Goal: Task Accomplishment & Management: Manage account settings

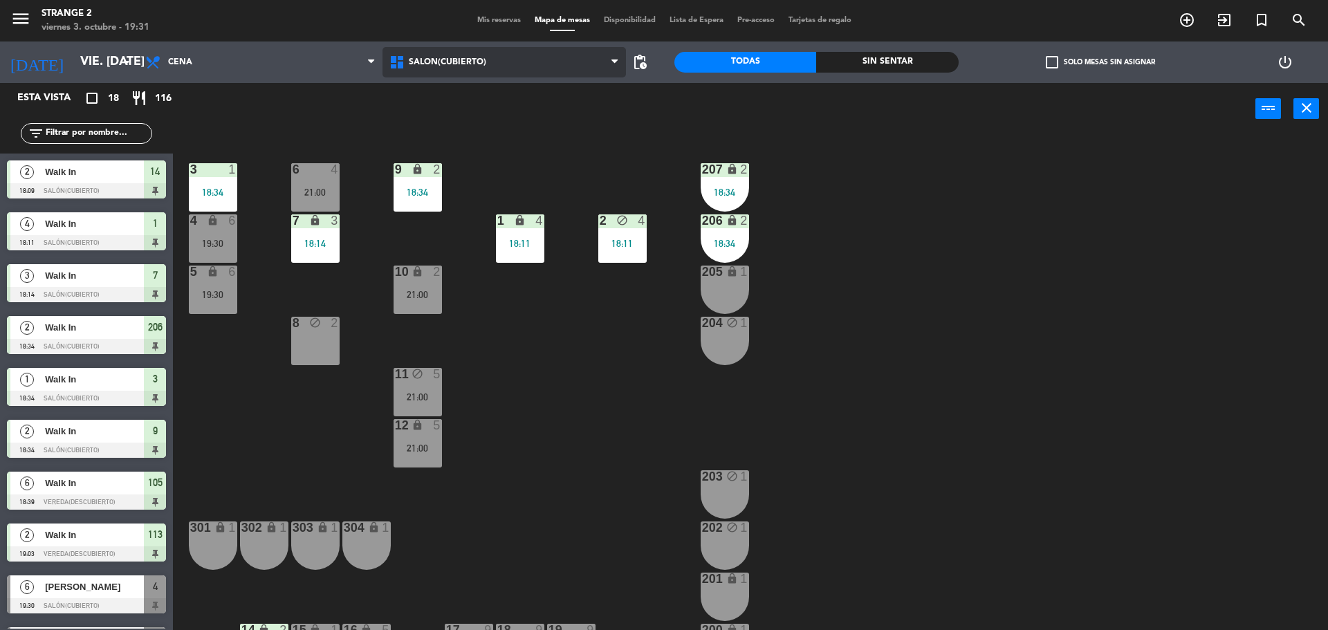
click at [427, 58] on span "Salón(Cubierto)" at bounding box center [447, 62] width 77 height 10
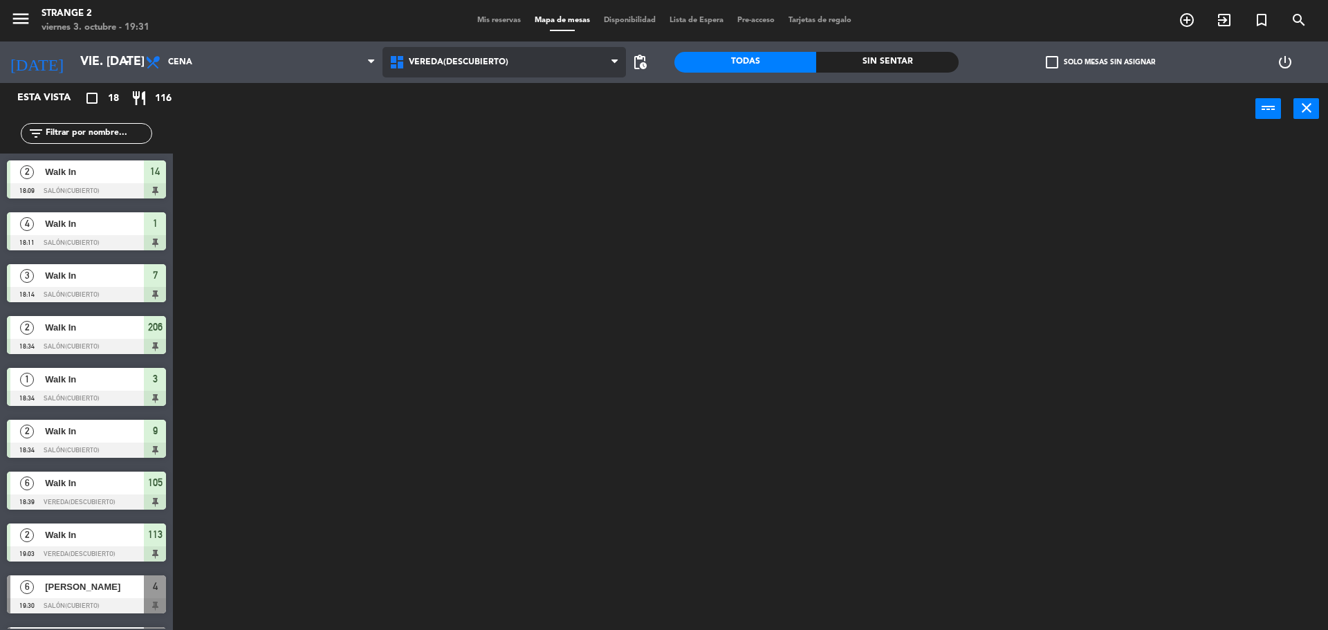
click at [519, 152] on ng-component "menu Strange 2 viernes 3. octubre - 19:31 Mis reservas Mapa de mesas Disponibil…" at bounding box center [664, 317] width 1328 height 634
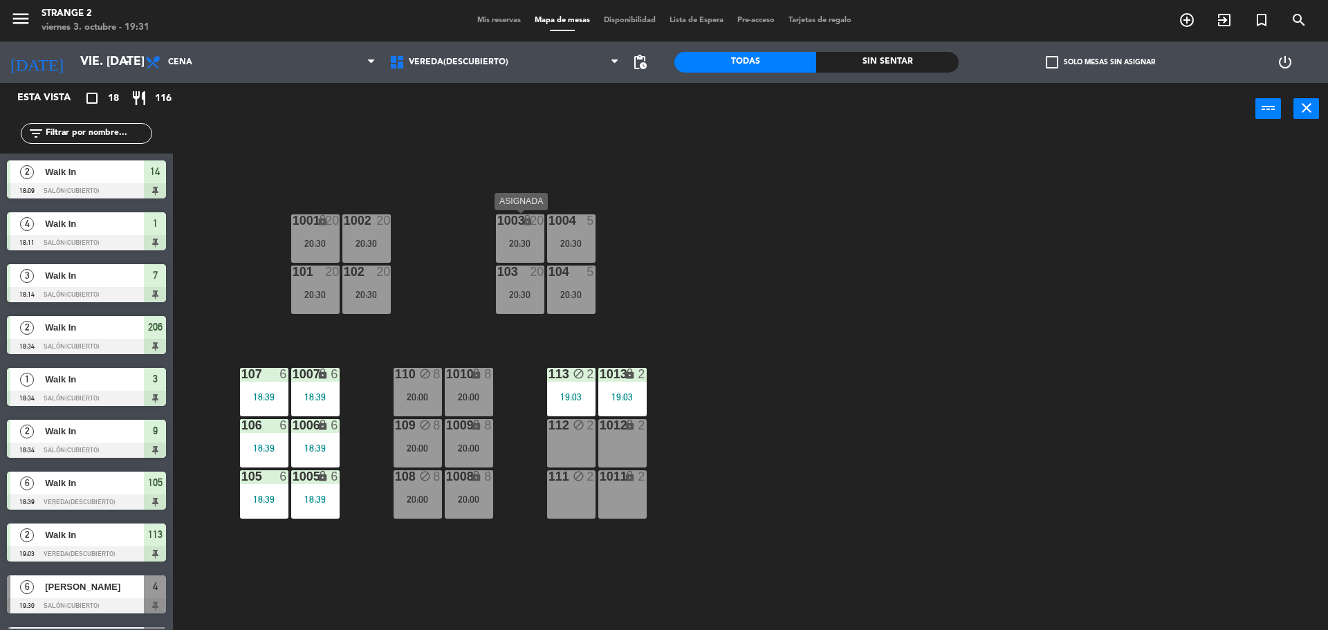
click at [516, 239] on div "20:30" at bounding box center [520, 244] width 48 height 10
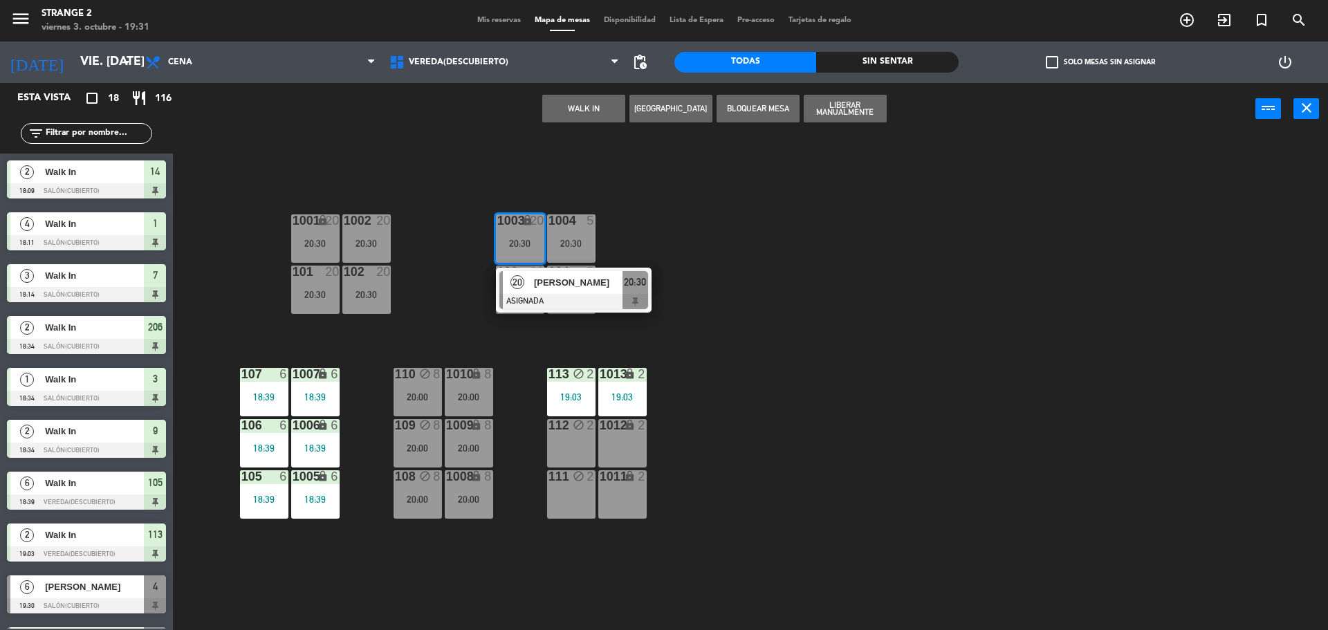
click at [553, 289] on span "[PERSON_NAME]" at bounding box center [578, 282] width 89 height 15
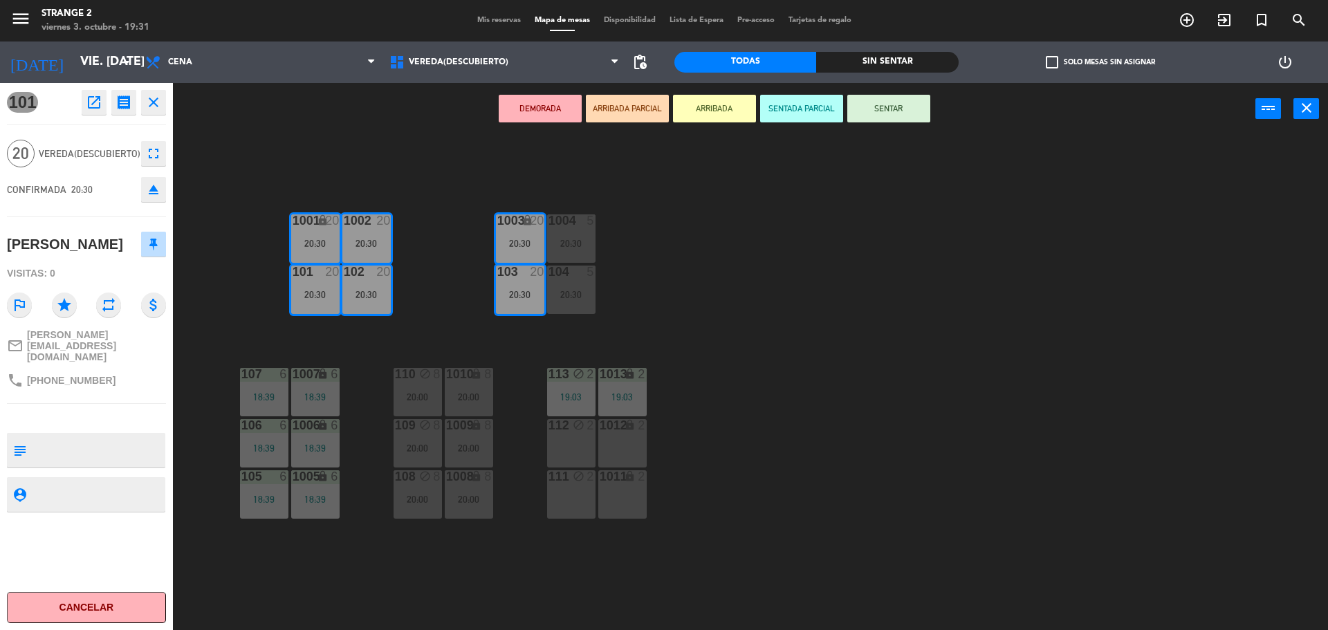
click at [897, 113] on button "SENTAR" at bounding box center [888, 109] width 83 height 28
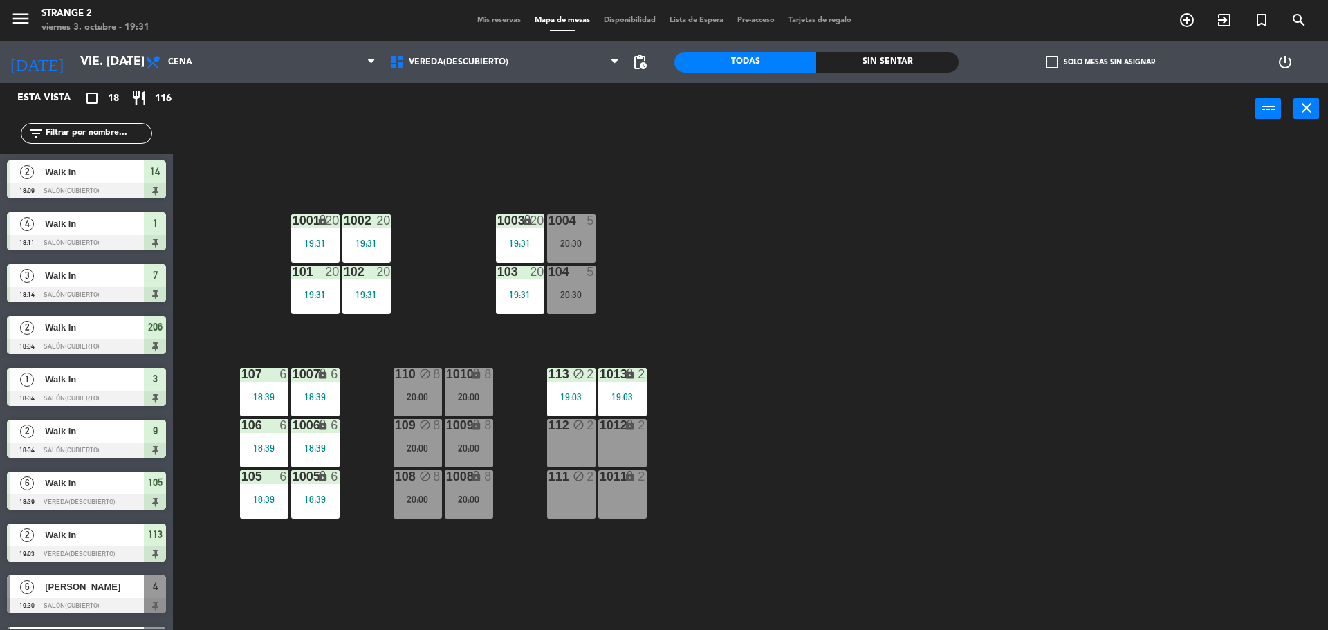
scroll to position [3, 0]
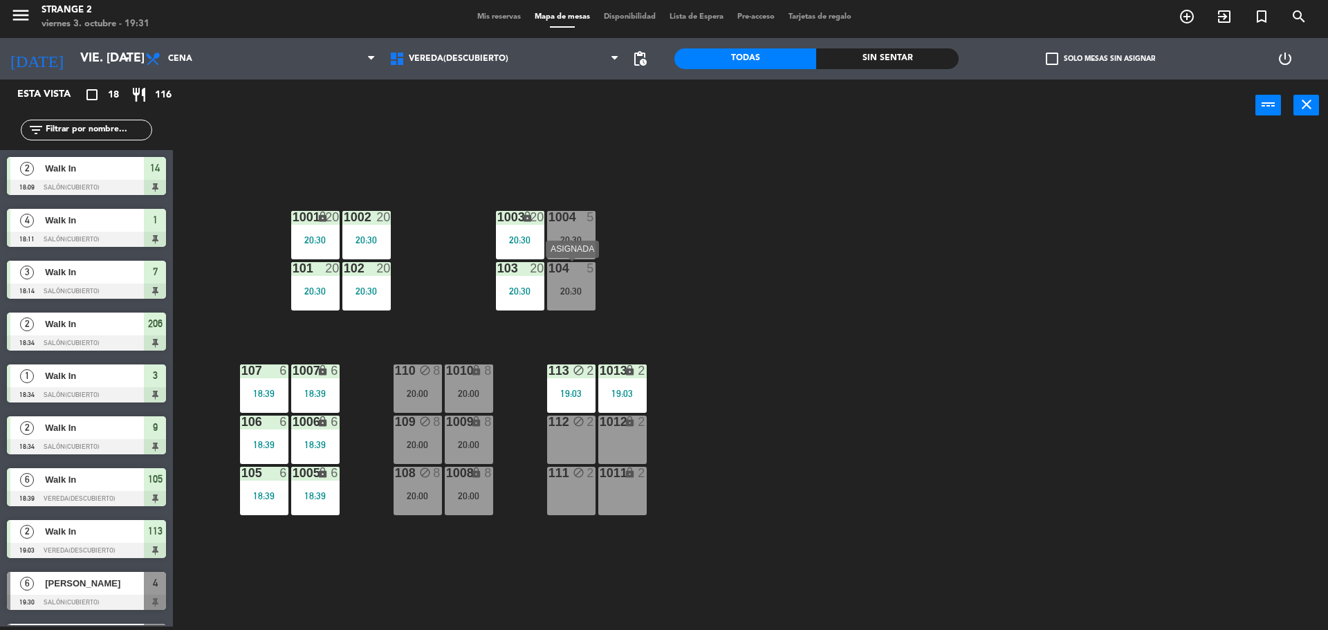
click at [579, 293] on div "20:30" at bounding box center [571, 291] width 48 height 10
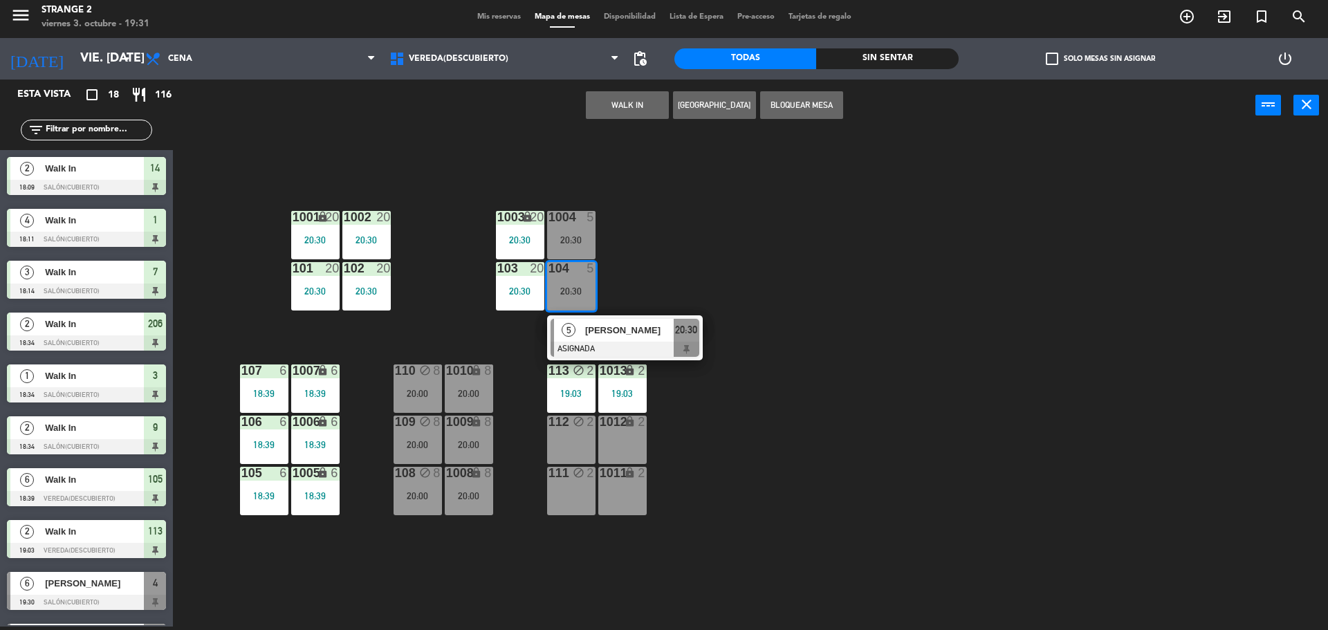
click at [627, 336] on span "[PERSON_NAME]" at bounding box center [629, 330] width 89 height 15
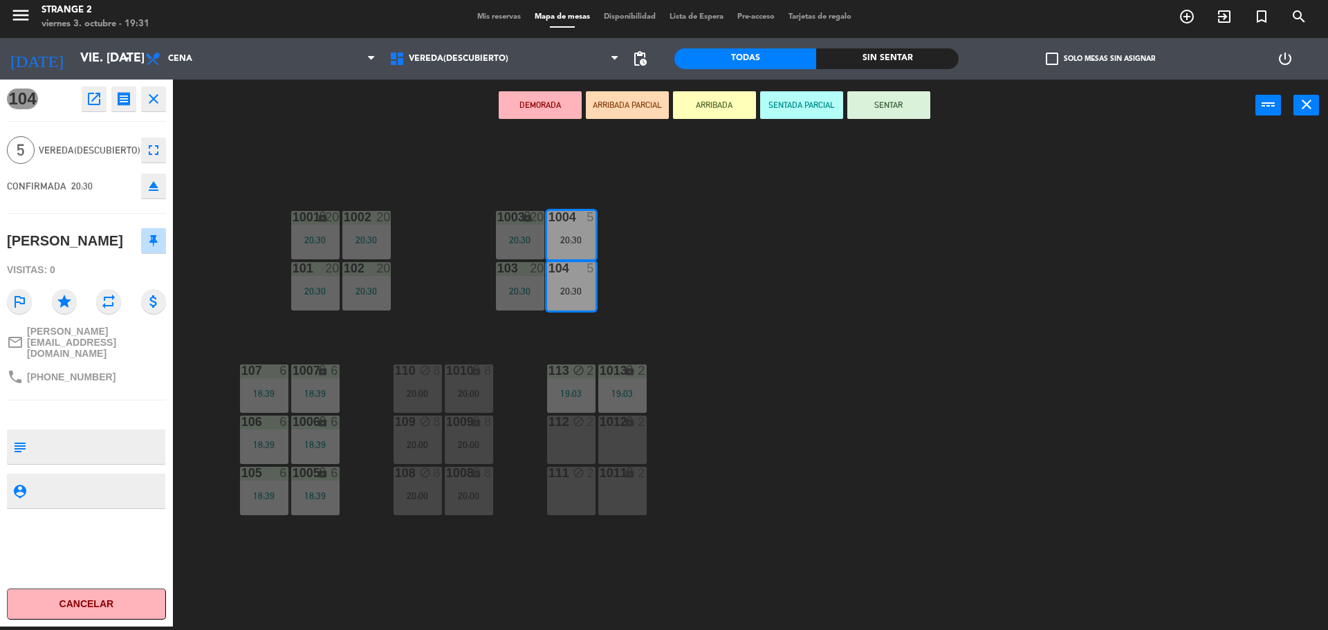
click at [899, 100] on button "SENTAR" at bounding box center [888, 105] width 83 height 28
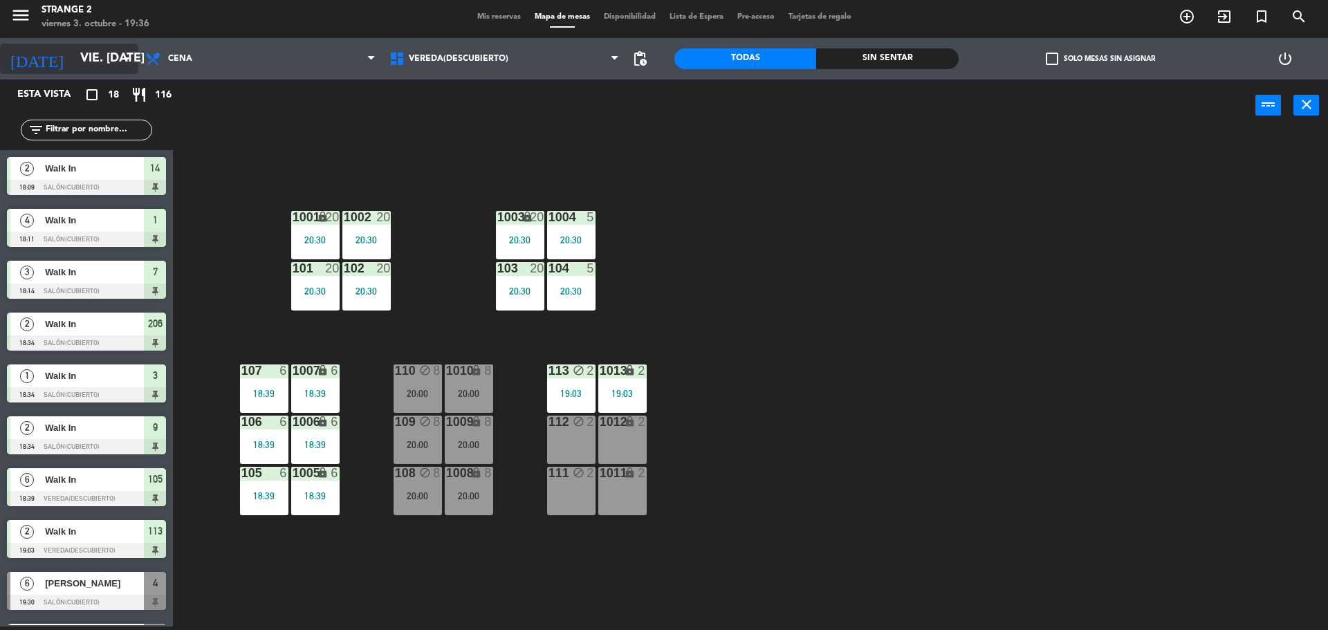
click at [110, 48] on input "vie. [DATE]" at bounding box center [153, 59] width 161 height 28
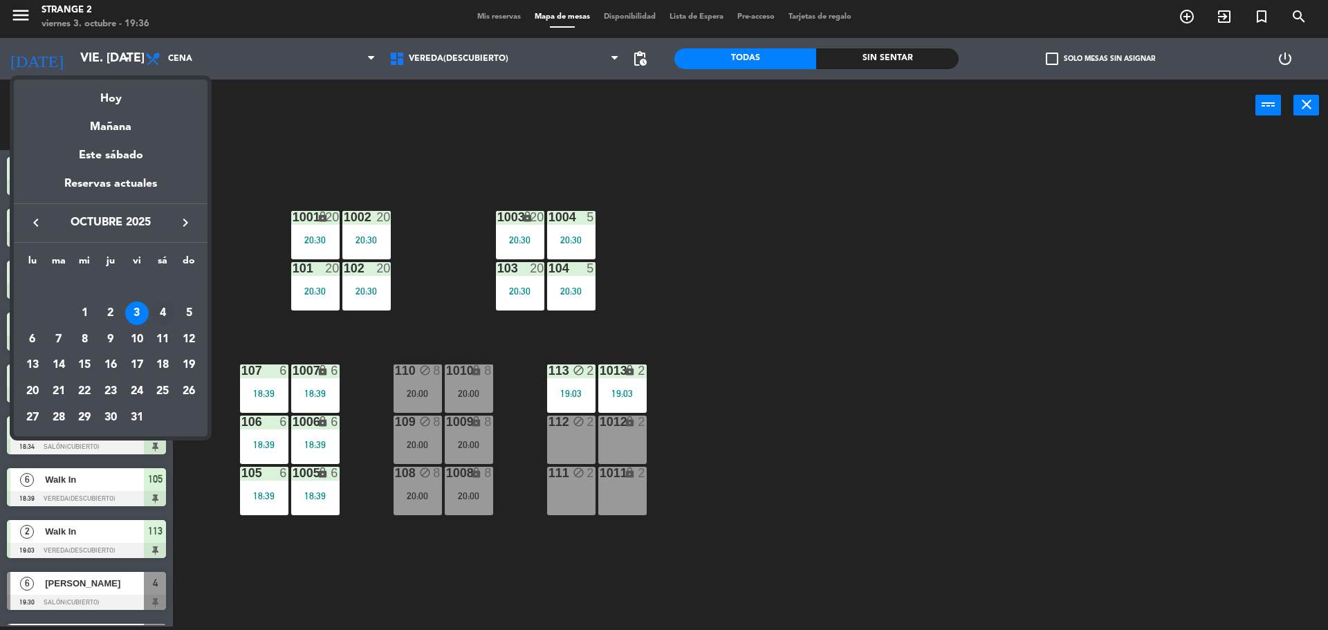
click at [170, 303] on td "4" at bounding box center [163, 313] width 26 height 26
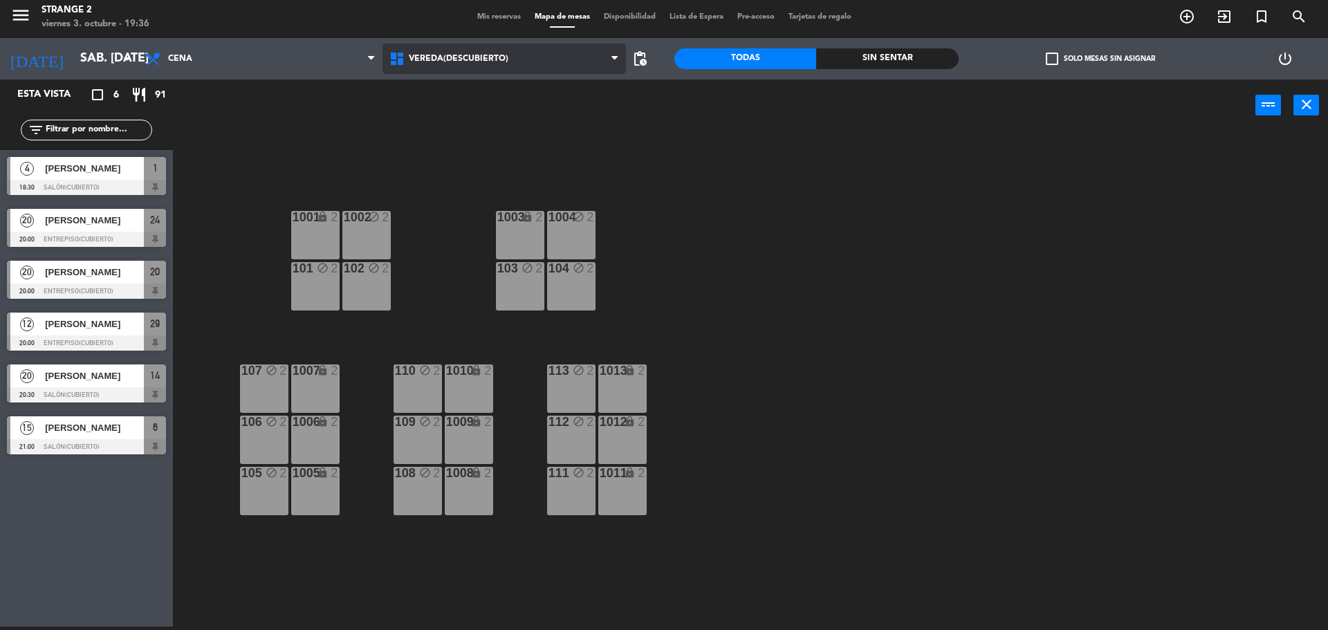
click at [464, 56] on span "Vereda(Descubierto)" at bounding box center [459, 59] width 100 height 10
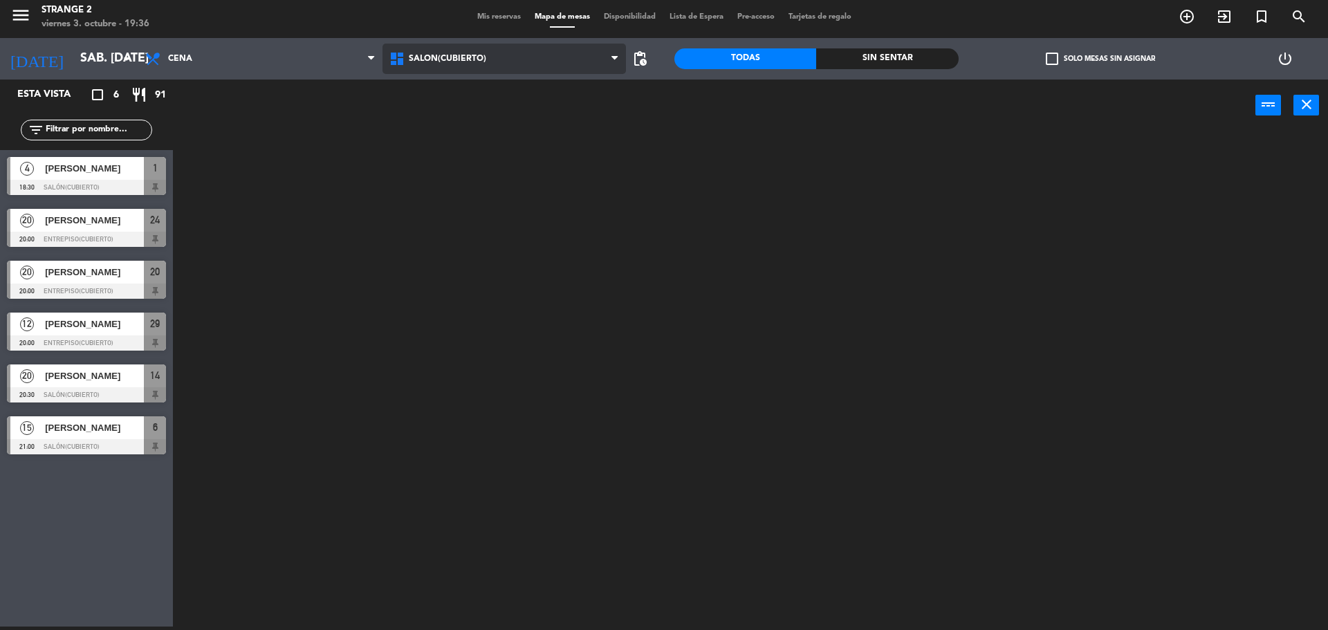
click at [473, 119] on ng-component "menu Strange 2 viernes 3. octubre - 19:36 Mis reservas Mapa de mesas Disponibil…" at bounding box center [664, 314] width 1328 height 634
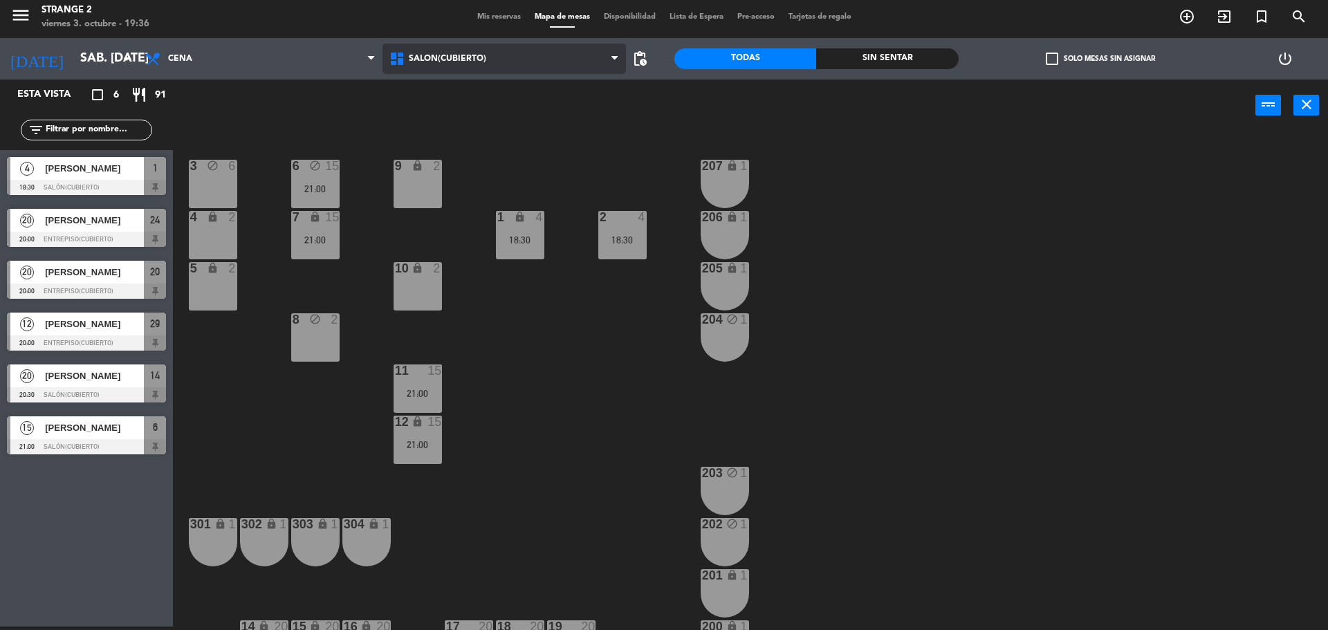
click at [447, 49] on span "Salón(Cubierto)" at bounding box center [505, 59] width 244 height 30
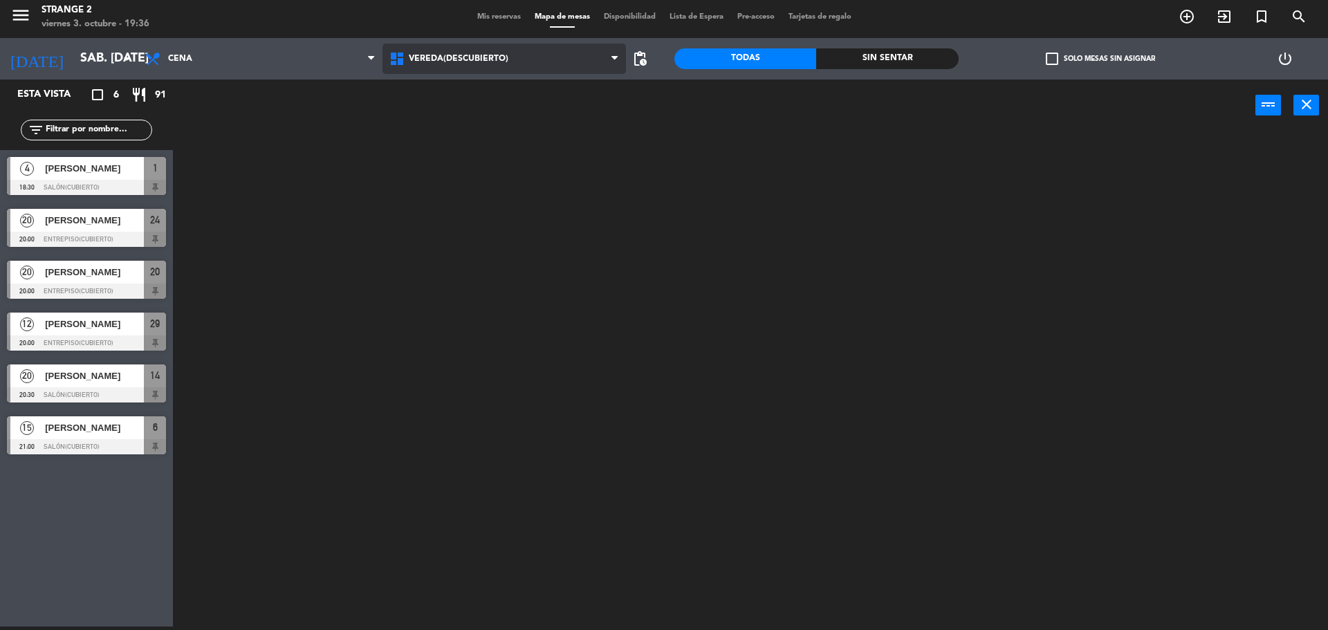
click at [441, 138] on ng-component "menu Strange 2 viernes 3. octubre - 19:36 Mis reservas Mapa de mesas Disponibil…" at bounding box center [664, 314] width 1328 height 634
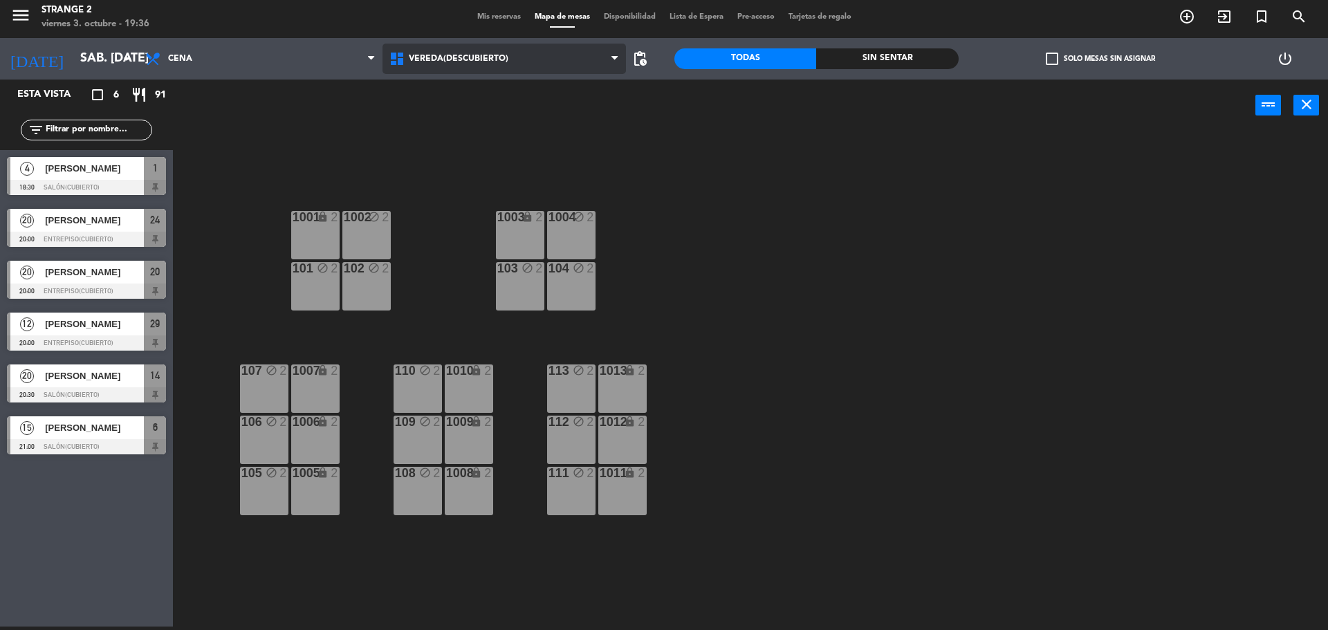
click at [450, 62] on span "Vereda(Descubierto)" at bounding box center [459, 59] width 100 height 10
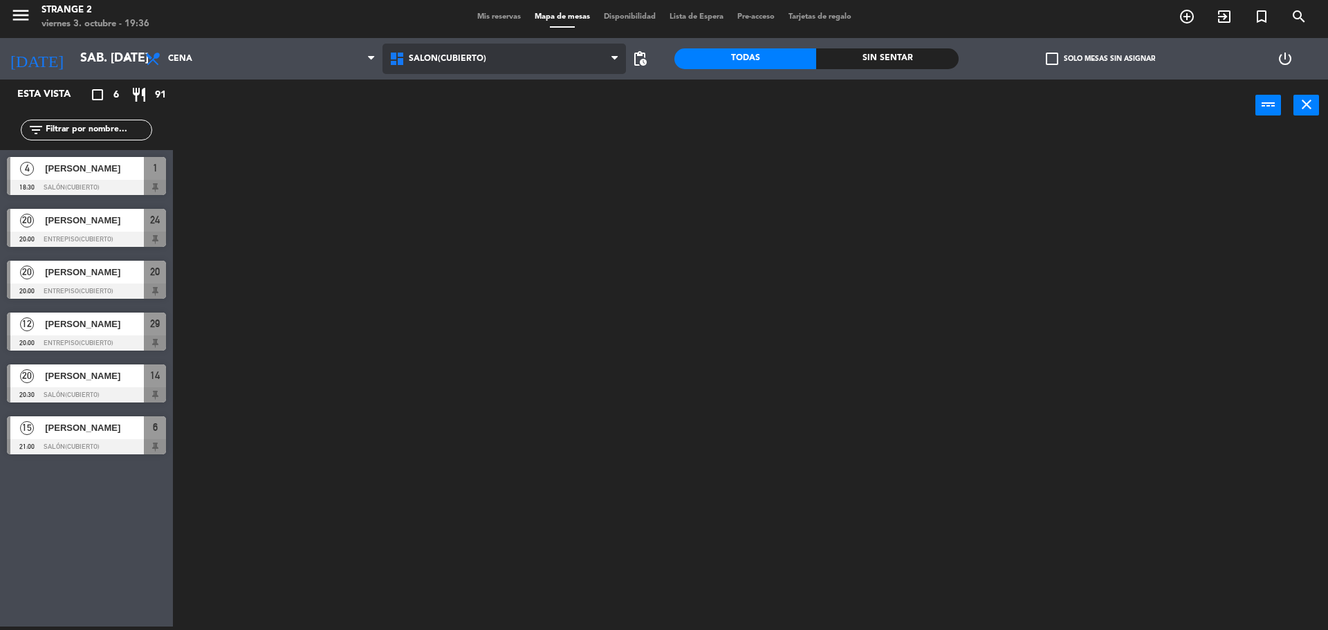
click at [447, 110] on ng-component "menu Strange 2 viernes 3. octubre - 19:36 Mis reservas Mapa de mesas Disponibil…" at bounding box center [664, 314] width 1328 height 634
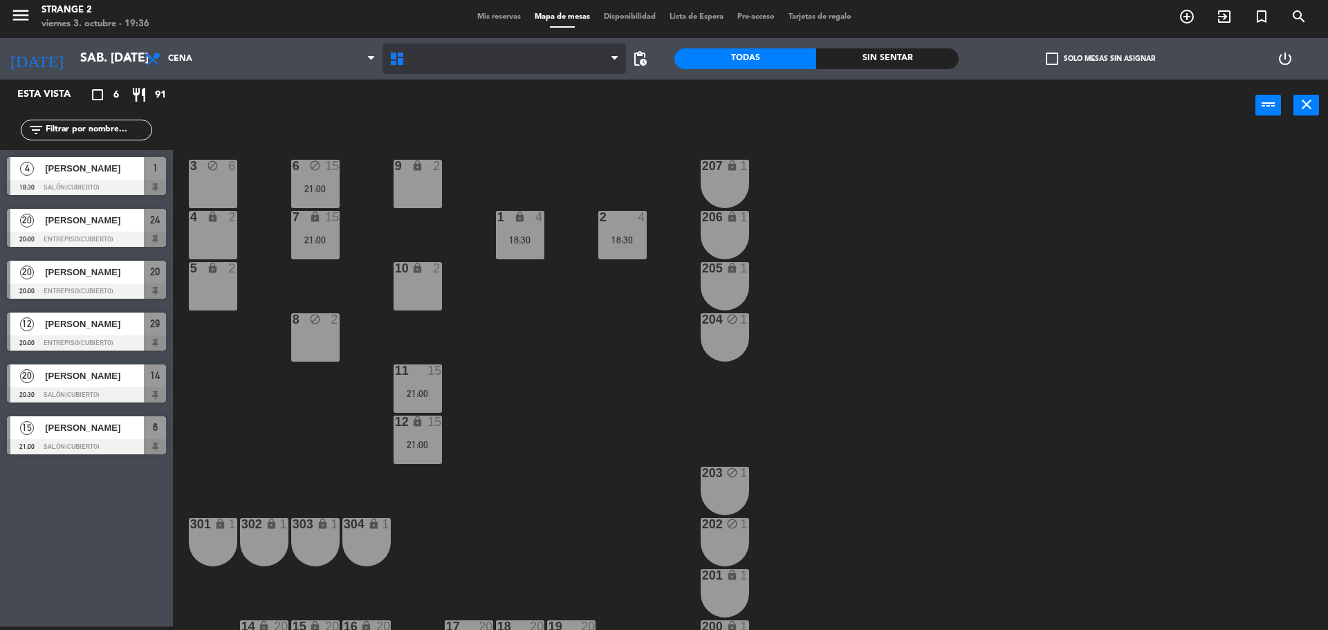
drag, startPoint x: 430, startPoint y: 84, endPoint x: 449, endPoint y: 55, distance: 34.9
click at [430, 84] on div "power_input close" at bounding box center [714, 106] width 1083 height 53
click at [449, 55] on span "Salón(Cubierto)" at bounding box center [447, 59] width 77 height 10
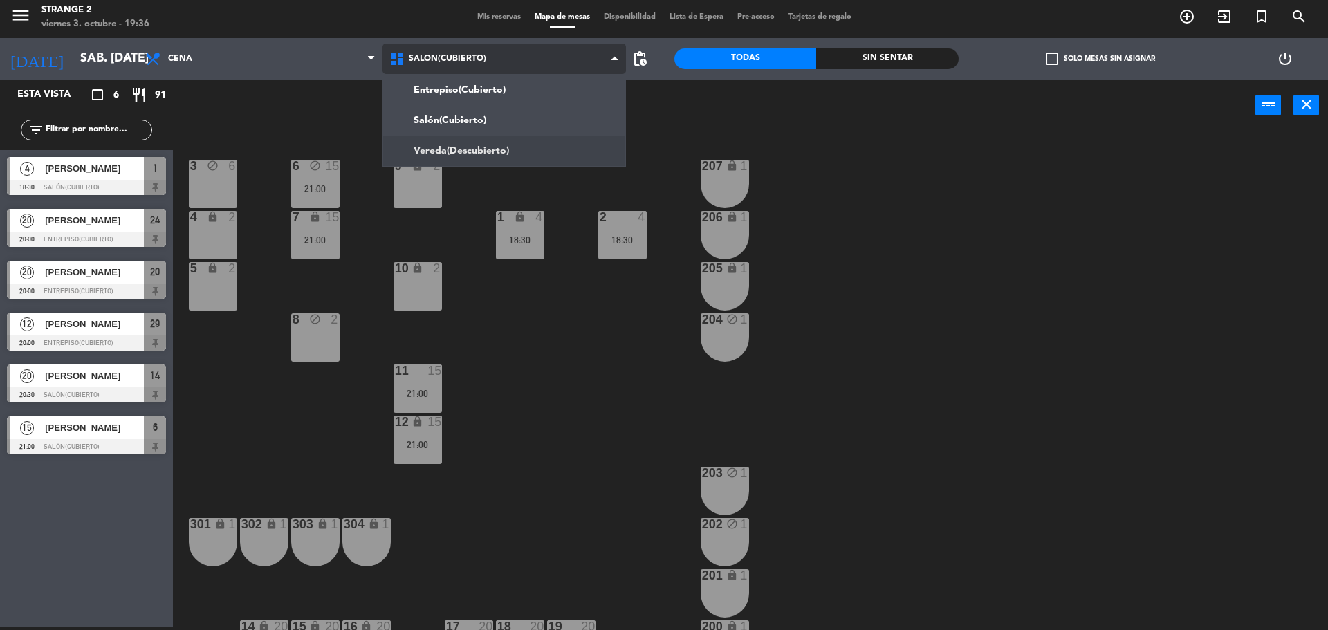
click at [430, 147] on ng-component "menu Strange 2 viernes 3. octubre - 19:36 Mis reservas Mapa de mesas Disponibil…" at bounding box center [664, 314] width 1328 height 634
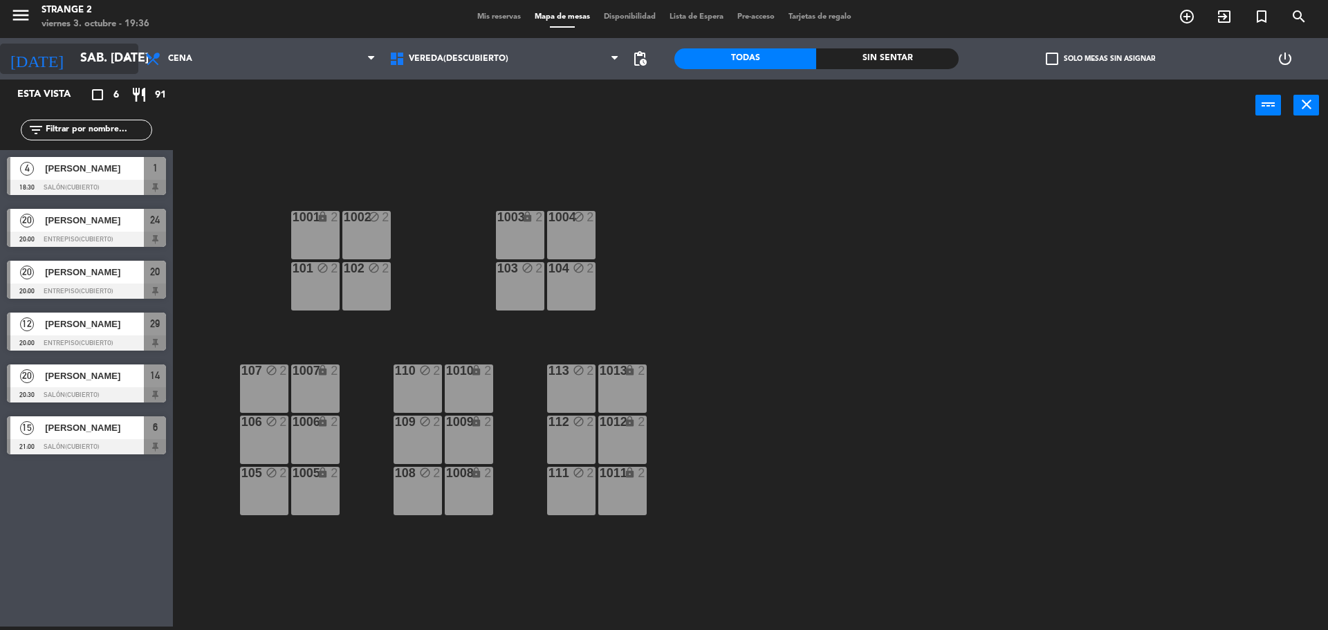
click at [73, 55] on input "sáb. [DATE]" at bounding box center [153, 59] width 161 height 28
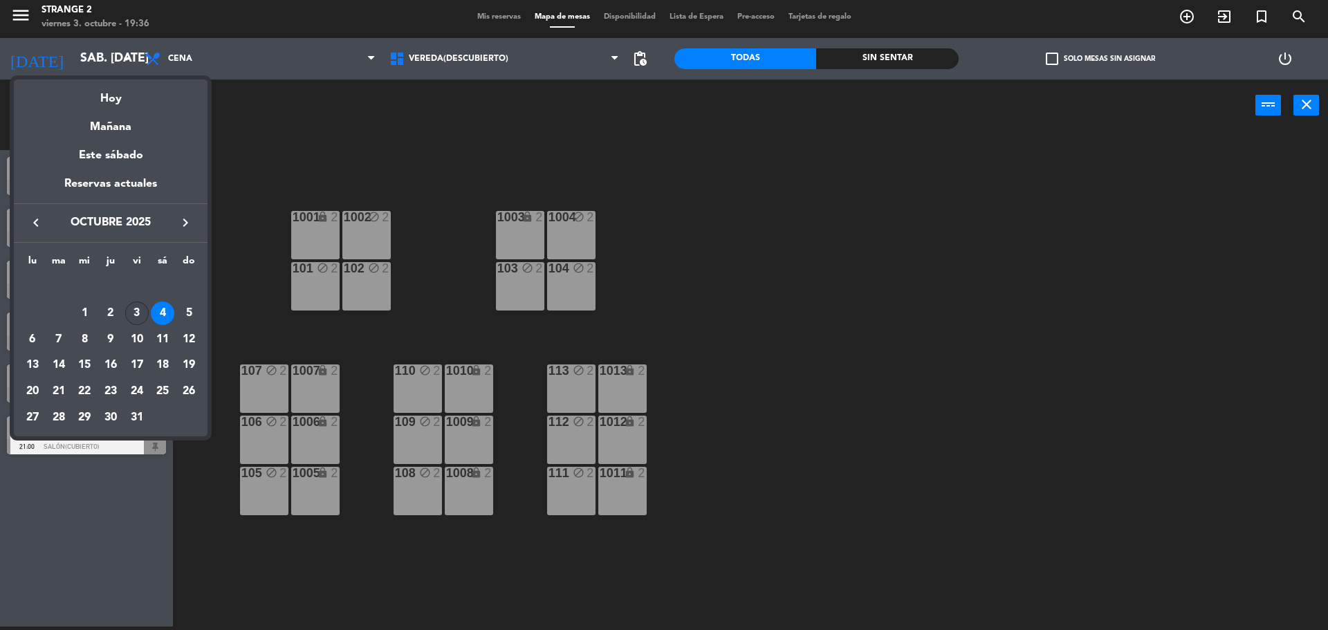
click at [131, 315] on div "3" at bounding box center [137, 314] width 24 height 24
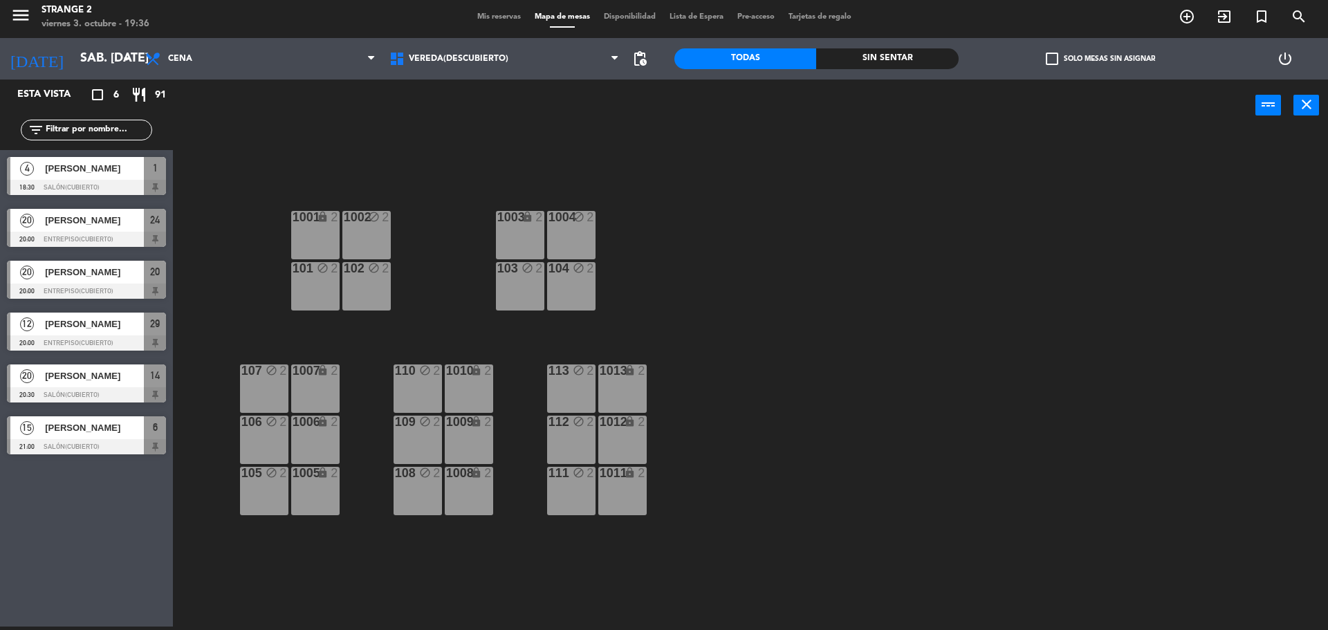
type input "vie. [DATE]"
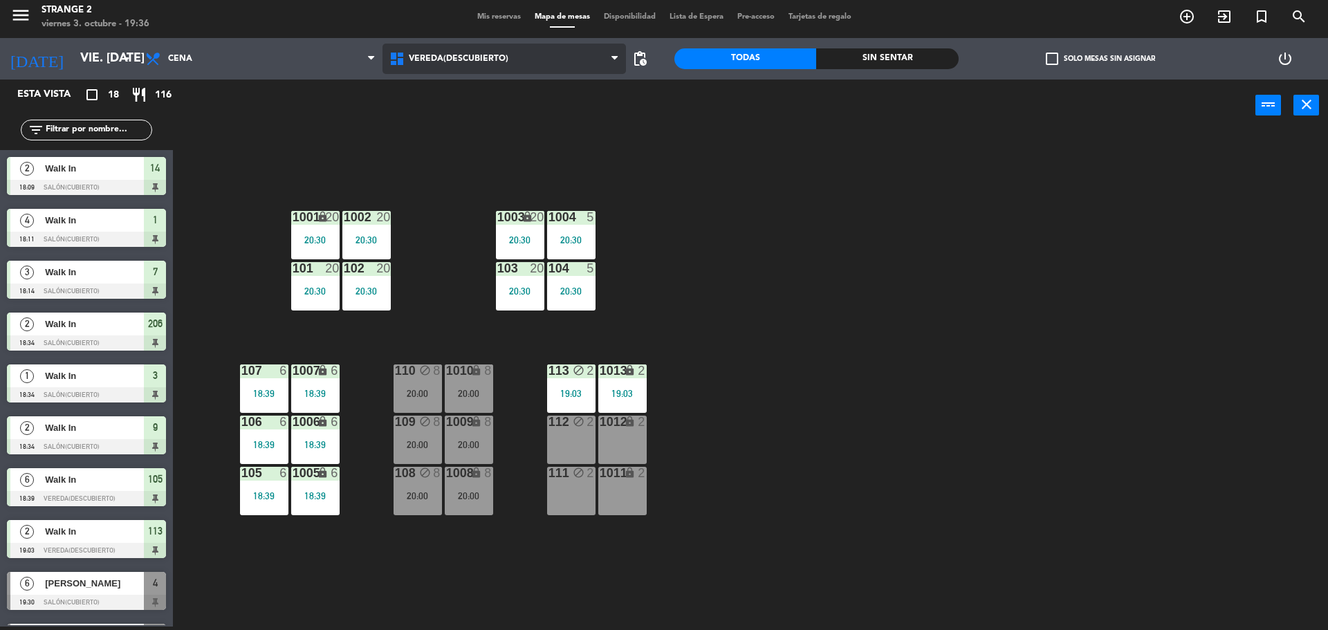
click at [461, 62] on span "Vereda(Descubierto)" at bounding box center [459, 59] width 100 height 10
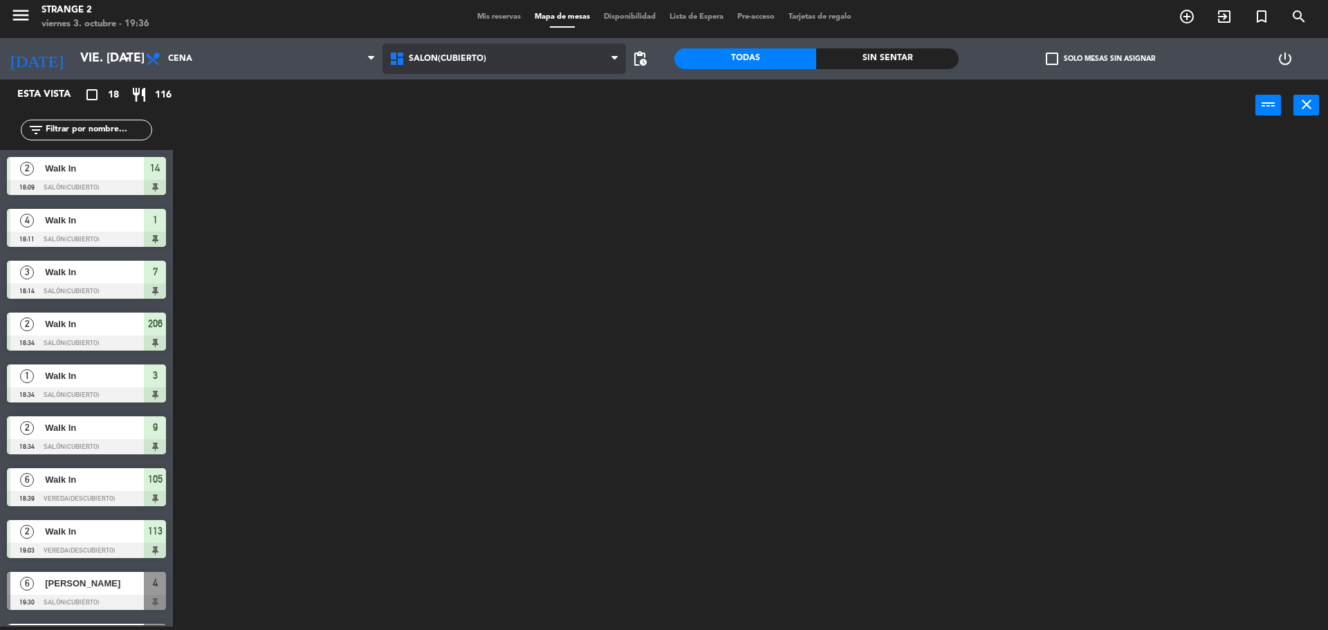
click at [465, 120] on ng-component "menu Strange 2 viernes 3. octubre - 19:36 Mis reservas Mapa de mesas Disponibil…" at bounding box center [664, 314] width 1328 height 634
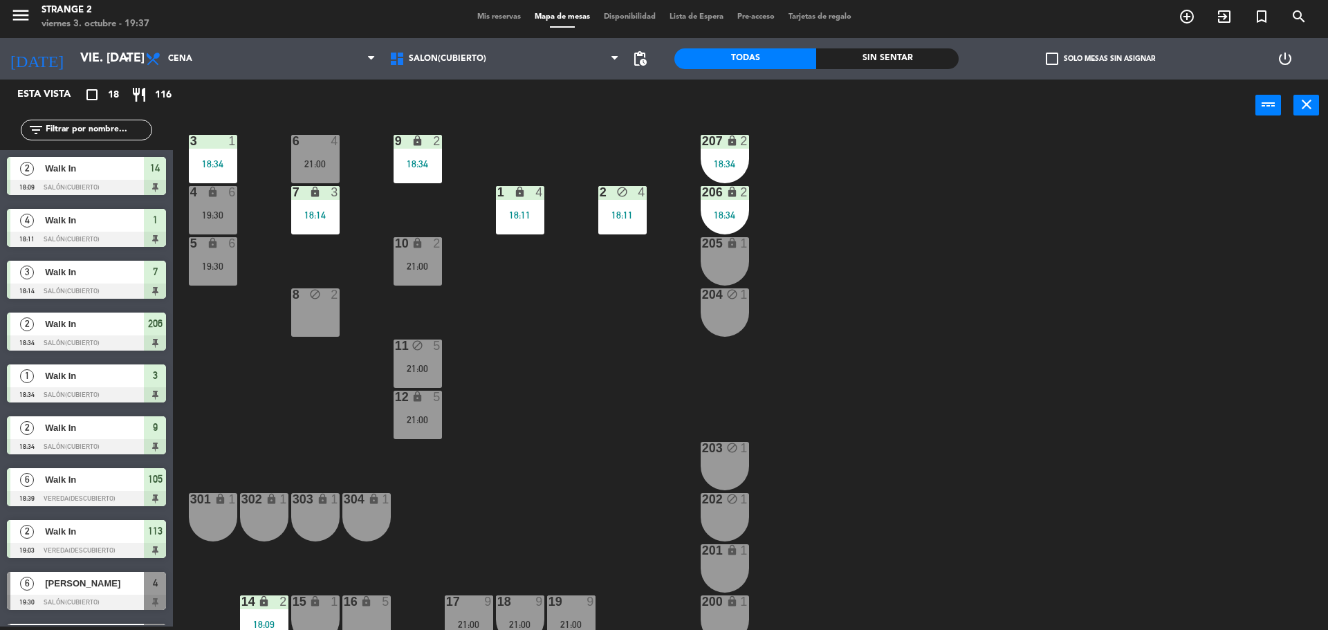
scroll to position [39, 0]
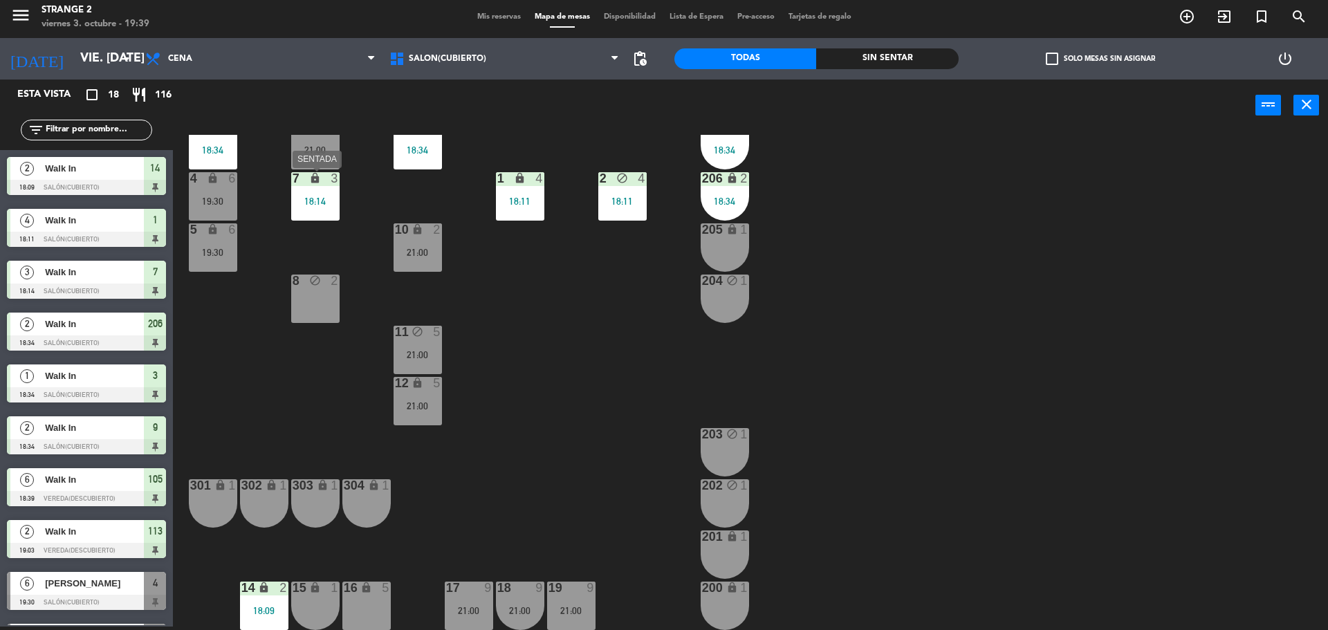
click at [322, 203] on div "18:14" at bounding box center [315, 201] width 48 height 10
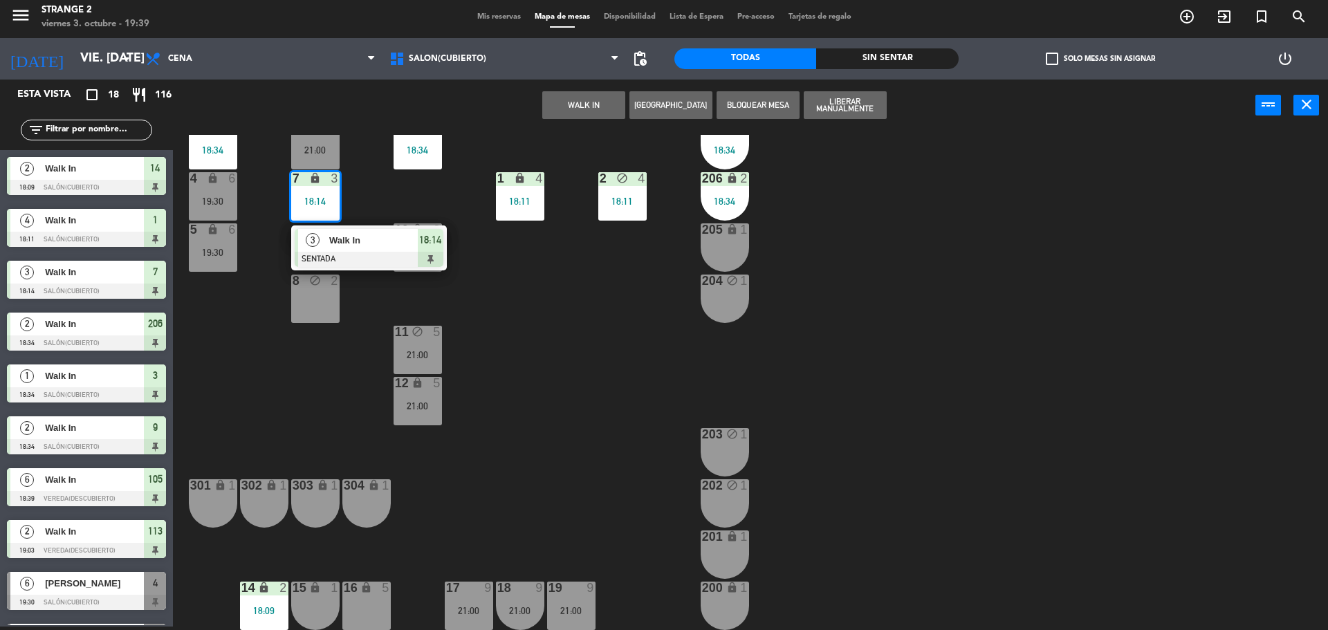
click at [396, 246] on span "Walk In" at bounding box center [373, 240] width 89 height 15
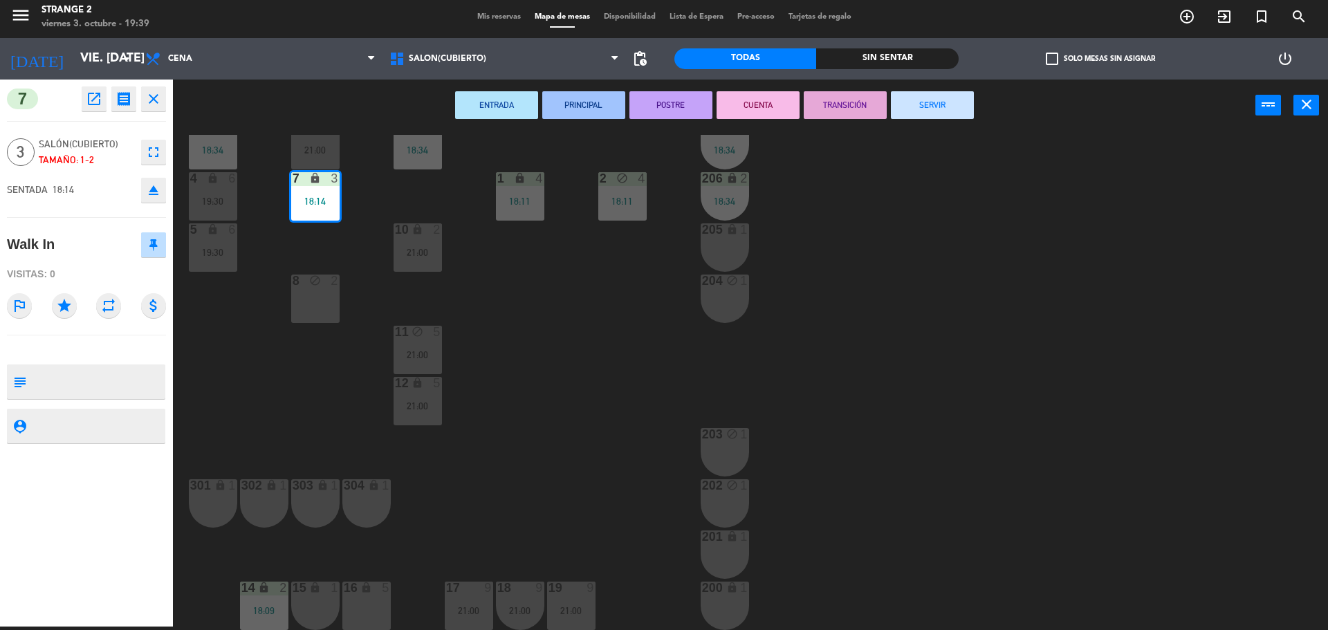
click at [939, 112] on button "SERVIR" at bounding box center [932, 105] width 83 height 28
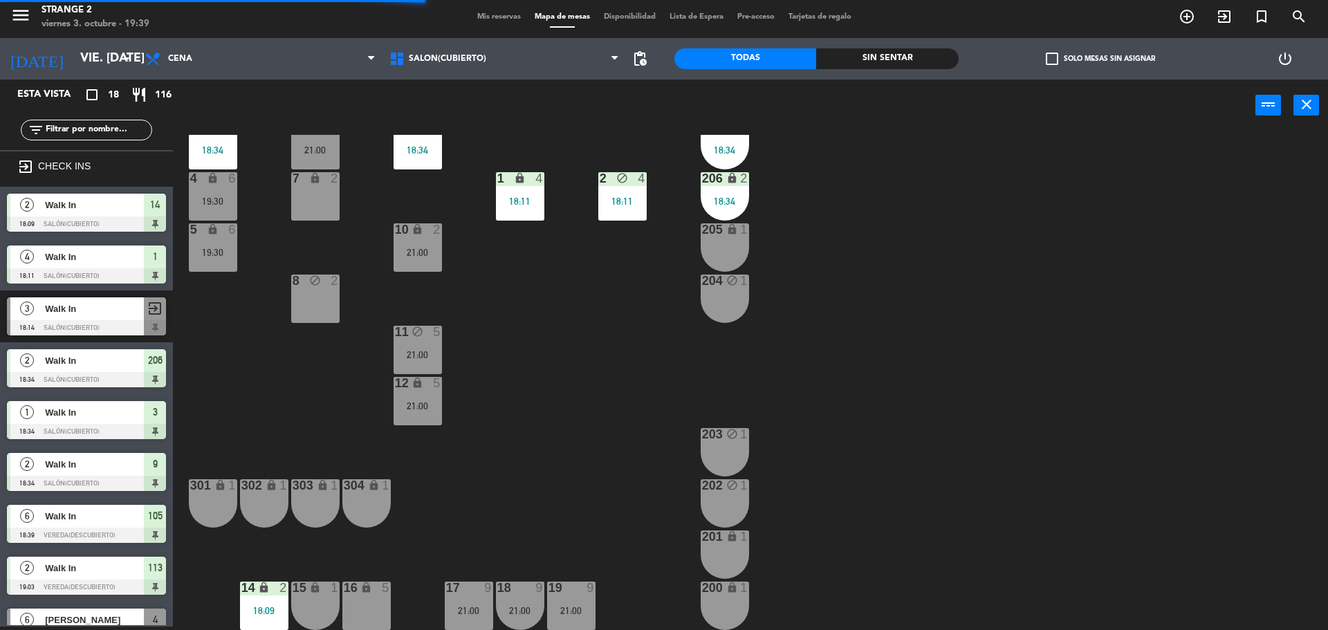
click at [317, 147] on div "21:00" at bounding box center [315, 150] width 48 height 10
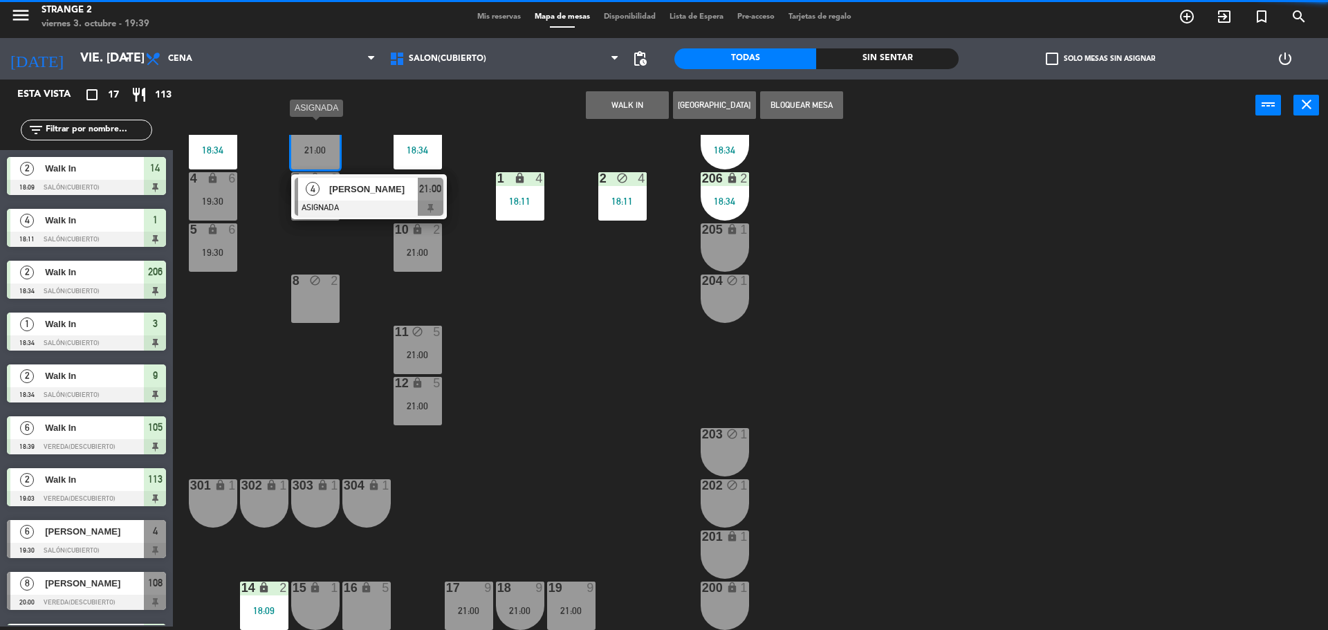
click at [346, 203] on div at bounding box center [369, 208] width 149 height 15
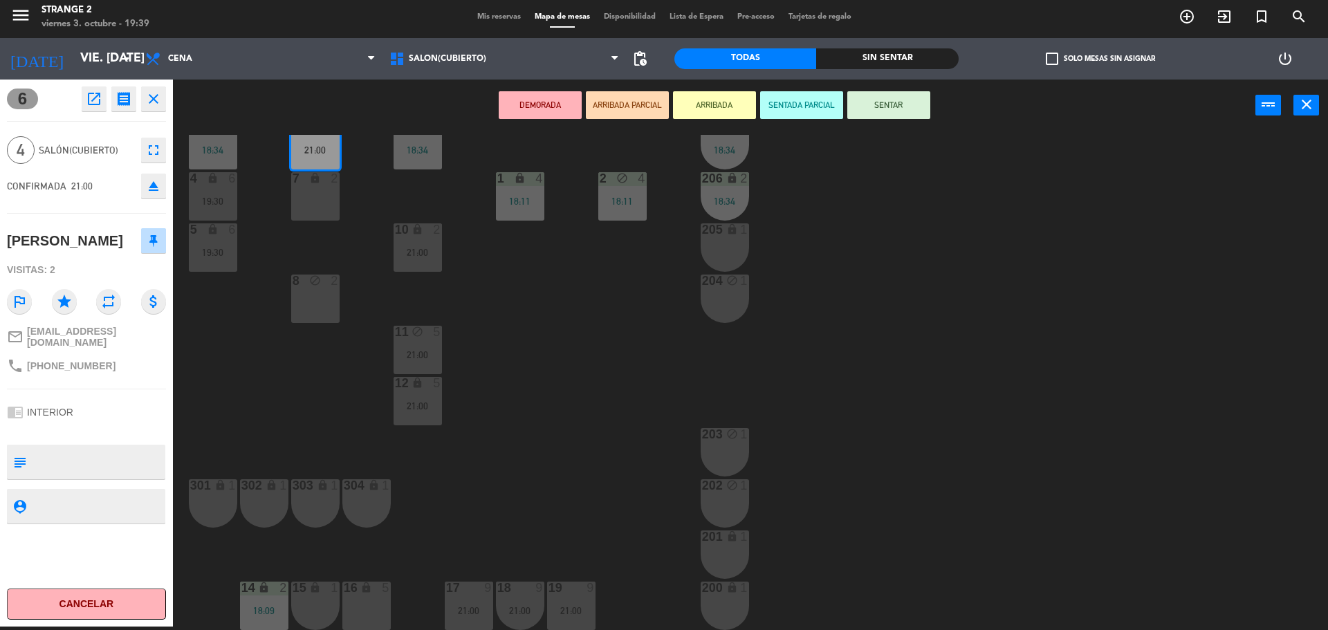
click at [147, 184] on icon "eject" at bounding box center [153, 186] width 17 height 17
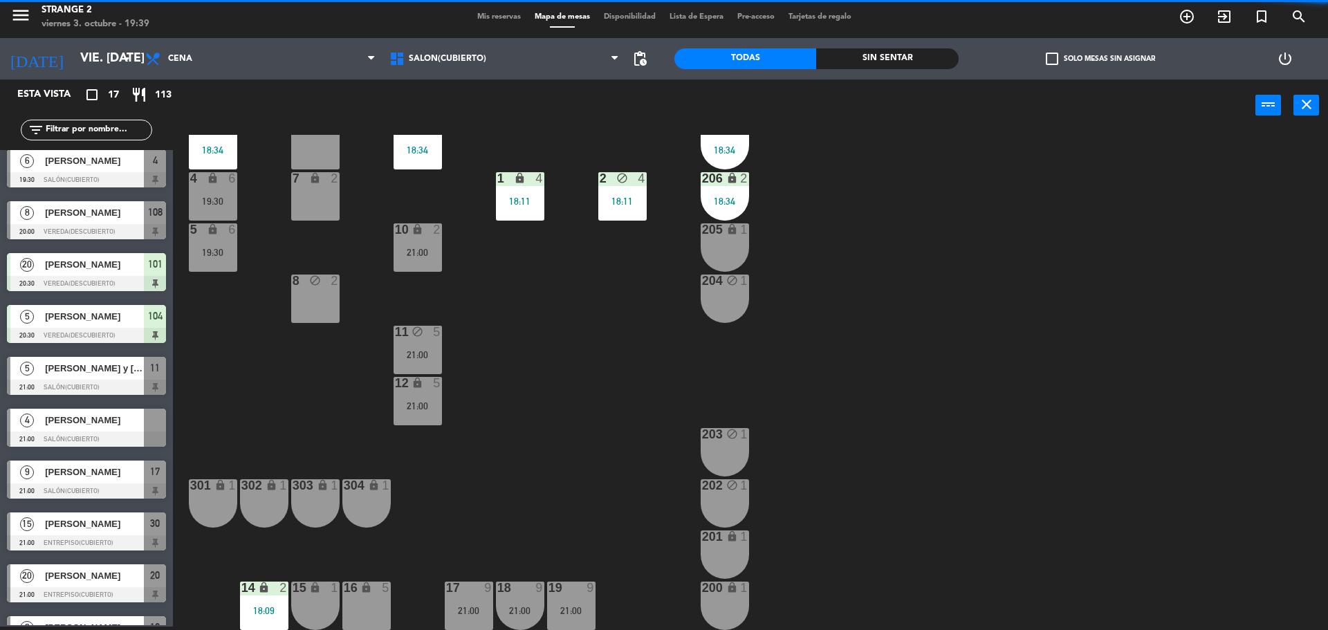
scroll to position [407, 0]
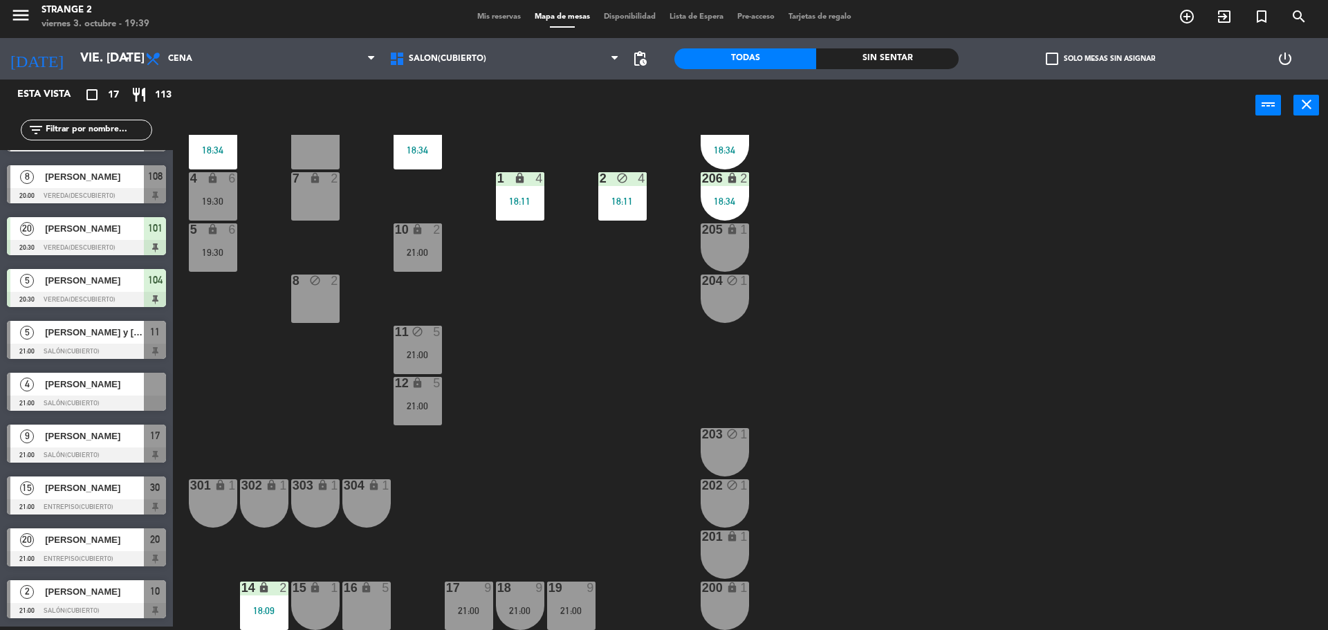
click at [113, 379] on span "[PERSON_NAME]" at bounding box center [94, 384] width 99 height 15
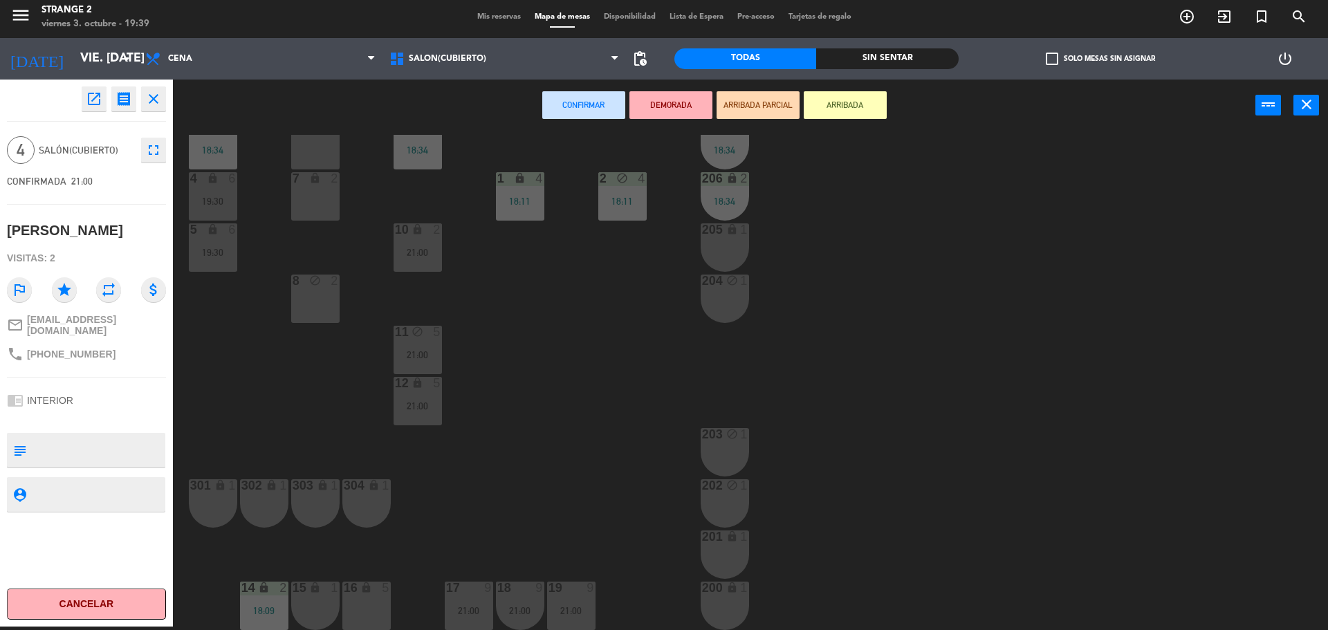
click at [318, 200] on div "7 lock 2" at bounding box center [315, 196] width 48 height 48
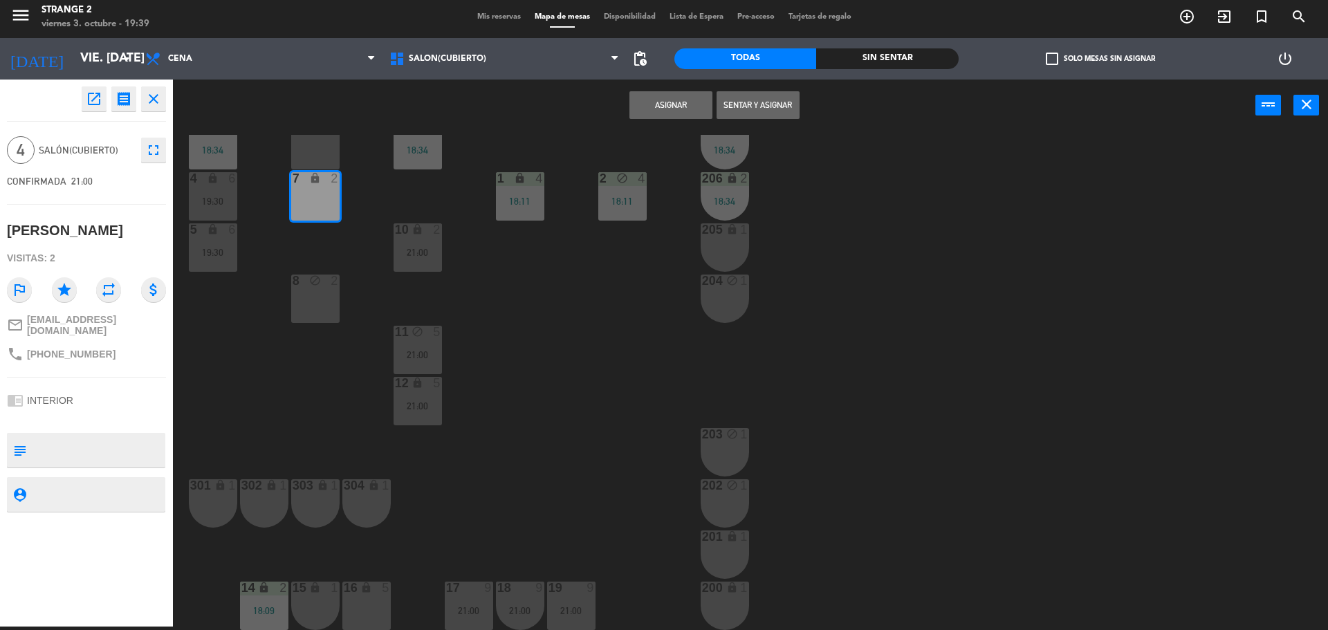
click at [314, 131] on div "Asignar Sentar y Asignar power_input close" at bounding box center [714, 106] width 1083 height 53
click at [317, 158] on div "6 4" at bounding box center [315, 145] width 48 height 48
click at [666, 94] on button "Asignar" at bounding box center [671, 105] width 83 height 28
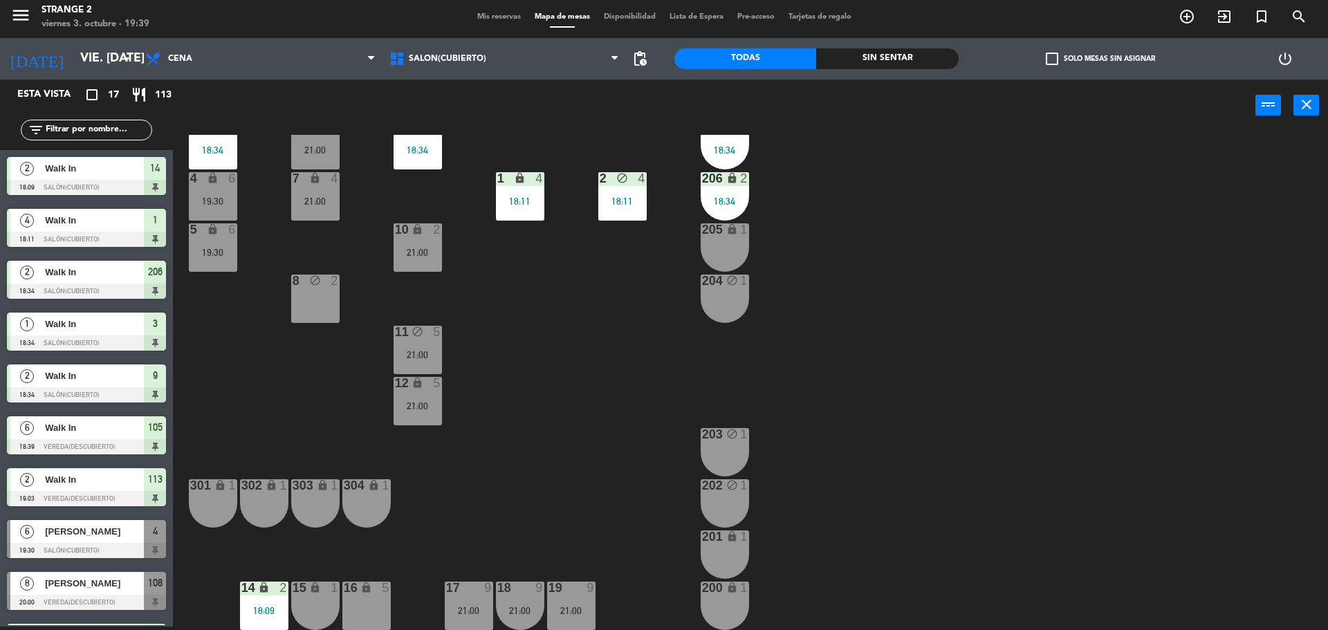
scroll to position [55, 0]
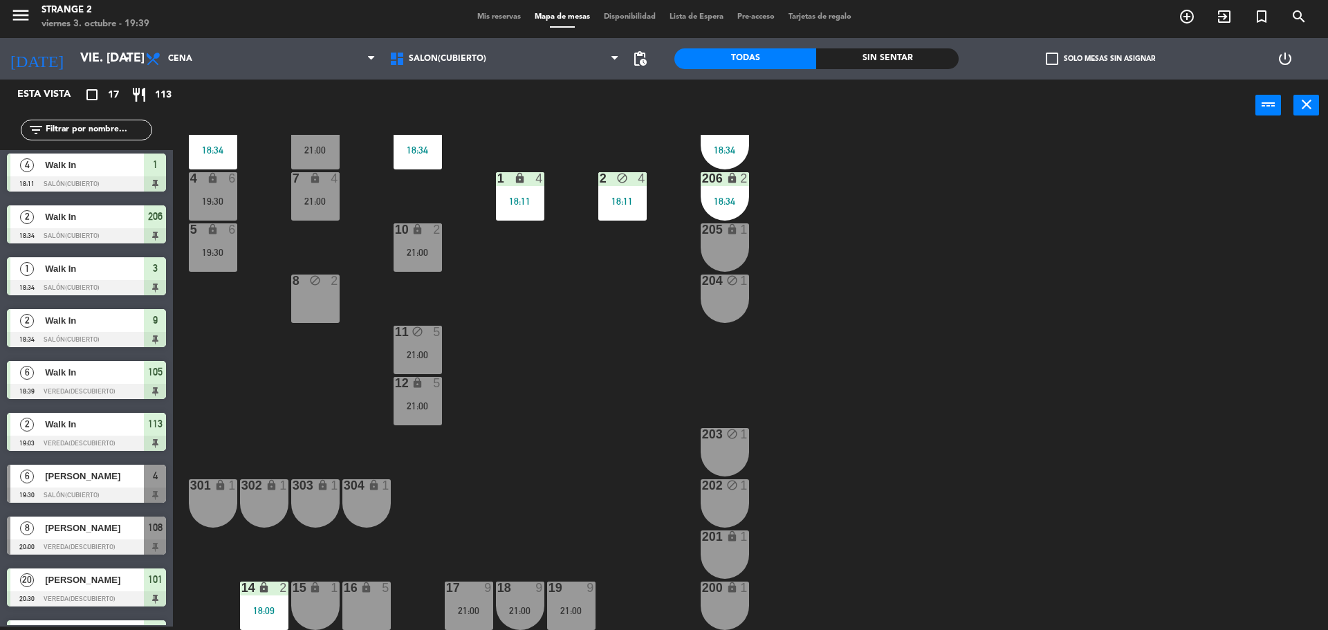
click at [375, 582] on div "lock" at bounding box center [366, 588] width 23 height 13
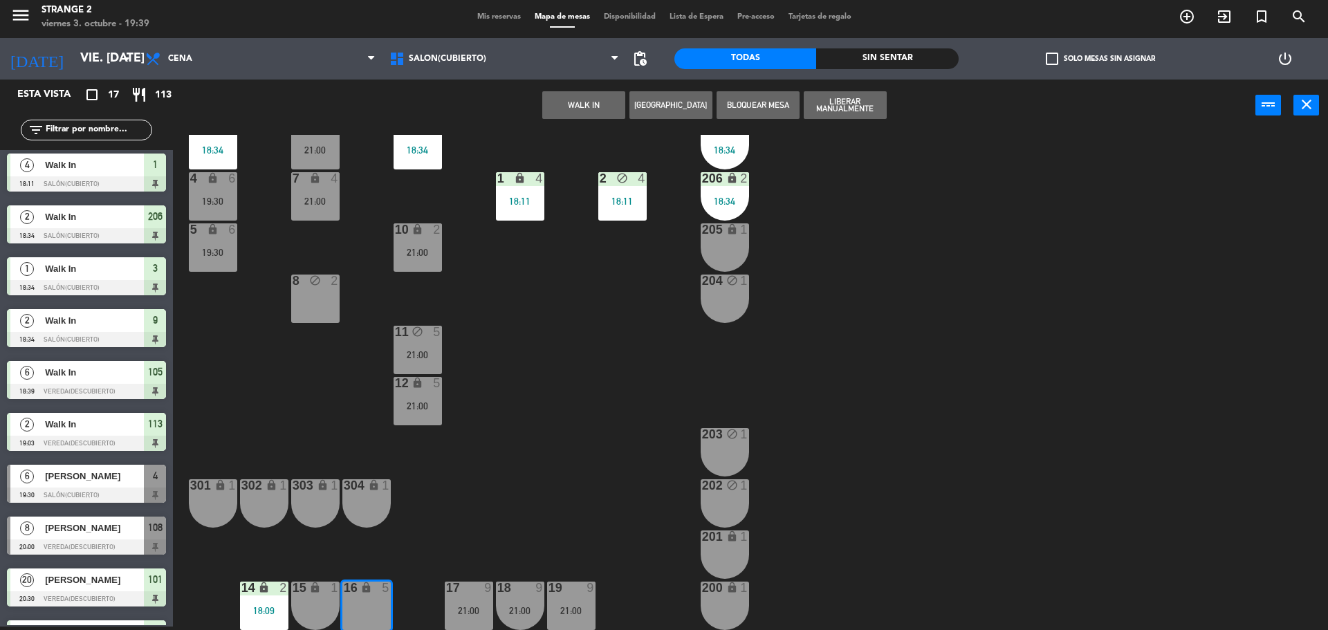
click at [319, 607] on div "15 lock 1" at bounding box center [315, 606] width 48 height 48
click at [586, 109] on button "WALK IN" at bounding box center [583, 105] width 83 height 28
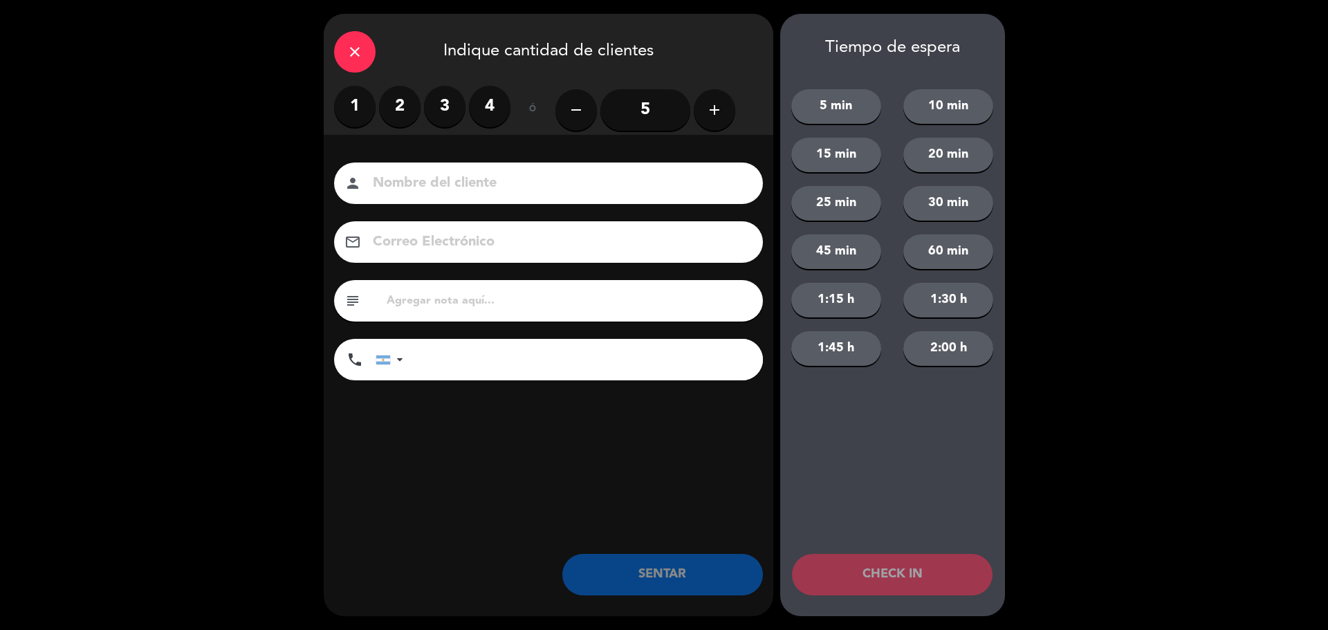
click at [639, 122] on input "5" at bounding box center [645, 110] width 90 height 42
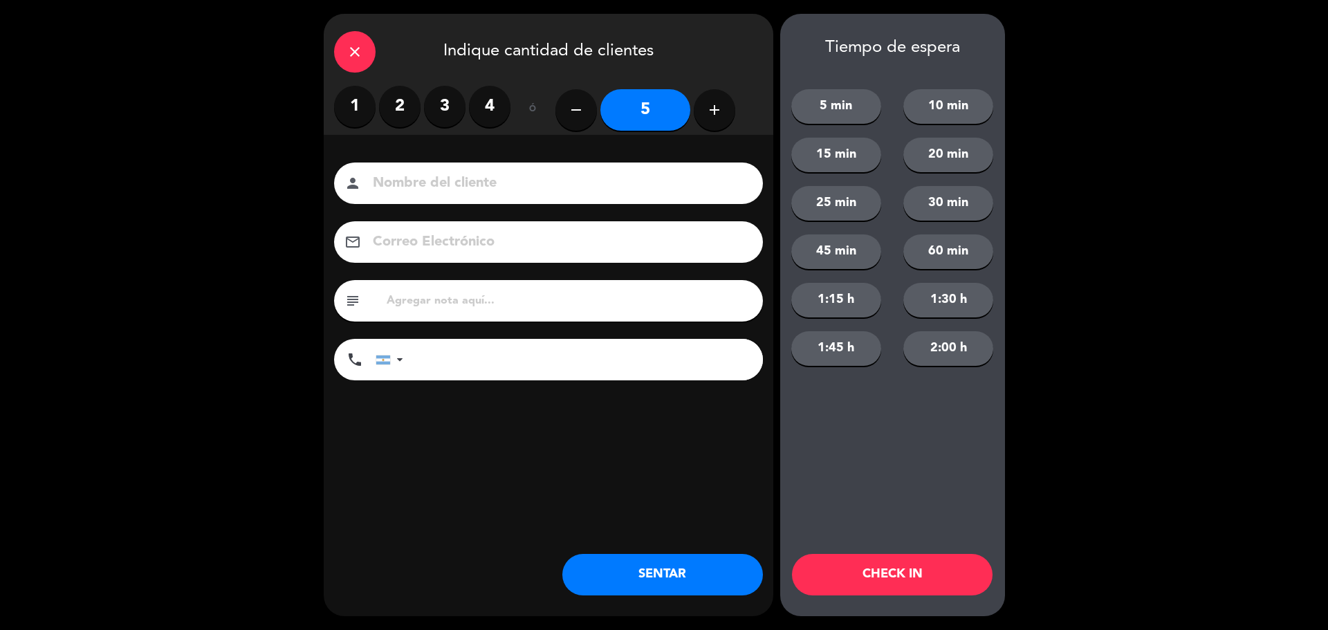
click at [706, 125] on button "add" at bounding box center [715, 110] width 42 height 42
click at [714, 116] on icon "add" at bounding box center [714, 110] width 17 height 17
click at [702, 116] on button "add" at bounding box center [715, 110] width 42 height 42
click at [710, 107] on icon "add" at bounding box center [714, 110] width 17 height 17
click at [720, 113] on icon "add" at bounding box center [714, 110] width 17 height 17
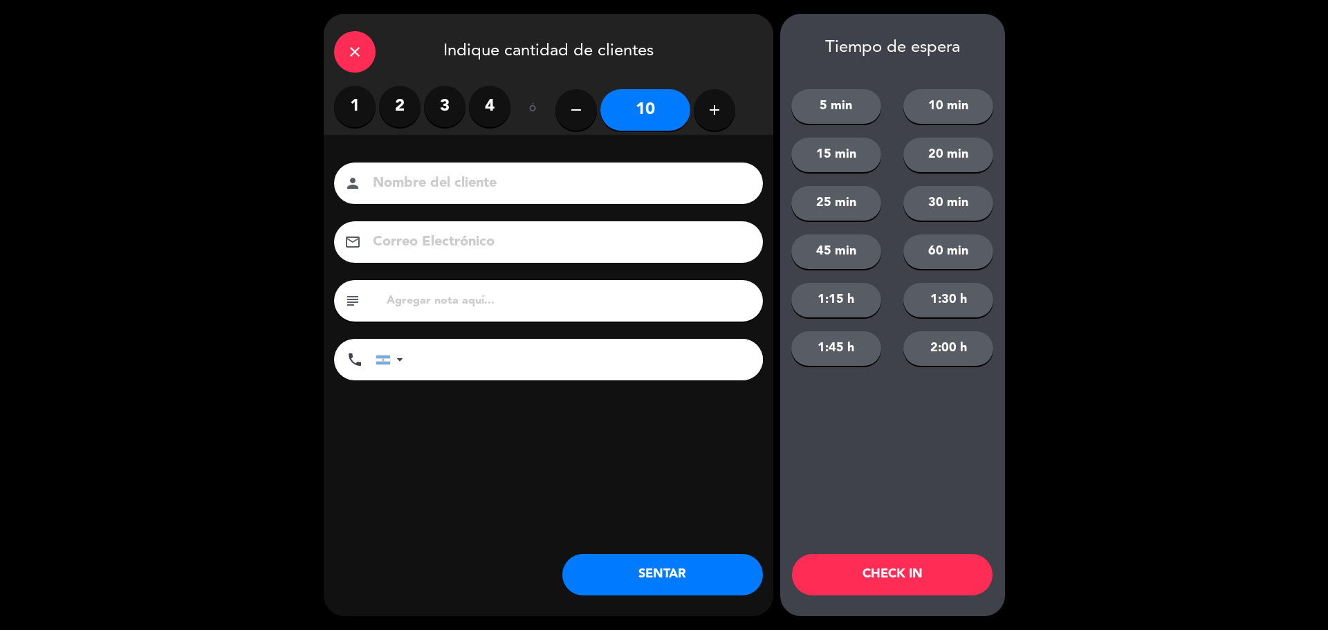
click at [722, 125] on button "add" at bounding box center [715, 110] width 42 height 42
click at [706, 120] on button "add" at bounding box center [715, 110] width 42 height 42
click at [709, 113] on icon "add" at bounding box center [714, 110] width 17 height 17
click at [712, 113] on icon "add" at bounding box center [714, 110] width 17 height 17
click at [715, 115] on icon "add" at bounding box center [714, 110] width 17 height 17
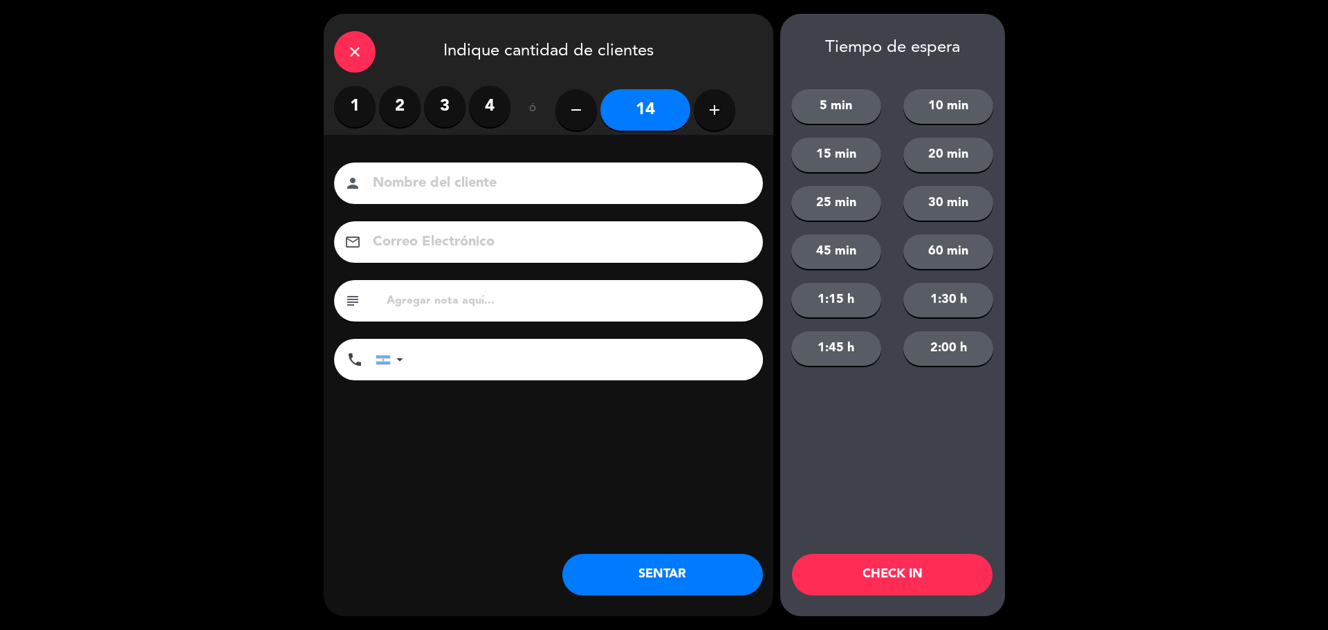
type input "15"
click at [708, 570] on button "SENTAR" at bounding box center [662, 575] width 201 height 42
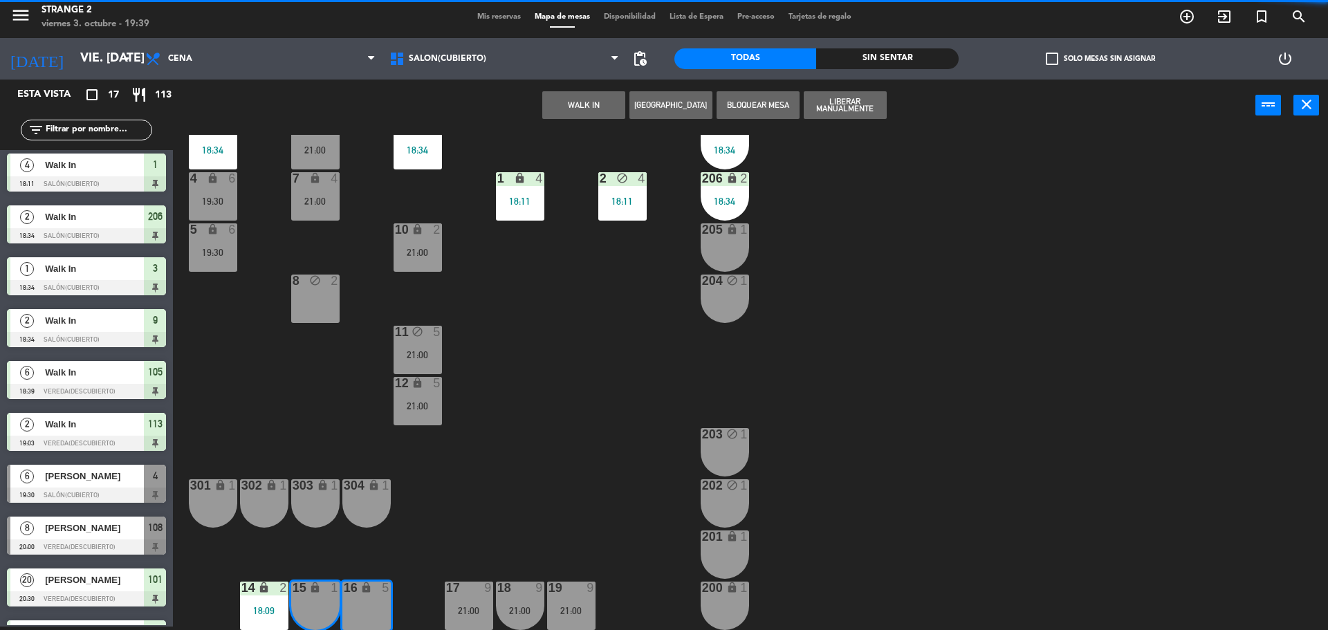
scroll to position [0, 0]
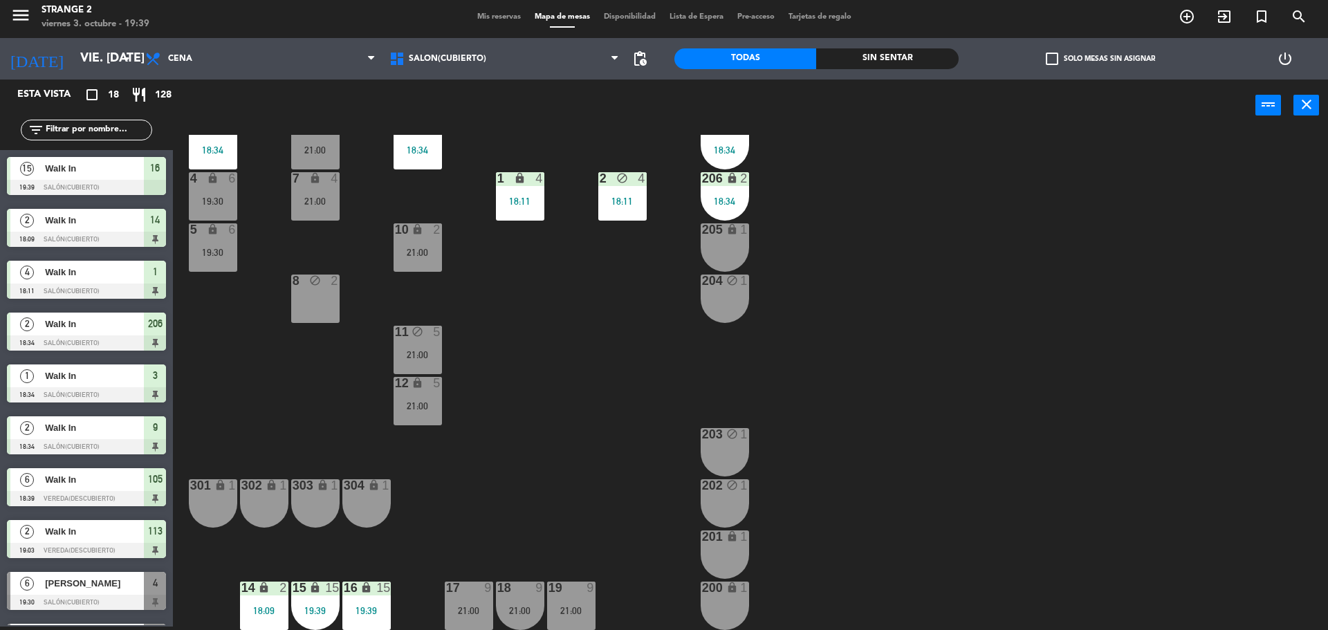
click at [365, 607] on div "19:39" at bounding box center [366, 611] width 48 height 10
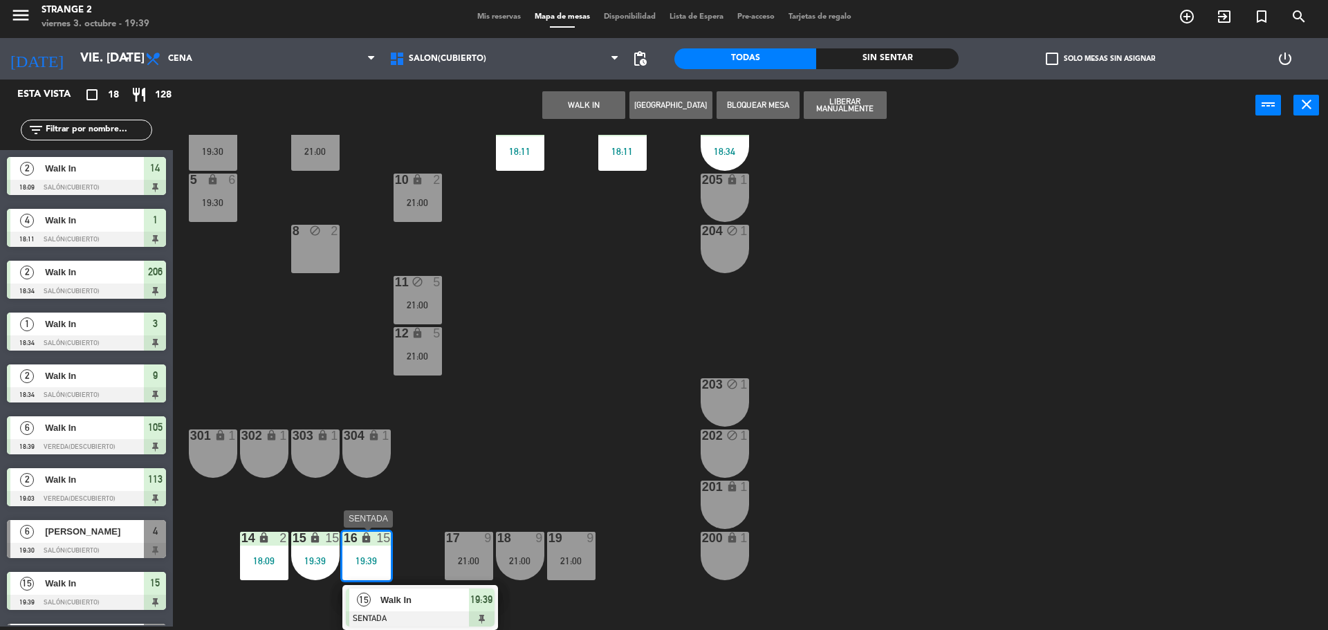
click at [381, 591] on div "Walk In" at bounding box center [424, 600] width 90 height 23
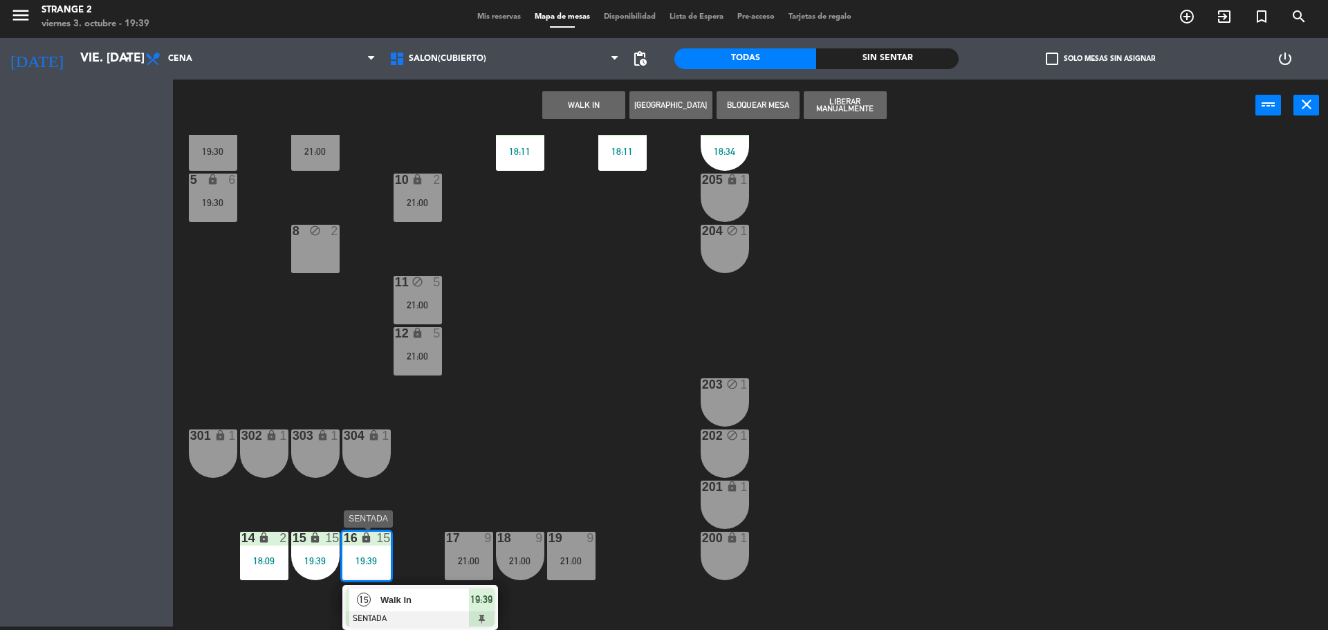
scroll to position [39, 0]
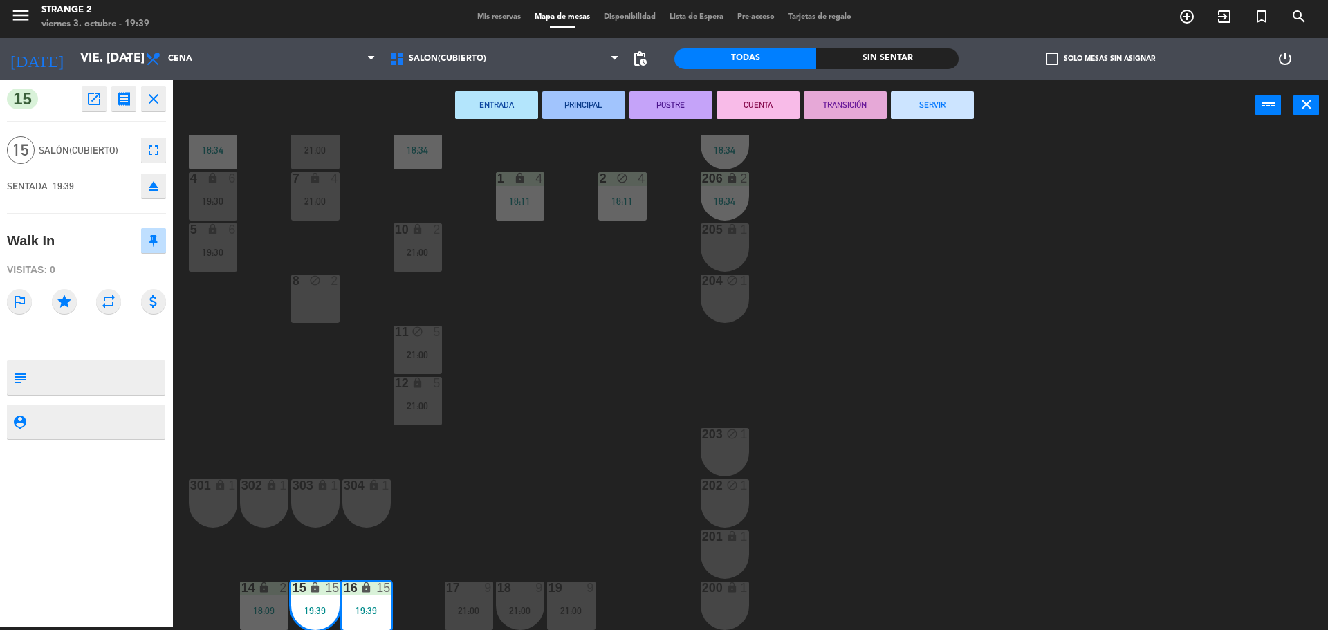
click at [150, 147] on icon "fullscreen" at bounding box center [153, 150] width 17 height 17
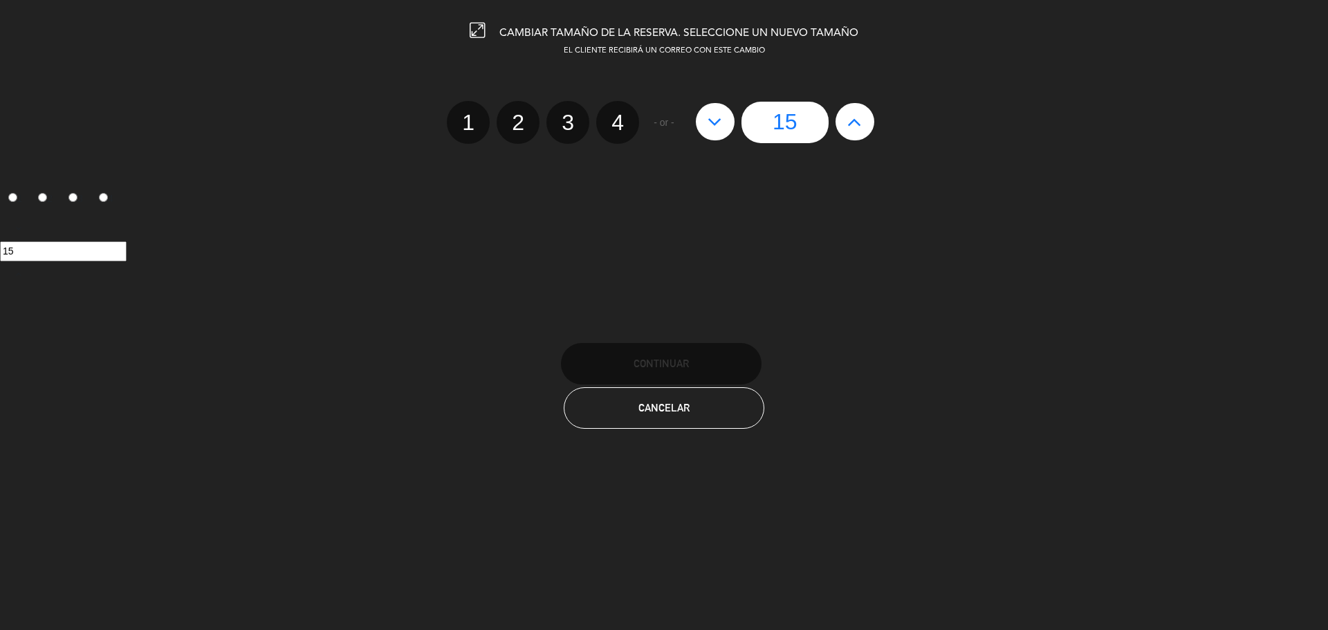
click at [719, 122] on icon at bounding box center [715, 122] width 15 height 22
type input "14"
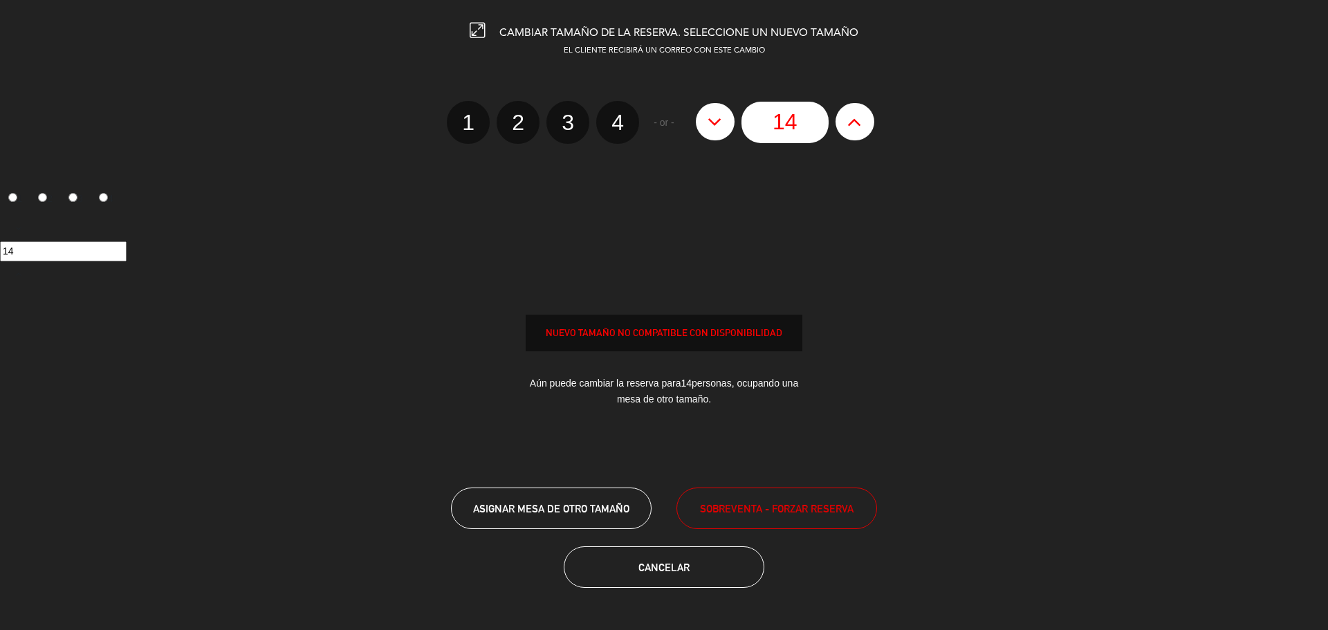
click at [719, 122] on icon at bounding box center [715, 122] width 15 height 22
type input "13"
click at [719, 122] on icon at bounding box center [715, 122] width 15 height 22
type input "12"
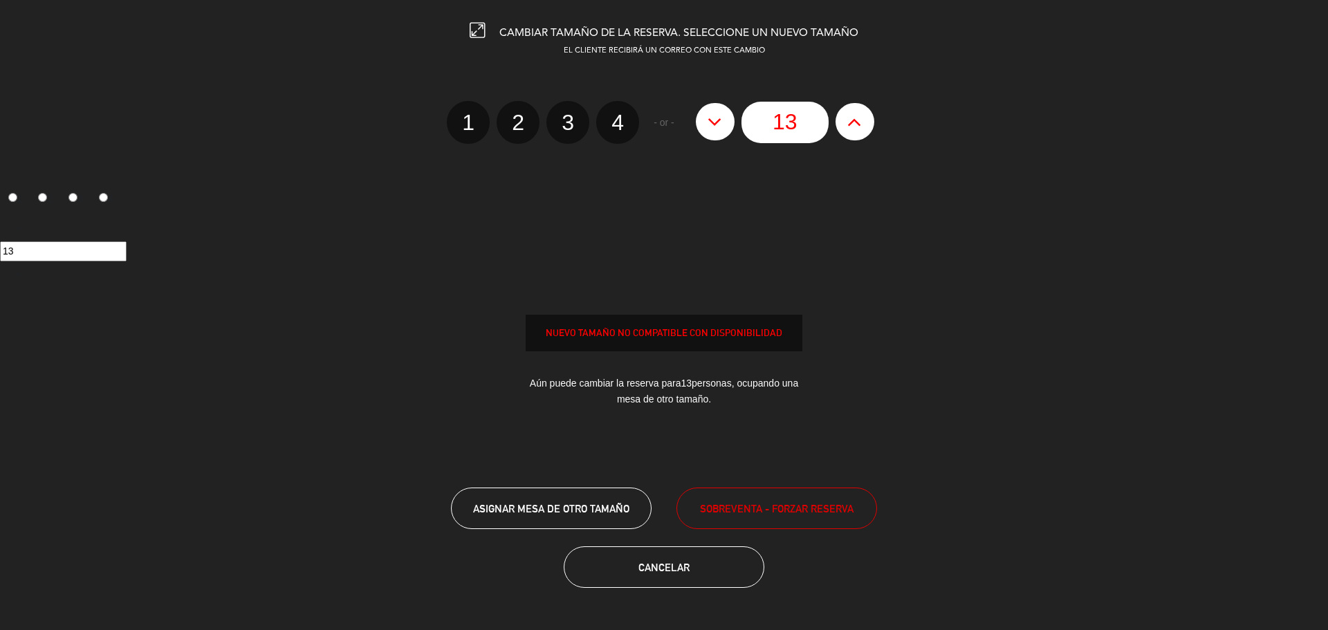
type input "12"
click at [719, 122] on icon at bounding box center [715, 122] width 15 height 22
type input "11"
click at [719, 122] on icon at bounding box center [715, 122] width 15 height 22
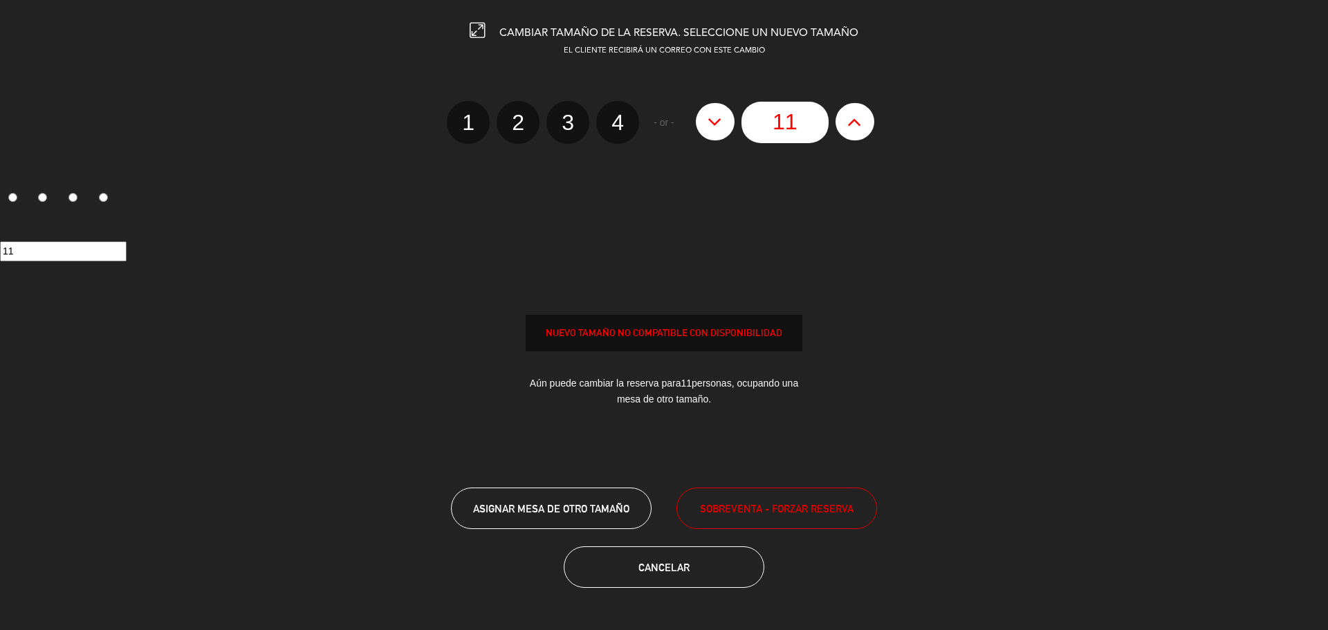
type input "10"
click at [719, 122] on icon at bounding box center [715, 122] width 15 height 22
type input "9"
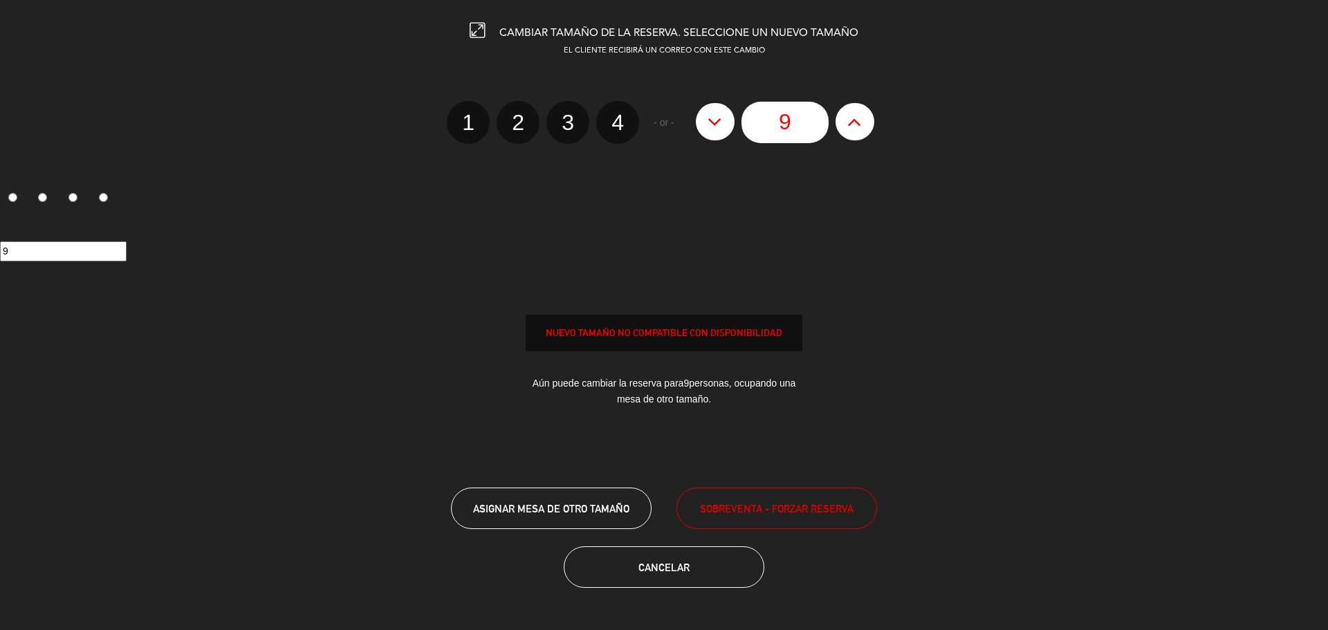
click at [719, 122] on icon at bounding box center [715, 122] width 15 height 22
type input "8"
click at [719, 122] on icon at bounding box center [715, 122] width 15 height 22
type input "7"
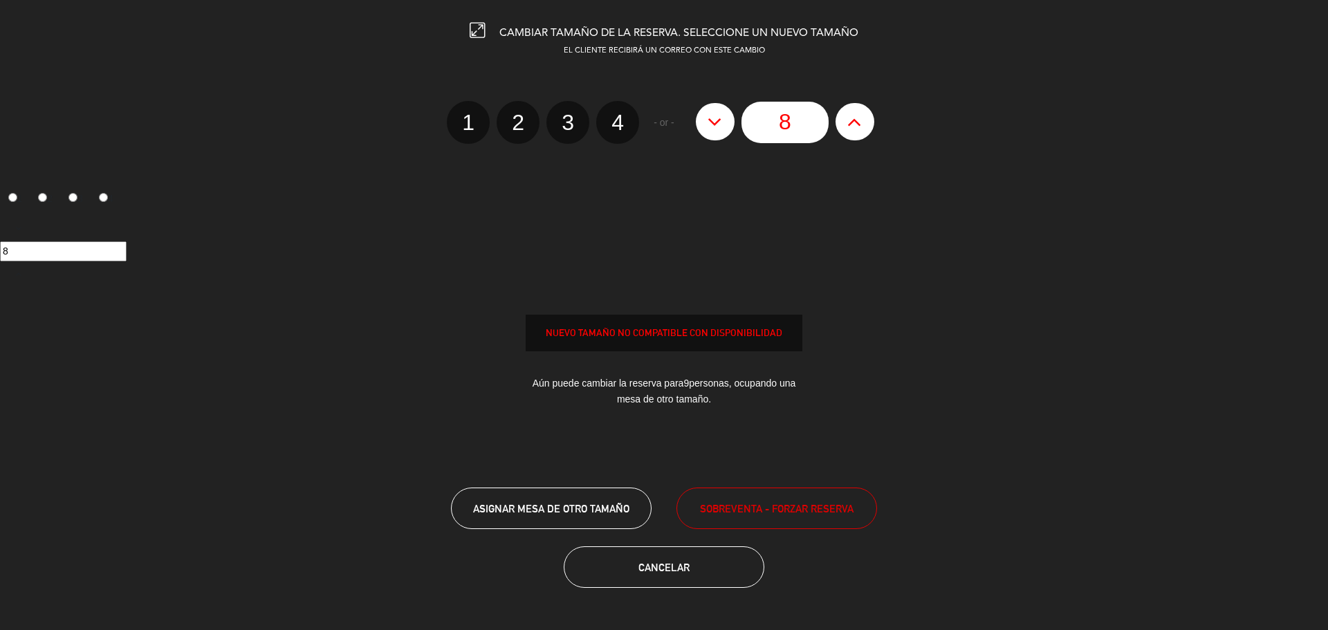
type input "7"
click at [719, 122] on icon at bounding box center [715, 122] width 15 height 22
type input "6"
click at [719, 122] on icon at bounding box center [715, 122] width 15 height 22
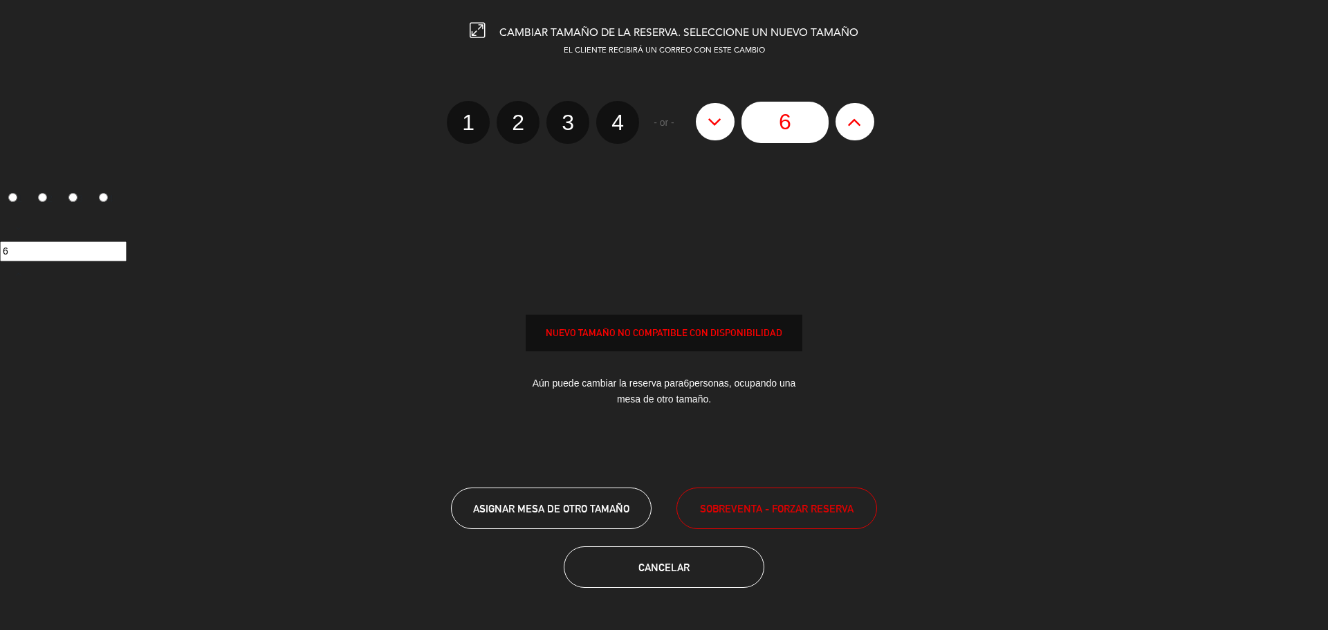
type input "5"
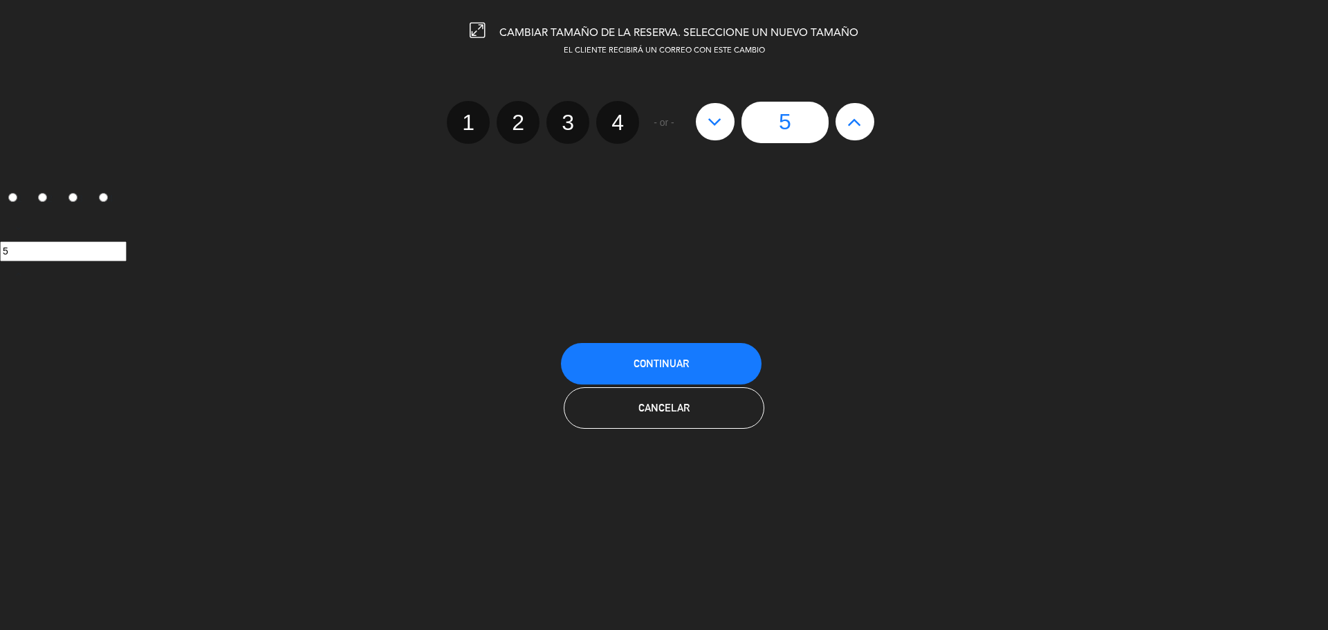
click at [856, 120] on icon at bounding box center [854, 122] width 15 height 22
type input "6"
click at [701, 358] on button "Continuar" at bounding box center [661, 364] width 201 height 42
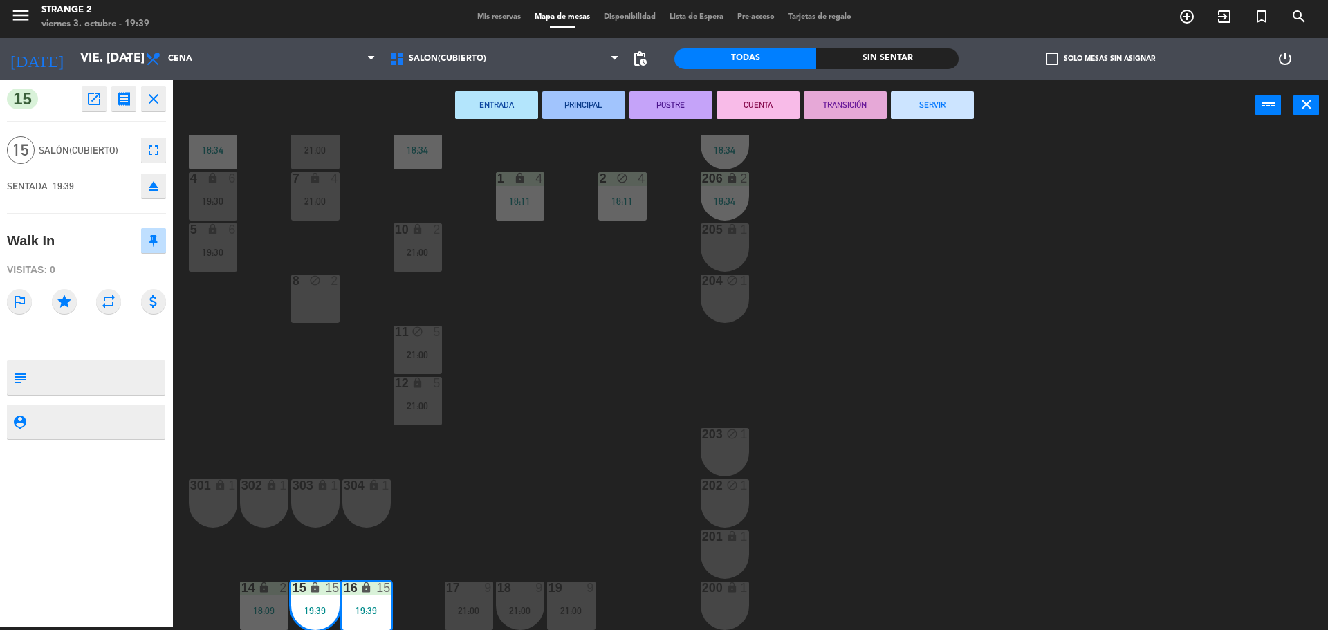
click at [526, 507] on div "3 1 18:34 6 4 21:00 9 lock 2 18:34 207 lock 2 18:34 4 lock 6 19:30 7 lock 4 21:…" at bounding box center [757, 382] width 1142 height 495
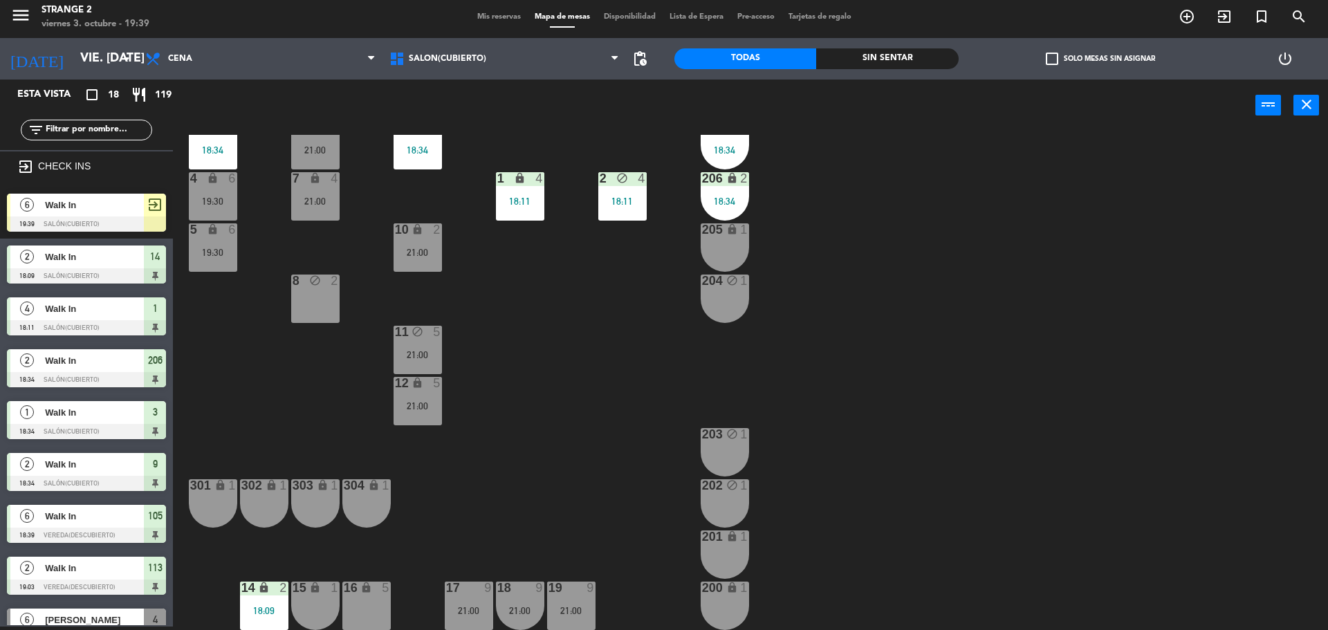
click at [104, 211] on span "Walk In" at bounding box center [94, 205] width 99 height 15
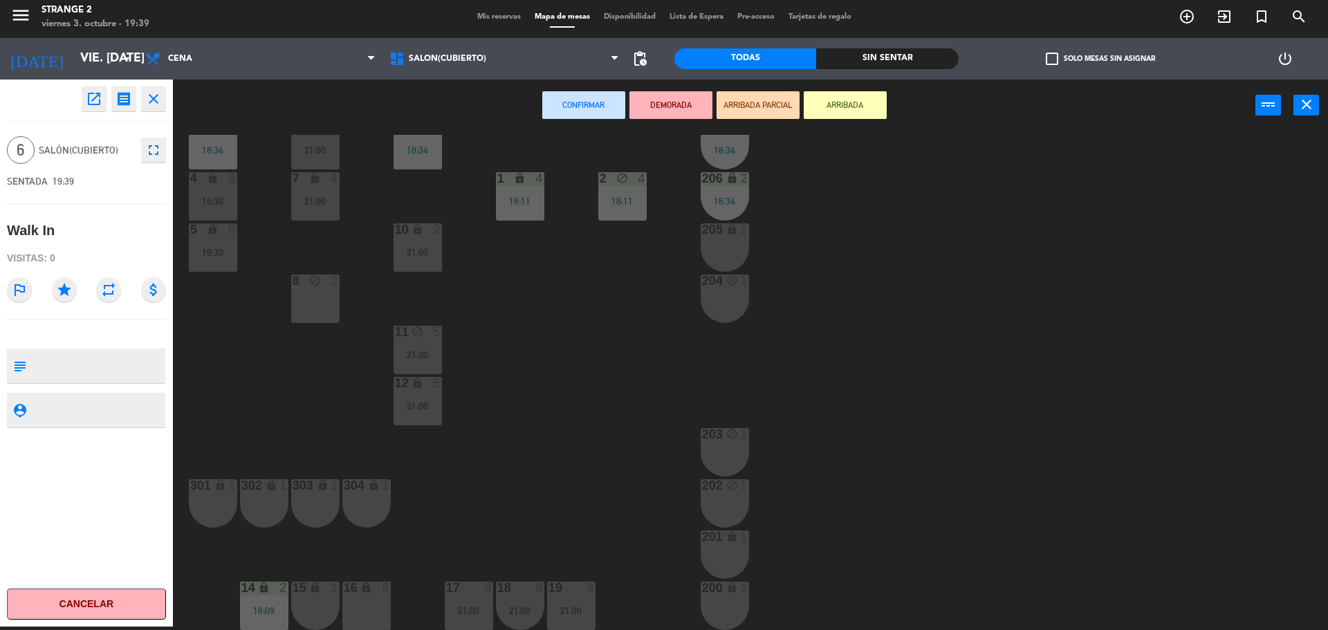
click at [369, 604] on div "16 lock 5" at bounding box center [366, 606] width 48 height 48
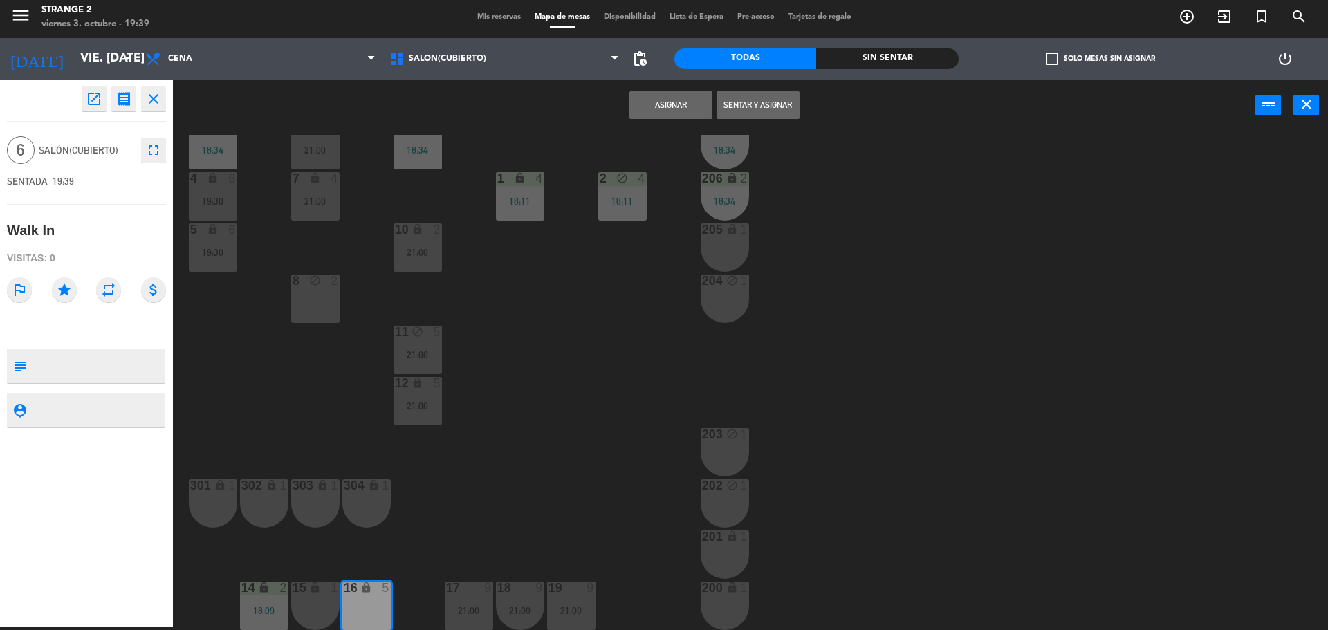
click at [319, 602] on div "15 lock 1" at bounding box center [315, 606] width 48 height 48
click at [779, 114] on button "Sentar y Asignar" at bounding box center [758, 105] width 83 height 28
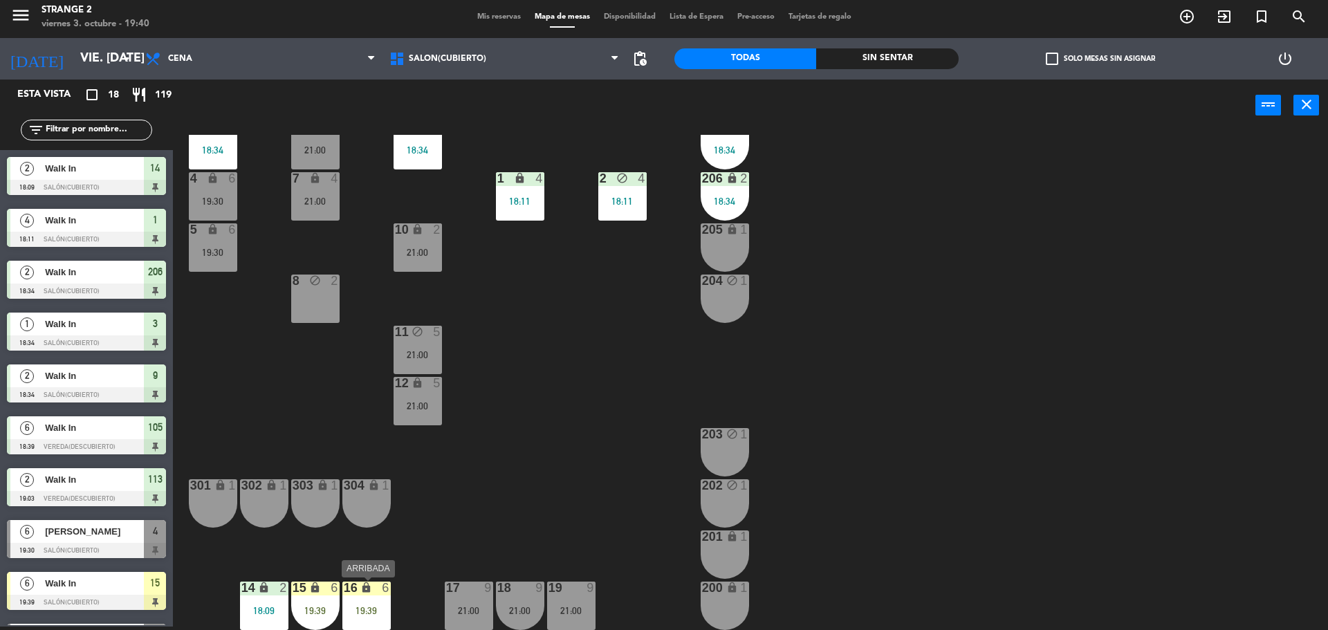
click at [360, 598] on div "16 lock 6 19:39" at bounding box center [366, 606] width 48 height 48
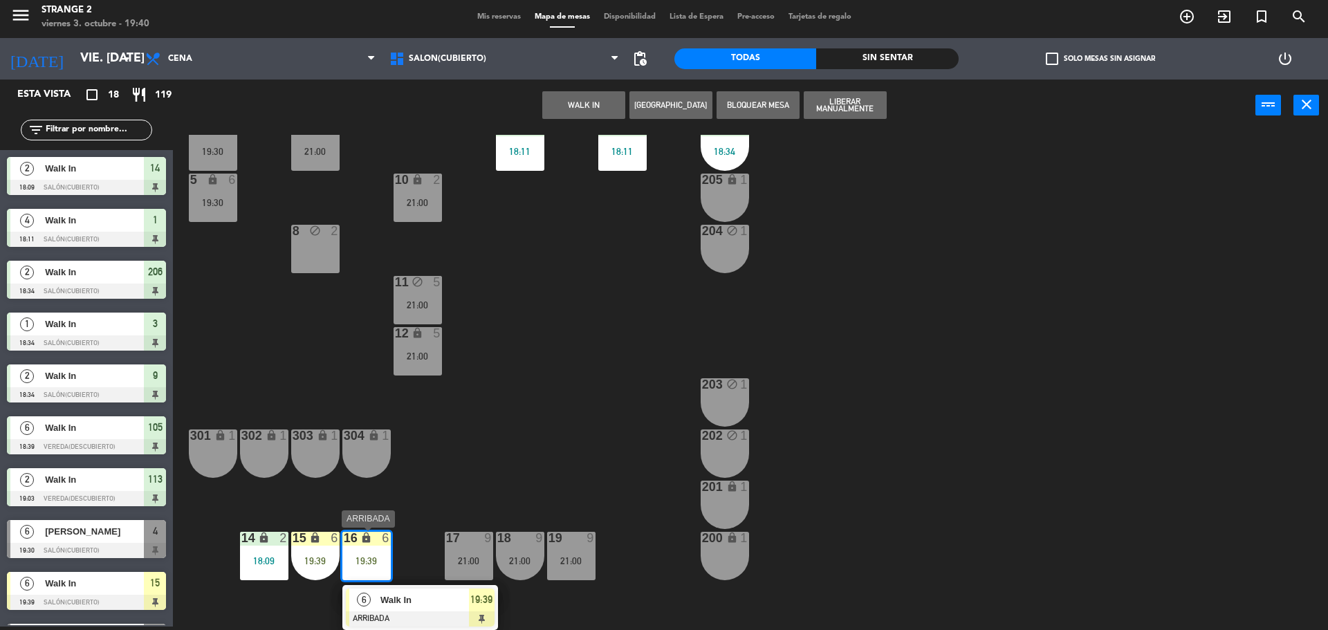
click at [440, 613] on div at bounding box center [420, 619] width 149 height 15
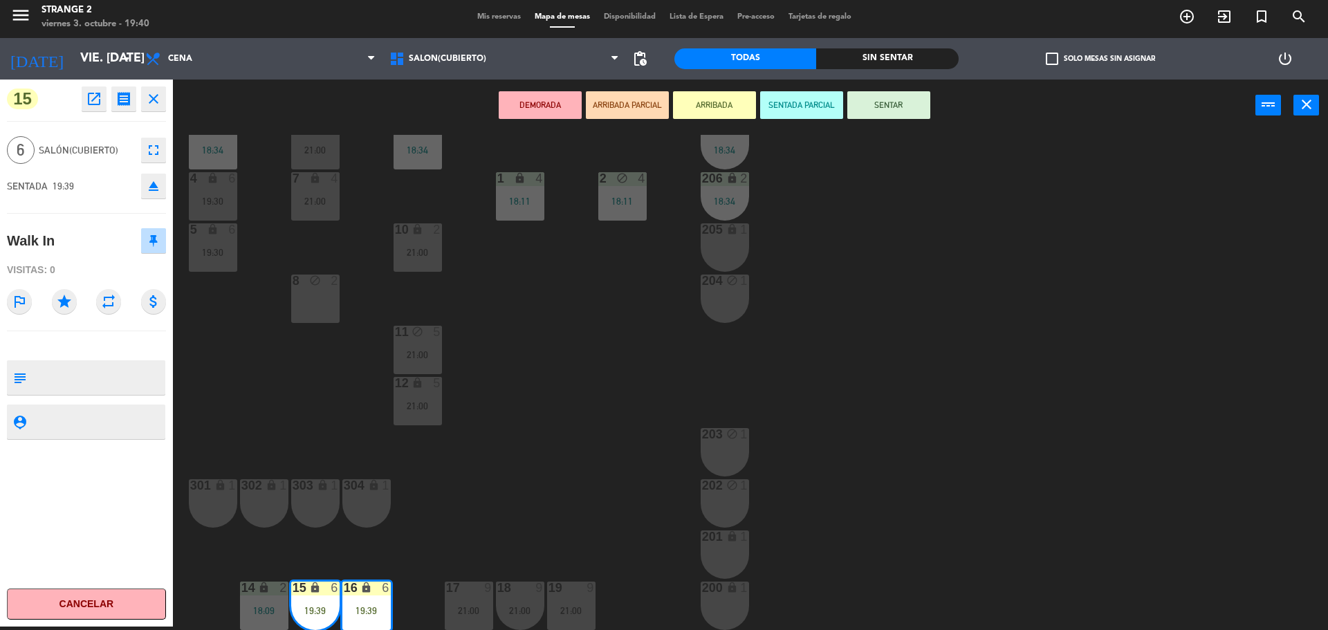
click at [906, 116] on button "SENTAR" at bounding box center [888, 105] width 83 height 28
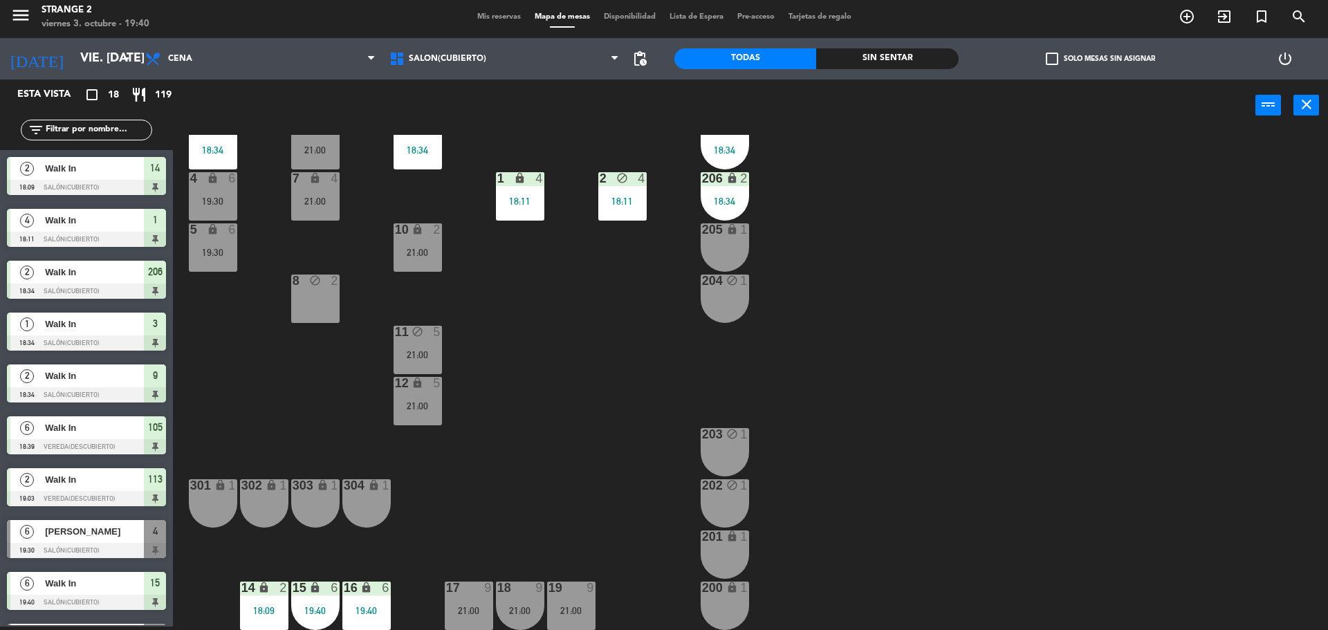
click at [224, 150] on div "18:34" at bounding box center [213, 150] width 48 height 10
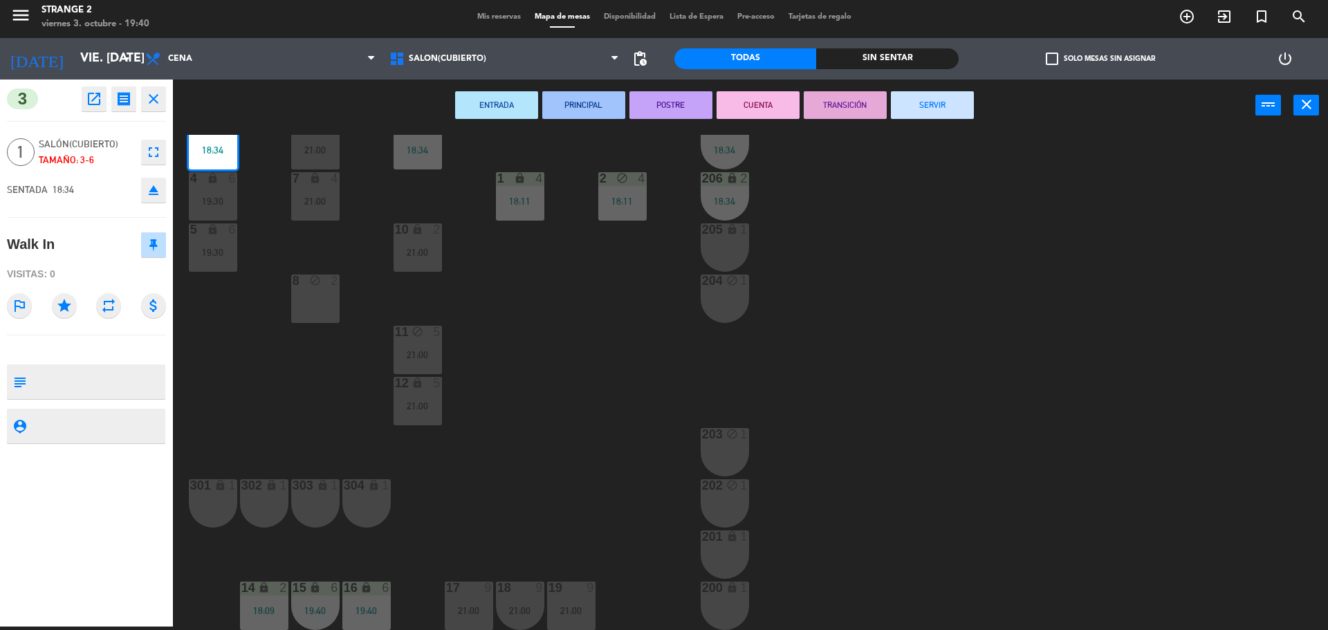
click at [929, 100] on button "SERVIR" at bounding box center [932, 105] width 83 height 28
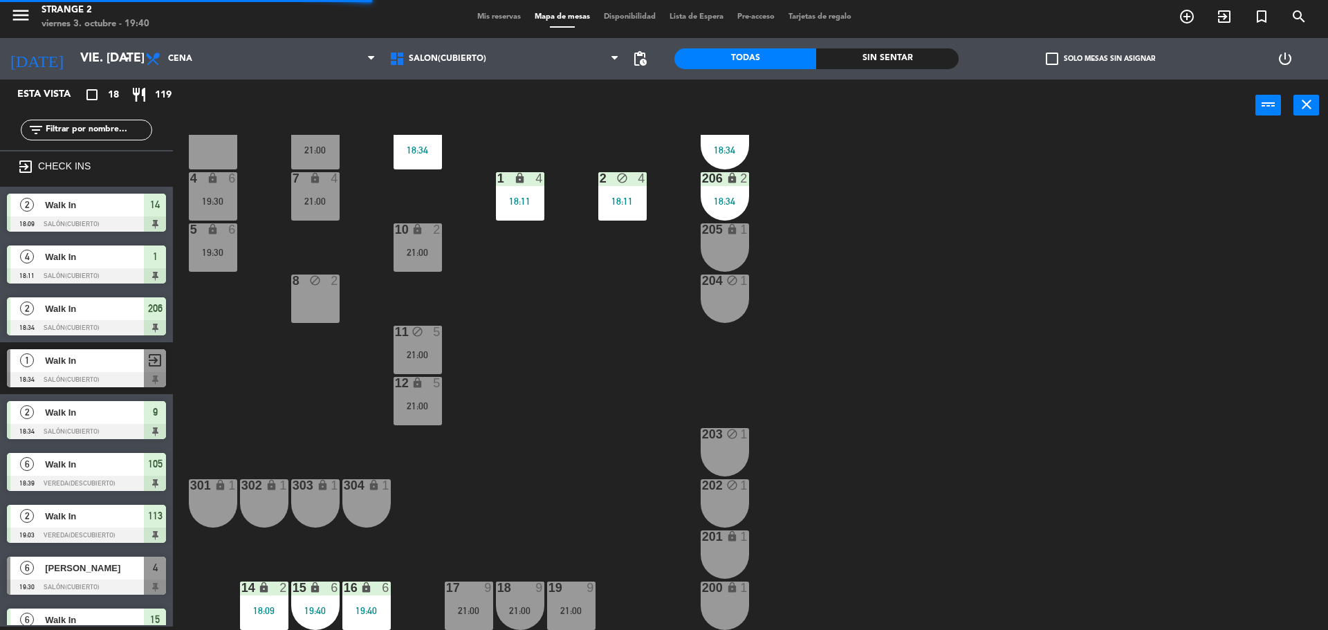
click at [227, 178] on div "6" at bounding box center [235, 178] width 23 height 13
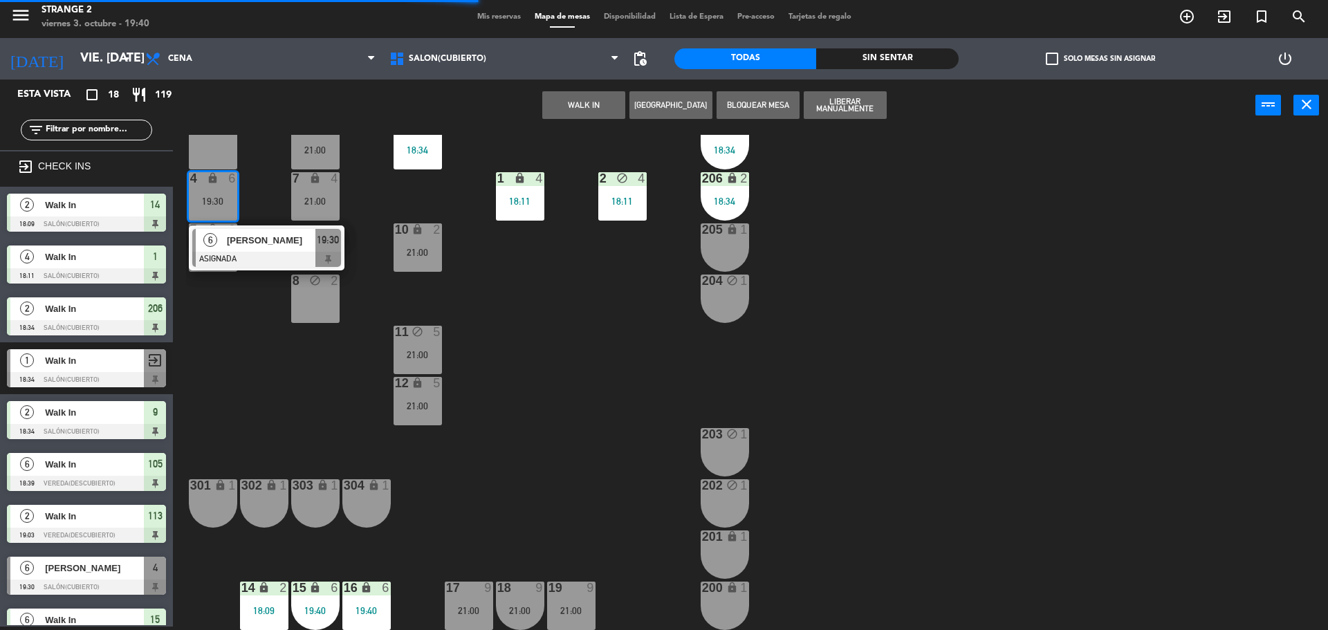
click at [238, 234] on span "[PERSON_NAME]" at bounding box center [271, 240] width 89 height 15
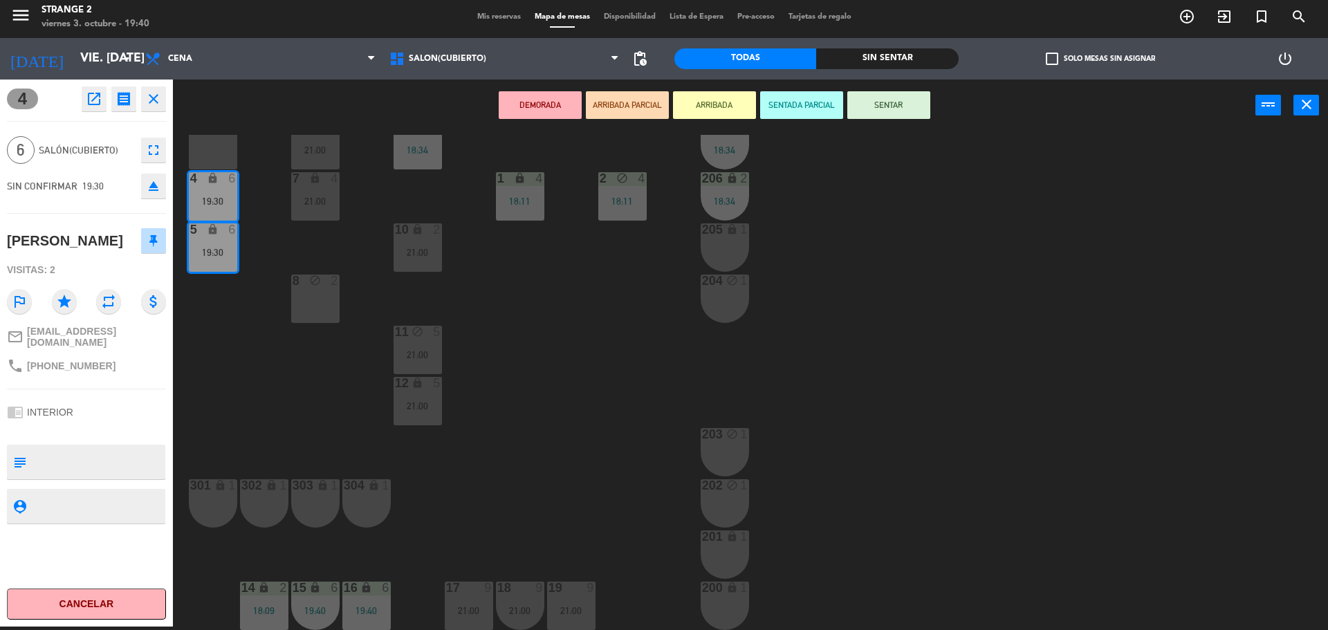
click at [158, 199] on div "SIN CONFIRMAR 19:30 eject" at bounding box center [86, 186] width 159 height 35
click at [152, 192] on icon "eject" at bounding box center [153, 186] width 17 height 17
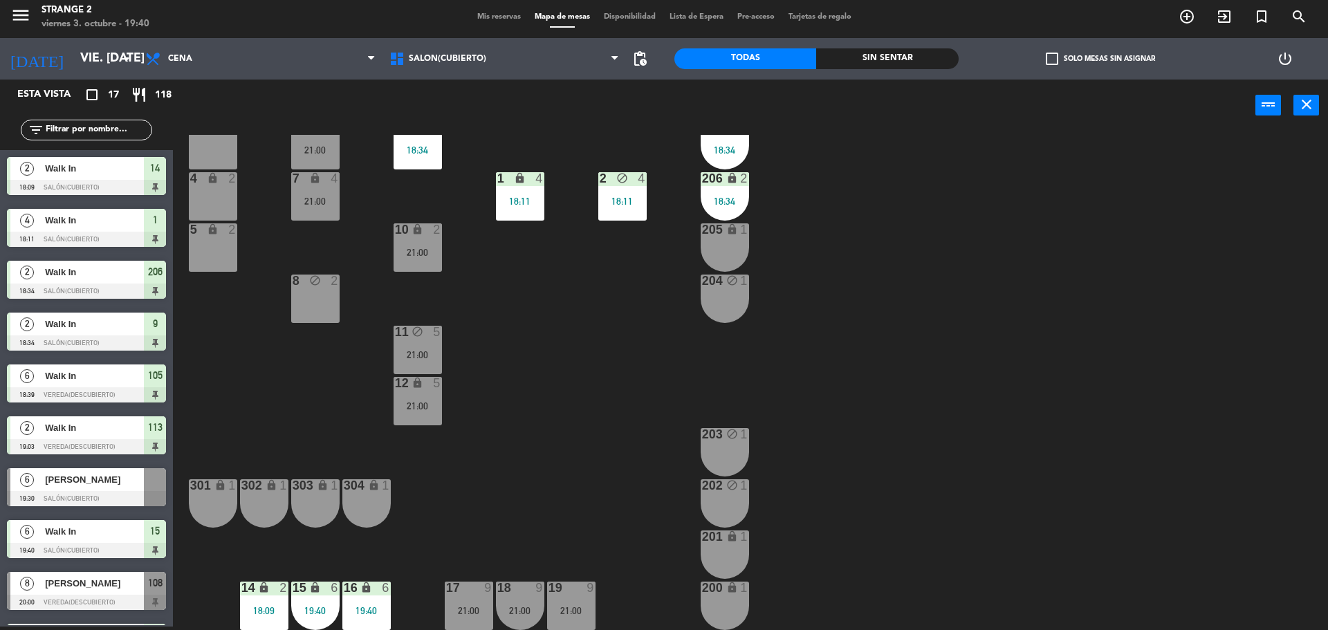
click at [78, 488] on div "[PERSON_NAME]" at bounding box center [94, 479] width 100 height 23
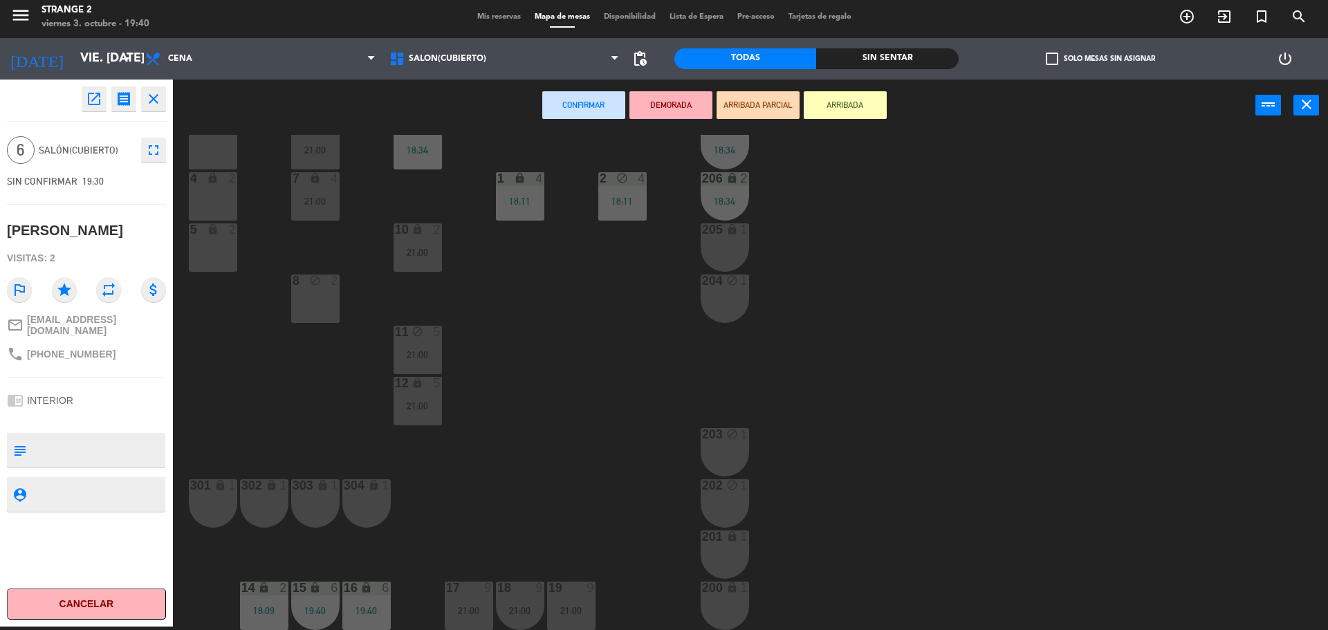
click at [210, 235] on div "lock" at bounding box center [212, 229] width 23 height 13
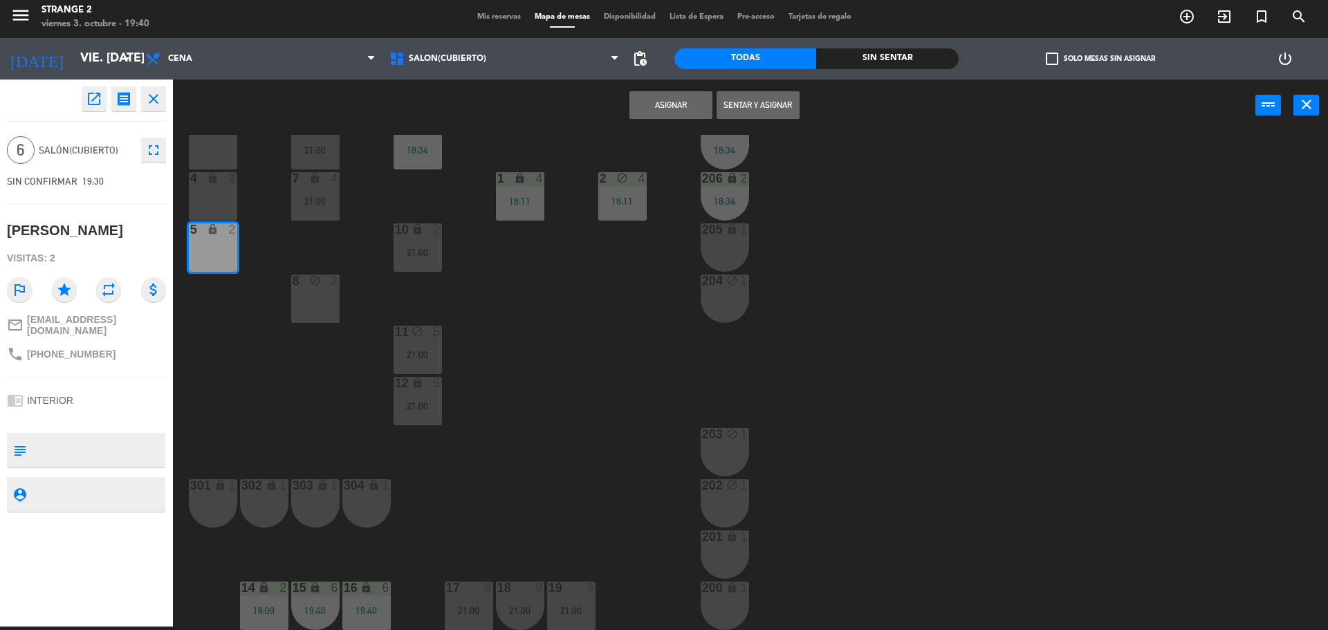
click at [221, 203] on div "4 lock 2" at bounding box center [213, 196] width 48 height 48
click at [221, 138] on div "3 6" at bounding box center [213, 145] width 48 height 48
click at [743, 93] on button "Sentar y Asignar" at bounding box center [758, 105] width 83 height 28
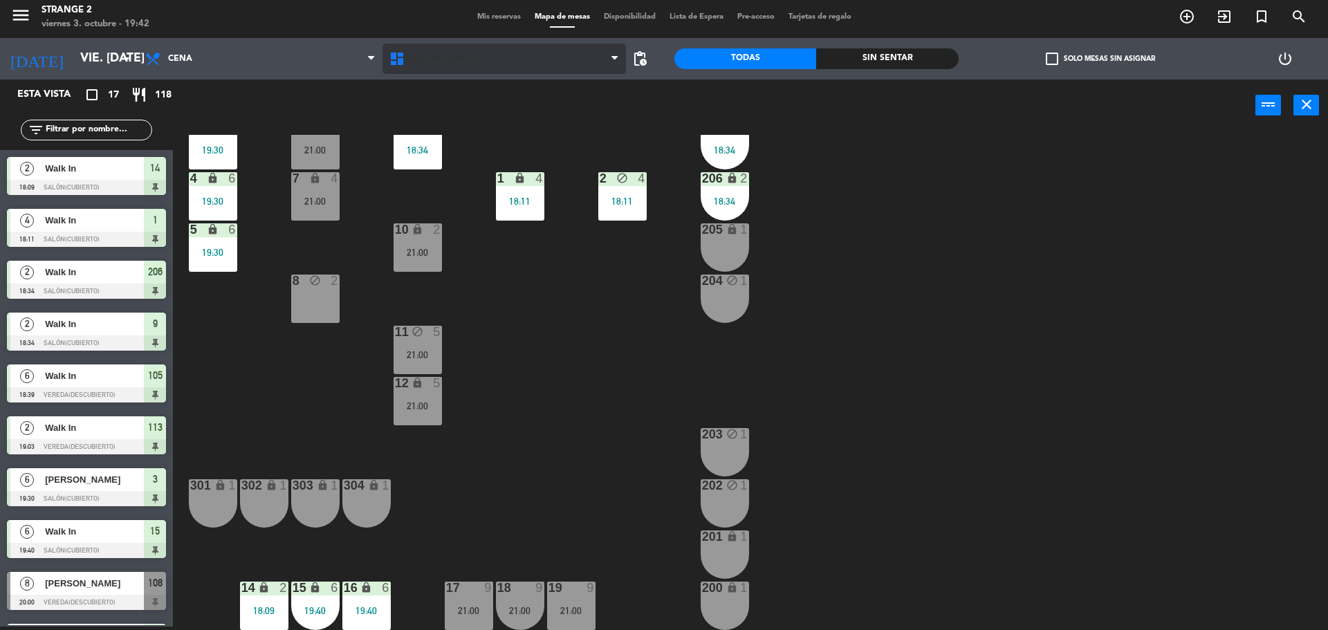
click at [455, 55] on span "Salón(Cubierto)" at bounding box center [447, 59] width 77 height 10
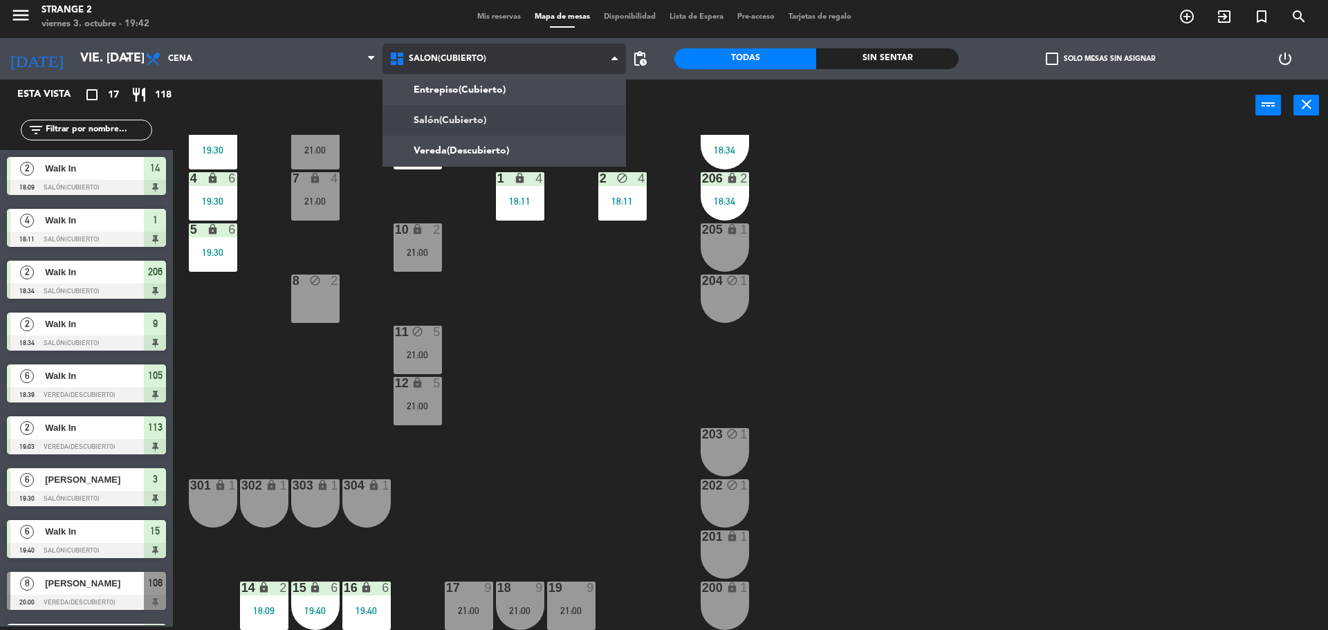
click at [453, 154] on ng-component "menu Strange 2 viernes 3. octubre - 19:42 Mis reservas Mapa de mesas Disponibil…" at bounding box center [664, 314] width 1328 height 634
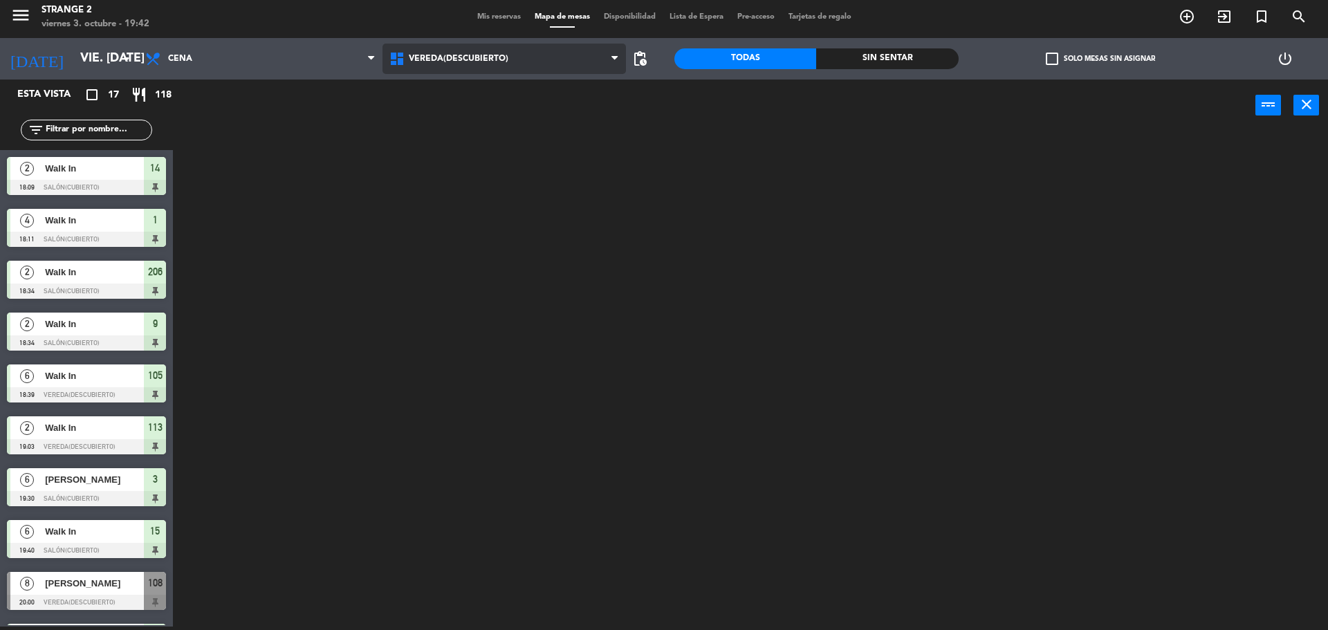
scroll to position [0, 0]
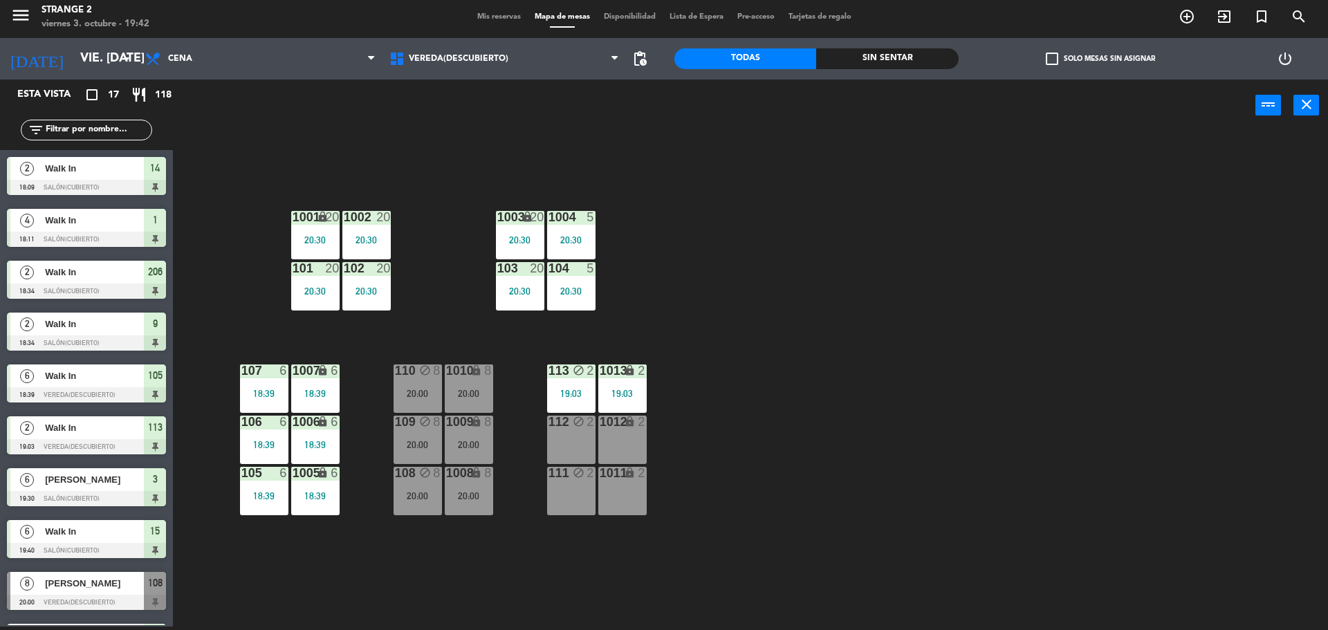
click at [578, 449] on div "112 block 2" at bounding box center [571, 440] width 48 height 48
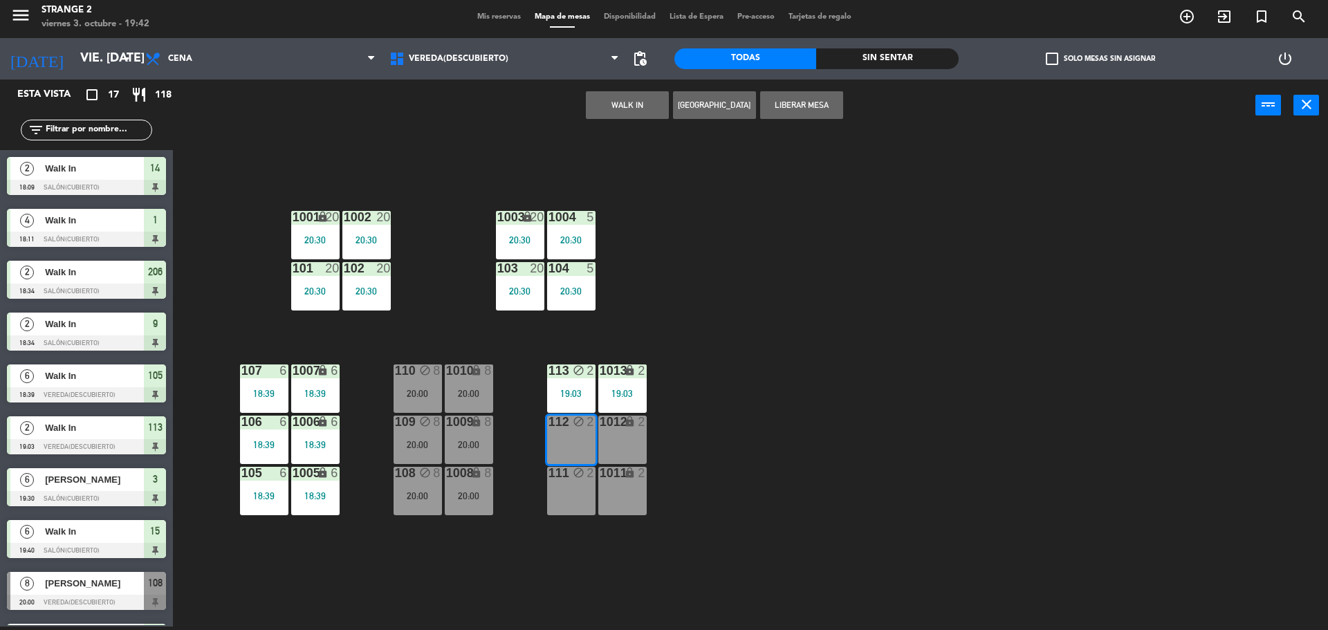
click at [623, 488] on div "1011 lock 2" at bounding box center [622, 491] width 48 height 48
click at [623, 443] on div "1012 lock 2" at bounding box center [622, 440] width 48 height 48
click at [582, 497] on div "111 block 2" at bounding box center [571, 491] width 48 height 48
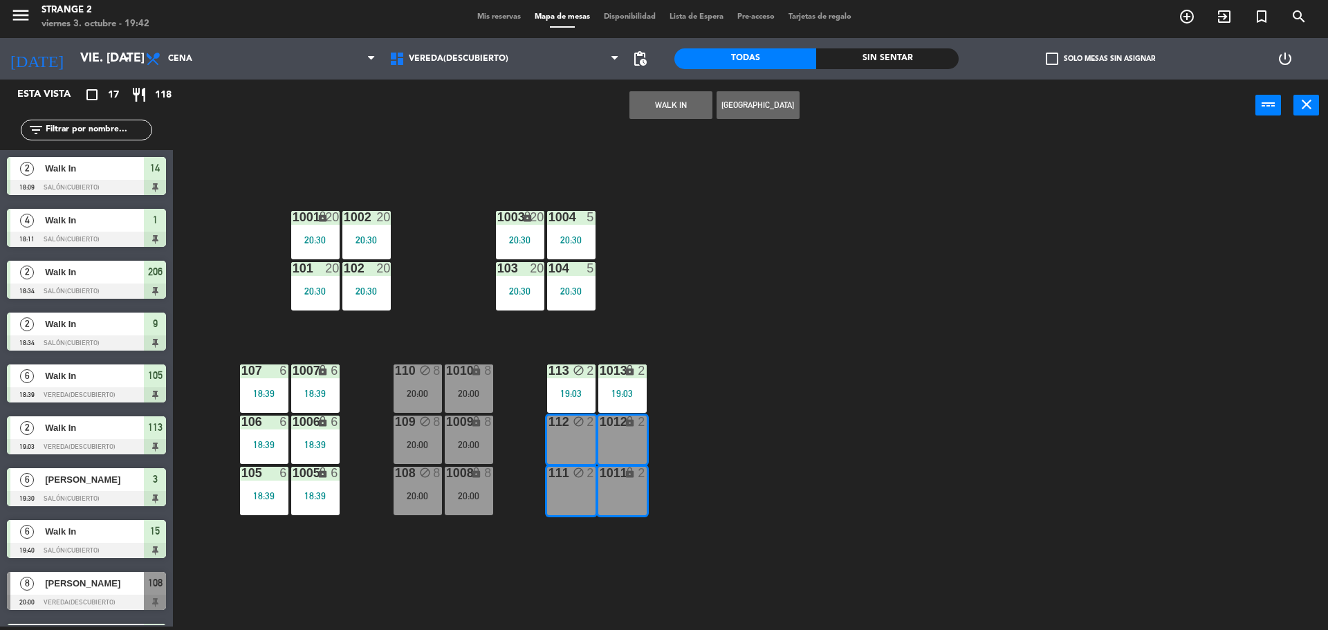
click at [673, 107] on button "WALK IN" at bounding box center [671, 105] width 83 height 28
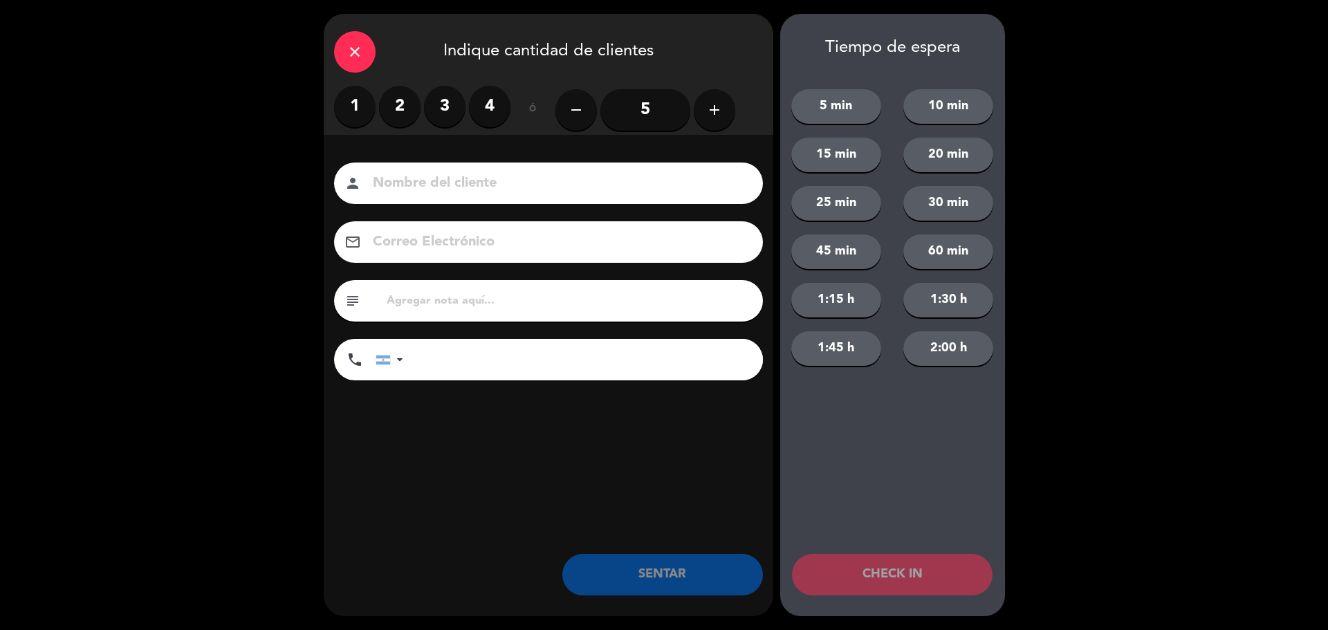
click at [489, 110] on label "4" at bounding box center [490, 107] width 42 height 42
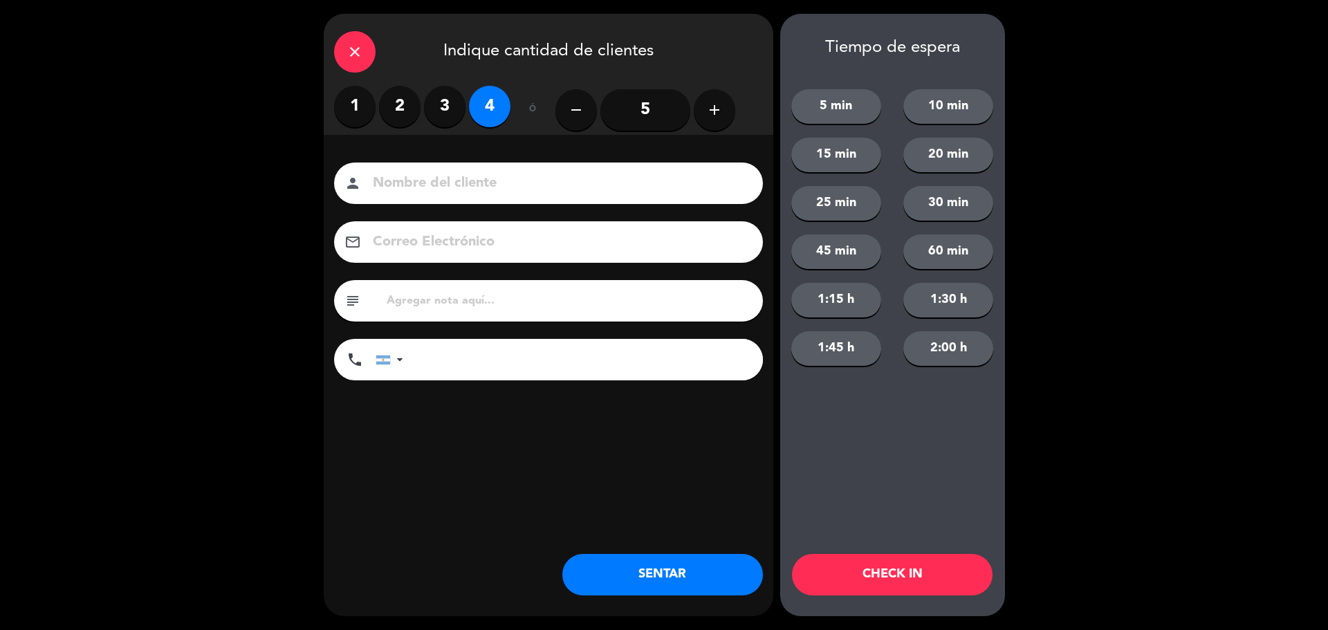
click at [651, 98] on input "5" at bounding box center [645, 110] width 90 height 42
click at [680, 567] on button "SENTAR" at bounding box center [662, 575] width 201 height 42
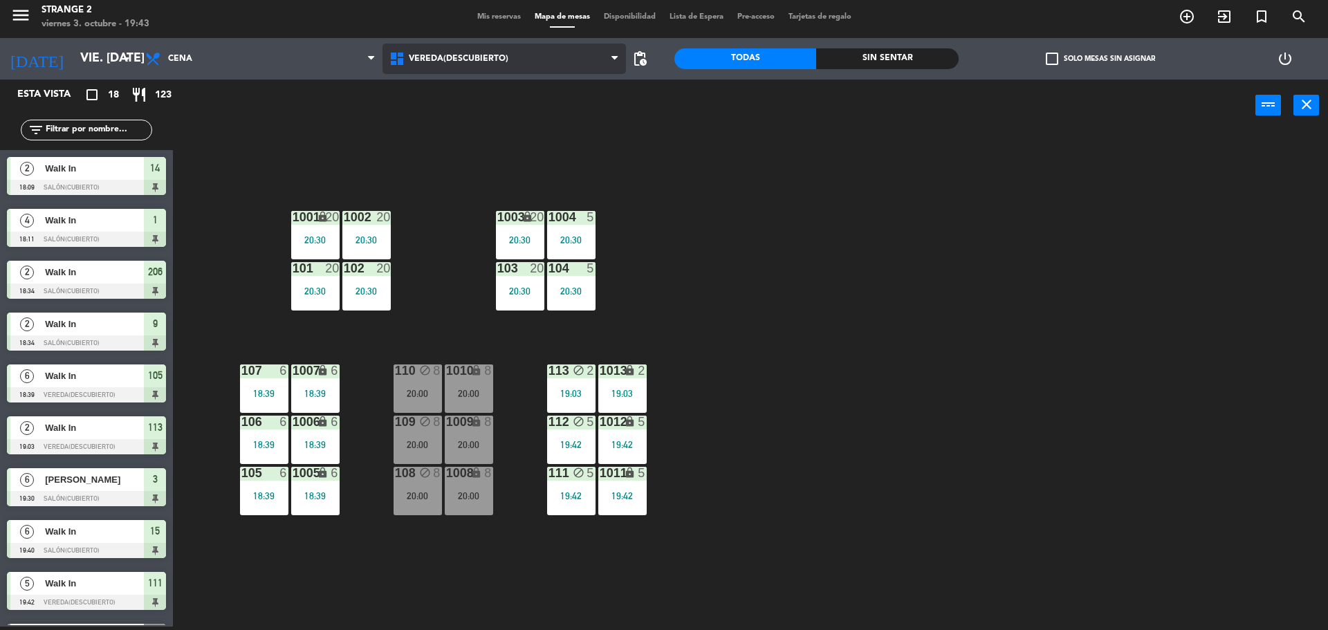
click at [469, 73] on span "Vereda(Descubierto)" at bounding box center [505, 59] width 244 height 30
click at [468, 55] on span "Vereda(Descubierto)" at bounding box center [459, 59] width 100 height 10
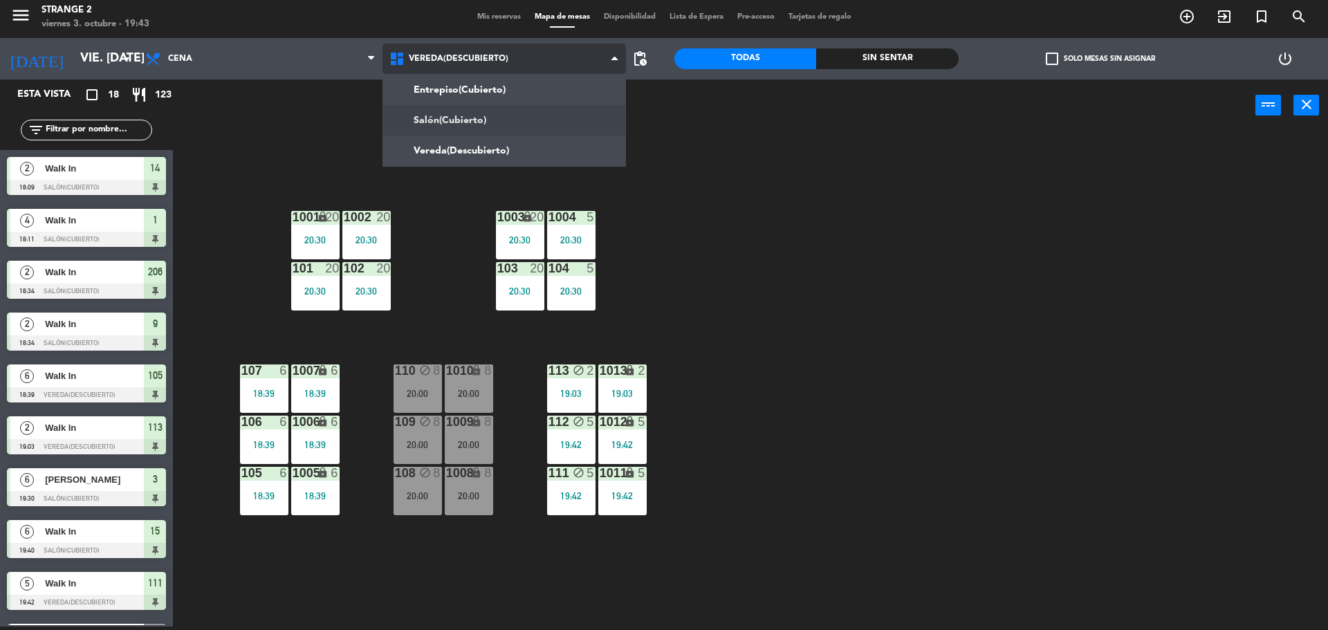
click at [467, 118] on ng-component "menu Strange 2 viernes 3. octubre - 19:43 Mis reservas Mapa de mesas Disponibil…" at bounding box center [664, 314] width 1328 height 634
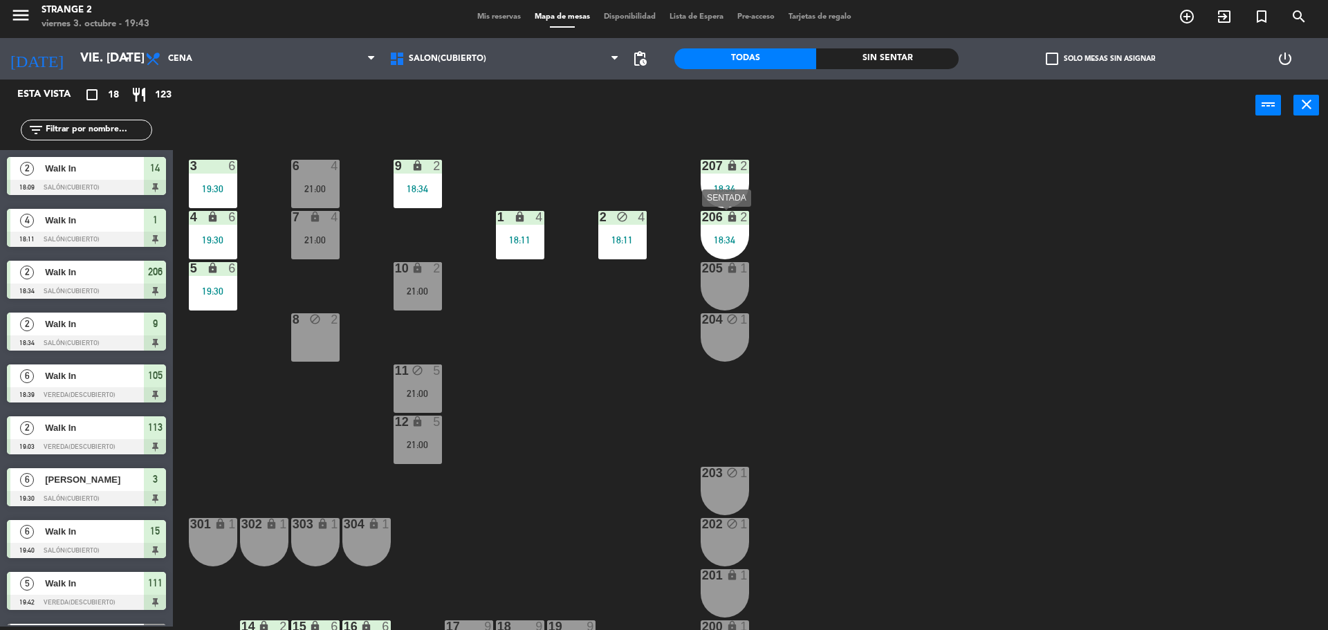
click at [731, 235] on div "18:34" at bounding box center [725, 240] width 48 height 10
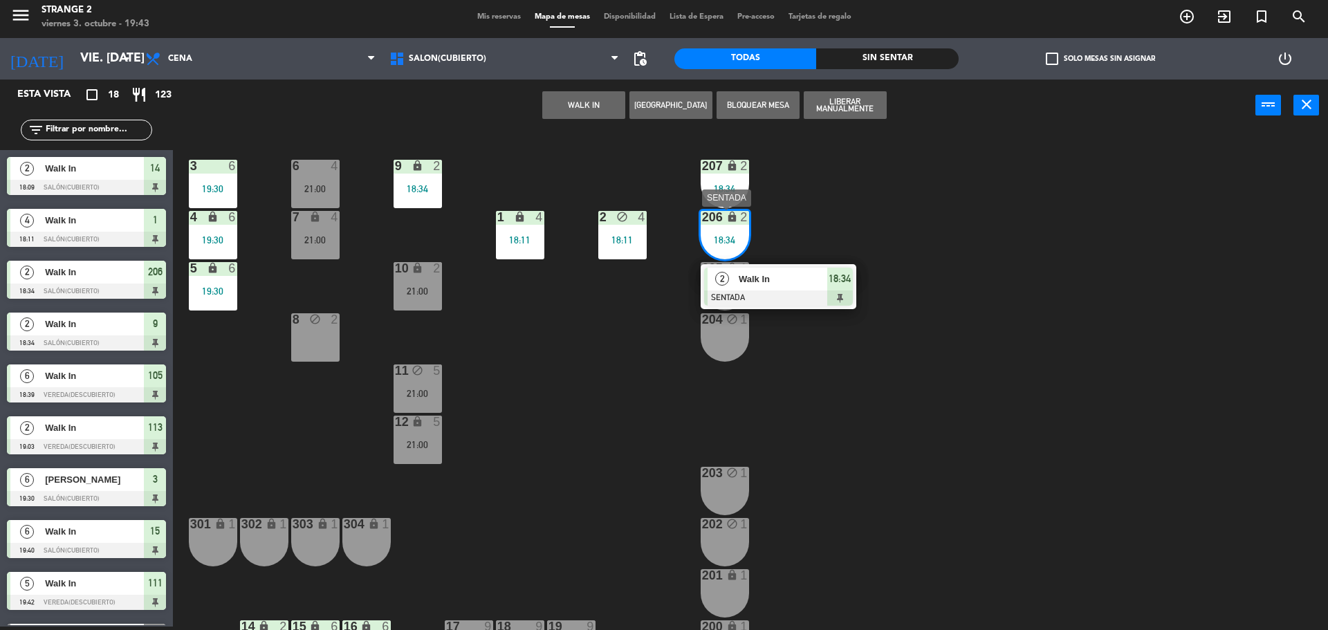
click at [753, 288] on div "Walk In" at bounding box center [782, 279] width 90 height 23
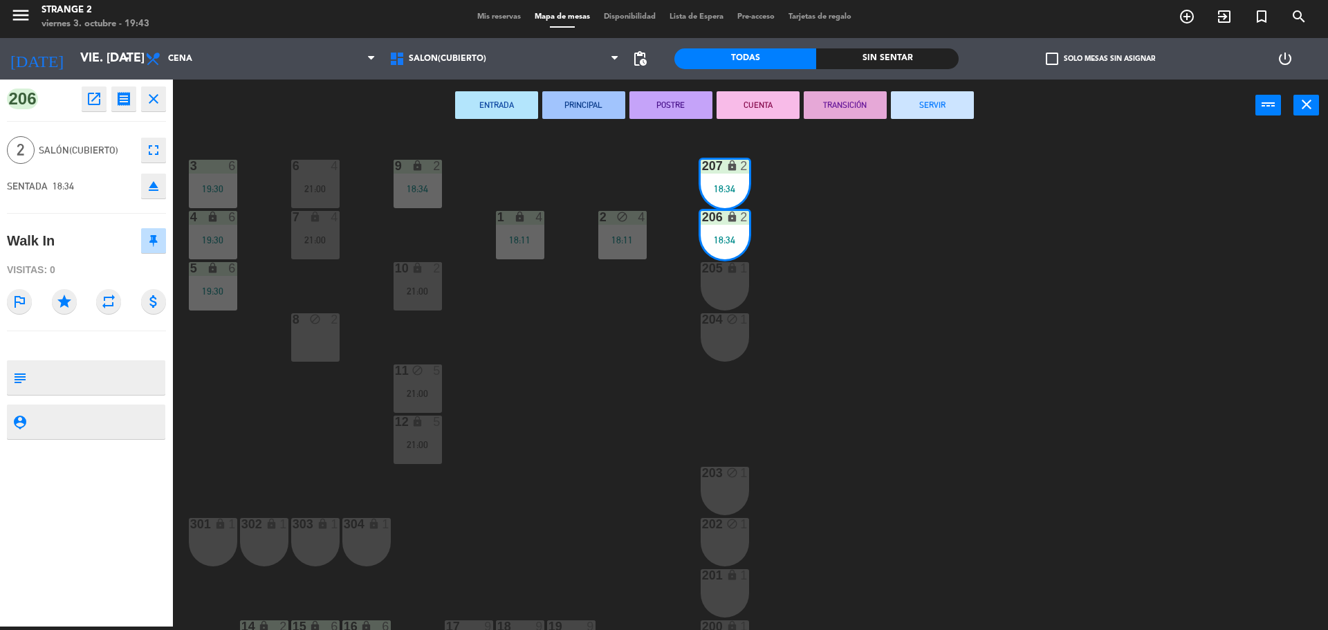
click at [939, 110] on button "SERVIR" at bounding box center [932, 105] width 83 height 28
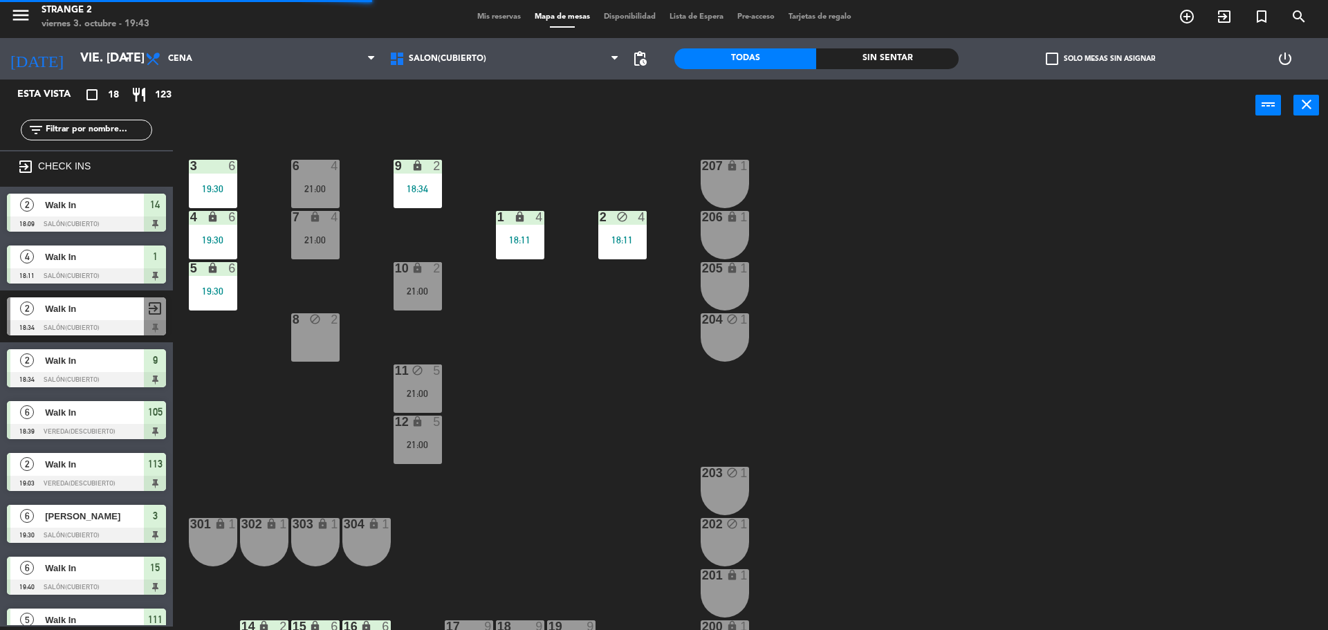
drag, startPoint x: 722, startPoint y: 282, endPoint x: 721, endPoint y: 225, distance: 56.7
click at [722, 281] on div "205 lock 1" at bounding box center [725, 286] width 48 height 48
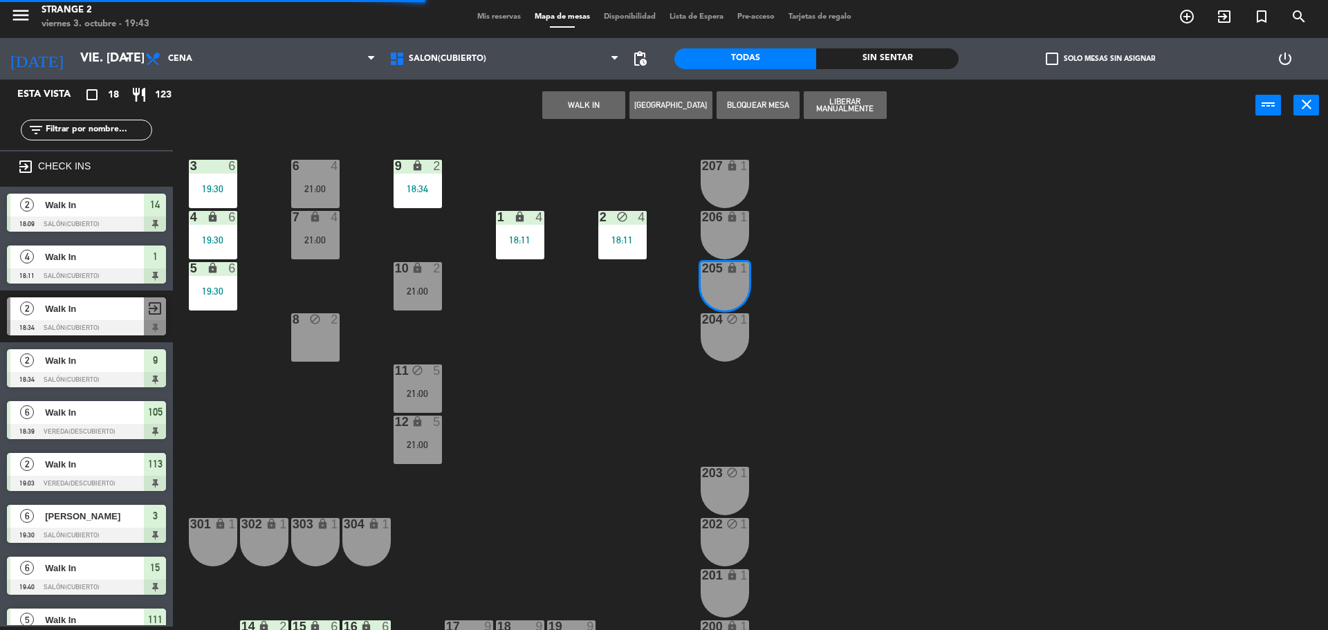
click at [721, 225] on div "206 lock 1" at bounding box center [725, 235] width 48 height 48
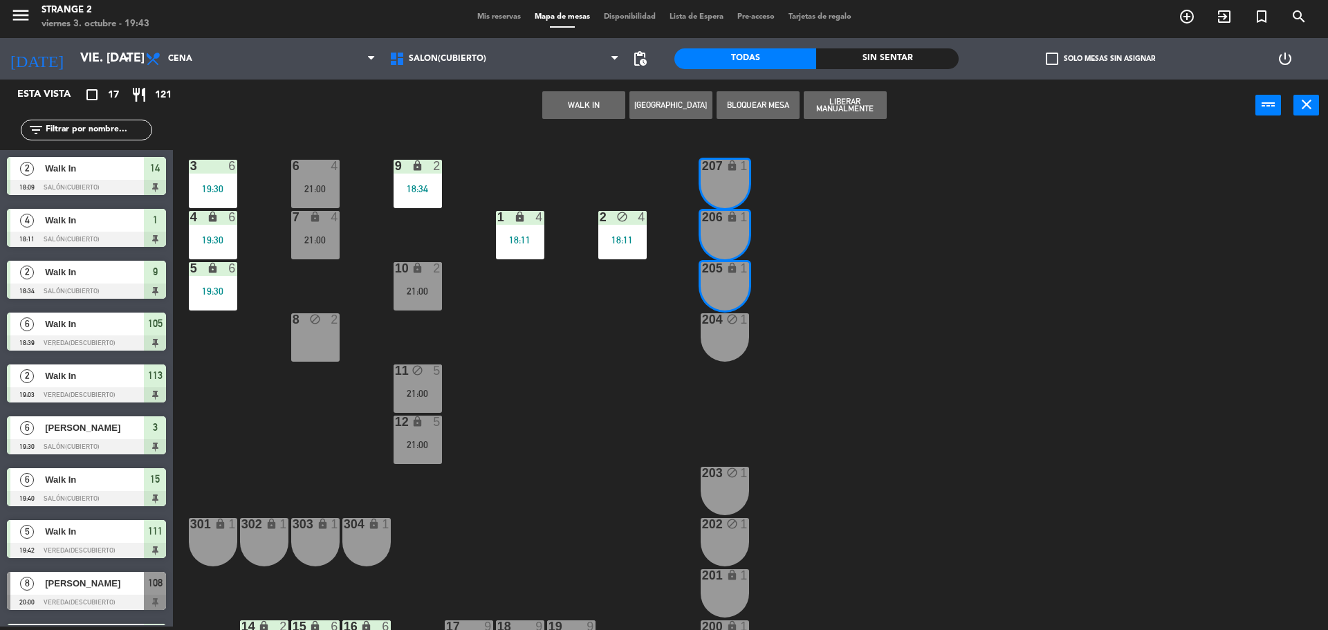
click at [582, 107] on button "WALK IN" at bounding box center [583, 105] width 83 height 28
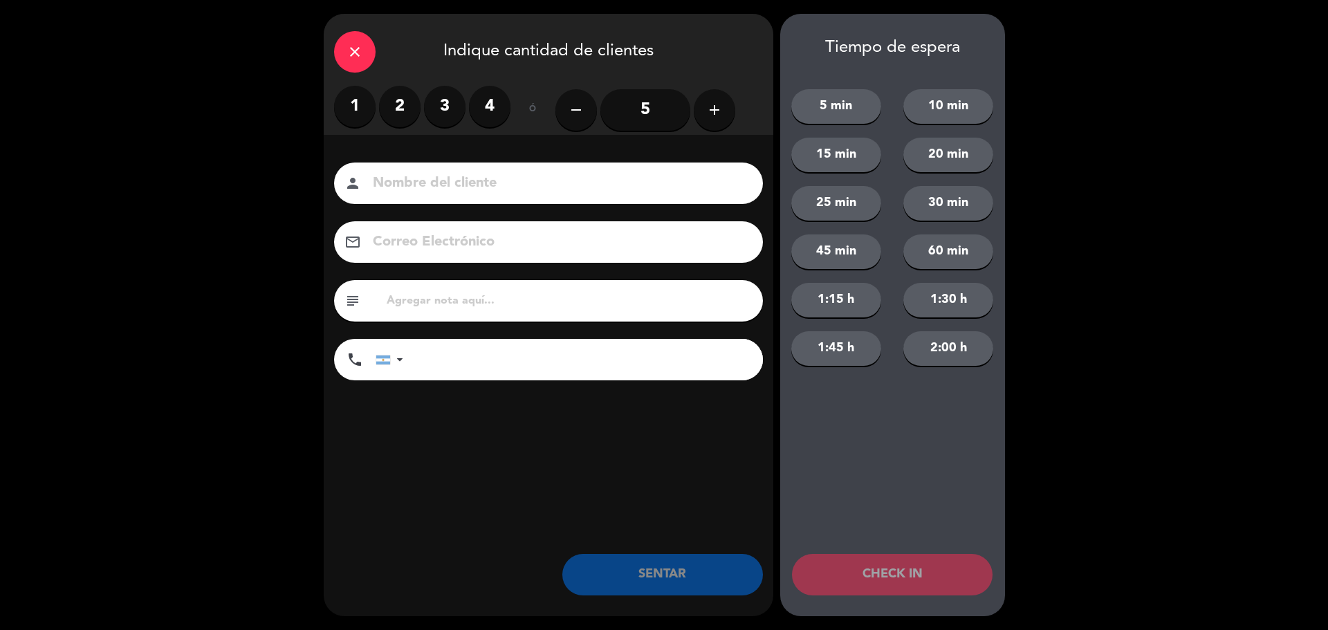
click at [438, 105] on label "3" at bounding box center [445, 107] width 42 height 42
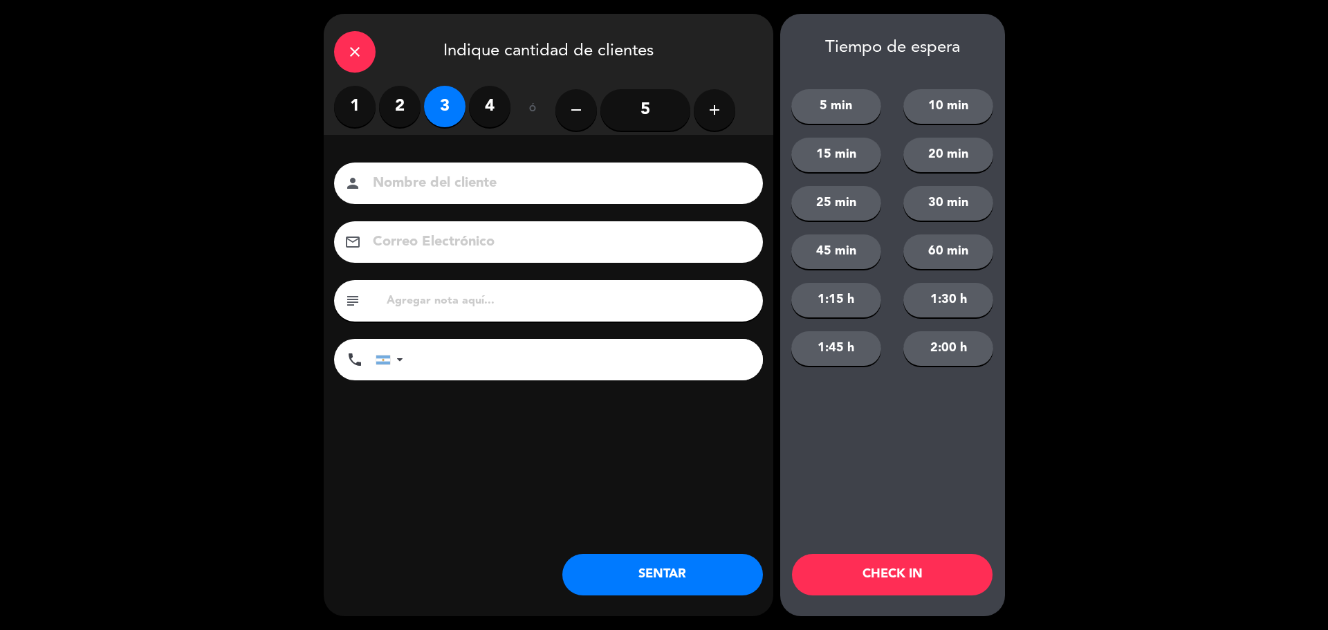
click at [631, 565] on button "SENTAR" at bounding box center [662, 575] width 201 height 42
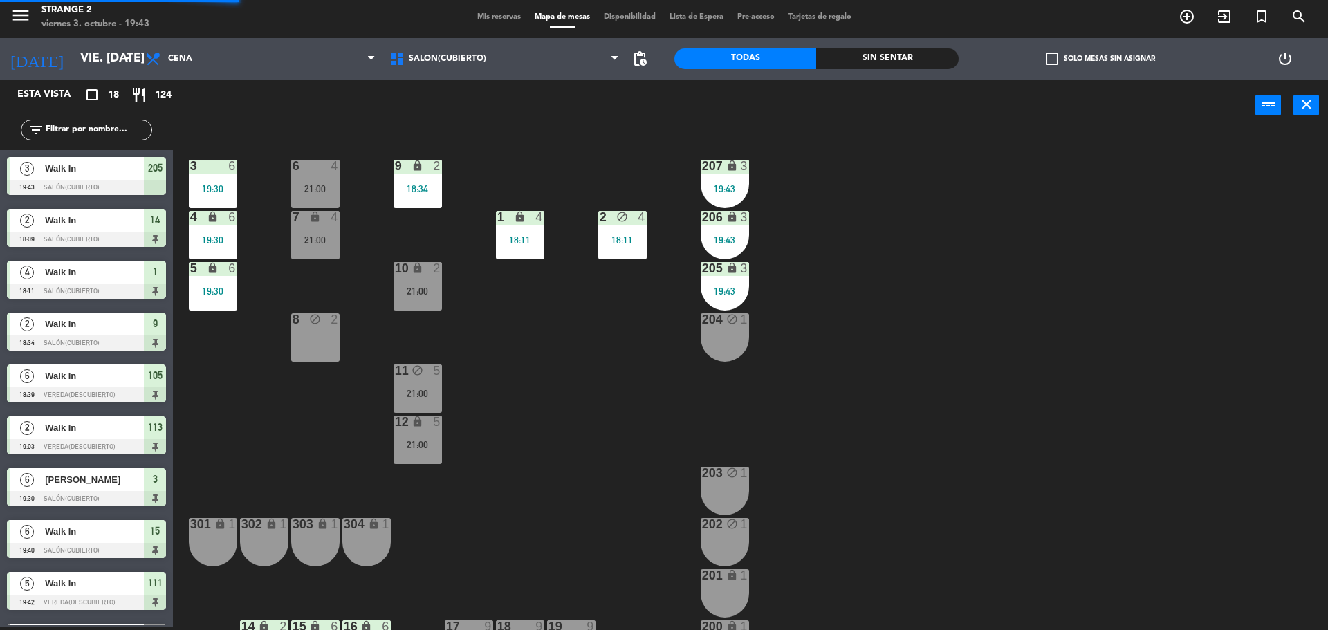
scroll to position [39, 0]
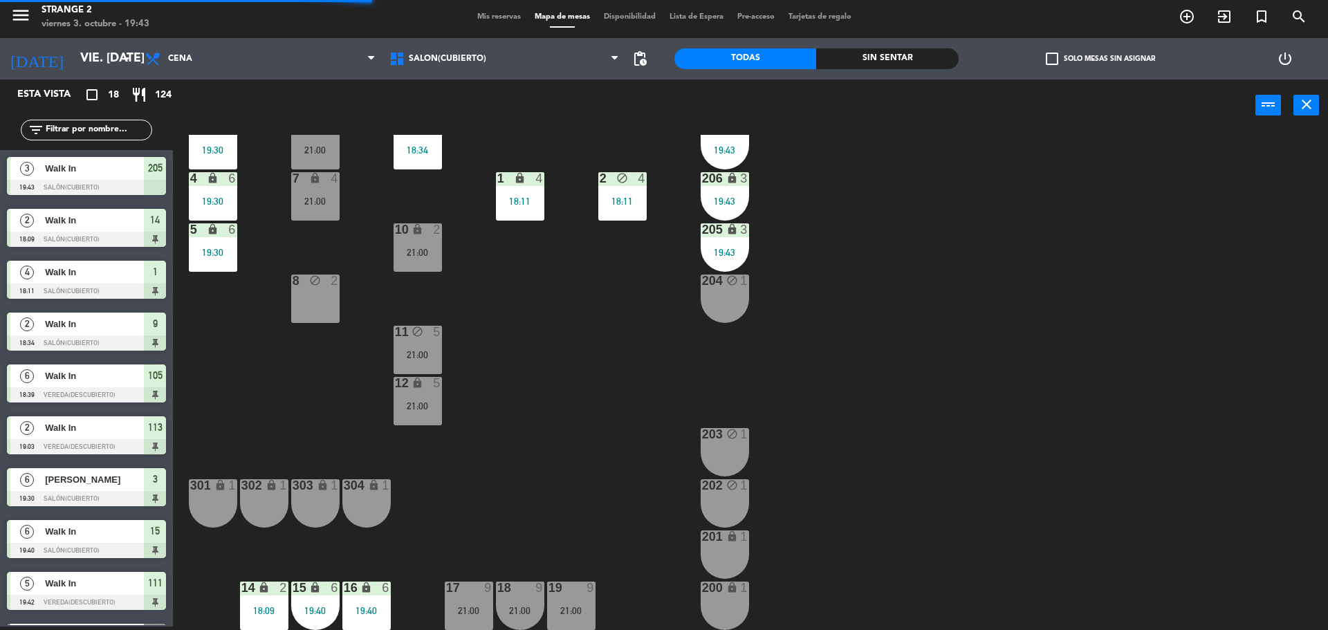
click at [726, 595] on div "200 lock 1" at bounding box center [725, 589] width 48 height 14
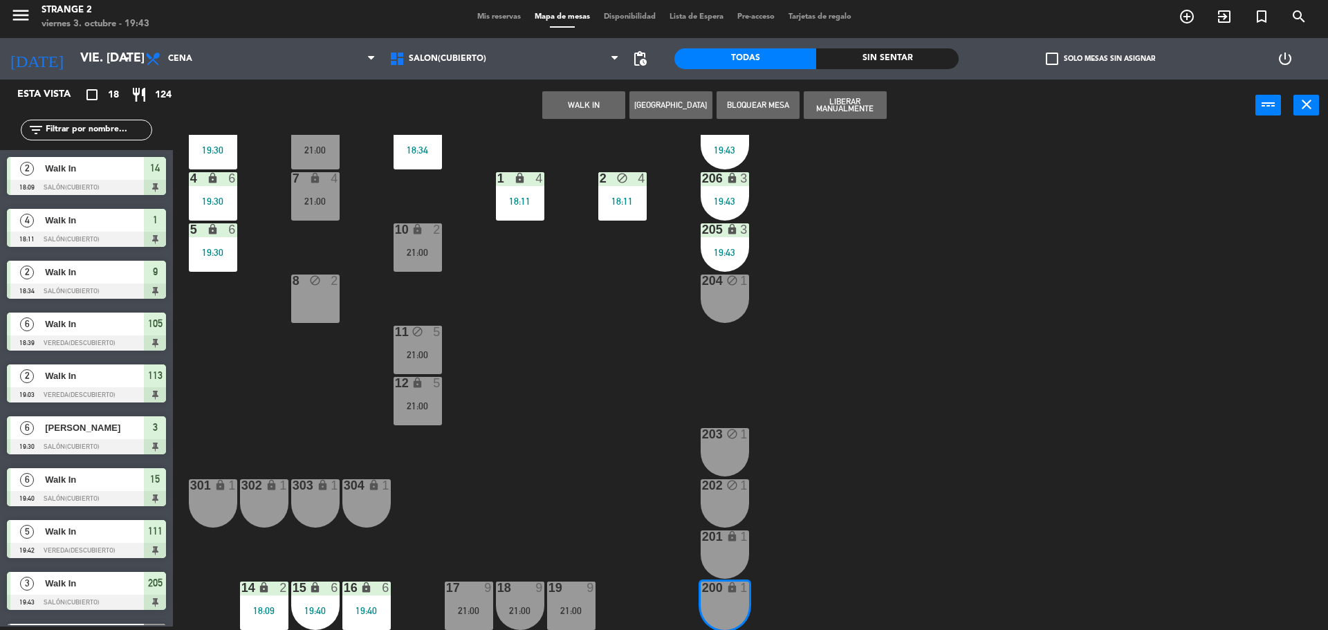
click at [574, 106] on button "WALK IN" at bounding box center [583, 105] width 83 height 28
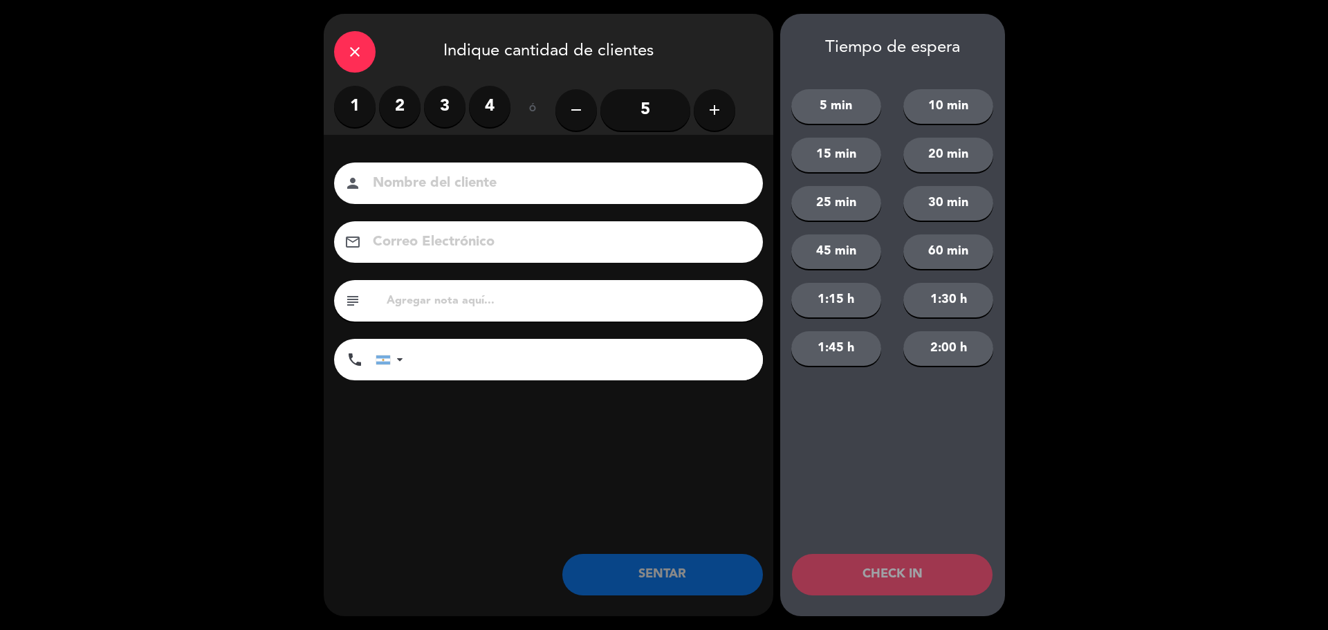
click at [372, 109] on label "1" at bounding box center [355, 107] width 42 height 42
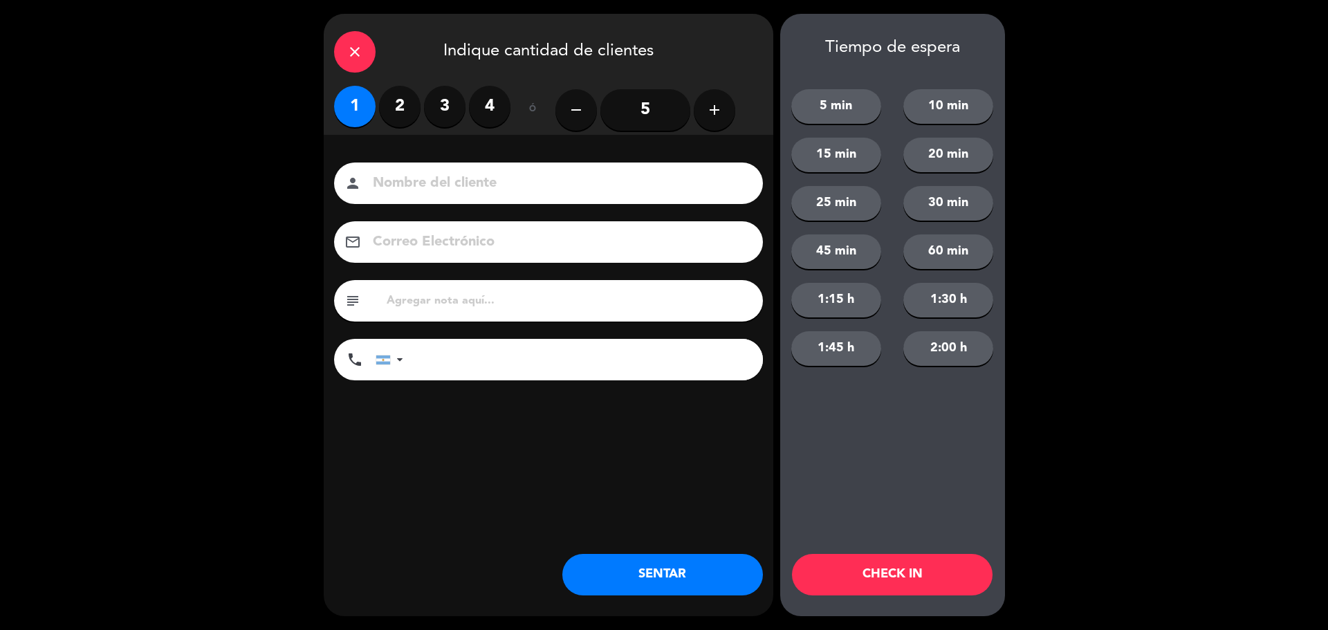
click at [679, 571] on button "SENTAR" at bounding box center [662, 575] width 201 height 42
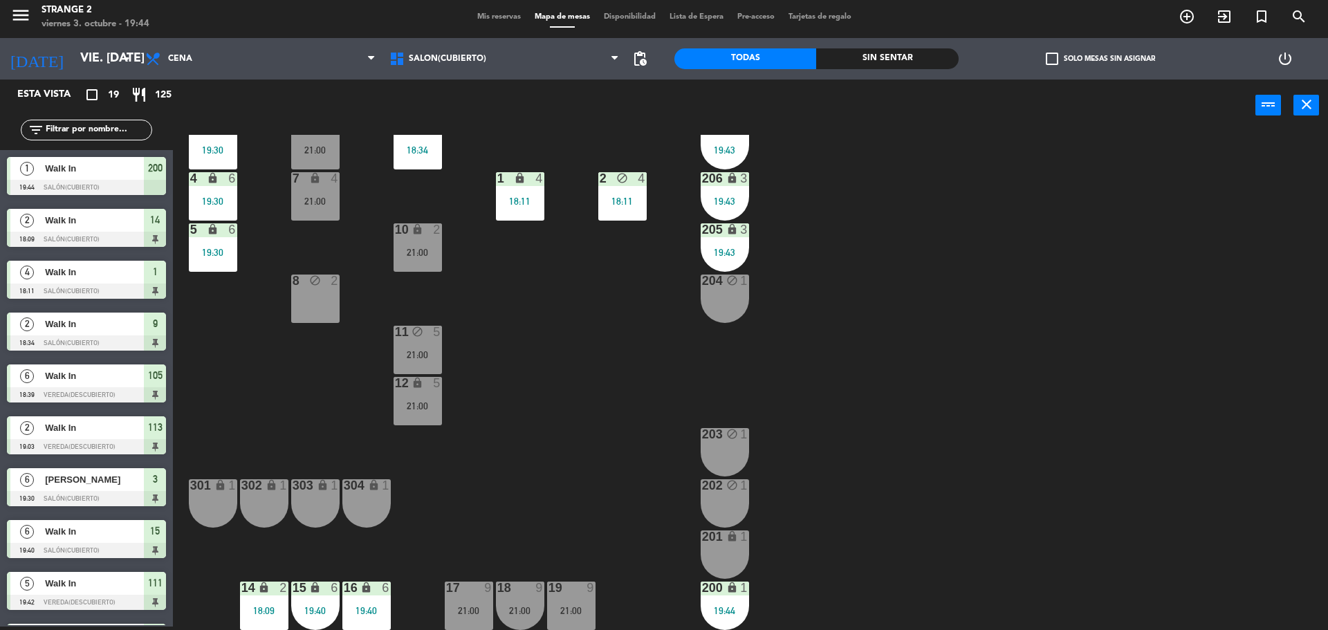
click at [727, 567] on div "201 lock 1" at bounding box center [725, 555] width 48 height 48
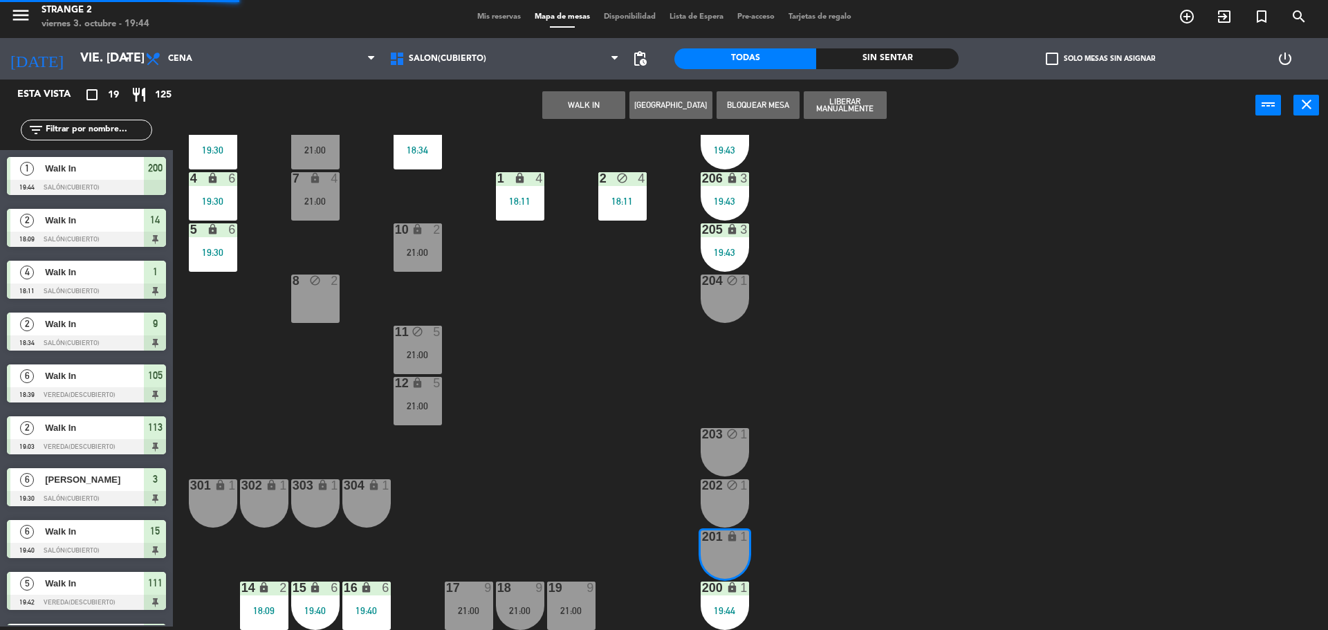
click at [717, 517] on div "202 block 1" at bounding box center [725, 503] width 48 height 48
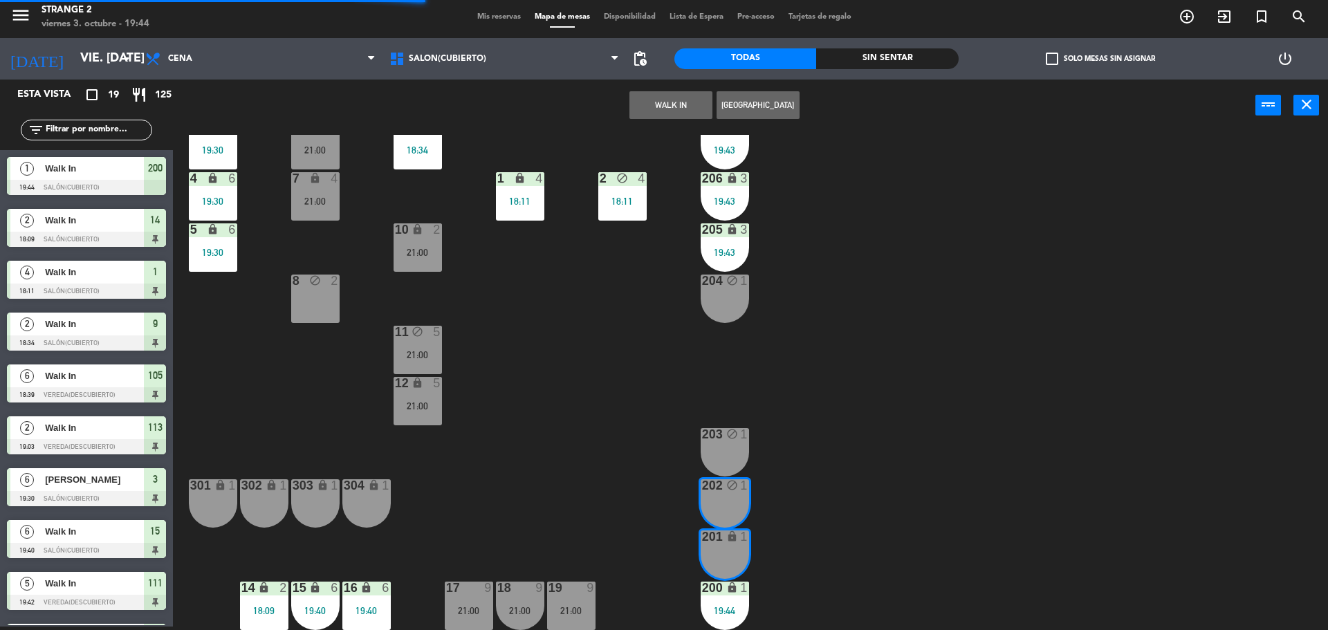
click at [646, 110] on button "WALK IN" at bounding box center [671, 105] width 83 height 28
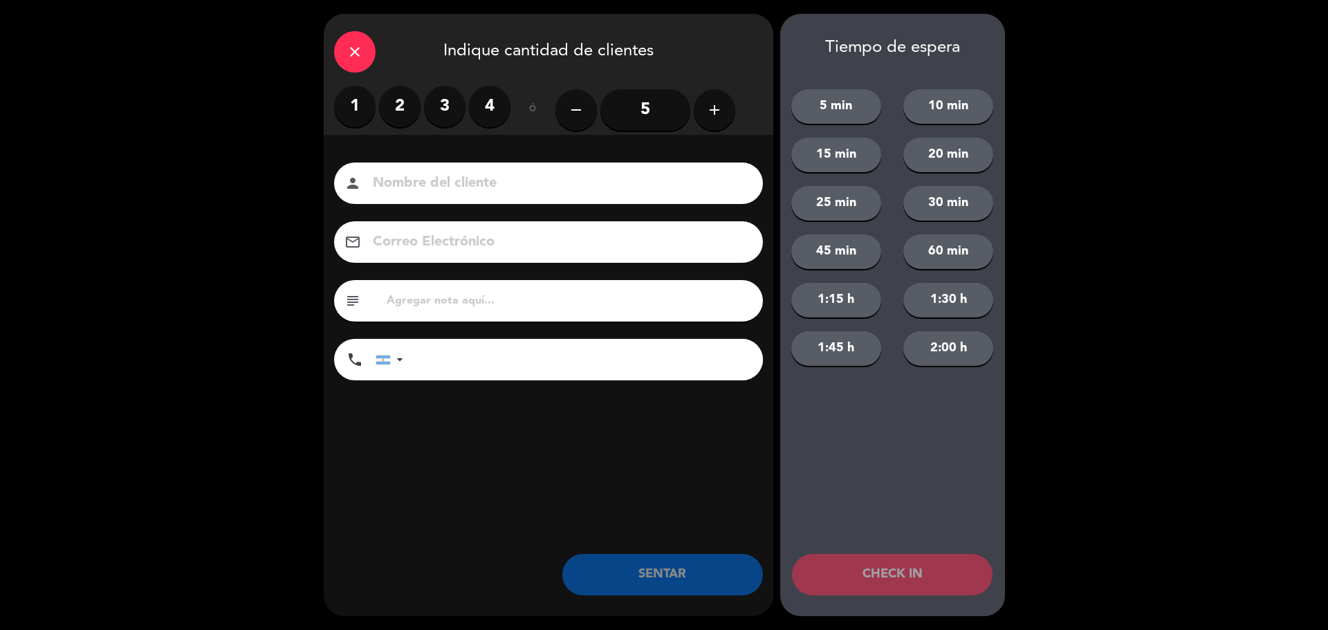
click at [412, 101] on label "2" at bounding box center [400, 107] width 42 height 42
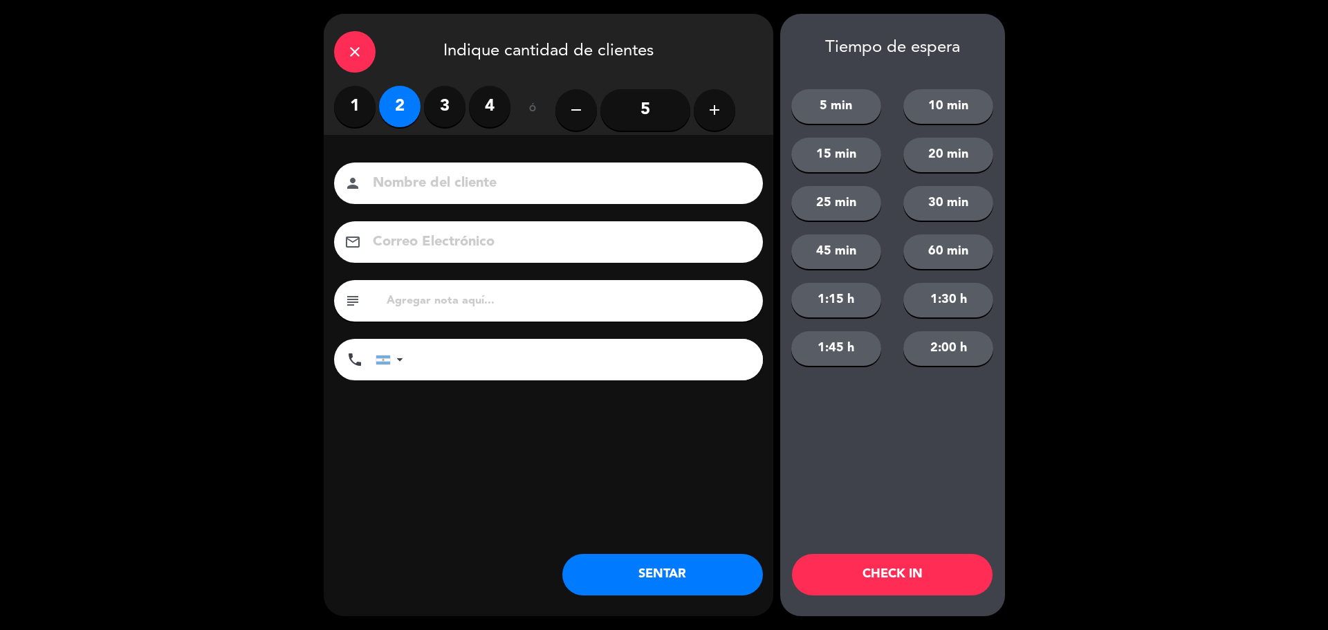
click at [696, 567] on button "SENTAR" at bounding box center [662, 575] width 201 height 42
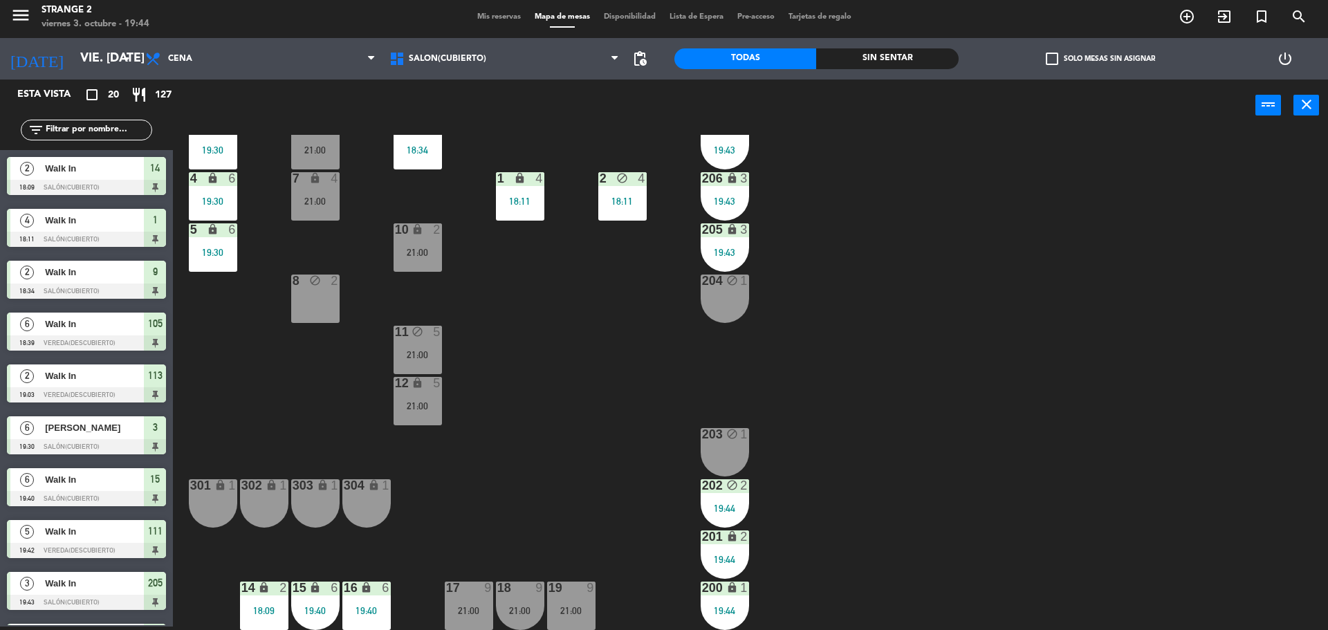
click at [318, 295] on div "8 block 2" at bounding box center [315, 299] width 48 height 48
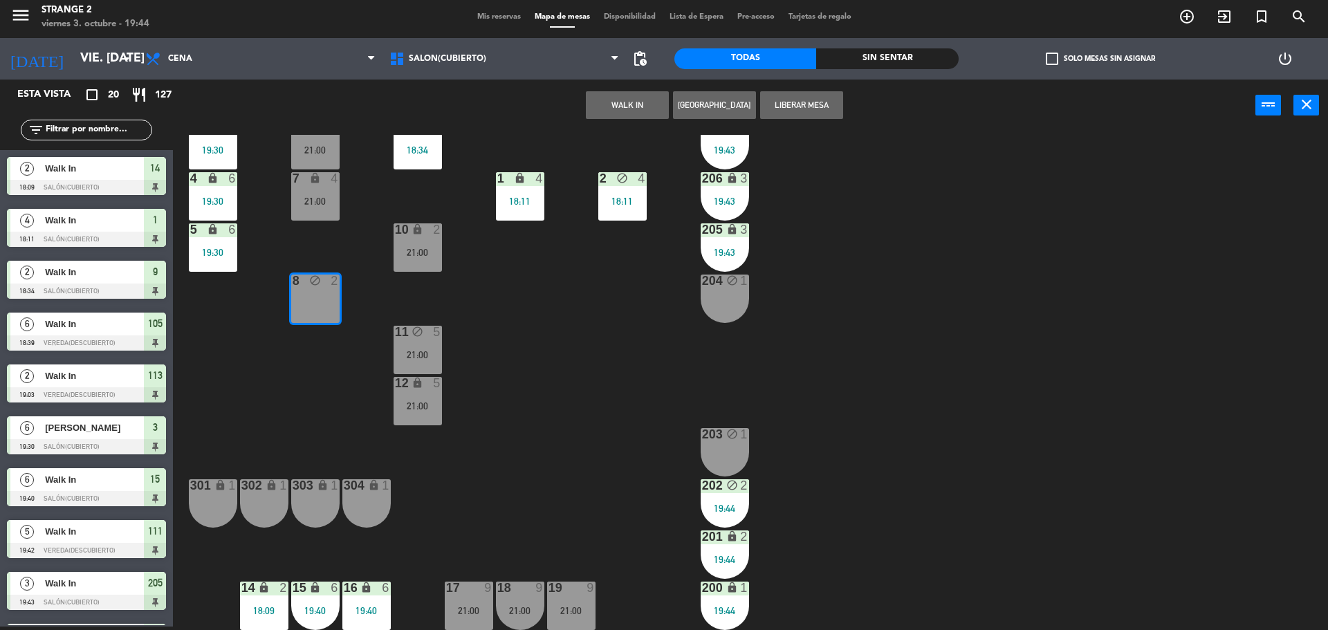
click at [636, 104] on button "WALK IN" at bounding box center [627, 105] width 83 height 28
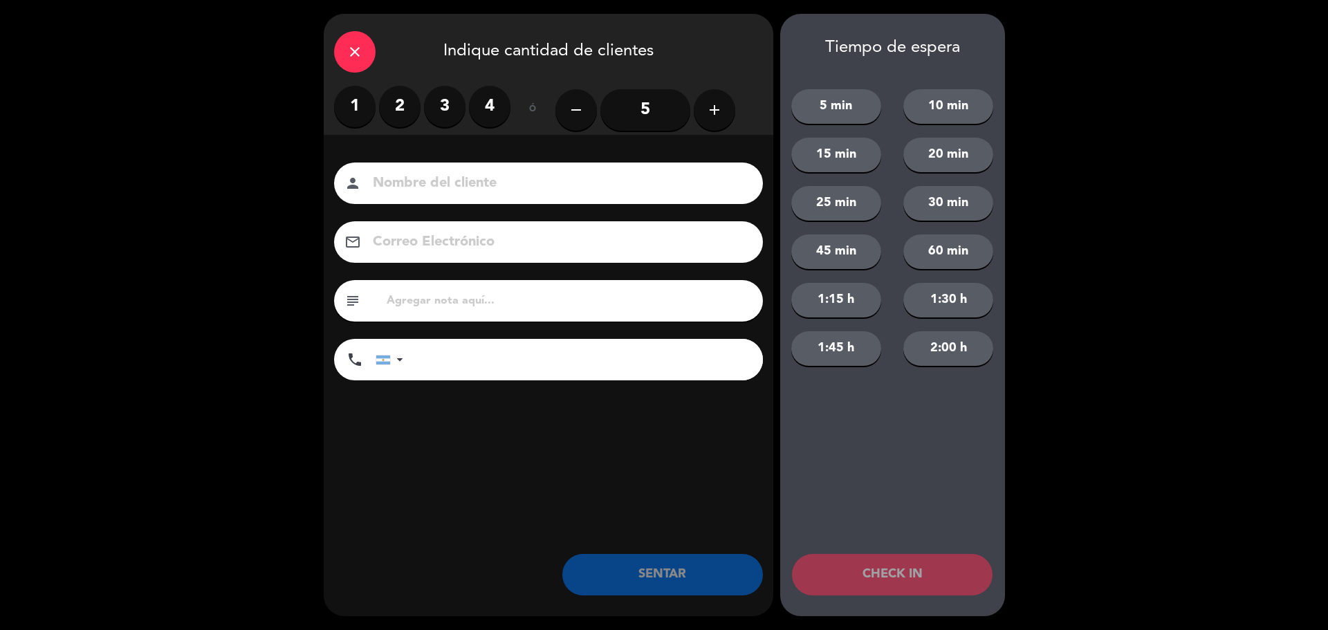
click at [394, 111] on label "2" at bounding box center [400, 107] width 42 height 42
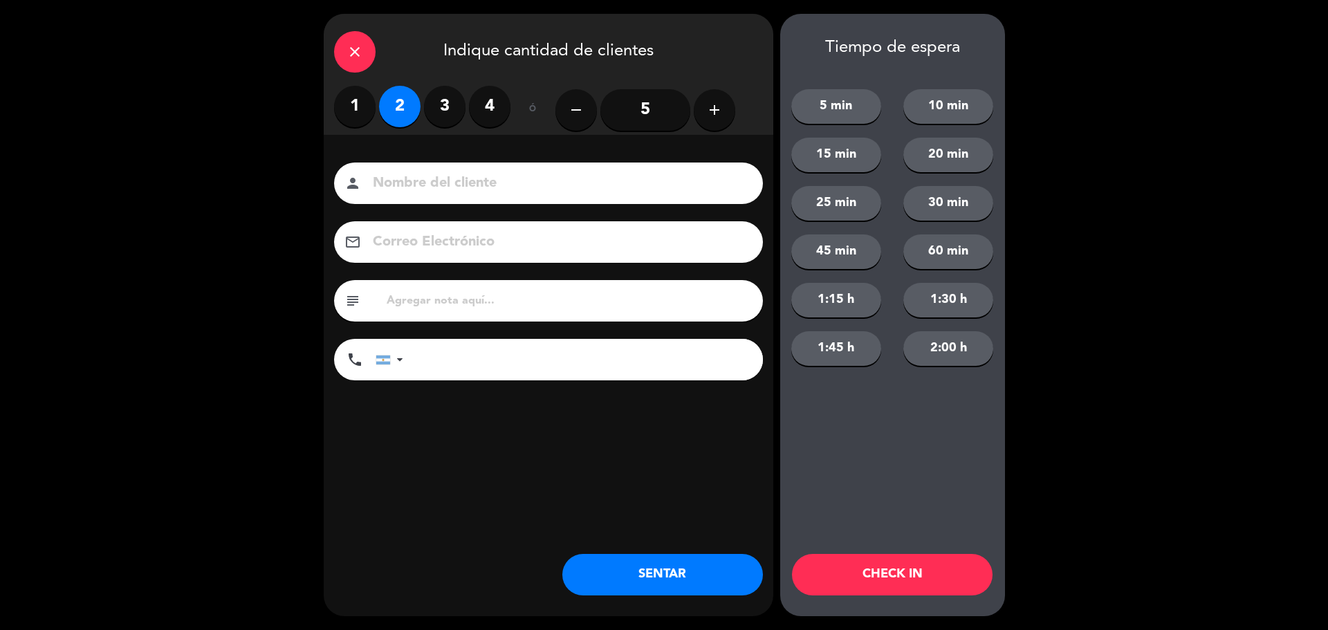
click at [645, 573] on button "SENTAR" at bounding box center [662, 575] width 201 height 42
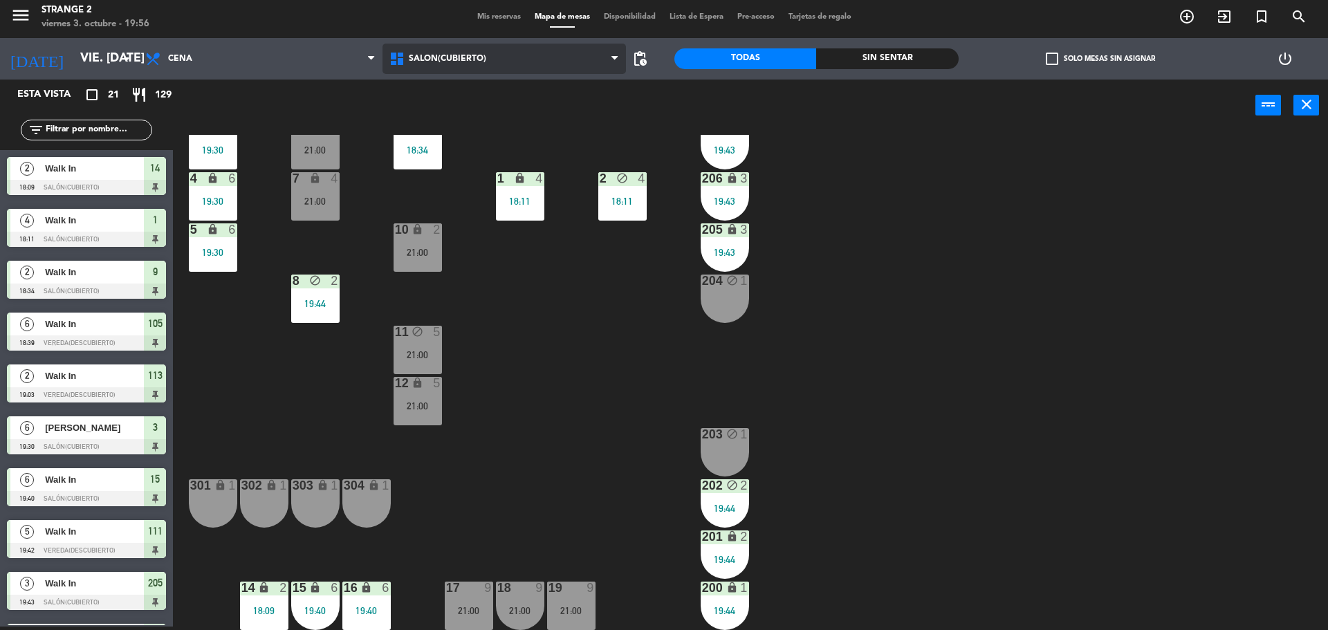
click at [437, 68] on span "Salón(Cubierto)" at bounding box center [505, 59] width 244 height 30
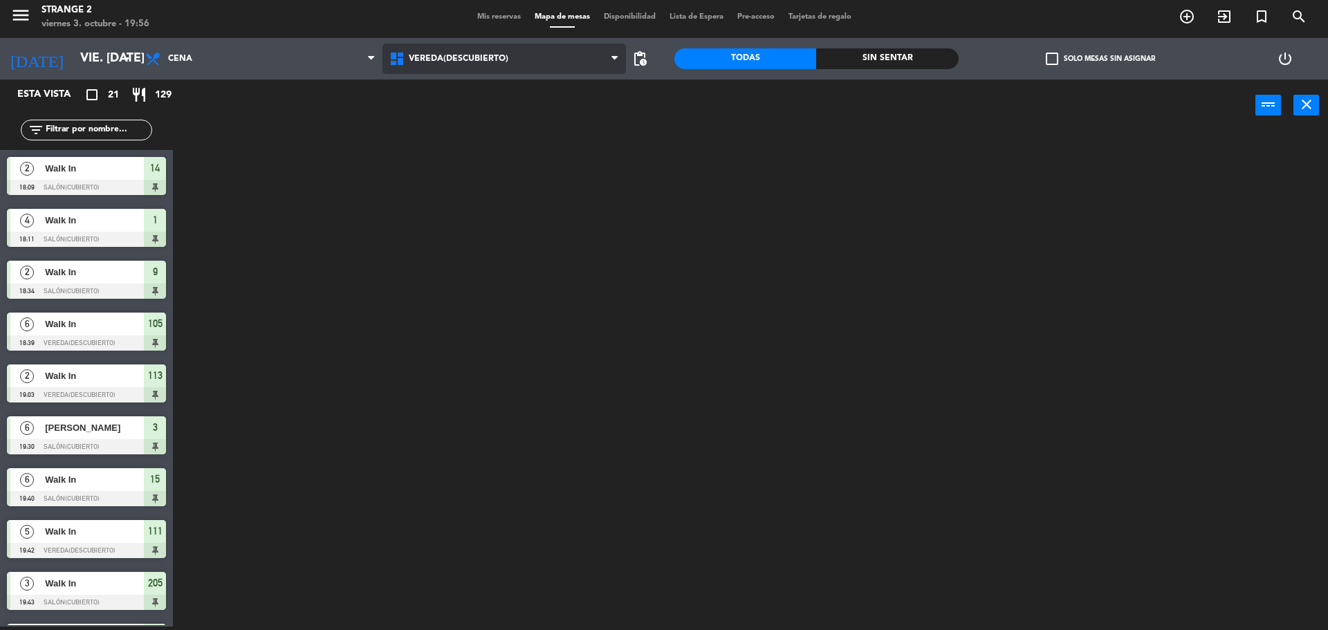
scroll to position [0, 0]
click at [446, 153] on ng-component "menu Strange 2 viernes 3. octubre - 19:56 Mis reservas Mapa de mesas Disponibil…" at bounding box center [664, 314] width 1328 height 634
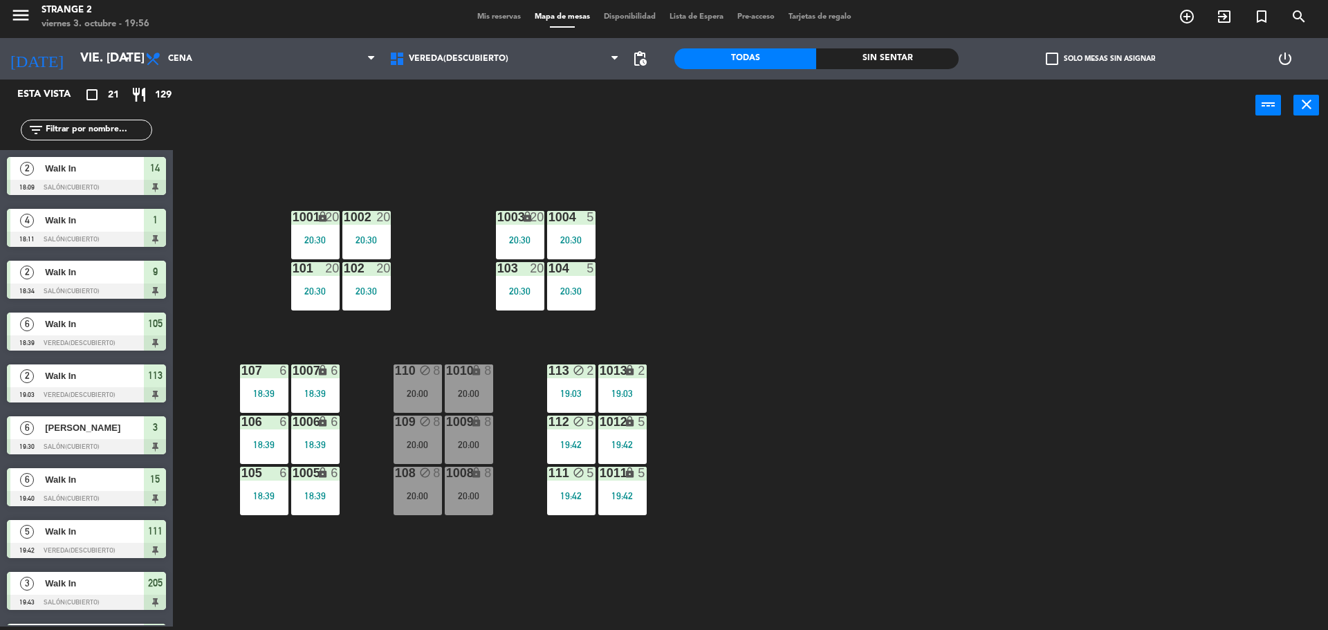
click at [358, 506] on div "1001 lock 20 20:30 1002 20 20:30 1003 lock 20 20:30 1004 5 20:30 101 20 20:30 1…" at bounding box center [757, 382] width 1142 height 495
click at [322, 499] on div "18:39" at bounding box center [315, 496] width 48 height 10
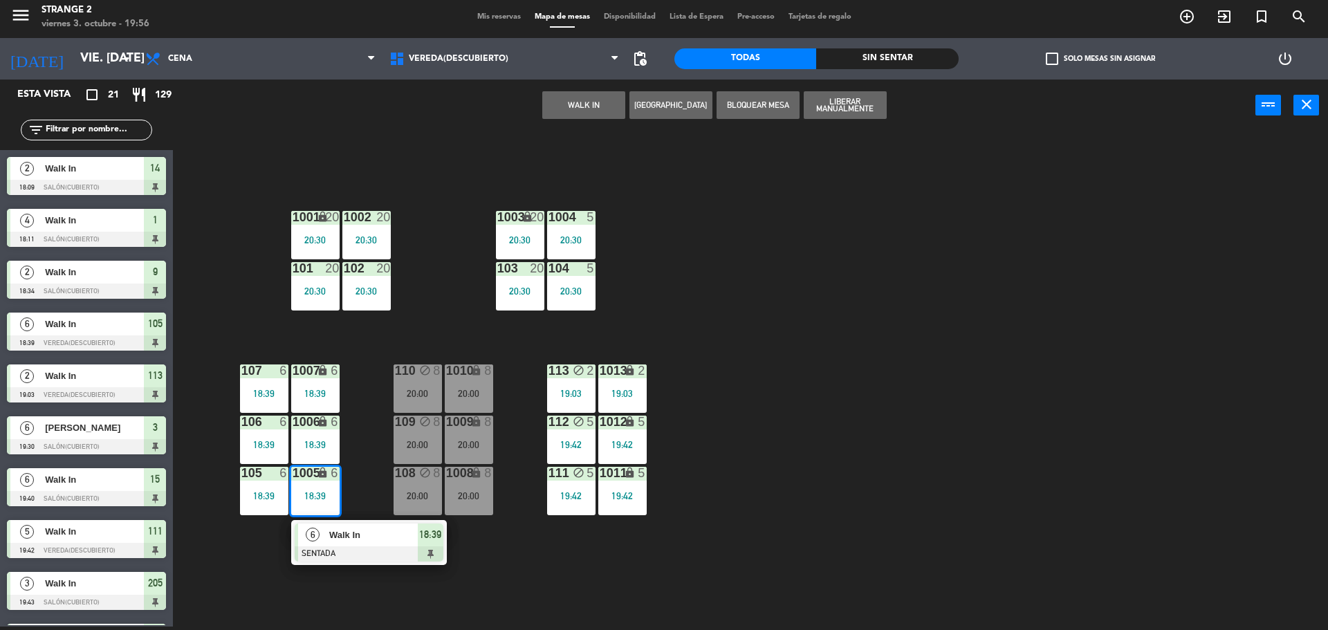
click at [355, 525] on div "Walk In" at bounding box center [373, 535] width 90 height 23
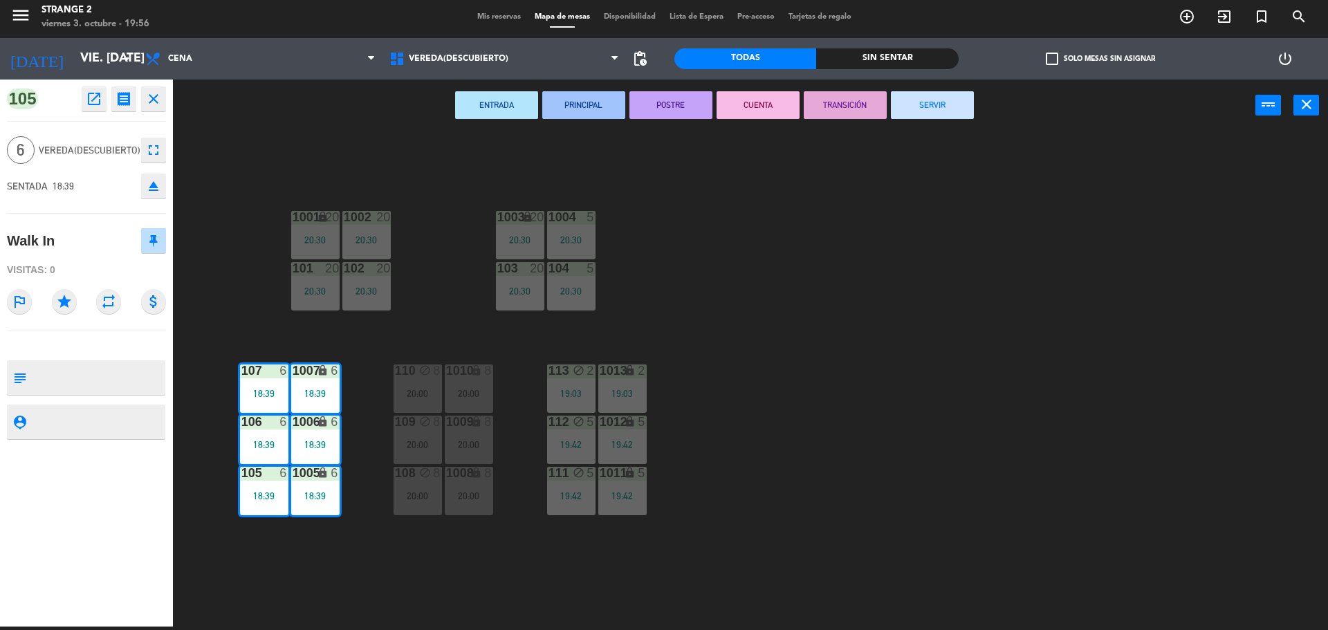
click at [921, 104] on button "SERVIR" at bounding box center [932, 105] width 83 height 28
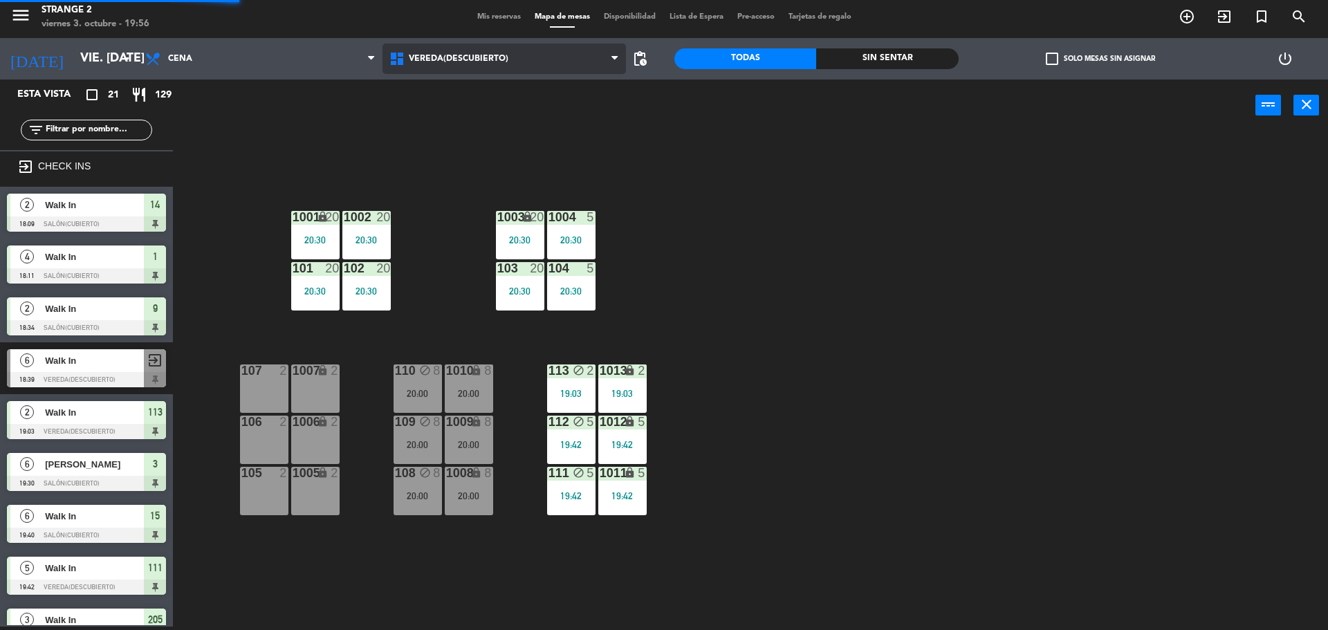
click at [469, 52] on span "Vereda(Descubierto)" at bounding box center [505, 59] width 244 height 30
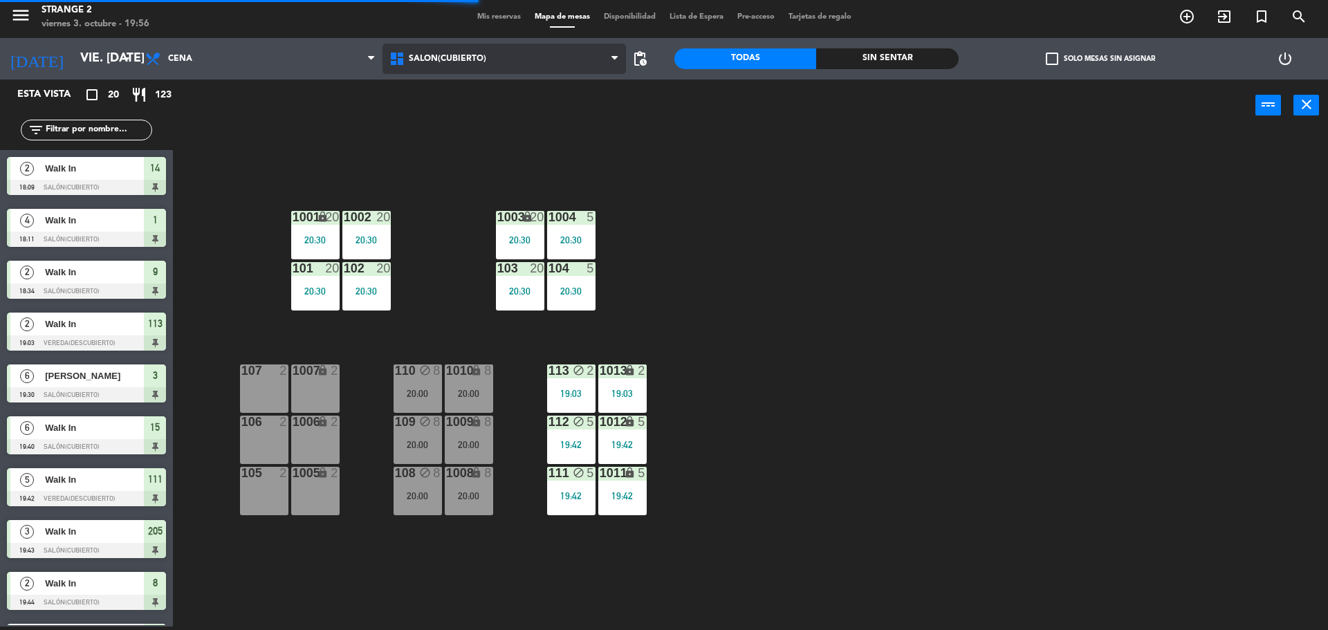
click at [455, 122] on ng-component "menu Strange 2 viernes 3. octubre - 19:56 Mis reservas Mapa de mesas Disponibil…" at bounding box center [664, 314] width 1328 height 634
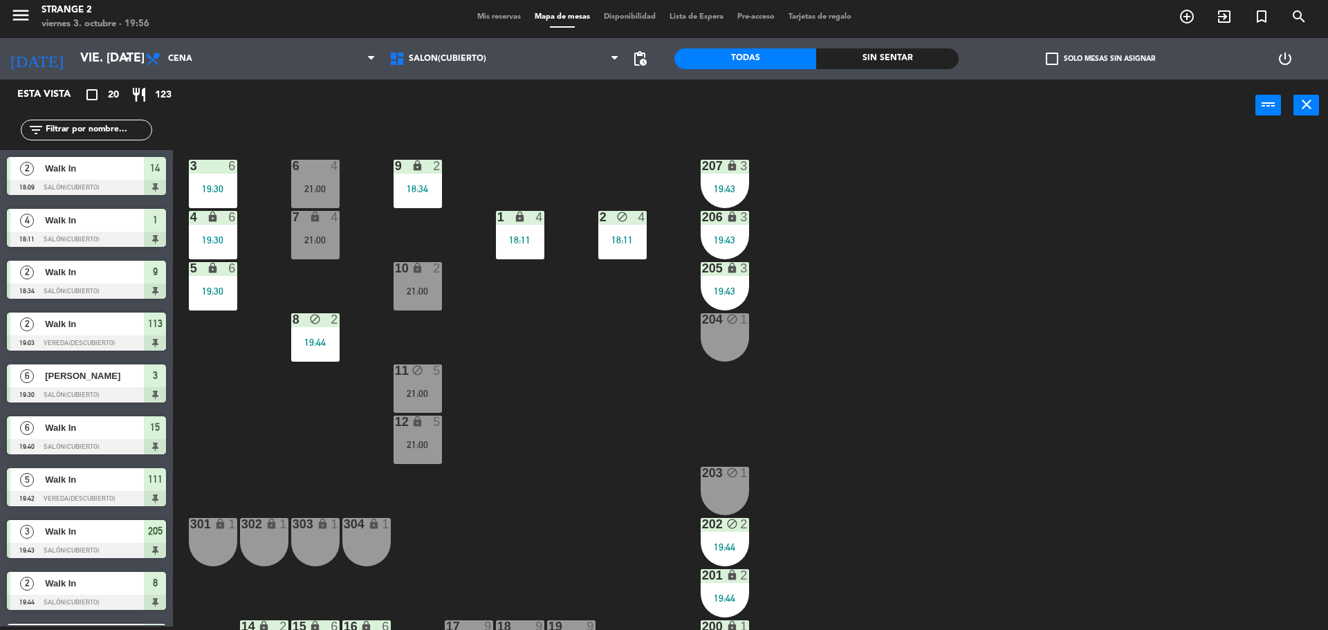
drag, startPoint x: 369, startPoint y: 544, endPoint x: 348, endPoint y: 540, distance: 21.2
click at [364, 544] on div "304 lock 1" at bounding box center [366, 542] width 48 height 48
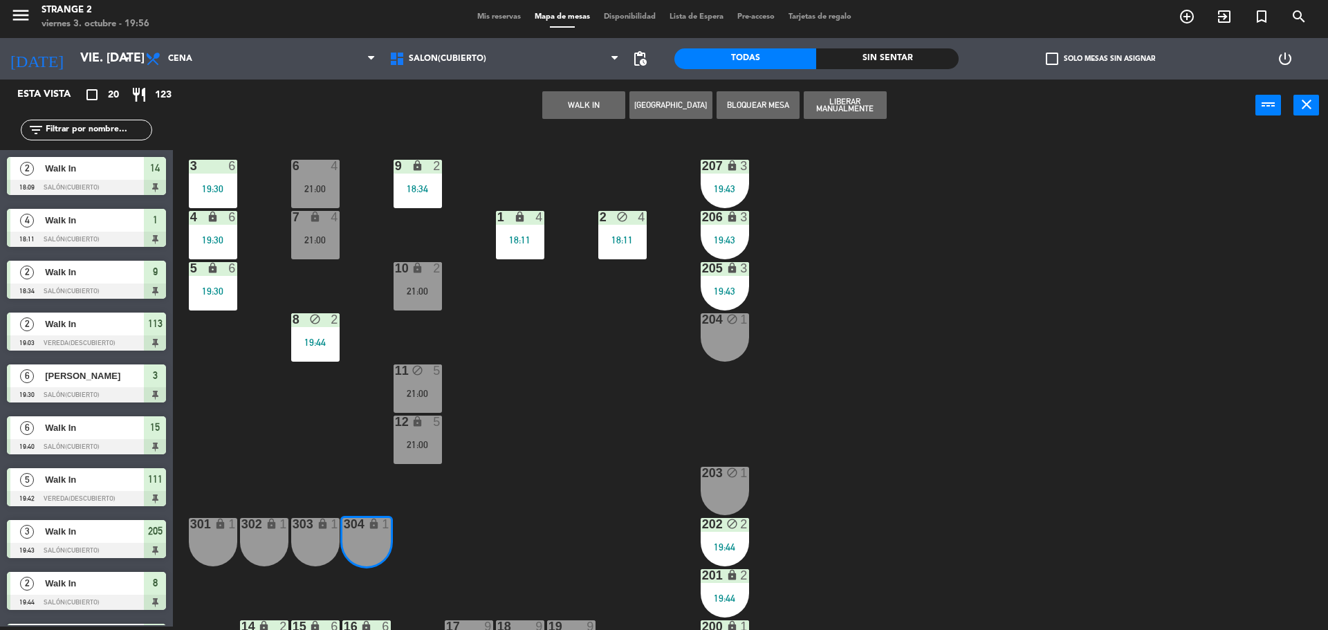
click at [328, 544] on div "303 lock 1" at bounding box center [315, 542] width 48 height 48
click at [574, 112] on button "WALK IN" at bounding box center [583, 105] width 83 height 28
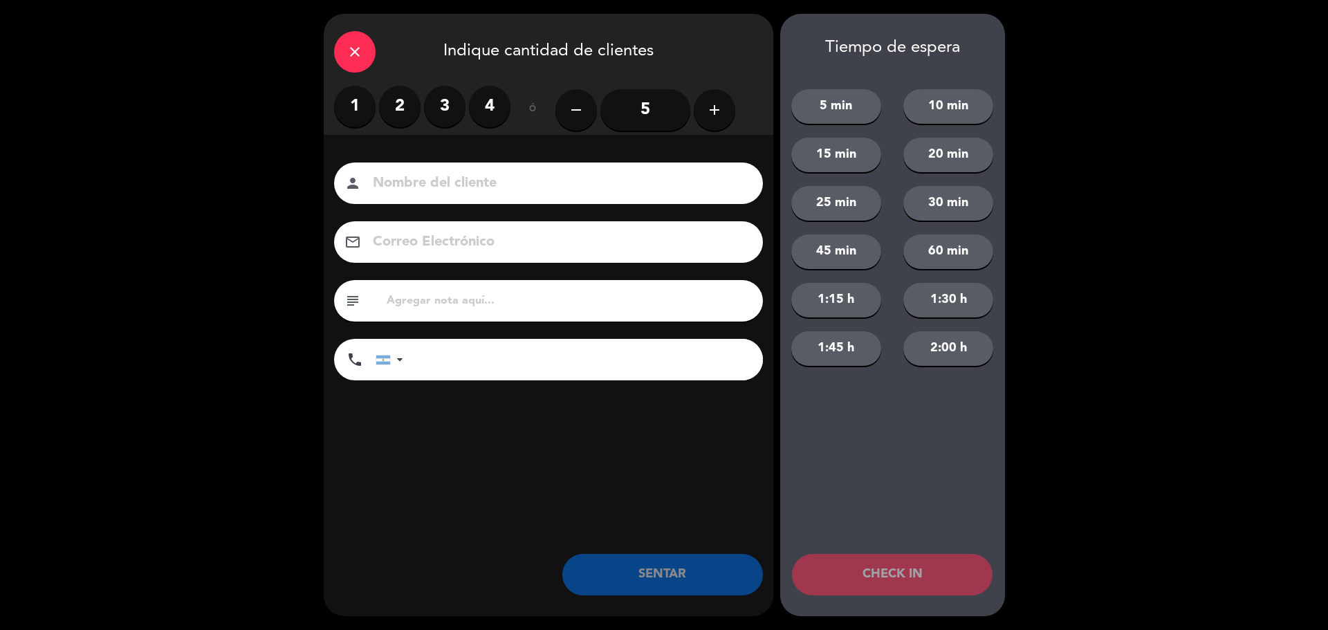
click at [399, 110] on label "2" at bounding box center [400, 107] width 42 height 42
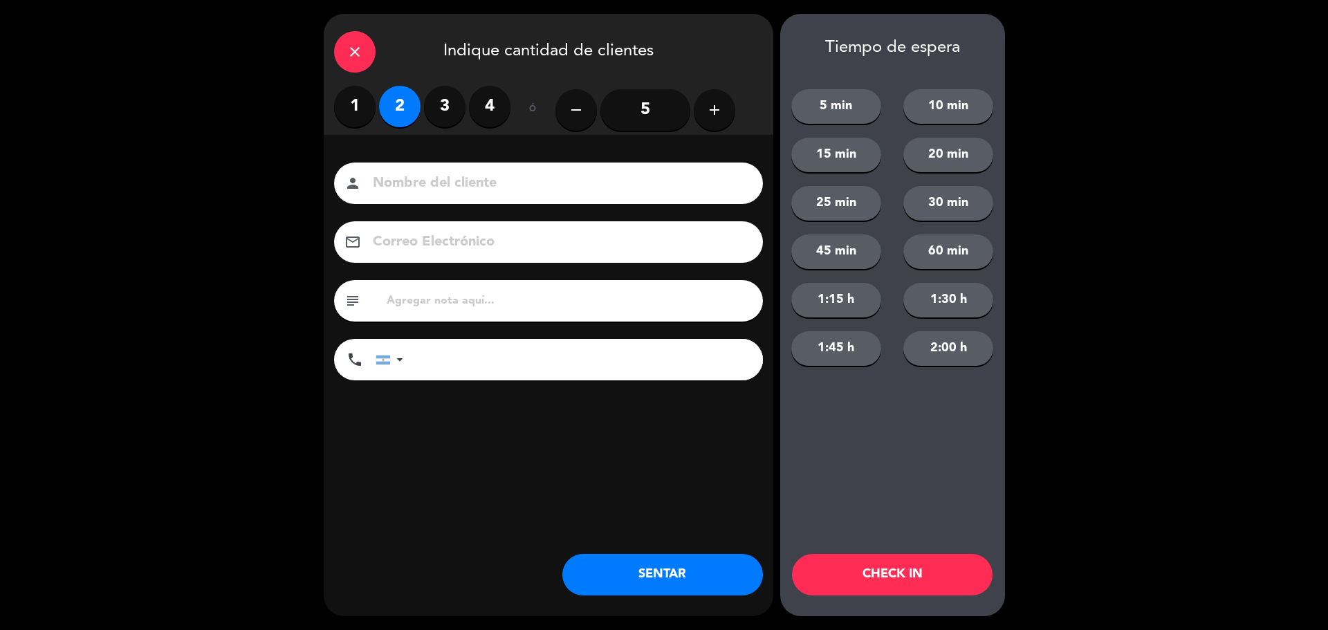
click at [689, 558] on button "SENTAR" at bounding box center [662, 575] width 201 height 42
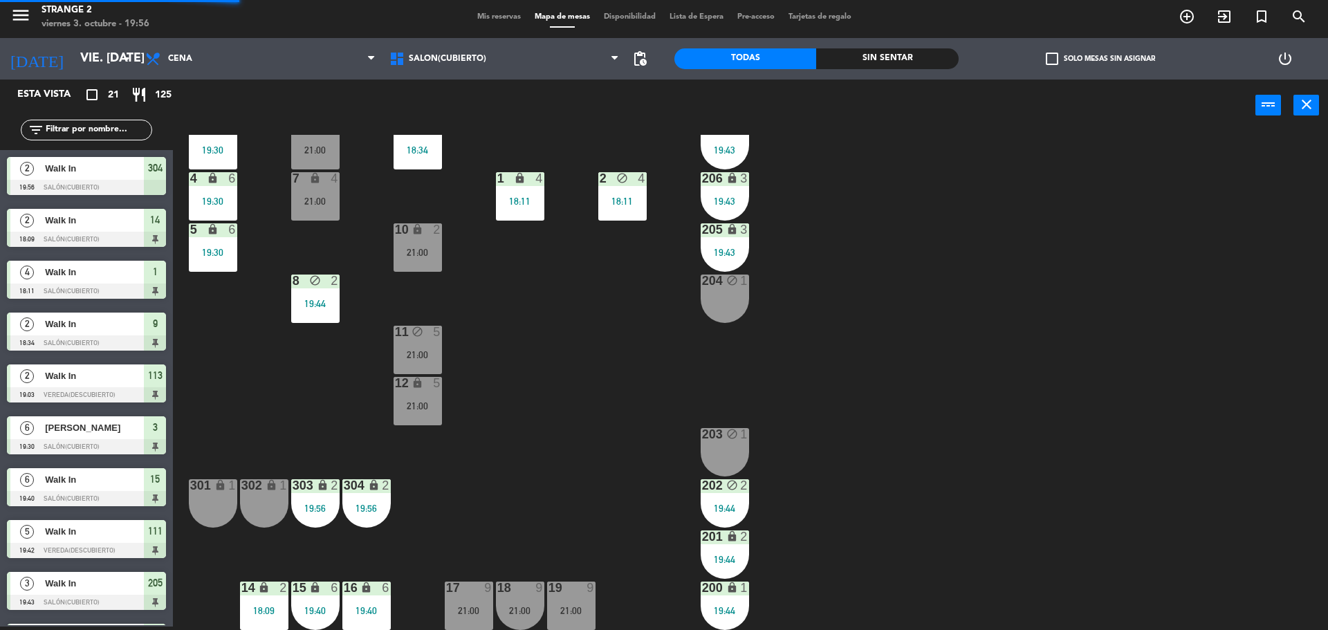
click at [337, 605] on div "15 lock 6 19:40" at bounding box center [315, 606] width 48 height 48
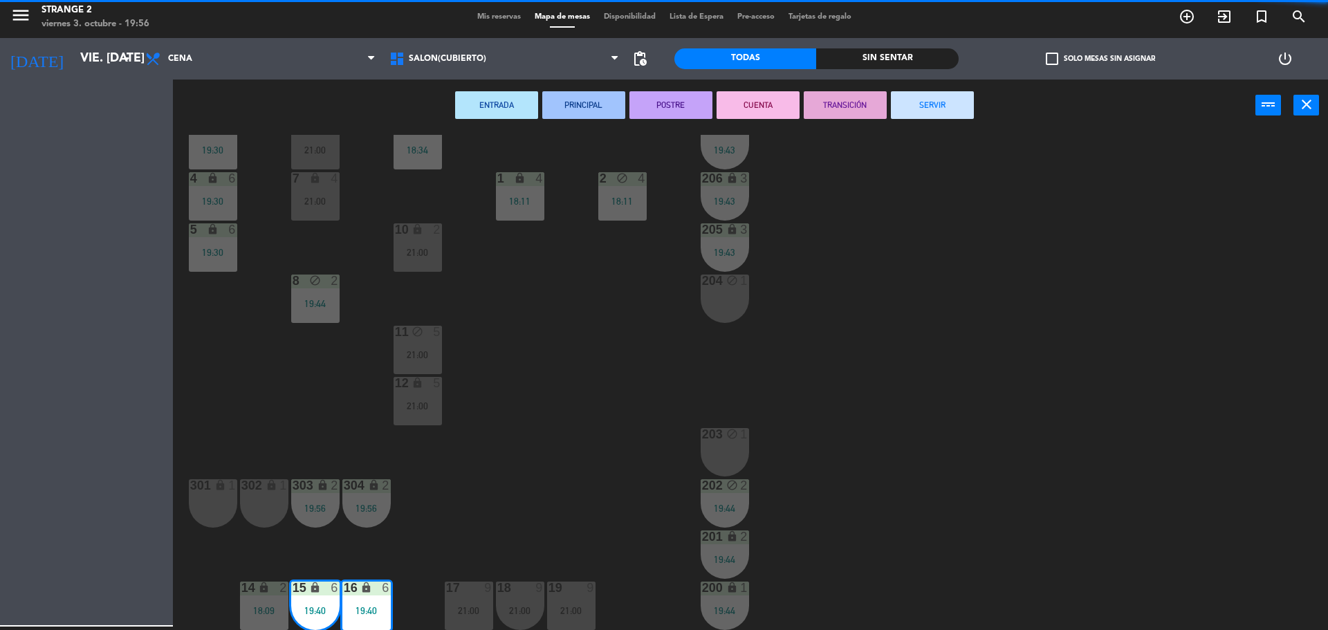
scroll to position [39, 0]
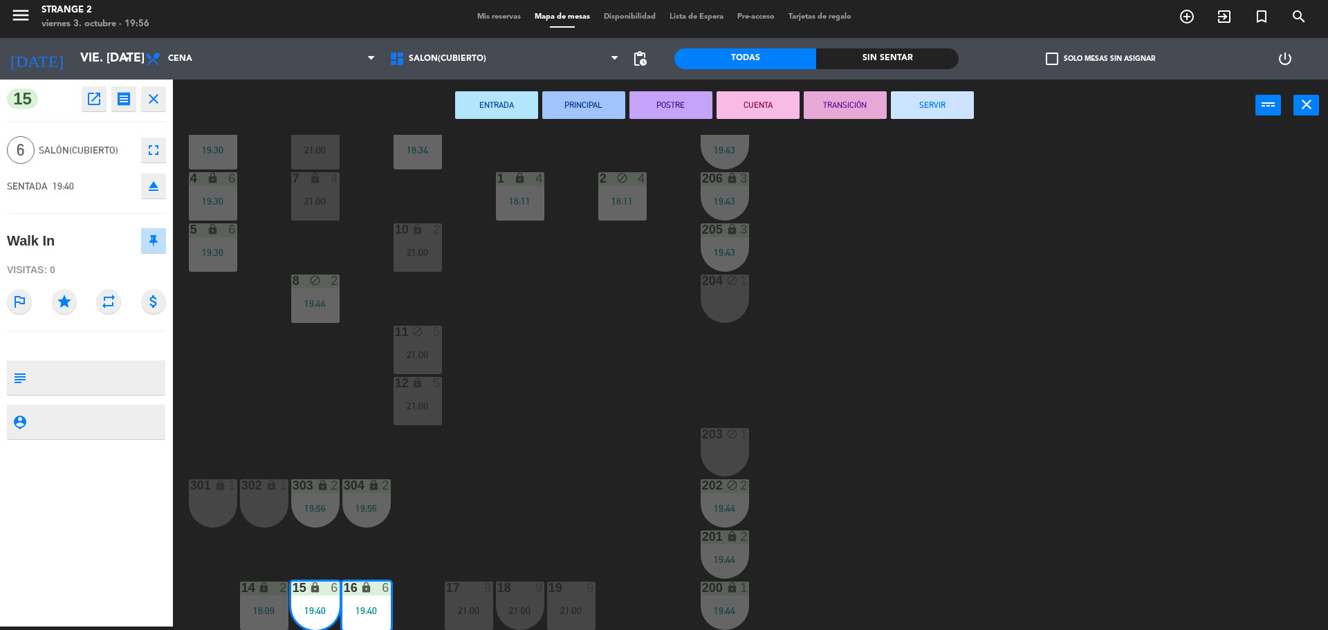
click at [150, 187] on icon "eject" at bounding box center [153, 186] width 17 height 17
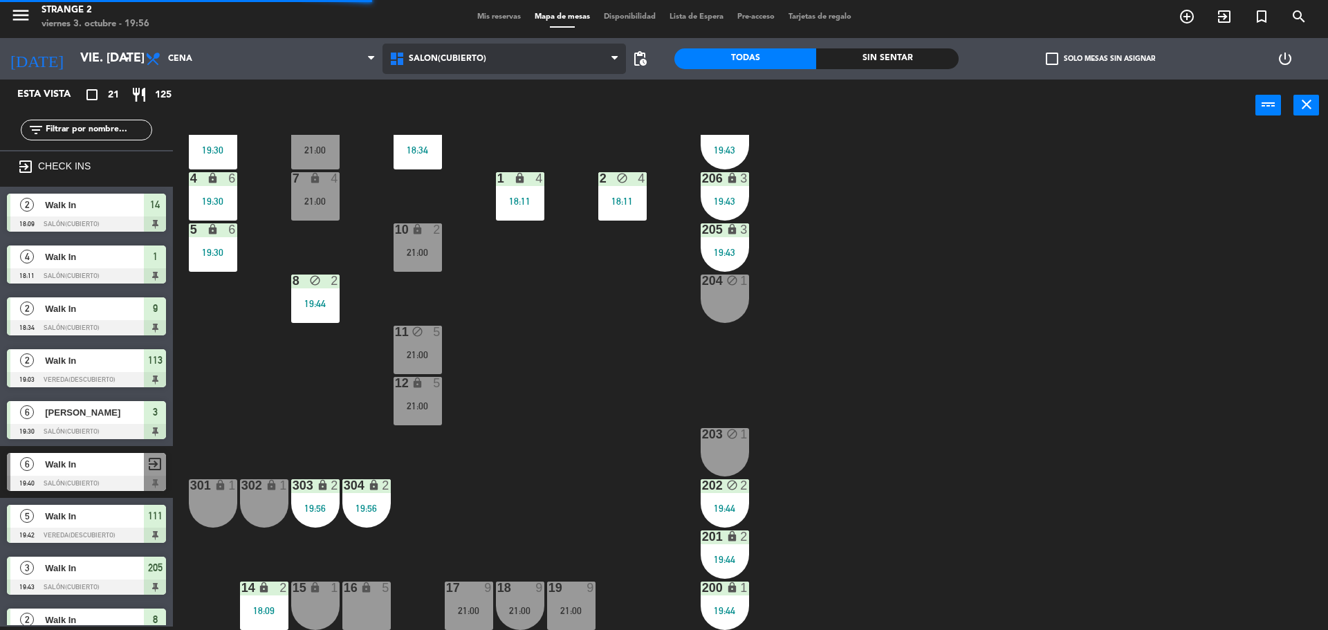
click at [434, 55] on span "Salón(Cubierto)" at bounding box center [447, 59] width 77 height 10
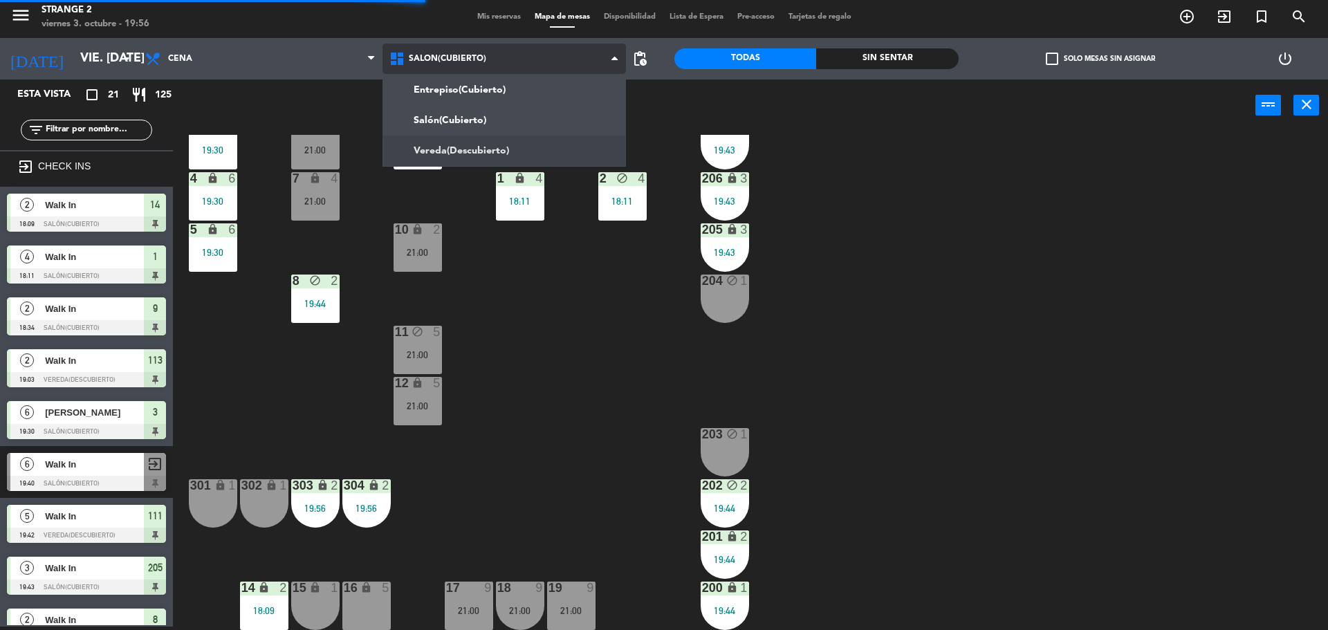
scroll to position [0, 0]
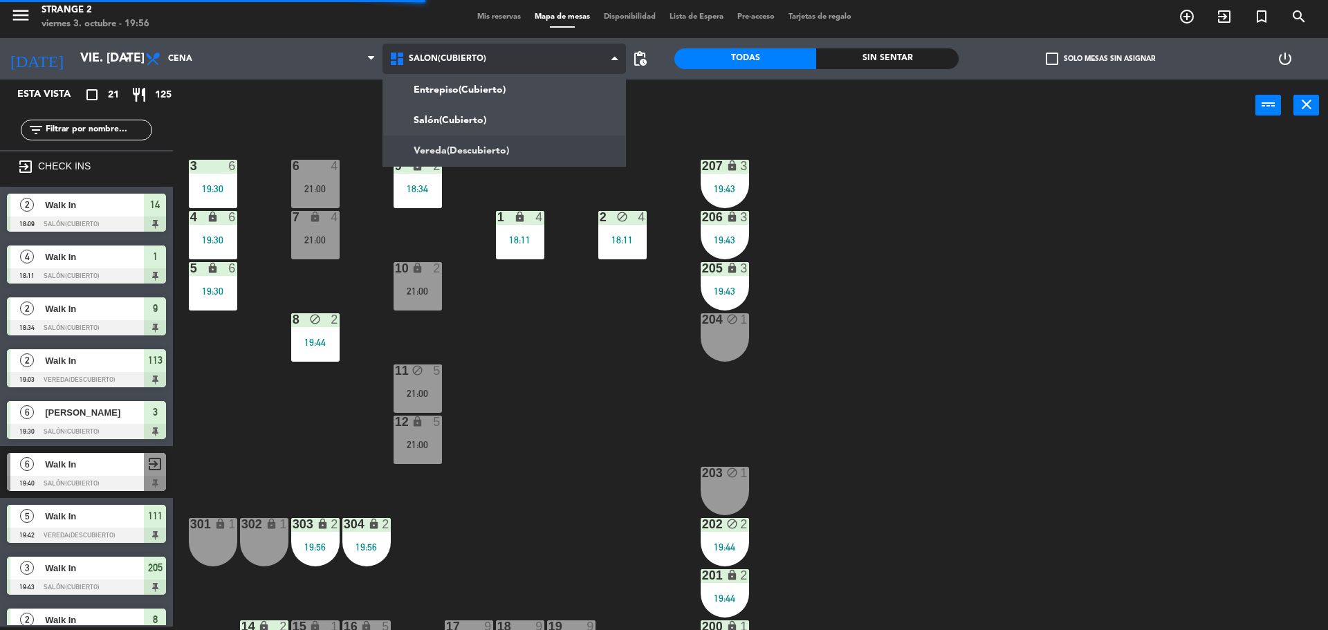
click at [447, 149] on ng-component "menu Strange 2 viernes 3. octubre - 19:56 Mis reservas Mapa de mesas Disponibil…" at bounding box center [664, 314] width 1328 height 634
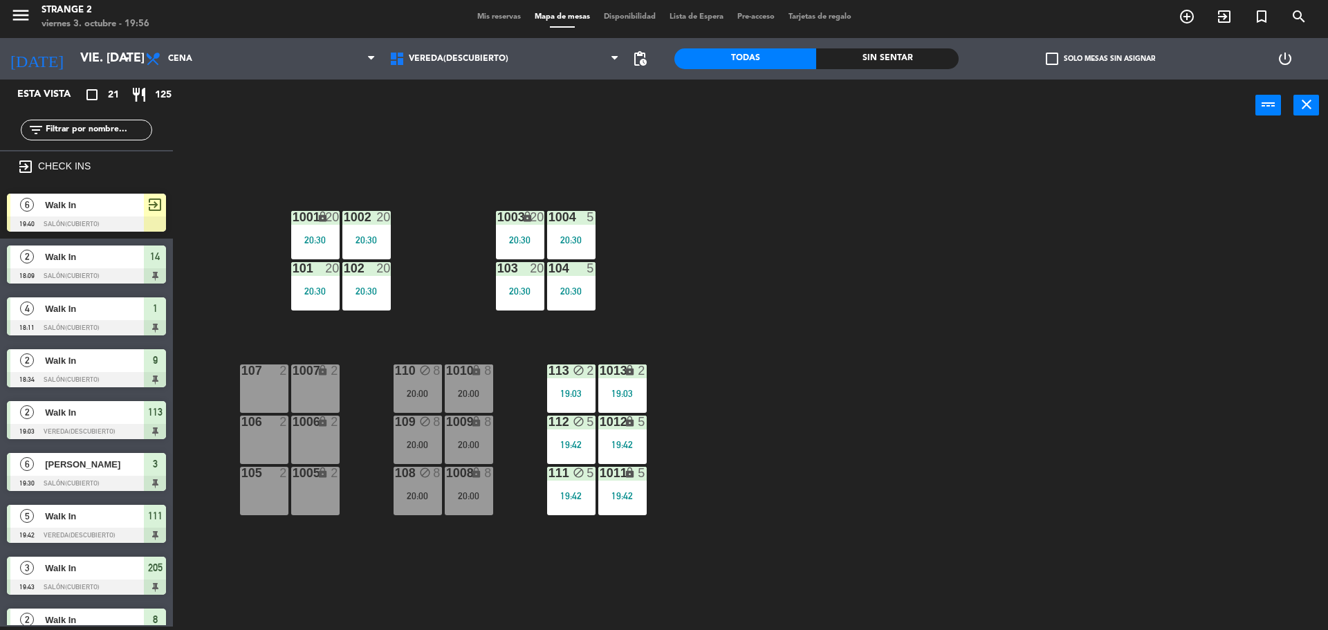
click at [143, 214] on div "Walk In" at bounding box center [94, 205] width 100 height 23
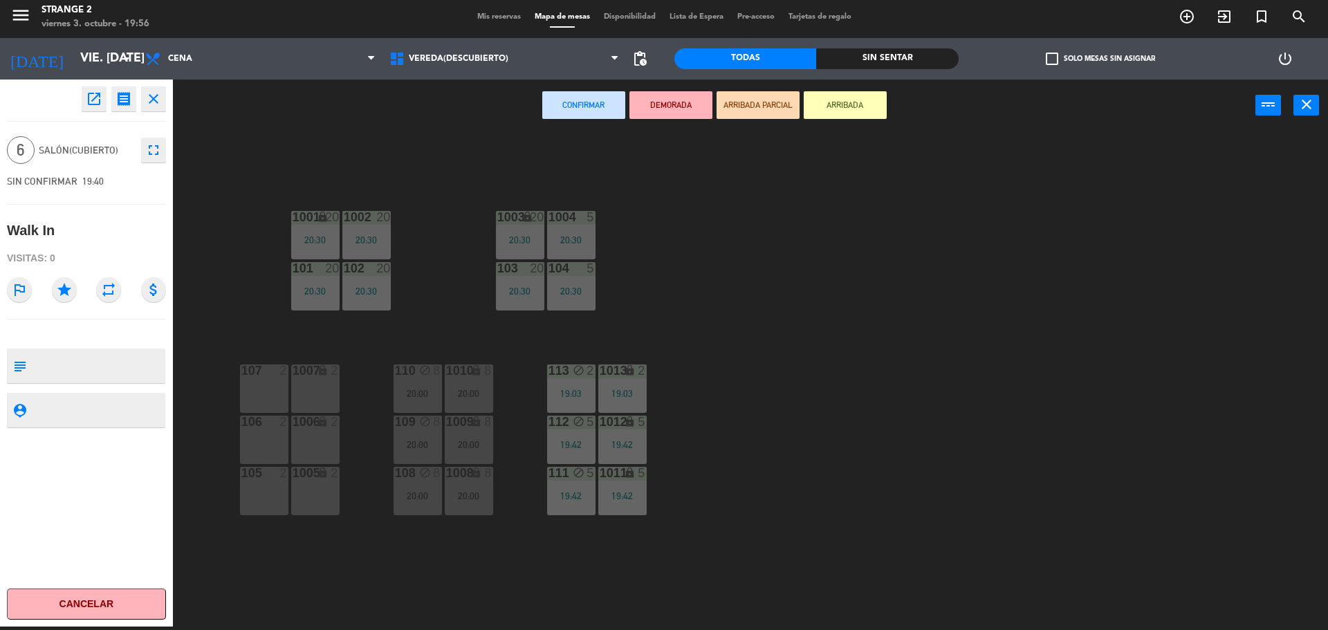
click at [154, 146] on icon "fullscreen" at bounding box center [153, 150] width 17 height 17
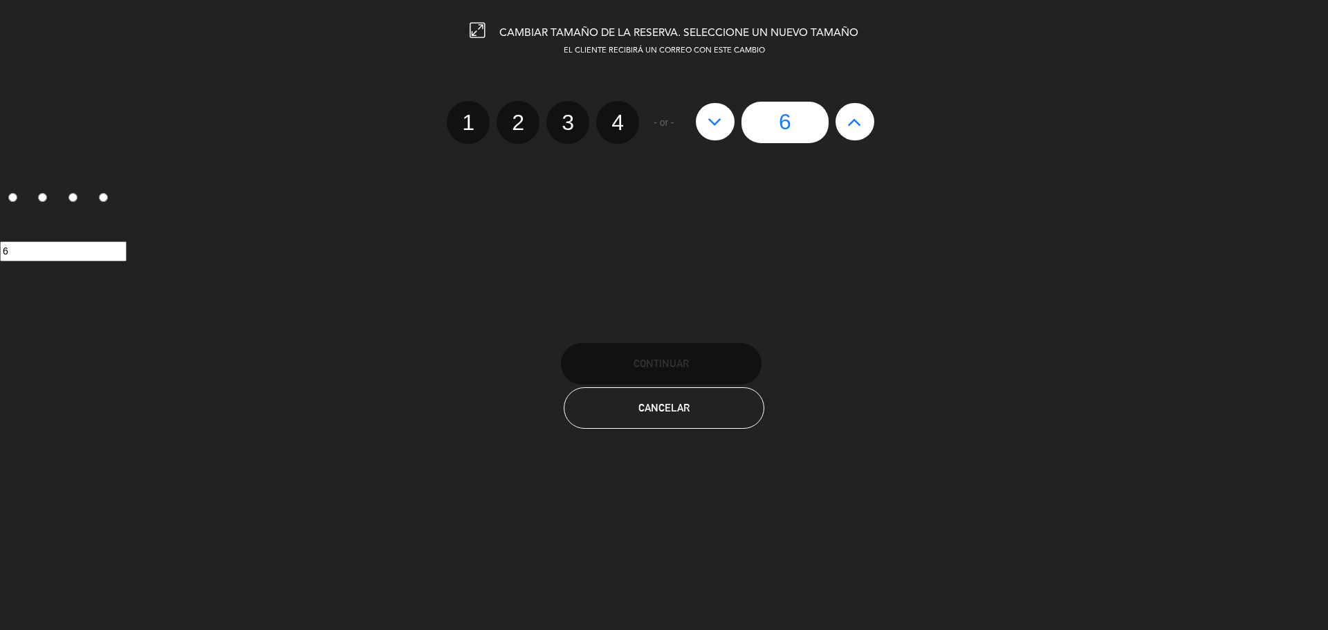
click at [854, 121] on icon at bounding box center [854, 122] width 15 height 22
type input "7"
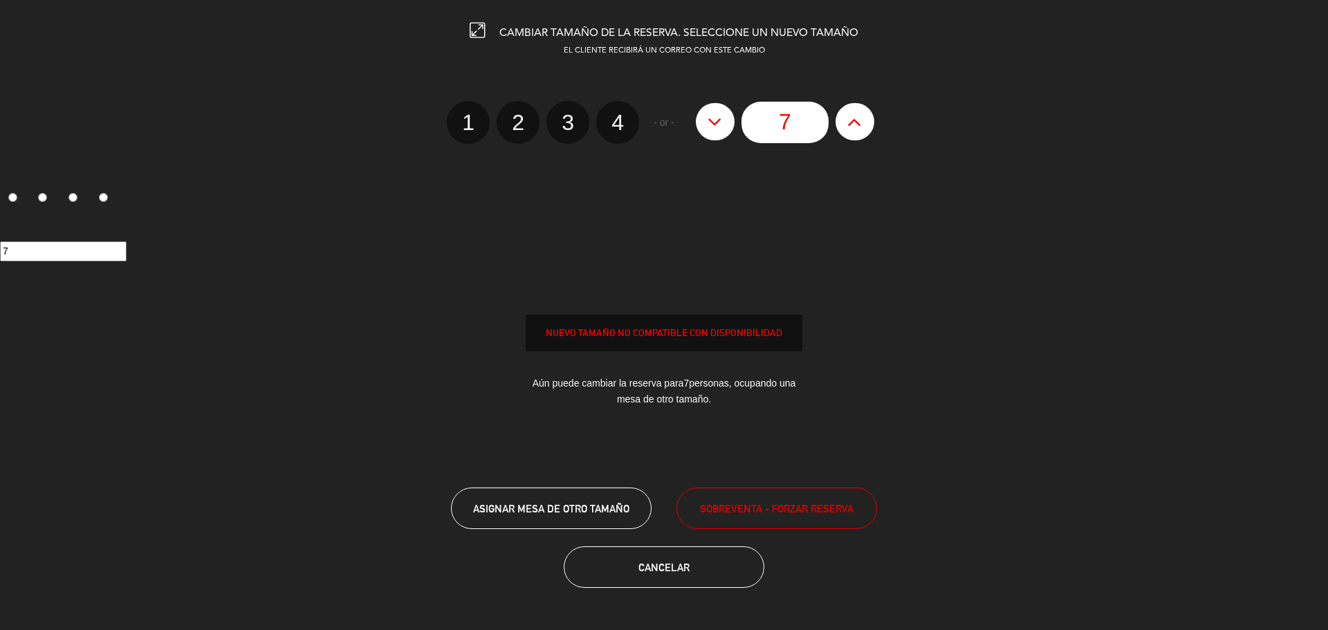
click at [854, 121] on icon at bounding box center [854, 122] width 15 height 22
type input "8"
click at [854, 121] on icon at bounding box center [854, 122] width 15 height 22
type input "9"
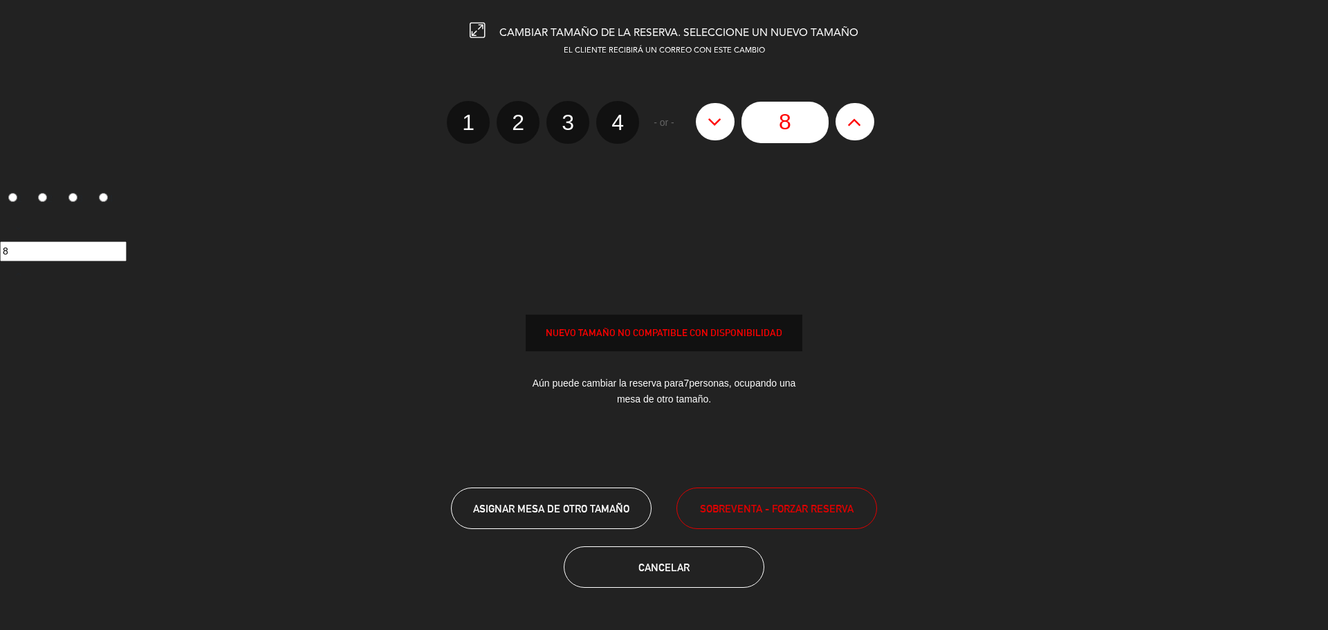
type input "9"
click at [854, 121] on icon at bounding box center [854, 122] width 15 height 22
type input "10"
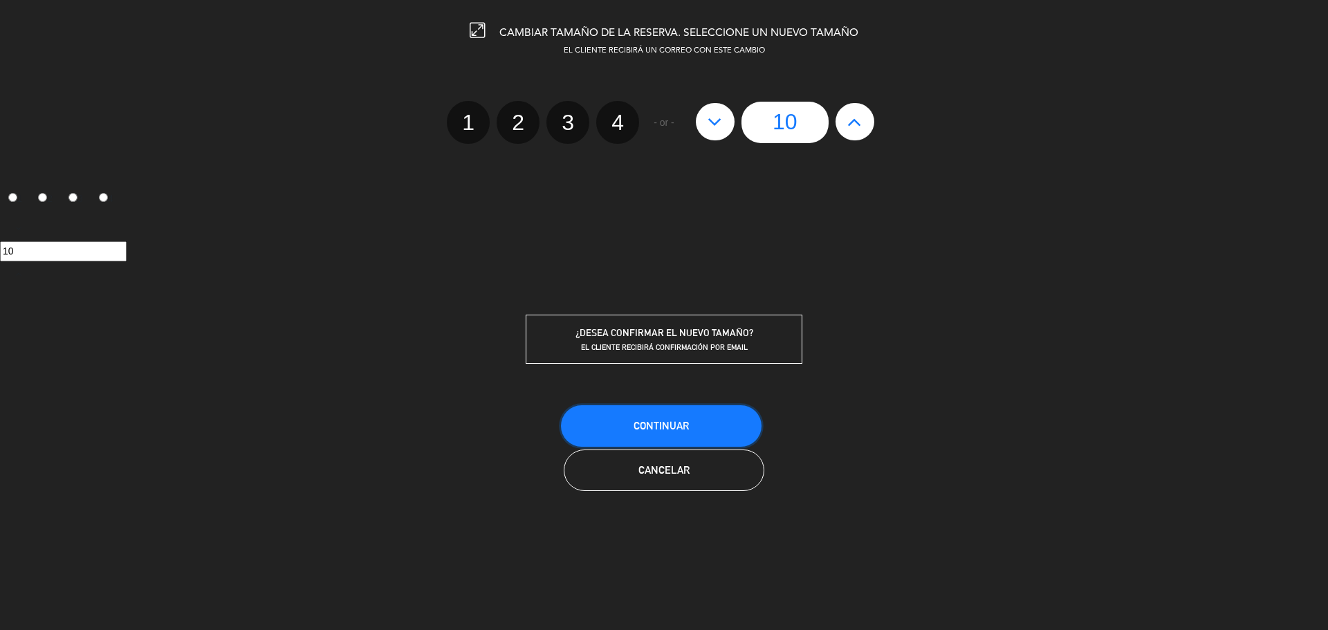
click at [676, 429] on span "Continuar" at bounding box center [661, 426] width 55 height 12
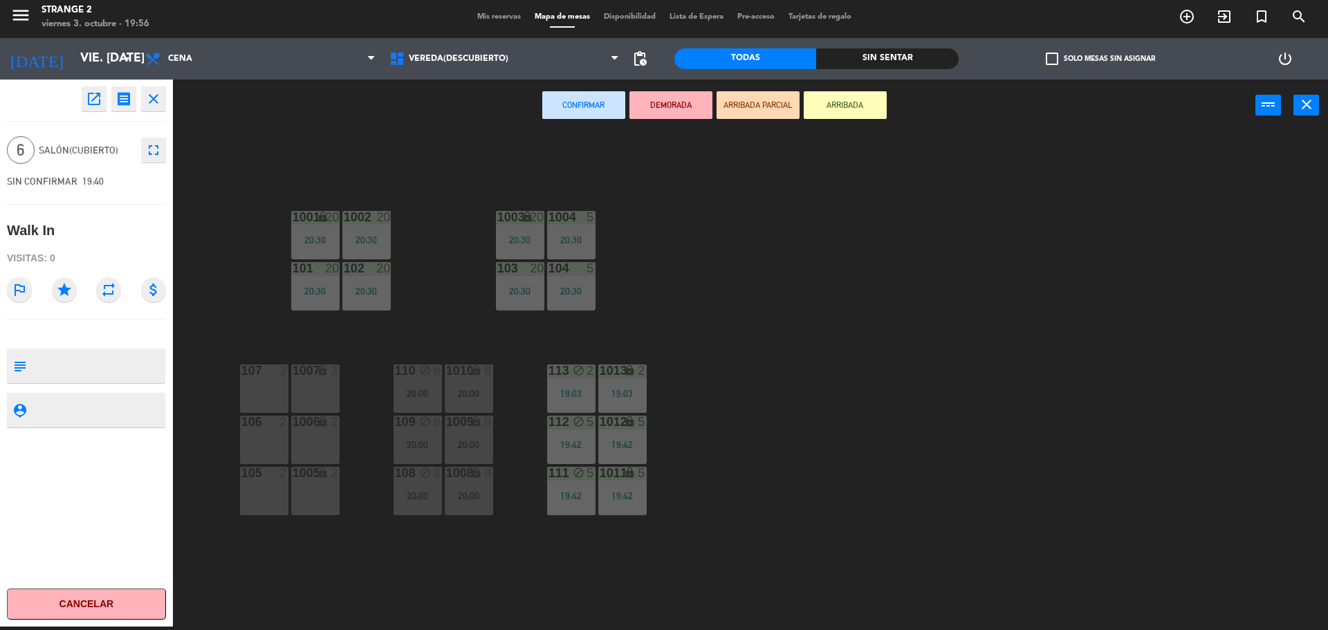
click at [275, 374] on div "2" at bounding box center [286, 371] width 23 height 12
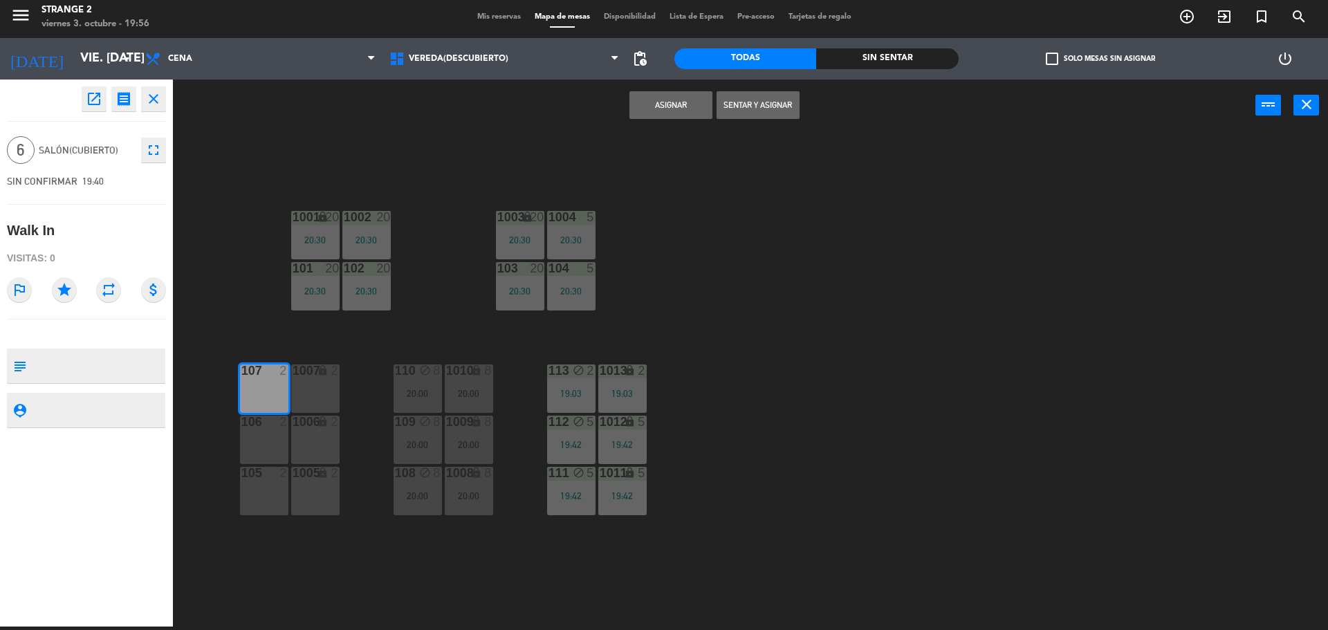
click at [306, 376] on div "lock" at bounding box center [315, 371] width 23 height 13
click at [296, 440] on div "1006 lock 2" at bounding box center [315, 440] width 48 height 48
click at [265, 435] on div "106 2" at bounding box center [264, 440] width 48 height 48
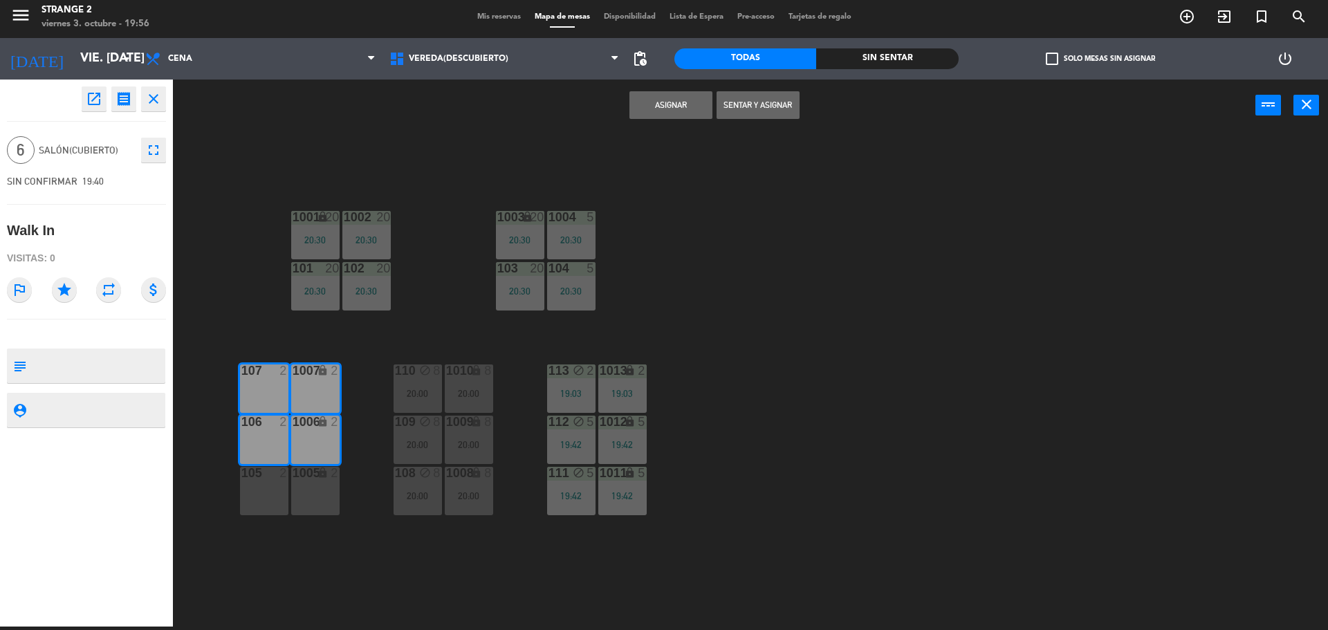
click at [267, 486] on div "105 2" at bounding box center [264, 491] width 48 height 48
click at [306, 505] on div "1005 lock 2" at bounding box center [315, 491] width 48 height 48
click at [787, 107] on button "Sentar y Asignar" at bounding box center [758, 105] width 83 height 28
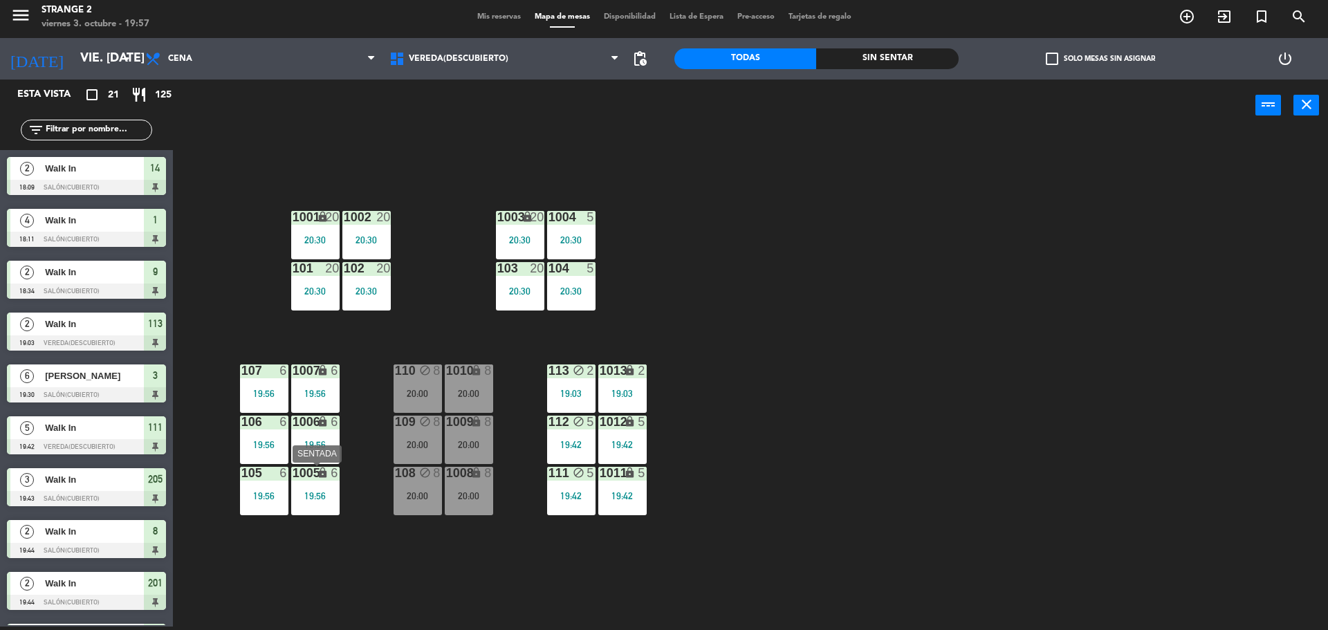
click at [309, 494] on div "19:56" at bounding box center [315, 496] width 48 height 10
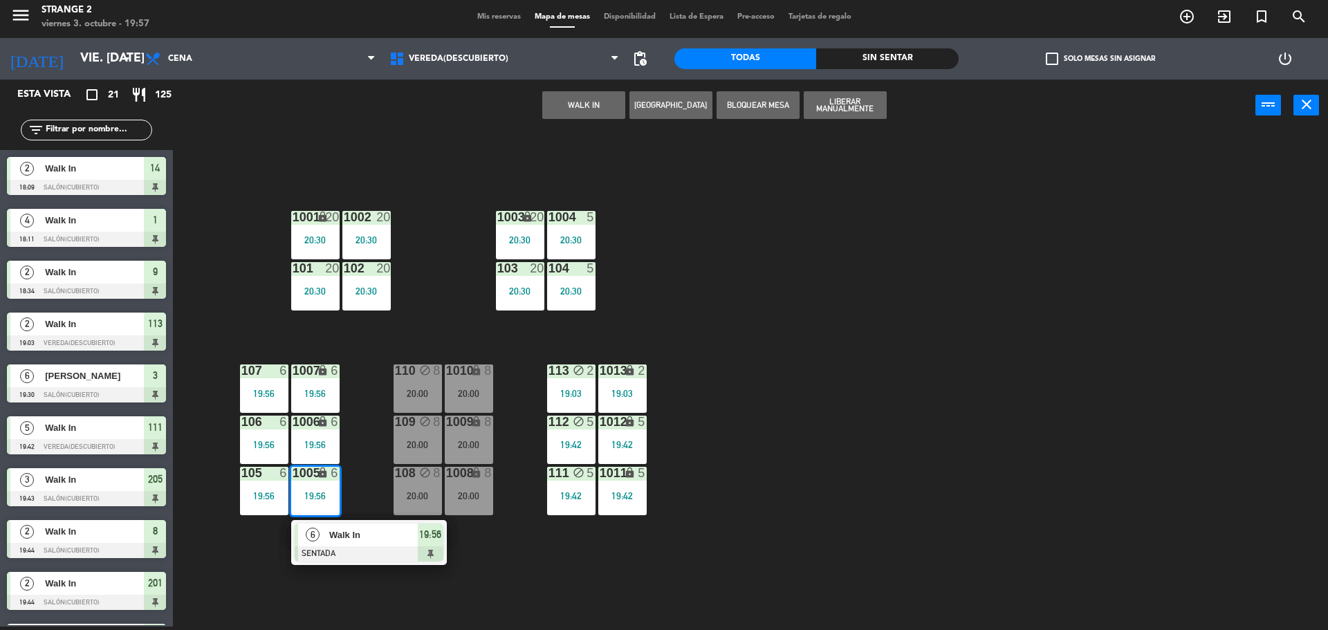
click at [359, 537] on span "Walk In" at bounding box center [373, 535] width 89 height 15
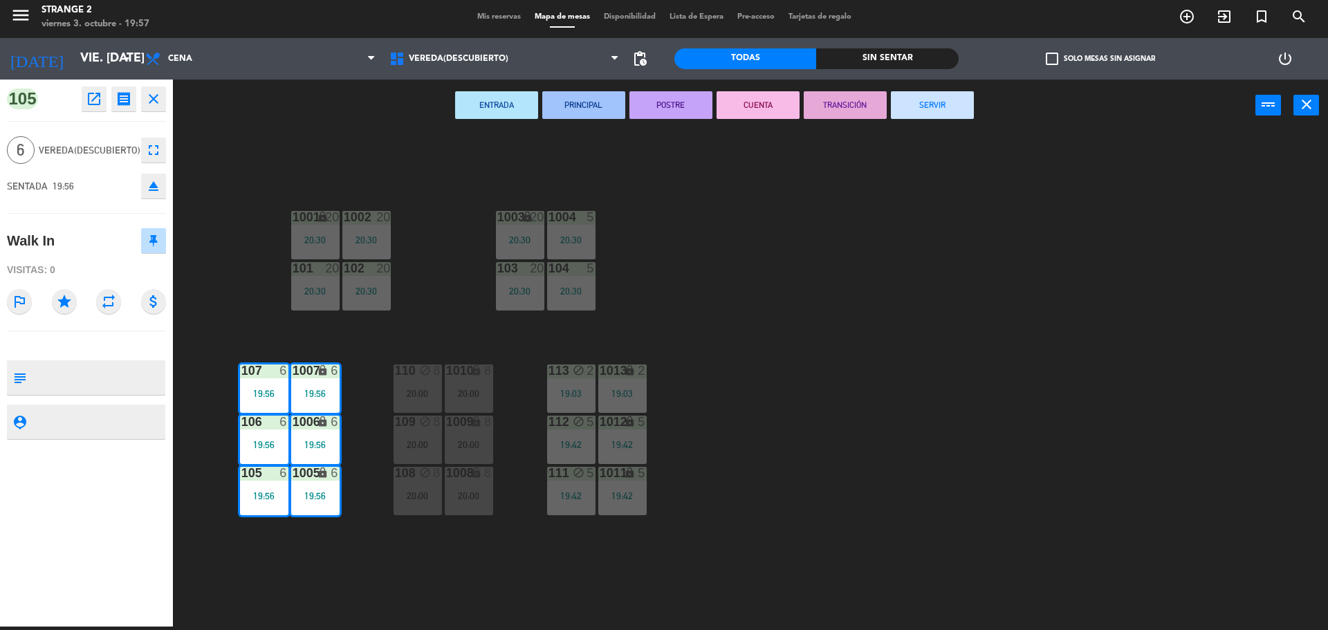
click at [152, 149] on icon "fullscreen" at bounding box center [153, 150] width 17 height 17
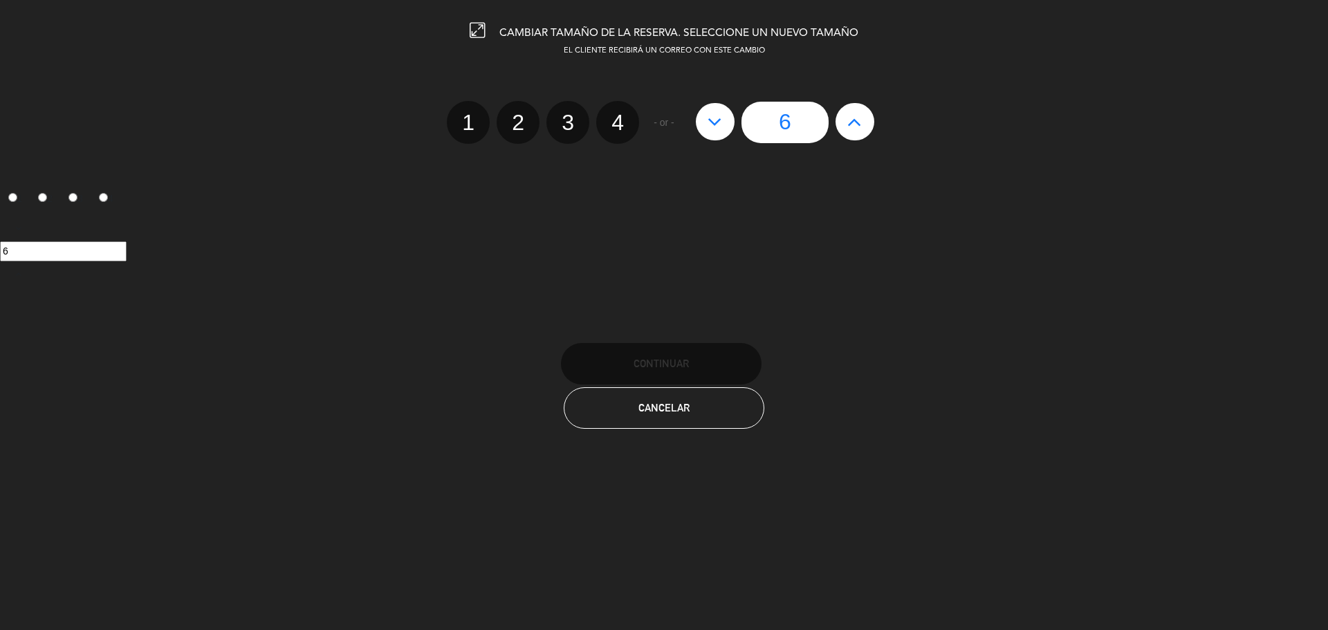
click at [780, 118] on input "6" at bounding box center [785, 123] width 87 height 42
click at [871, 120] on button at bounding box center [855, 121] width 39 height 37
type input "7"
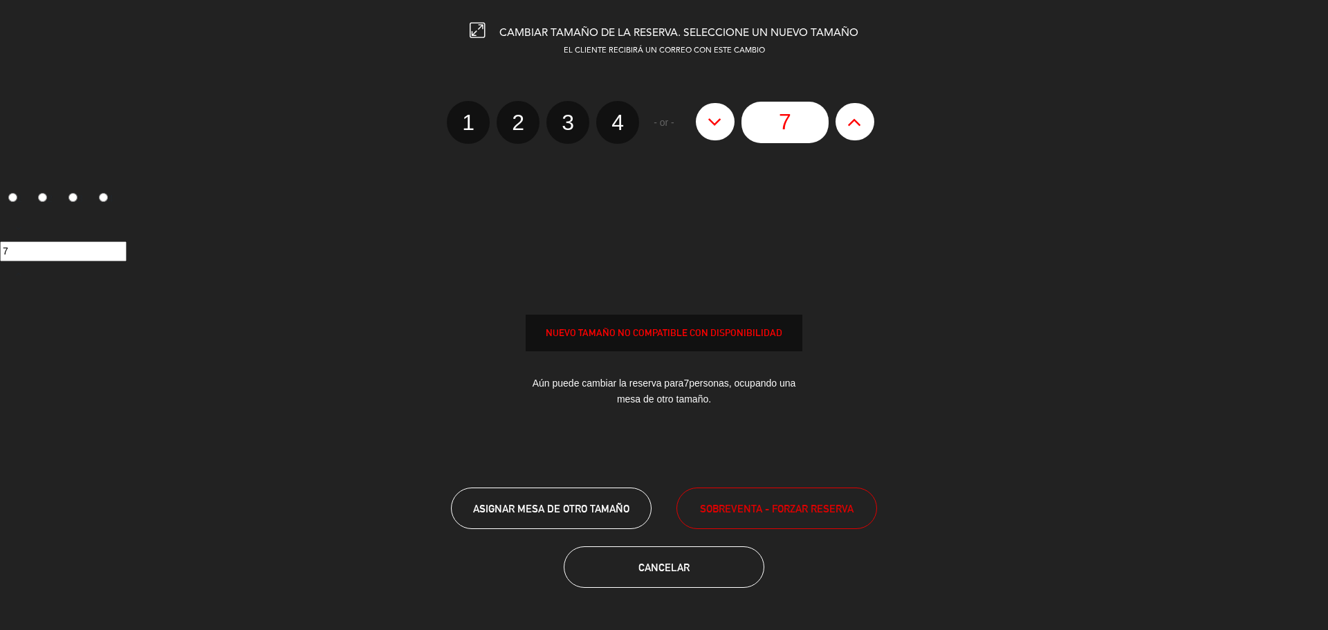
click at [871, 120] on button at bounding box center [855, 121] width 39 height 37
type input "8"
click at [871, 120] on button at bounding box center [855, 121] width 39 height 37
type input "9"
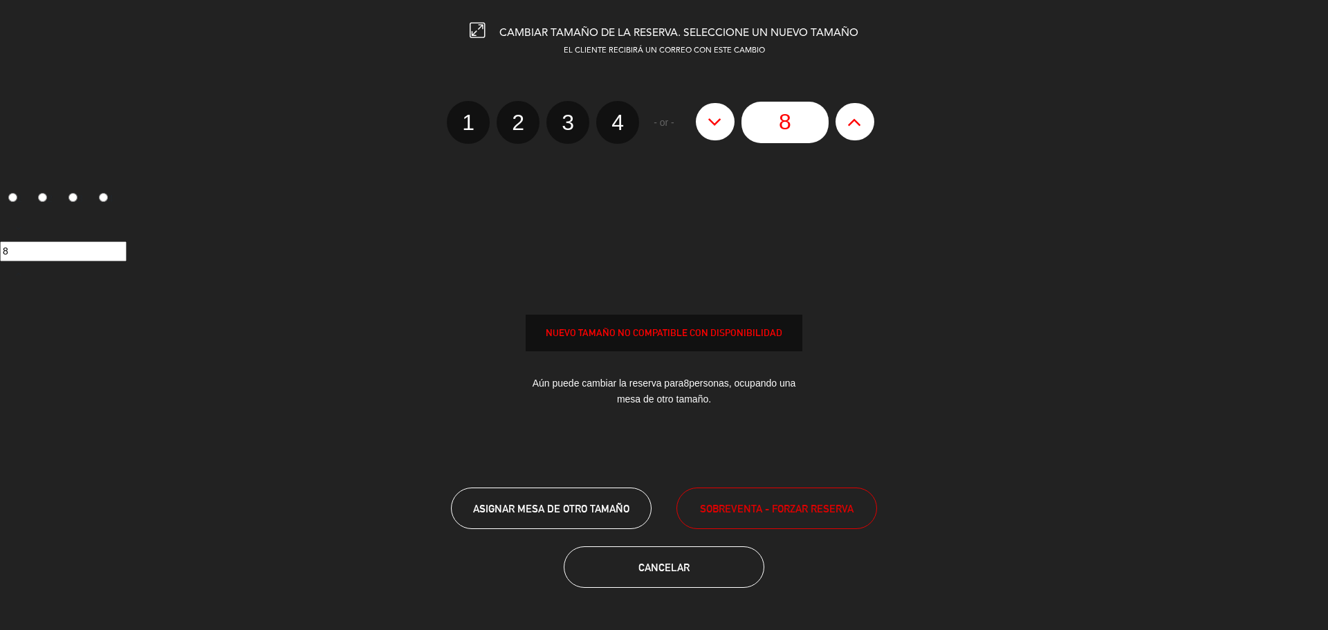
type input "9"
click at [871, 120] on button at bounding box center [855, 121] width 39 height 37
type input "10"
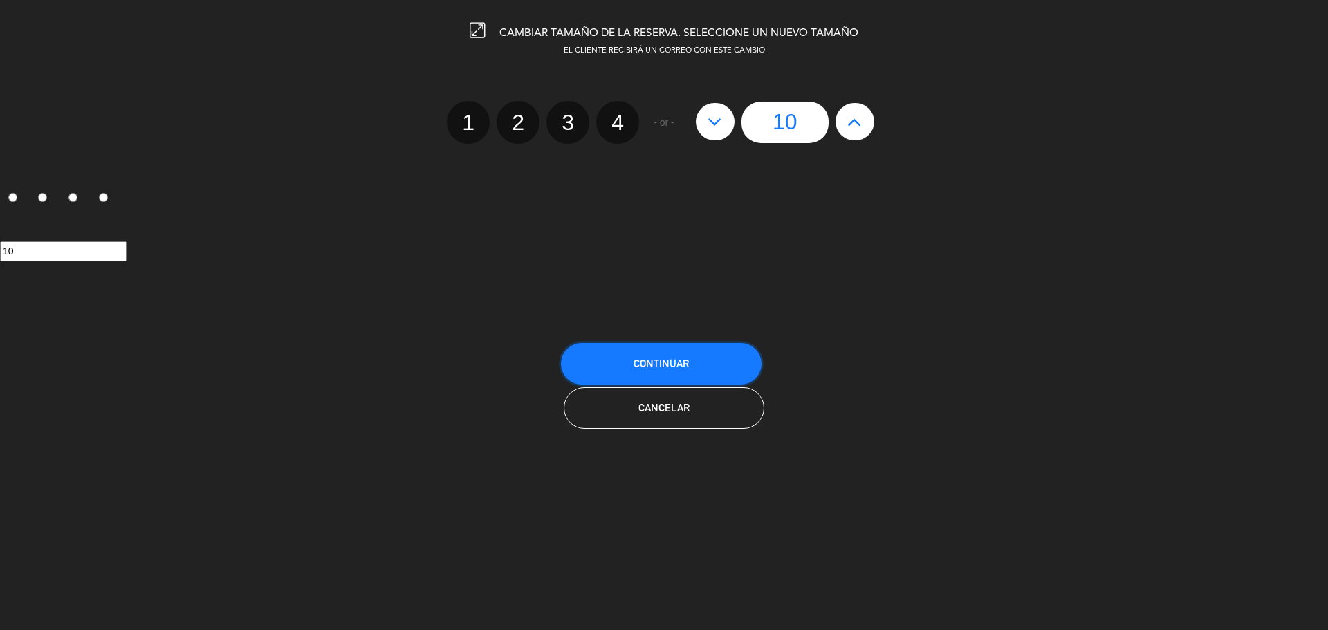
click at [726, 374] on button "Continuar" at bounding box center [661, 364] width 201 height 42
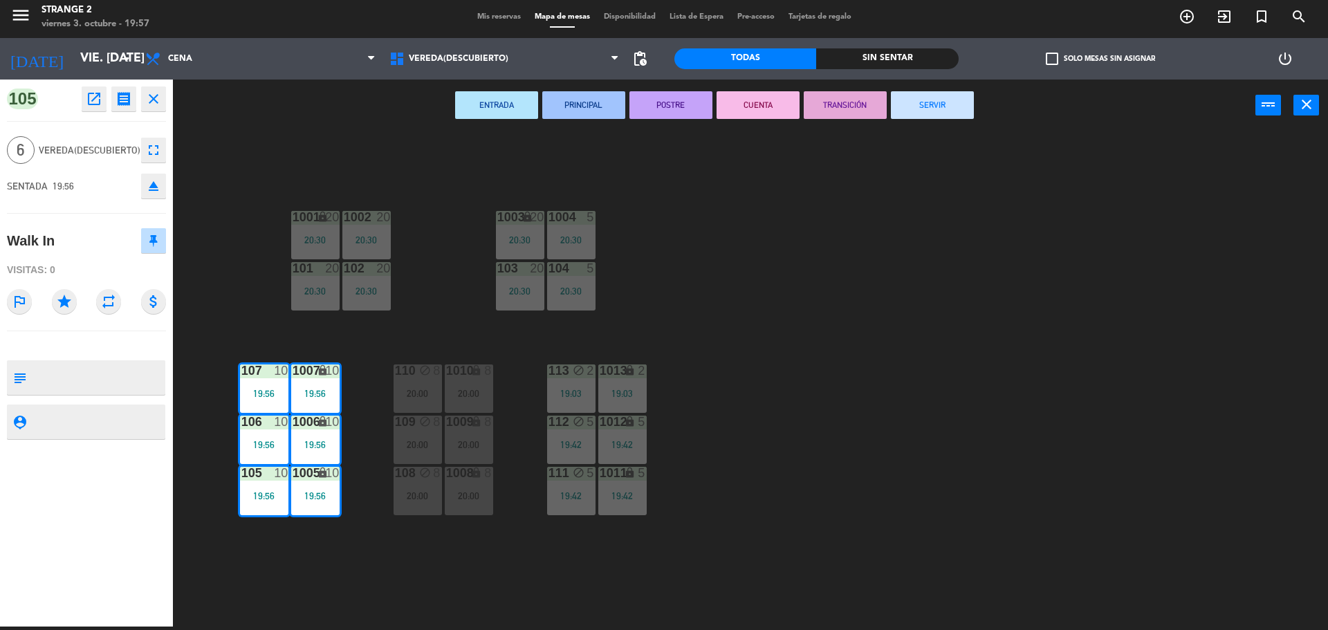
click at [785, 387] on div "1001 lock 20 20:30 1002 20 20:30 1003 lock 20 20:30 1004 5 20:30 101 20 20:30 1…" at bounding box center [757, 382] width 1142 height 495
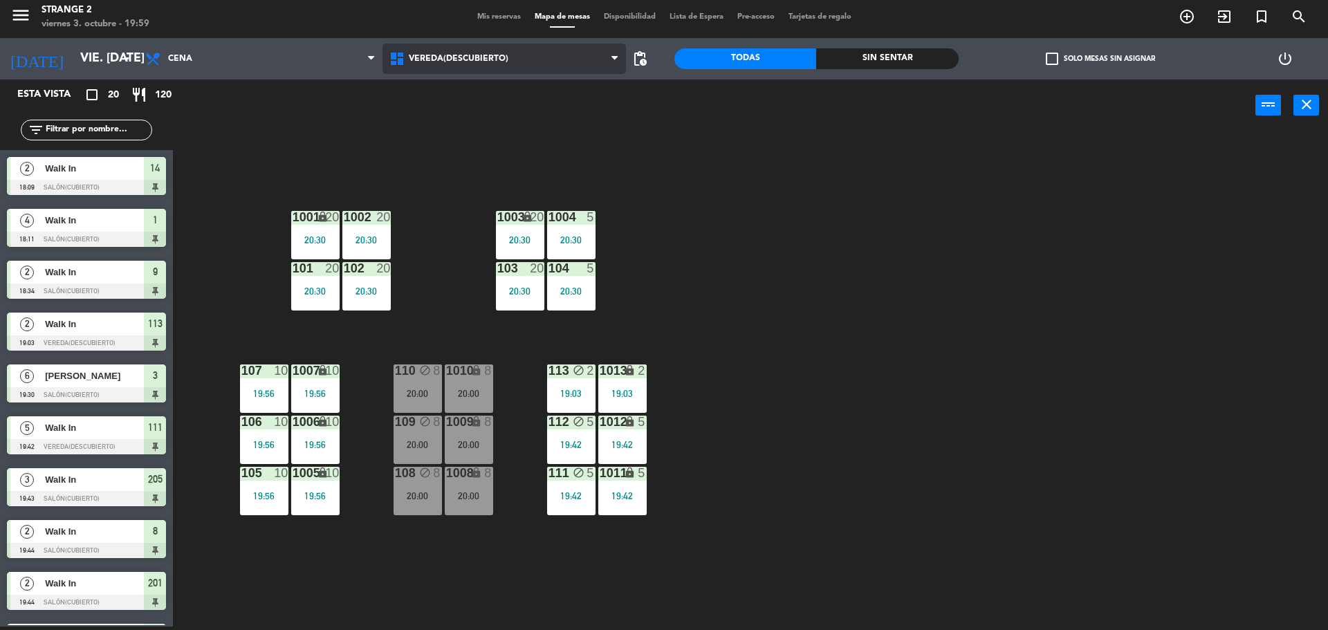
click at [448, 62] on span "Vereda(Descubierto)" at bounding box center [459, 59] width 100 height 10
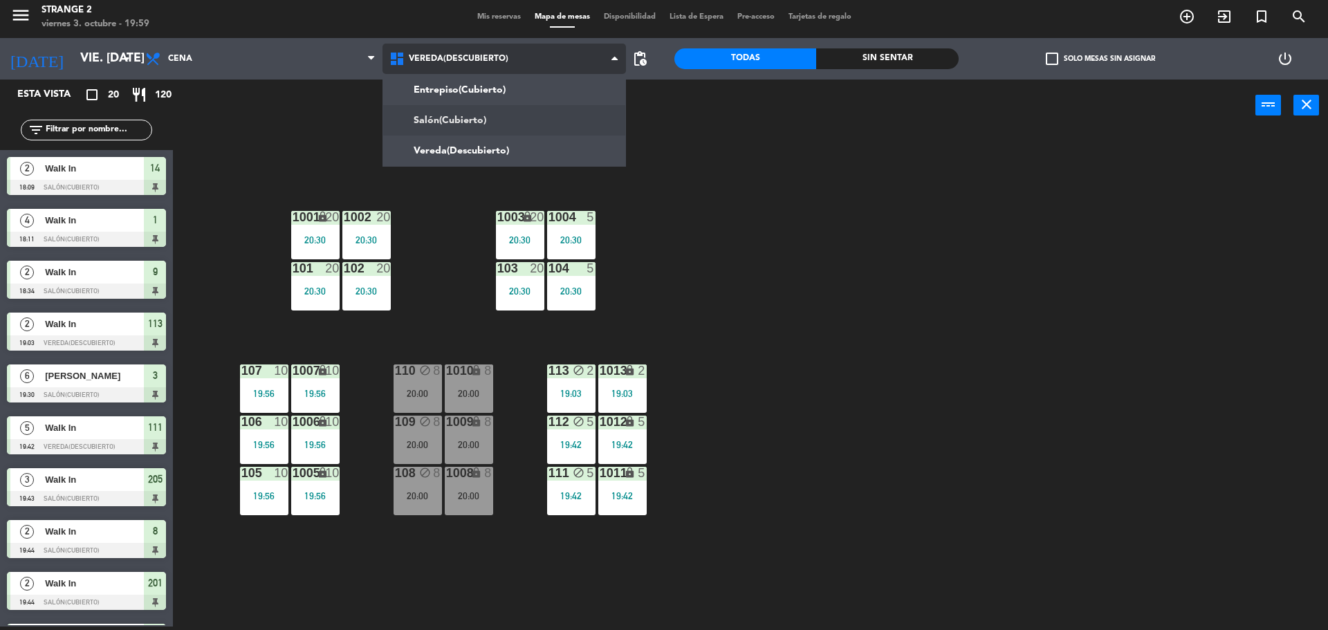
click at [448, 117] on ng-component "menu Strange 2 viernes 3. octubre - 19:59 Mis reservas Mapa de mesas Disponibil…" at bounding box center [664, 314] width 1328 height 634
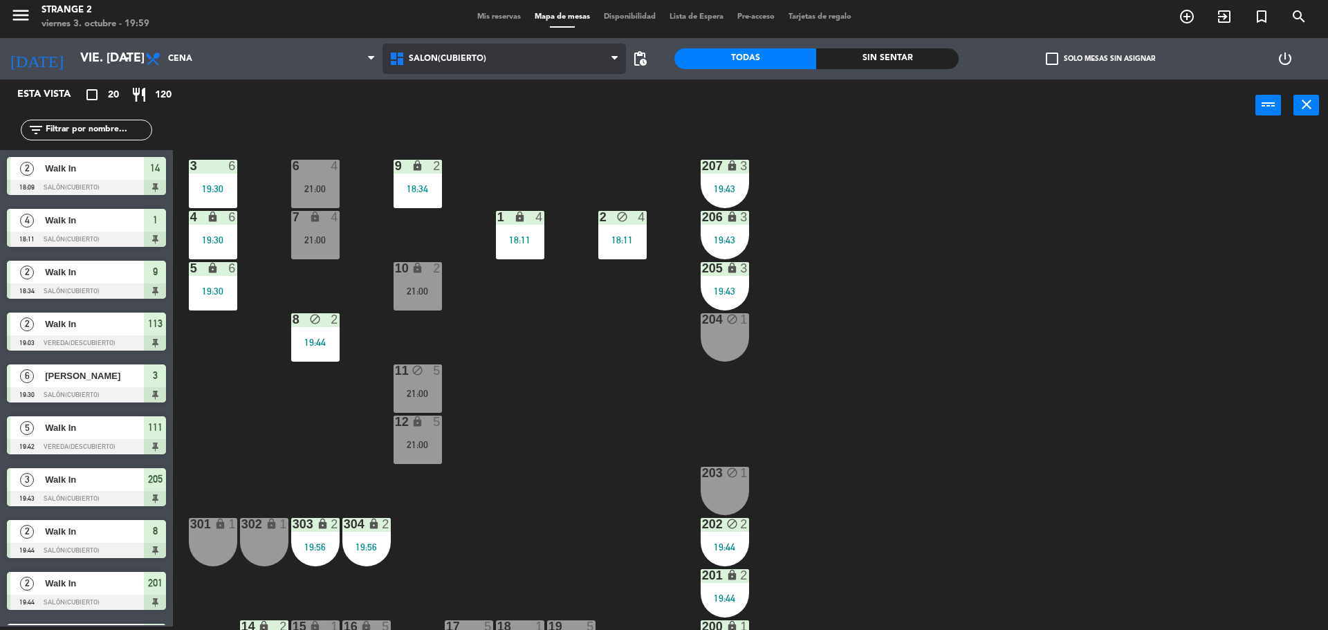
click at [423, 54] on span "Salón(Cubierto)" at bounding box center [447, 59] width 77 height 10
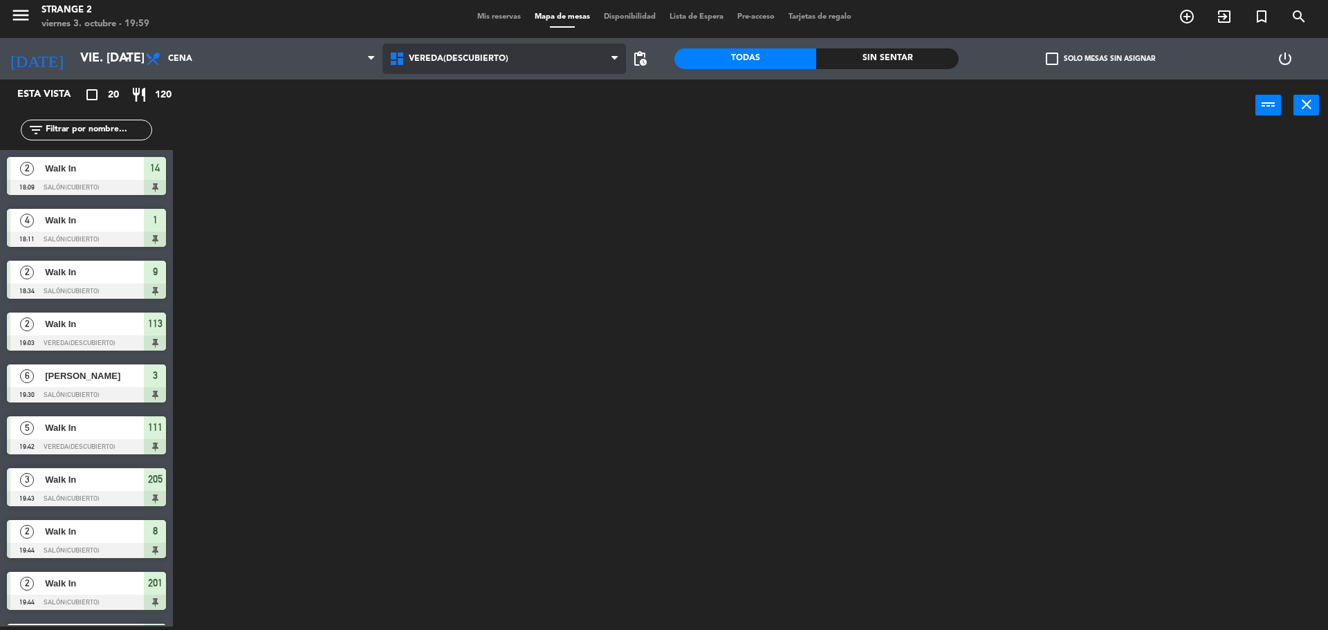
click at [461, 147] on ng-component "menu Strange 2 viernes 3. octubre - 19:59 Mis reservas Mapa de mesas Disponibil…" at bounding box center [664, 314] width 1328 height 634
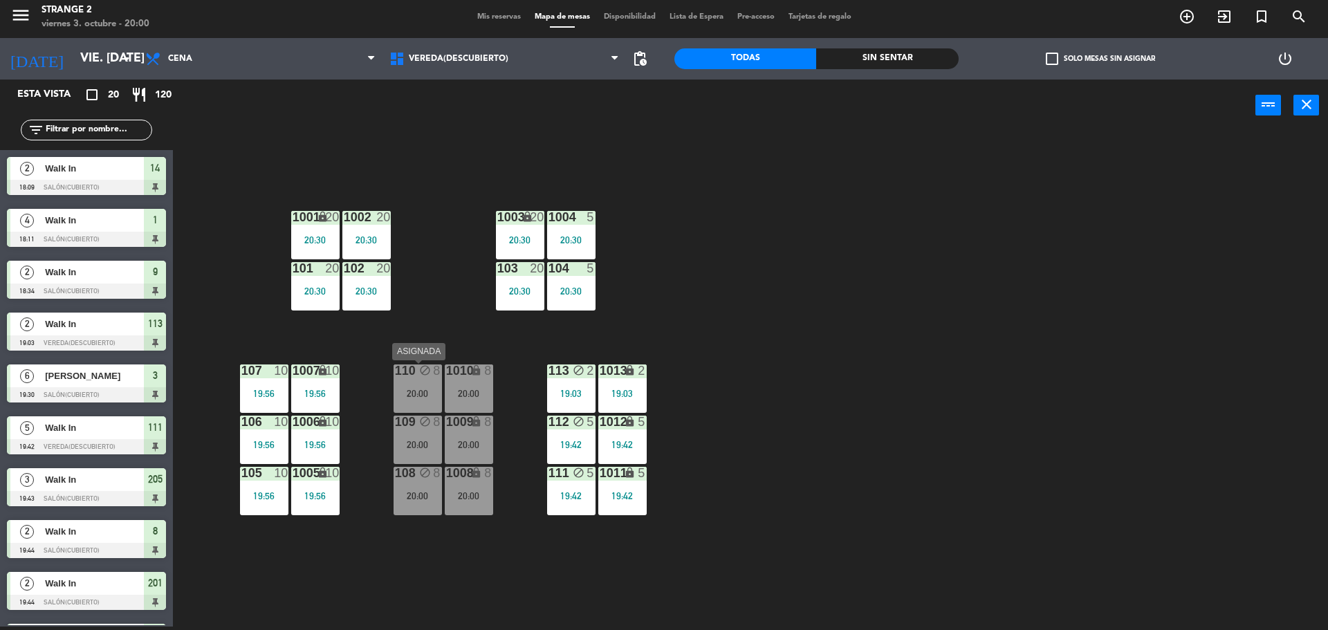
click at [432, 396] on div "20:00" at bounding box center [418, 394] width 48 height 10
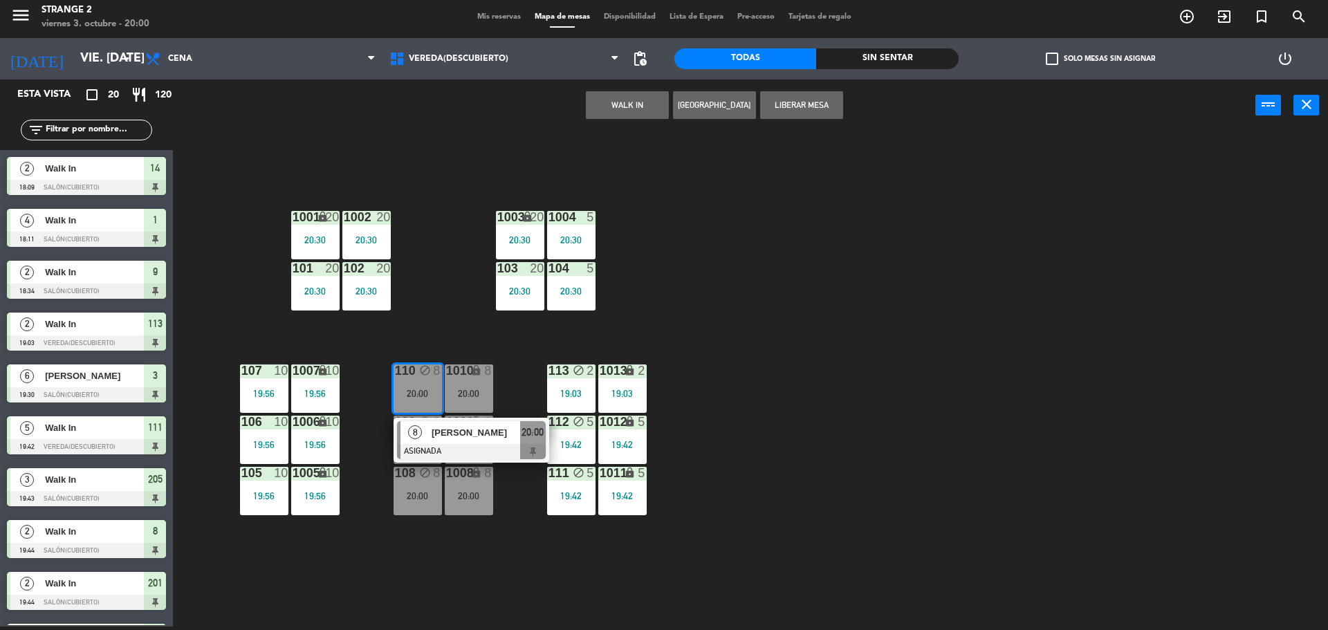
click at [495, 538] on div "1001 lock 20 20:30 1002 20 20:30 1003 lock 20 20:30 1004 5 20:30 101 20 20:30 1…" at bounding box center [757, 382] width 1142 height 495
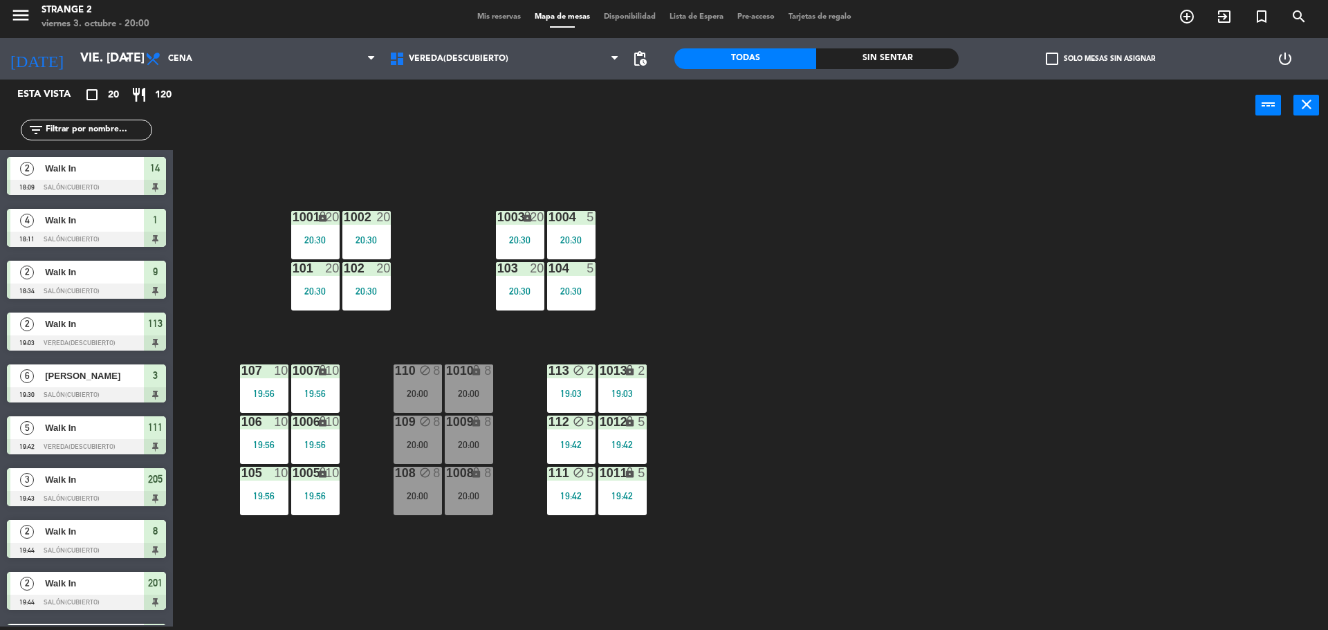
click at [396, 365] on div "110" at bounding box center [395, 371] width 1 height 12
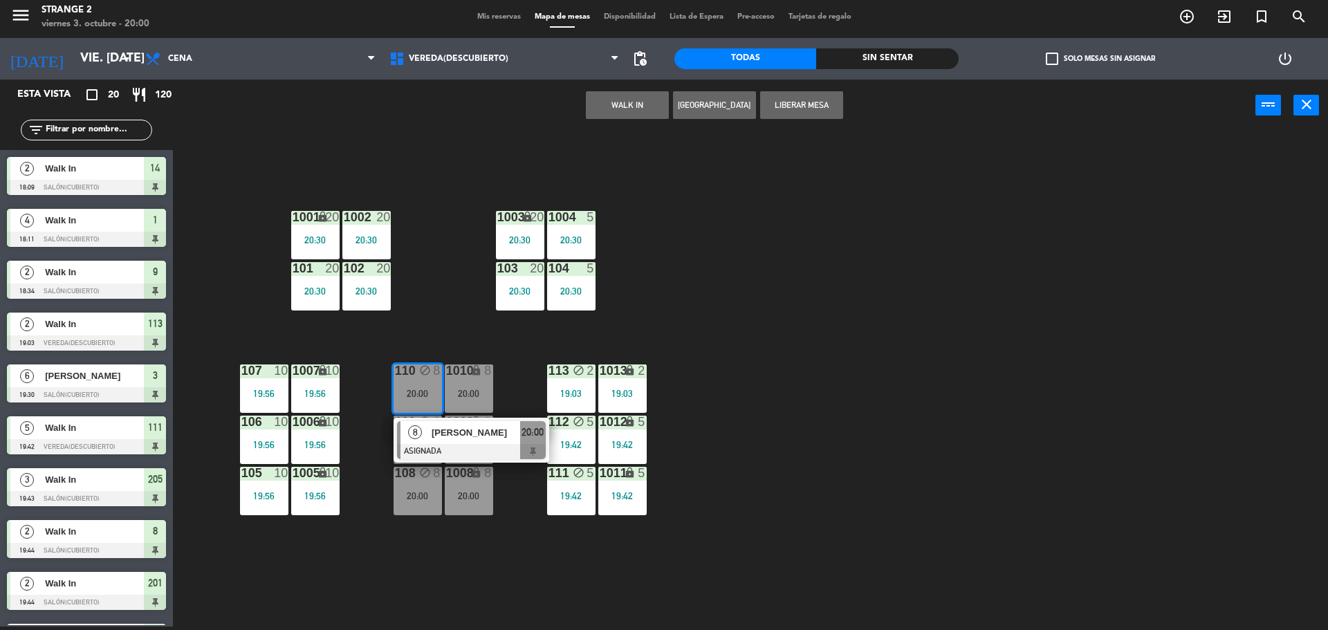
click at [464, 576] on div "1001 lock 20 20:30 1002 20 20:30 1003 lock 20 20:30 1004 5 20:30 101 20 20:30 1…" at bounding box center [757, 382] width 1142 height 495
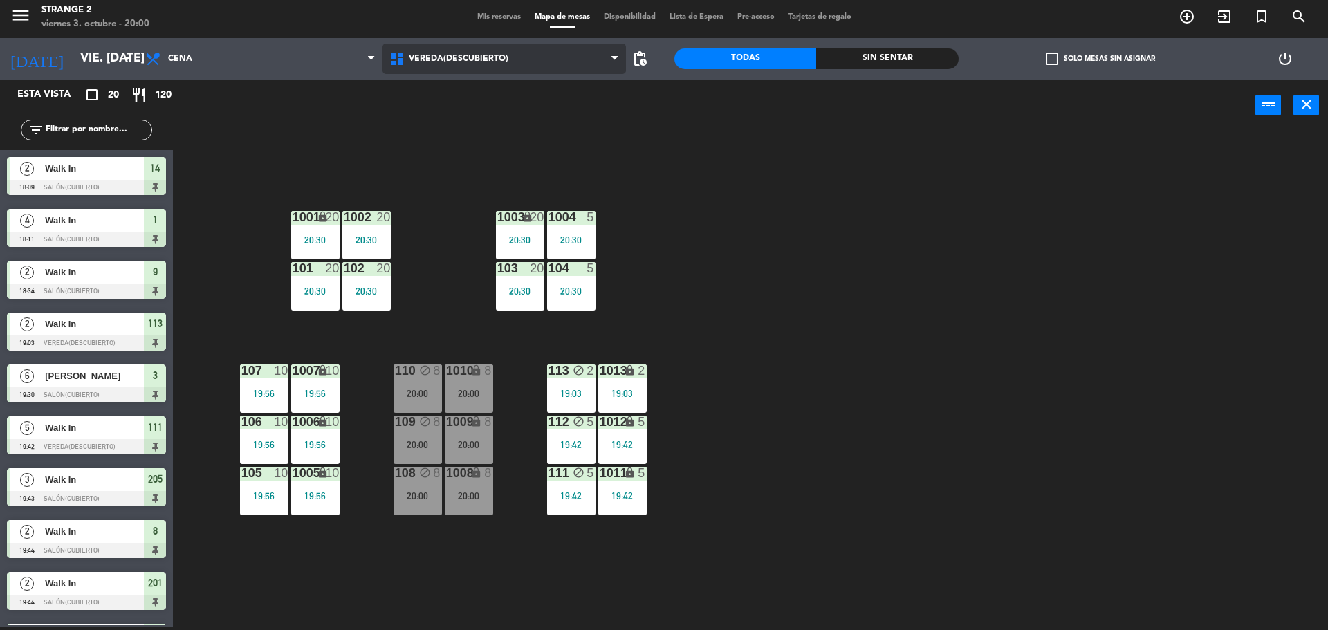
click at [485, 64] on span "Vereda(Descubierto)" at bounding box center [505, 59] width 244 height 30
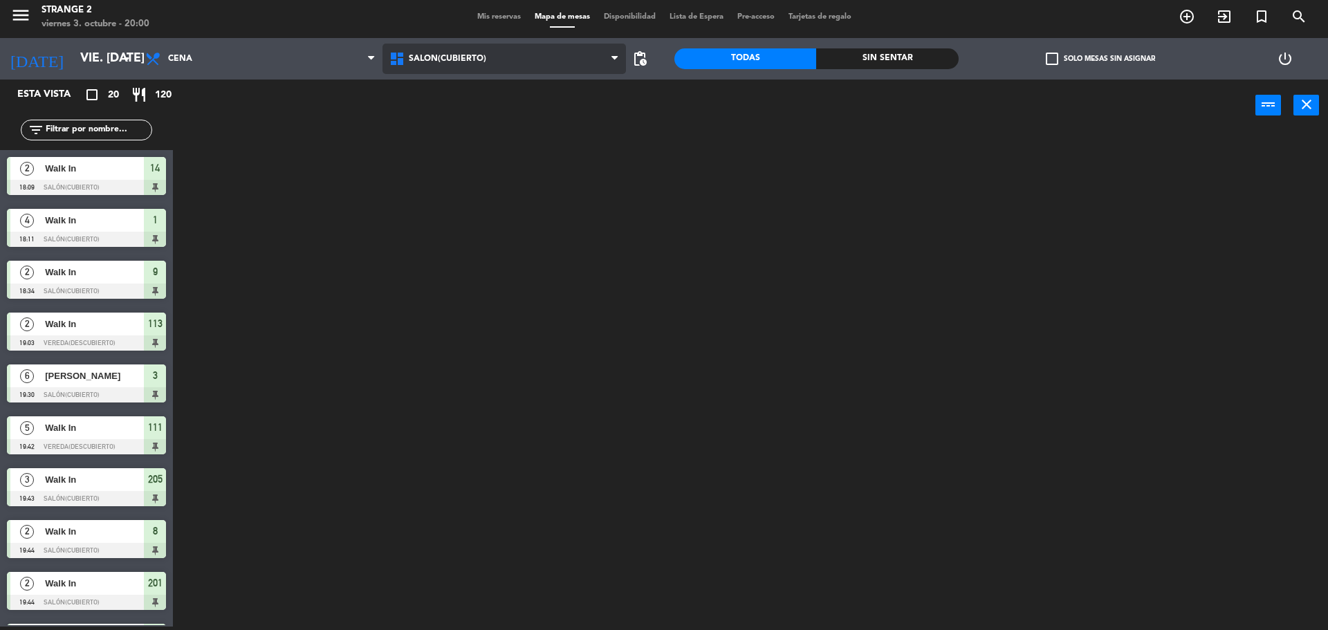
click at [482, 117] on ng-component "menu Strange 2 viernes 3. octubre - 20:00 Mis reservas Mapa de mesas Disponibil…" at bounding box center [664, 314] width 1328 height 634
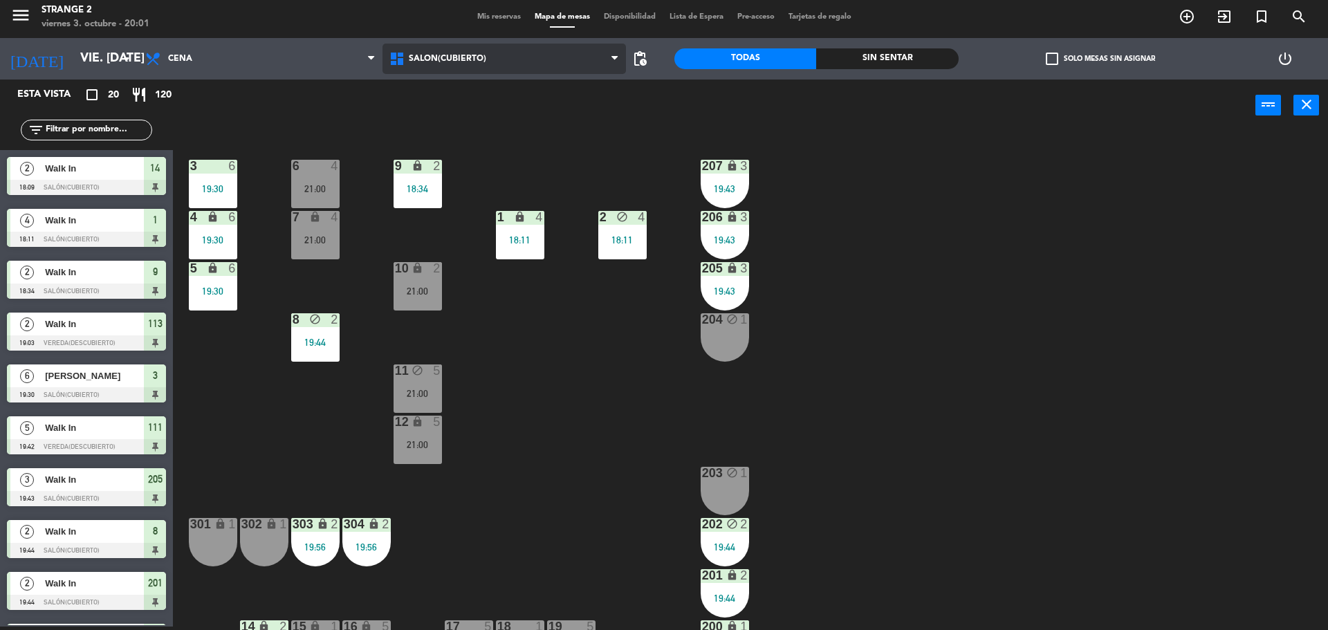
click at [446, 62] on span "Salón(Cubierto)" at bounding box center [447, 59] width 77 height 10
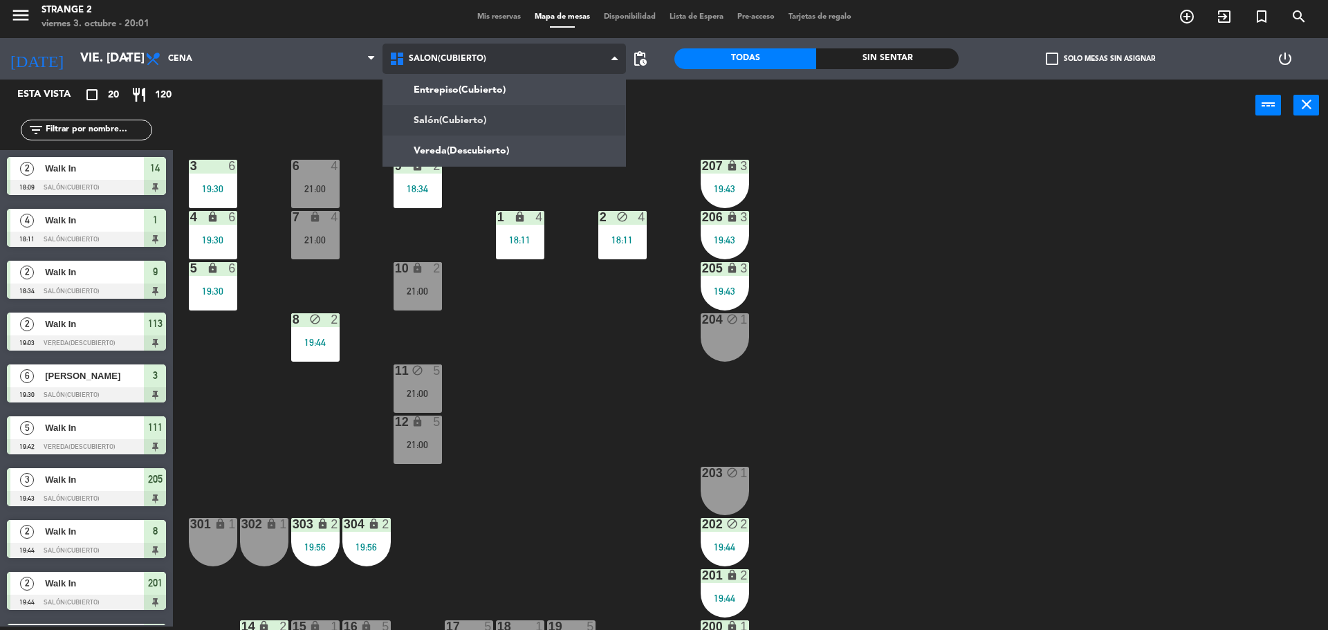
click at [464, 148] on ng-component "menu Strange 2 viernes 3. octubre - 20:01 Mis reservas Mapa de mesas Disponibil…" at bounding box center [664, 314] width 1328 height 634
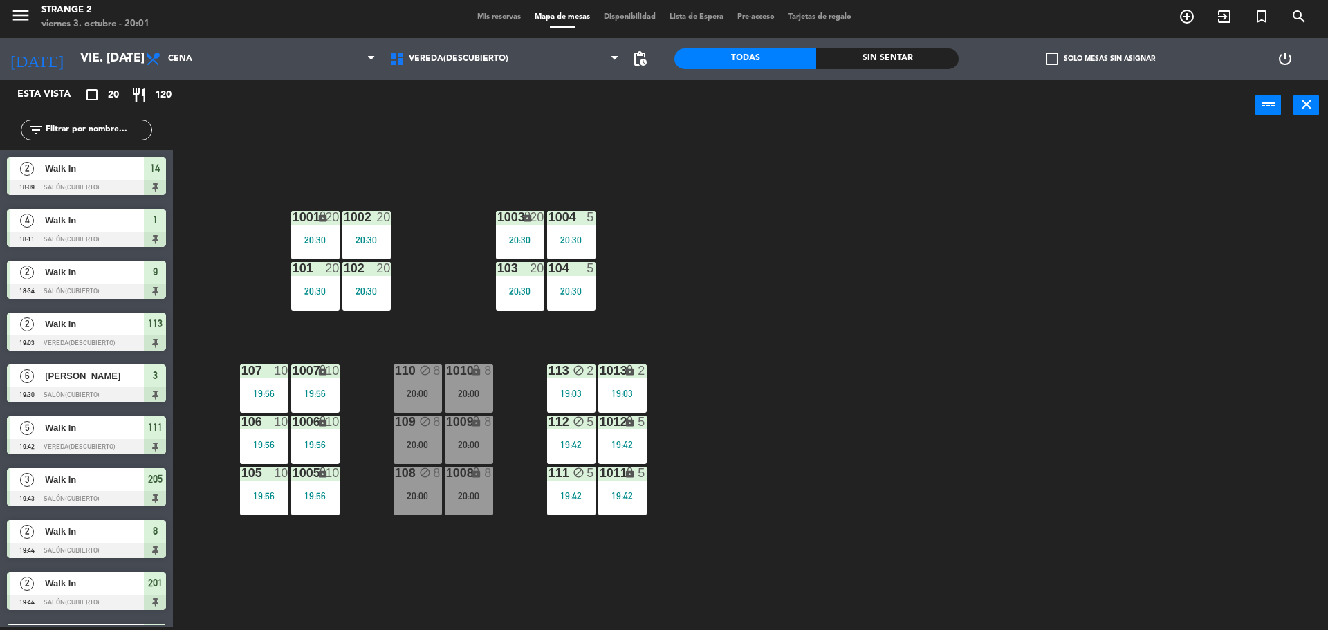
click at [412, 454] on div "109 block 8 20:00" at bounding box center [418, 440] width 48 height 48
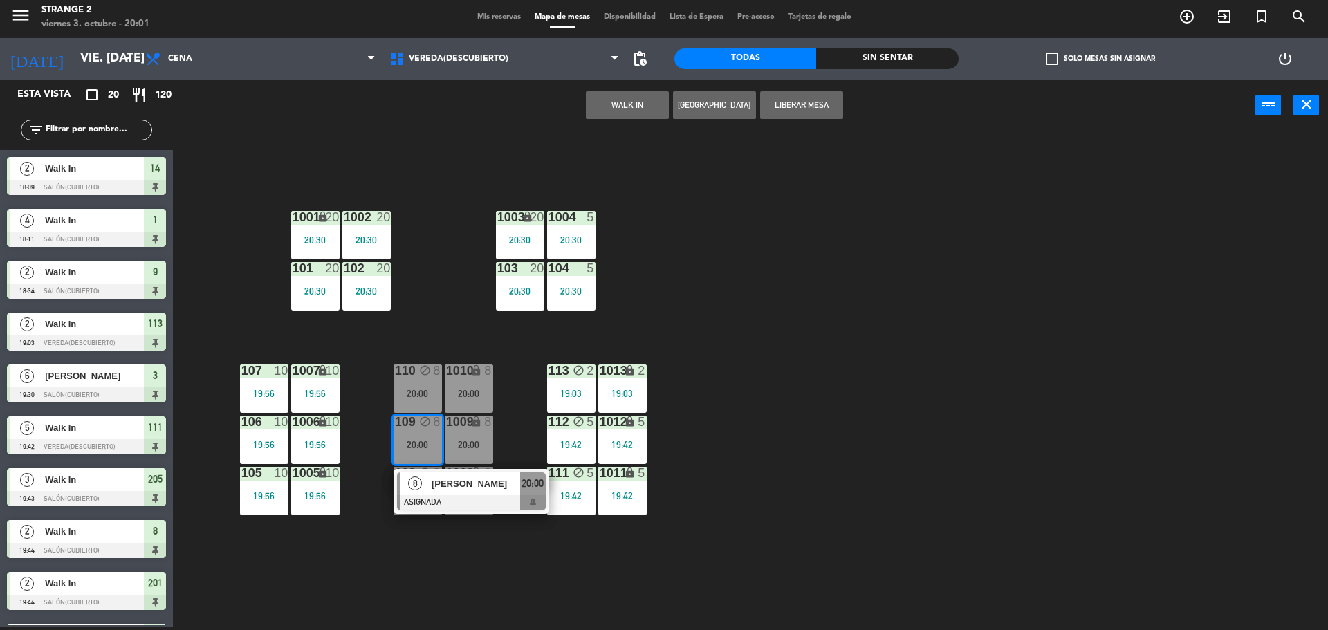
click at [483, 499] on div at bounding box center [471, 502] width 149 height 15
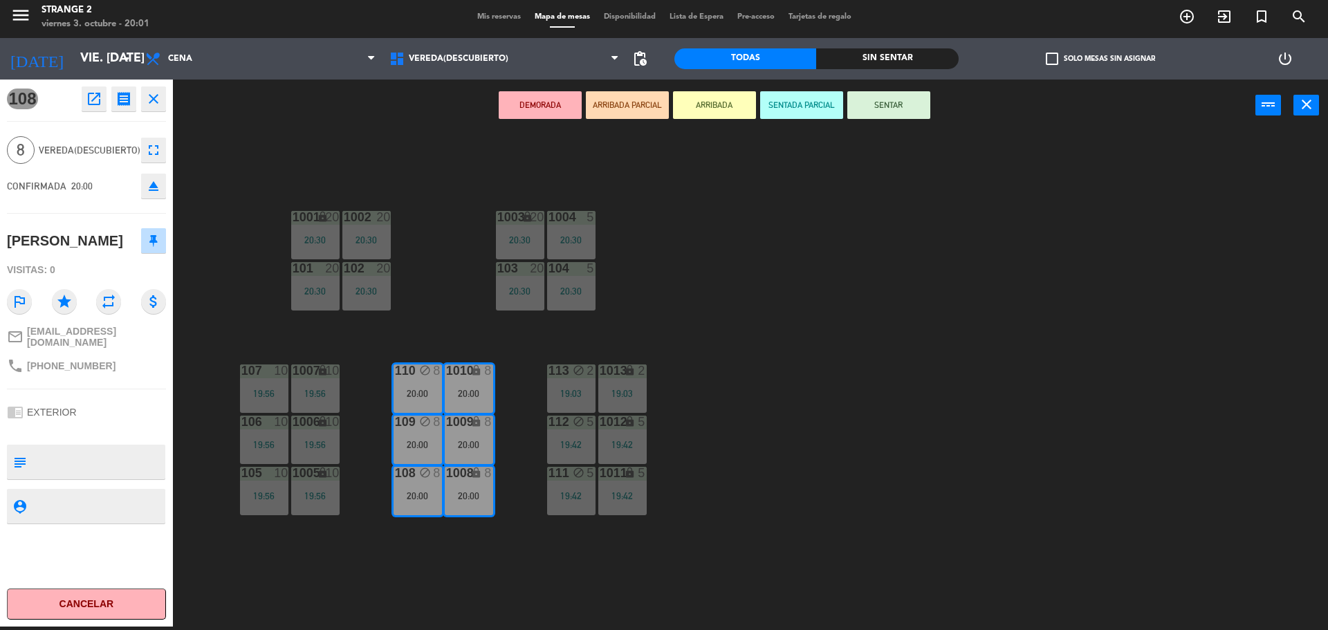
click at [861, 114] on button "SENTAR" at bounding box center [888, 105] width 83 height 28
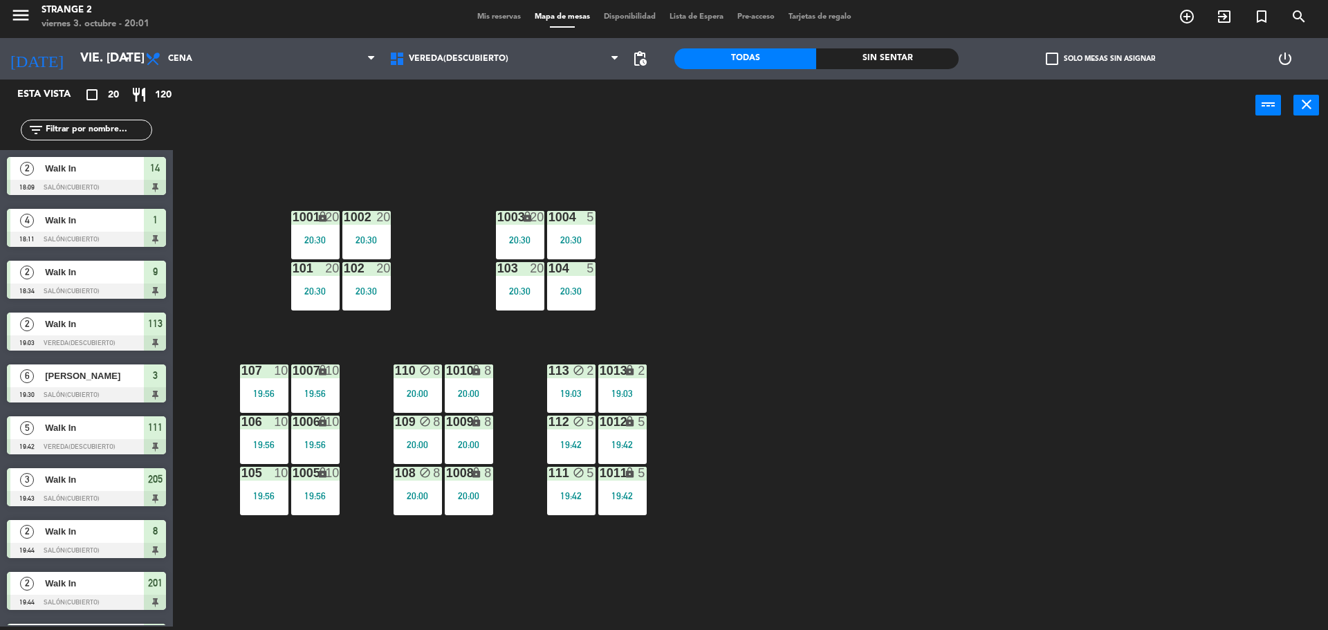
click at [429, 395] on div "20:00" at bounding box center [418, 394] width 48 height 10
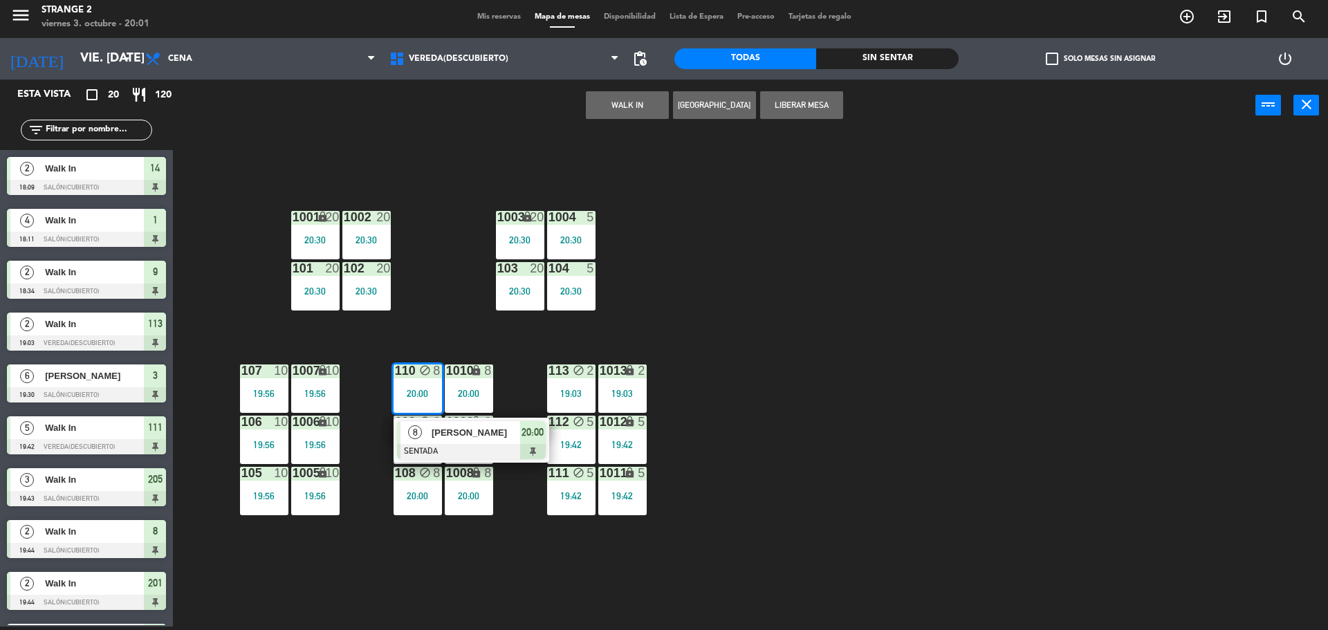
click at [463, 434] on span "[PERSON_NAME]" at bounding box center [476, 432] width 89 height 15
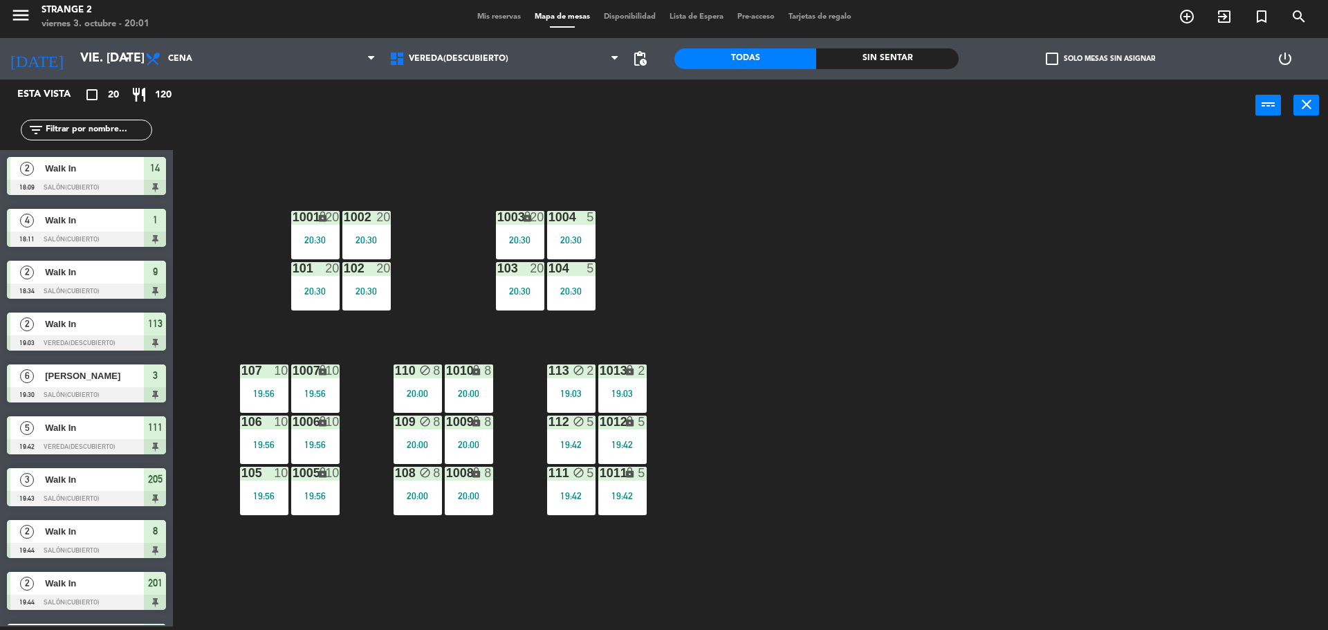
click at [321, 571] on div "1001 lock 20 20:30 1002 20 20:30 1003 lock 20 20:30 1004 5 20:30 101 20 20:30 1…" at bounding box center [757, 382] width 1142 height 495
click at [500, 19] on span "Mis reservas" at bounding box center [498, 17] width 57 height 8
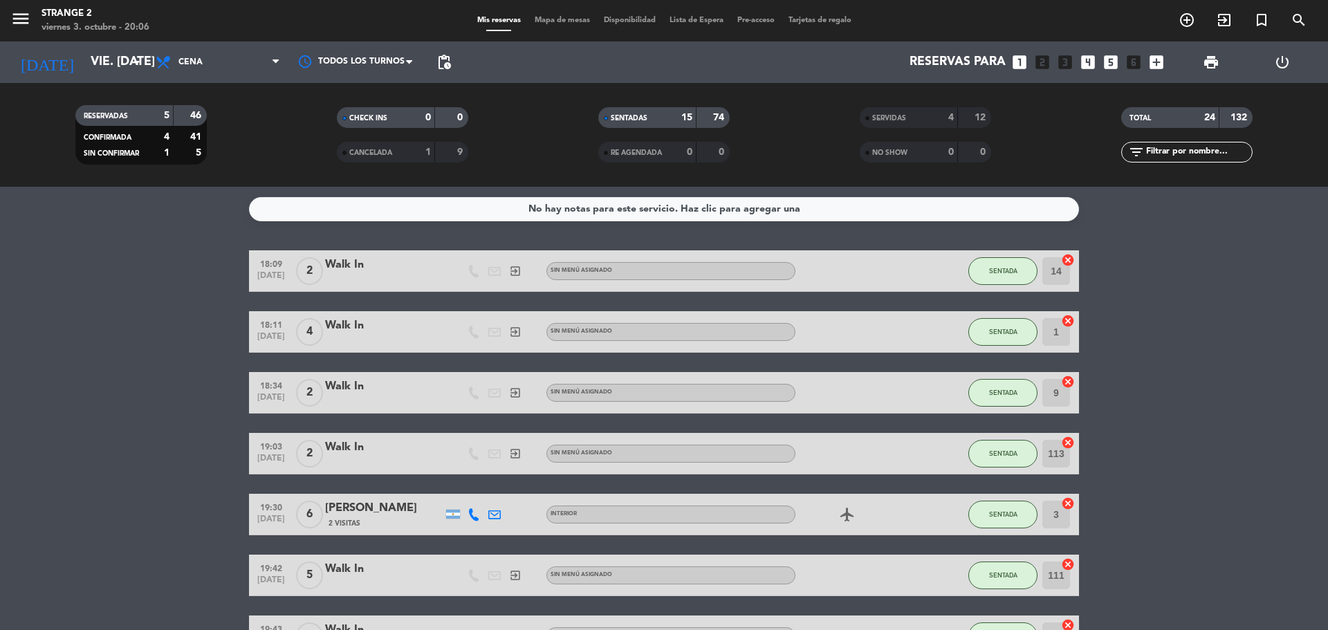
click at [562, 13] on div "menu Strange 2 viernes 3. octubre - 20:06 Mis reservas Mapa de mesas Disponibil…" at bounding box center [664, 21] width 1328 height 42
click at [562, 15] on div "Mis reservas Mapa de mesas Disponibilidad Lista de Espera Pre-acceso Tarjetas d…" at bounding box center [664, 21] width 388 height 12
click at [566, 19] on span "Mapa de mesas" at bounding box center [562, 21] width 69 height 8
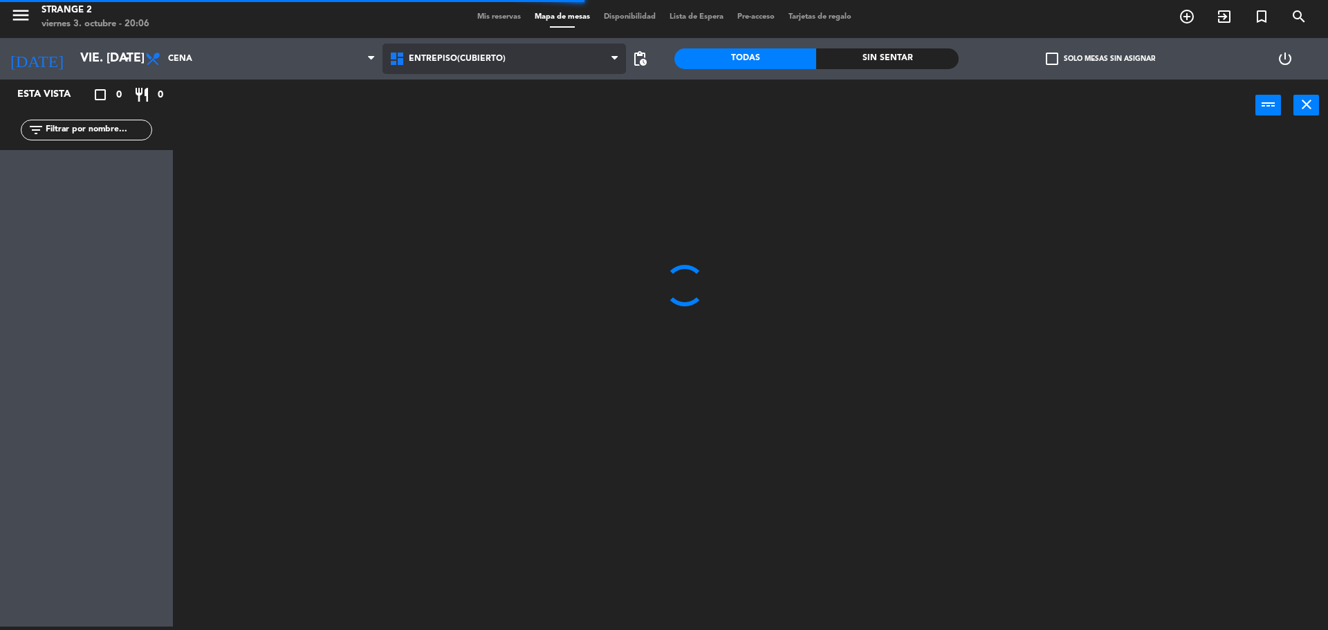
click at [474, 64] on span "Entrepiso(Cubierto)" at bounding box center [505, 59] width 244 height 30
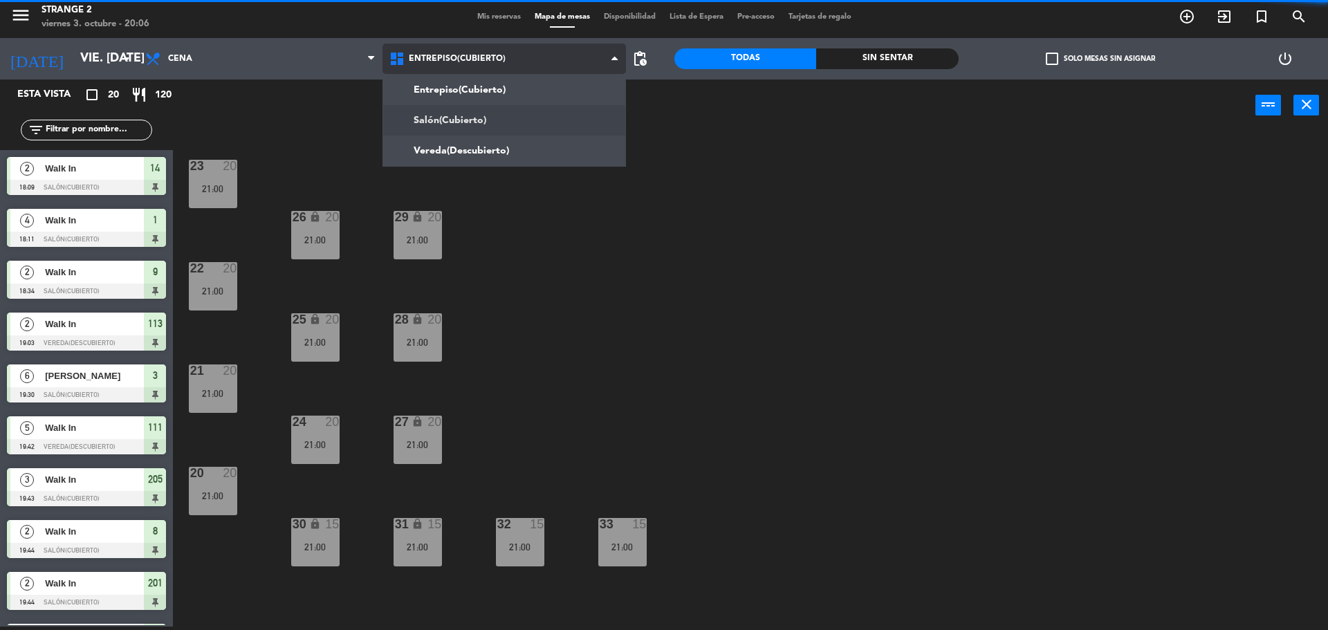
click at [486, 106] on ng-component "menu Strange 2 viernes 3. octubre - 20:06 Mis reservas Mapa de mesas Disponibil…" at bounding box center [664, 314] width 1328 height 634
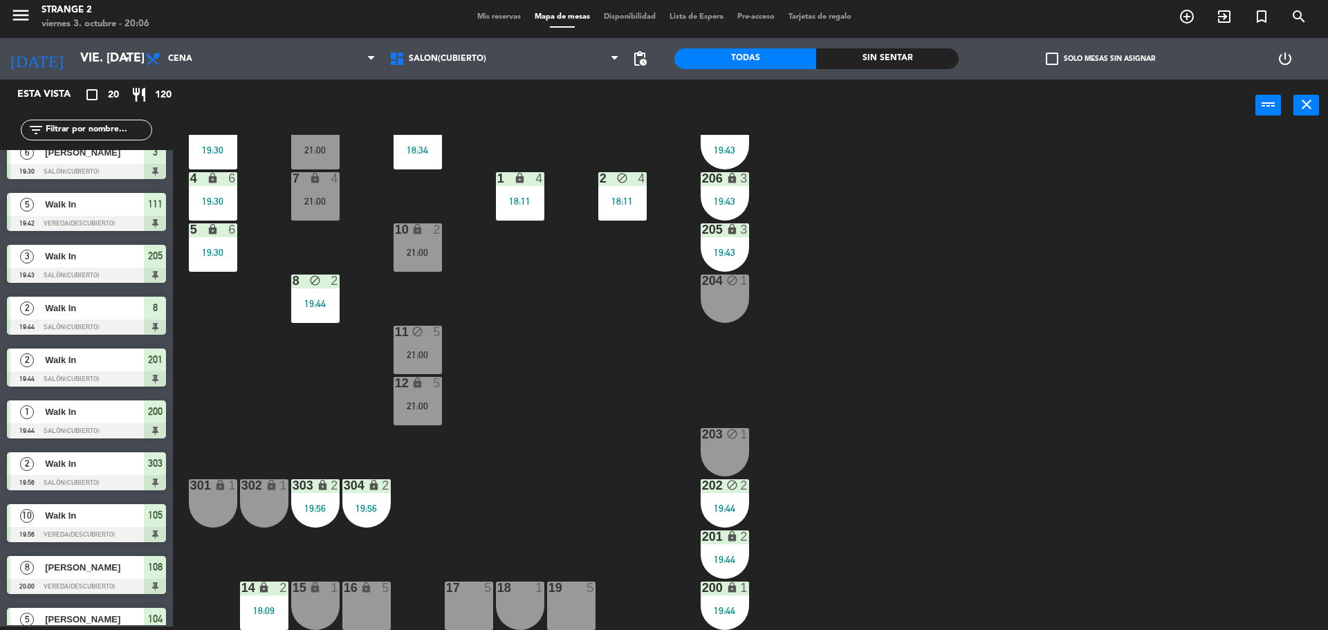
scroll to position [562, 0]
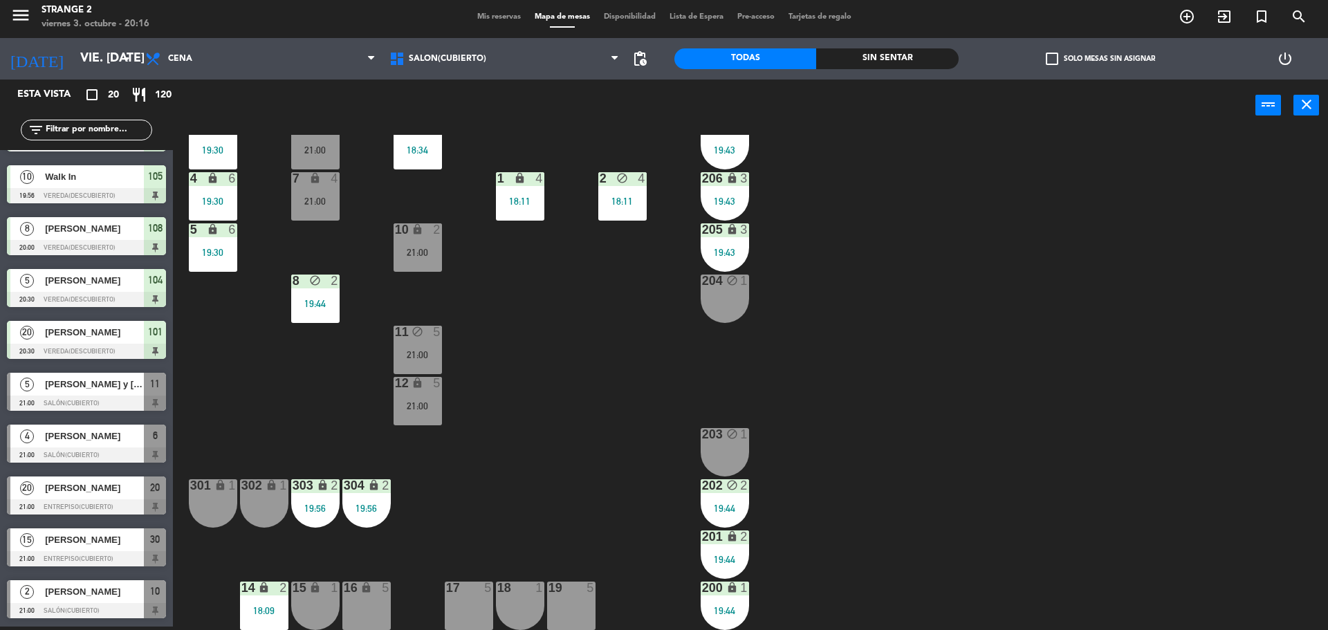
click at [461, 600] on div "17 5" at bounding box center [469, 606] width 48 height 48
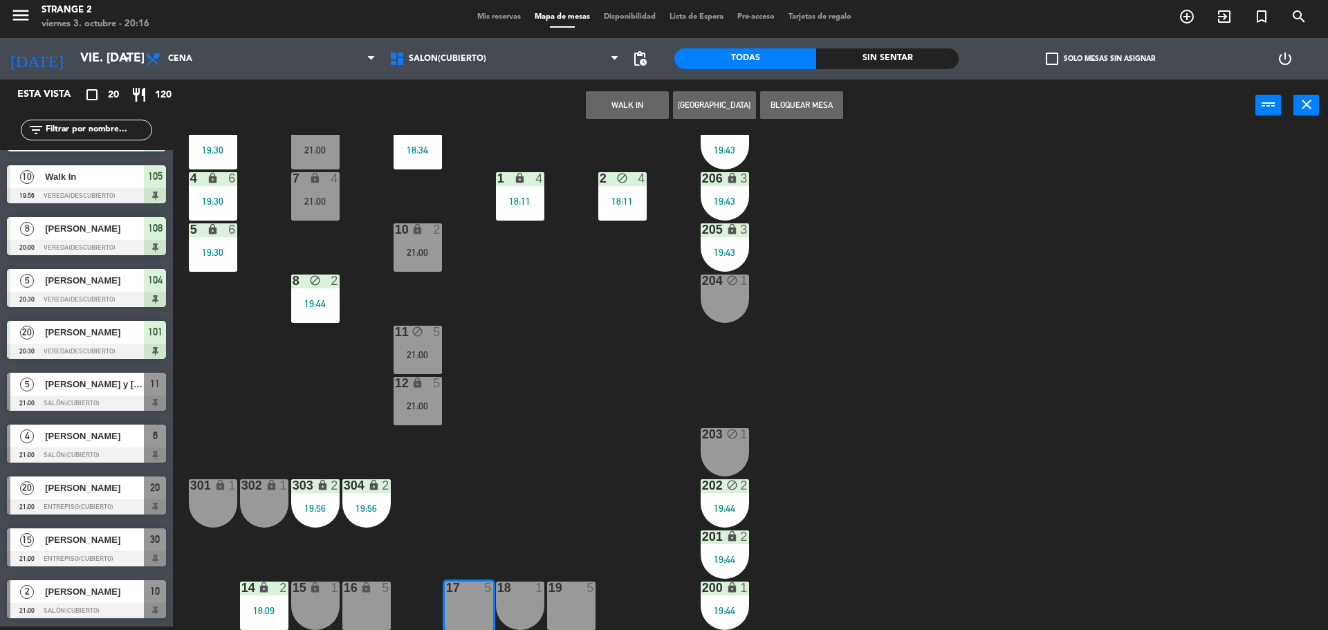
click at [611, 108] on button "WALK IN" at bounding box center [627, 105] width 83 height 28
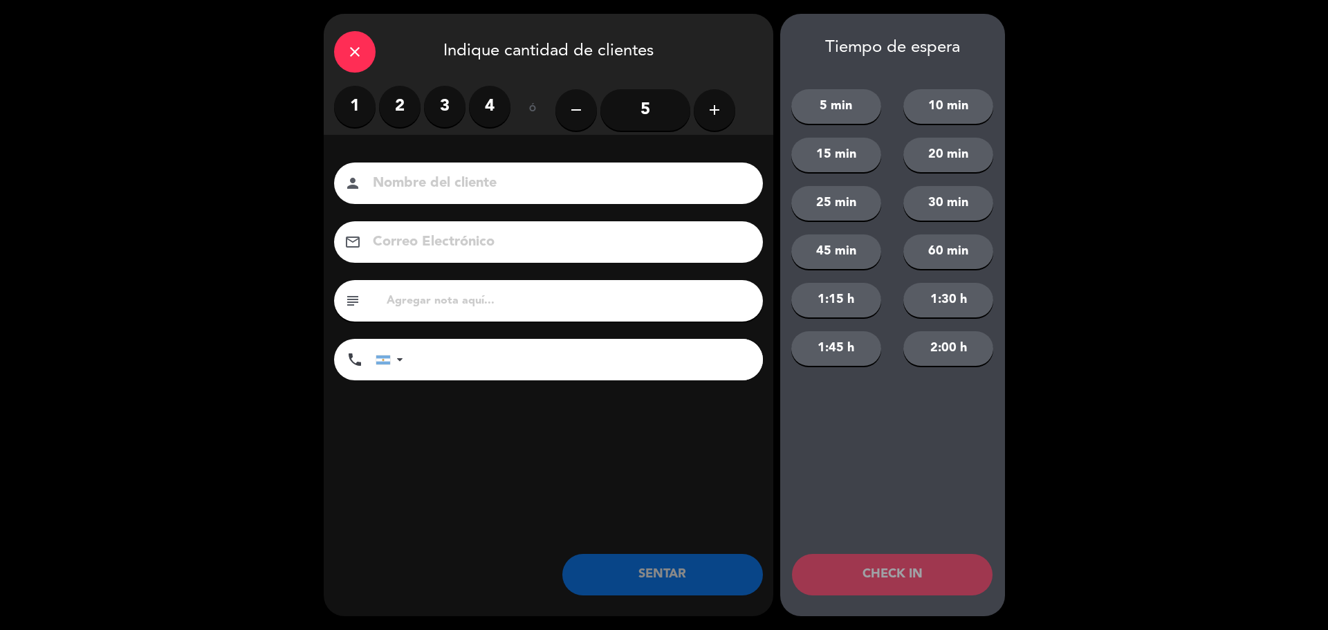
click at [389, 109] on label "2" at bounding box center [400, 107] width 42 height 42
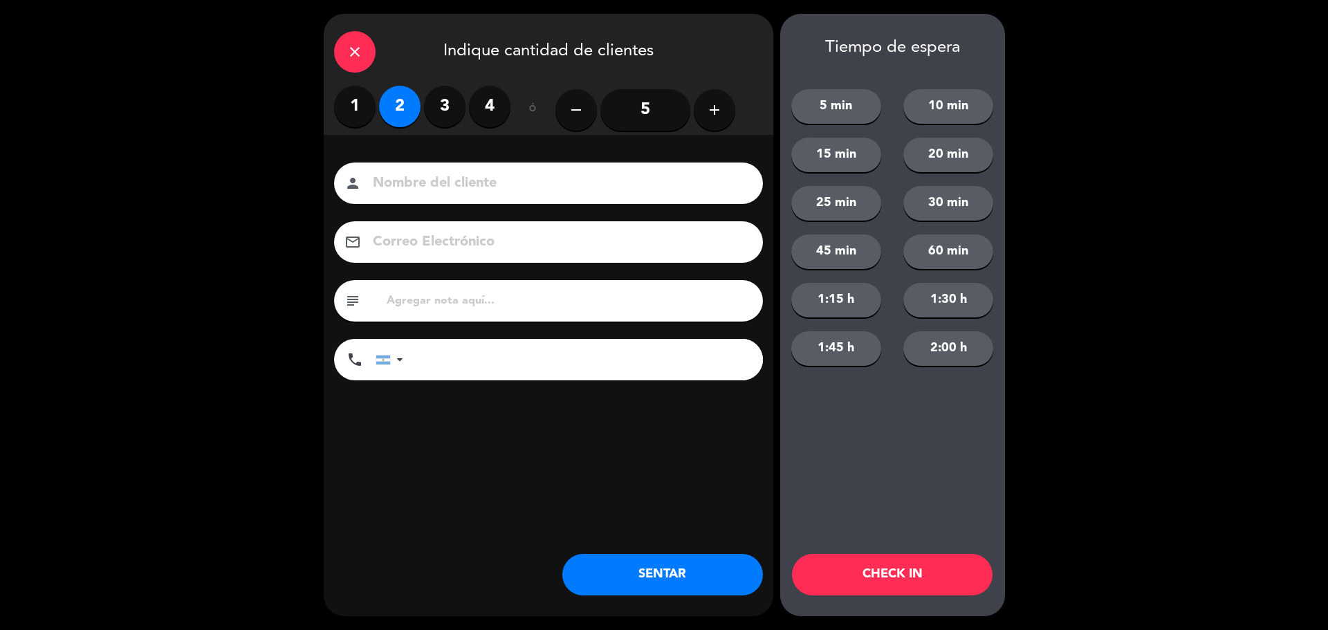
click at [661, 568] on button "SENTAR" at bounding box center [662, 575] width 201 height 42
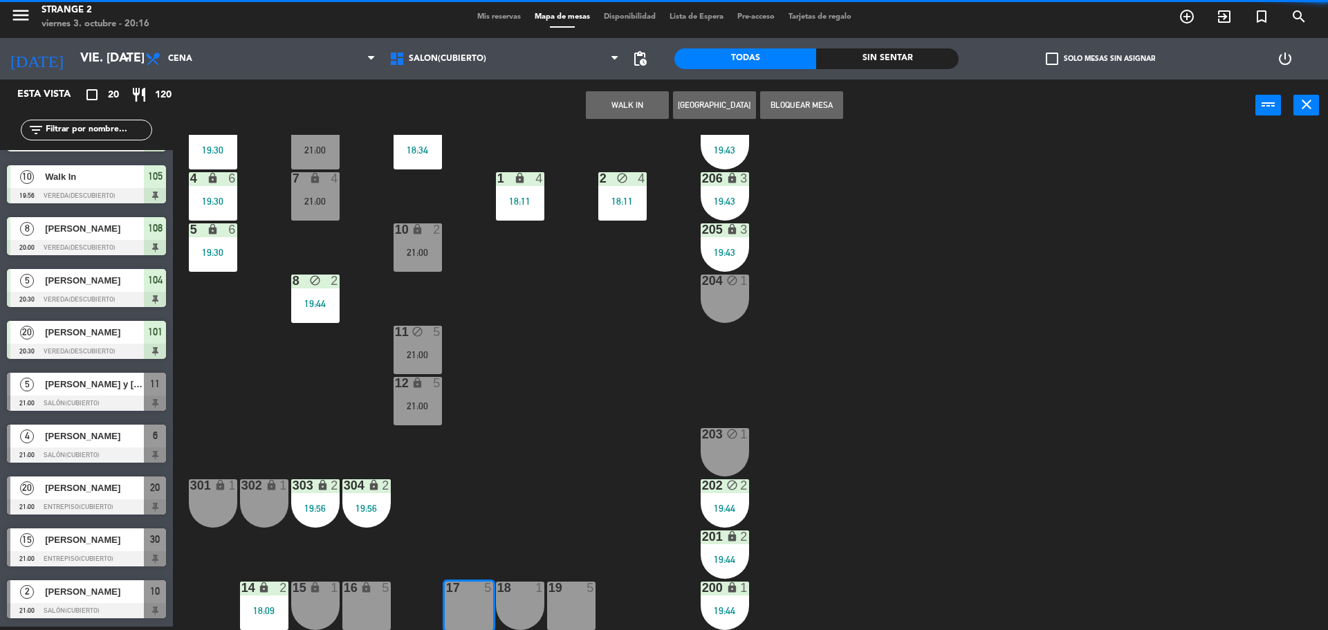
scroll to position [0, 0]
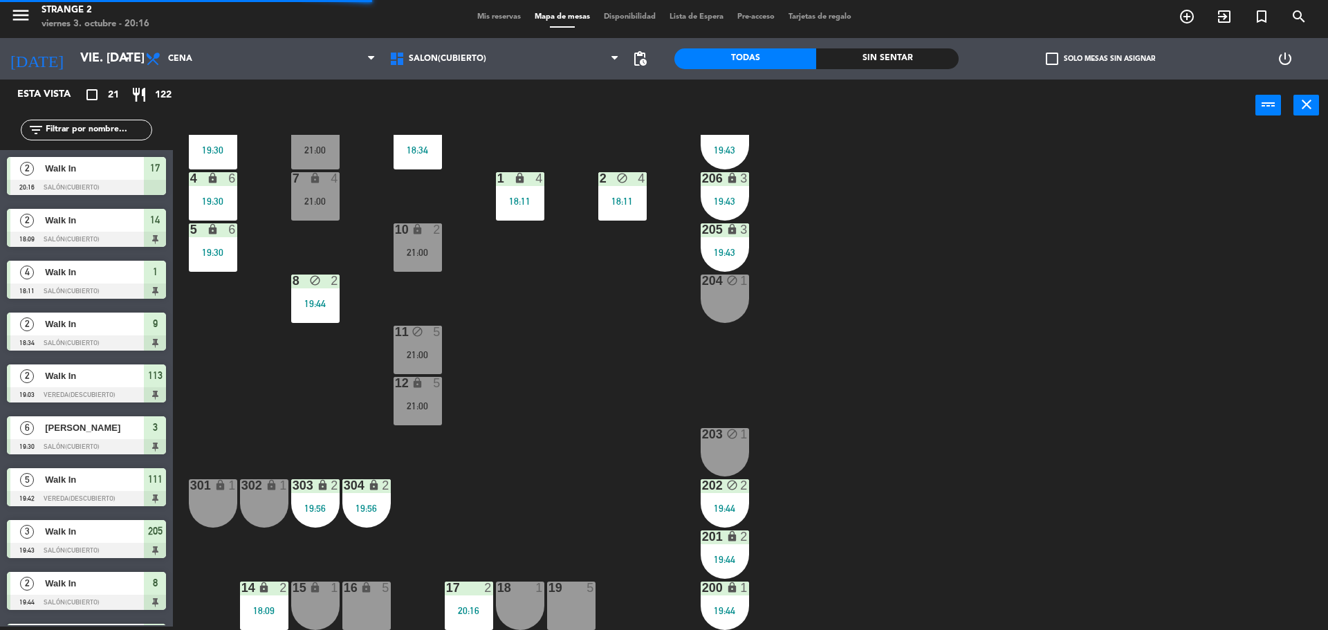
click at [571, 591] on div at bounding box center [571, 588] width 23 height 12
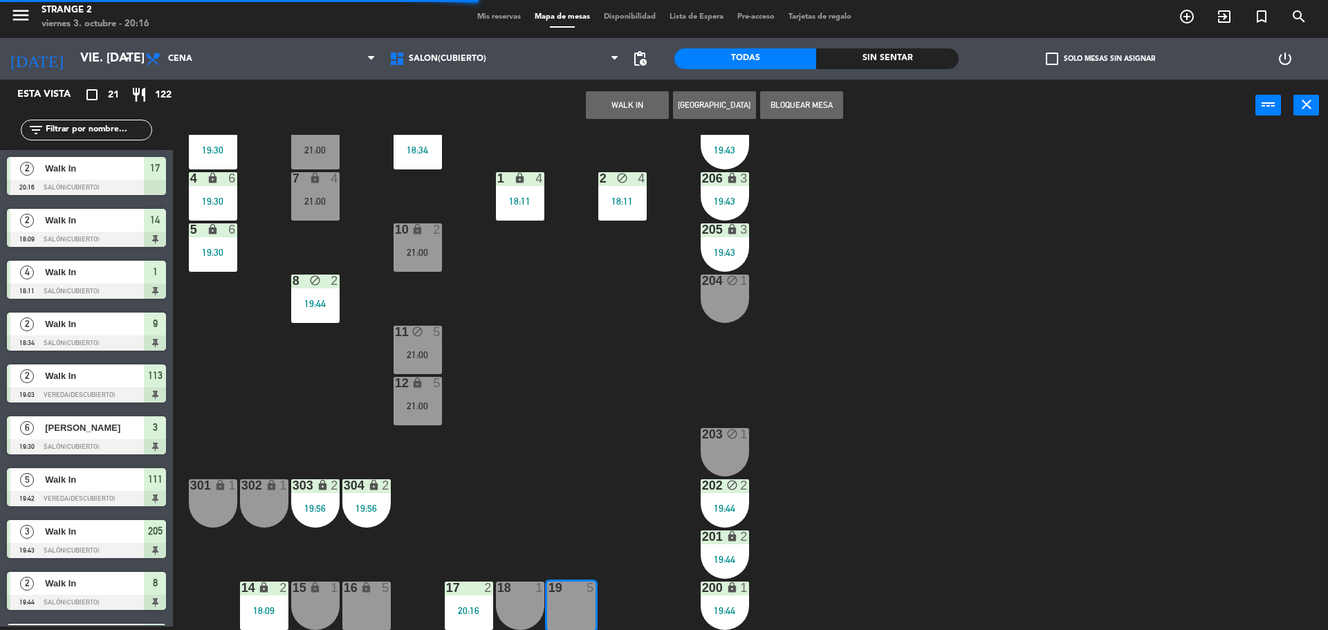
click at [610, 100] on button "WALK IN" at bounding box center [627, 105] width 83 height 28
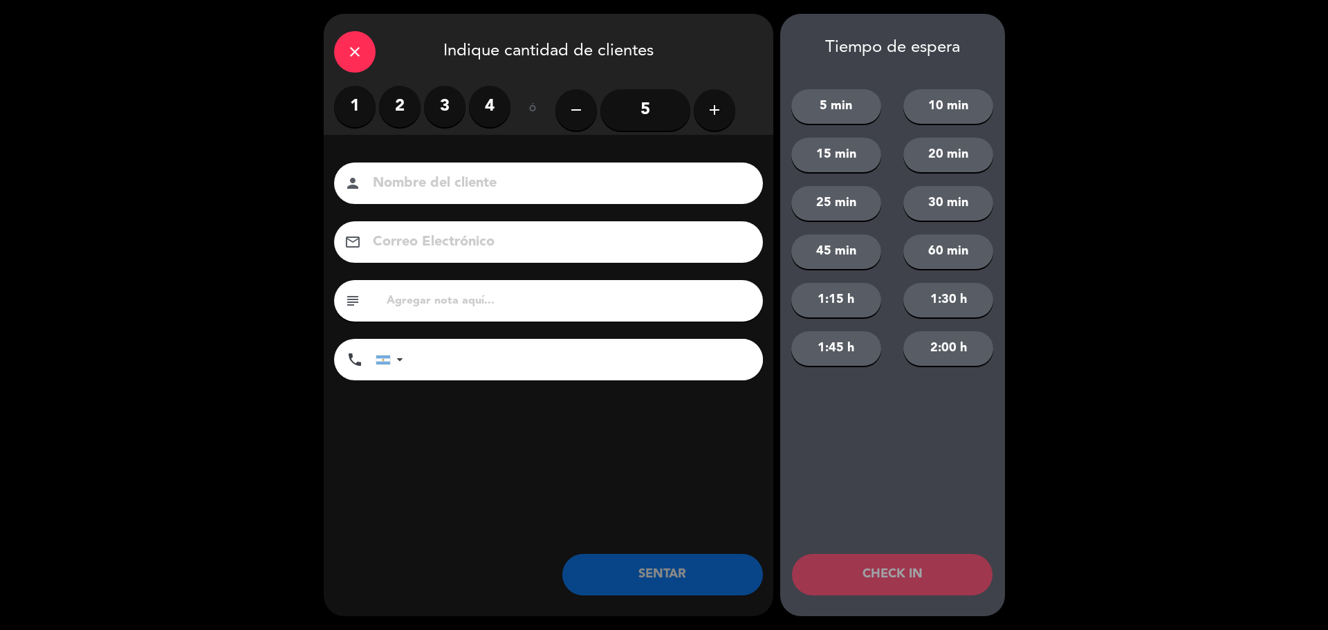
click at [400, 104] on label "2" at bounding box center [400, 107] width 42 height 42
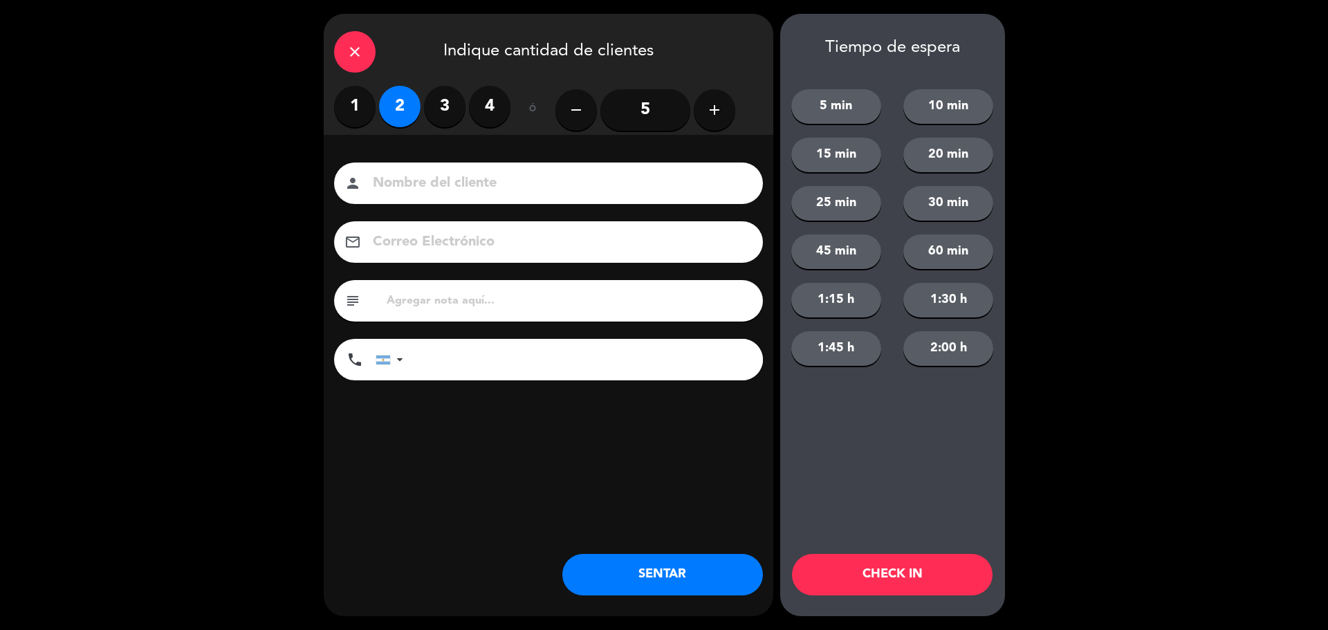
click at [660, 569] on button "SENTAR" at bounding box center [662, 575] width 201 height 42
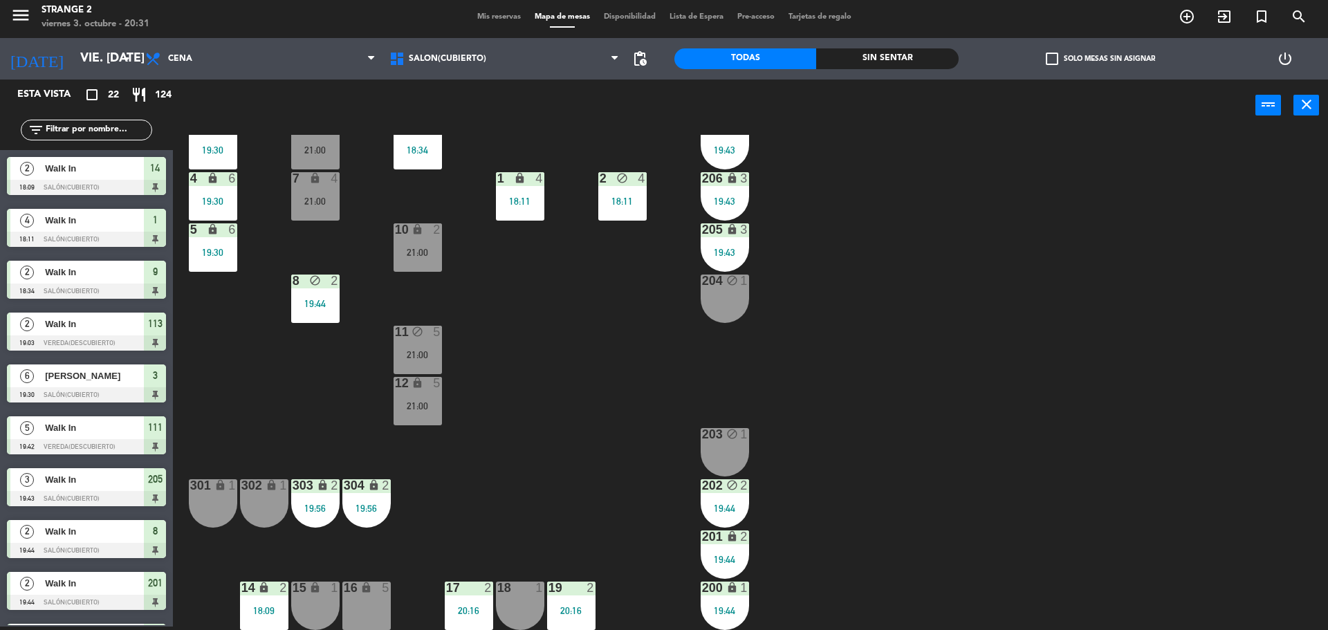
click at [380, 605] on div "16 lock 5" at bounding box center [366, 606] width 48 height 48
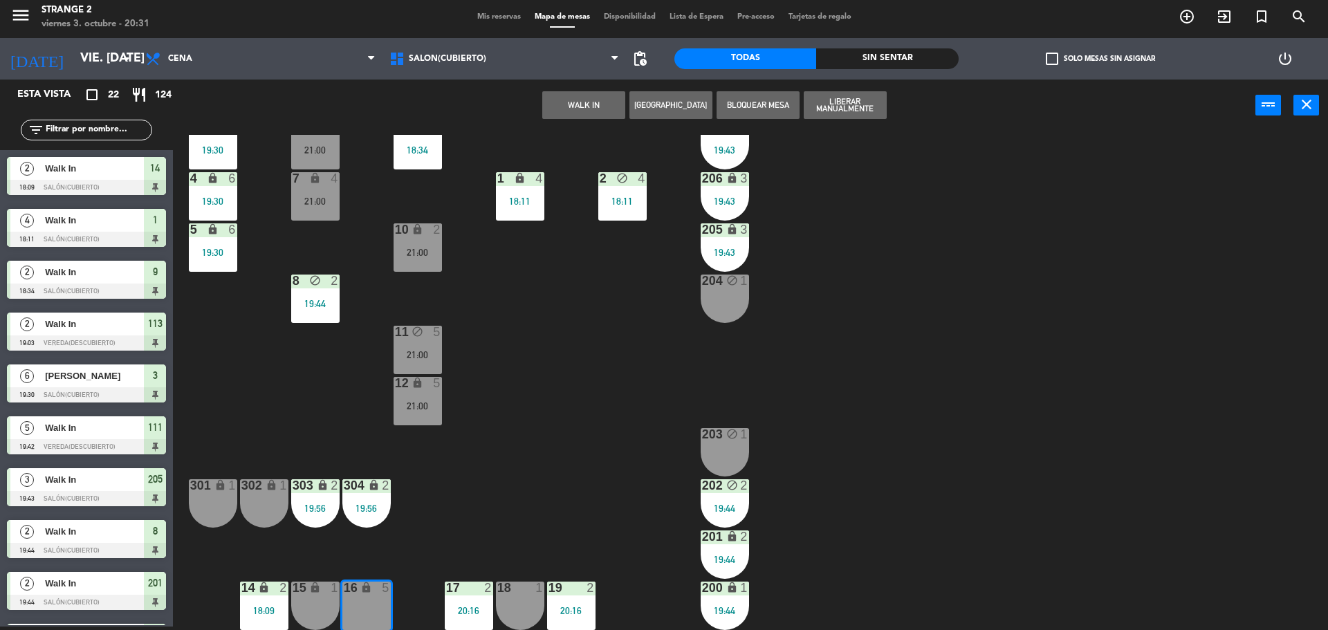
click at [589, 104] on button "WALK IN" at bounding box center [583, 105] width 83 height 28
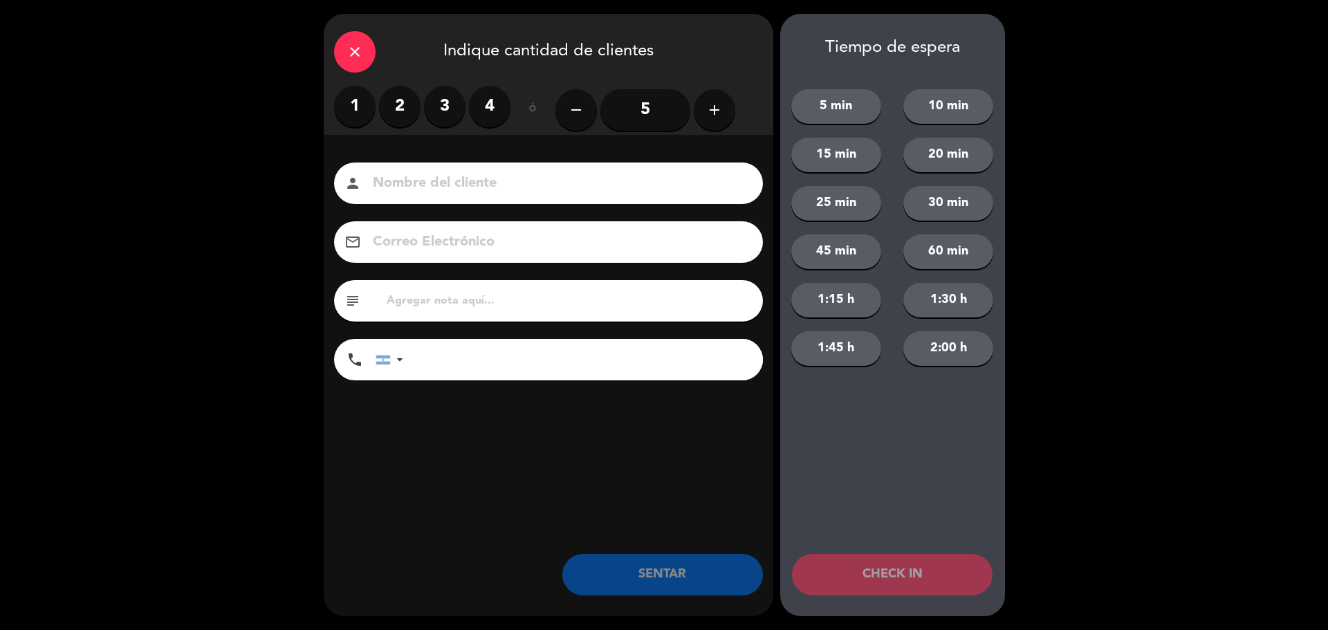
click at [403, 108] on label "2" at bounding box center [400, 107] width 42 height 42
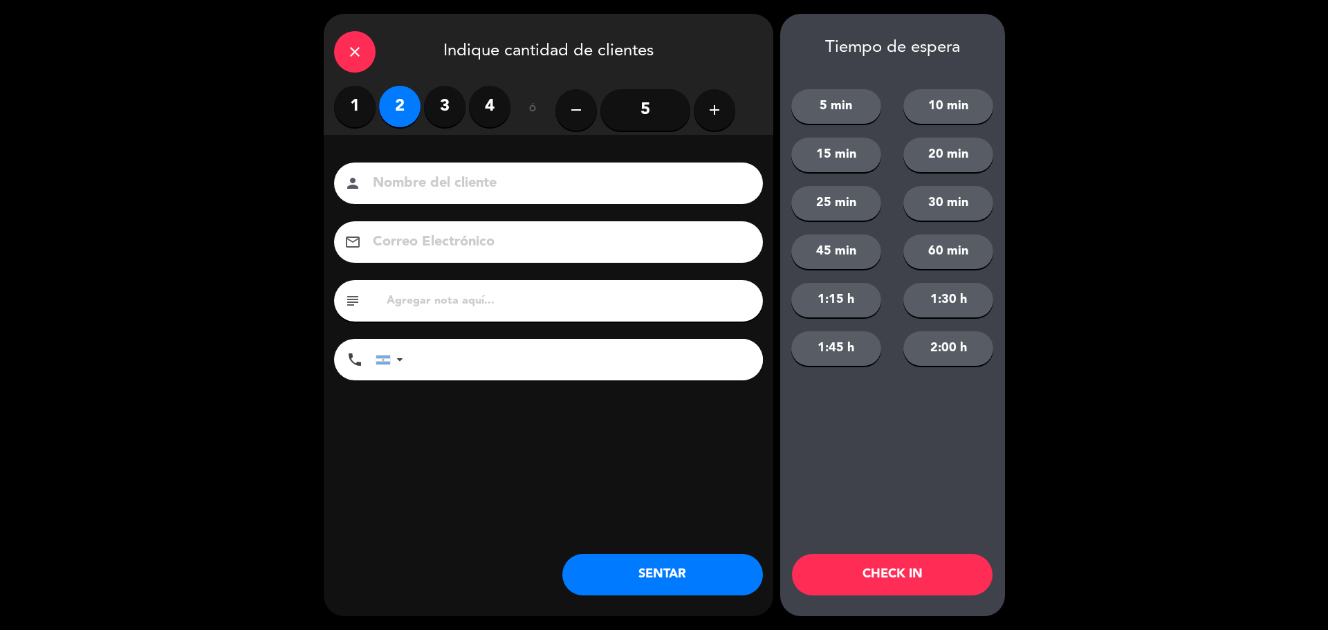
click at [675, 585] on button "SENTAR" at bounding box center [662, 575] width 201 height 42
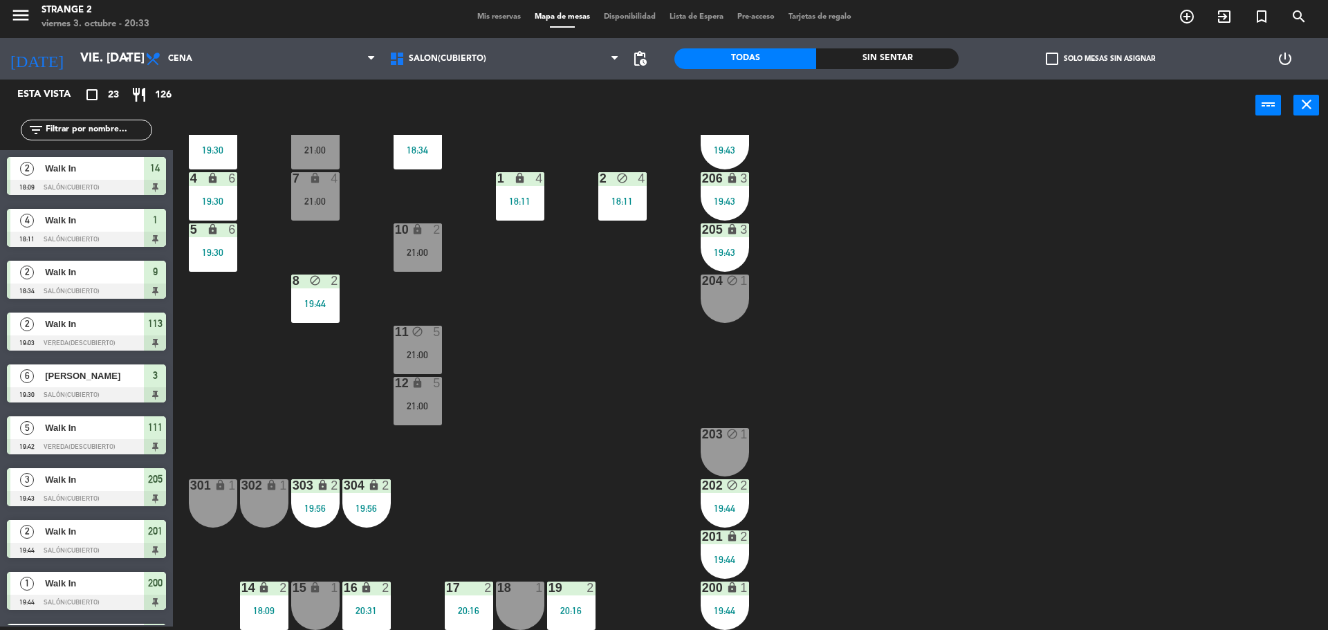
click at [535, 423] on div "3 6 19:30 6 4 21:00 9 lock 2 18:34 207 lock 3 19:43 4 lock 6 19:30 7 lock 4 21:…" at bounding box center [757, 382] width 1142 height 495
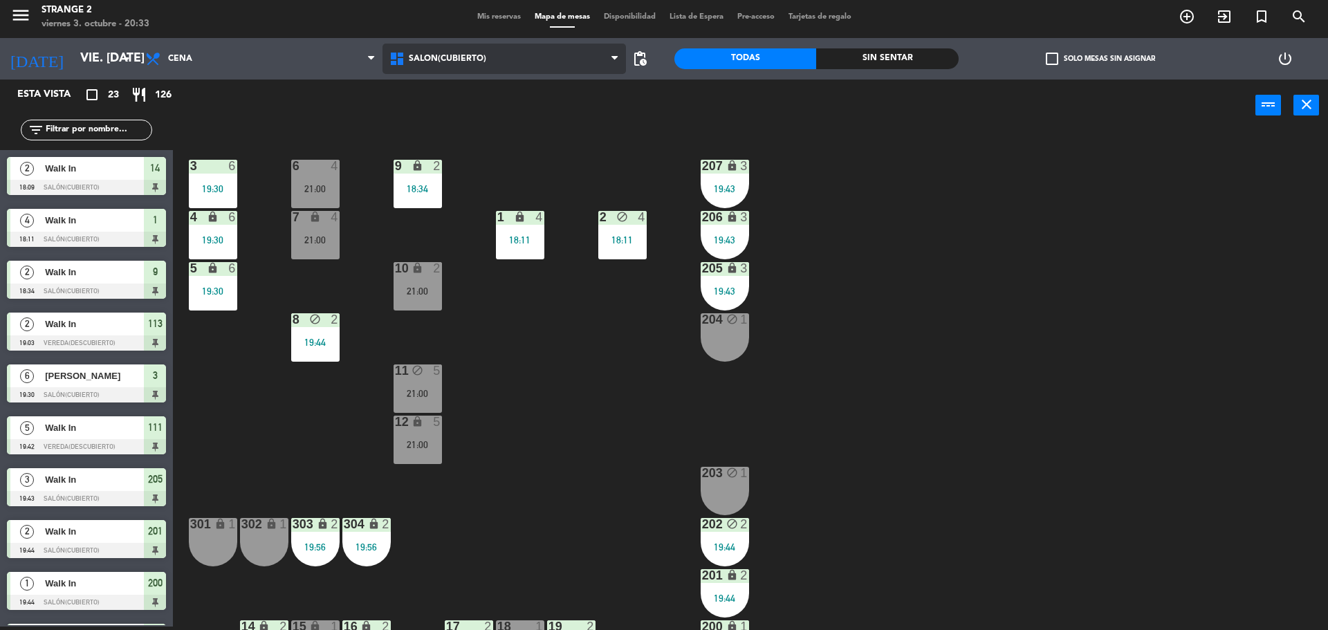
click at [452, 65] on span "Salón(Cubierto)" at bounding box center [505, 59] width 244 height 30
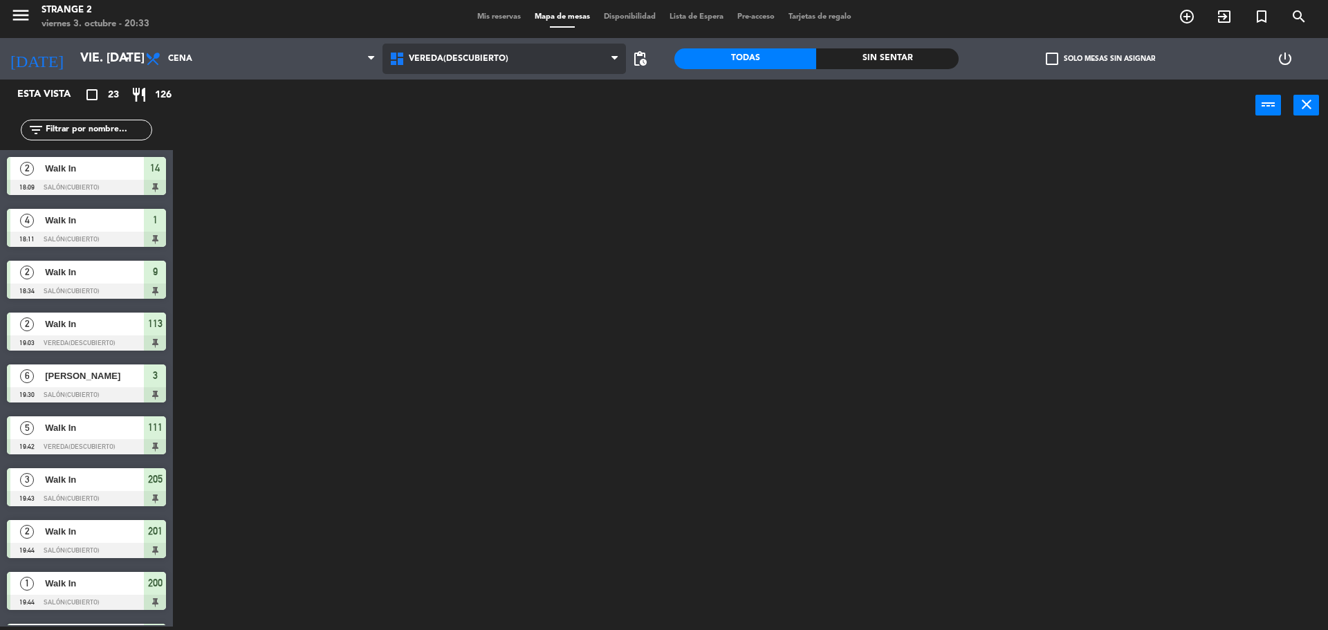
click at [467, 150] on ng-component "menu Strange 2 viernes 3. octubre - 20:33 Mis reservas Mapa de mesas Disponibil…" at bounding box center [664, 314] width 1328 height 634
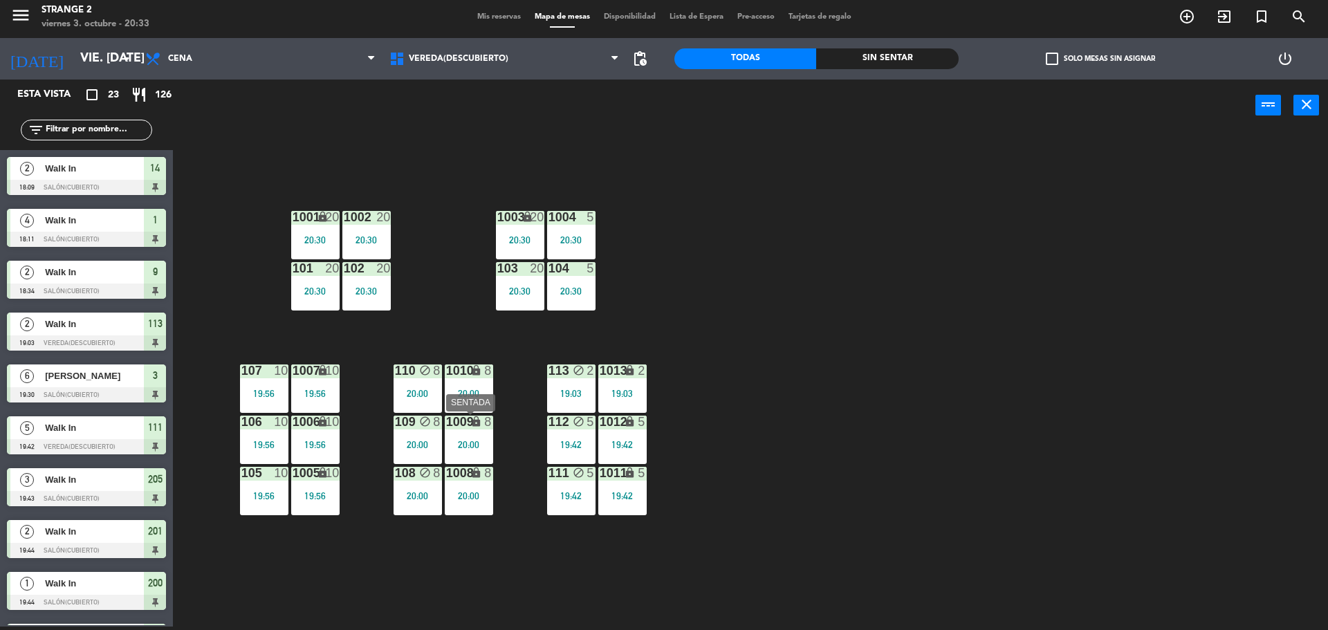
click at [470, 418] on icon "lock" at bounding box center [476, 422] width 12 height 12
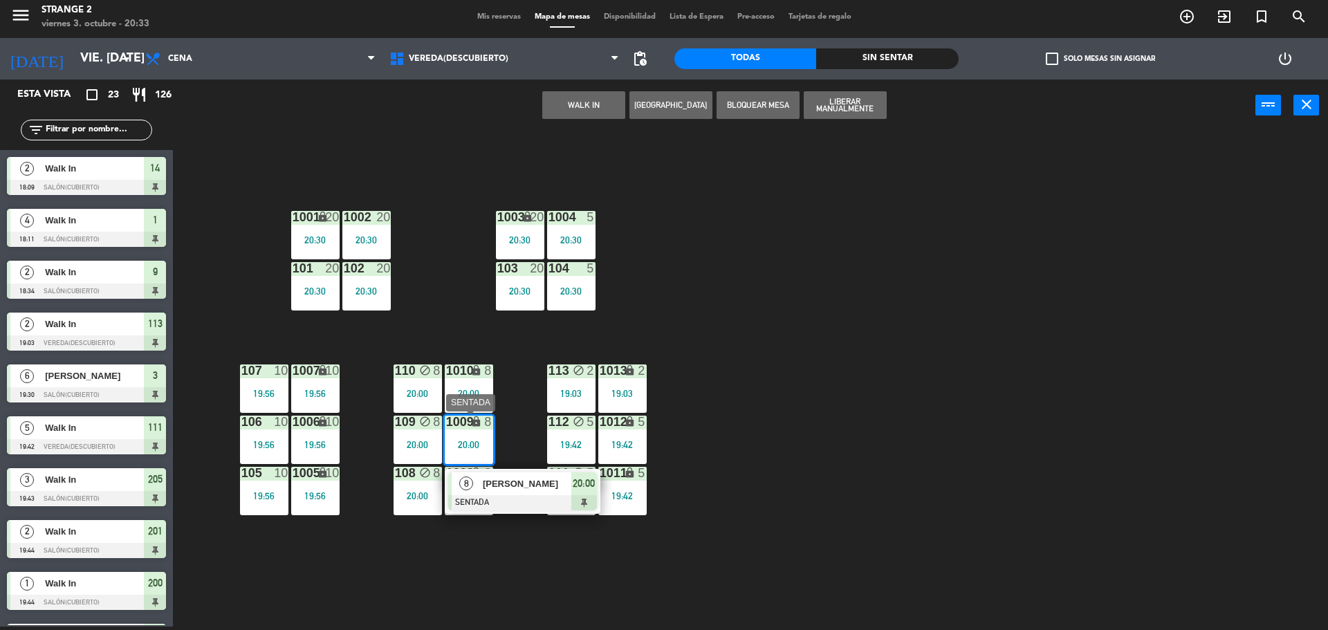
click at [509, 494] on div "[PERSON_NAME]" at bounding box center [527, 484] width 90 height 23
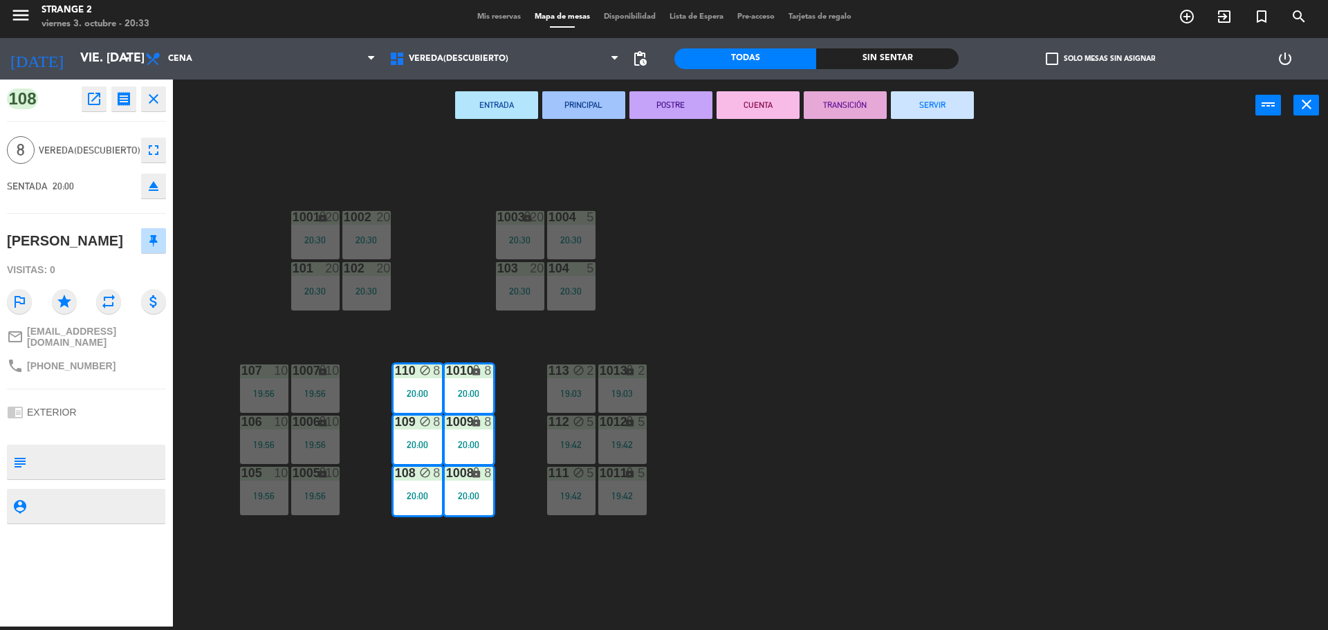
click at [156, 154] on icon "fullscreen" at bounding box center [153, 150] width 17 height 17
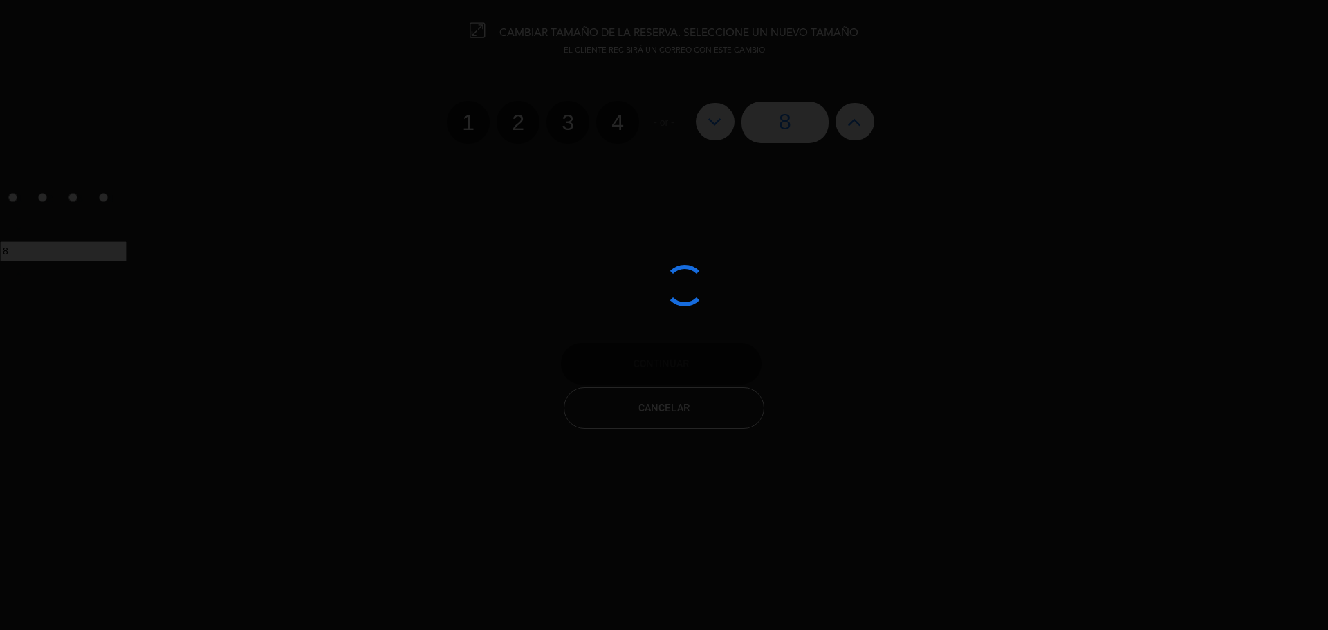
click at [870, 122] on div at bounding box center [664, 315] width 1328 height 630
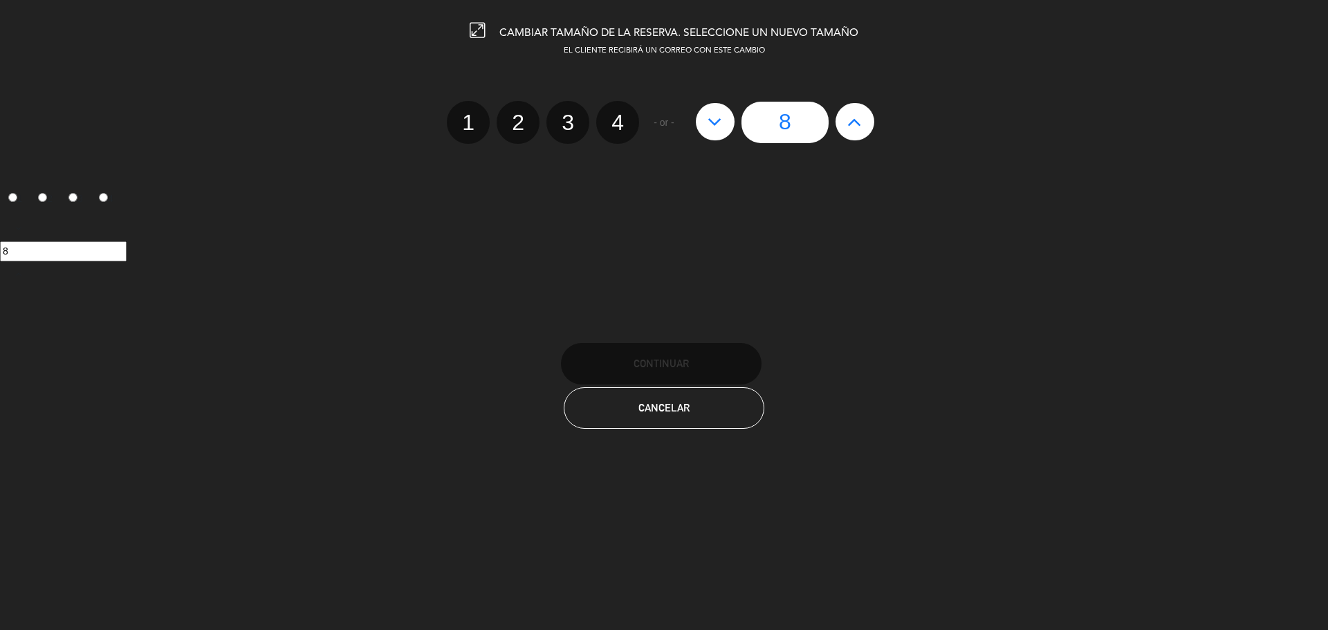
click at [870, 122] on button at bounding box center [855, 121] width 39 height 37
type input "9"
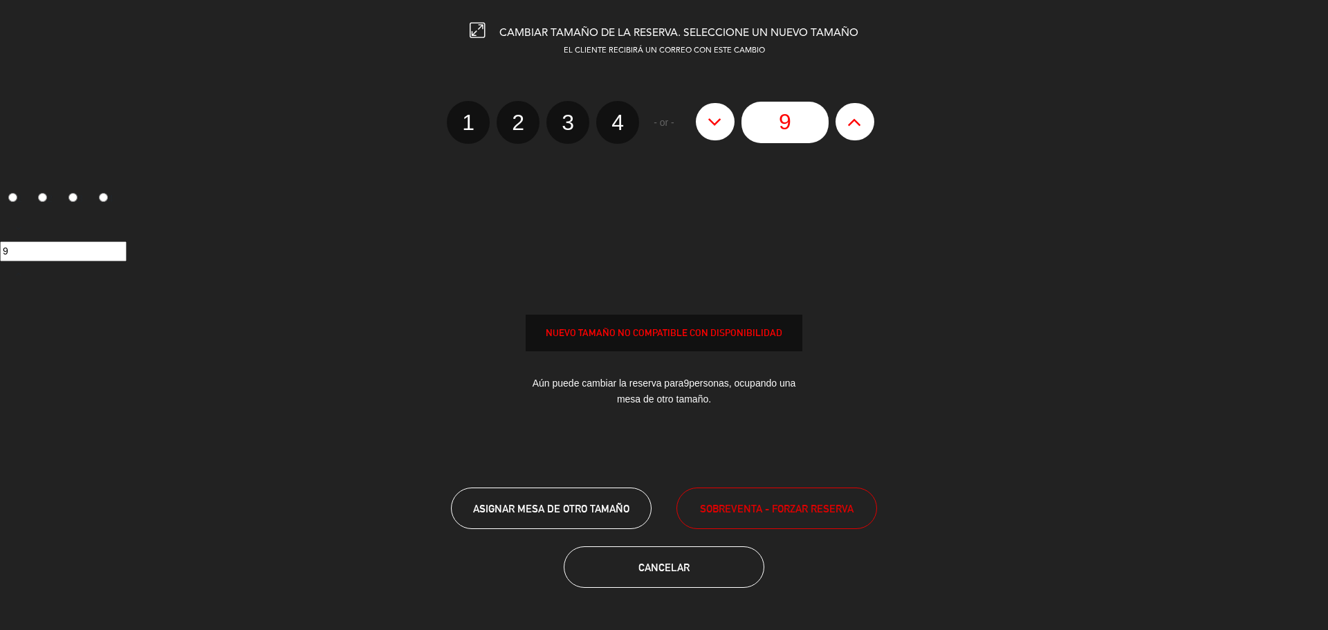
click at [870, 122] on button at bounding box center [855, 121] width 39 height 37
type input "10"
click at [870, 122] on button at bounding box center [855, 121] width 39 height 37
type input "11"
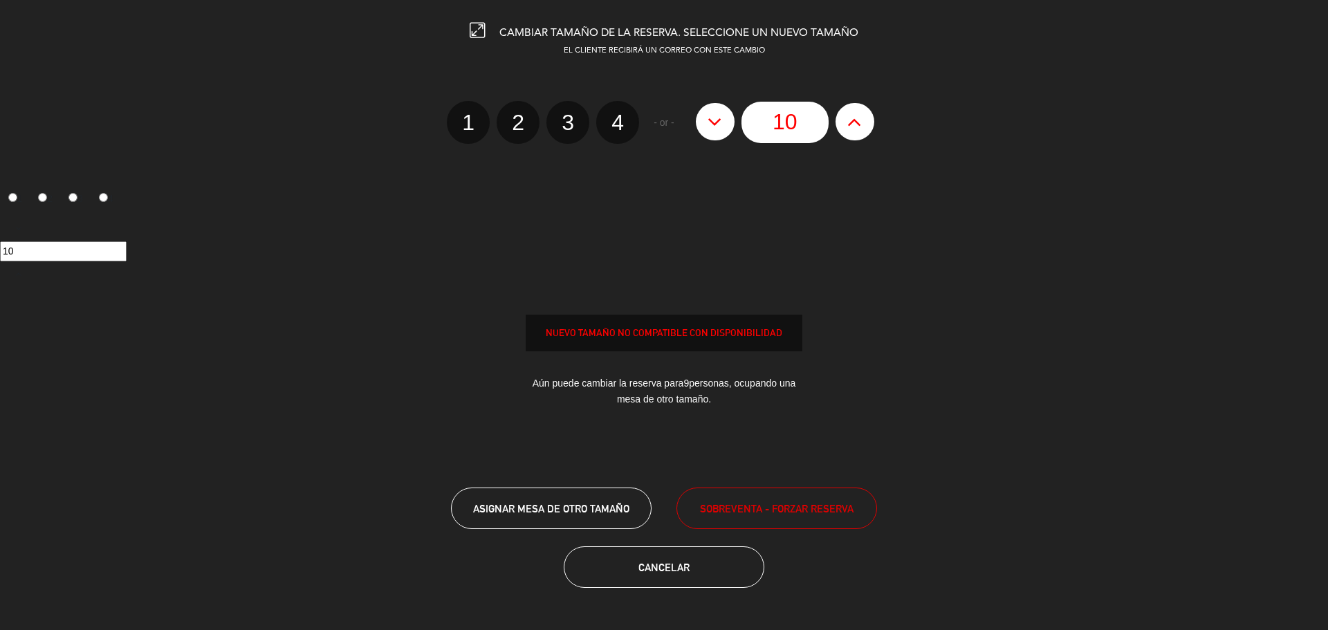
type input "11"
click at [870, 122] on button at bounding box center [855, 121] width 39 height 37
type input "12"
click at [870, 122] on button at bounding box center [855, 121] width 39 height 37
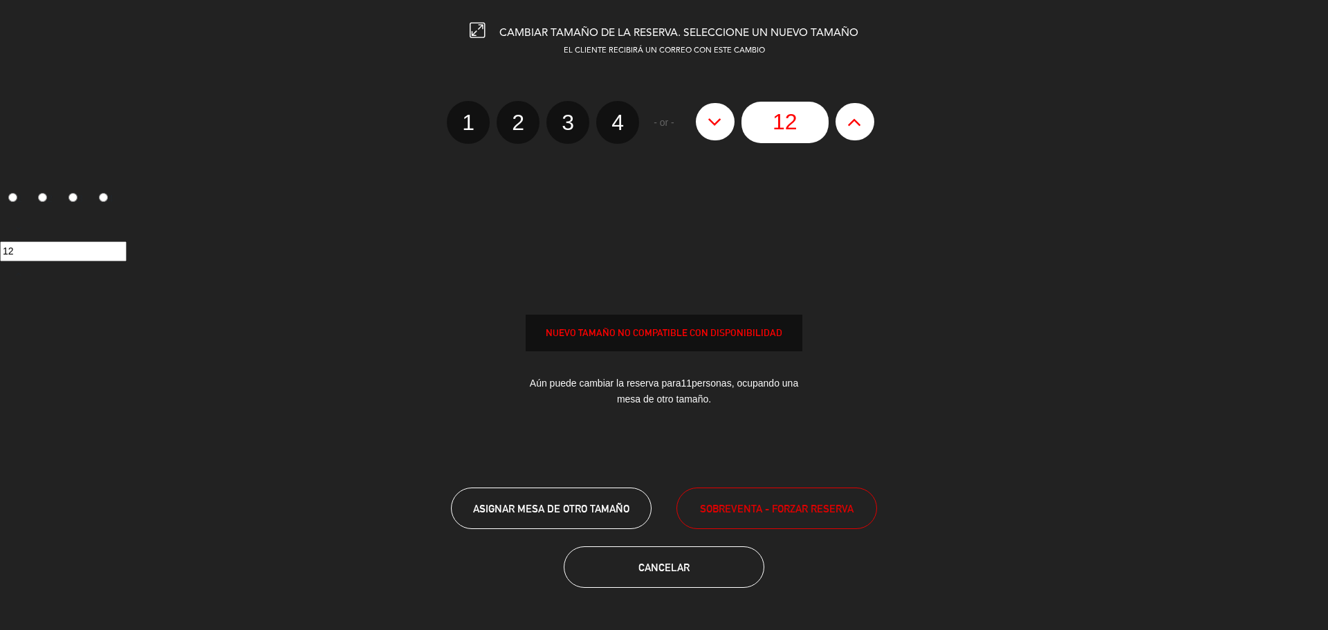
type input "13"
click at [870, 122] on button at bounding box center [855, 121] width 39 height 37
type input "14"
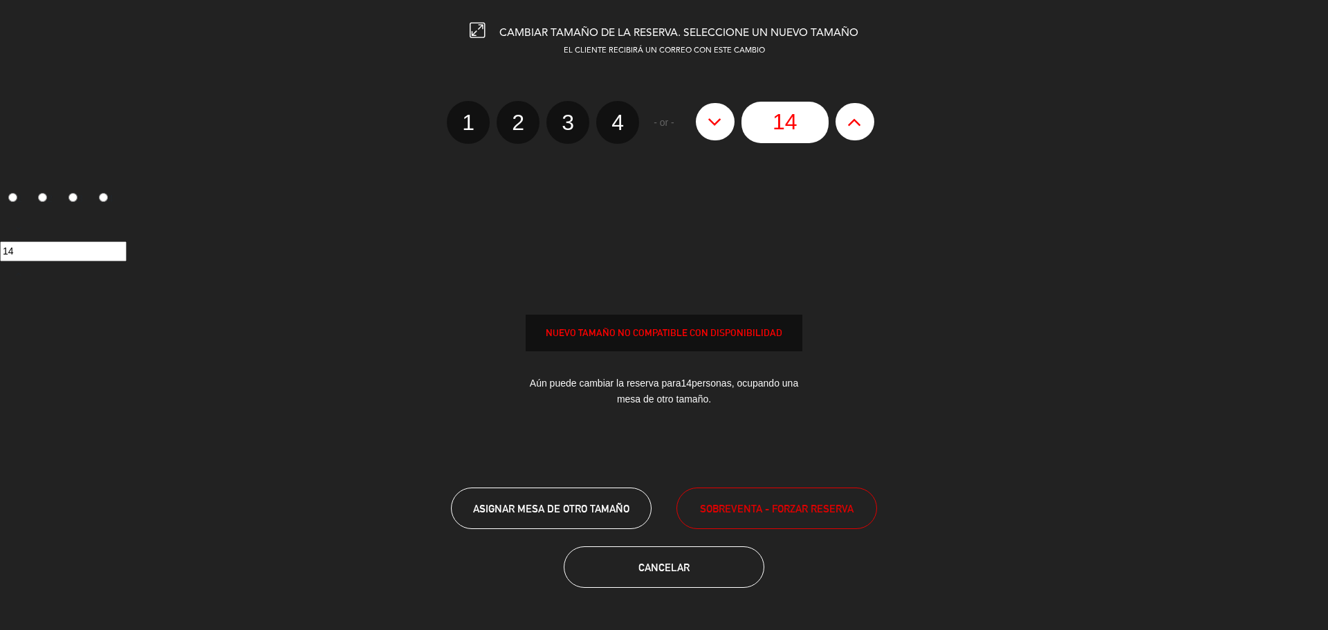
click at [870, 122] on button at bounding box center [855, 121] width 39 height 37
type input "15"
click at [870, 122] on button at bounding box center [855, 121] width 39 height 37
type input "16"
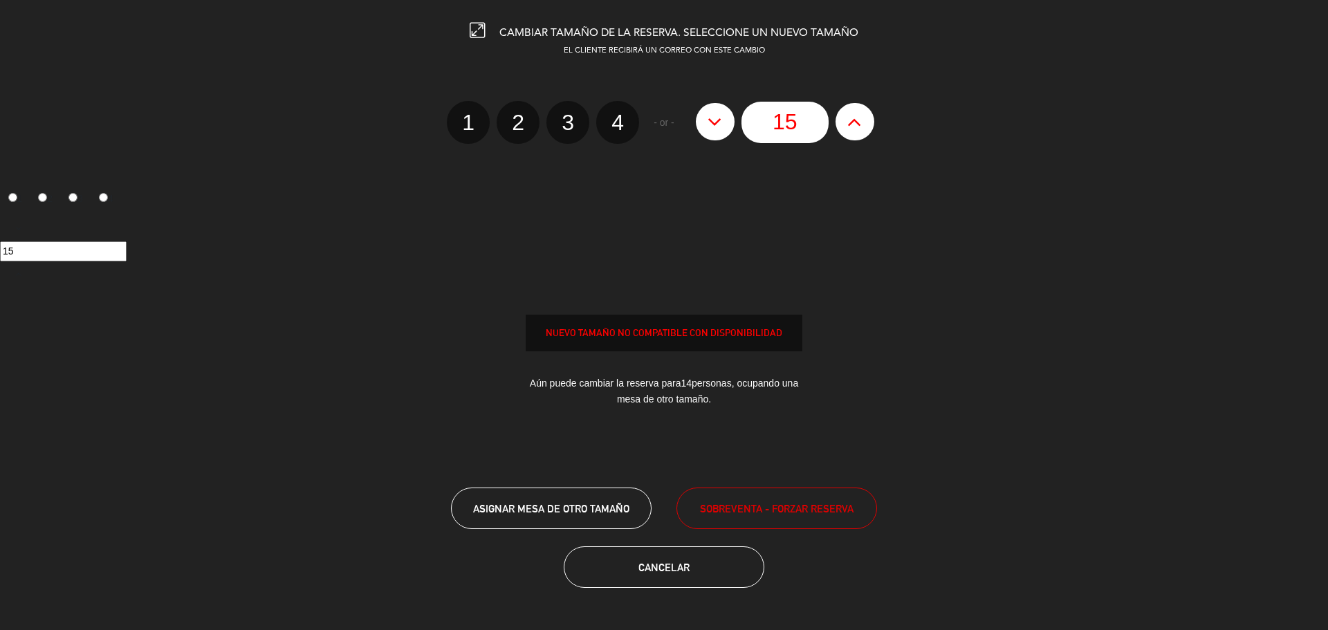
type input "16"
click at [870, 122] on button at bounding box center [855, 121] width 39 height 37
type input "17"
click at [870, 122] on button at bounding box center [855, 121] width 39 height 37
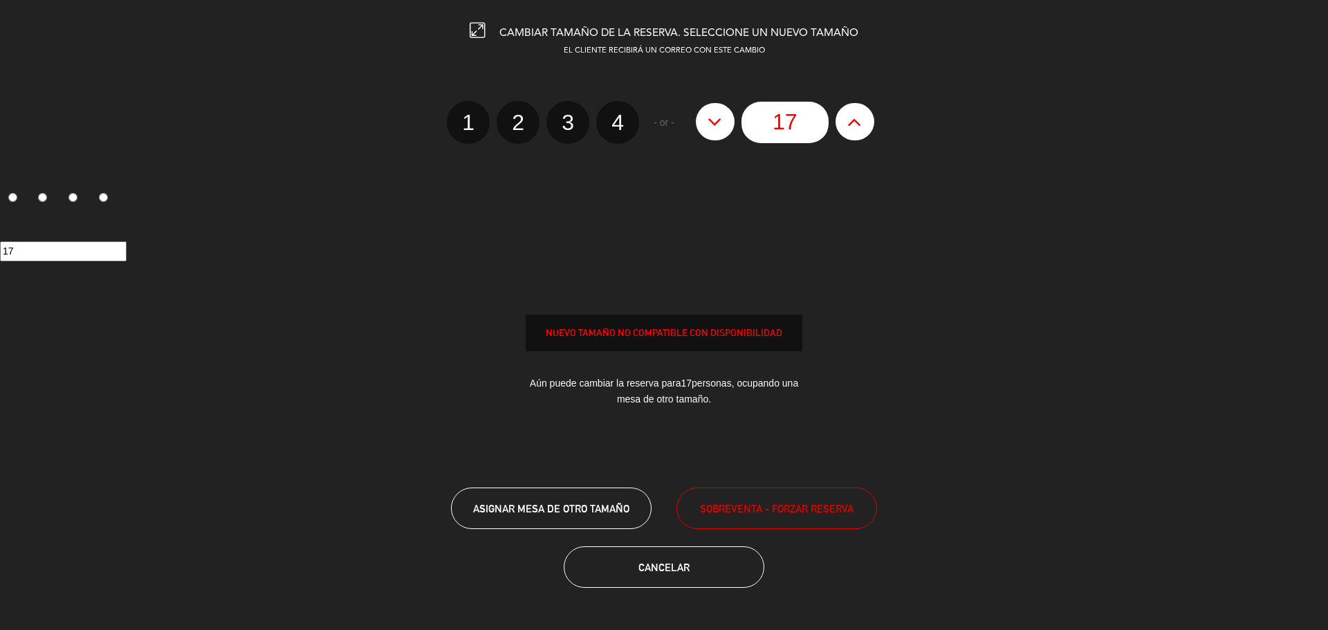
type input "18"
click at [870, 122] on button at bounding box center [855, 121] width 39 height 37
type input "19"
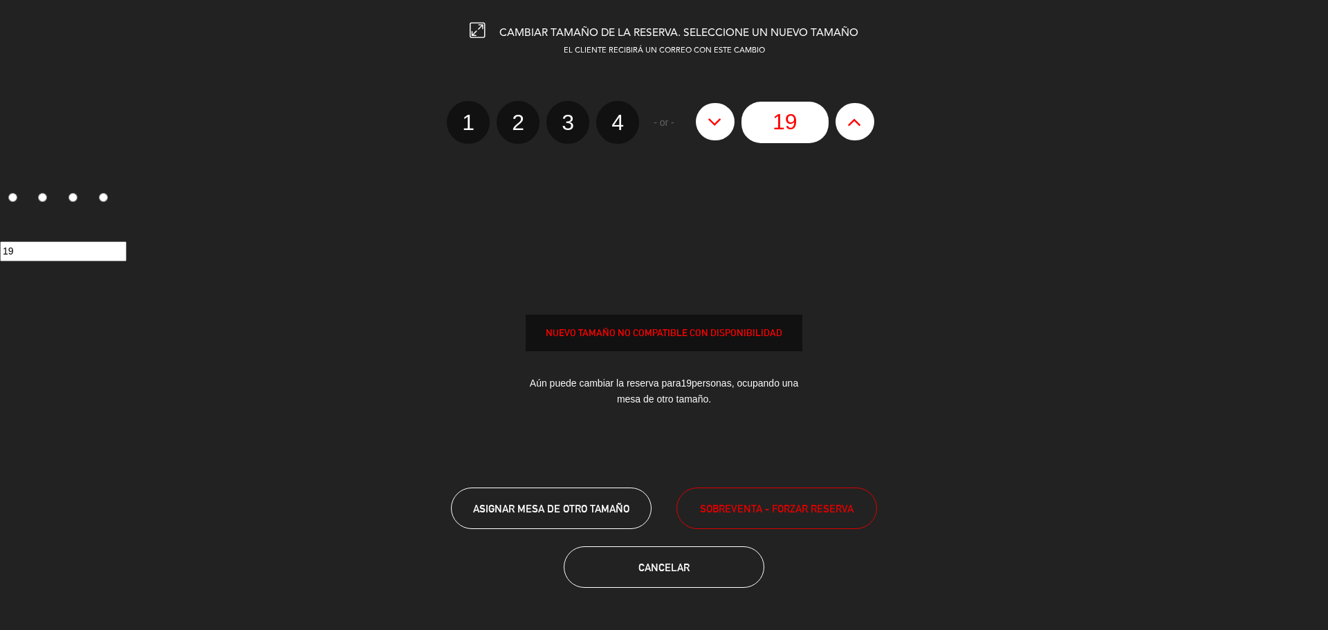
click at [870, 122] on button at bounding box center [855, 121] width 39 height 37
type input "20"
click at [870, 122] on button at bounding box center [855, 121] width 39 height 37
type input "21"
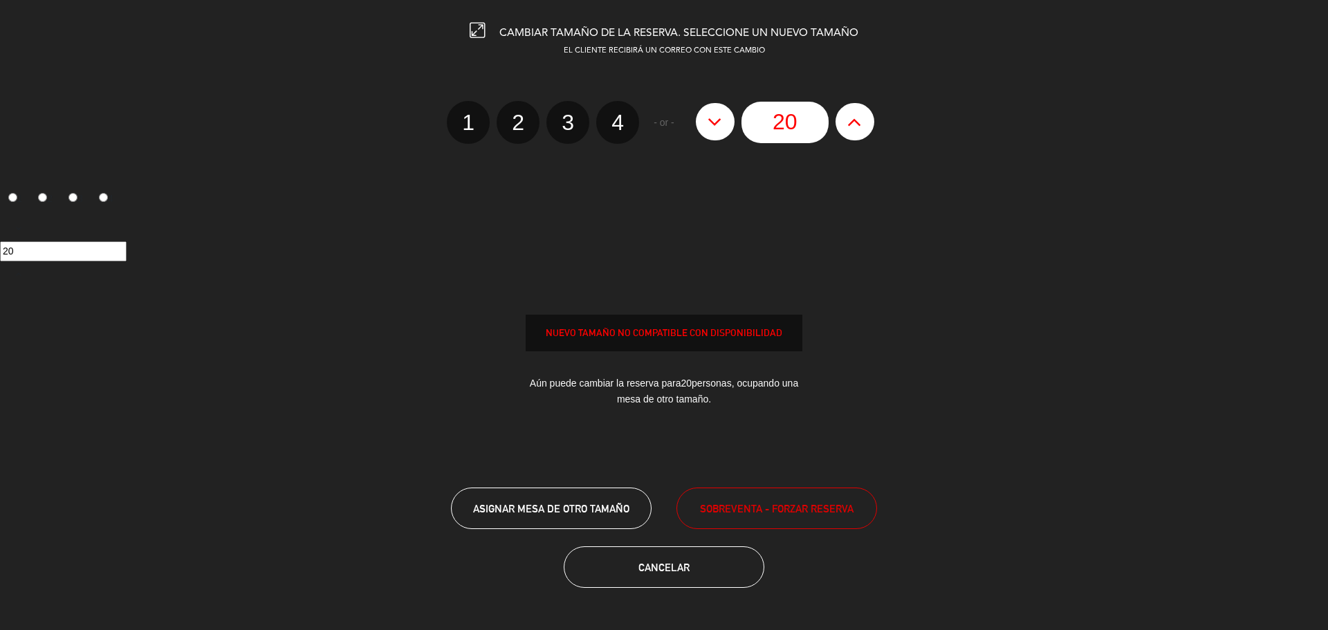
type input "21"
click at [870, 122] on button at bounding box center [855, 121] width 39 height 37
type input "22"
click at [870, 122] on button at bounding box center [855, 121] width 39 height 37
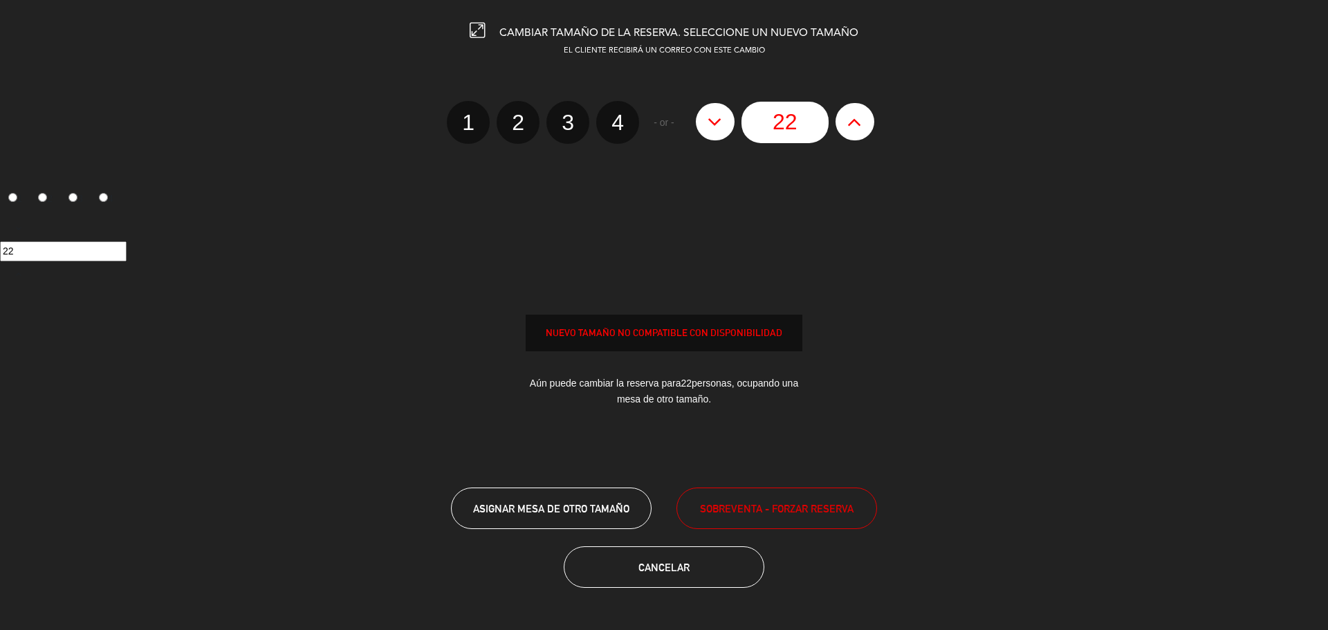
type input "23"
click at [870, 122] on div "23" at bounding box center [785, 123] width 192 height 42
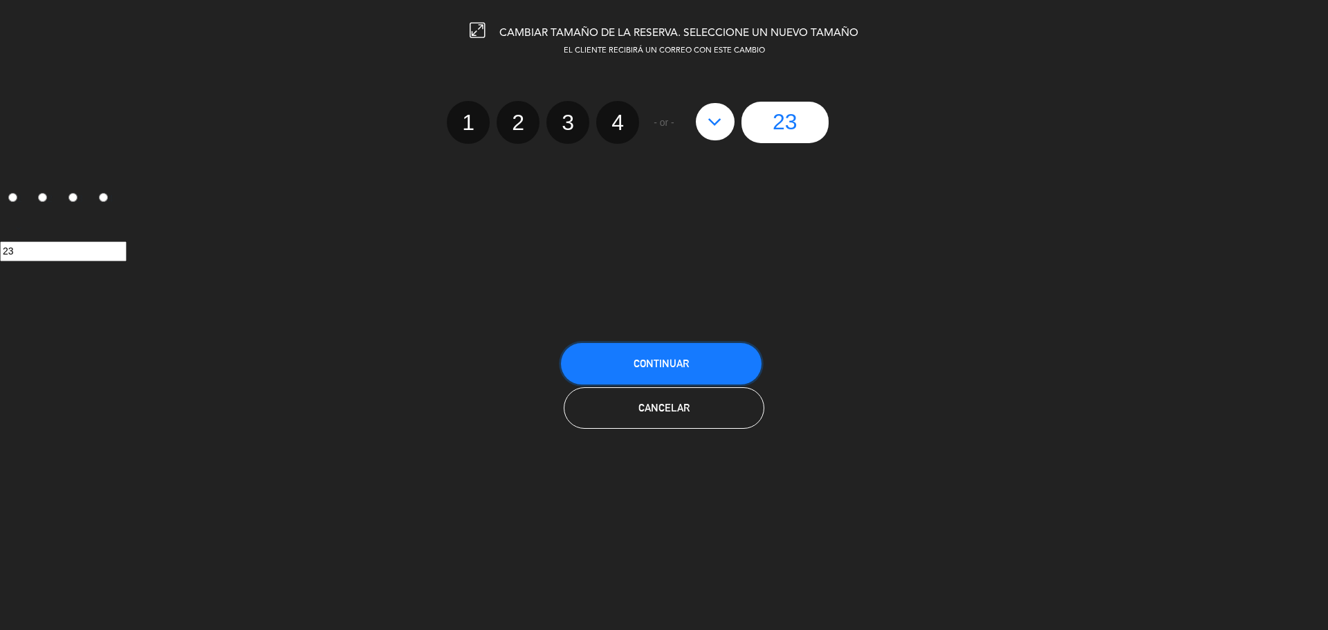
click at [690, 363] on button "Continuar" at bounding box center [661, 364] width 201 height 42
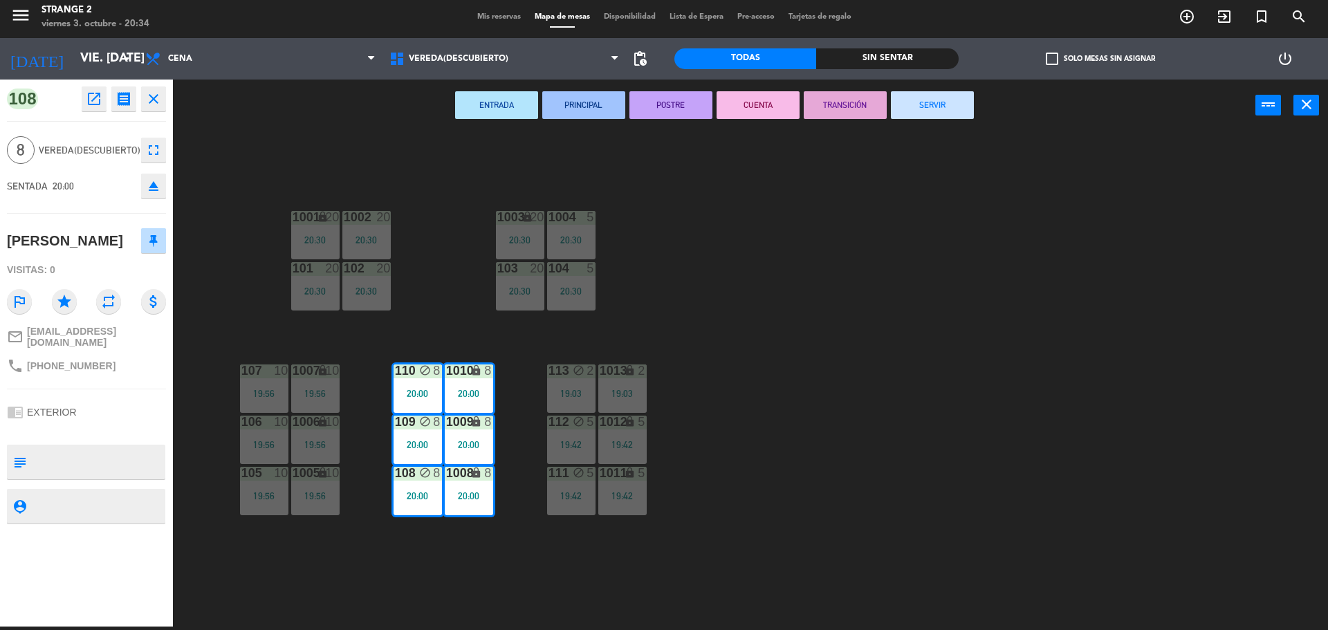
click at [836, 416] on div "1001 lock 20 20:30 1002 20 20:30 1003 lock 20 20:30 1004 5 20:30 101 20 20:30 1…" at bounding box center [757, 382] width 1142 height 495
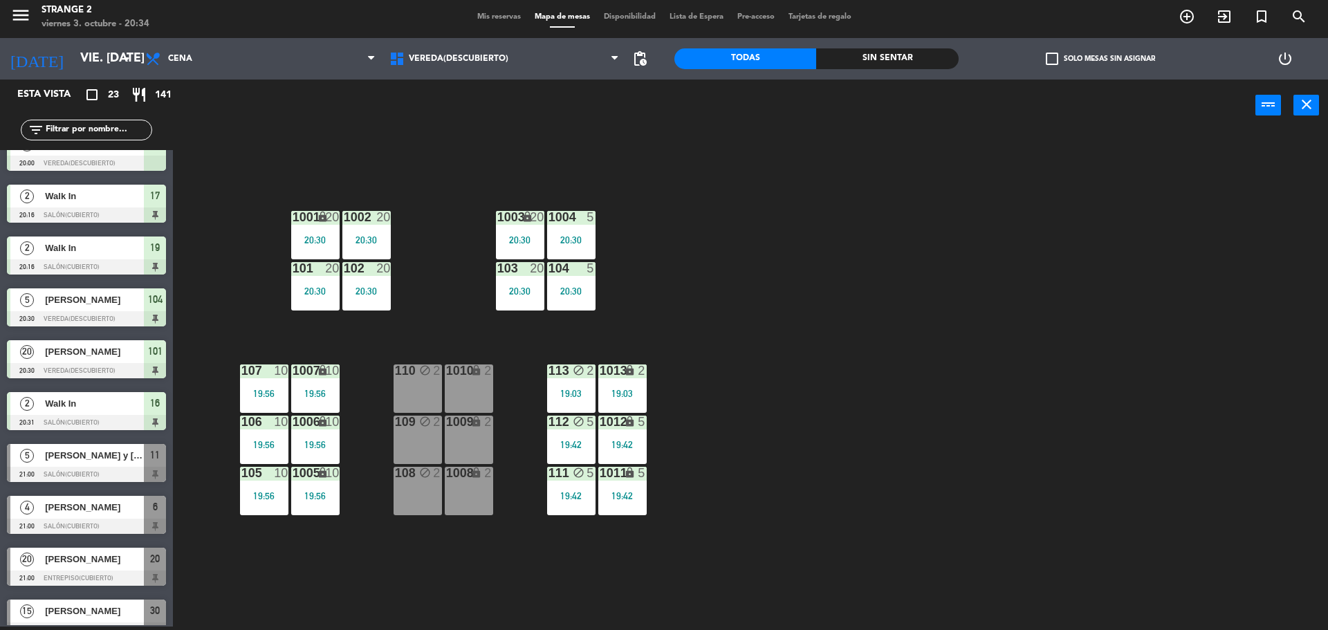
scroll to position [623, 0]
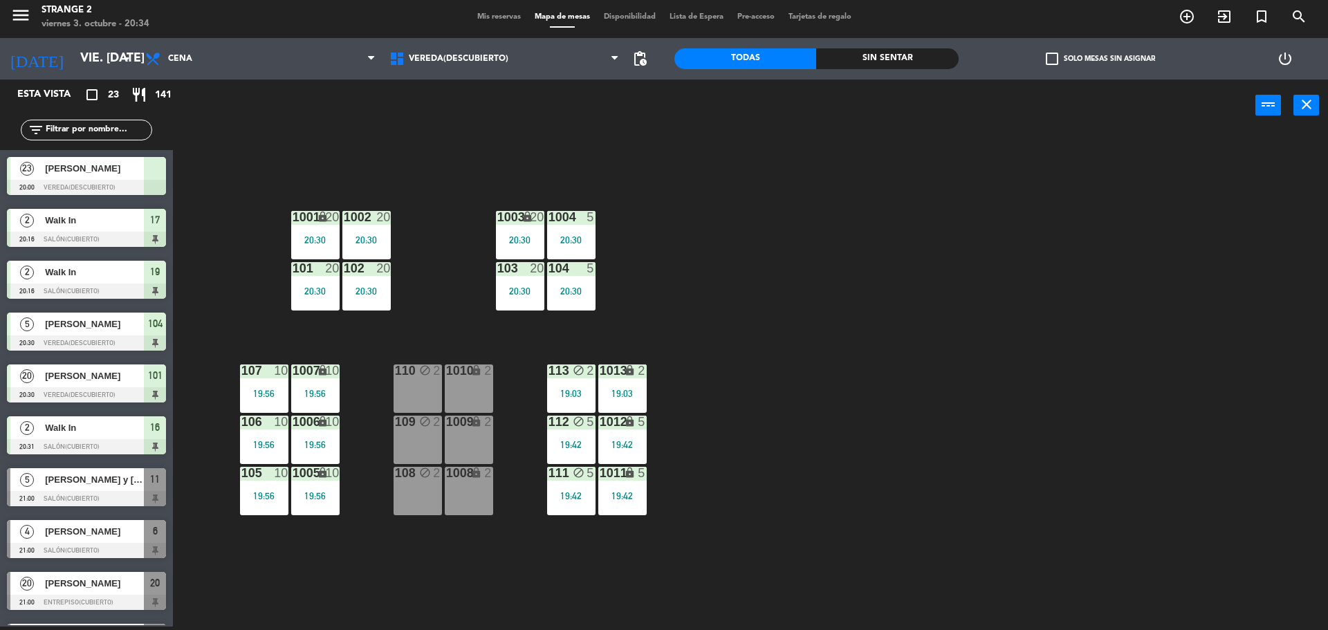
click at [111, 177] on div "[PERSON_NAME]" at bounding box center [94, 168] width 100 height 23
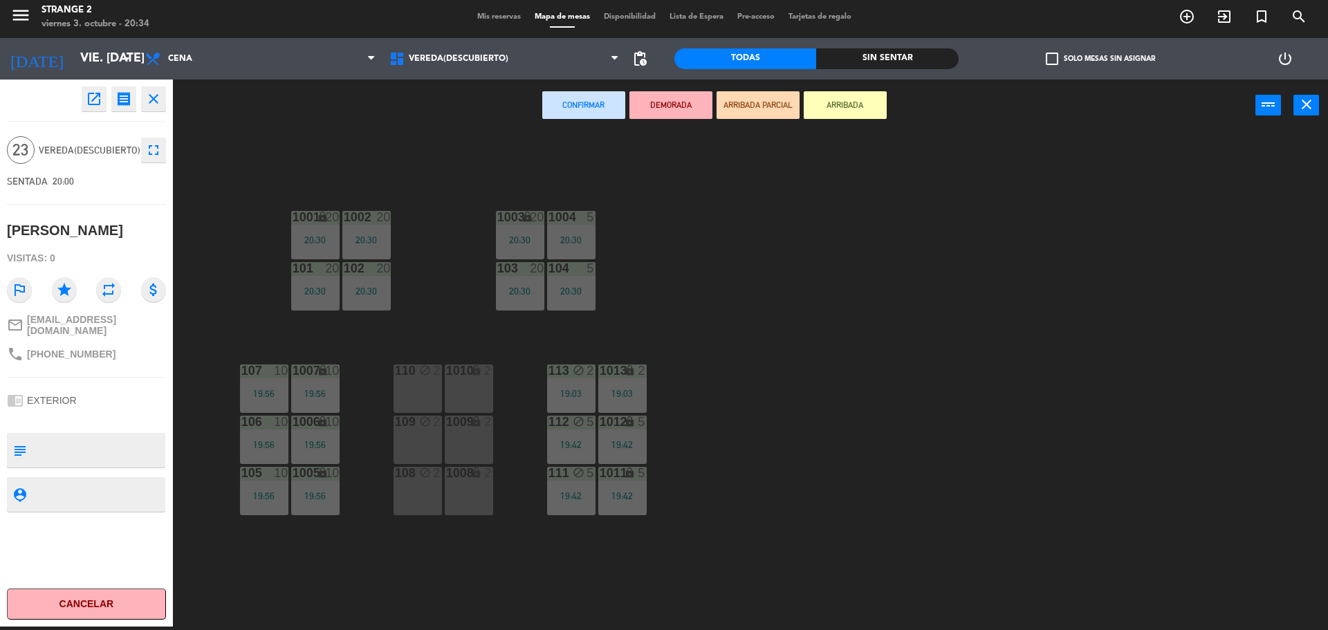
click at [414, 395] on div "110 block 2" at bounding box center [418, 389] width 48 height 48
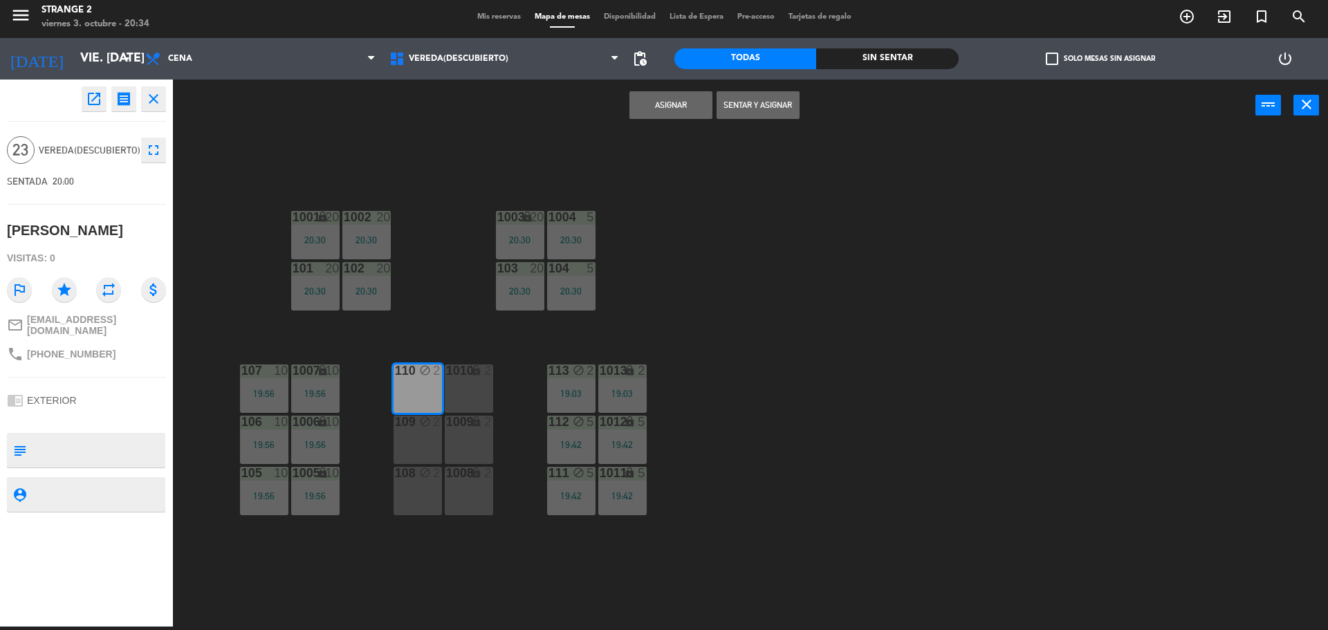
click at [473, 401] on div "1010 lock 2" at bounding box center [469, 389] width 48 height 48
click at [475, 437] on div "1009 lock 2" at bounding box center [469, 440] width 48 height 48
click at [439, 441] on div "109 block 2" at bounding box center [418, 440] width 48 height 48
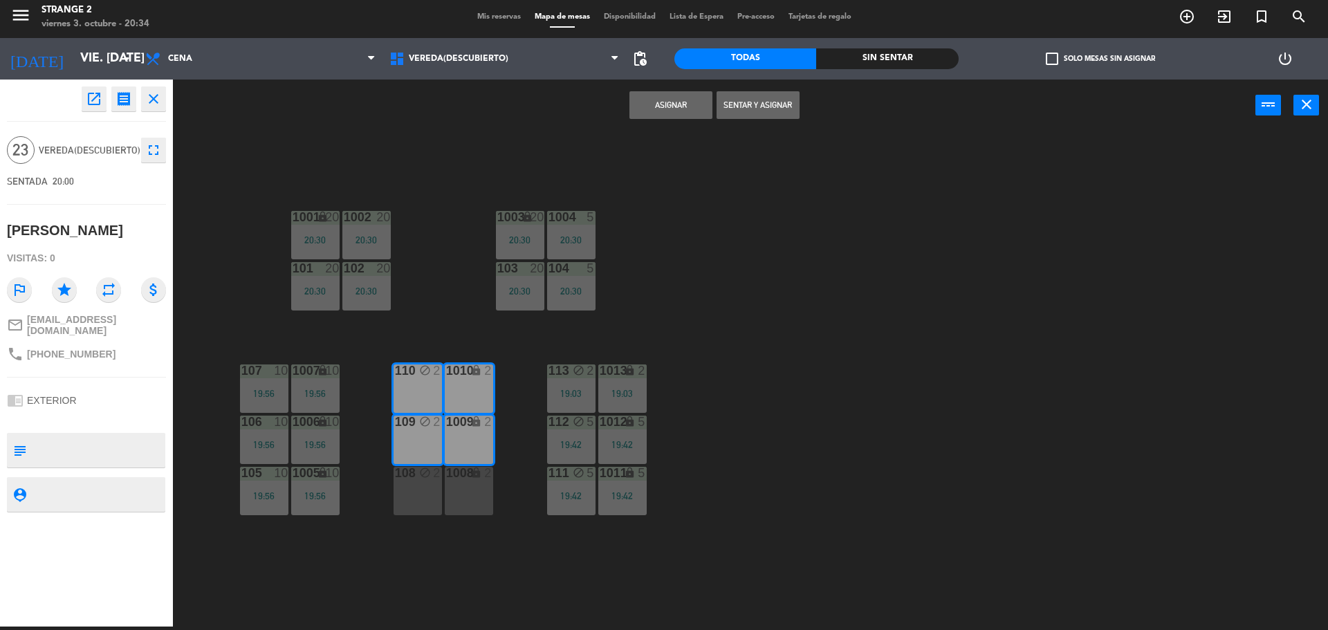
click at [429, 505] on div "108 block 2" at bounding box center [418, 491] width 48 height 48
click at [468, 506] on div "1008 lock 2" at bounding box center [469, 491] width 48 height 48
click at [755, 102] on button "Sentar y Asignar" at bounding box center [758, 105] width 83 height 28
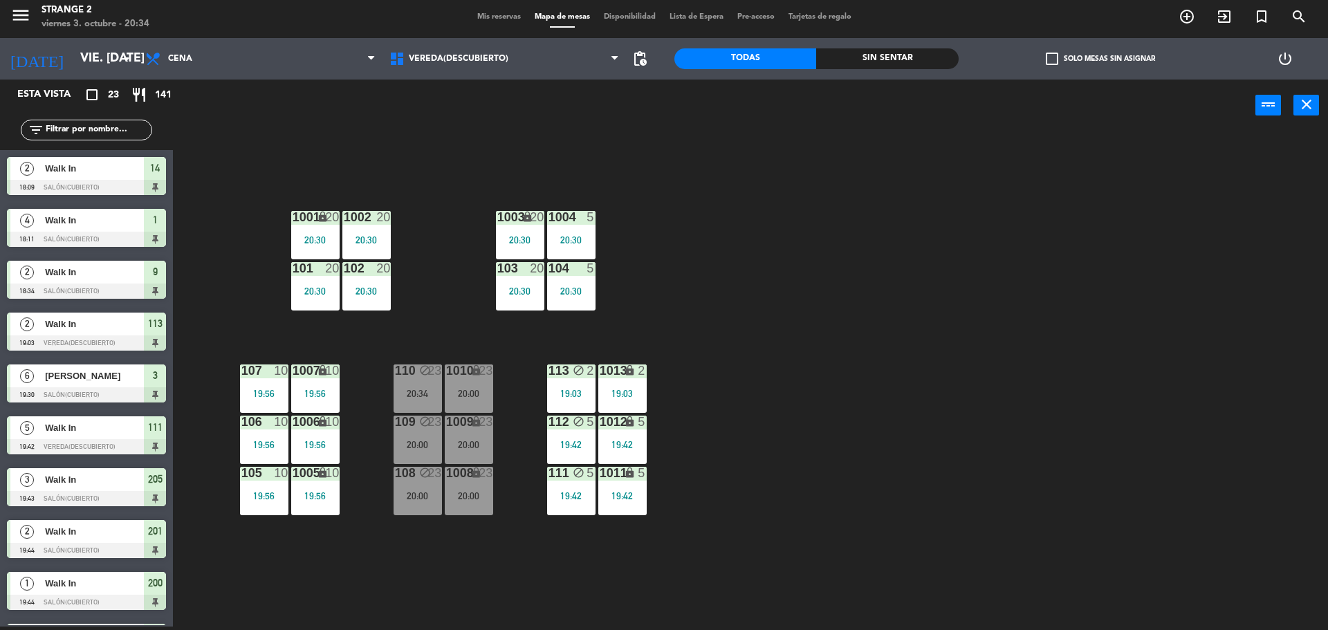
scroll to position [3, 0]
click at [453, 63] on span "Vereda(Descubierto)" at bounding box center [459, 59] width 100 height 10
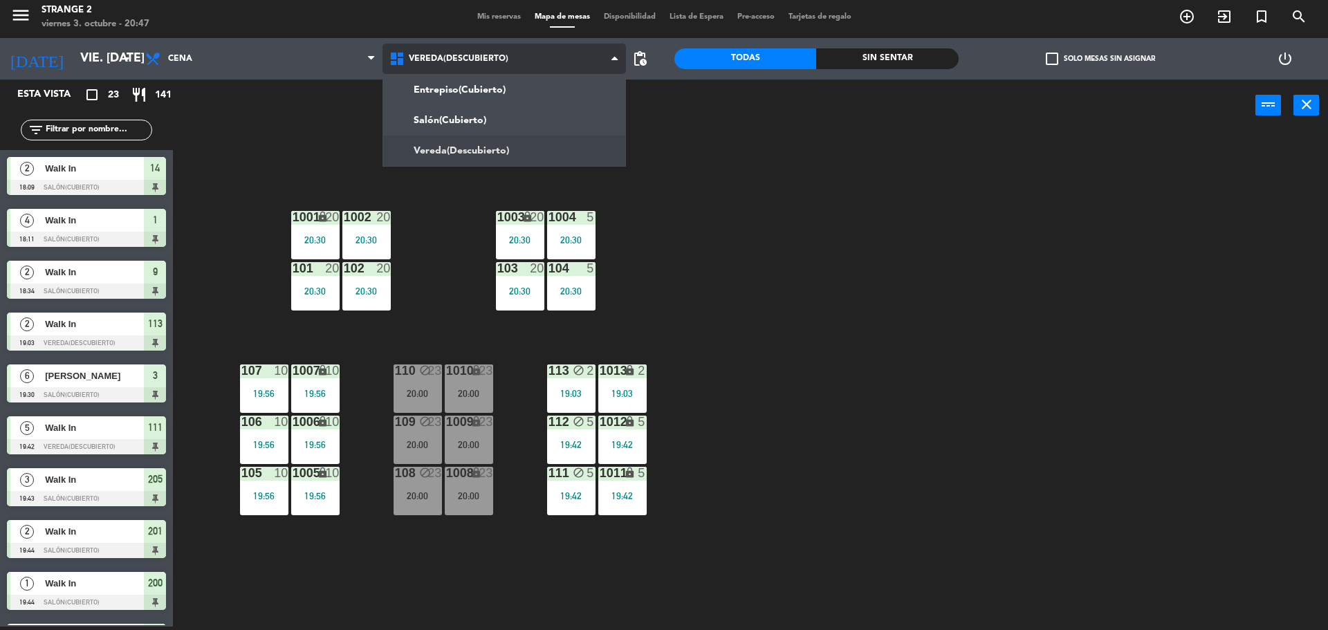
click at [451, 116] on ng-component "menu Strange 2 viernes 3. octubre - 20:47 Mis reservas Mapa de mesas Disponibil…" at bounding box center [664, 314] width 1328 height 634
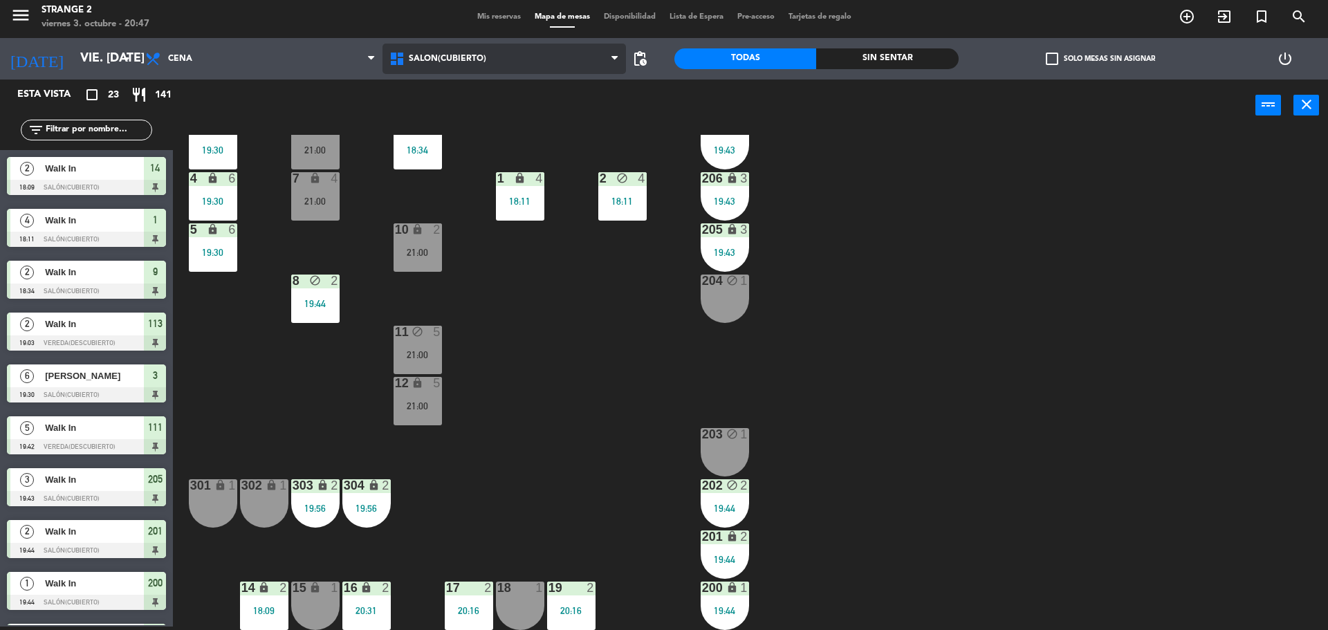
scroll to position [38, 0]
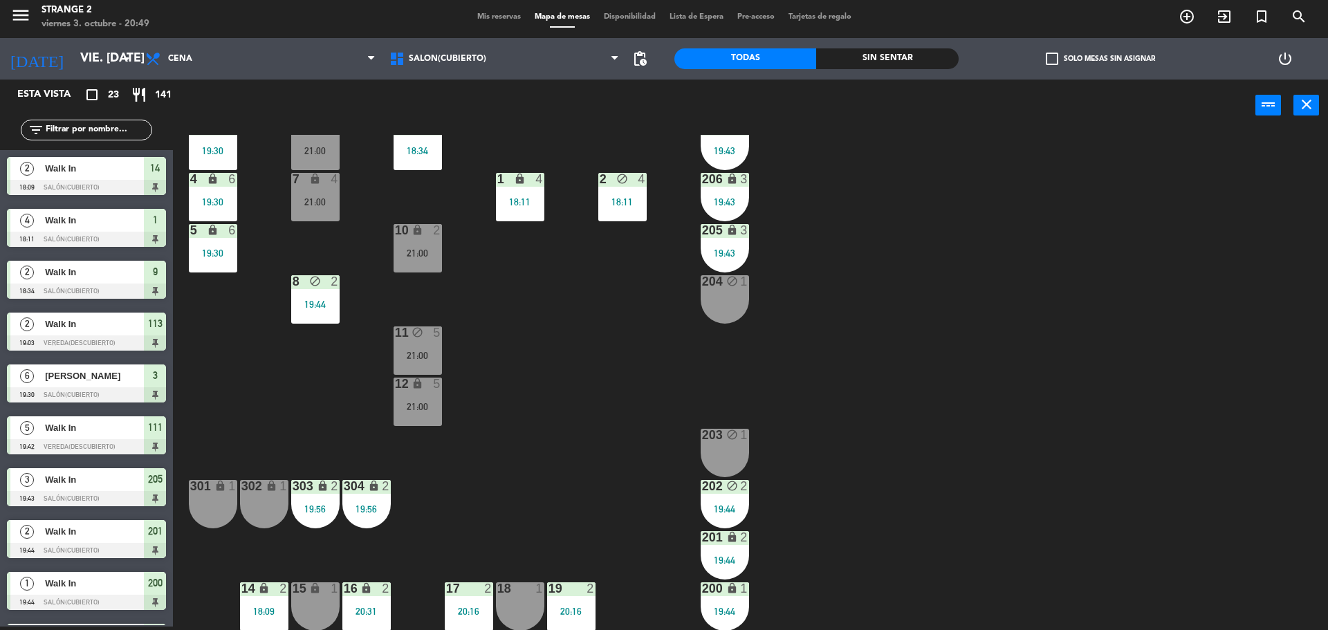
click at [573, 351] on div "3 6 19:30 6 4 21:00 9 lock 2 18:34 207 lock 3 19:43 4 lock 6 19:30 7 lock 4 21:…" at bounding box center [757, 382] width 1142 height 495
click at [548, 394] on div "3 6 19:30 6 4 21:00 9 lock 2 18:34 207 lock 3 19:43 4 lock 6 19:30 7 lock 4 21:…" at bounding box center [757, 382] width 1142 height 495
click at [1031, 498] on div "3 6 19:30 6 4 21:00 9 lock 2 18:34 207 lock 3 19:43 4 lock 6 19:30 7 lock 4 21:…" at bounding box center [757, 382] width 1142 height 495
click at [411, 399] on div "12 lock 5 21:00" at bounding box center [418, 402] width 48 height 48
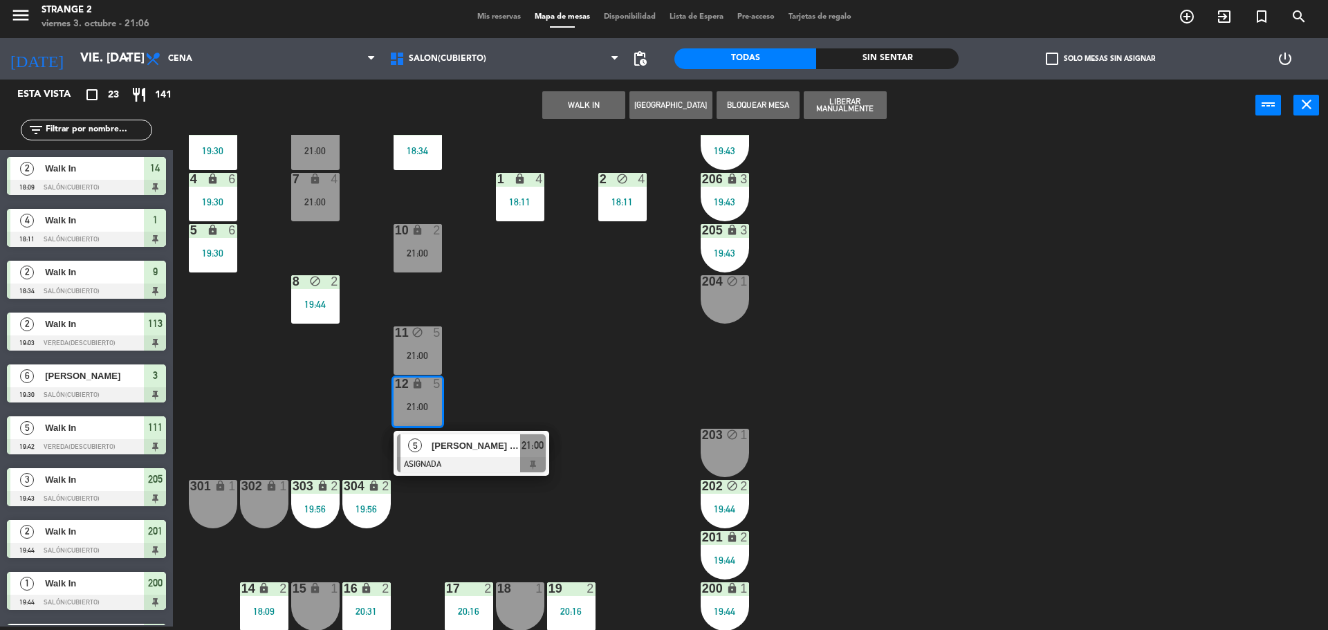
click at [446, 447] on span "[PERSON_NAME] y [PERSON_NAME], vecinossss" at bounding box center [476, 446] width 89 height 15
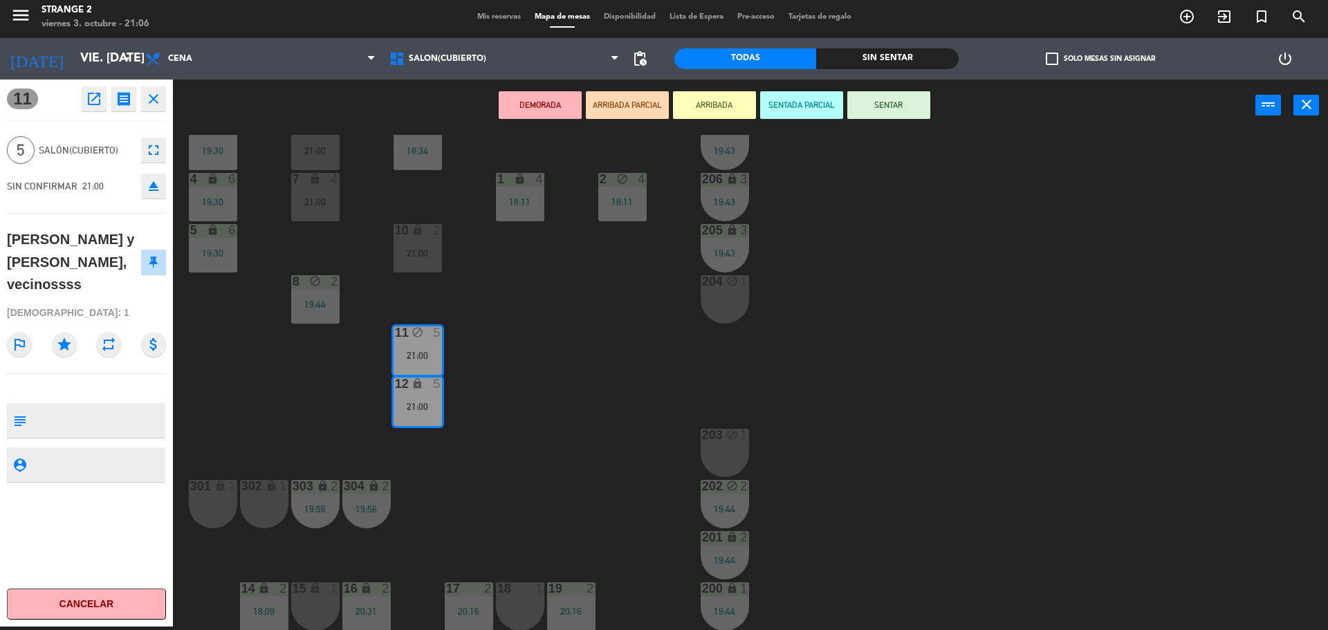
click at [906, 116] on button "SENTAR" at bounding box center [888, 105] width 83 height 28
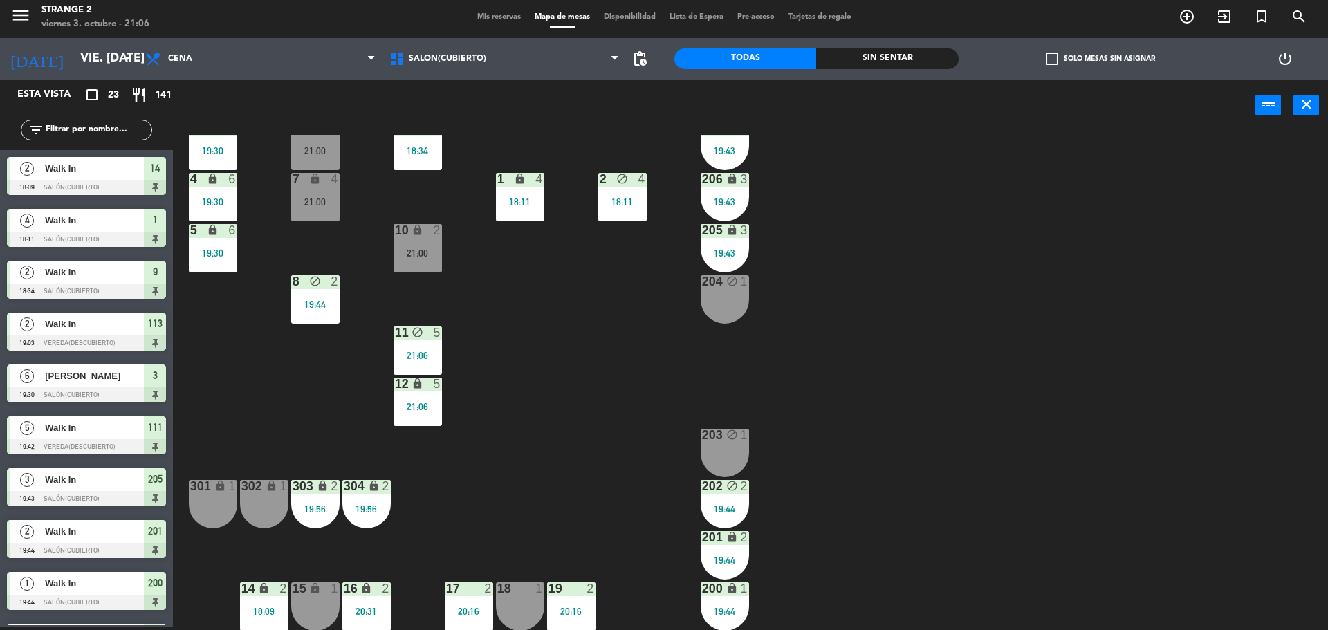
scroll to position [164, 0]
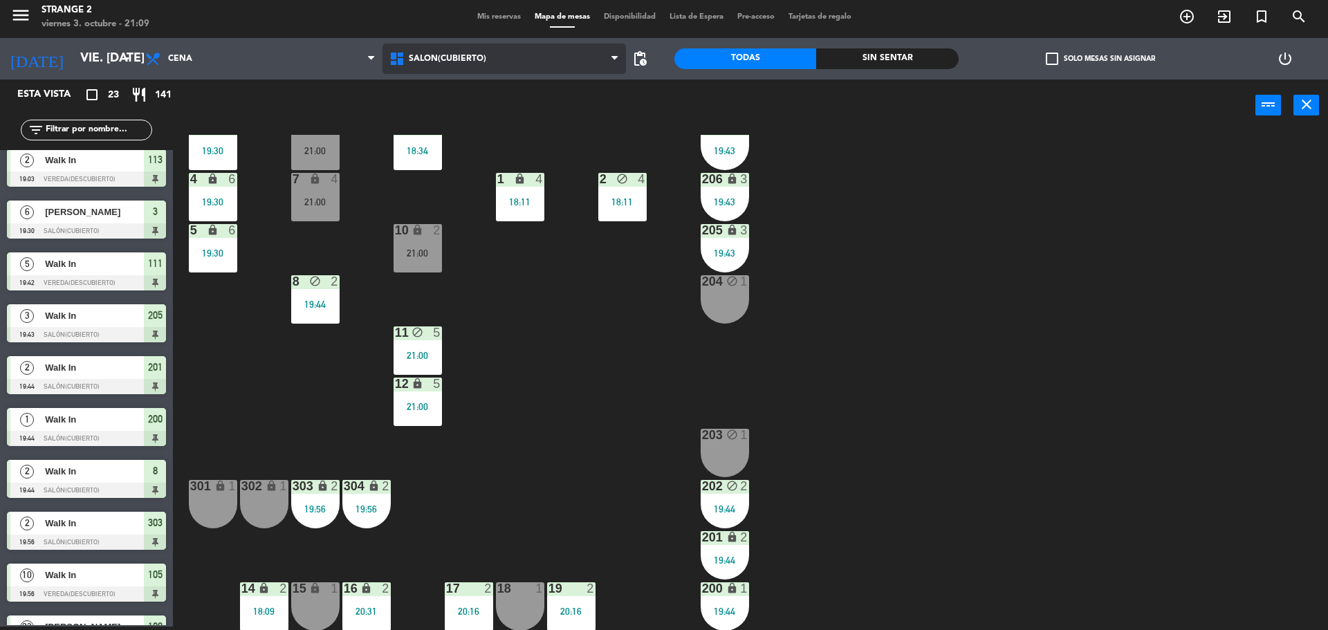
click at [475, 47] on span "Salón(Cubierto)" at bounding box center [505, 59] width 244 height 30
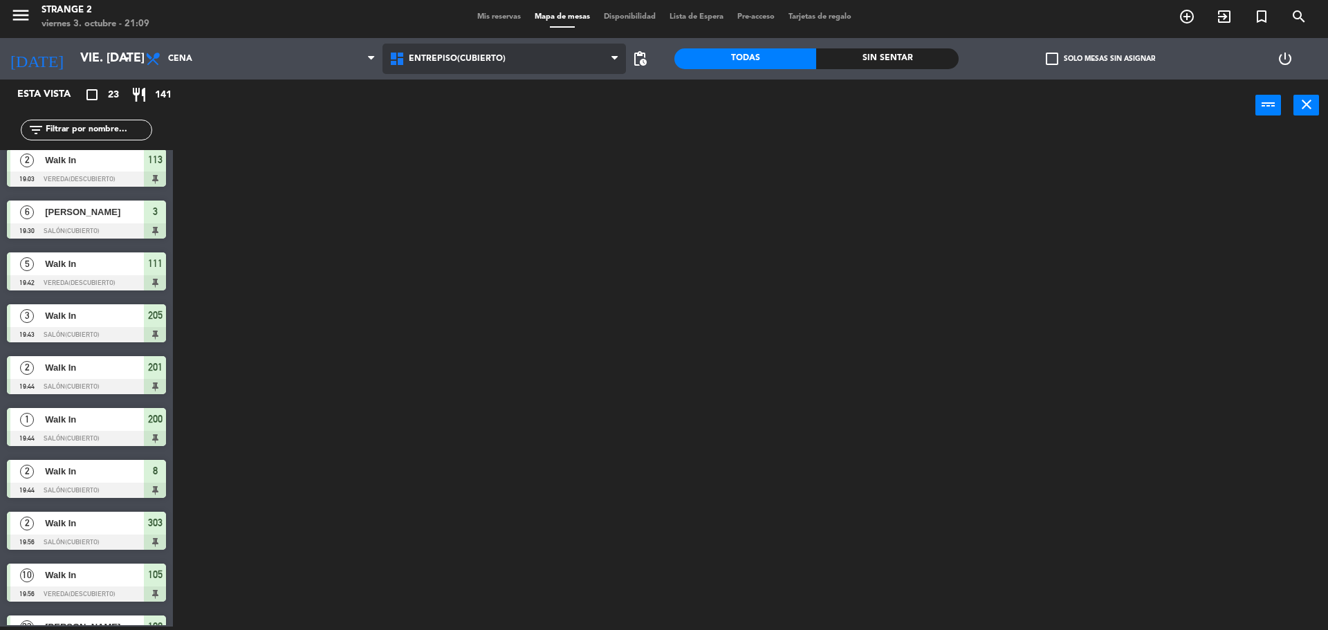
scroll to position [0, 0]
click at [461, 87] on ng-component "menu Strange 2 viernes 3. octubre - 21:09 Mis reservas Mapa de mesas Disponibil…" at bounding box center [664, 314] width 1328 height 634
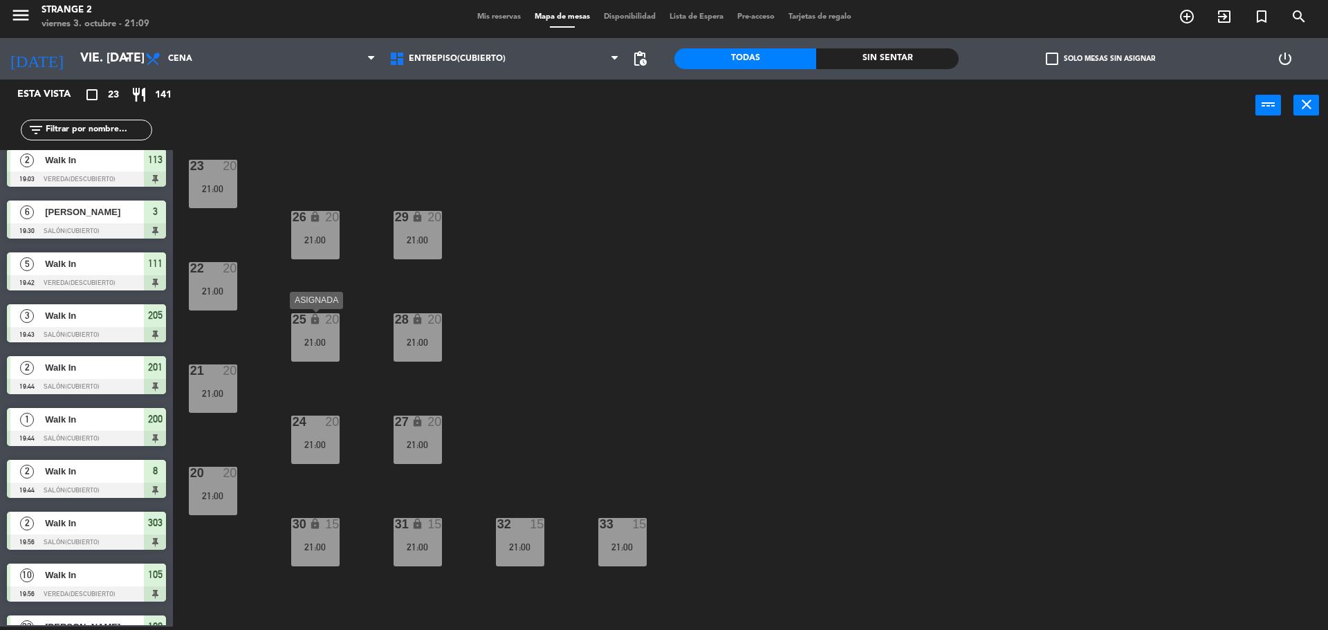
click at [306, 327] on div "25 lock 20 21:00" at bounding box center [315, 337] width 48 height 48
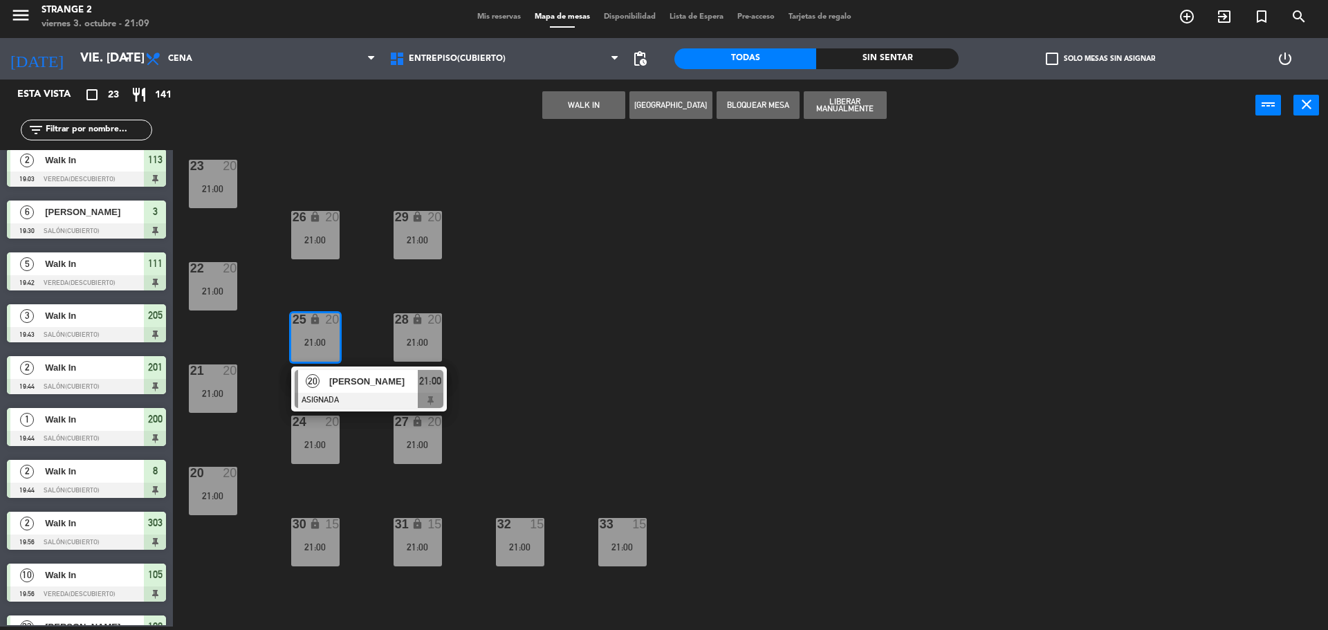
click at [336, 380] on span "[PERSON_NAME]" at bounding box center [373, 381] width 89 height 15
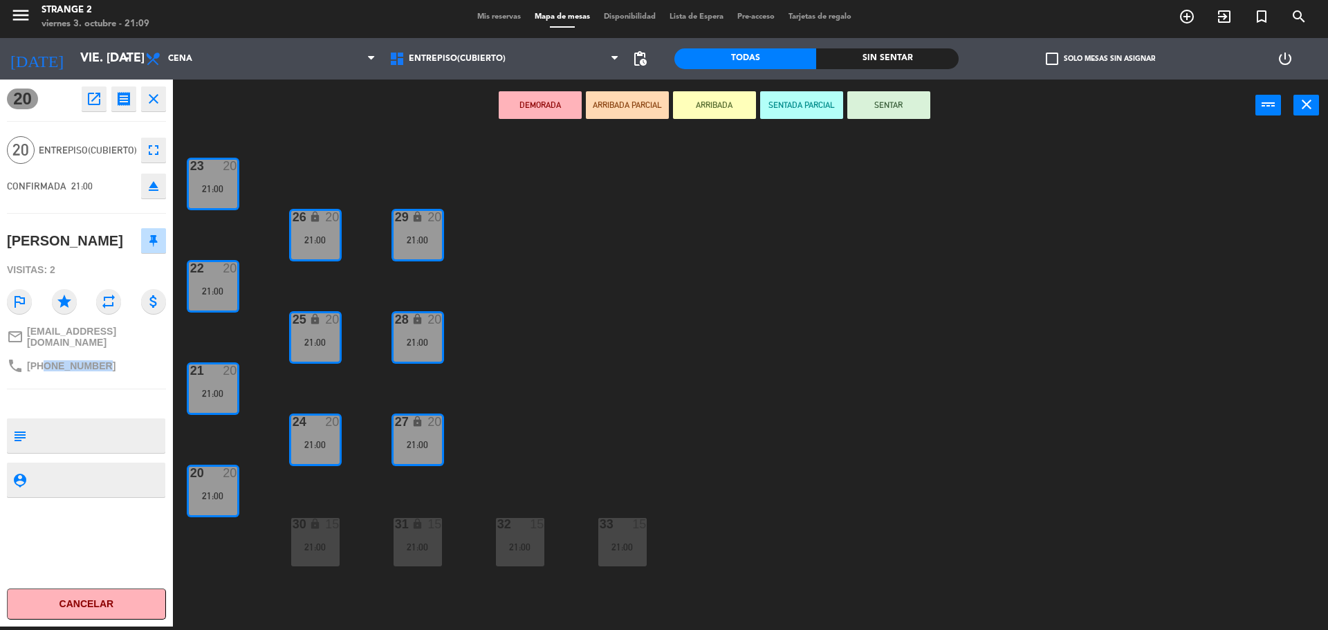
drag, startPoint x: 104, startPoint y: 357, endPoint x: 43, endPoint y: 361, distance: 61.0
click at [43, 361] on div "phone [PHONE_NUMBER]" at bounding box center [86, 366] width 159 height 26
copy span "1164610296"
click at [822, 547] on div "23 20 21:00 29 lock 20 21:00 26 lock 20 21:00 22 20 21:00 25 lock 20 21:00 28 l…" at bounding box center [757, 382] width 1142 height 495
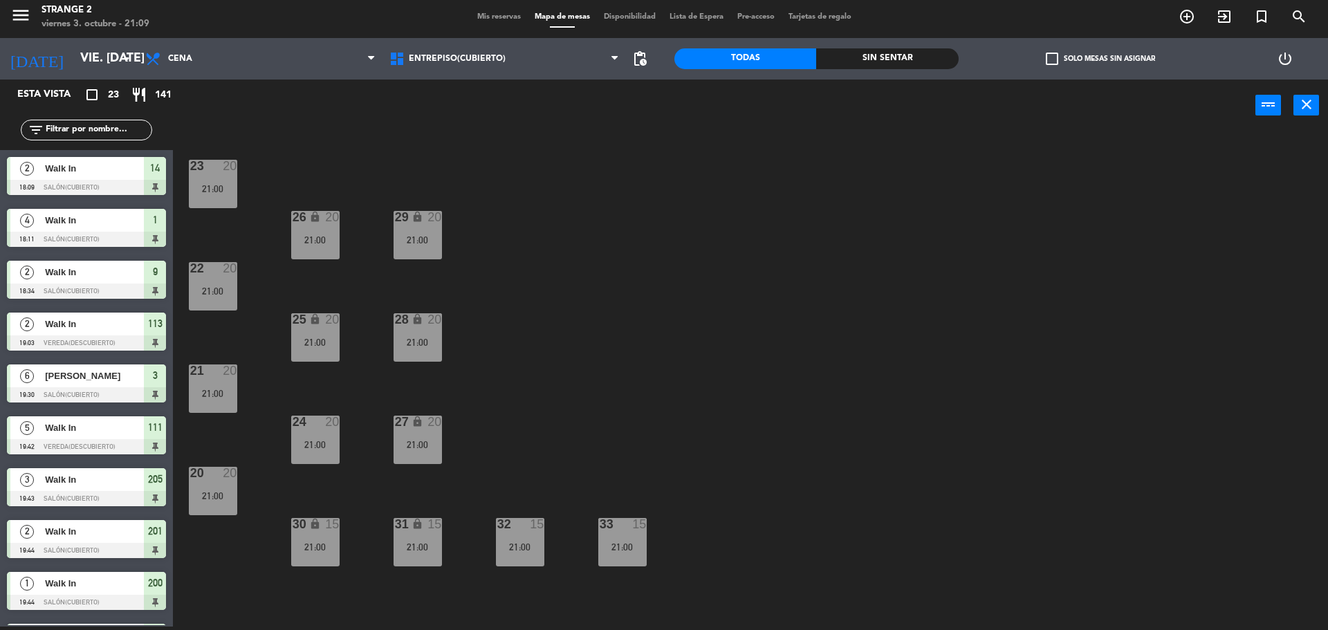
scroll to position [268, 0]
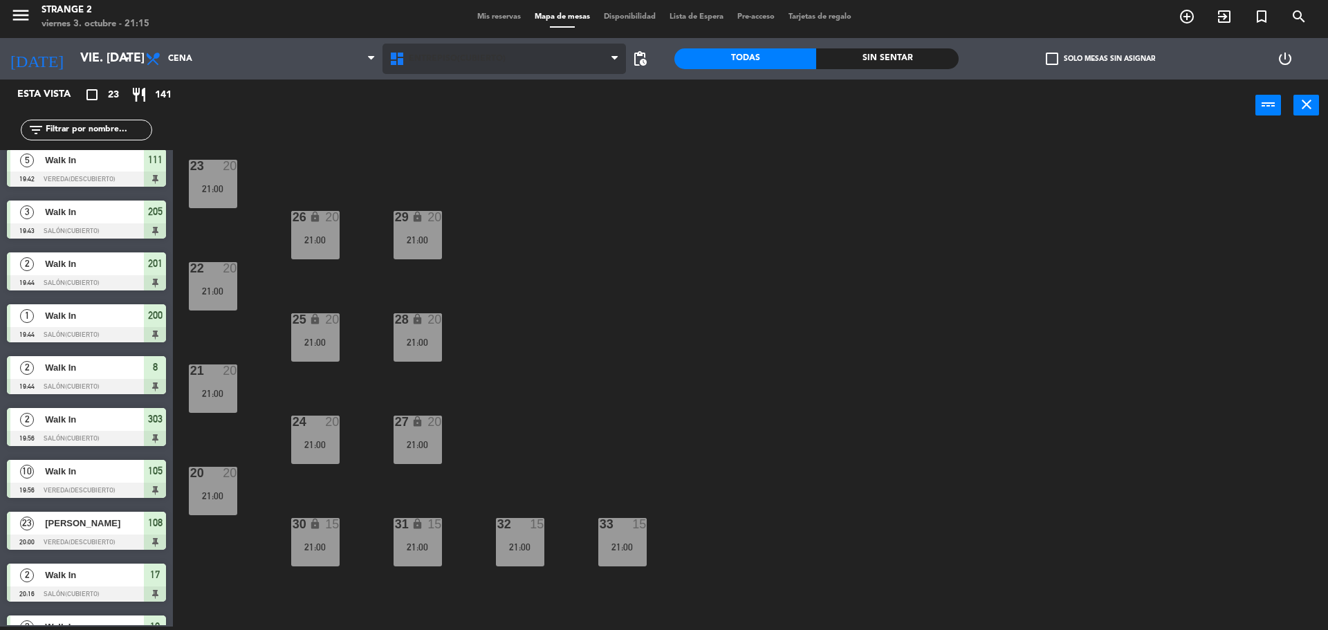
click at [462, 54] on span "Entrepiso(Cubierto)" at bounding box center [457, 59] width 97 height 10
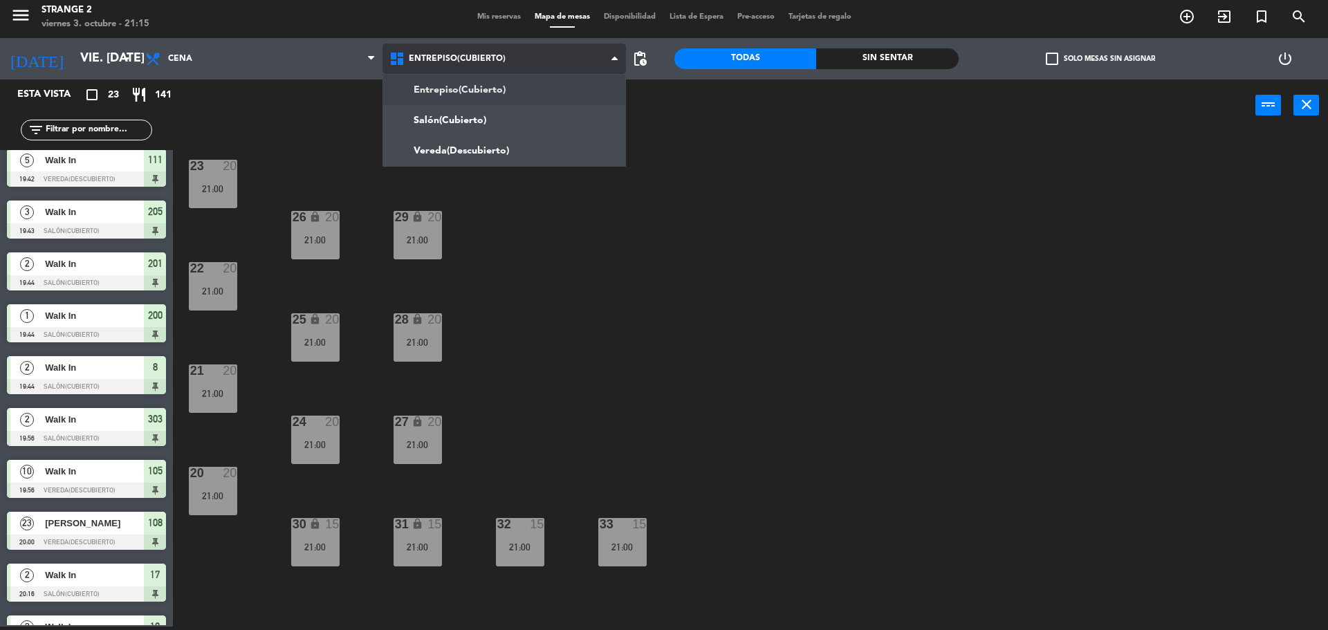
click at [443, 121] on ng-component "menu Strange 2 viernes 3. octubre - 21:15 Mis reservas Mapa de mesas Disponibil…" at bounding box center [664, 314] width 1328 height 634
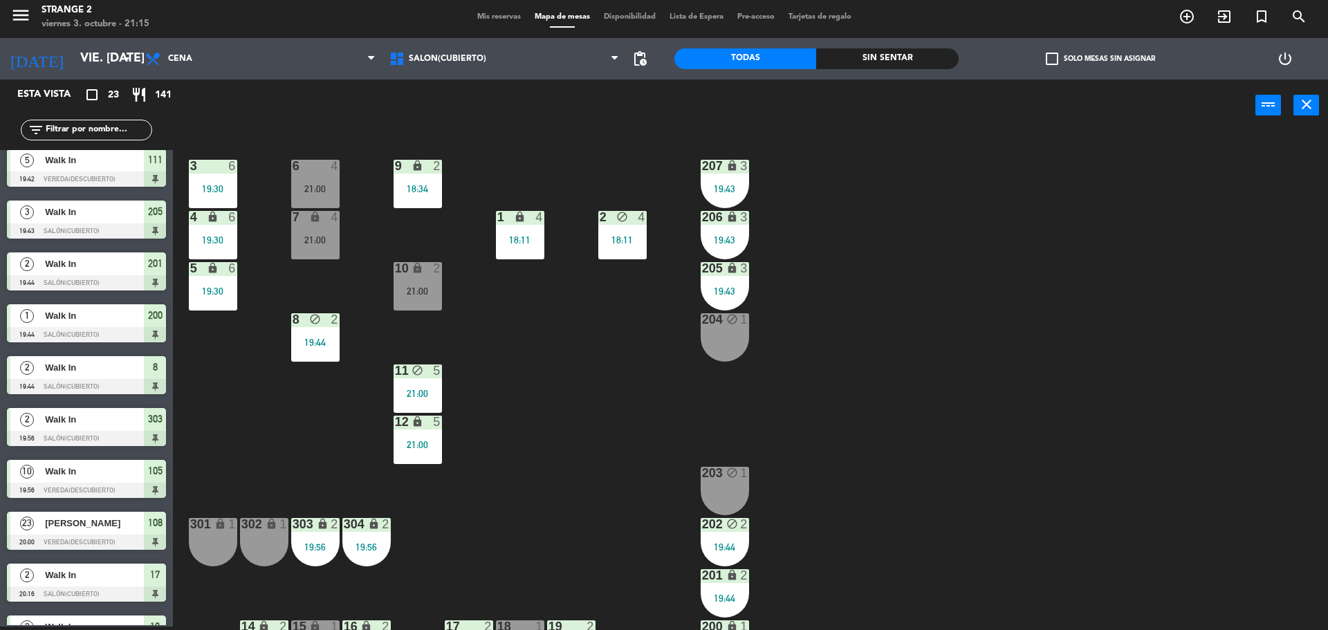
click at [325, 242] on div "21:00" at bounding box center [315, 240] width 48 height 10
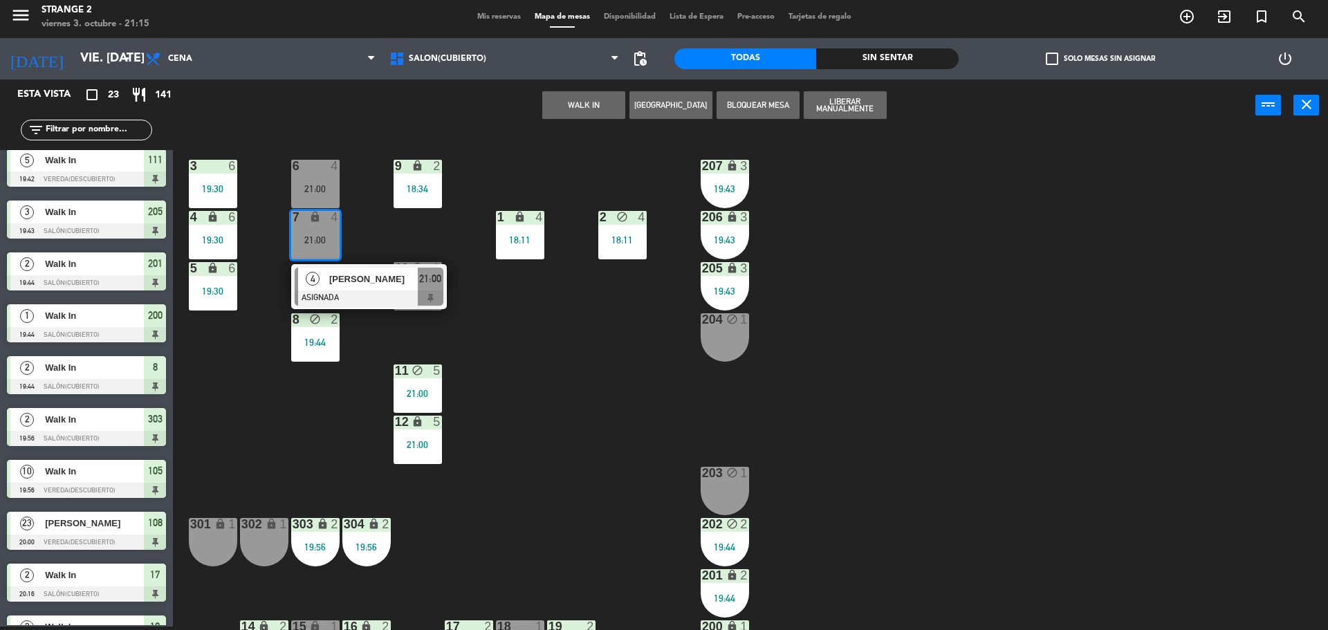
click at [372, 283] on span "[PERSON_NAME]" at bounding box center [373, 279] width 89 height 15
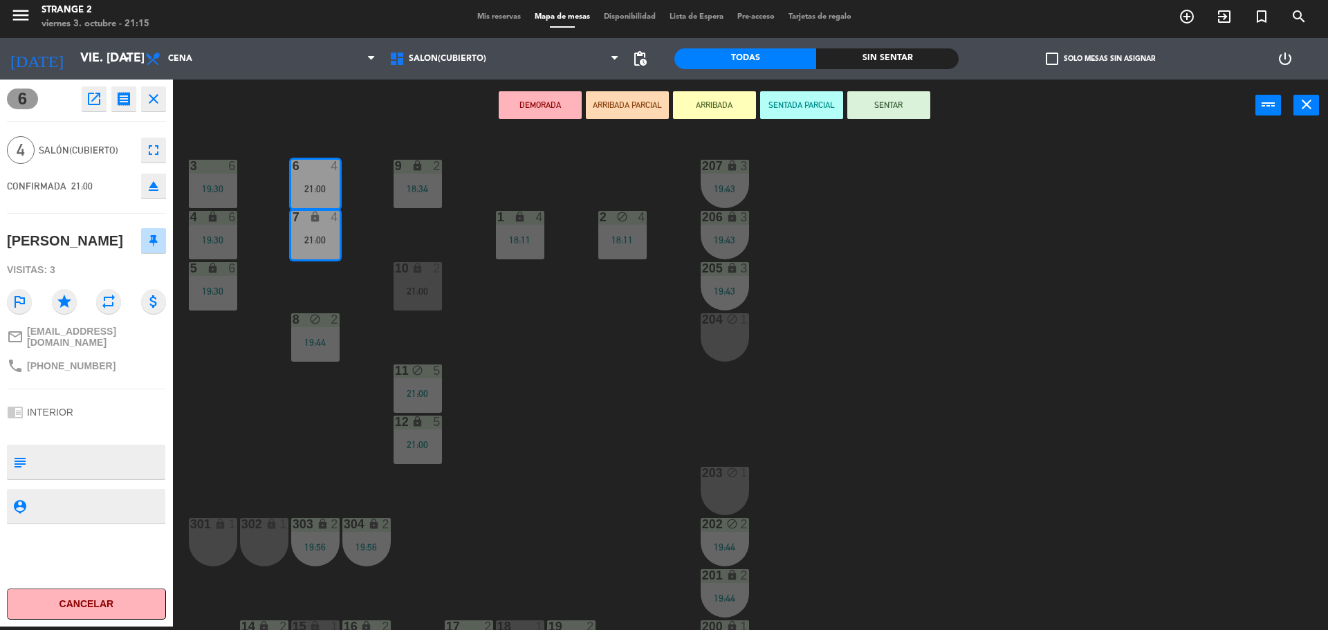
click at [914, 102] on button "SENTAR" at bounding box center [888, 105] width 83 height 28
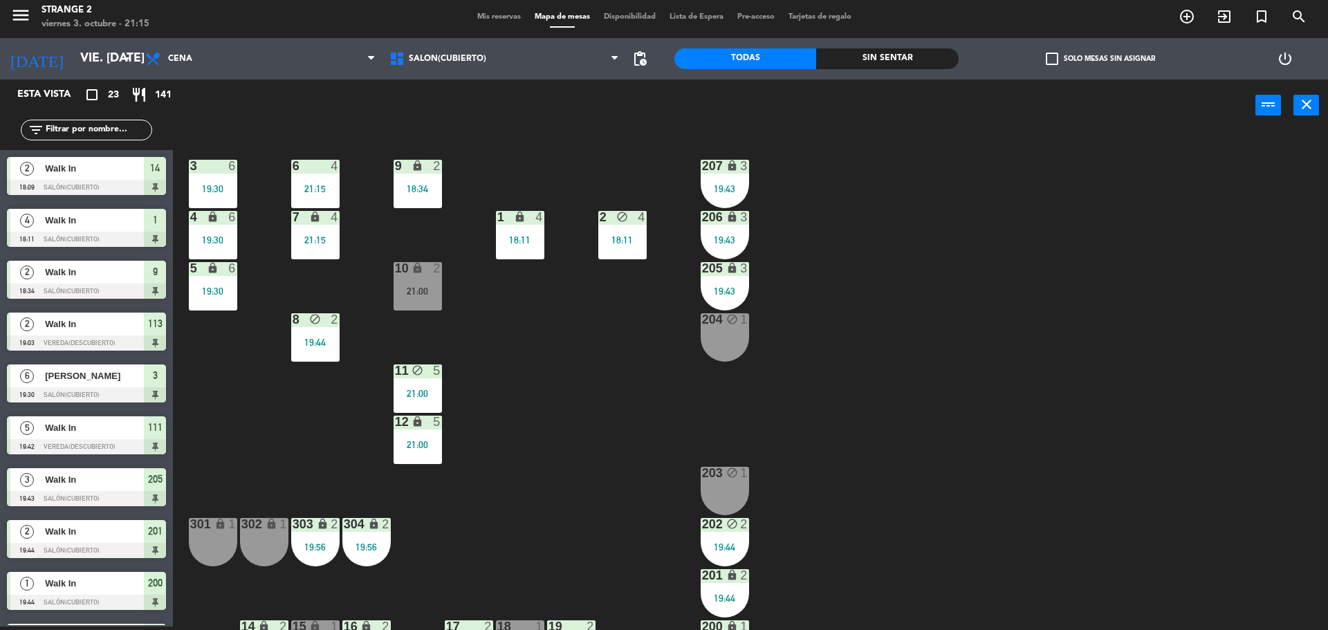
scroll to position [216, 0]
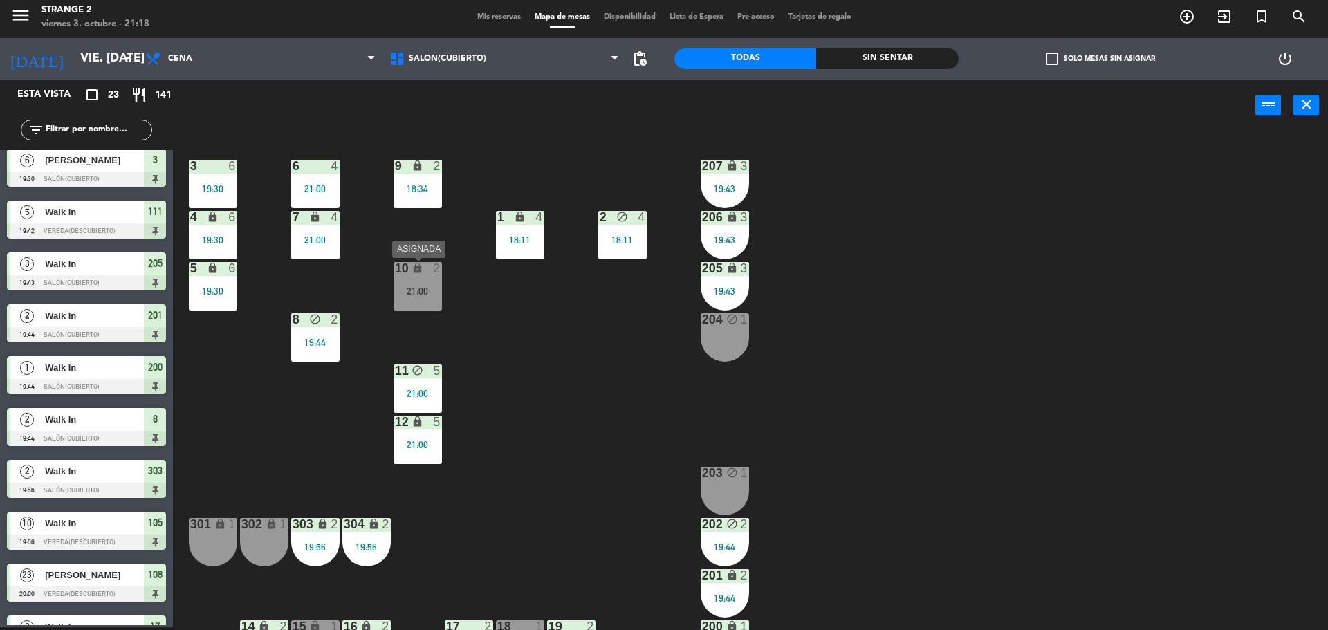
click at [414, 285] on div "10 lock 2 21:00" at bounding box center [418, 286] width 48 height 48
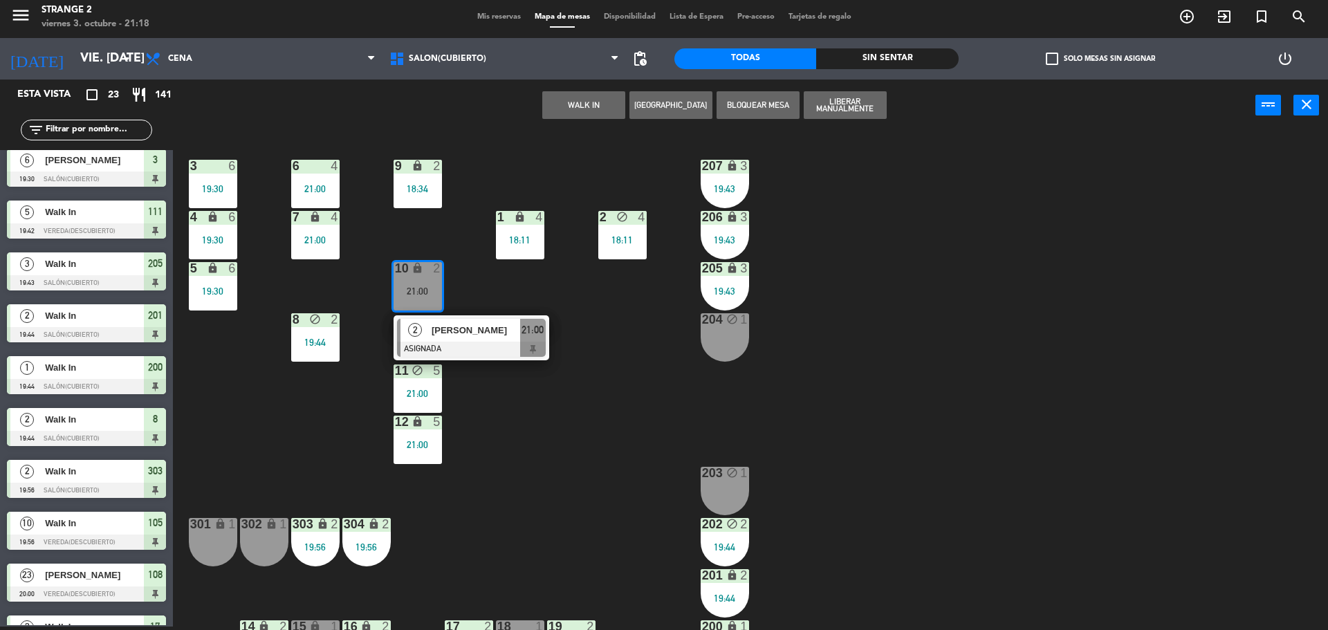
click at [627, 378] on div "3 6 19:30 6 4 21:00 9 lock 2 18:34 207 lock 3 19:43 4 lock 6 19:30 7 lock 4 21:…" at bounding box center [757, 382] width 1142 height 495
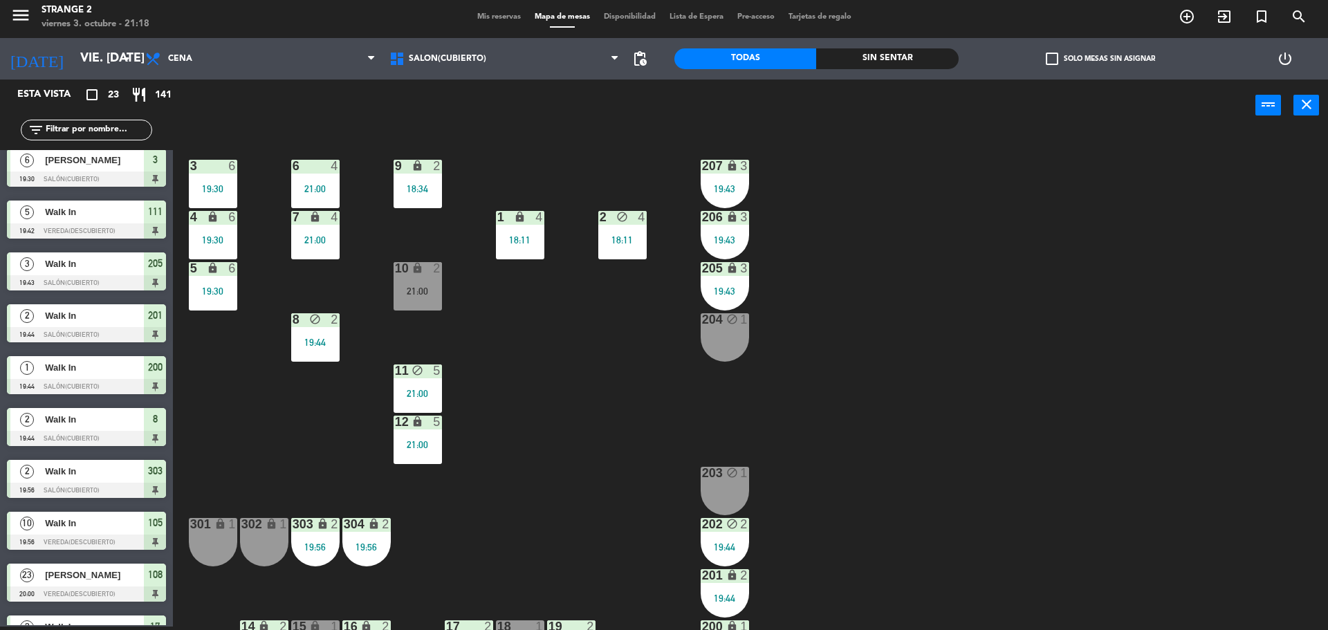
click at [478, 12] on div "Mis reservas Mapa de mesas Disponibilidad Lista de Espera Pre-acceso Tarjetas d…" at bounding box center [664, 17] width 388 height 12
click at [478, 19] on span "Mis reservas" at bounding box center [498, 17] width 57 height 8
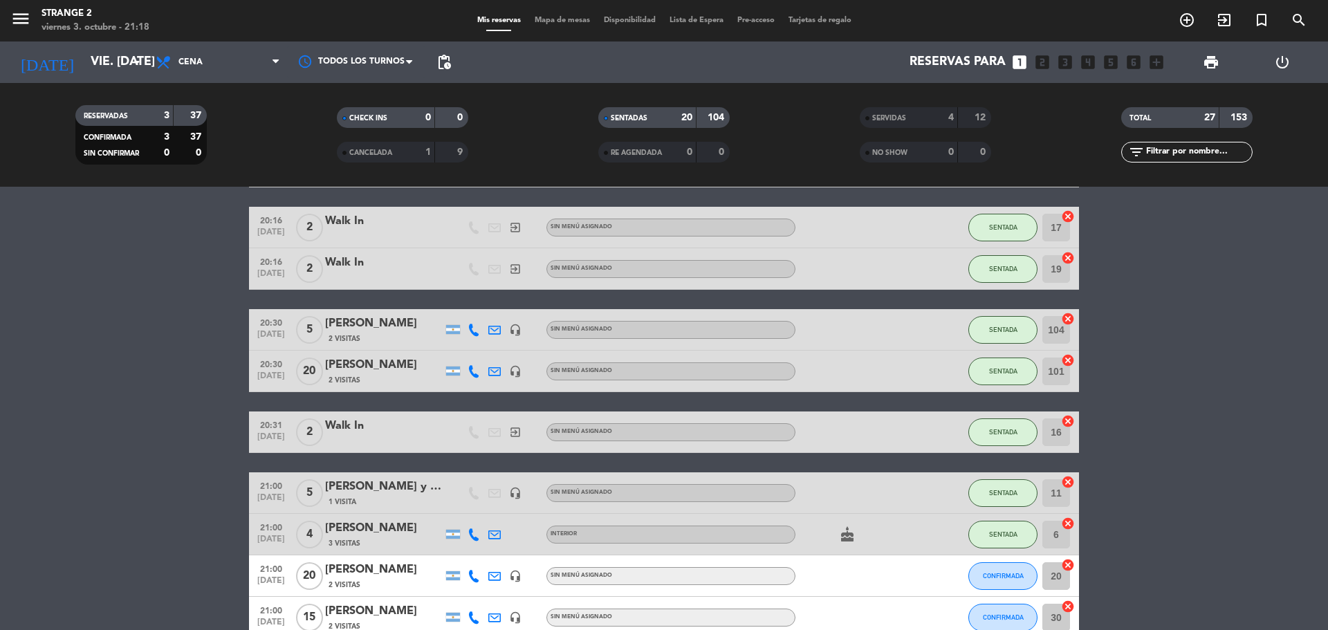
scroll to position [896, 0]
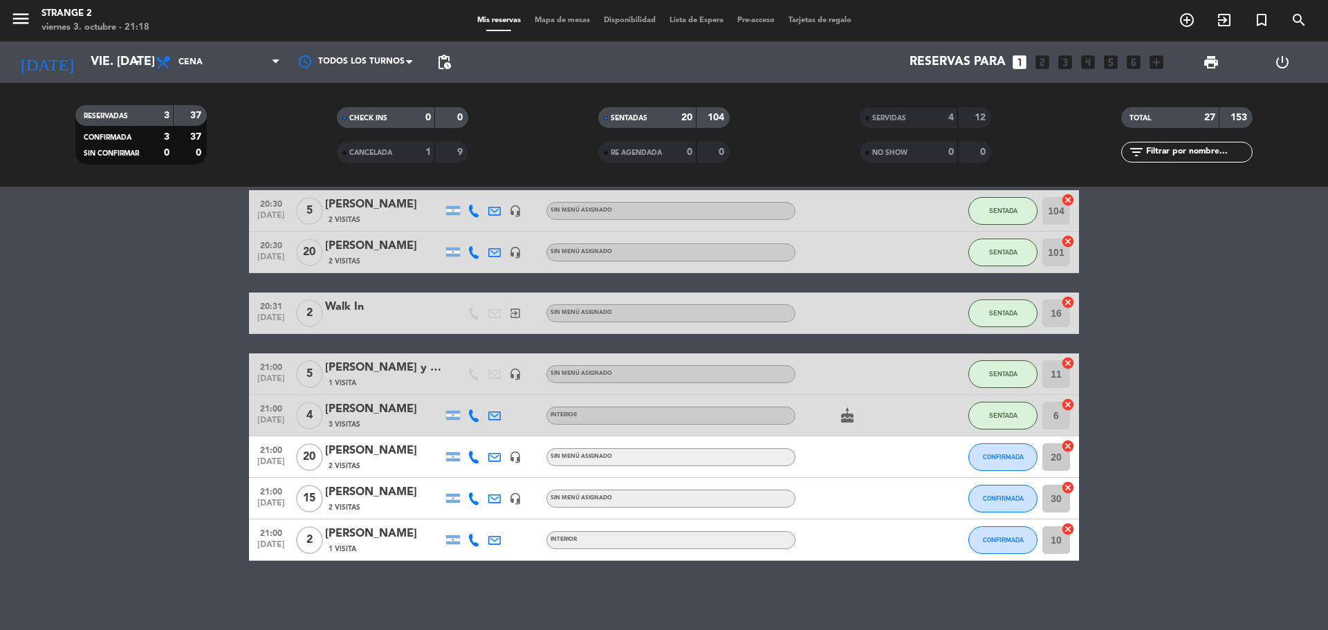
click at [378, 531] on div "[PERSON_NAME]" at bounding box center [384, 534] width 118 height 18
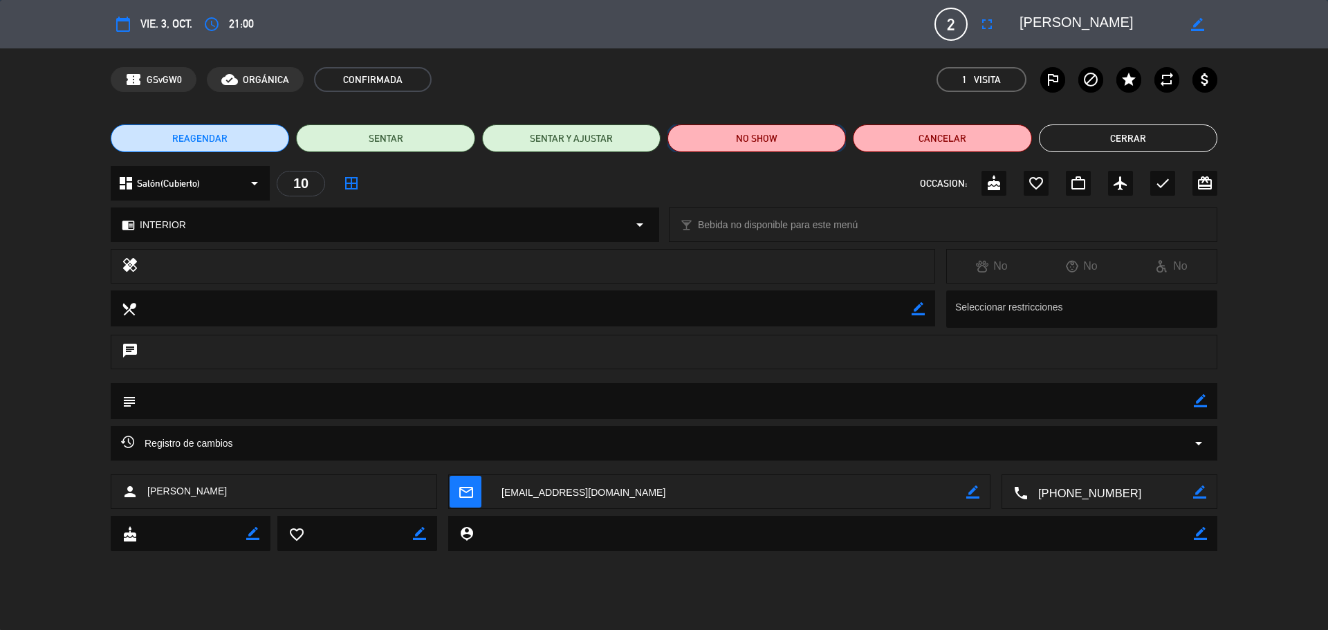
click at [778, 135] on button "NO SHOW" at bounding box center [757, 139] width 178 height 28
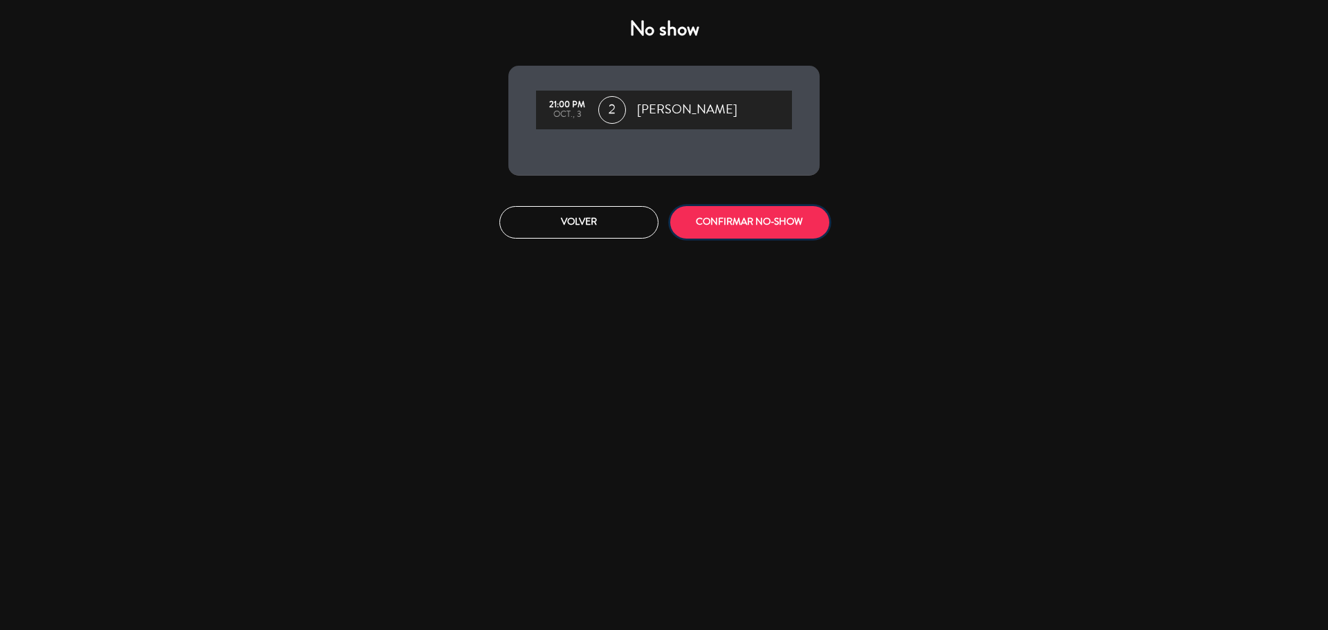
click at [772, 233] on button "CONFIRMAR NO-SHOW" at bounding box center [749, 222] width 159 height 33
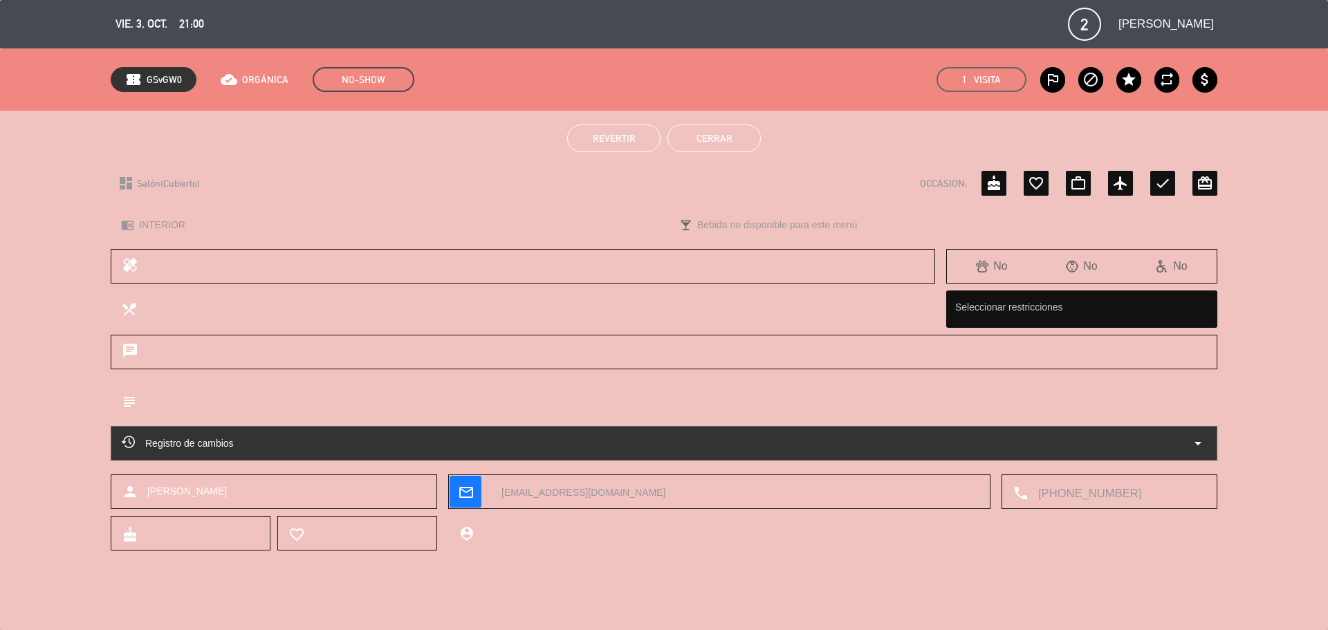
click at [728, 138] on button "Cerrar" at bounding box center [714, 139] width 93 height 28
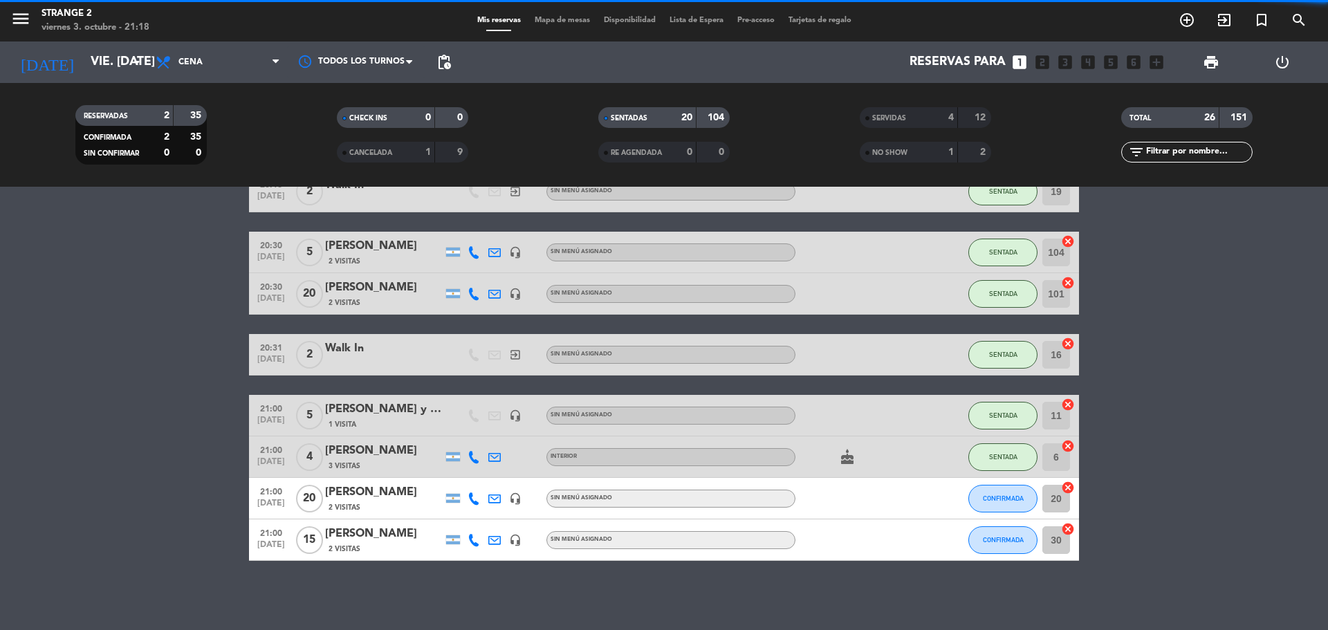
scroll to position [854, 0]
click at [552, 23] on span "Mapa de mesas" at bounding box center [562, 21] width 69 height 8
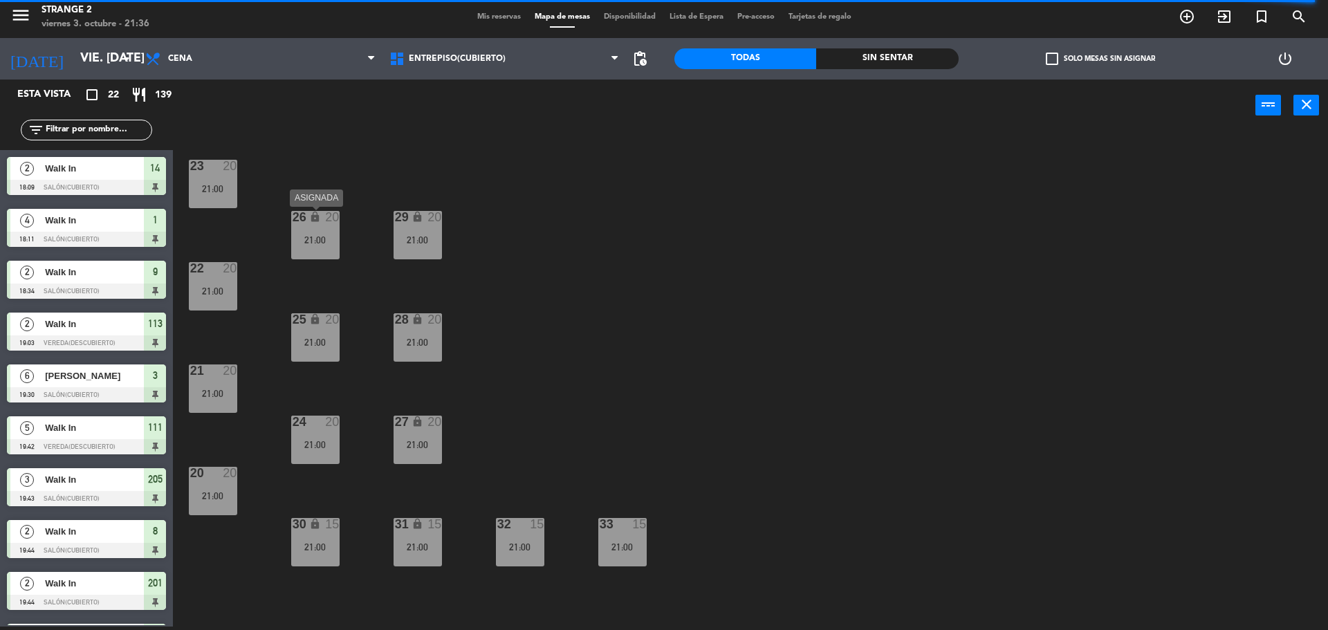
click at [296, 226] on div "26 lock 20 21:00" at bounding box center [315, 235] width 48 height 48
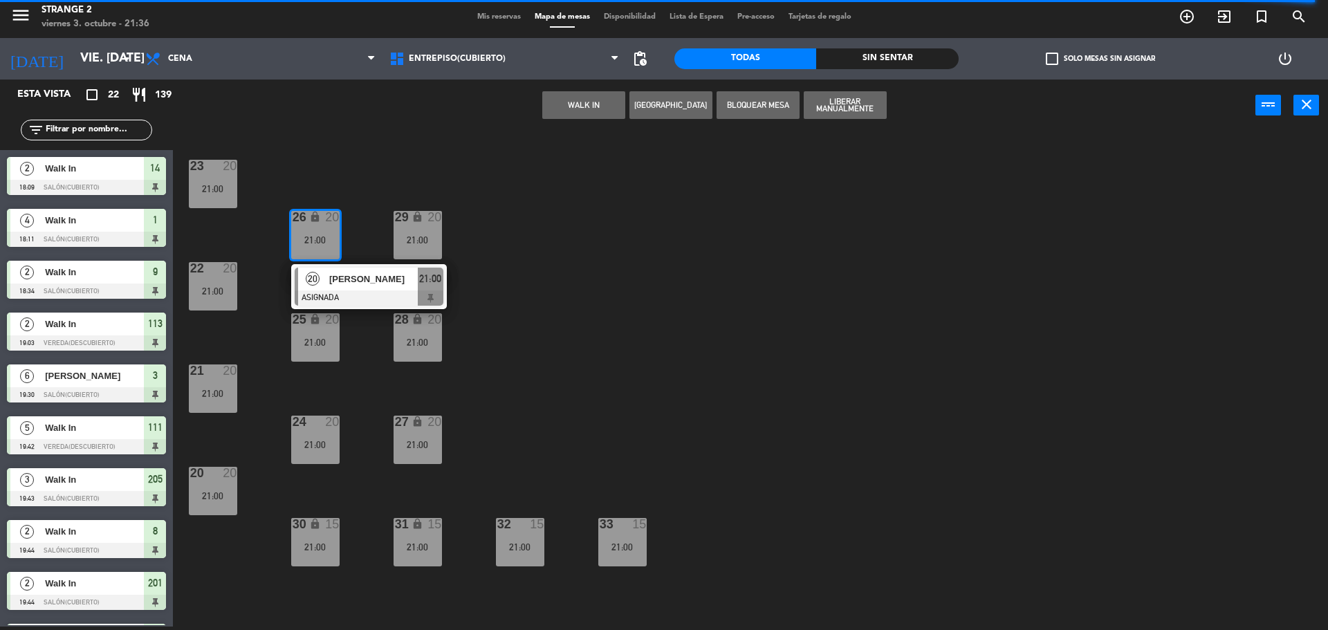
click at [544, 181] on div "23 20 21:00 29 lock 20 21:00 26 lock 20 21:00 20 [PERSON_NAME] ASIGNADA 21:00 2…" at bounding box center [757, 382] width 1142 height 495
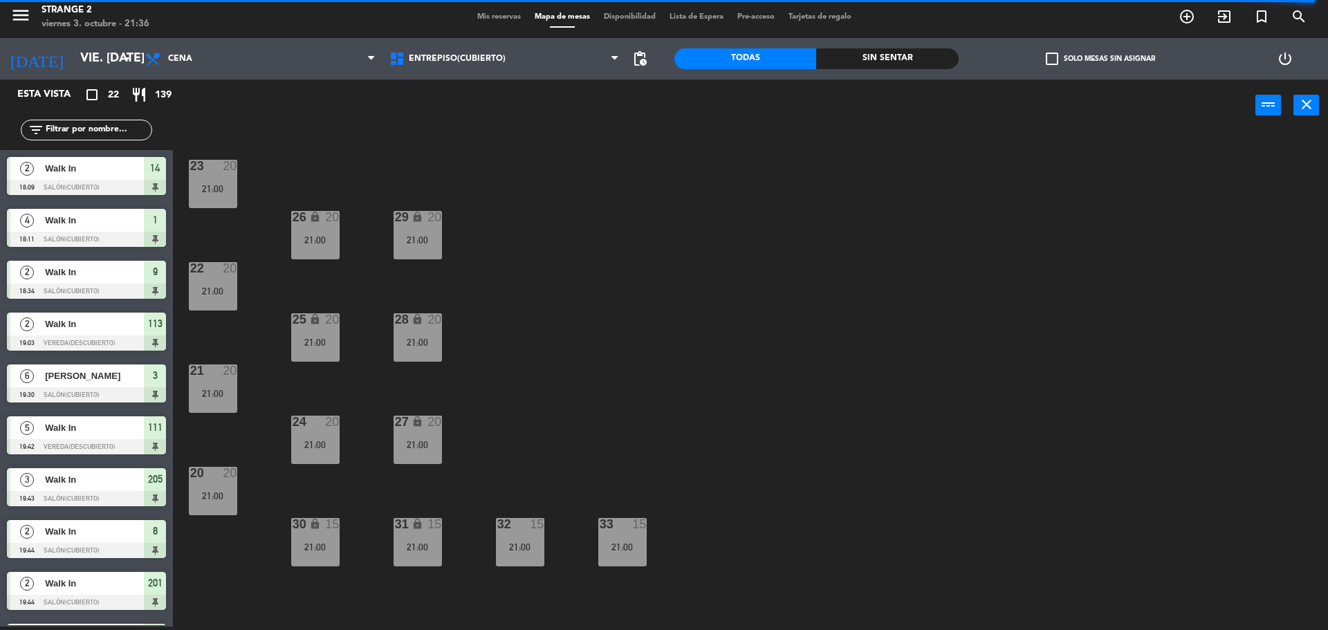
click at [499, 19] on span "Mis reservas" at bounding box center [498, 17] width 57 height 8
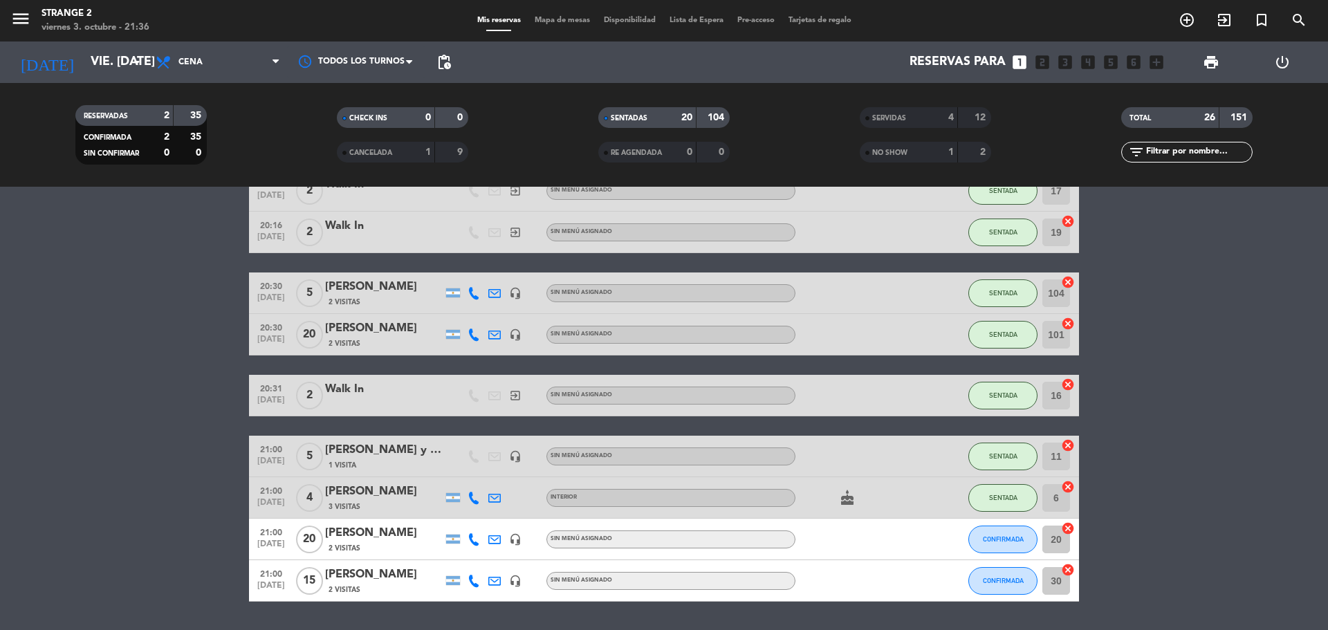
scroll to position [854, 0]
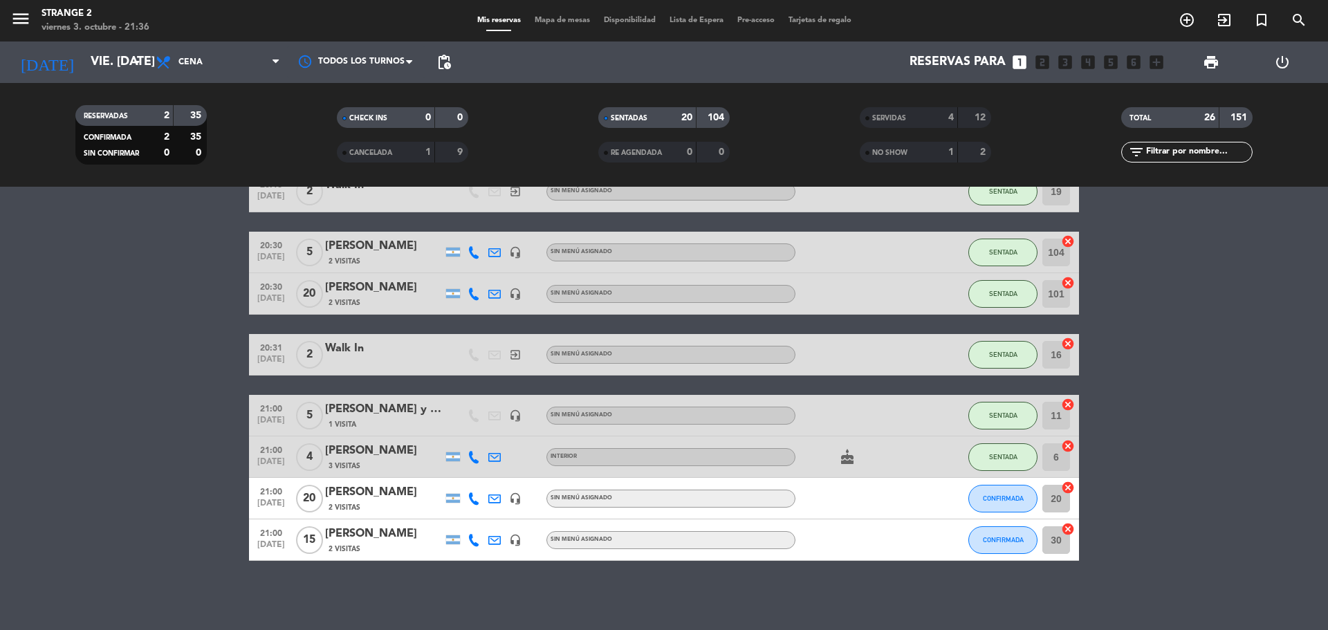
click at [367, 493] on div "[PERSON_NAME]" at bounding box center [384, 493] width 118 height 18
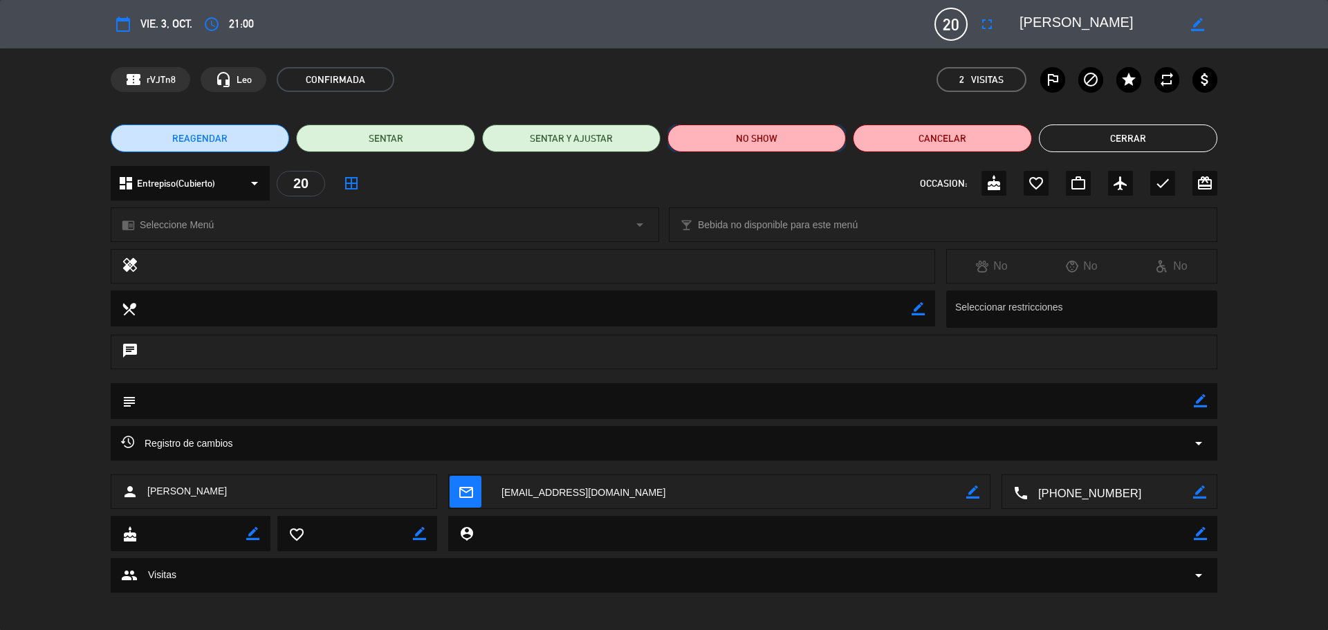
click at [750, 141] on button "NO SHOW" at bounding box center [757, 139] width 178 height 28
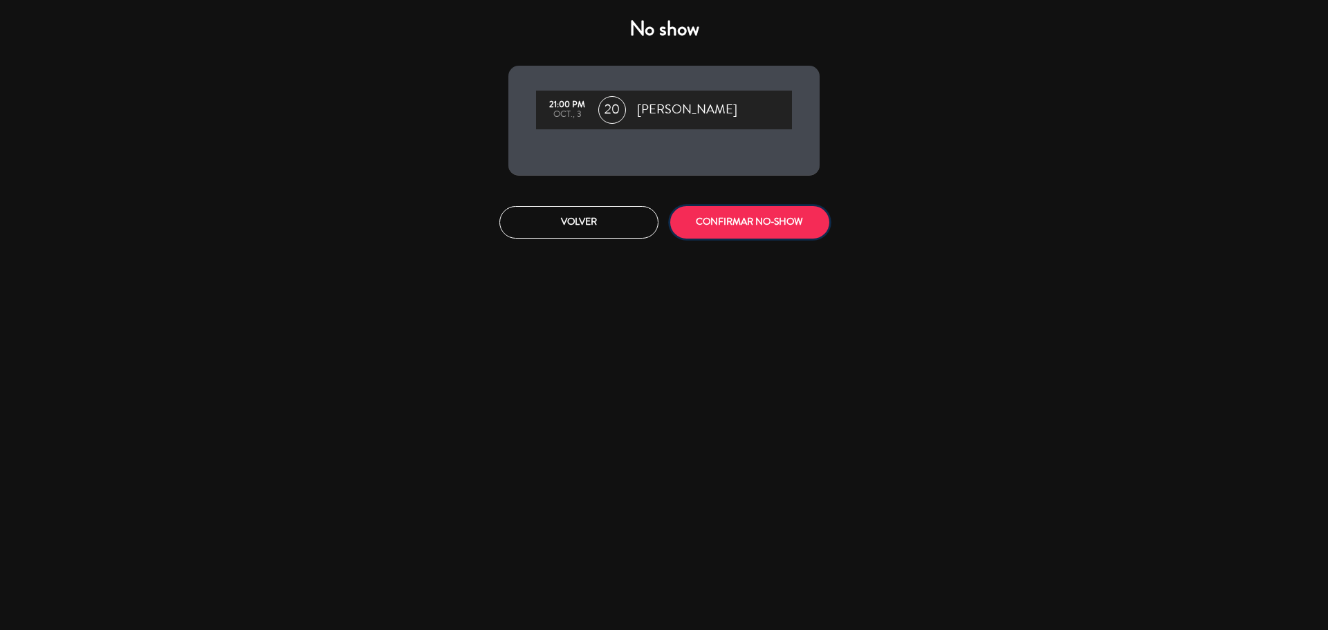
click at [780, 216] on button "CONFIRMAR NO-SHOW" at bounding box center [749, 222] width 159 height 33
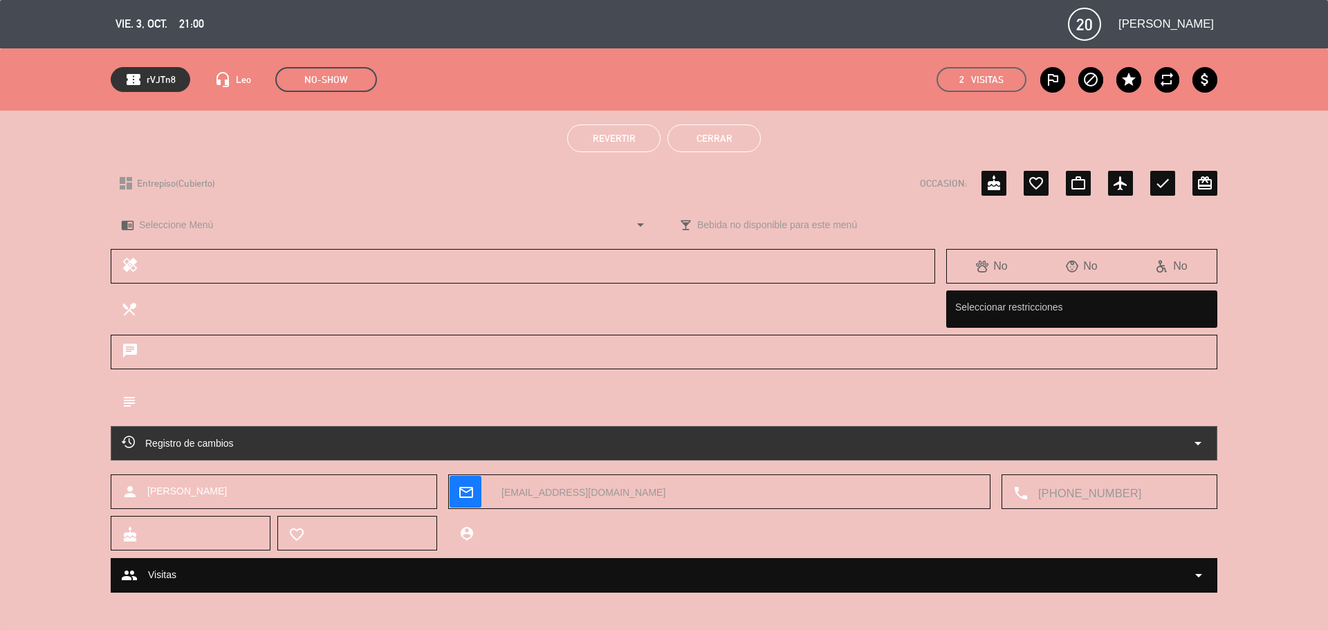
click at [713, 139] on button "Cerrar" at bounding box center [714, 139] width 93 height 28
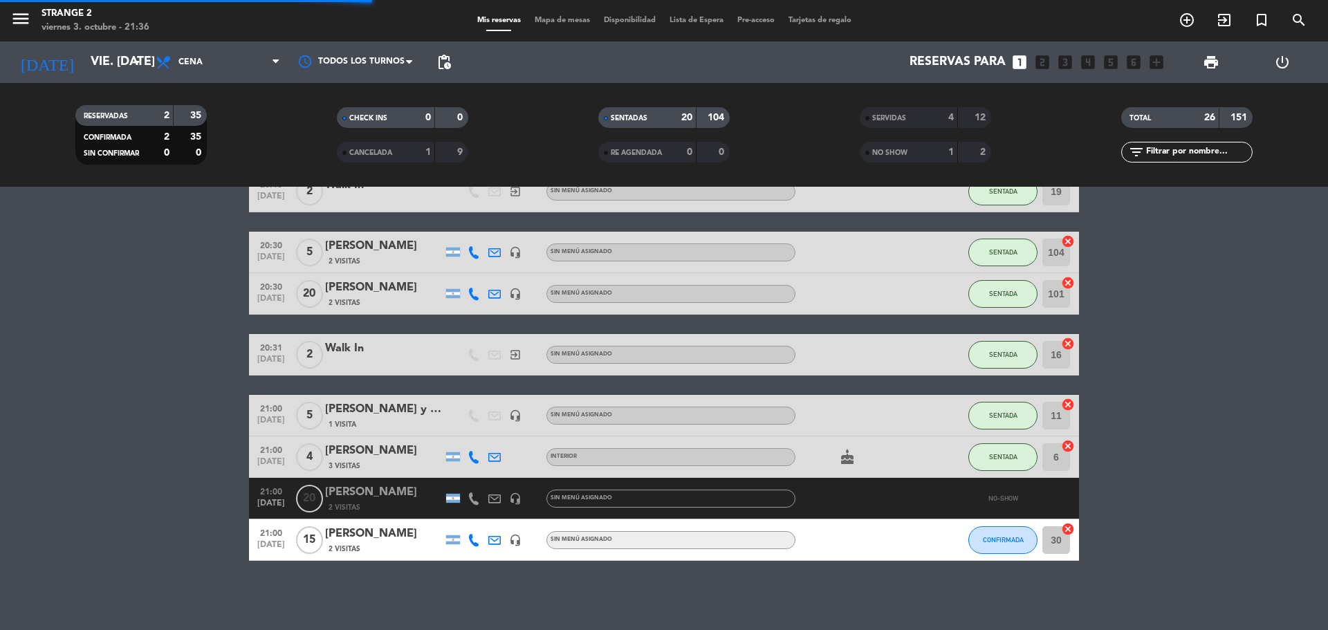
scroll to position [813, 0]
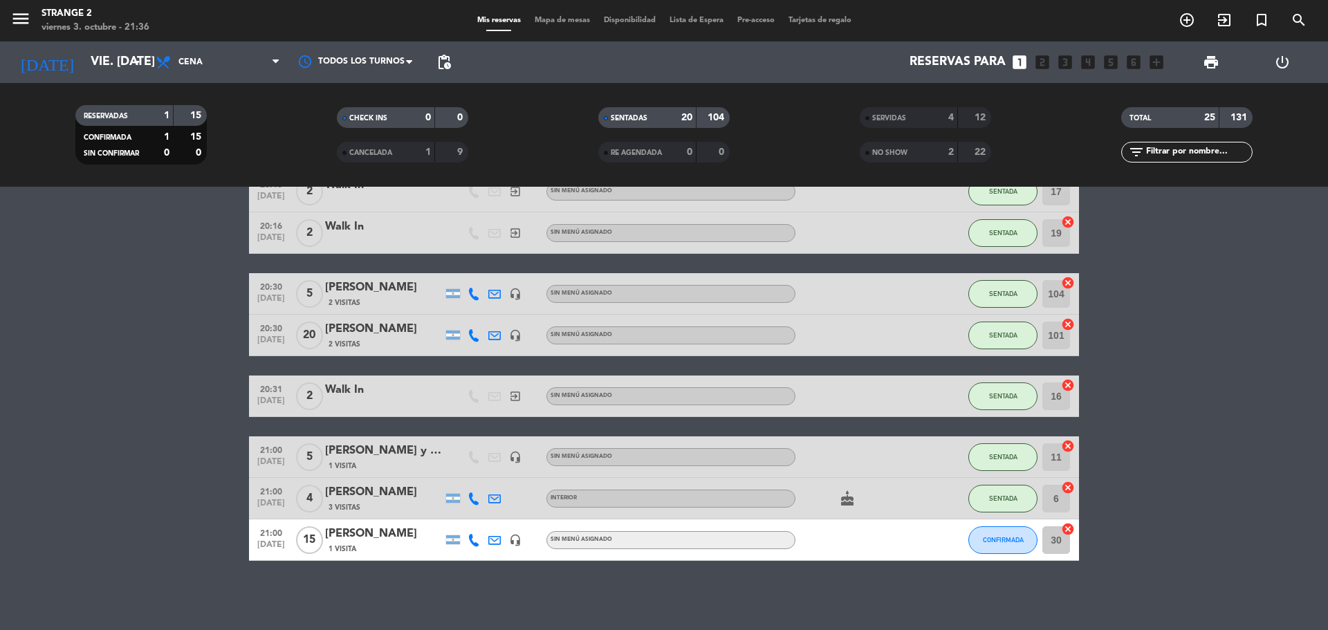
click at [376, 532] on div "[PERSON_NAME]" at bounding box center [384, 534] width 118 height 18
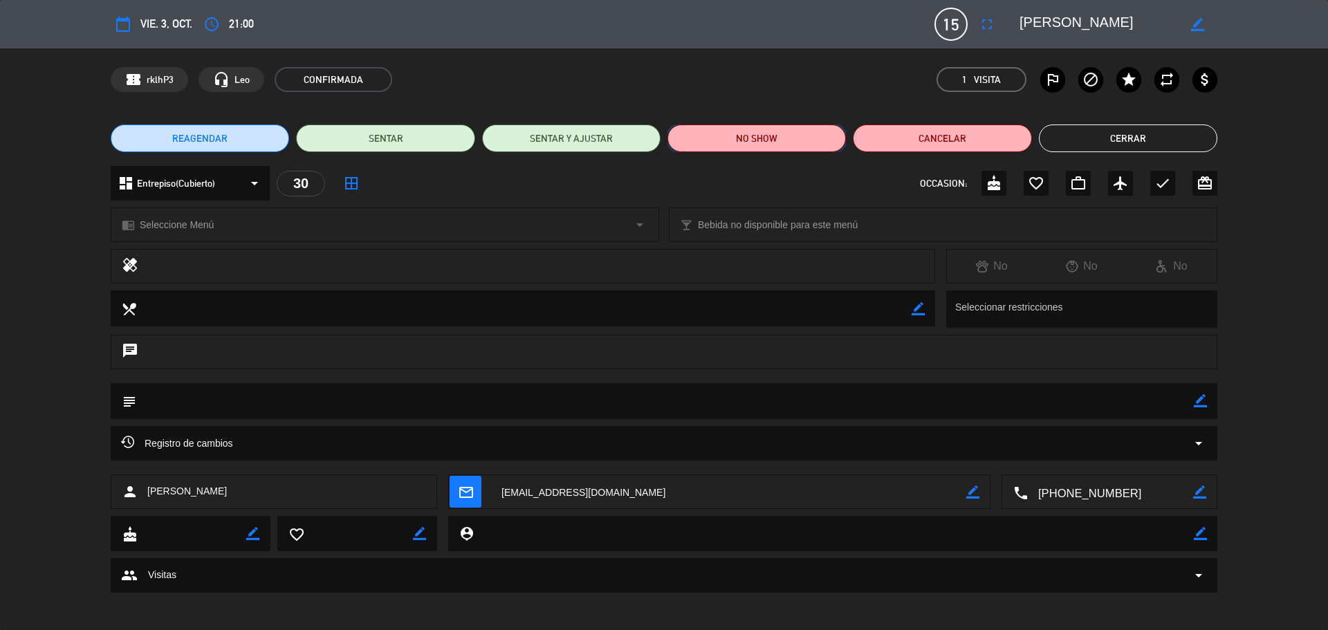
click at [762, 137] on button "NO SHOW" at bounding box center [757, 139] width 178 height 28
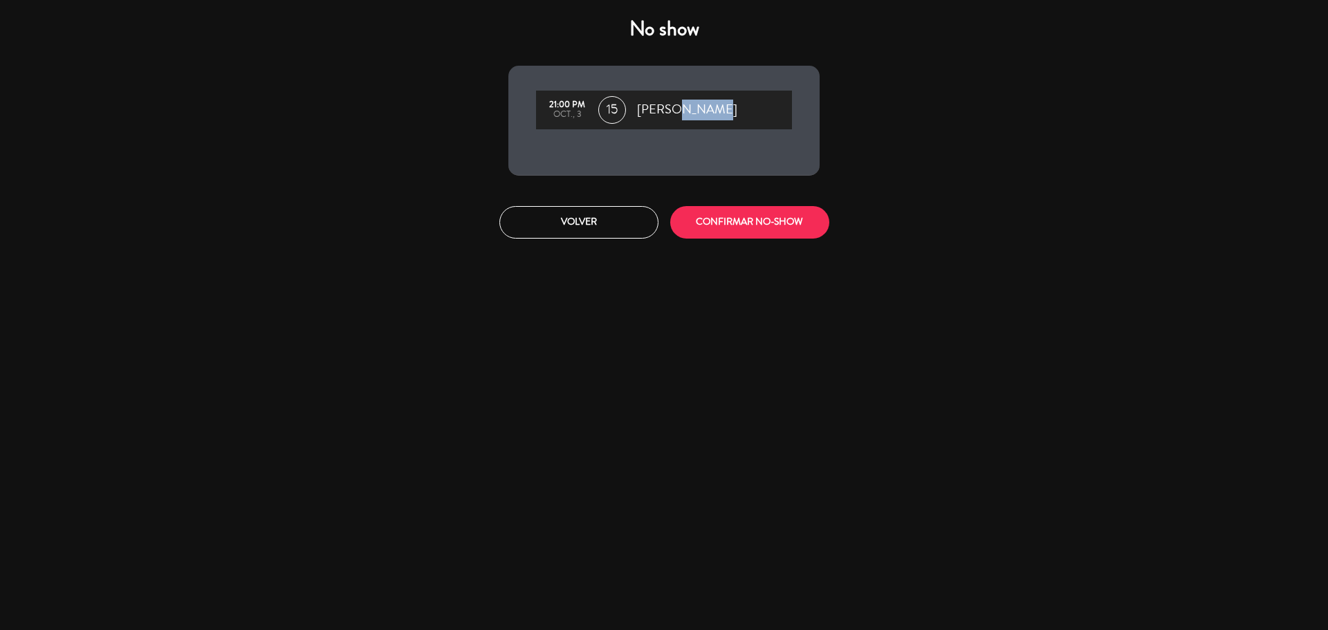
click at [762, 137] on div "21:00 PM oct., 3 15 [PERSON_NAME]" at bounding box center [663, 121] width 311 height 110
click at [756, 217] on button "CONFIRMAR NO-SHOW" at bounding box center [749, 222] width 159 height 33
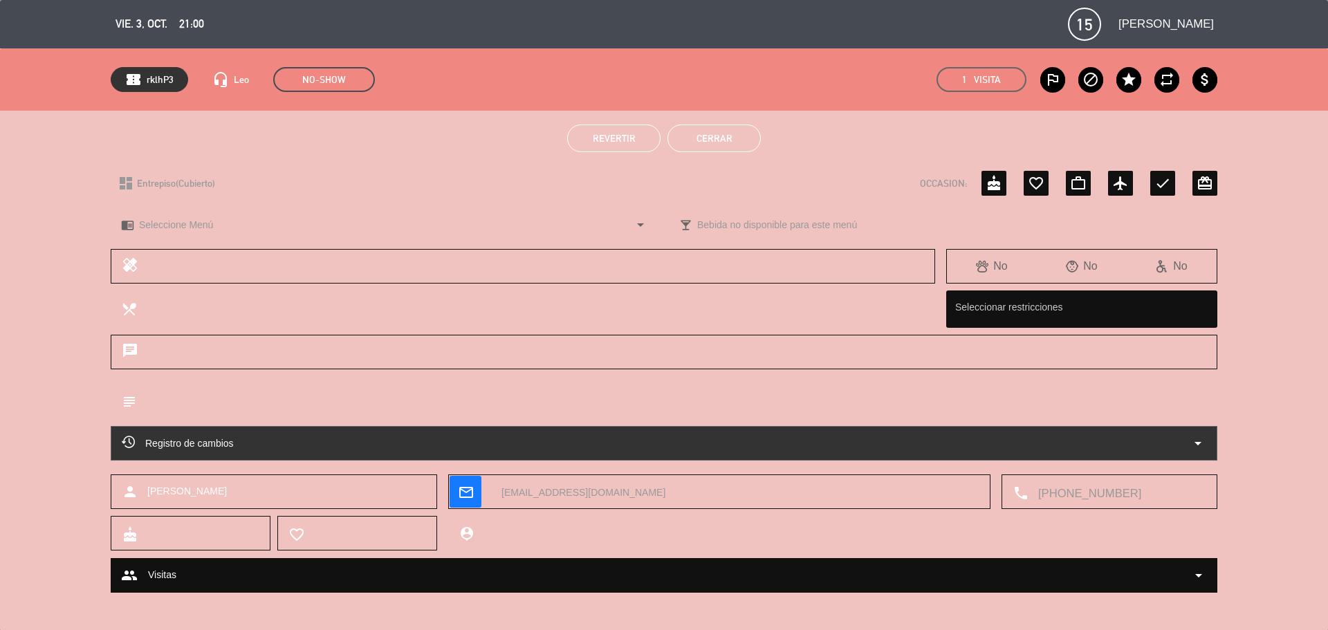
click at [706, 136] on button "Cerrar" at bounding box center [714, 139] width 93 height 28
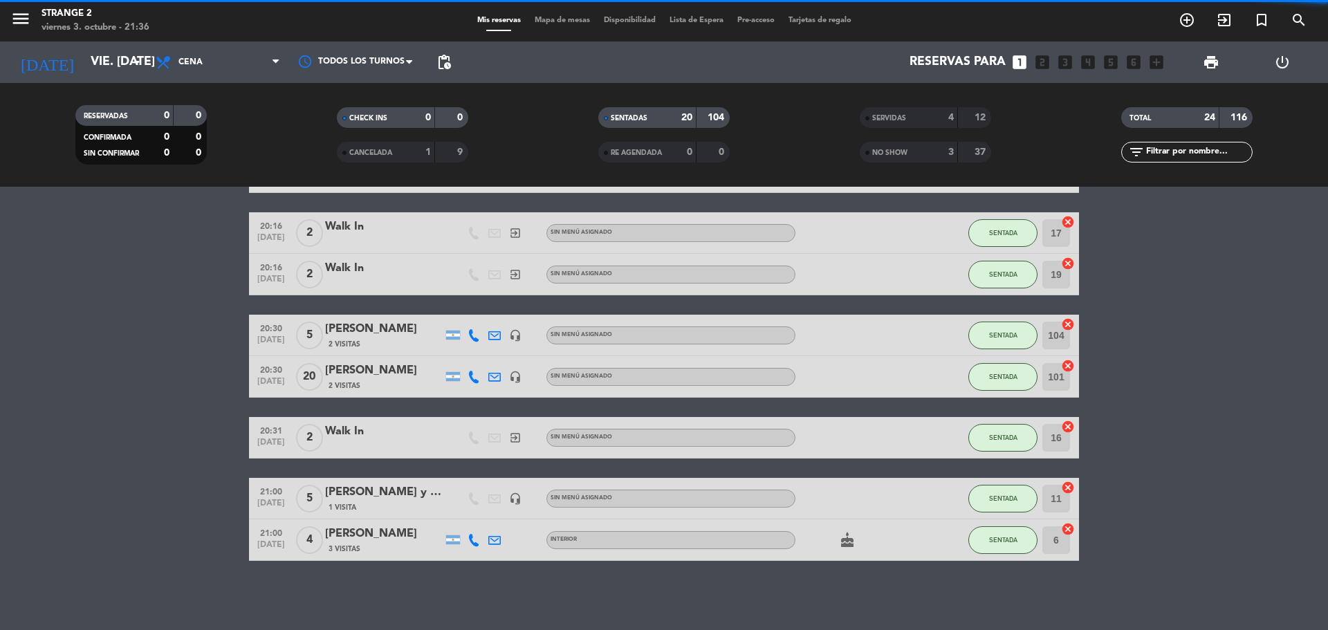
scroll to position [771, 0]
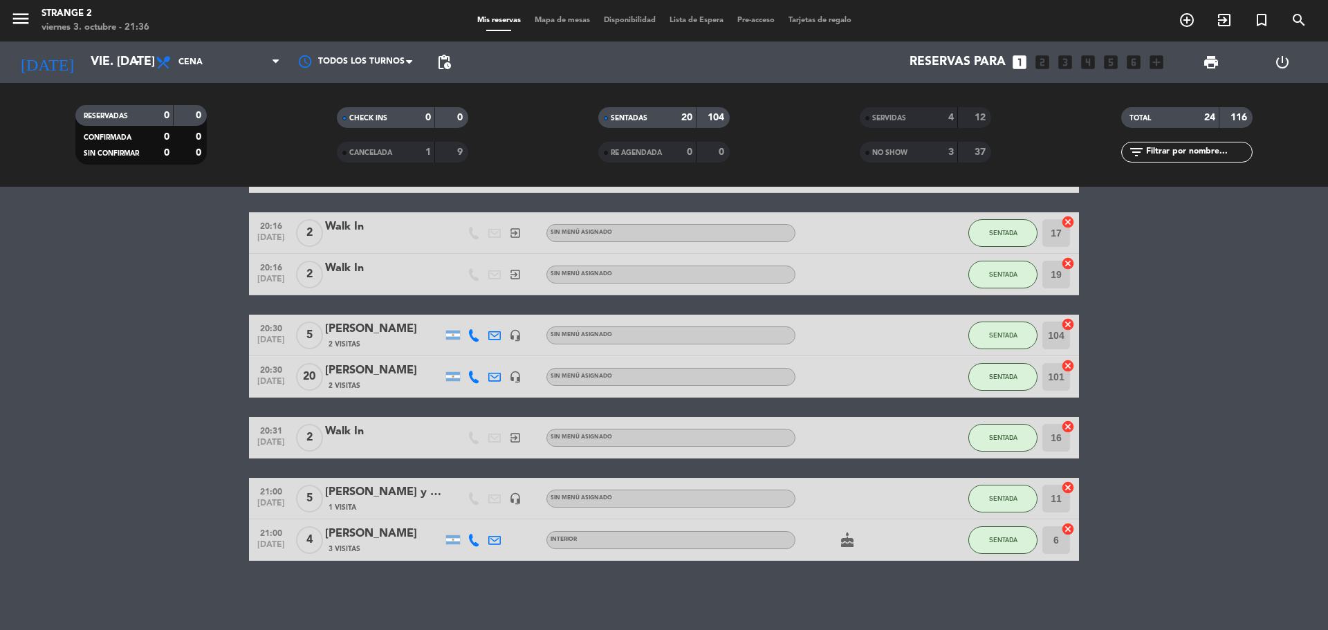
click at [568, 19] on span "Mapa de mesas" at bounding box center [562, 21] width 69 height 8
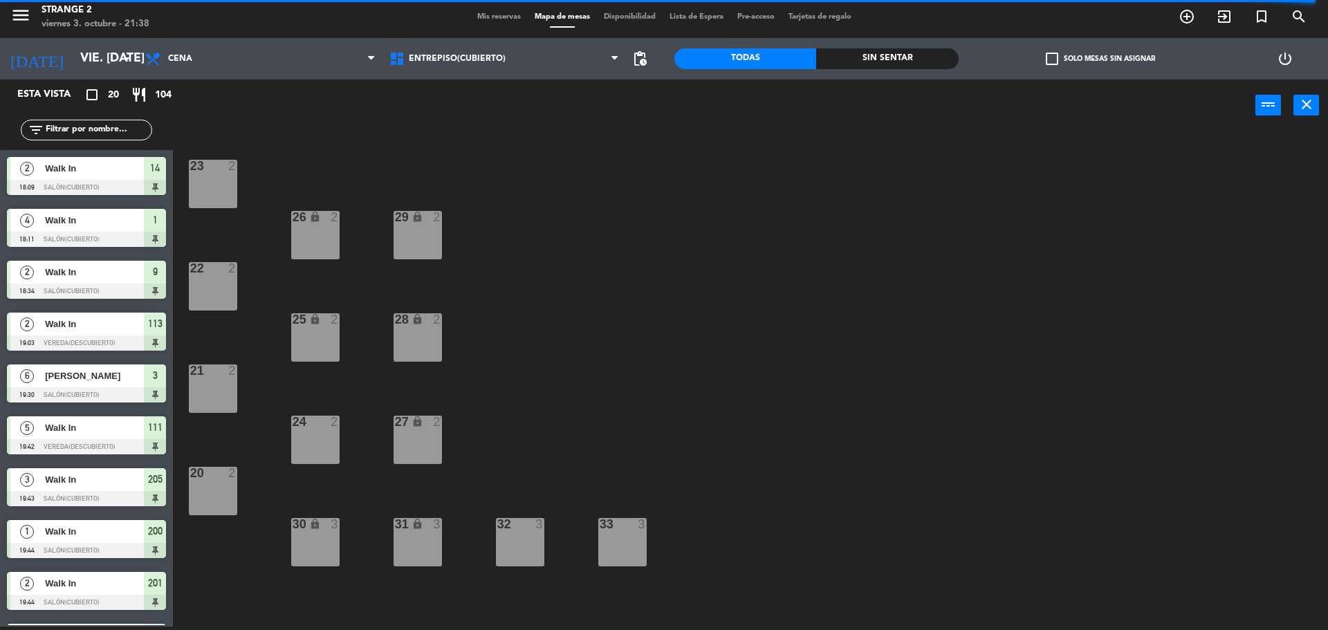
click at [520, 541] on div "32 3" at bounding box center [520, 542] width 48 height 48
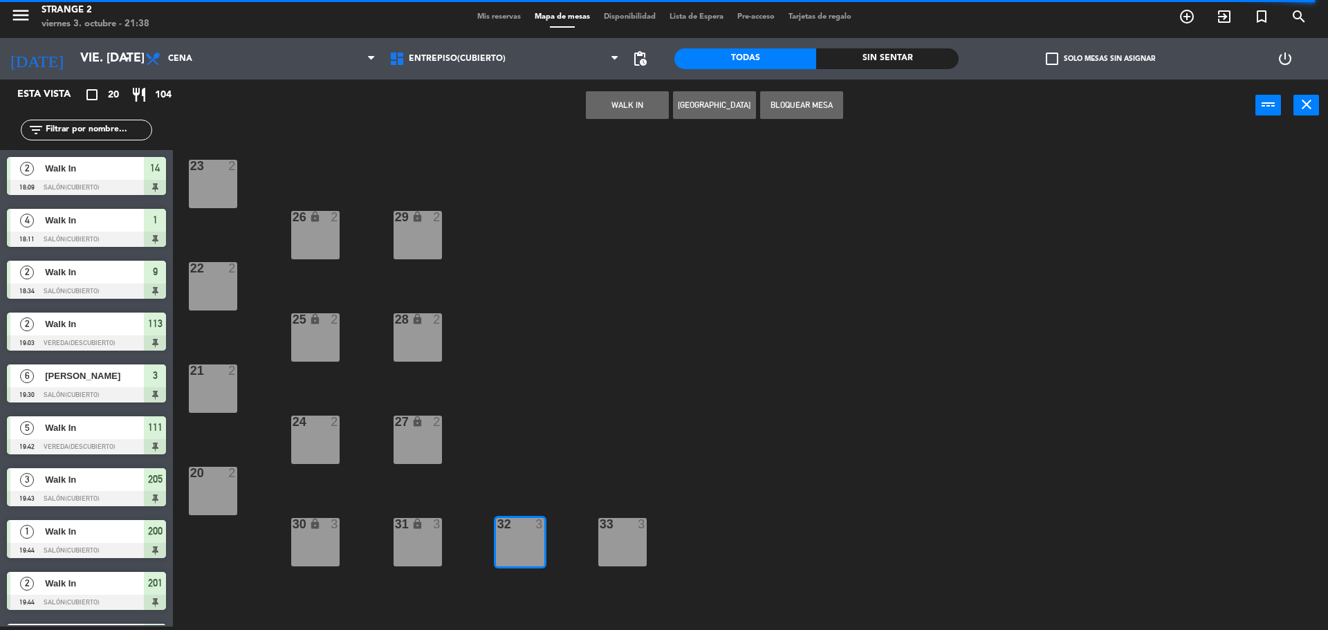
click at [620, 108] on button "WALK IN" at bounding box center [627, 105] width 83 height 28
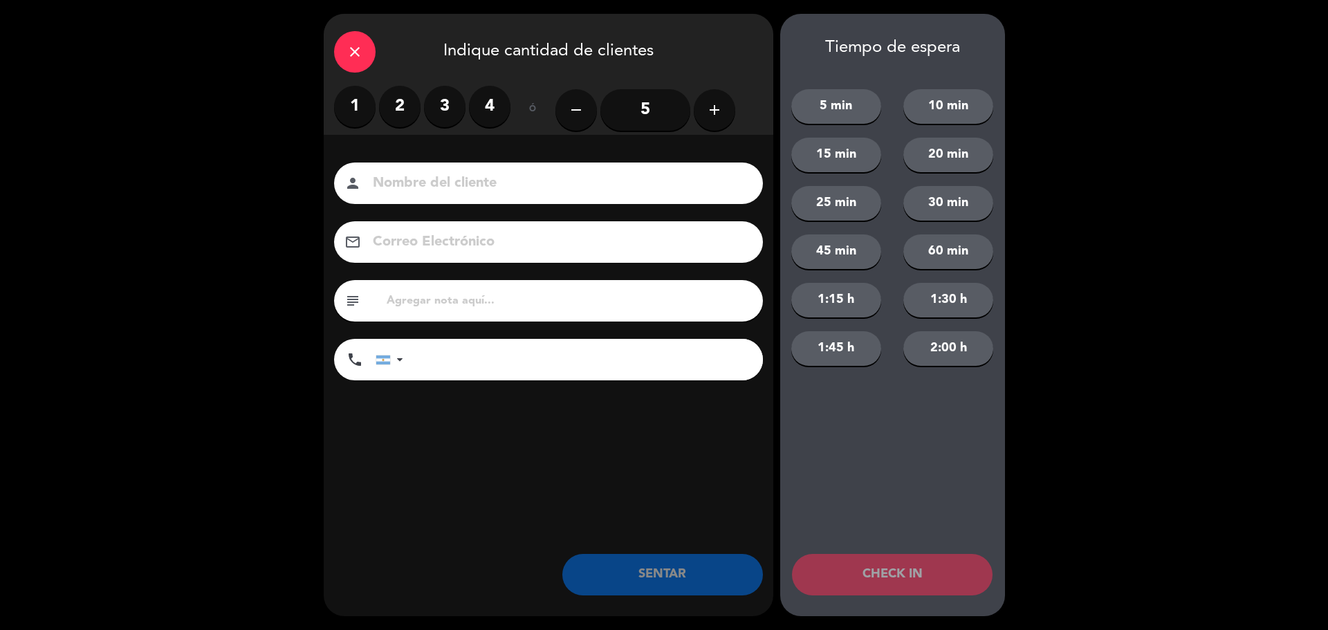
click at [396, 102] on label "2" at bounding box center [400, 107] width 42 height 42
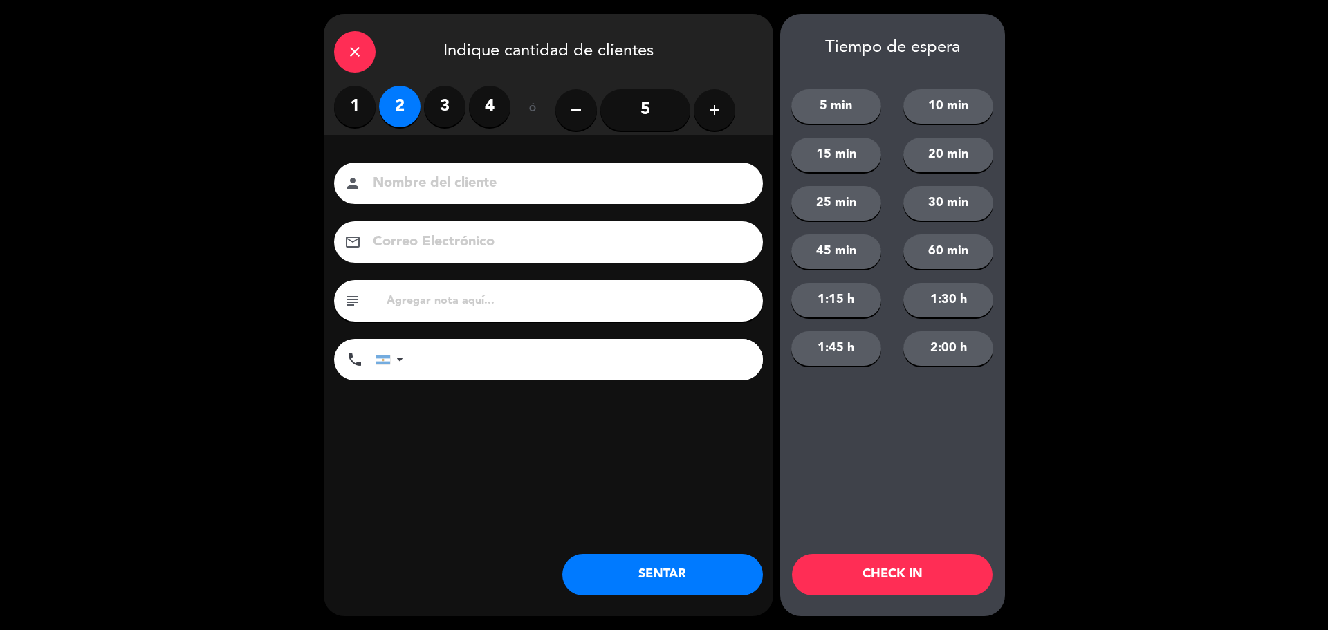
click at [632, 569] on button "SENTAR" at bounding box center [662, 575] width 201 height 42
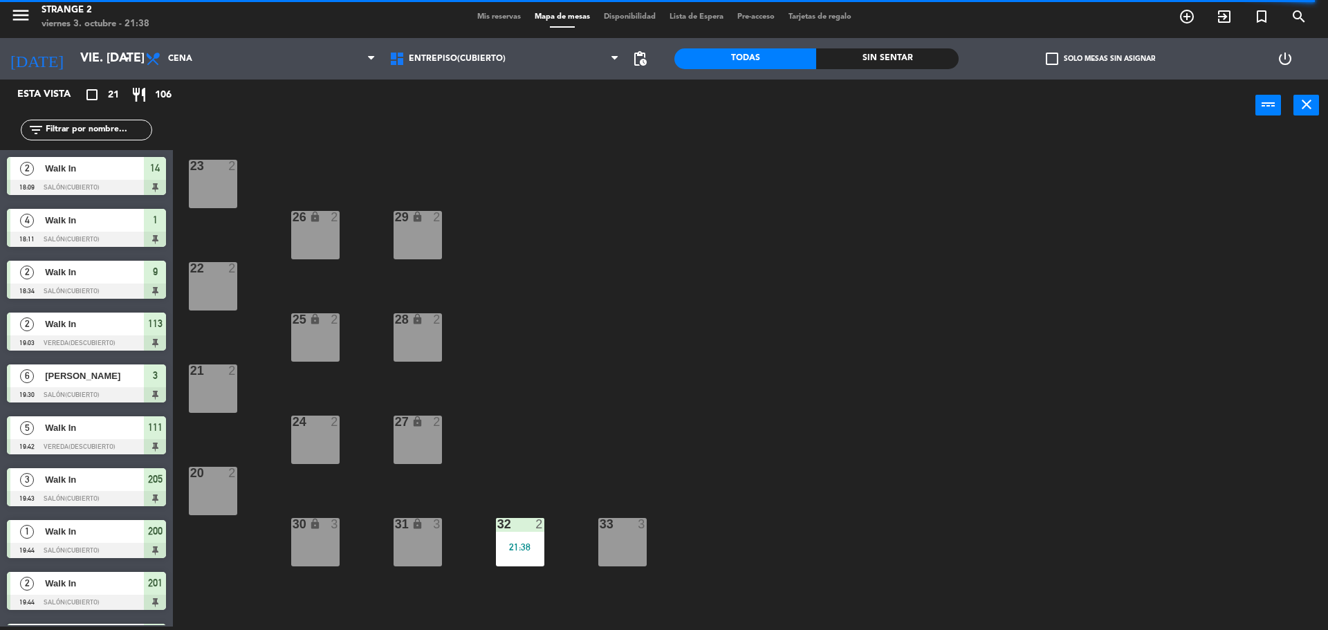
click at [421, 549] on div "31 lock 3" at bounding box center [418, 542] width 48 height 48
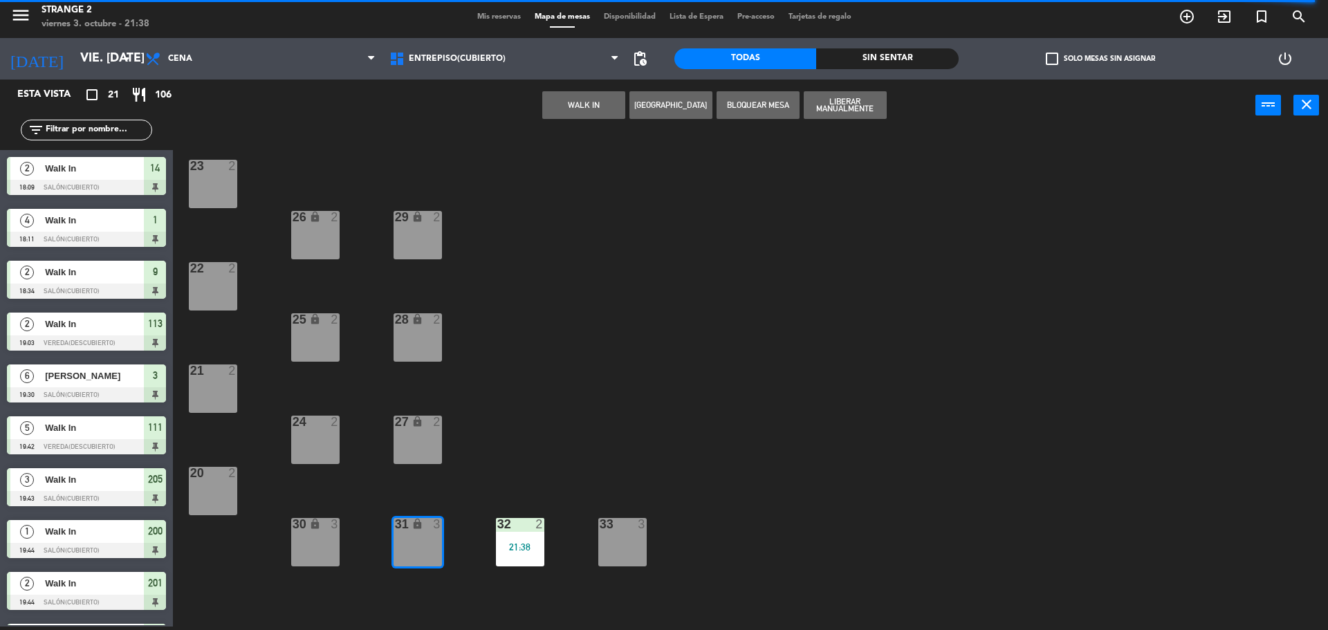
click at [581, 105] on button "WALK IN" at bounding box center [583, 105] width 83 height 28
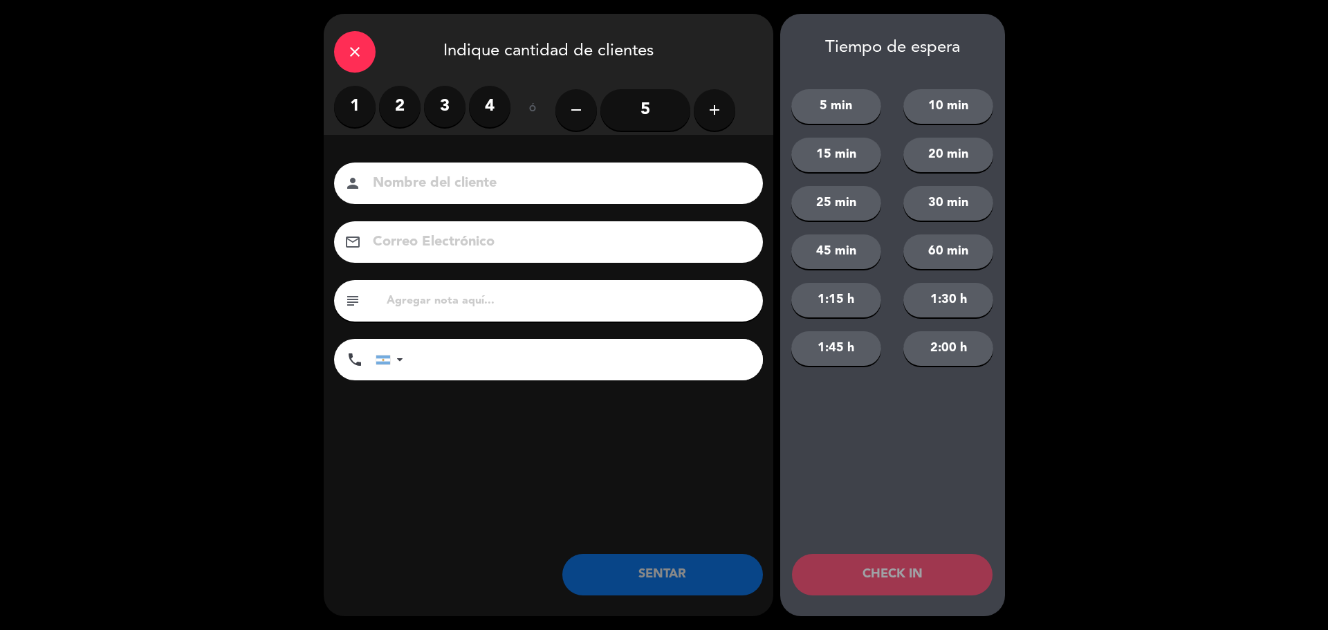
click at [398, 115] on label "2" at bounding box center [400, 107] width 42 height 42
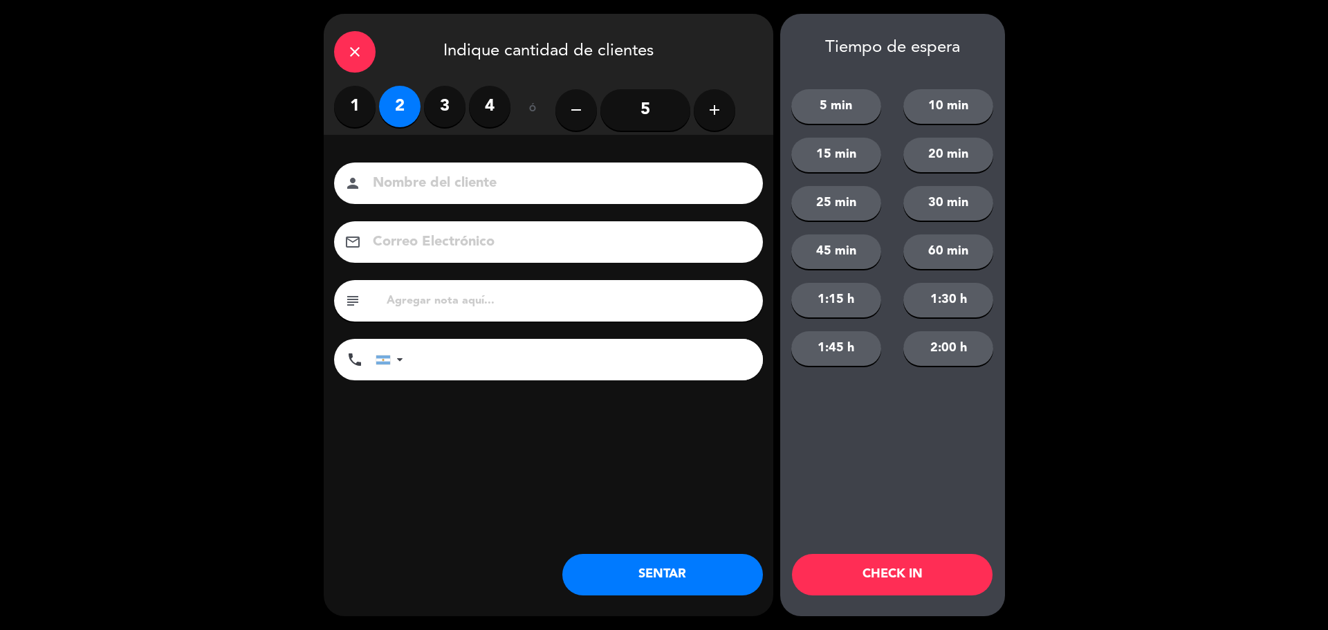
click at [623, 569] on button "SENTAR" at bounding box center [662, 575] width 201 height 42
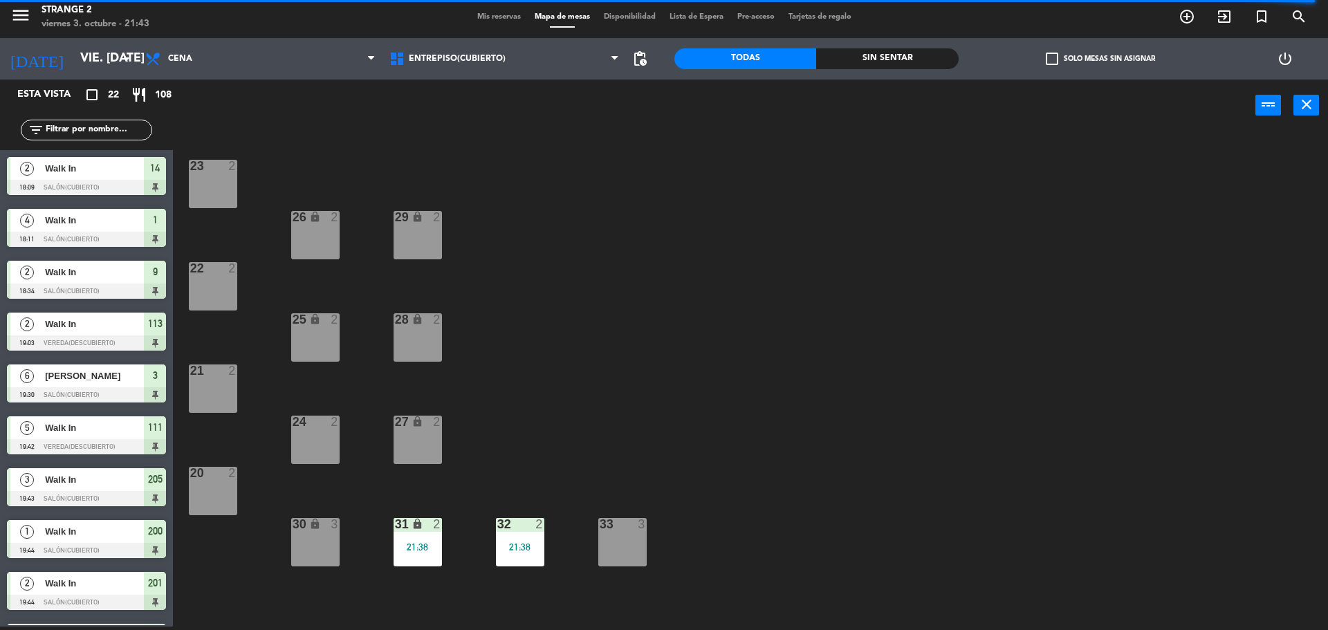
click at [204, 388] on div "21 2" at bounding box center [213, 389] width 48 height 48
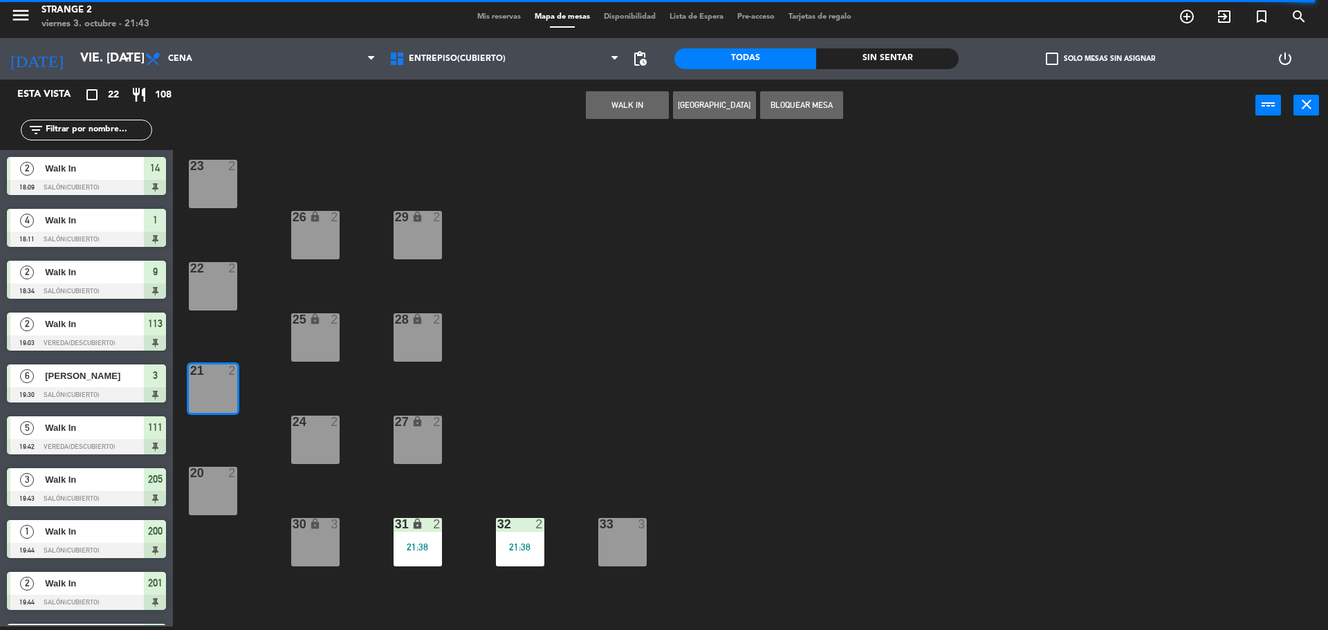
click at [195, 499] on div "20 2" at bounding box center [213, 491] width 48 height 48
click at [195, 495] on div "20 2" at bounding box center [213, 491] width 48 height 48
click at [208, 282] on div "22 2" at bounding box center [213, 286] width 48 height 48
click at [631, 103] on button "WALK IN" at bounding box center [627, 105] width 83 height 28
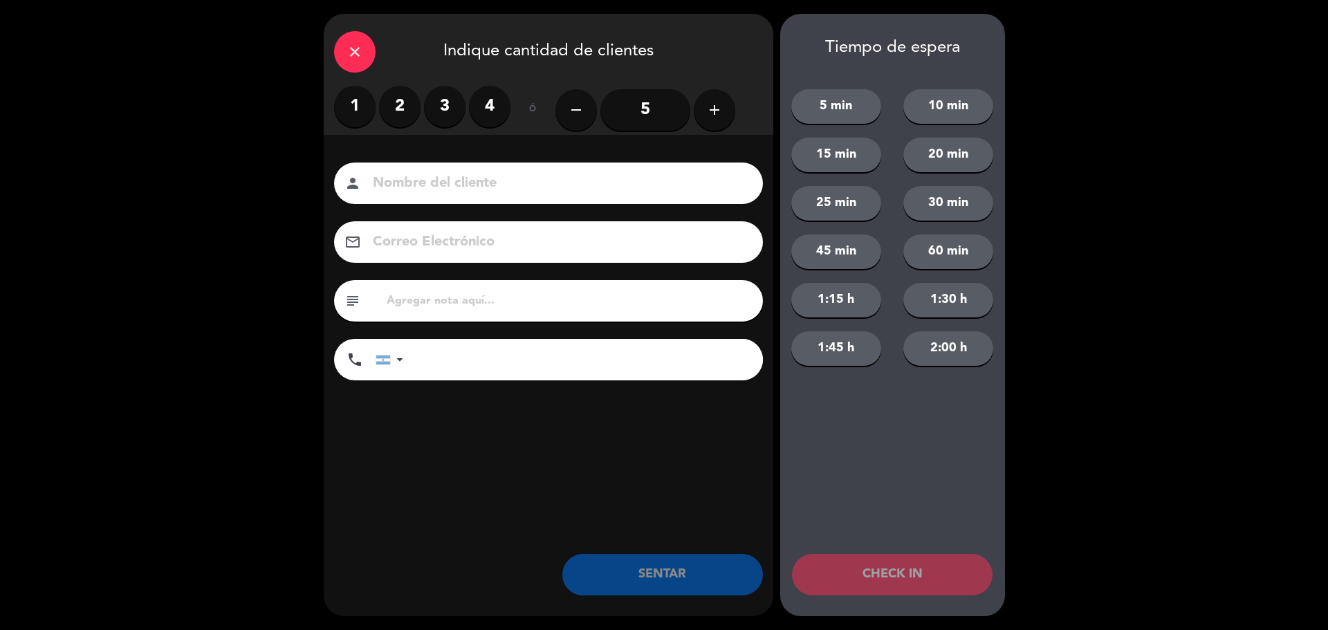
click at [437, 111] on label "3" at bounding box center [445, 107] width 42 height 42
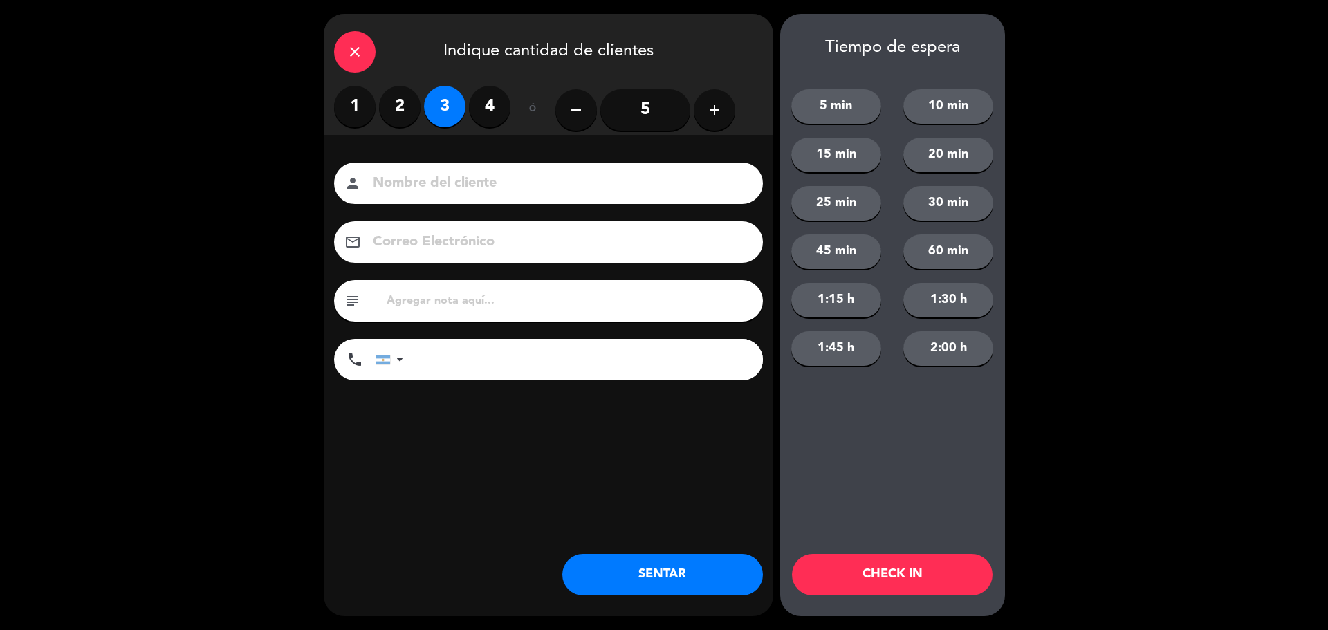
click at [641, 571] on button "SENTAR" at bounding box center [662, 575] width 201 height 42
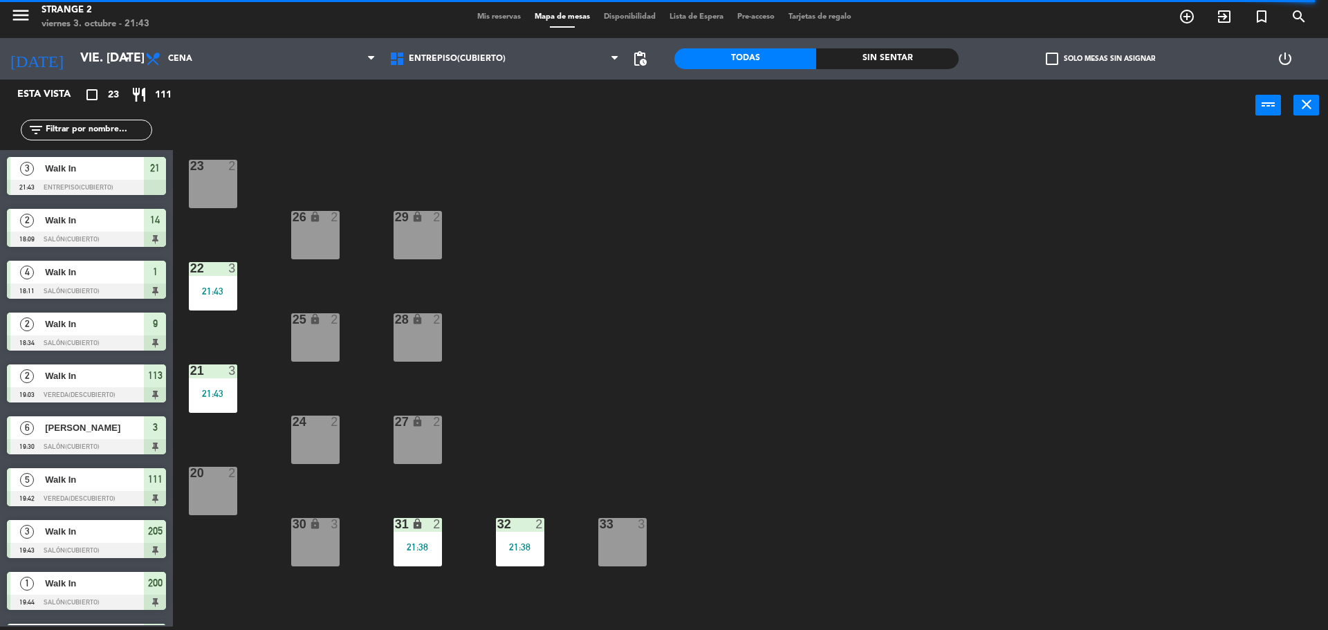
drag, startPoint x: 315, startPoint y: 424, endPoint x: 321, endPoint y: 394, distance: 30.4
click at [315, 423] on div at bounding box center [315, 422] width 23 height 12
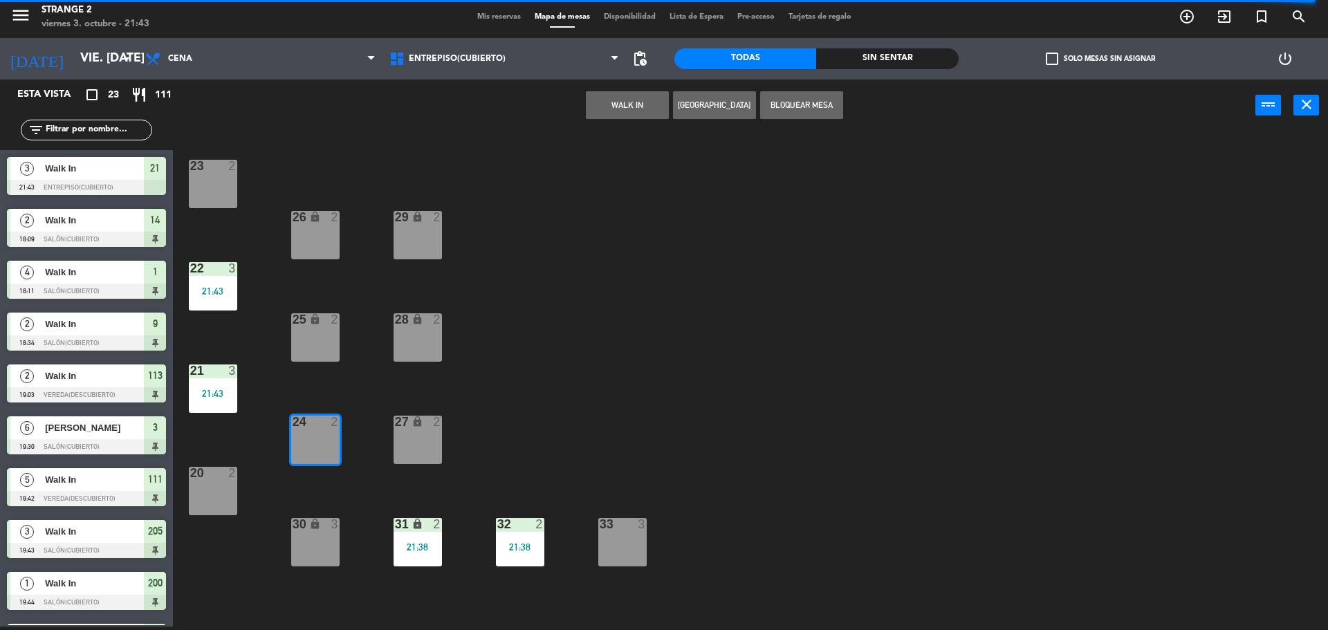
click at [321, 345] on div "25 lock 2" at bounding box center [315, 337] width 48 height 48
click at [623, 89] on div "WALK IN [GEOGRAPHIC_DATA] Bloquear Mesa power_input close" at bounding box center [714, 106] width 1083 height 53
click at [620, 100] on button "WALK IN" at bounding box center [627, 105] width 83 height 28
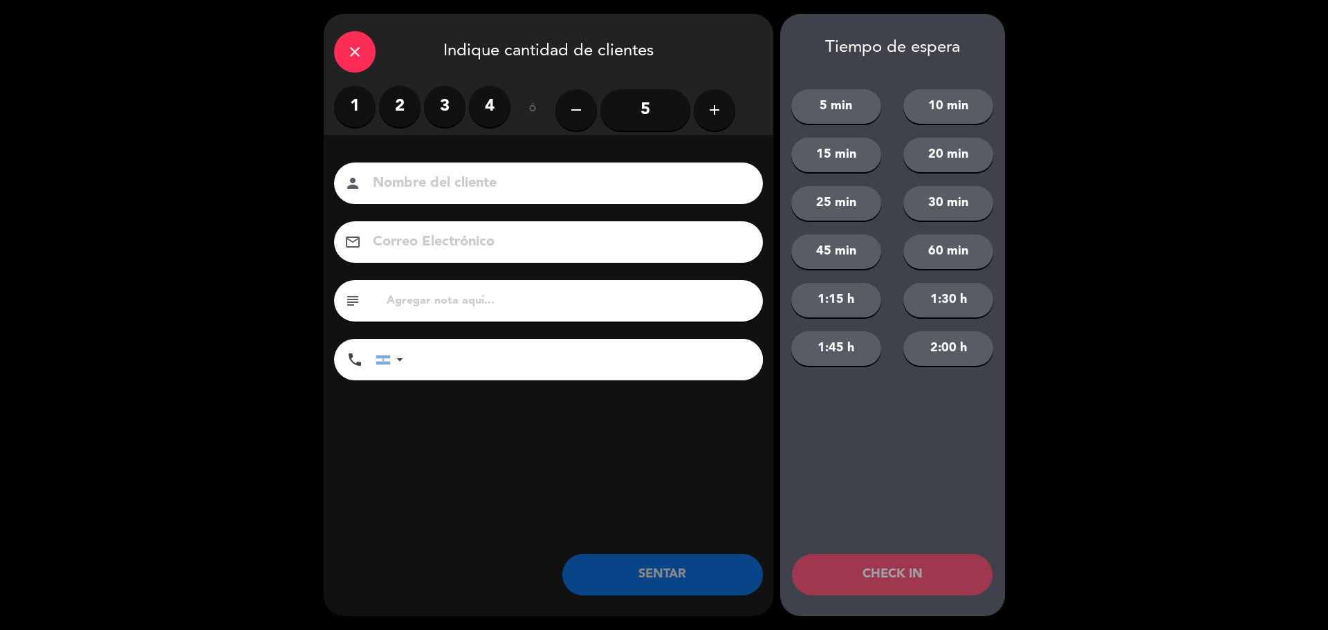
click at [484, 102] on label "4" at bounding box center [490, 107] width 42 height 42
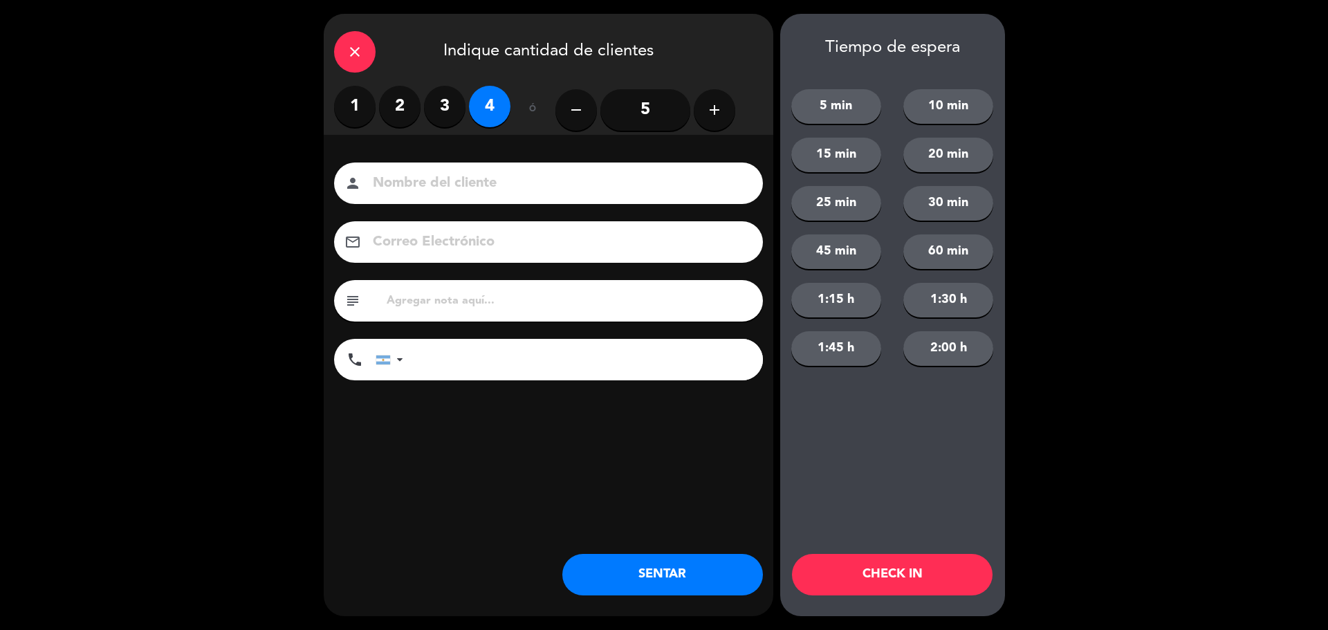
click at [709, 577] on button "SENTAR" at bounding box center [662, 575] width 201 height 42
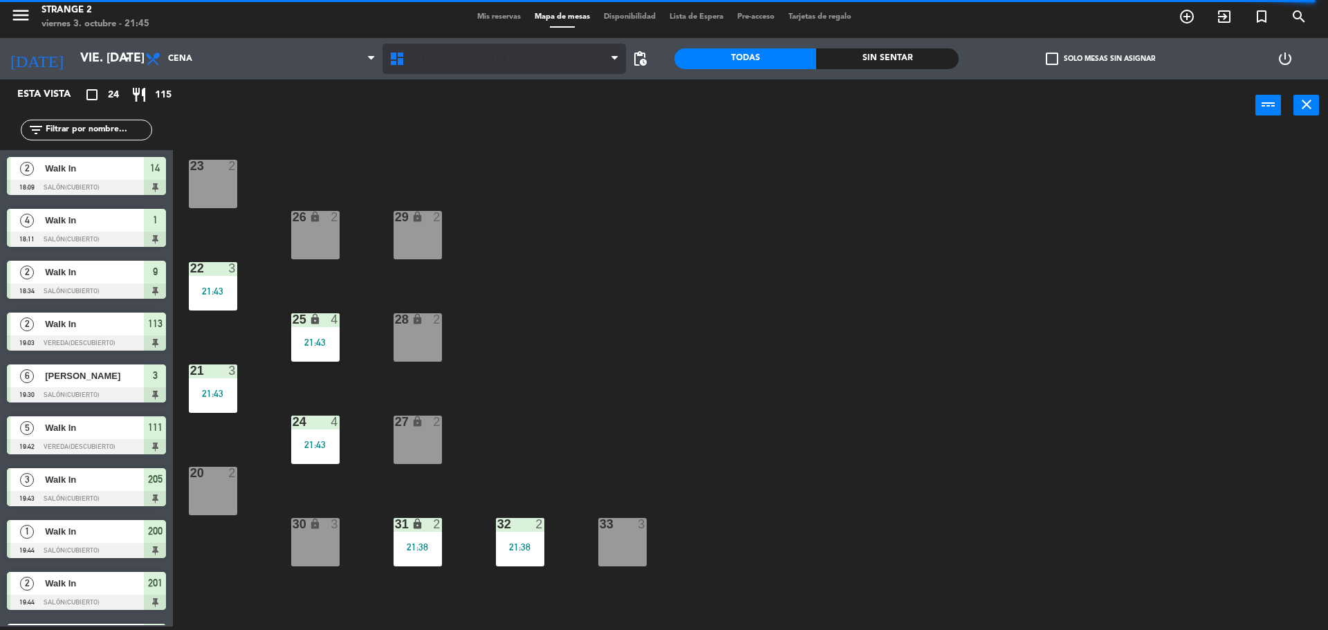
click at [439, 55] on span "Entrepiso(Cubierto)" at bounding box center [457, 59] width 97 height 10
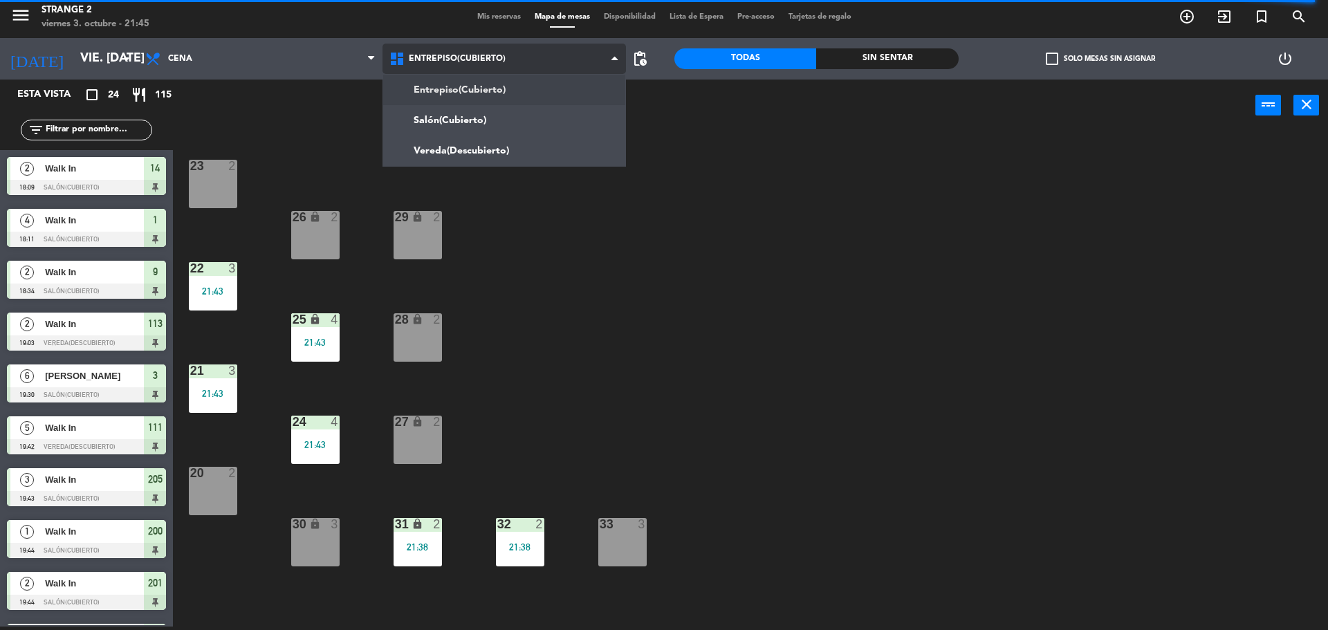
click at [444, 122] on ng-component "menu Strange 2 viernes 3. octubre - 21:45 Mis reservas Mapa de mesas Disponibil…" at bounding box center [664, 314] width 1328 height 634
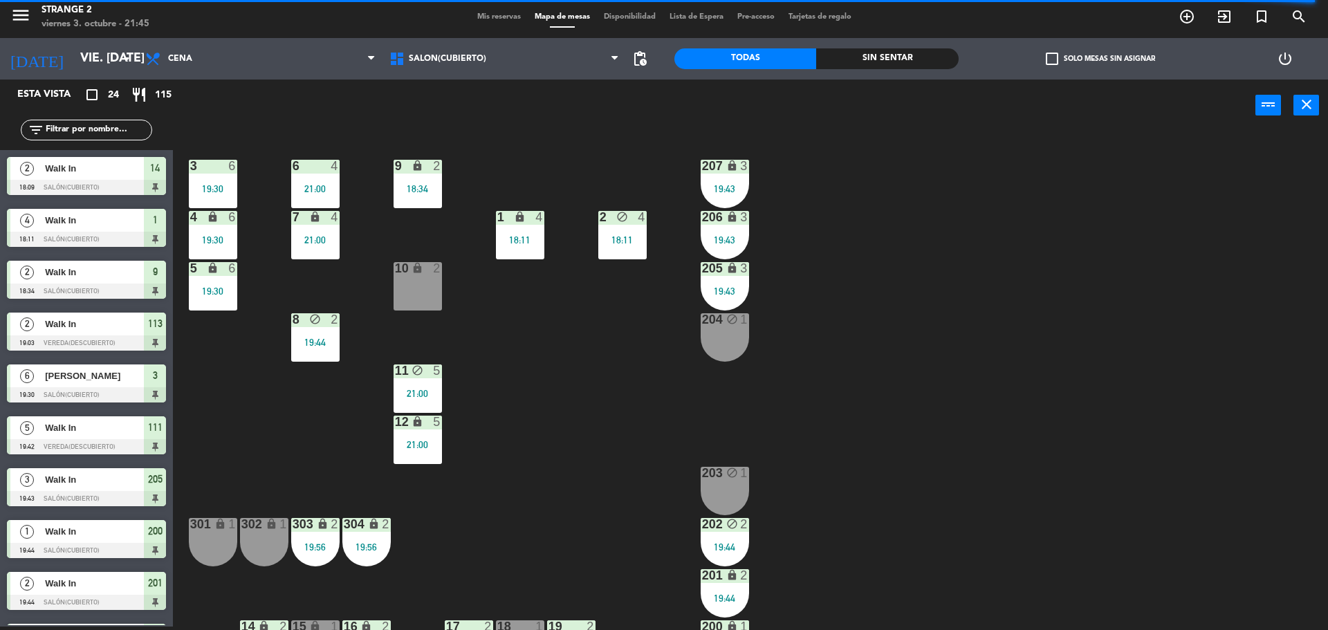
click at [354, 540] on div "304 lock 2 19:56" at bounding box center [366, 542] width 48 height 48
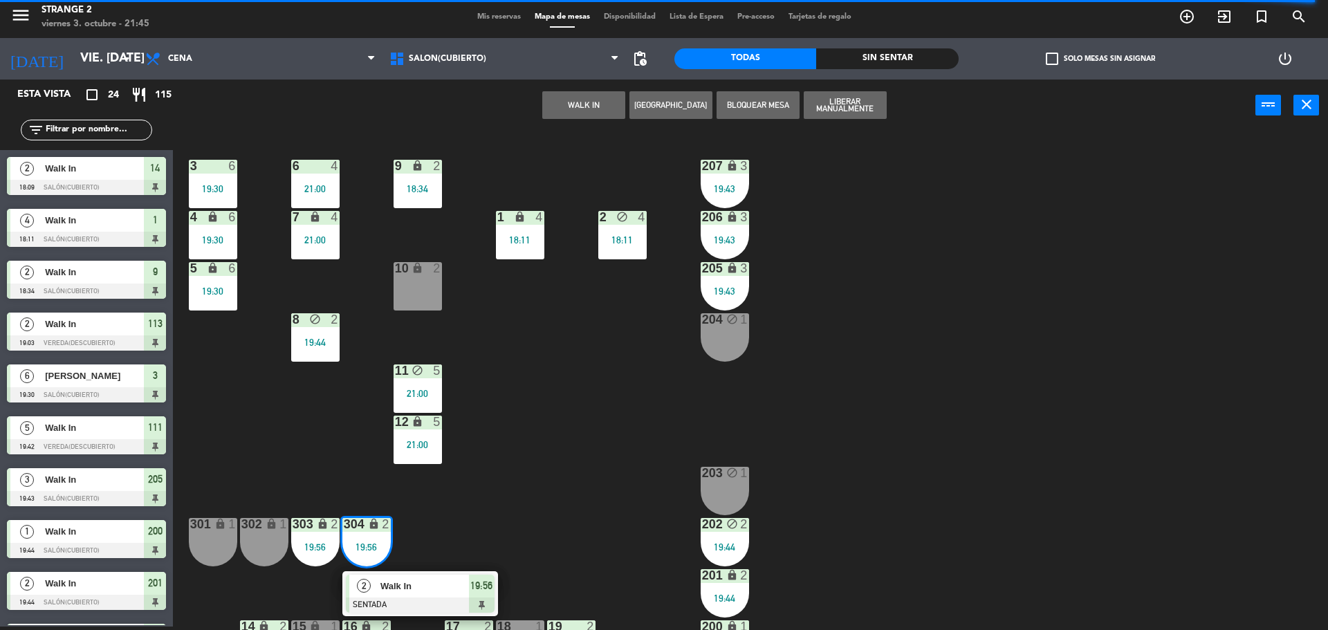
click at [423, 590] on span "Walk In" at bounding box center [424, 586] width 89 height 15
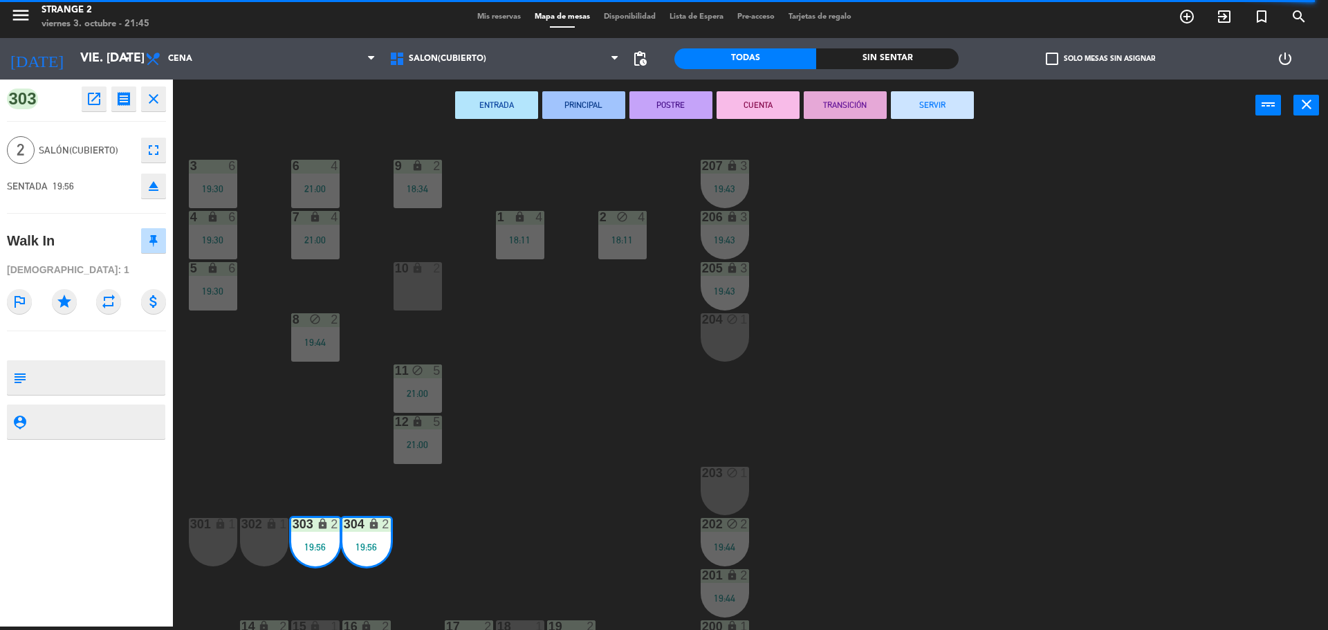
click at [946, 97] on button "SERVIR" at bounding box center [932, 105] width 83 height 28
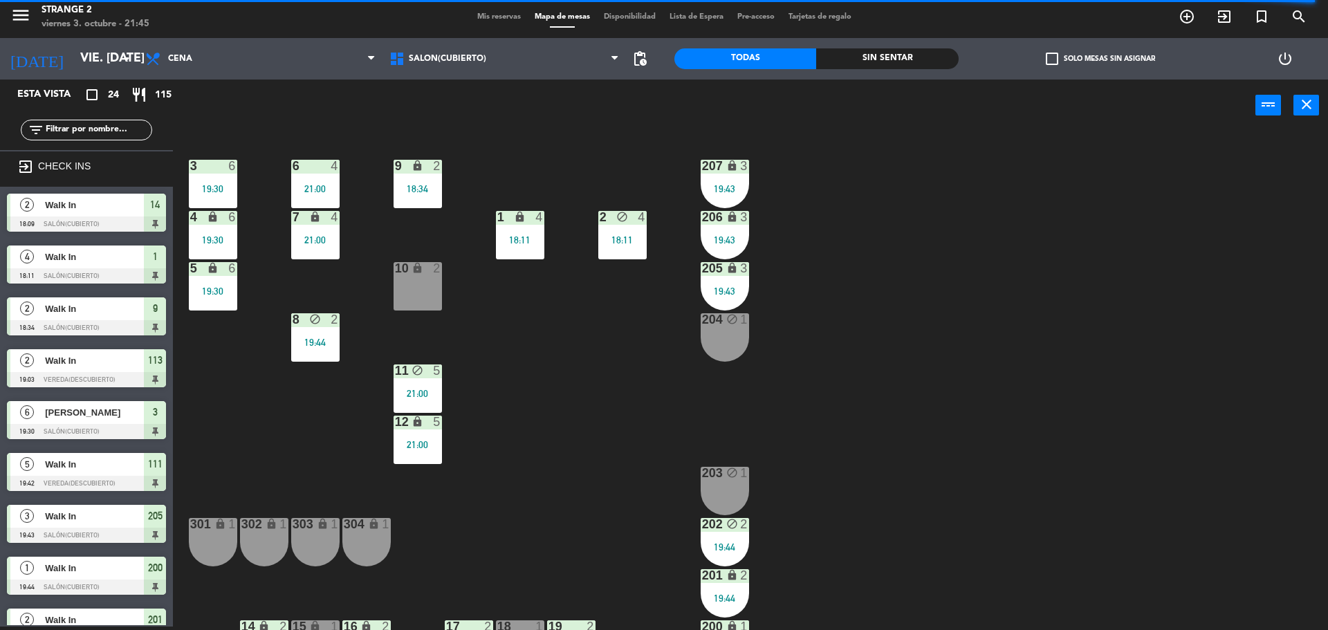
click at [385, 549] on div "304 lock 1" at bounding box center [366, 542] width 48 height 48
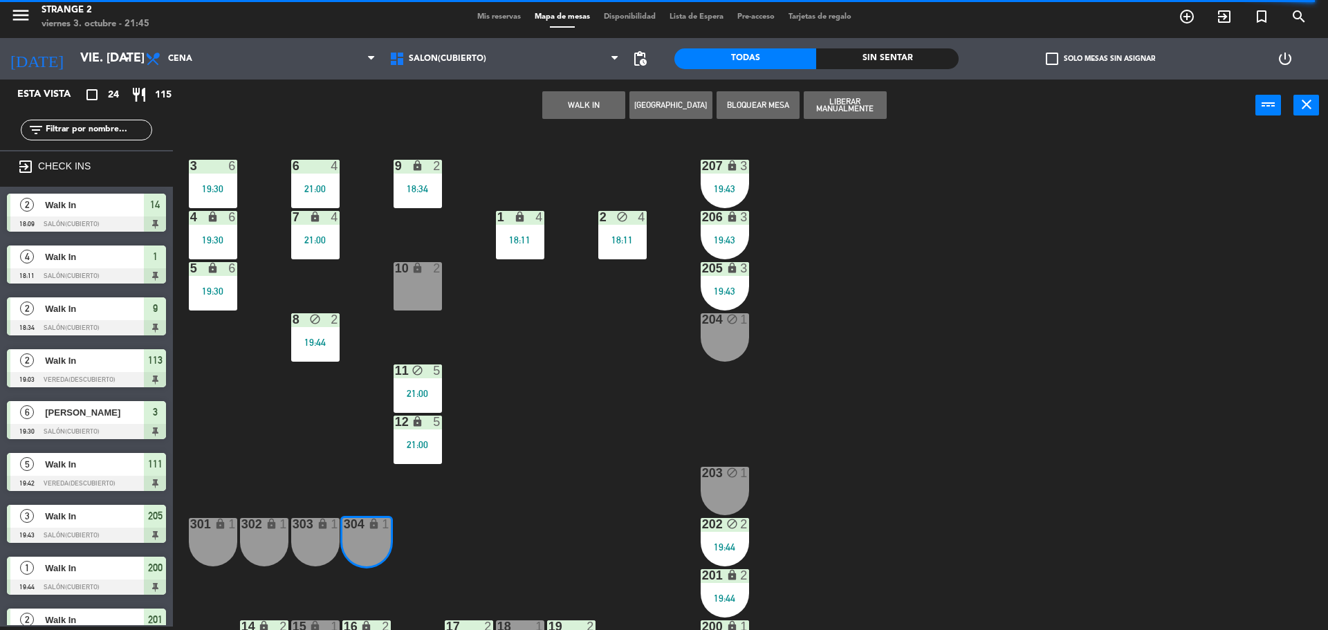
click at [320, 544] on div "303 lock 1" at bounding box center [315, 542] width 48 height 48
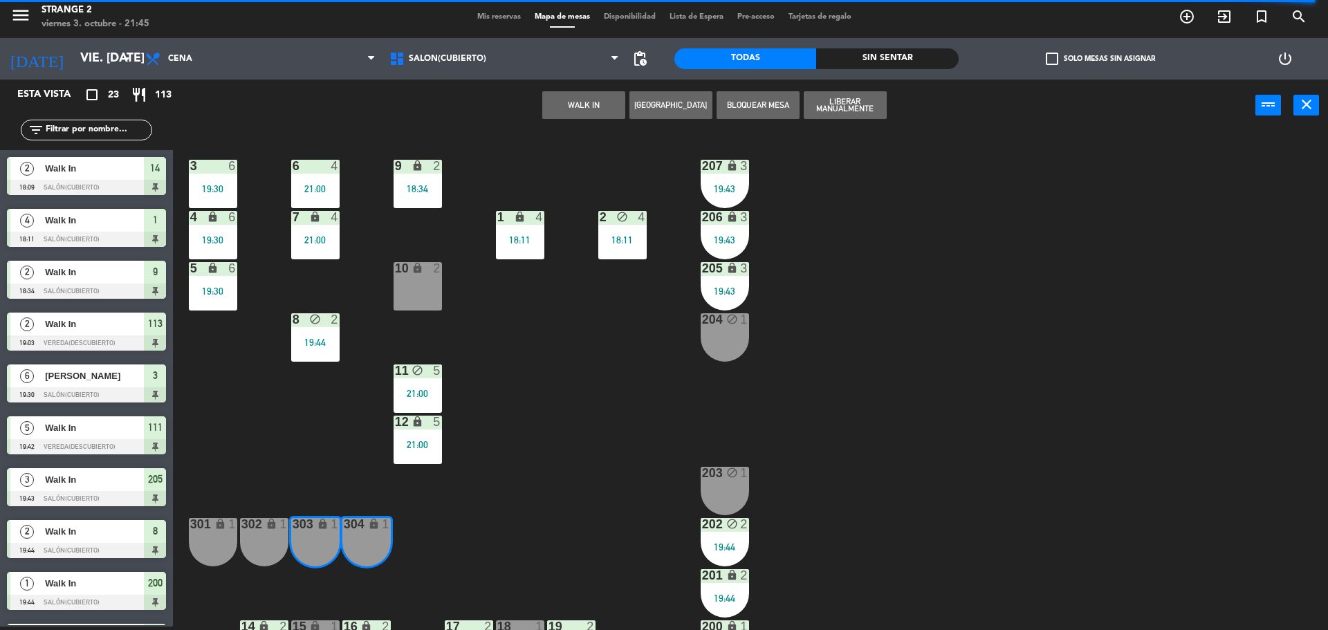
click at [590, 107] on button "WALK IN" at bounding box center [583, 105] width 83 height 28
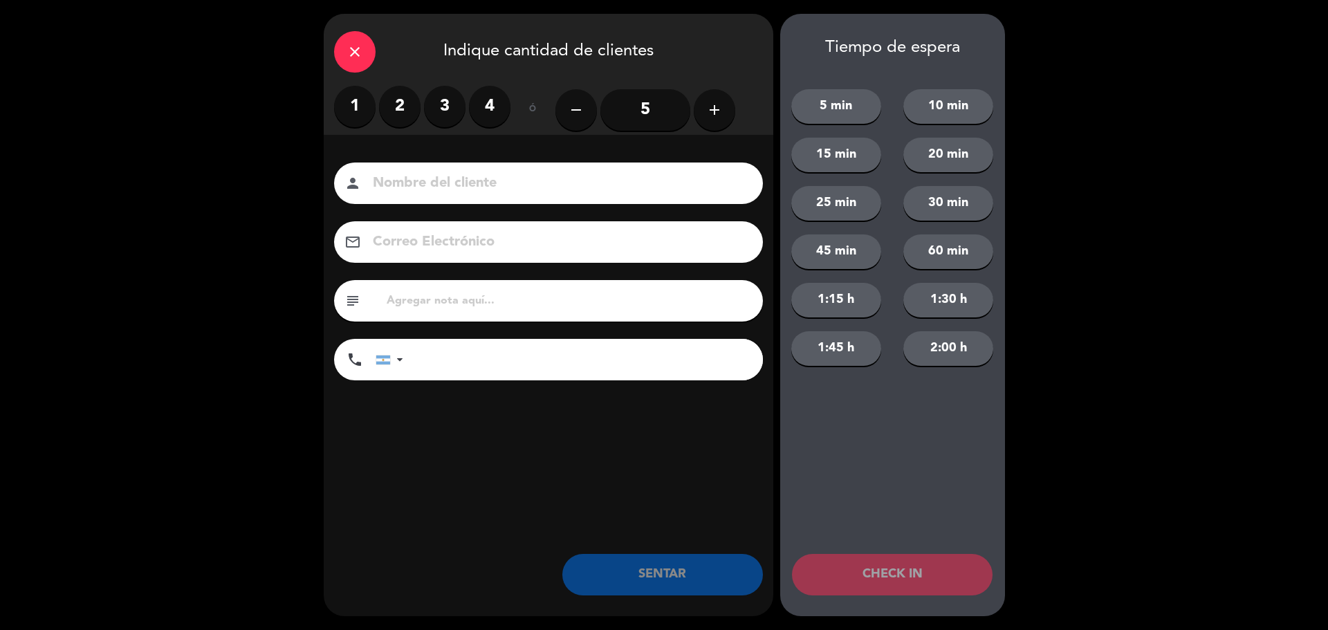
click at [394, 111] on label "2" at bounding box center [400, 107] width 42 height 42
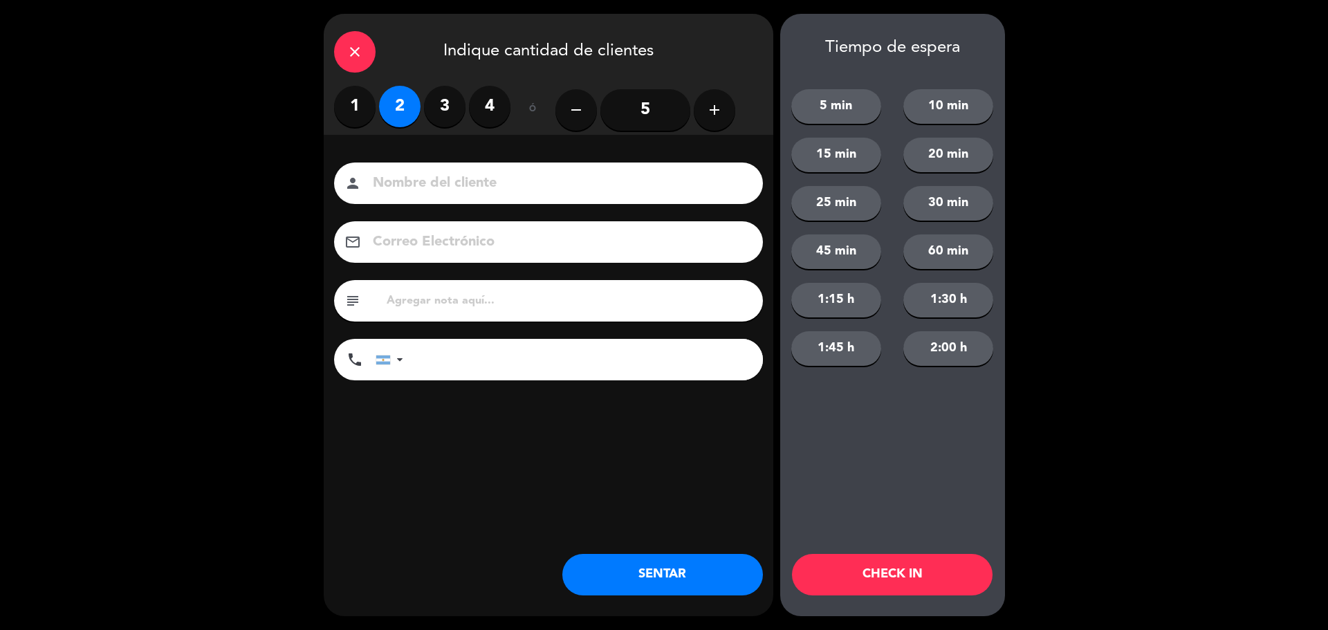
click at [616, 569] on button "SENTAR" at bounding box center [662, 575] width 201 height 42
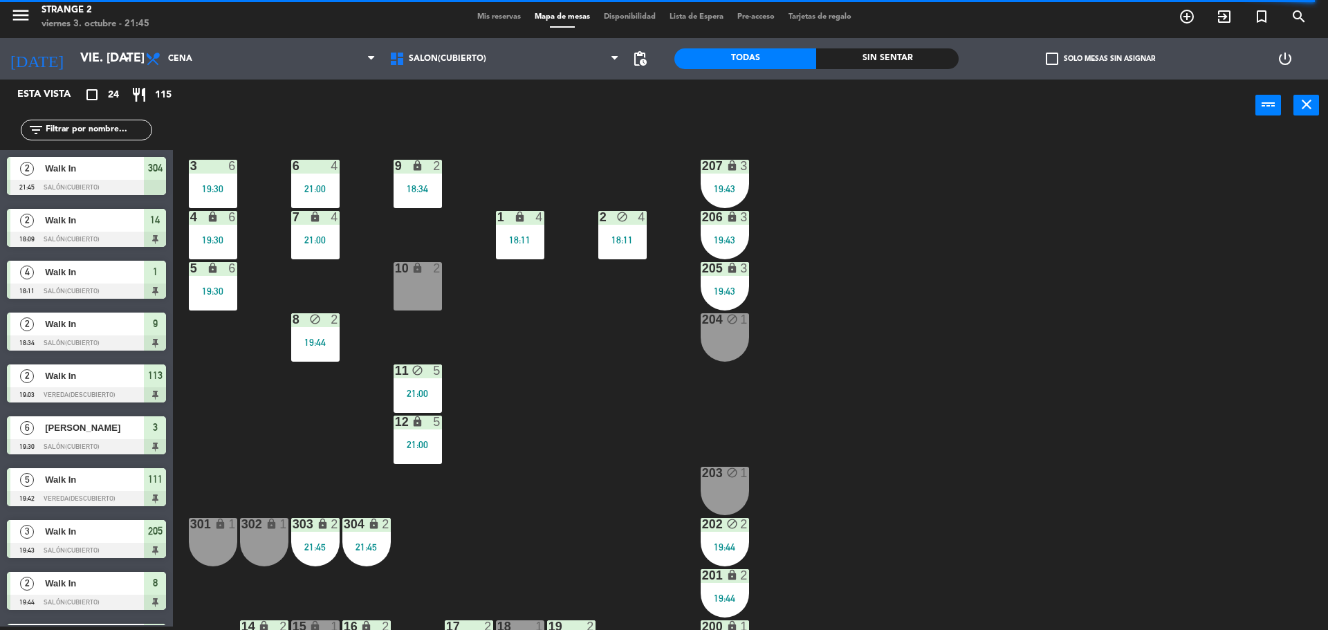
scroll to position [39, 0]
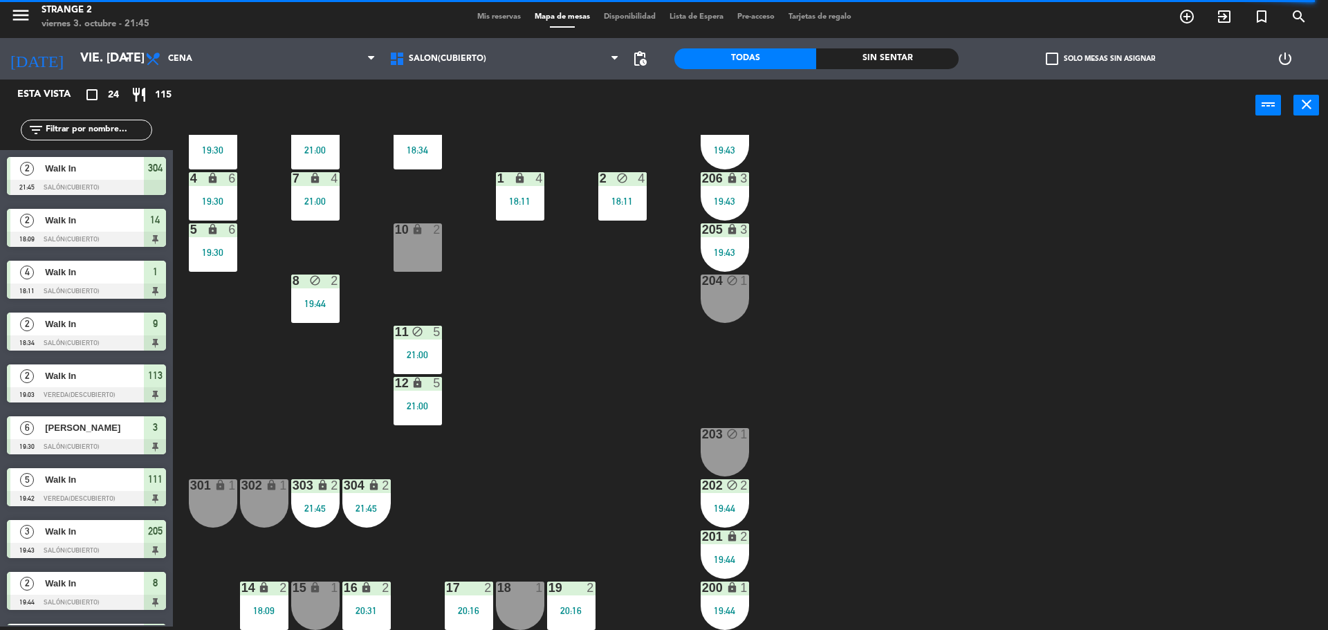
click at [324, 596] on div "15 lock 1" at bounding box center [315, 606] width 48 height 48
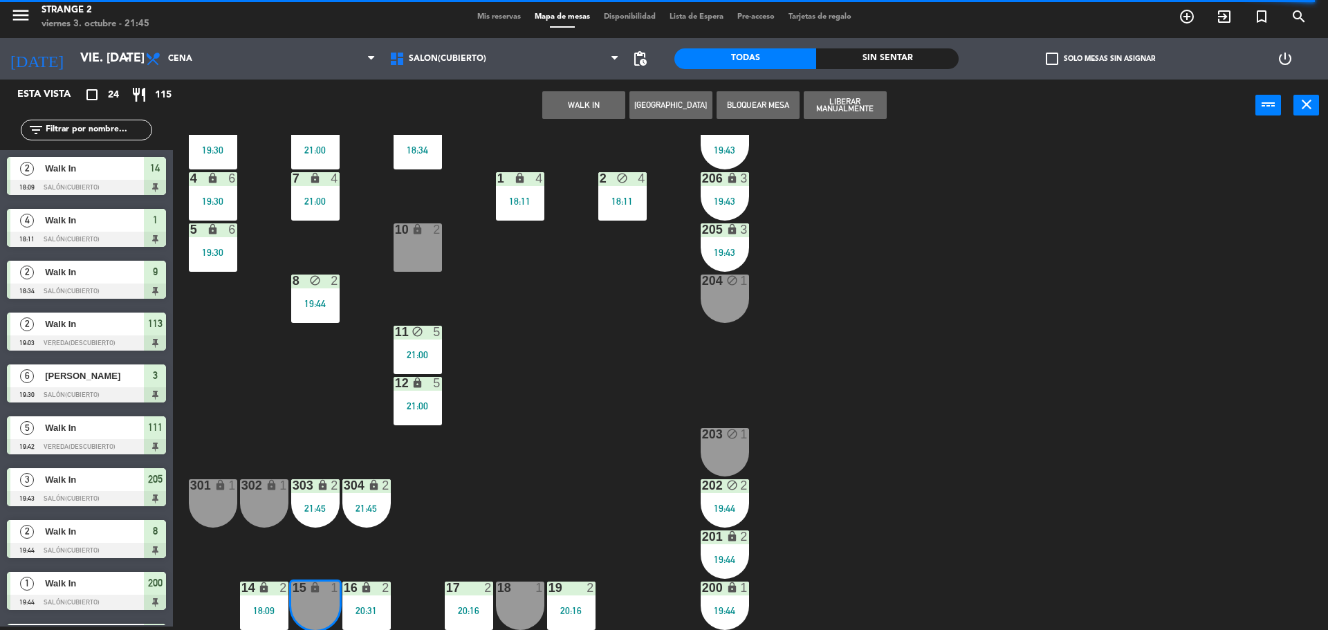
click at [576, 106] on button "WALK IN" at bounding box center [583, 105] width 83 height 28
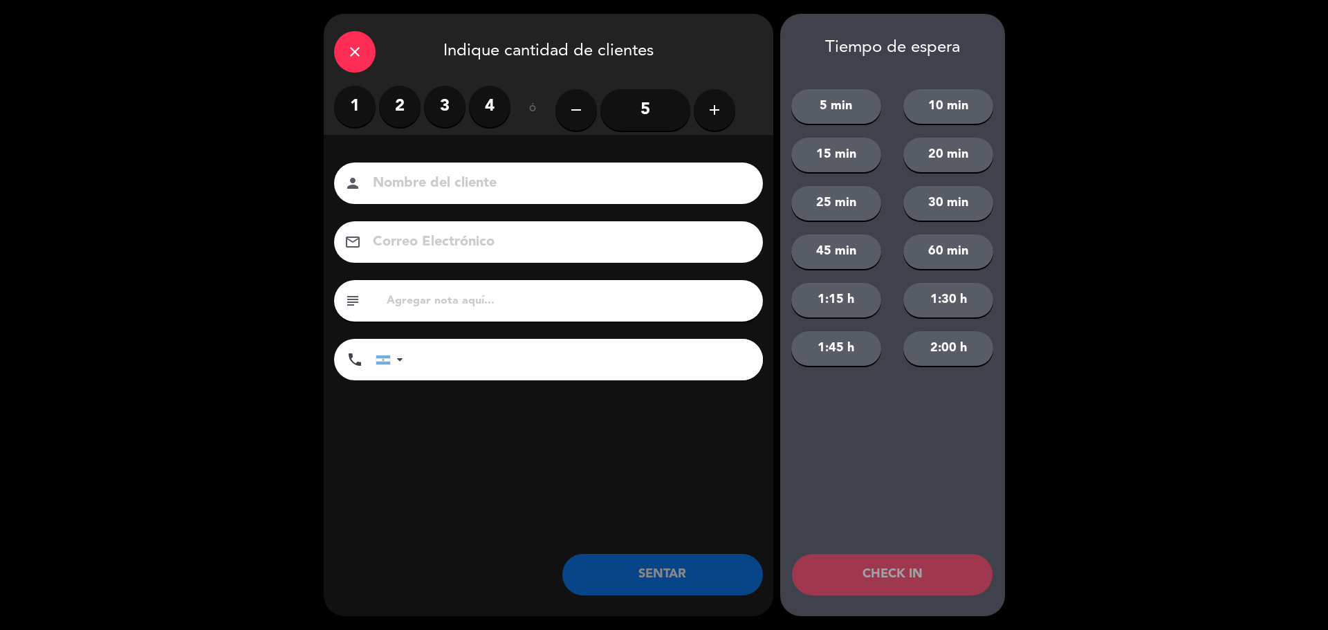
click at [484, 107] on label "4" at bounding box center [490, 107] width 42 height 42
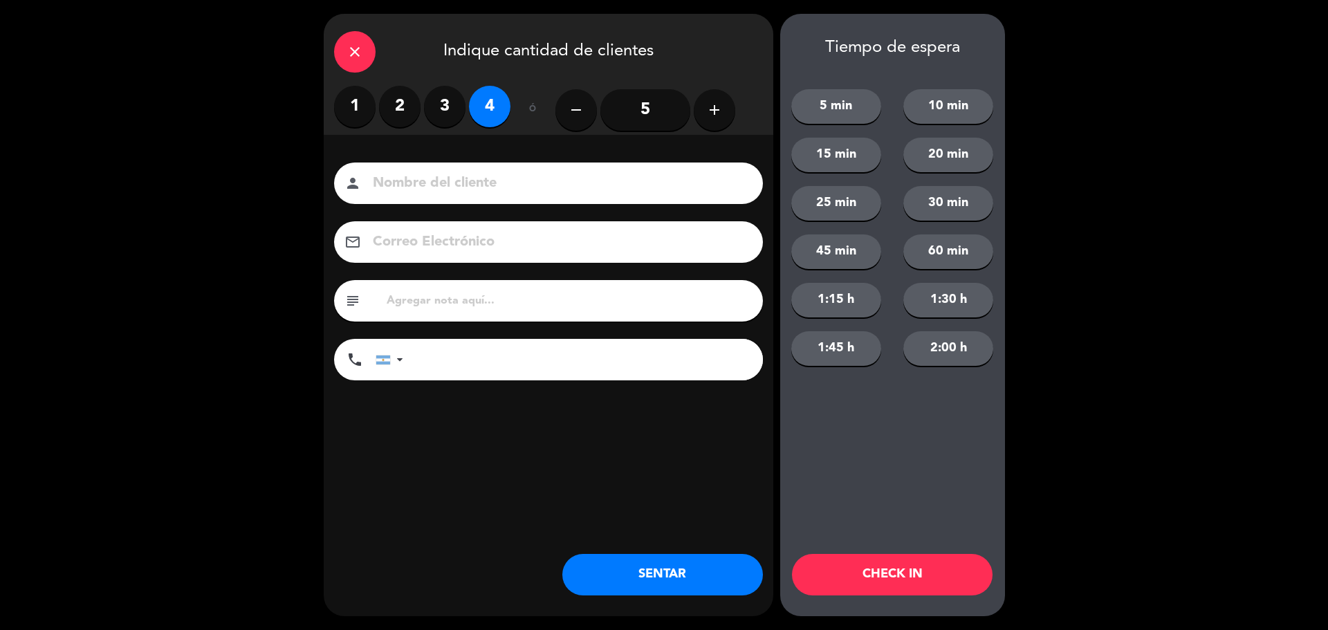
click at [643, 571] on button "SENTAR" at bounding box center [662, 575] width 201 height 42
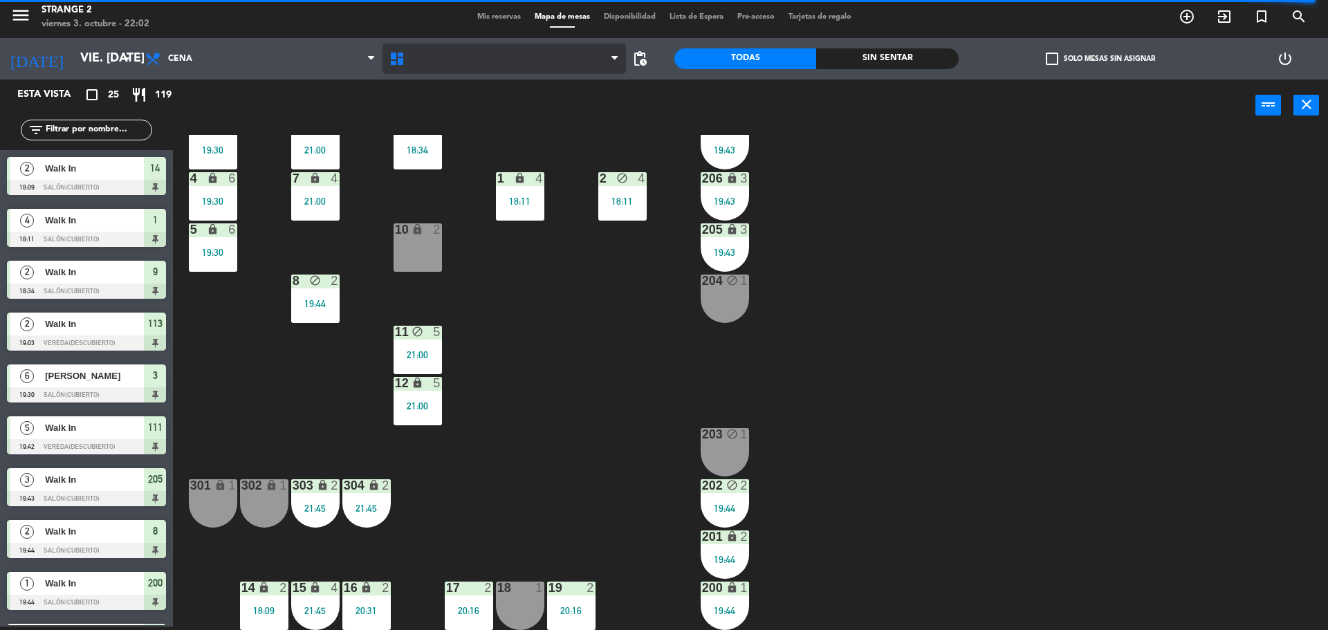
click at [462, 55] on span "Salón(Cubierto)" at bounding box center [447, 59] width 77 height 10
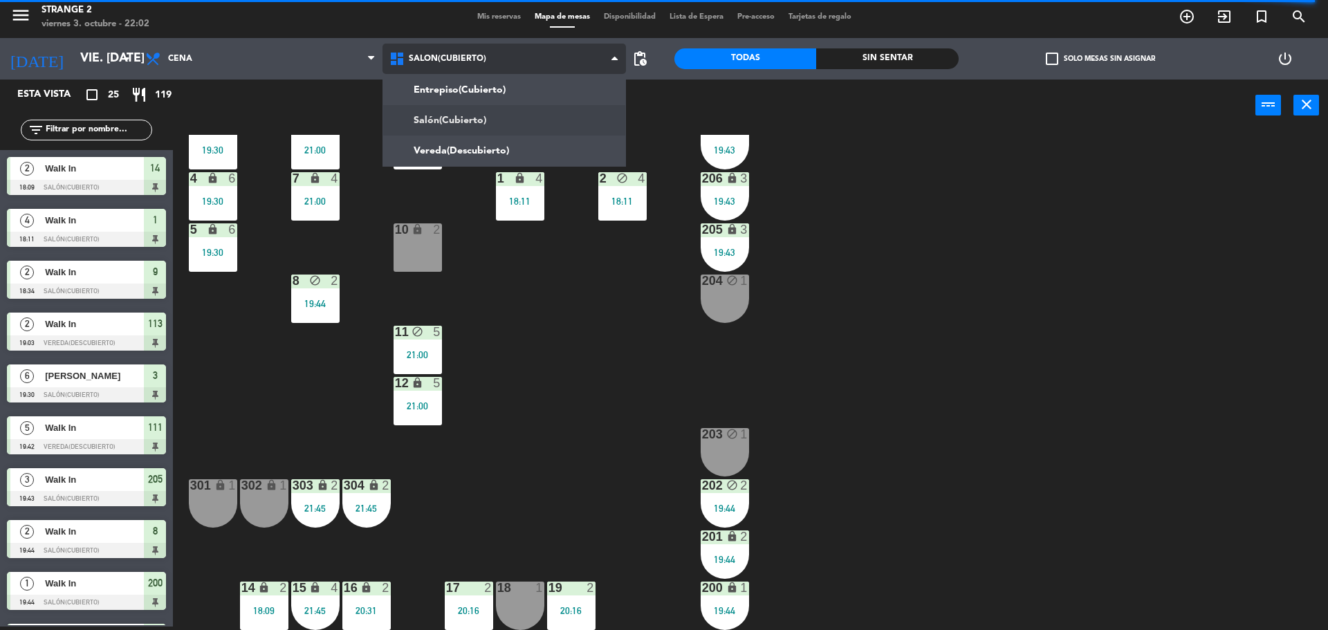
click at [450, 82] on ng-component "menu Strange 2 viernes 3. octubre - 22:02 Mis reservas Mapa de mesas Disponibil…" at bounding box center [664, 314] width 1328 height 634
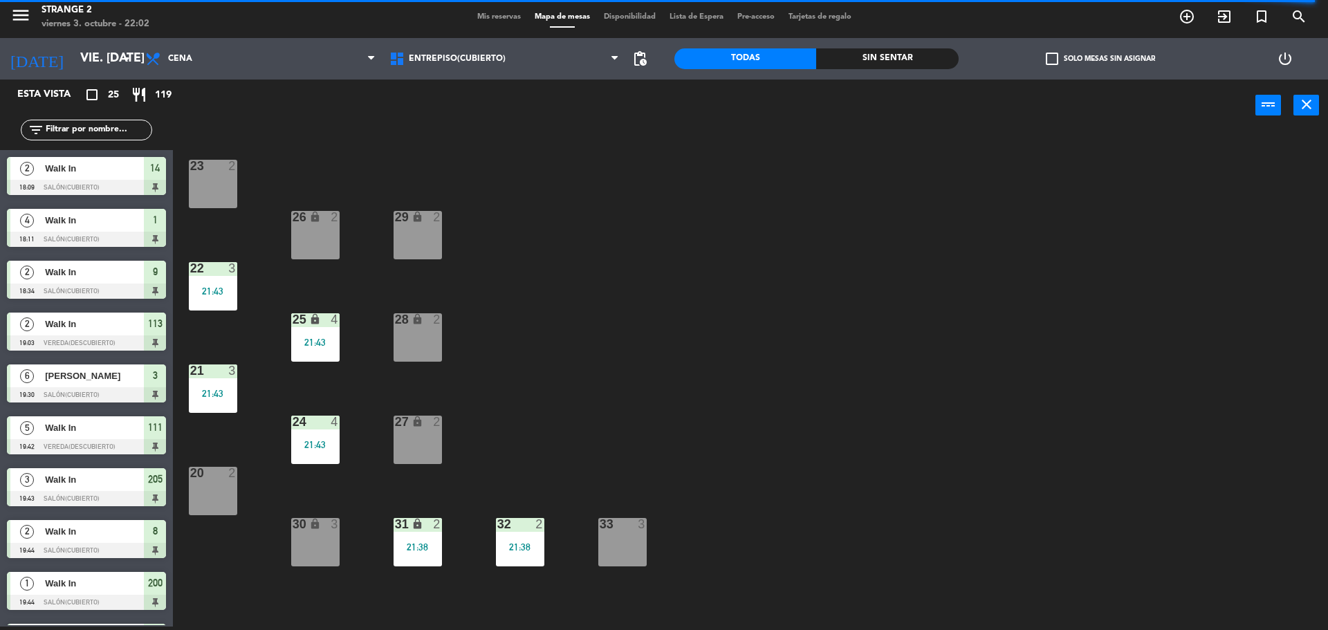
click at [325, 532] on div "30 lock 3" at bounding box center [315, 542] width 48 height 48
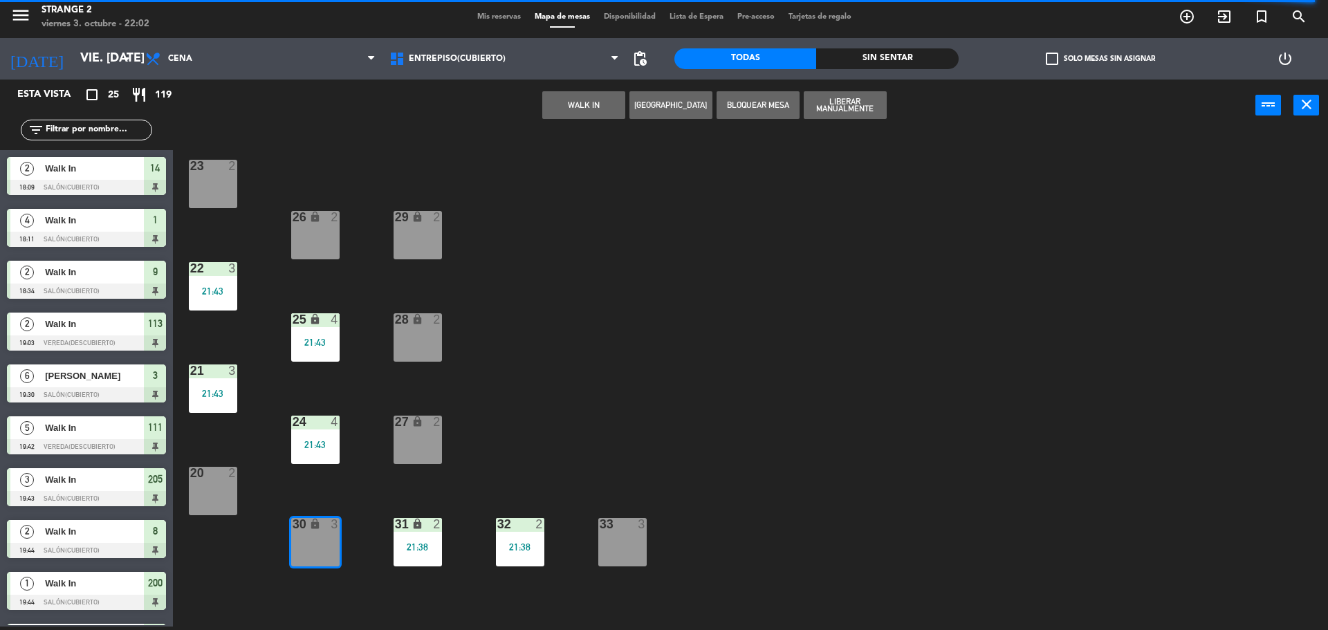
click at [587, 104] on button "WALK IN" at bounding box center [583, 105] width 83 height 28
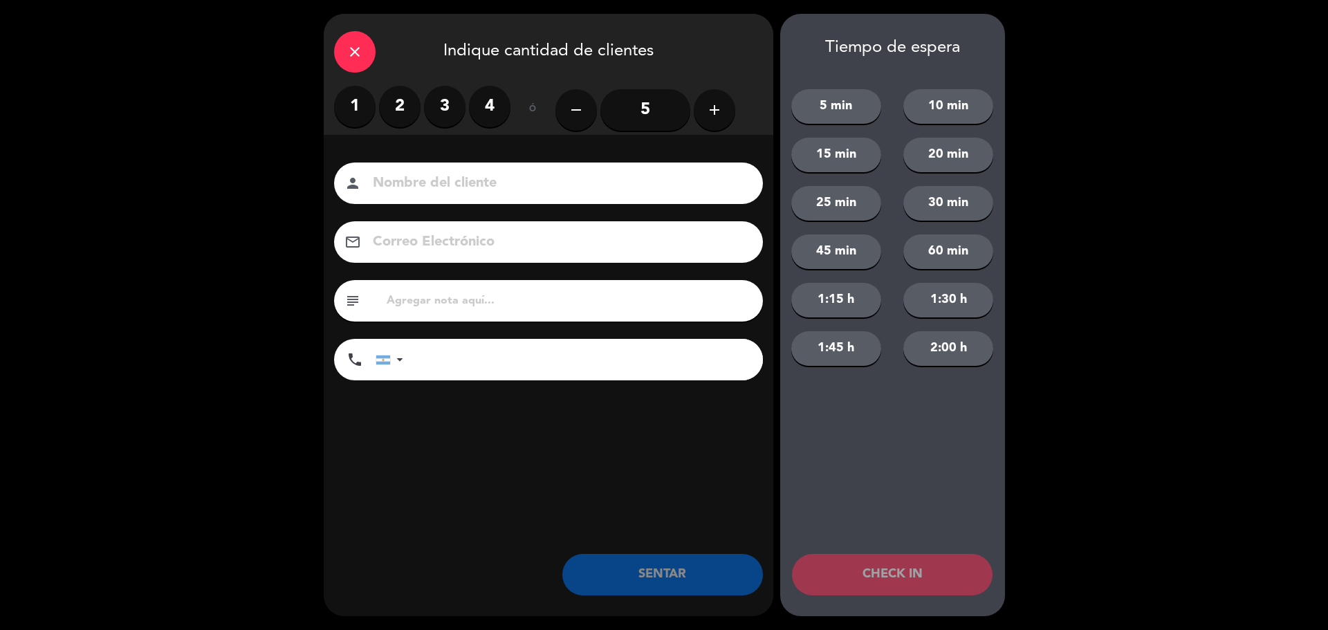
click at [405, 100] on label "2" at bounding box center [400, 107] width 42 height 42
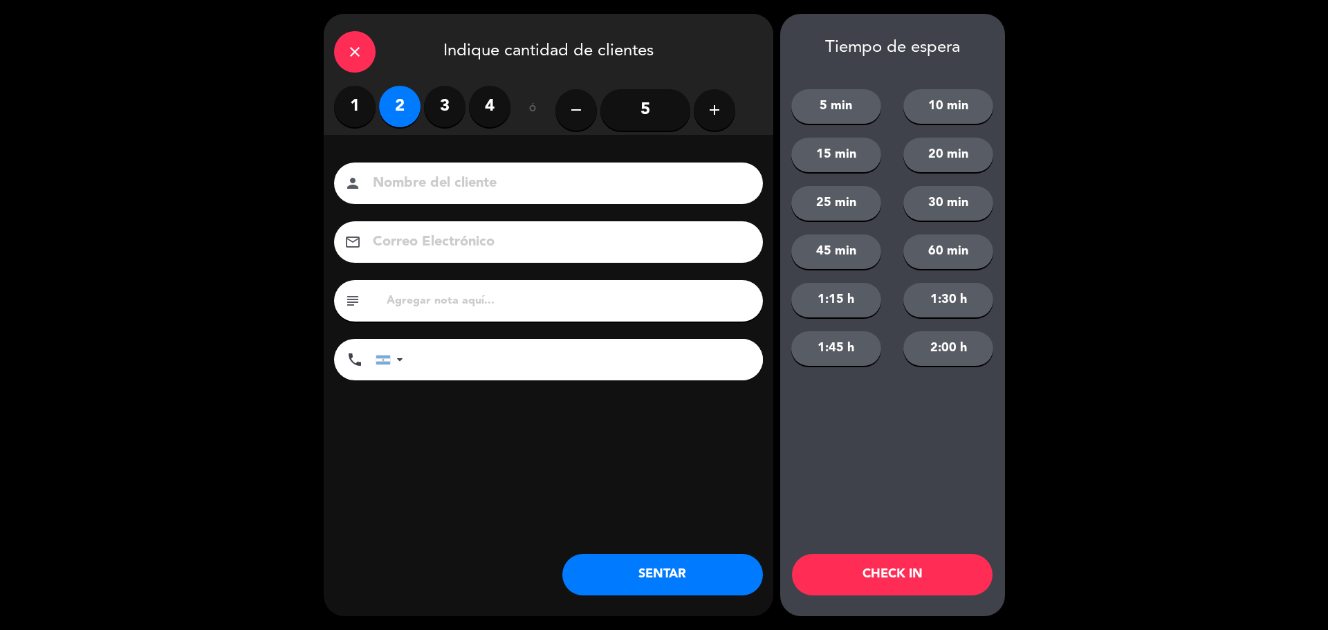
click at [693, 572] on button "SENTAR" at bounding box center [662, 575] width 201 height 42
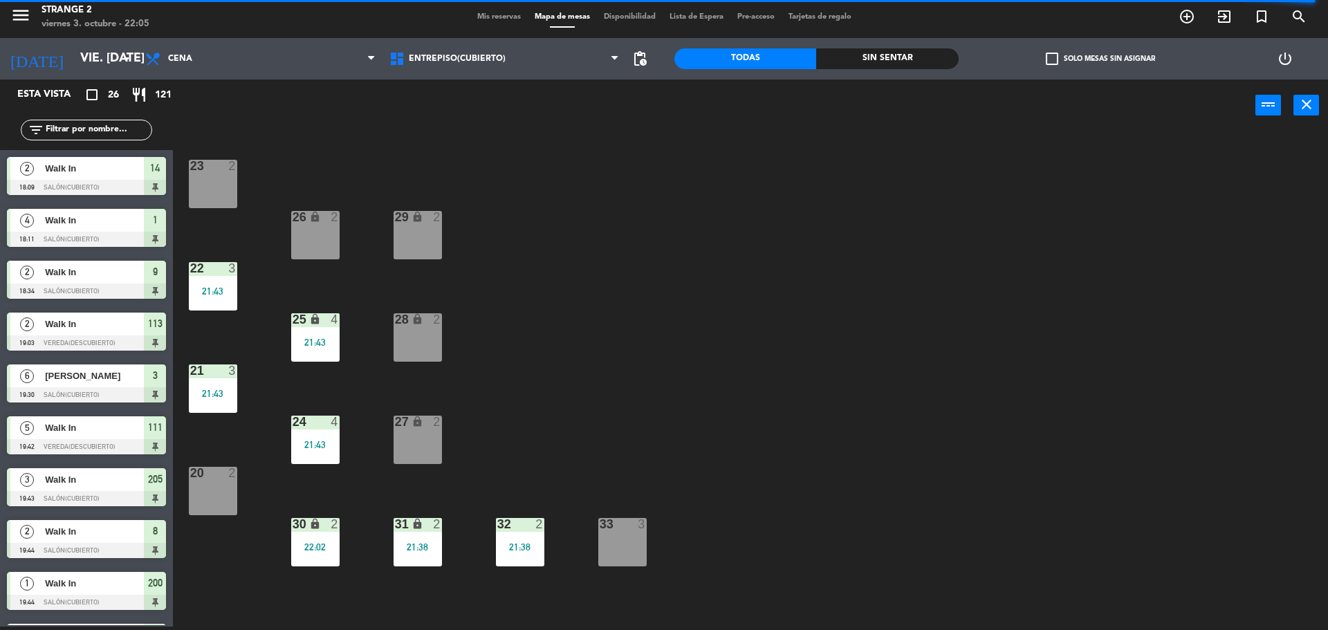
click at [617, 538] on div "33 3" at bounding box center [622, 542] width 48 height 48
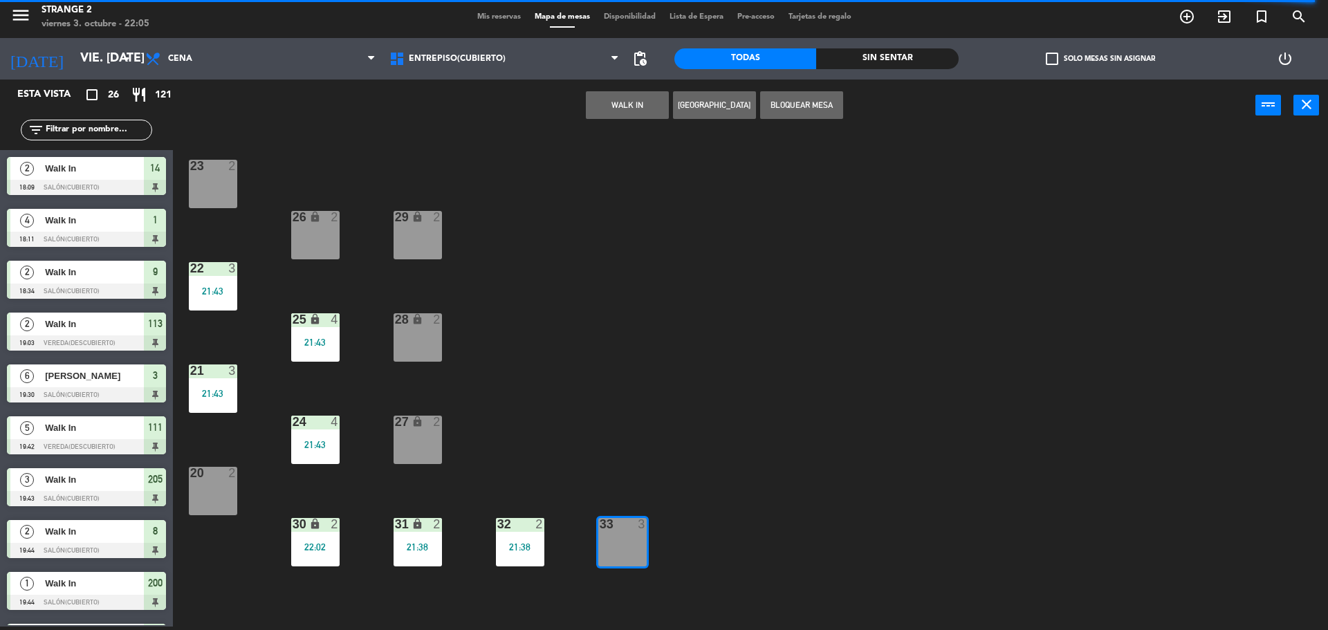
click at [621, 112] on button "WALK IN" at bounding box center [627, 105] width 83 height 28
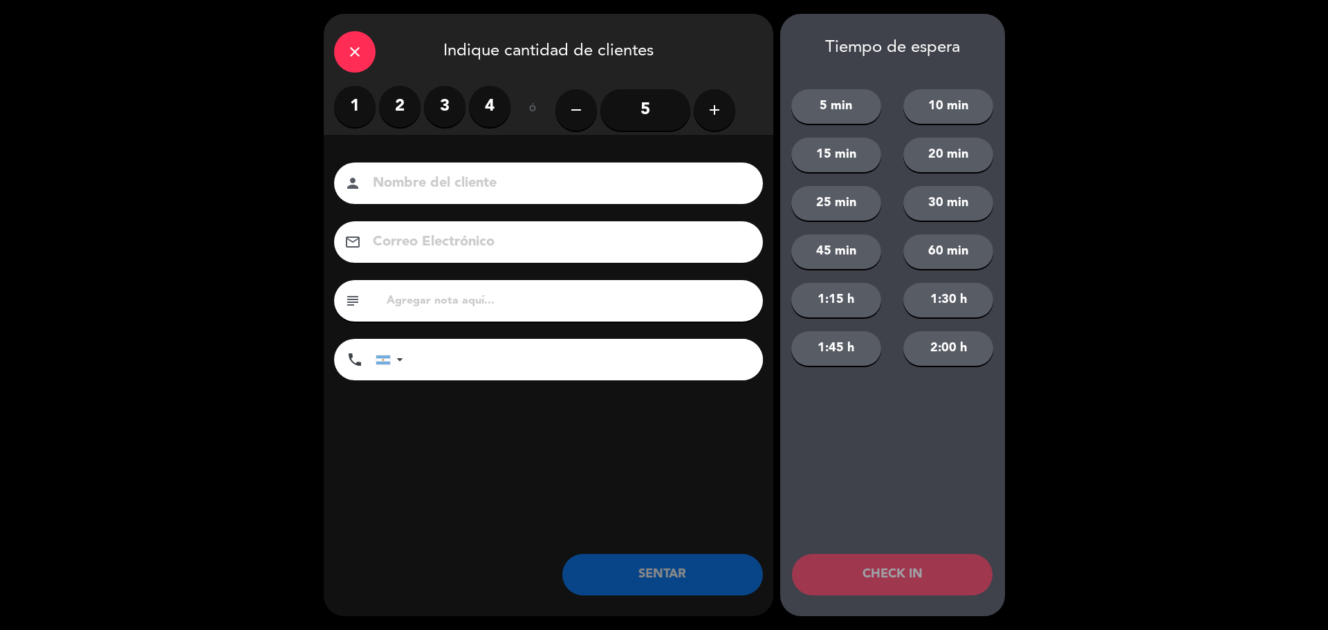
click at [397, 102] on label "2" at bounding box center [400, 107] width 42 height 42
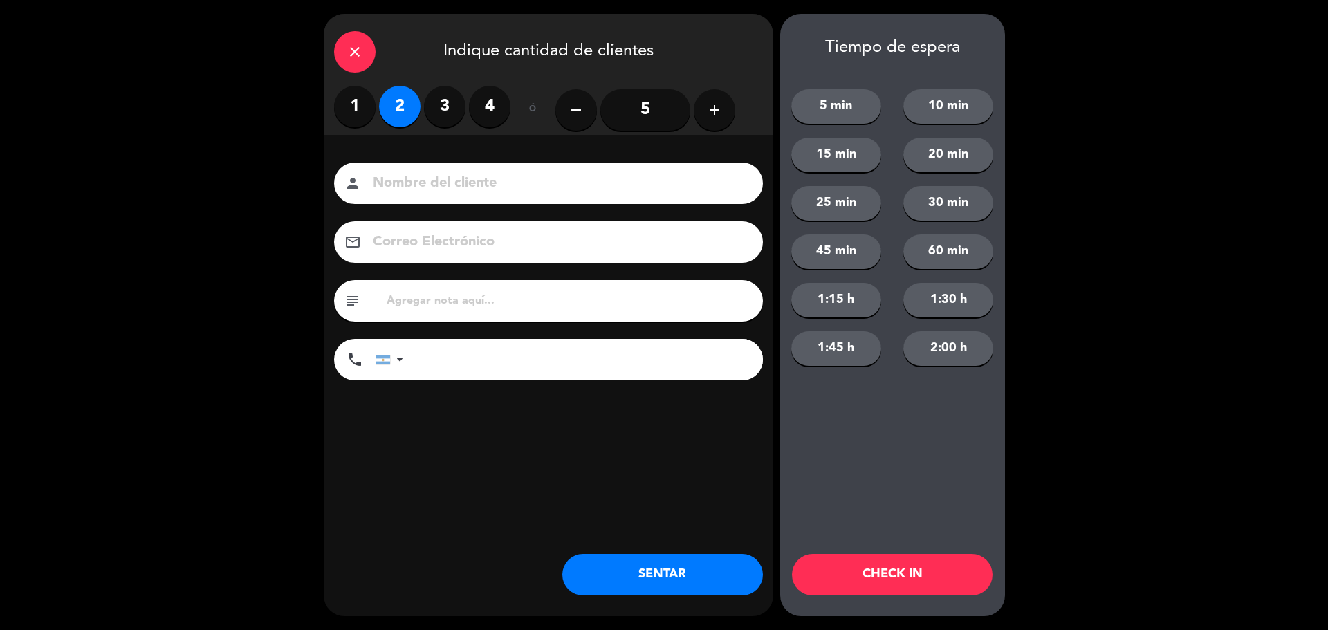
click at [685, 567] on button "SENTAR" at bounding box center [662, 575] width 201 height 42
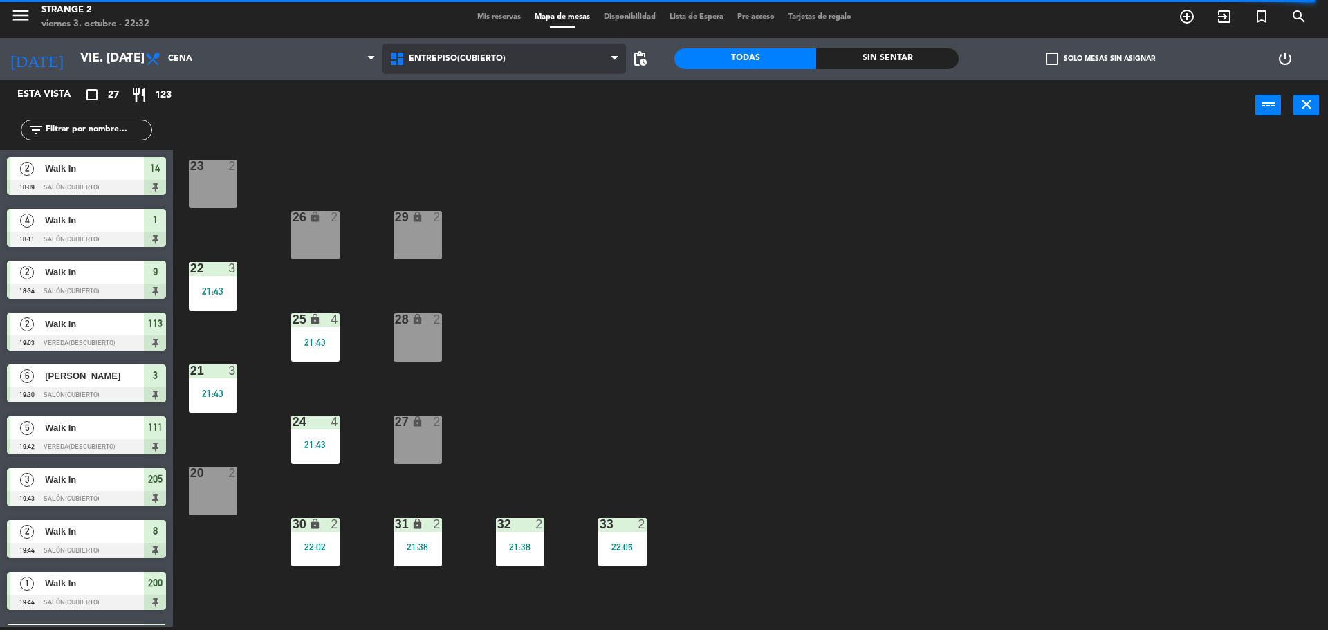
click at [426, 66] on span "Entrepiso(Cubierto)" at bounding box center [505, 59] width 244 height 30
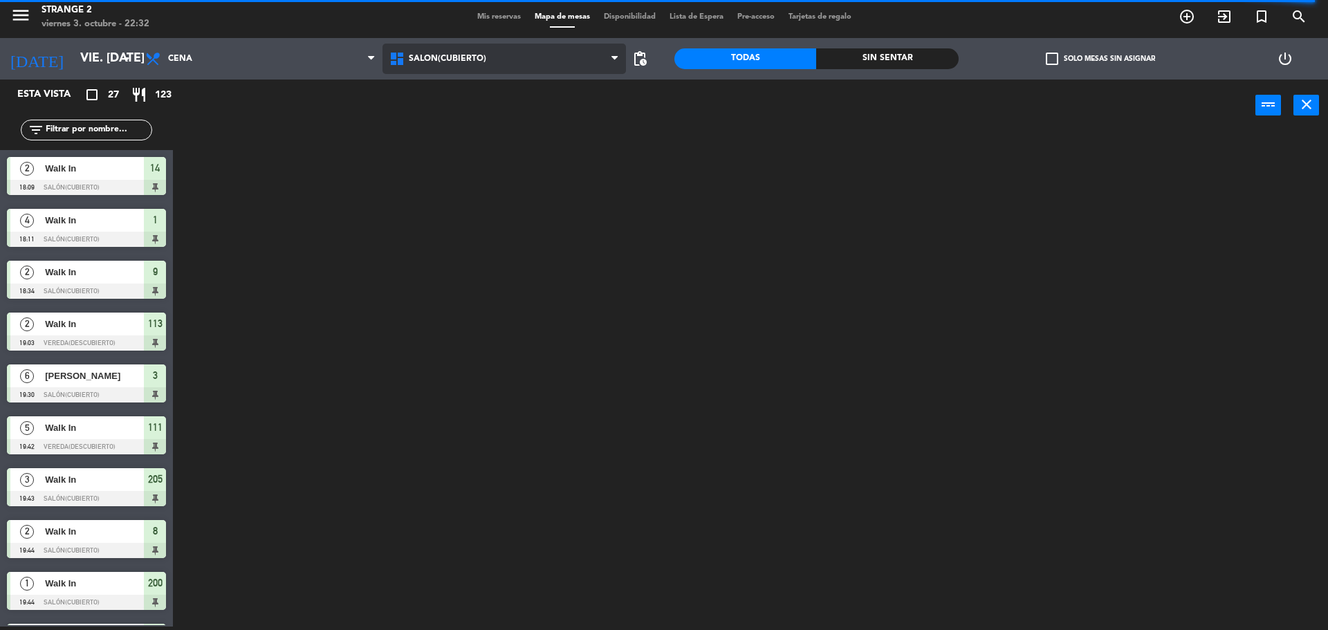
click at [452, 118] on ng-component "menu Strange 2 viernes 3. octubre - 22:32 Mis reservas Mapa de mesas Disponibil…" at bounding box center [664, 314] width 1328 height 634
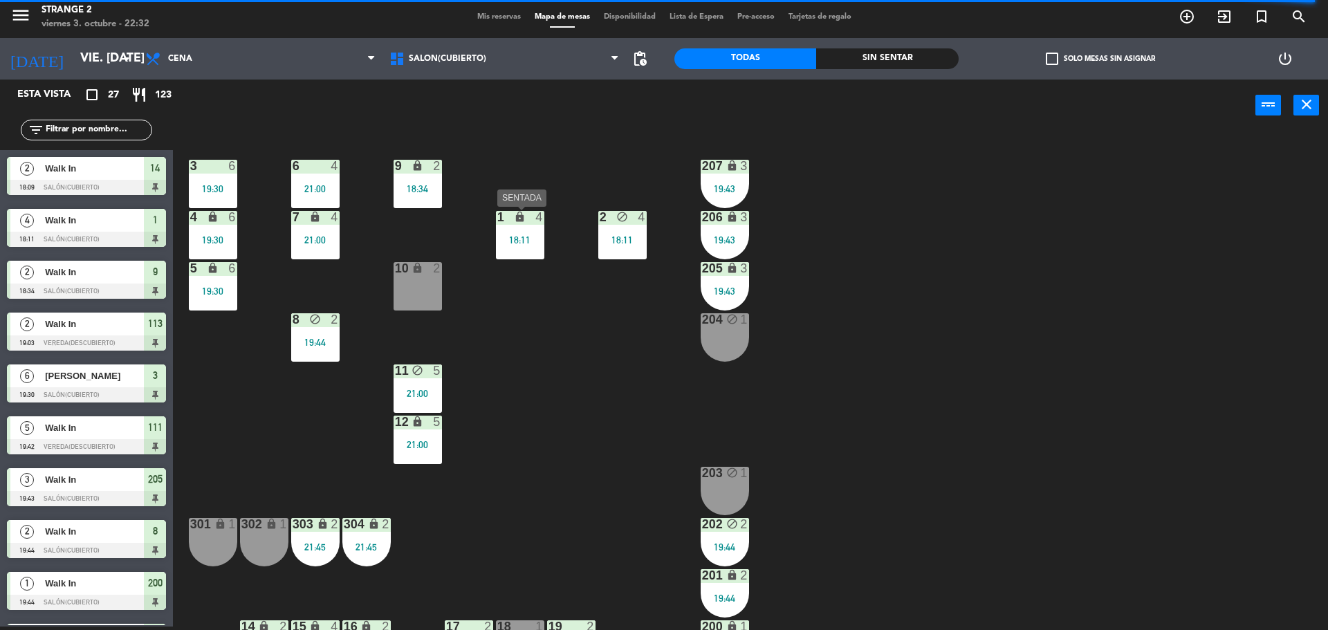
click at [535, 226] on div "1 lock 4 18:11" at bounding box center [520, 235] width 48 height 48
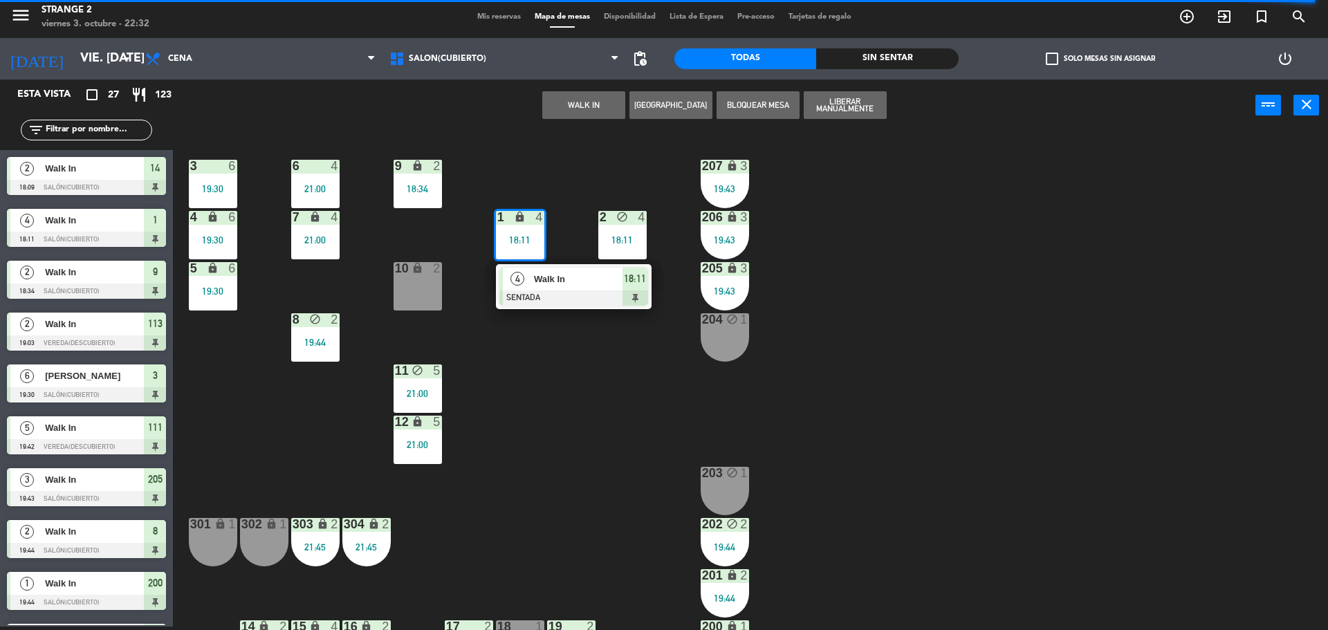
drag, startPoint x: 547, startPoint y: 288, endPoint x: 722, endPoint y: 286, distance: 175.1
click at [554, 288] on div "4 Walk In SENTADA 18:11" at bounding box center [574, 286] width 176 height 45
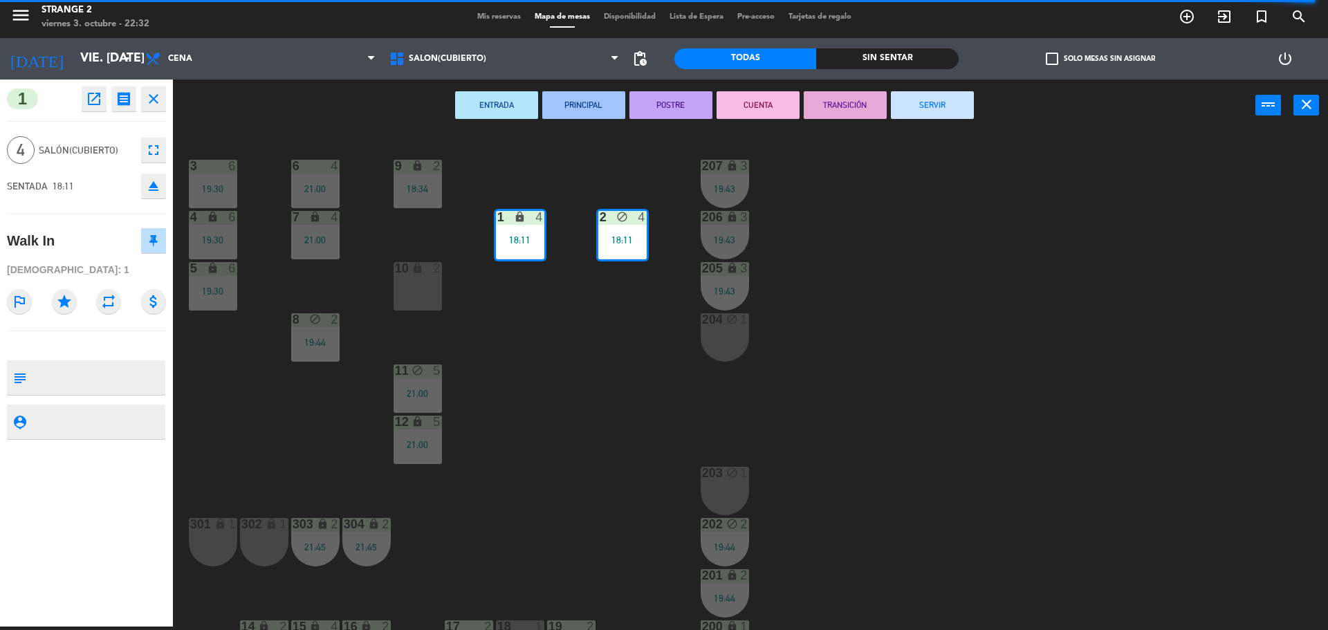
click at [930, 99] on button "SERVIR" at bounding box center [932, 105] width 83 height 28
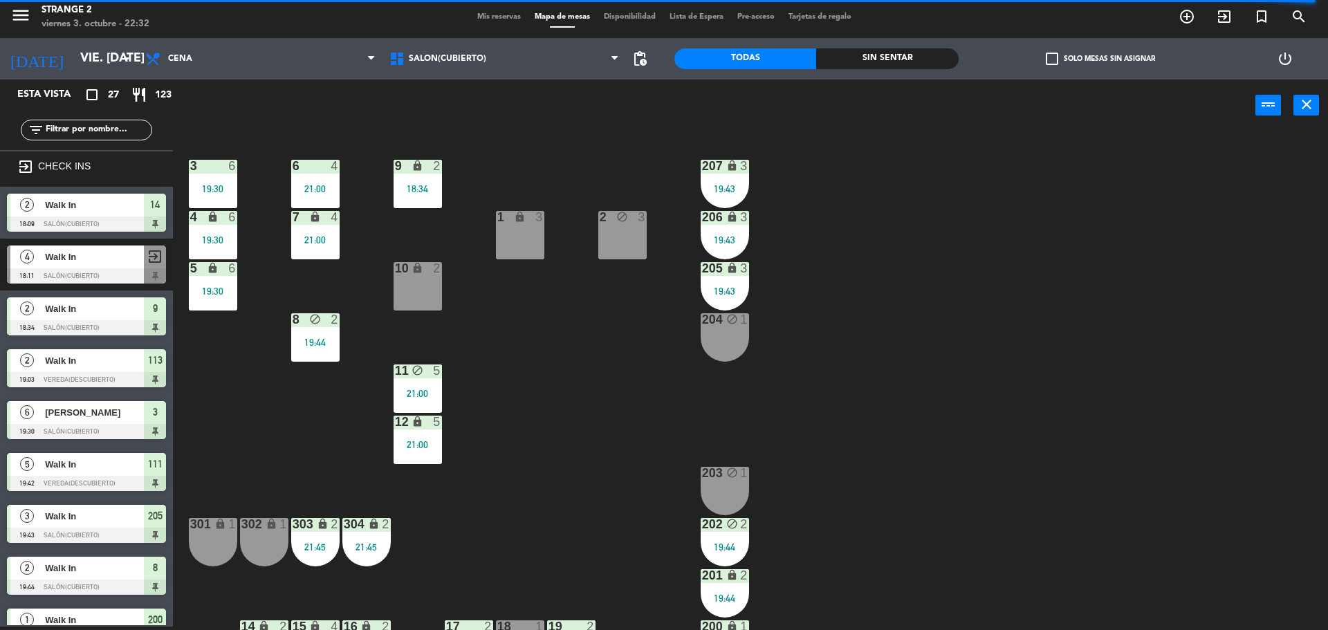
drag, startPoint x: 418, startPoint y: 403, endPoint x: 423, endPoint y: 414, distance: 12.4
click at [418, 403] on div "11 block 5 21:00" at bounding box center [418, 389] width 48 height 48
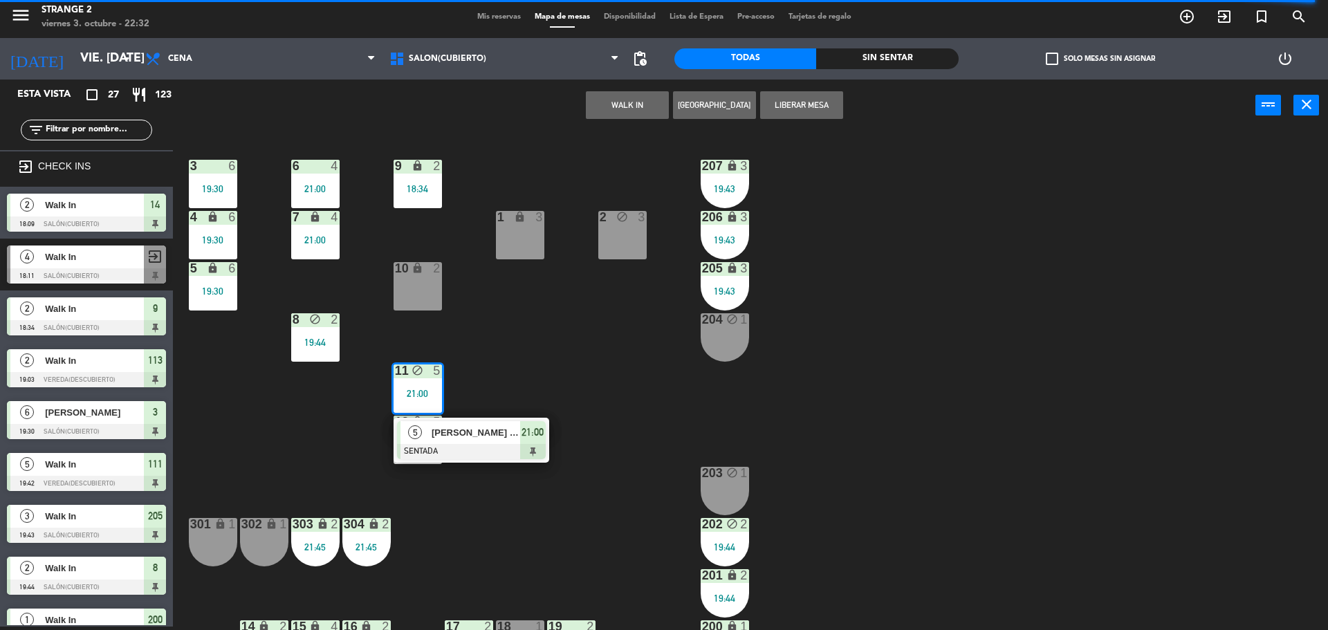
click at [473, 461] on div "5 [PERSON_NAME] y [PERSON_NAME], vecinossss SENTADA 21:00" at bounding box center [472, 440] width 156 height 45
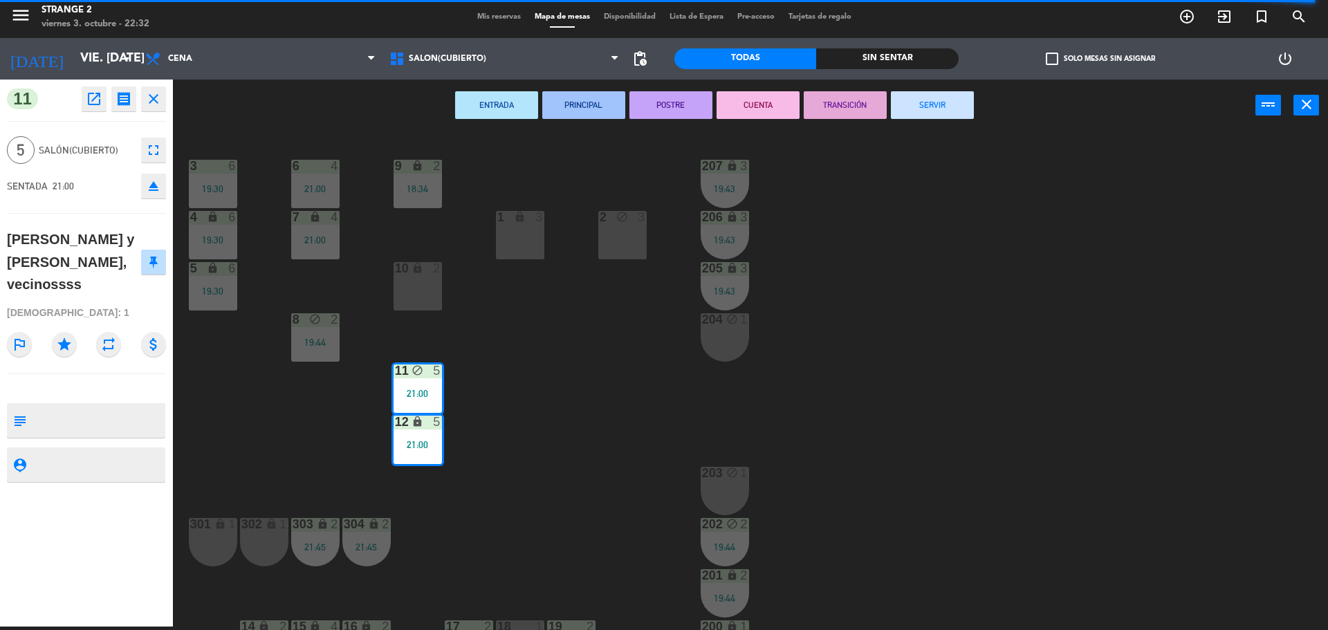
click at [951, 100] on button "SERVIR" at bounding box center [932, 105] width 83 height 28
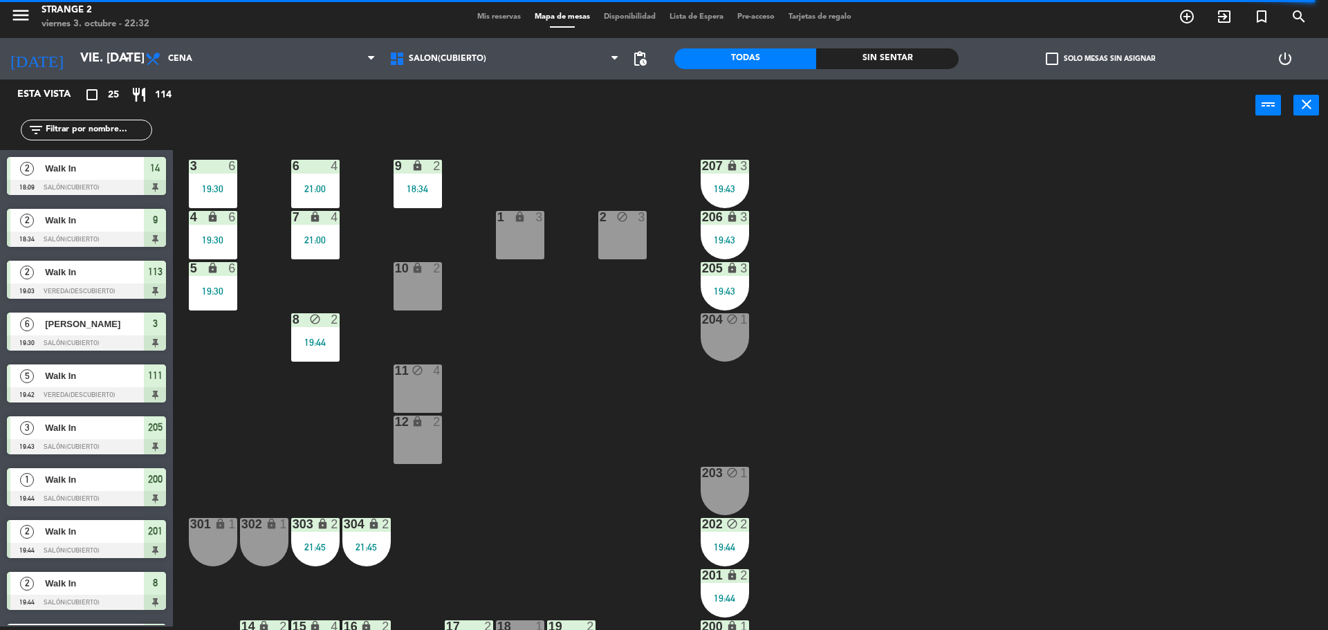
click at [415, 294] on div "10 lock 2" at bounding box center [418, 286] width 48 height 48
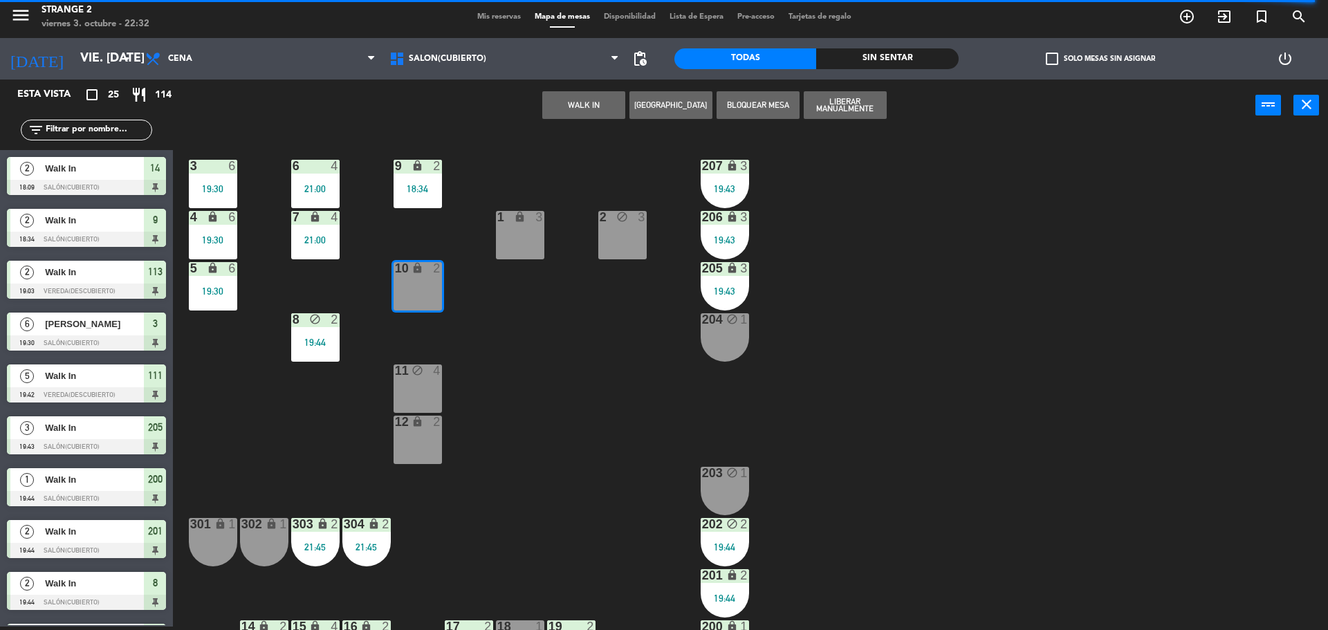
click at [574, 102] on button "WALK IN" at bounding box center [583, 105] width 83 height 28
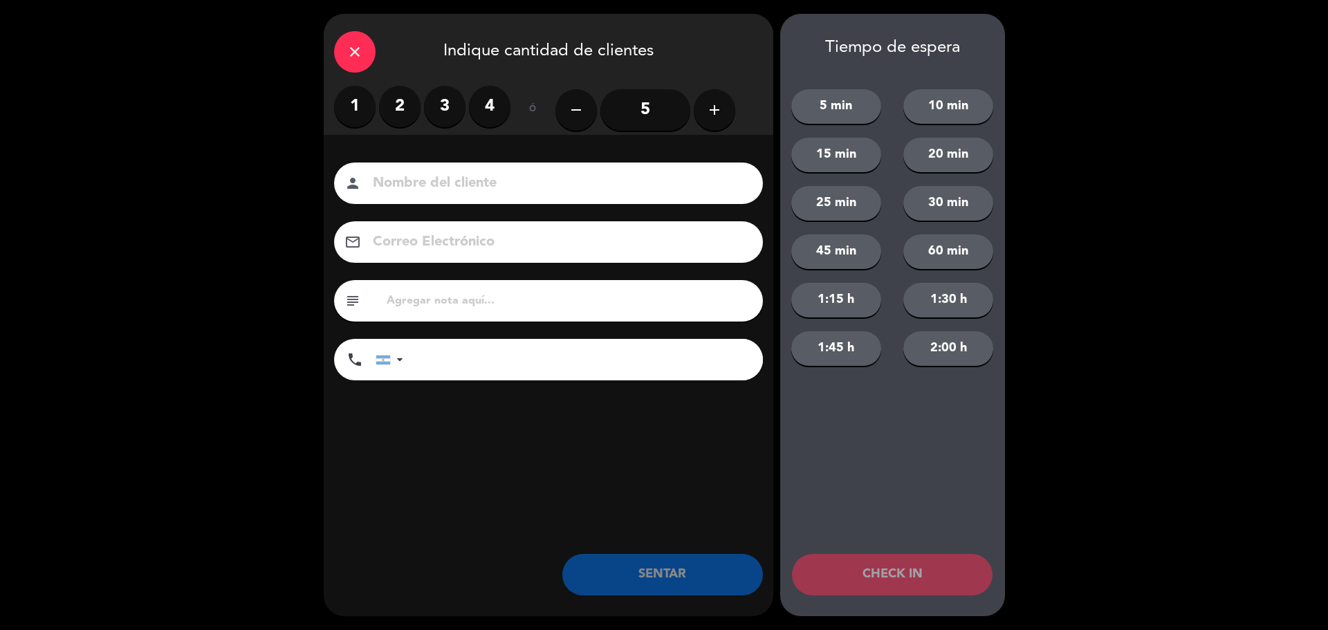
click at [441, 107] on label "3" at bounding box center [445, 107] width 42 height 42
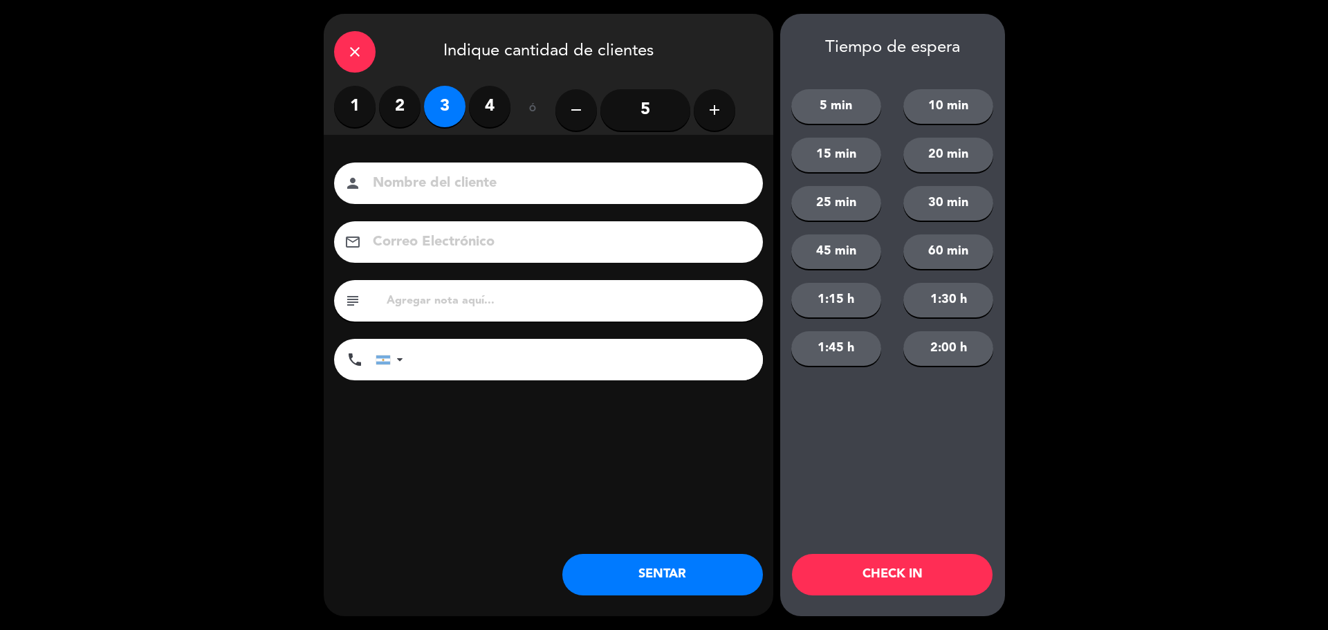
click at [629, 567] on button "SENTAR" at bounding box center [662, 575] width 201 height 42
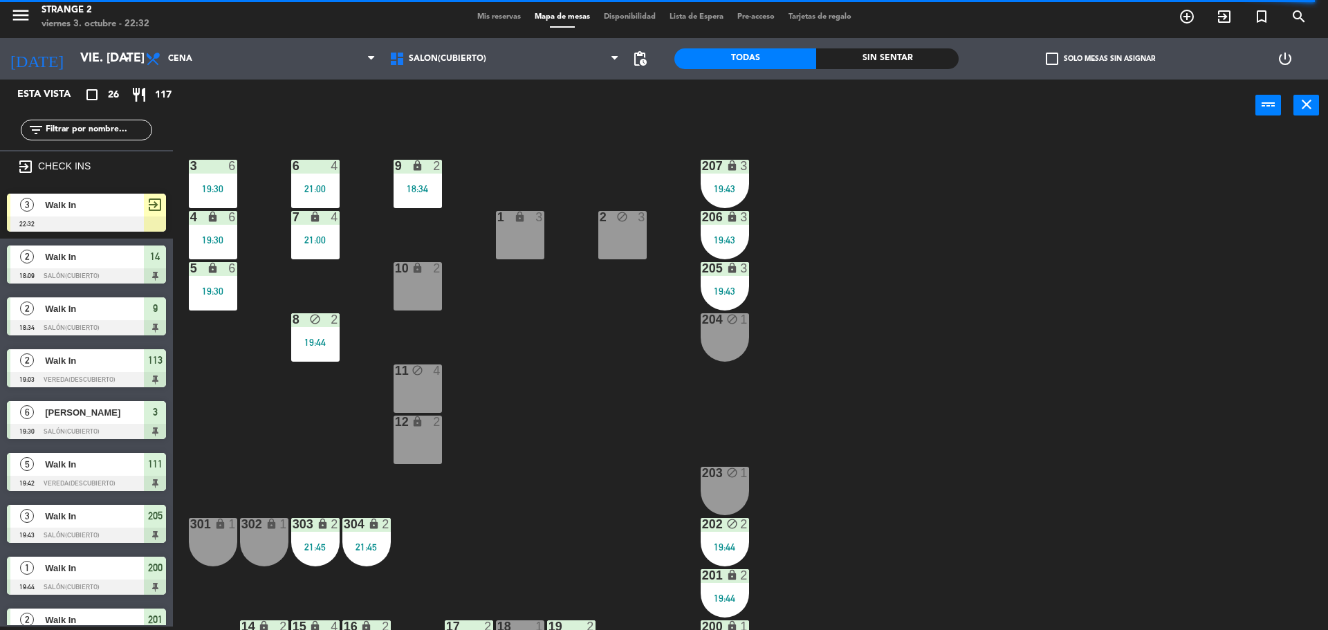
click at [559, 330] on div "3 6 19:30 6 4 21:00 9 lock 2 18:34 207 lock 3 19:43 4 lock 6 19:30 7 lock 4 21:…" at bounding box center [757, 382] width 1142 height 495
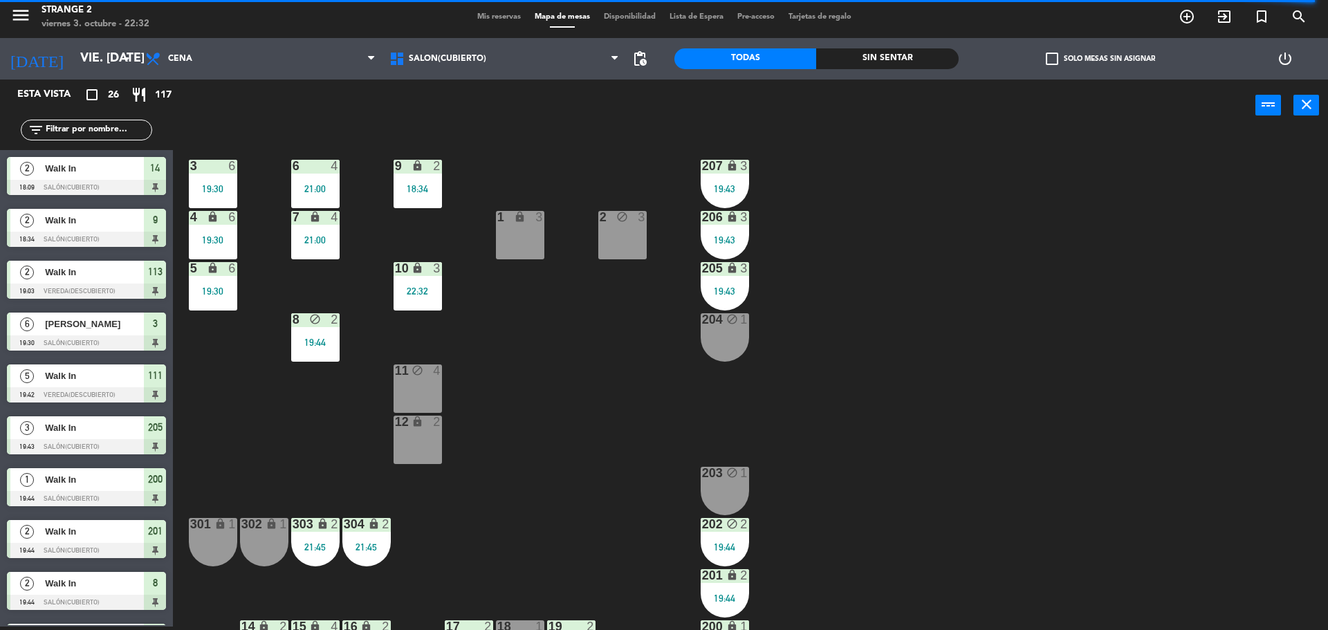
drag, startPoint x: 607, startPoint y: 232, endPoint x: 549, endPoint y: 241, distance: 58.9
click at [602, 232] on div "2 block 3" at bounding box center [622, 235] width 48 height 48
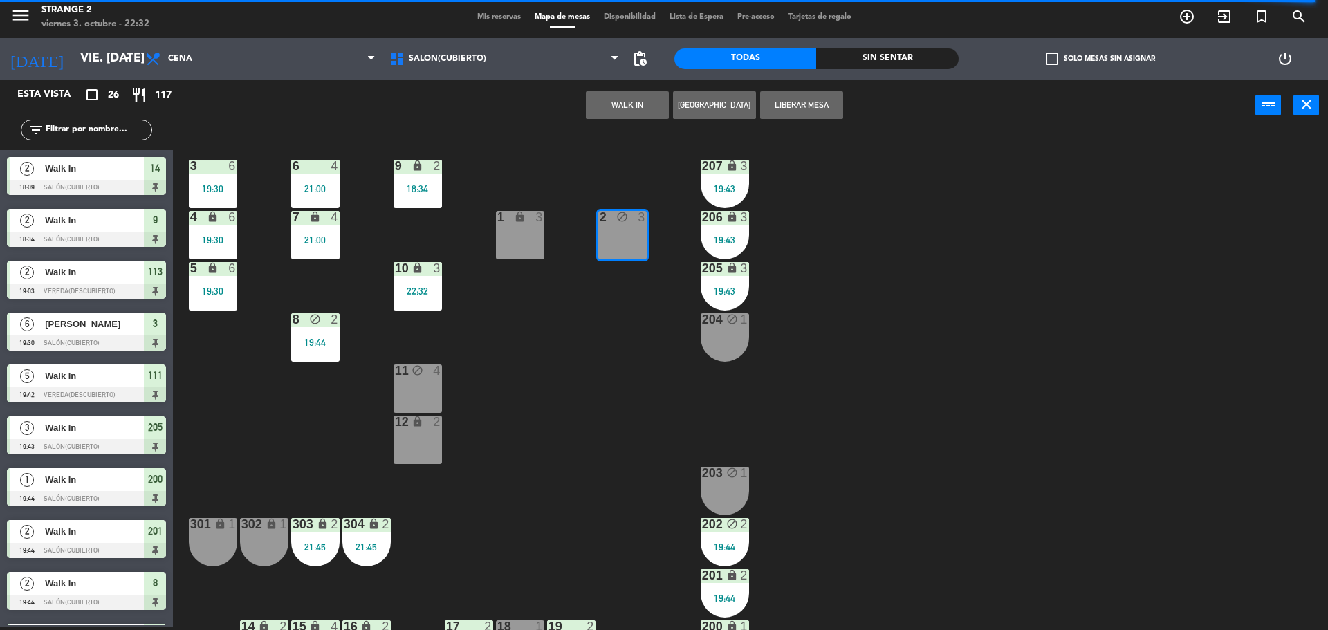
click at [529, 241] on div "1 lock 3" at bounding box center [520, 235] width 48 height 48
click at [654, 113] on button "WALK IN" at bounding box center [671, 105] width 83 height 28
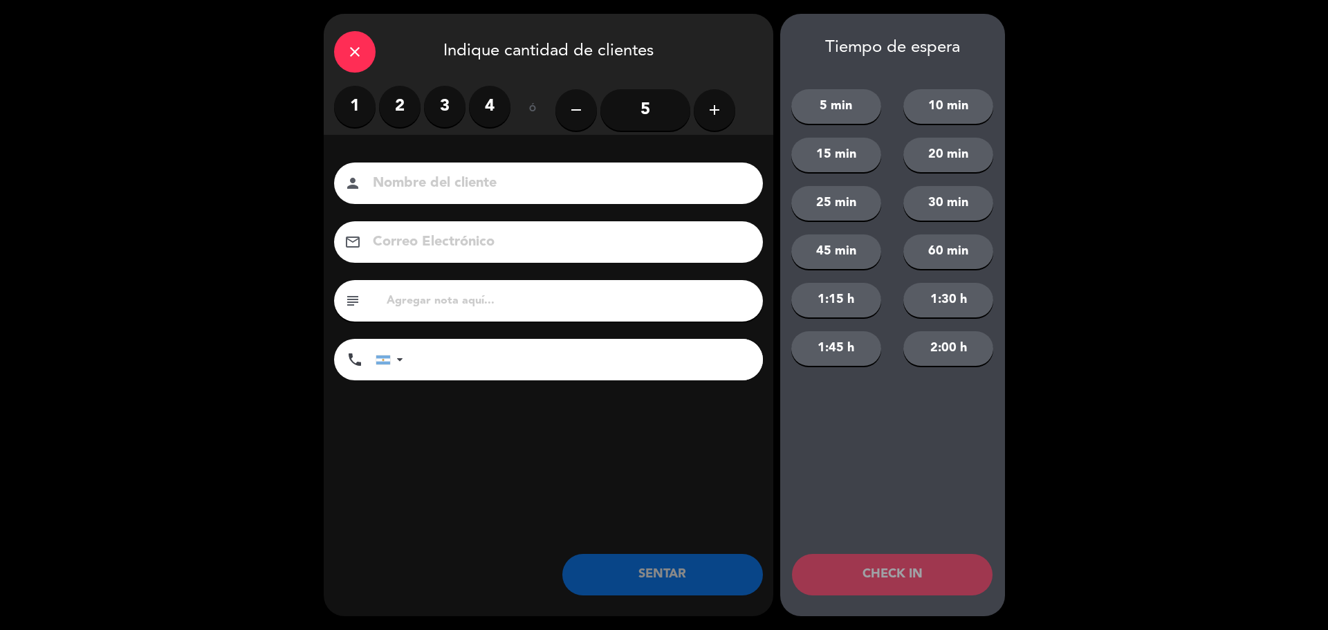
click at [495, 109] on label "4" at bounding box center [490, 107] width 42 height 42
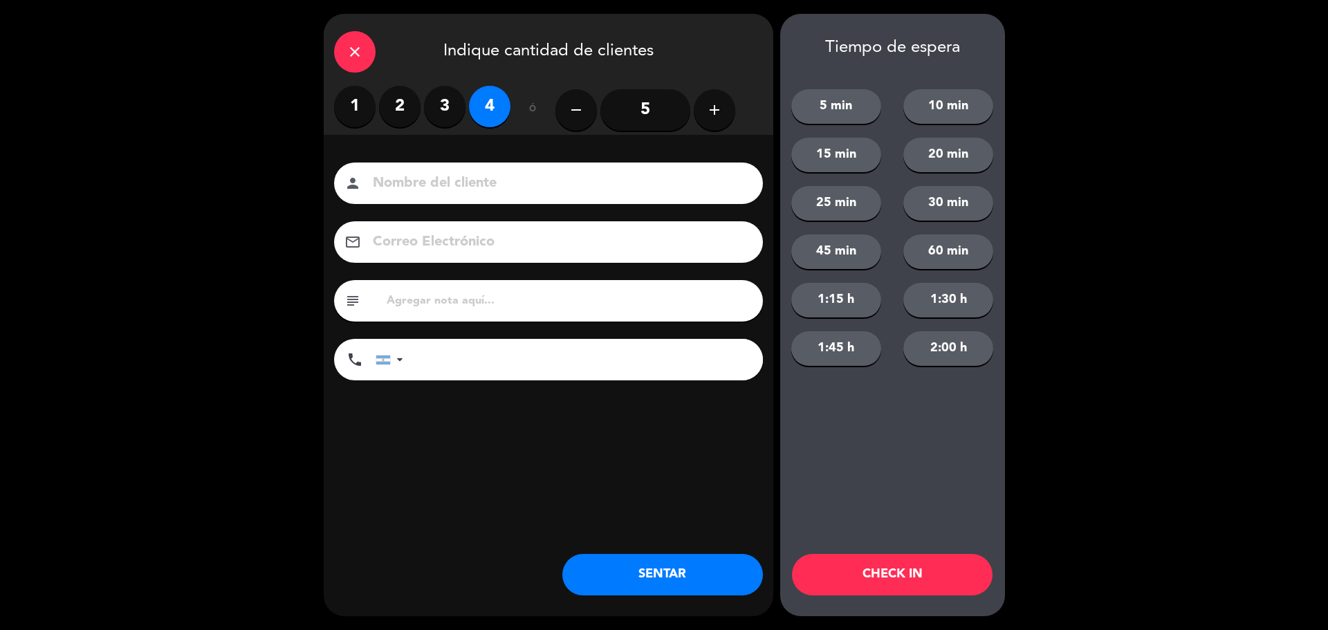
click at [746, 603] on div "close Indique cantidad de clientes 1 2 3 4 ó remove 5 add Nombre del cliente pe…" at bounding box center [549, 315] width 450 height 603
click at [717, 578] on button "SENTAR" at bounding box center [662, 575] width 201 height 42
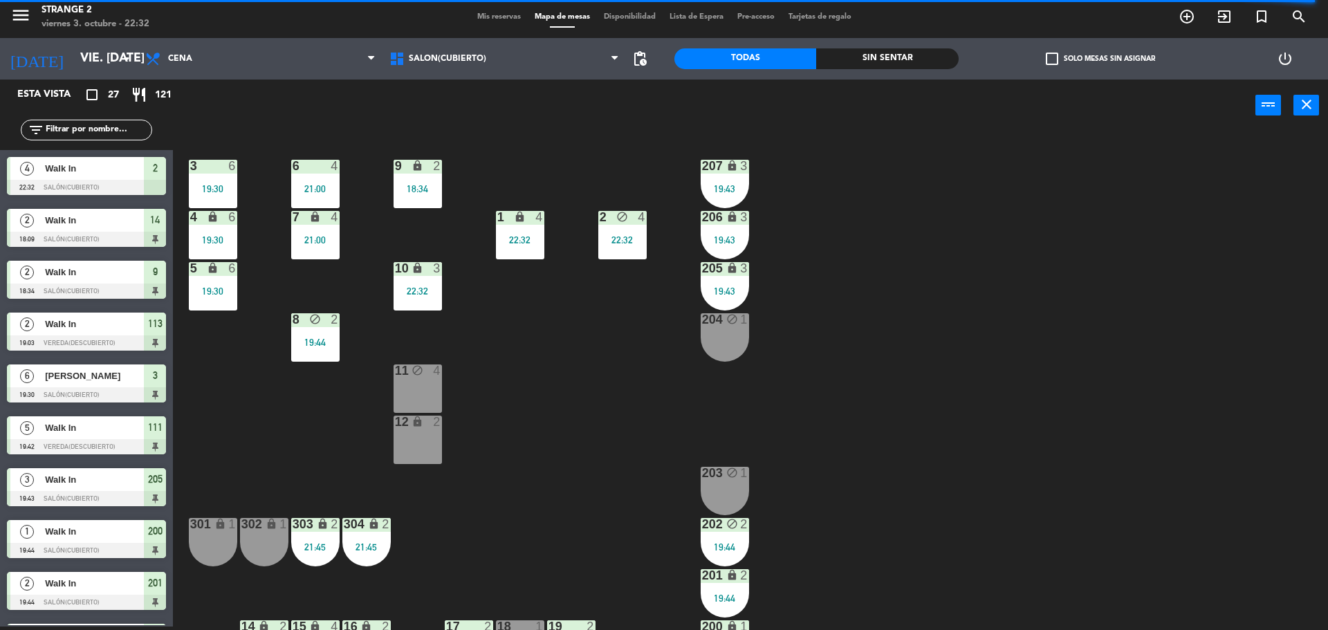
click at [517, 477] on div "3 6 19:30 6 4 21:00 9 lock 2 18:34 207 lock 3 19:43 4 lock 6 19:30 7 lock 4 21:…" at bounding box center [757, 382] width 1142 height 495
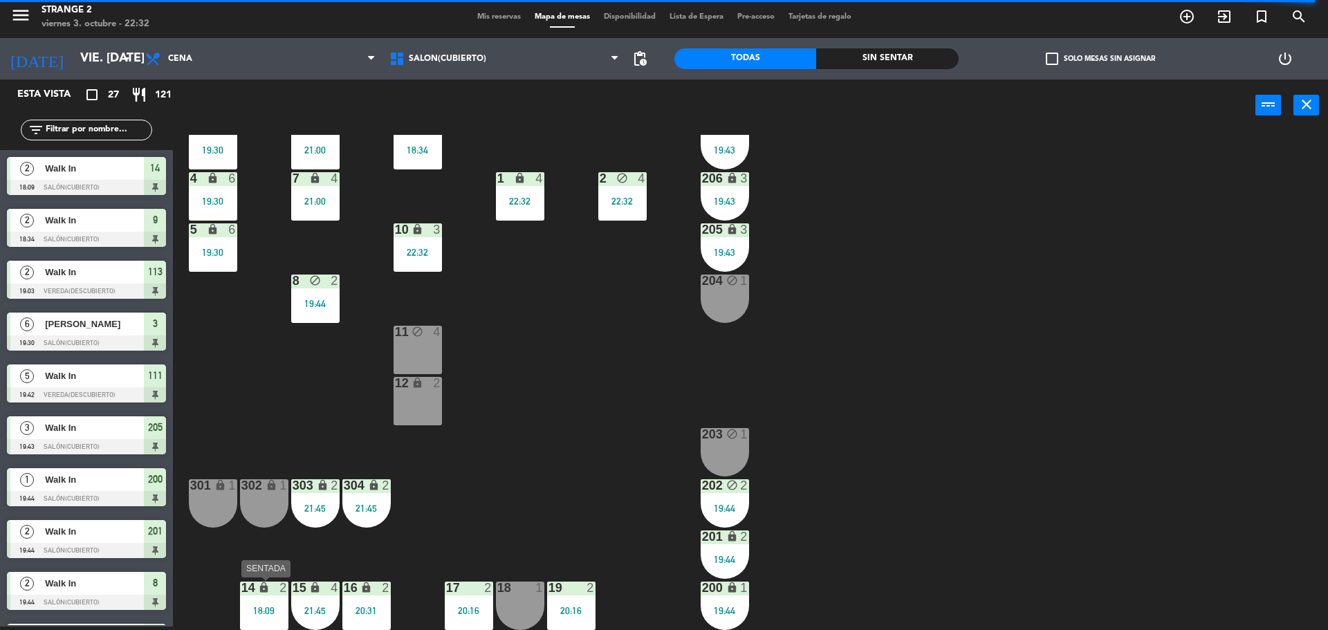
click at [254, 609] on div "18:09" at bounding box center [264, 611] width 48 height 10
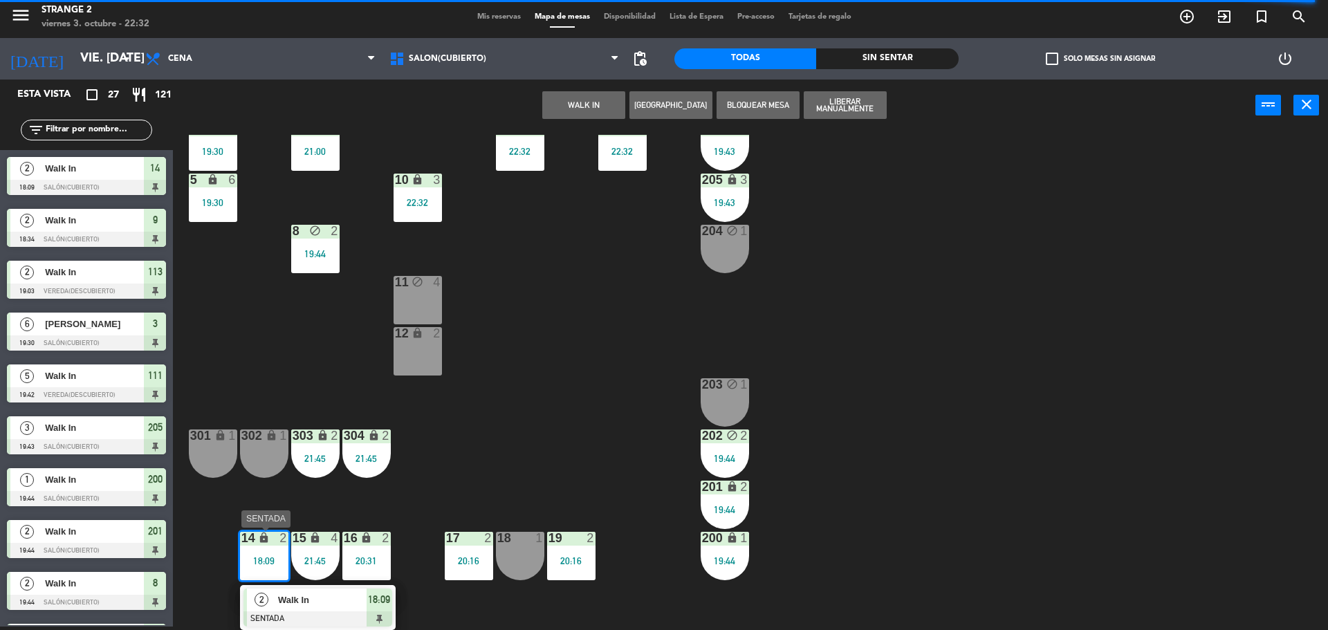
click at [325, 607] on span "Walk In" at bounding box center [322, 600] width 89 height 15
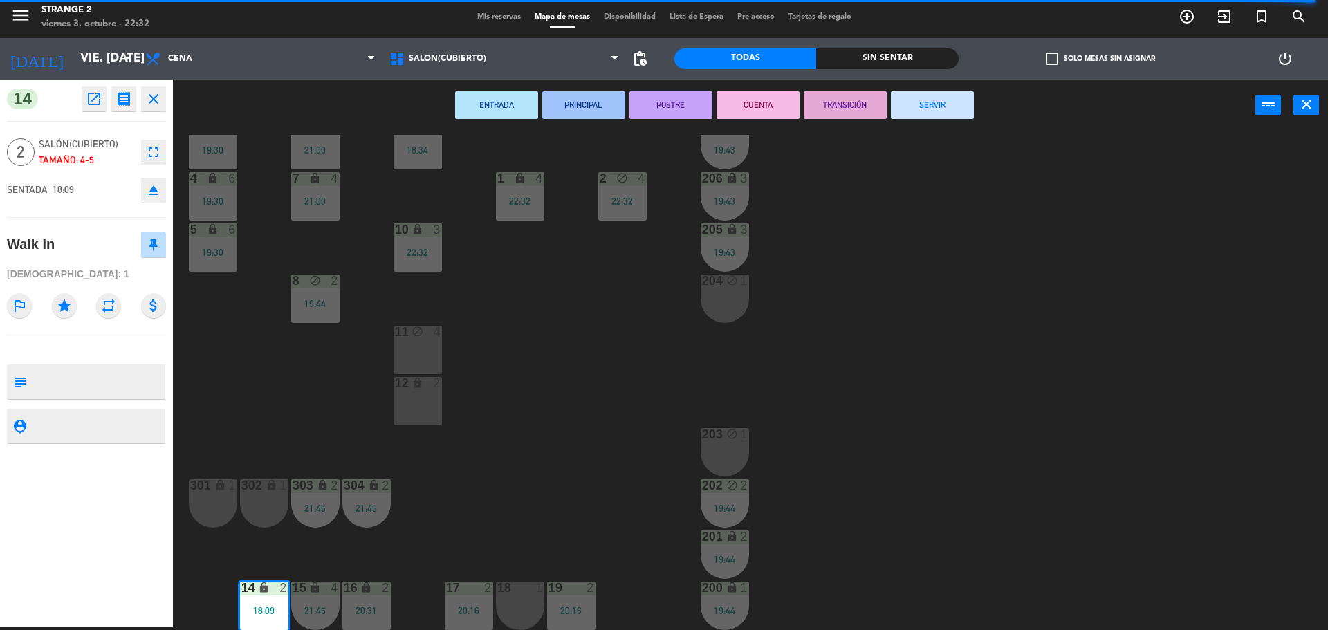
drag, startPoint x: 910, startPoint y: 107, endPoint x: 392, endPoint y: 10, distance: 527.8
click at [905, 107] on button "SERVIR" at bounding box center [932, 105] width 83 height 28
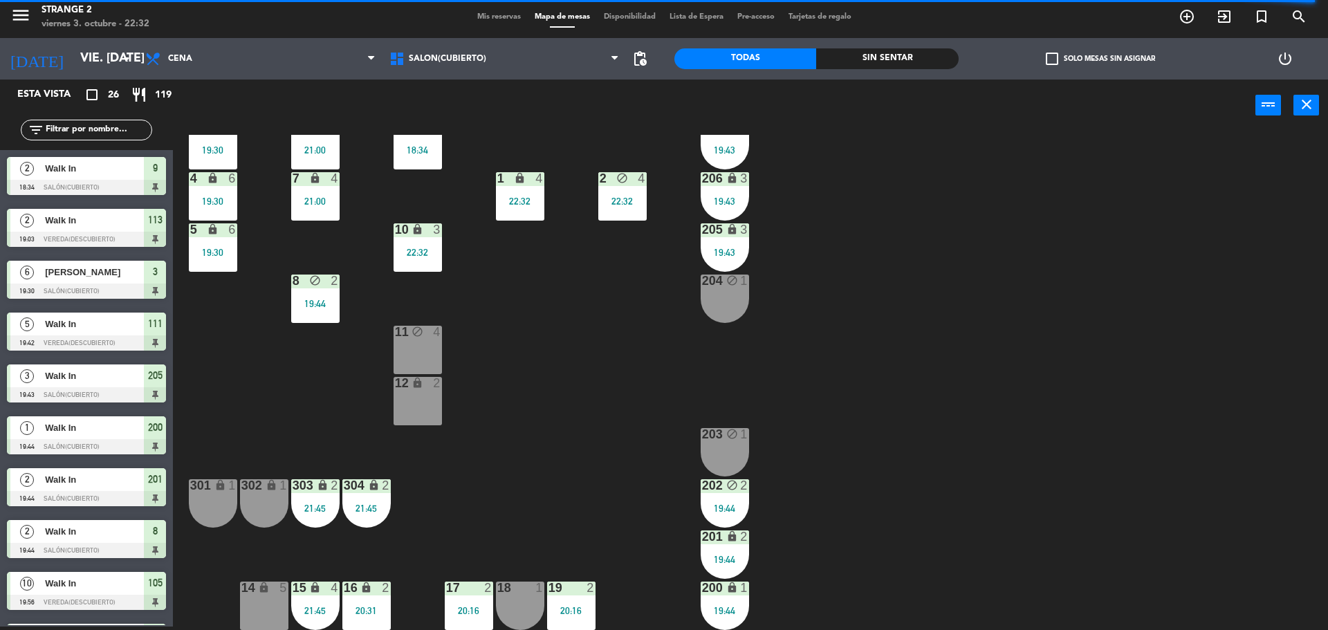
click at [521, 605] on div "18 1" at bounding box center [520, 606] width 48 height 48
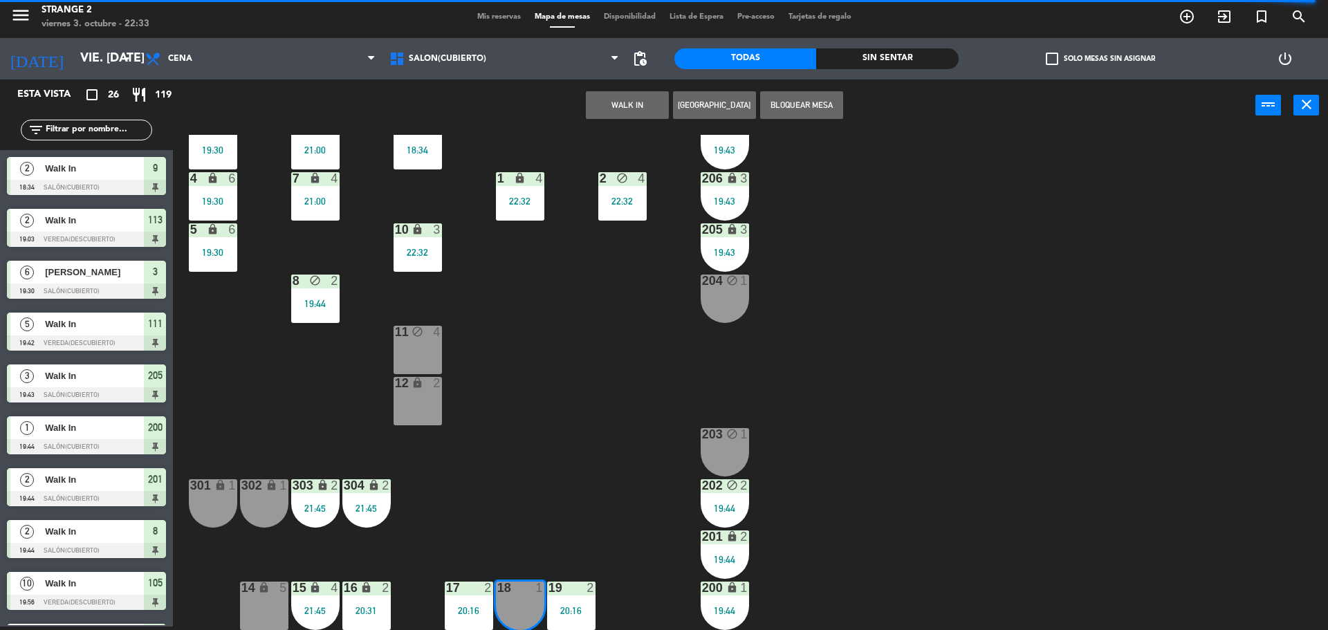
click at [627, 107] on button "WALK IN" at bounding box center [627, 105] width 83 height 28
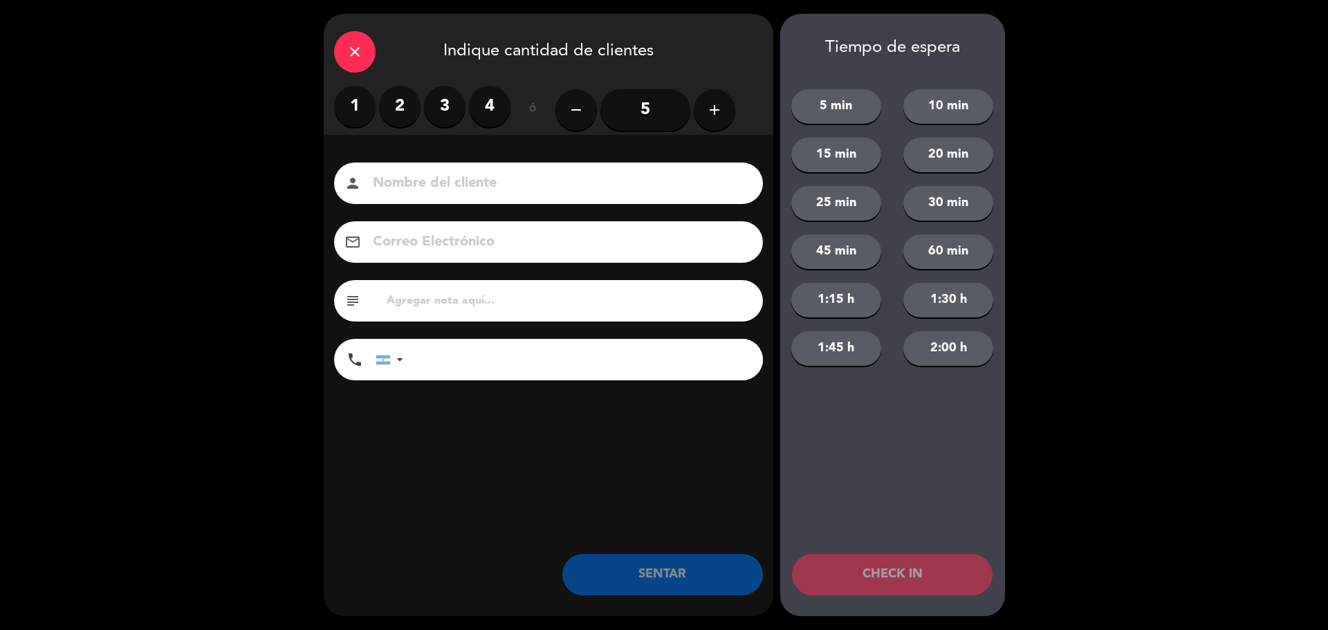
click at [398, 95] on label "2" at bounding box center [400, 107] width 42 height 42
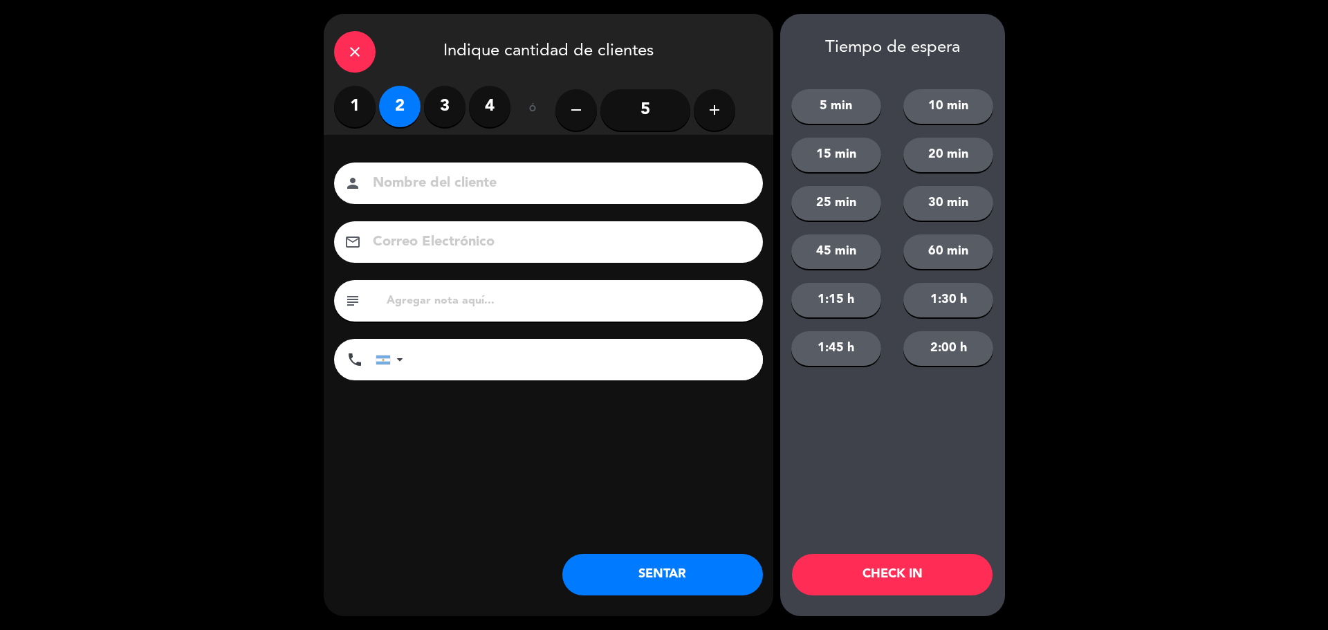
click at [664, 551] on div "close Indique cantidad de clientes 1 2 3 4 ó remove 5 add Nombre del cliente pe…" at bounding box center [549, 315] width 450 height 603
click at [648, 580] on button "SENTAR" at bounding box center [662, 575] width 201 height 42
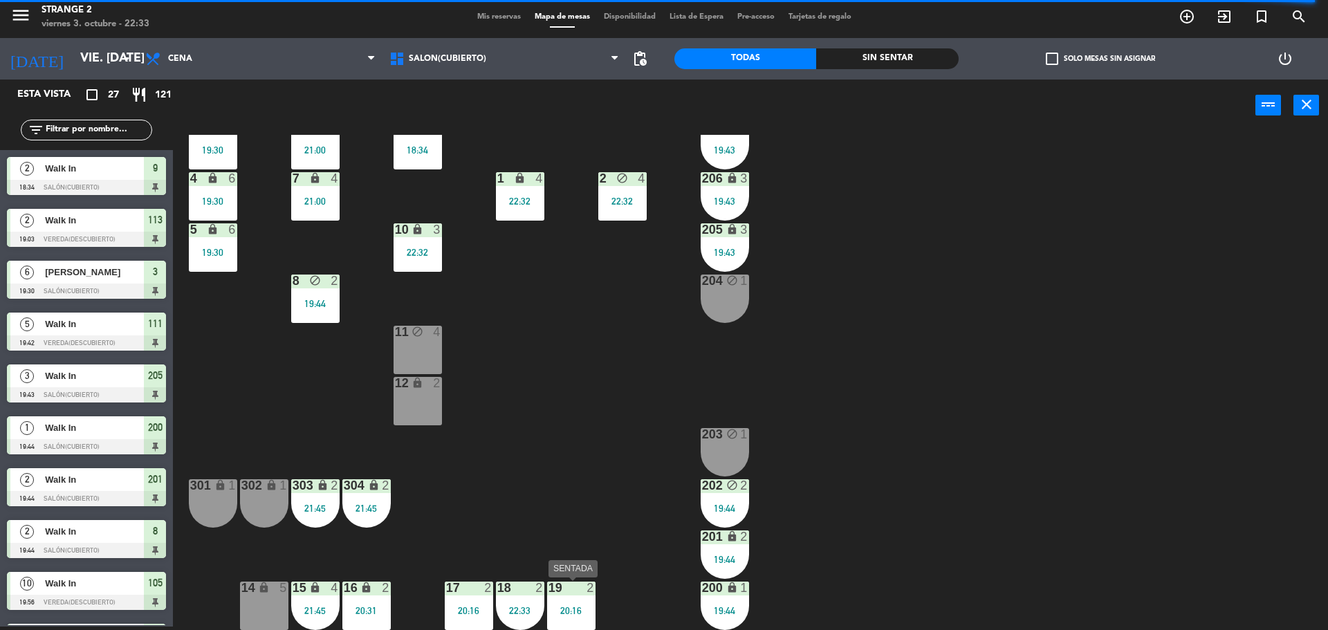
click at [585, 589] on div "2" at bounding box center [594, 588] width 23 height 12
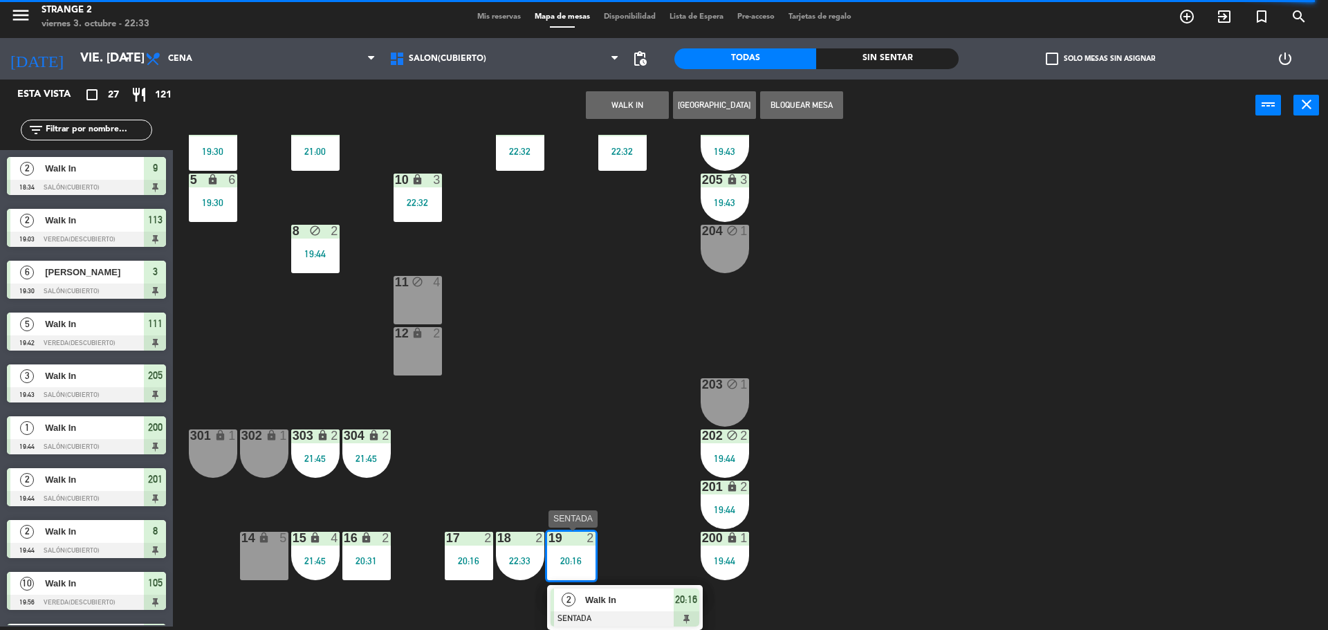
click at [658, 612] on div at bounding box center [625, 619] width 149 height 15
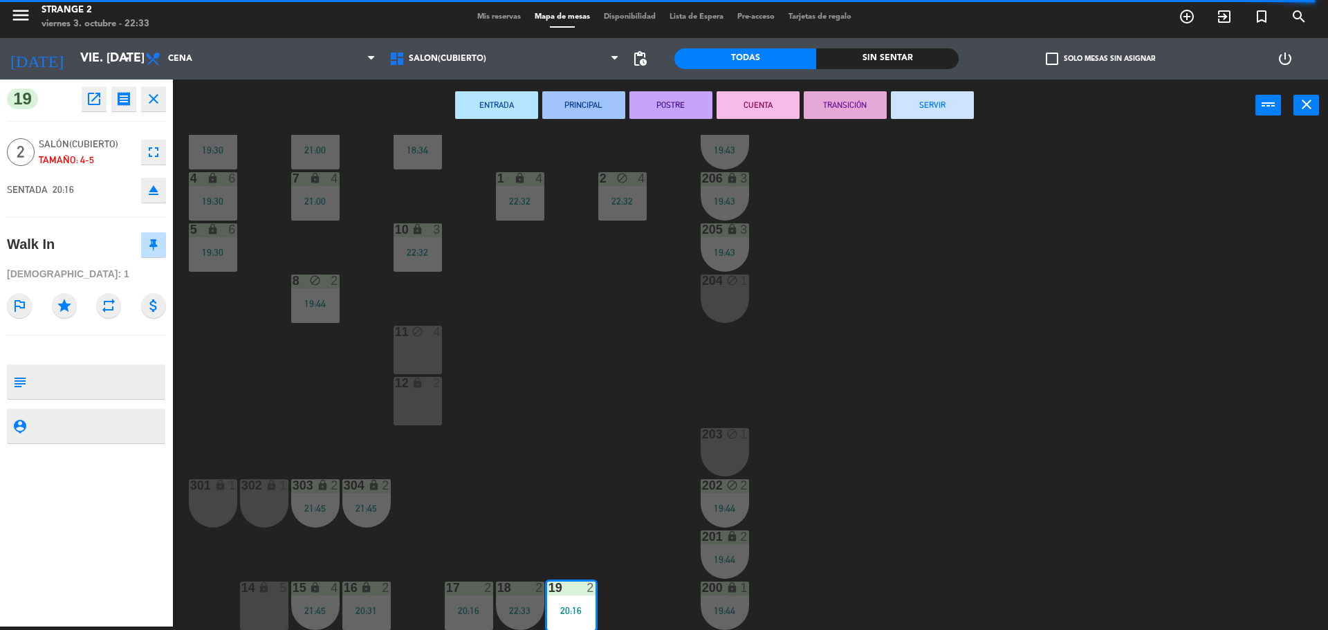
click at [923, 100] on button "SERVIR" at bounding box center [932, 105] width 83 height 28
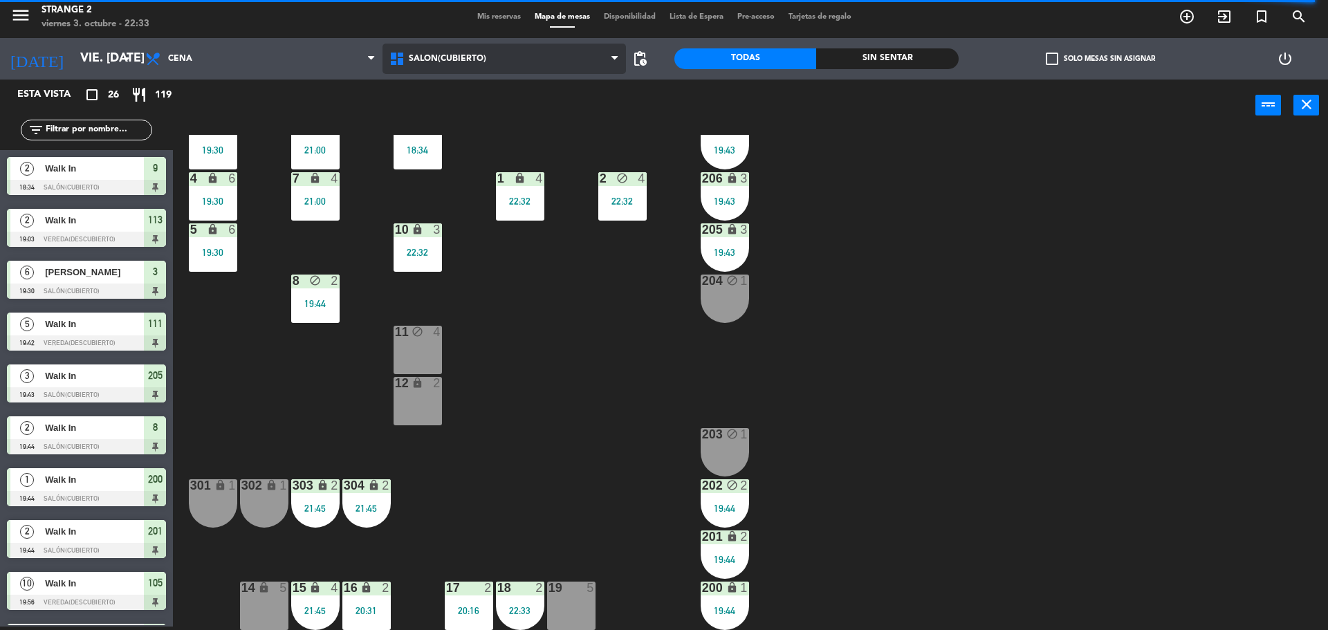
click at [477, 71] on span "Salón(Cubierto)" at bounding box center [505, 59] width 244 height 30
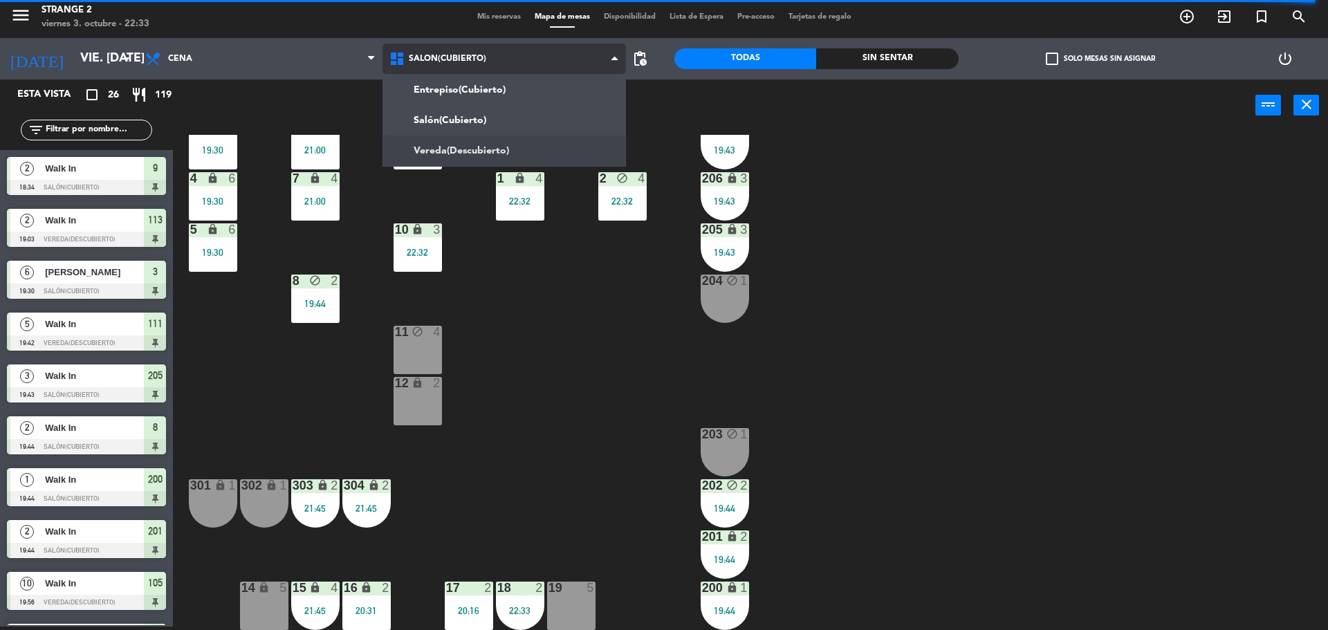
scroll to position [0, 0]
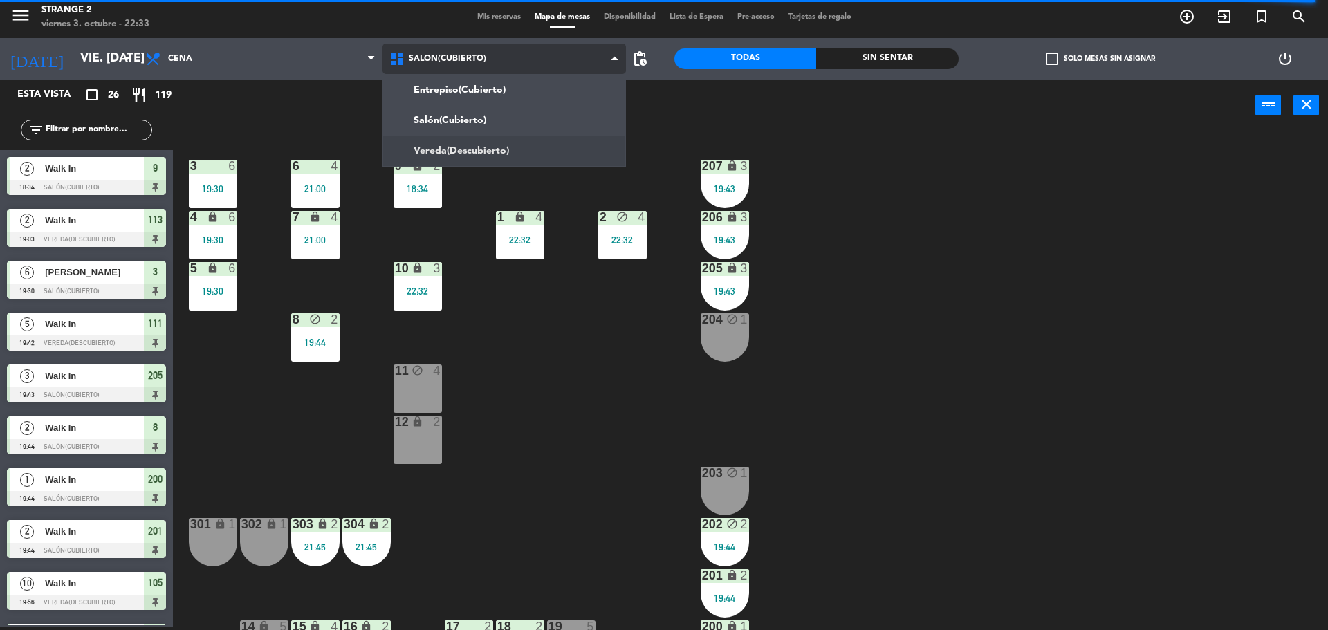
click at [472, 145] on ng-component "menu Strange 2 viernes 3. octubre - 22:33 Mis reservas Mapa de mesas Disponibil…" at bounding box center [664, 314] width 1328 height 634
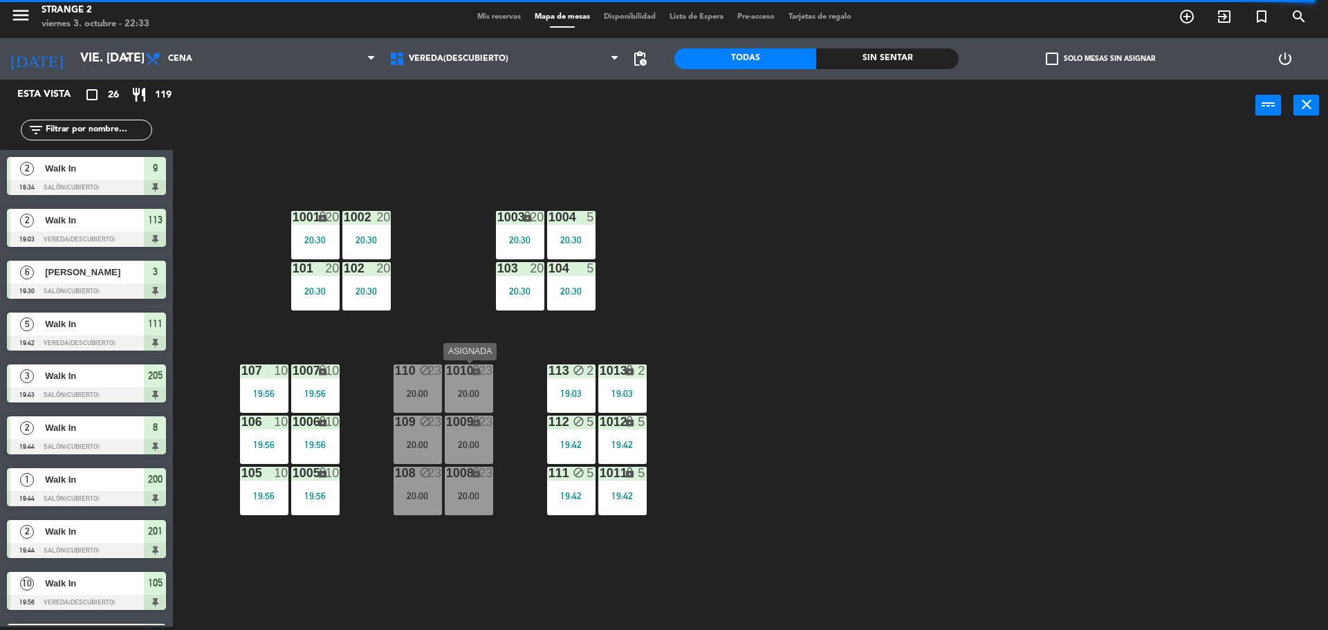
click at [464, 396] on div "20:00" at bounding box center [469, 394] width 48 height 10
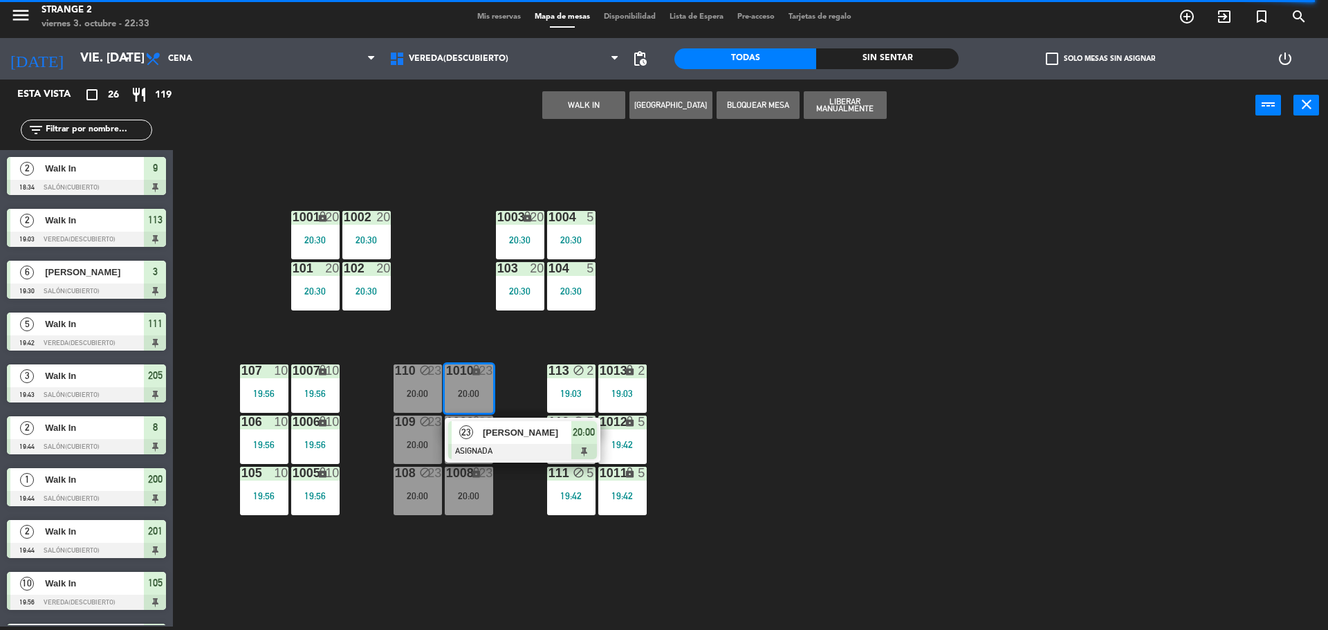
click at [497, 437] on span "[PERSON_NAME]" at bounding box center [527, 432] width 89 height 15
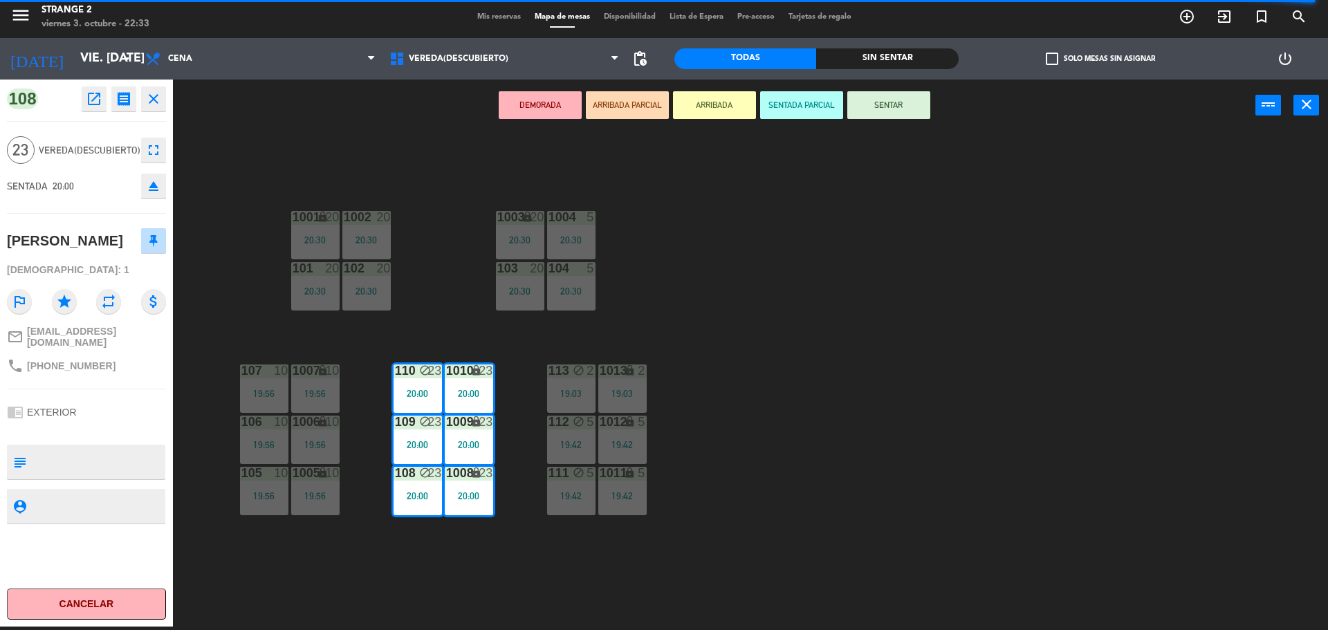
click at [898, 120] on div "DEMORADA ARRIBADA PARCIAL ARRIBADA SENTADA PARCIAL SENTAR power_input close" at bounding box center [714, 106] width 1083 height 53
click at [793, 427] on div "1001 lock 20 20:30 1002 20 20:30 1003 lock 20 20:30 1004 5 20:30 101 20 20:30 1…" at bounding box center [757, 382] width 1142 height 495
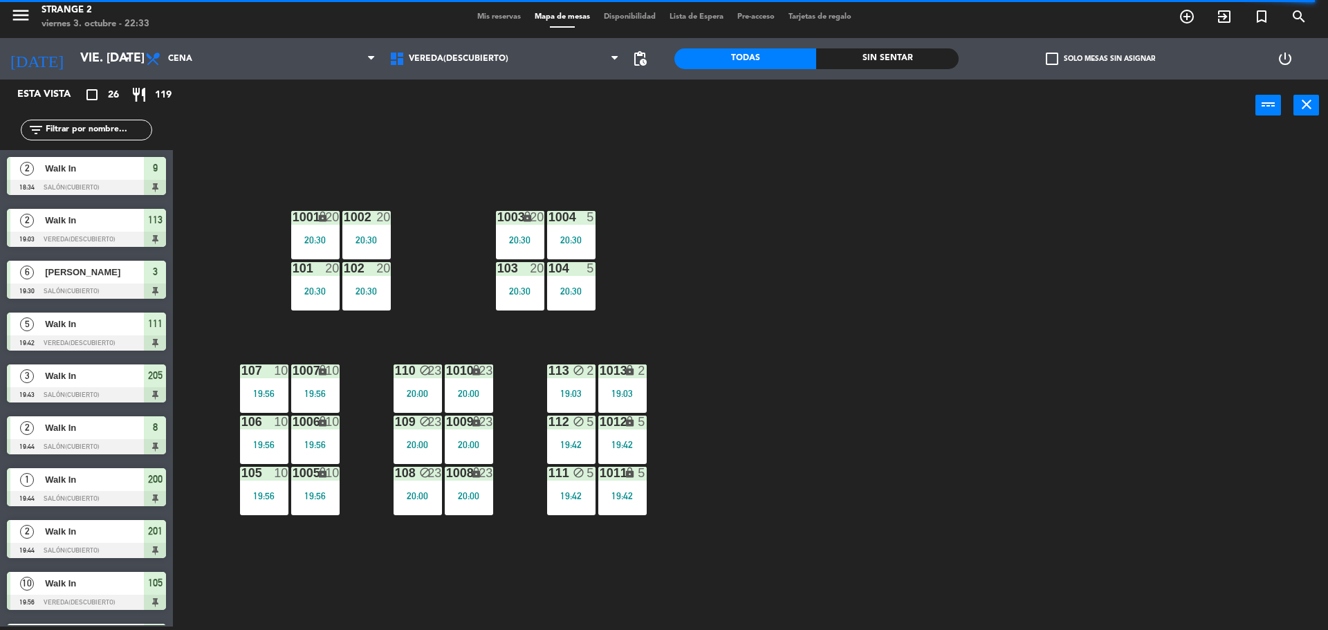
click at [644, 385] on div "1013 lock 2 19:03" at bounding box center [622, 389] width 48 height 48
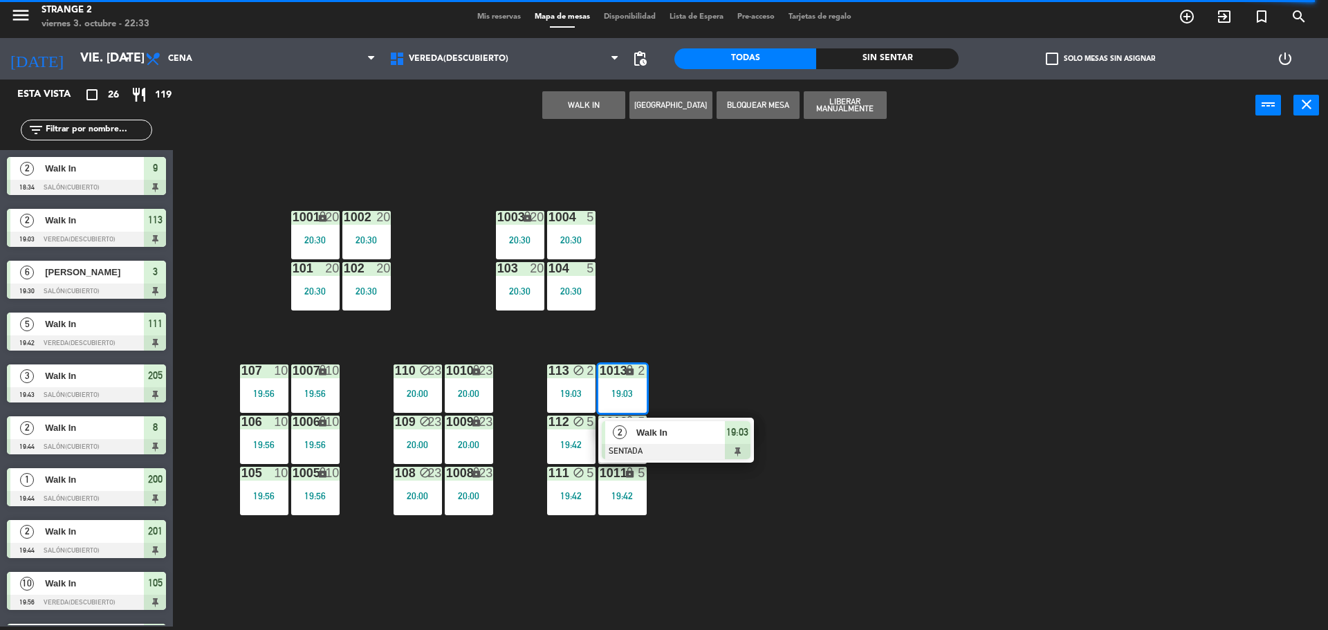
click at [646, 422] on div "Walk In" at bounding box center [680, 432] width 90 height 23
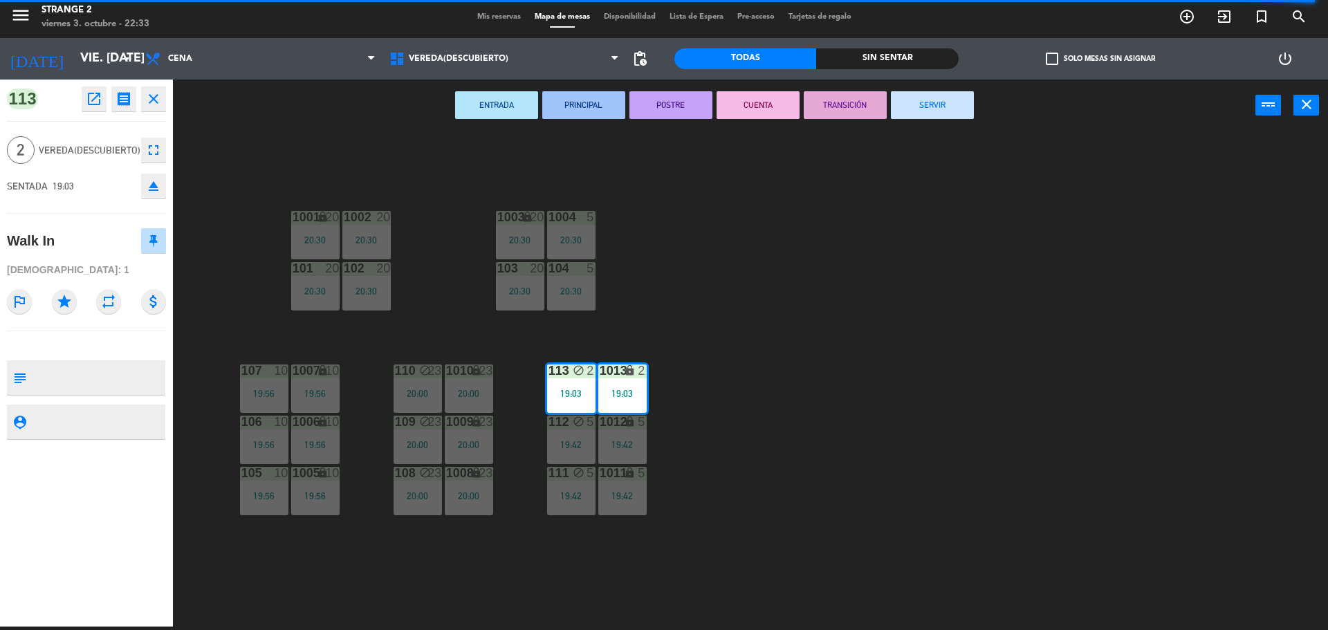
click at [930, 104] on button "SERVIR" at bounding box center [932, 105] width 83 height 28
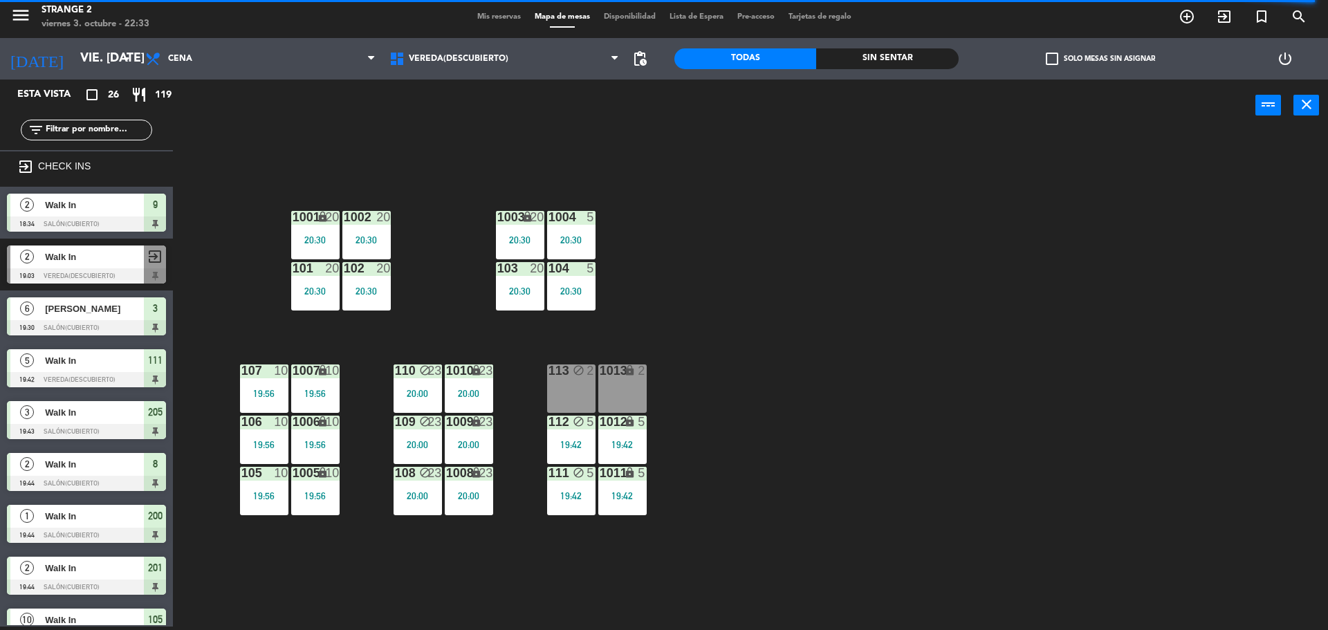
click at [639, 439] on div "19:42" at bounding box center [622, 444] width 48 height 10
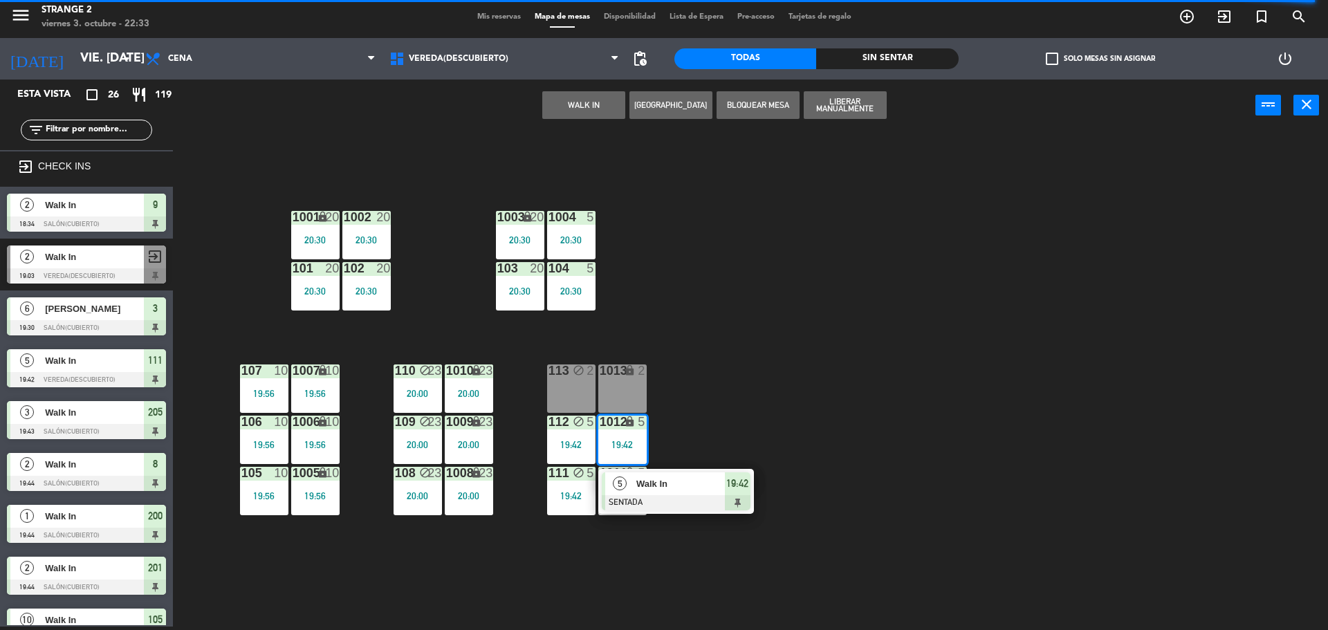
click at [675, 477] on span "Walk In" at bounding box center [680, 484] width 89 height 15
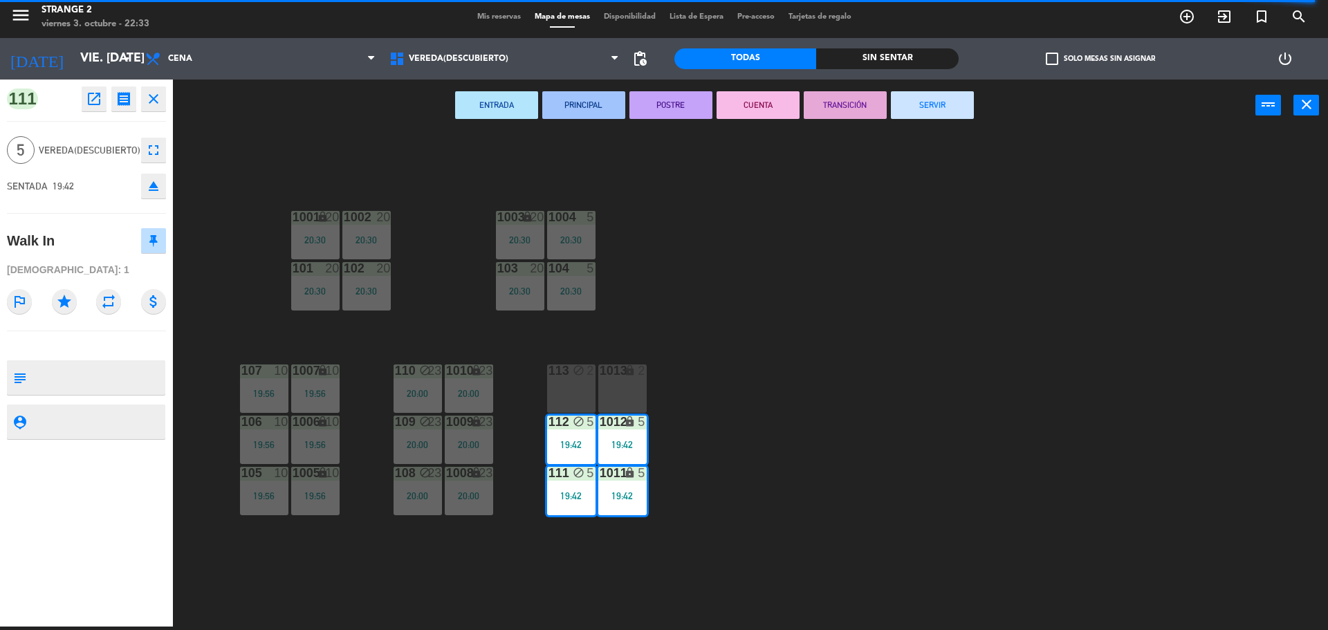
click at [927, 107] on button "SERVIR" at bounding box center [932, 105] width 83 height 28
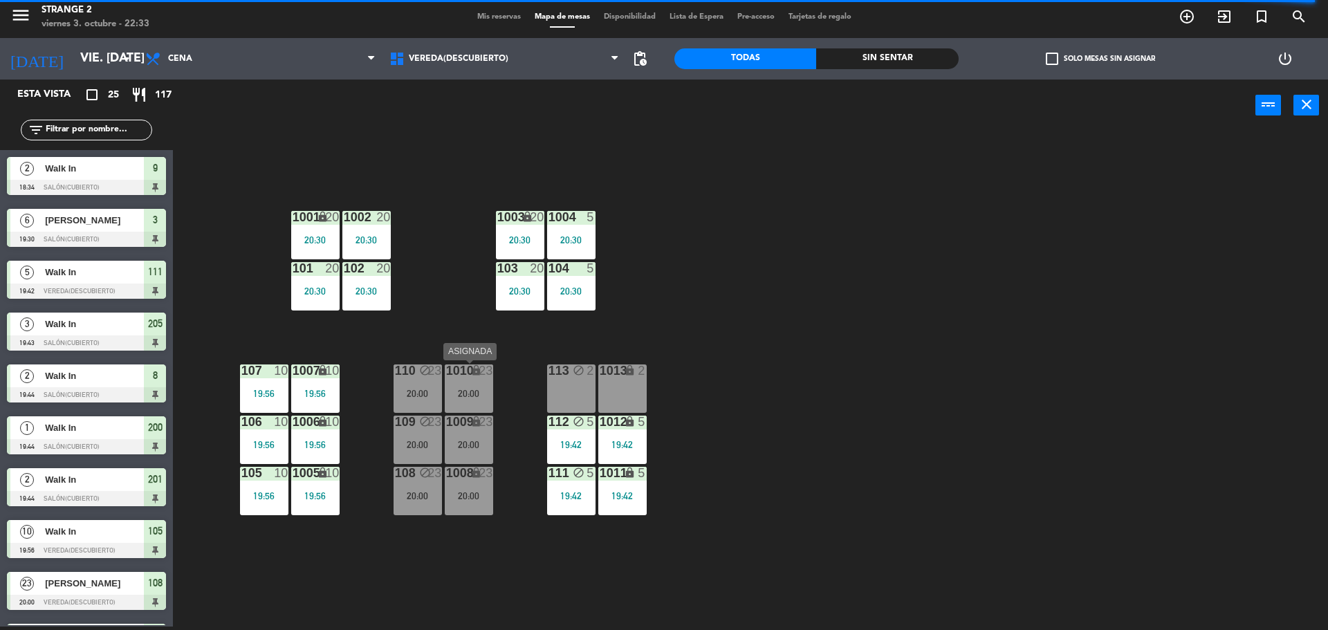
click at [446, 400] on div "1010 lock 23 20:00" at bounding box center [469, 389] width 48 height 48
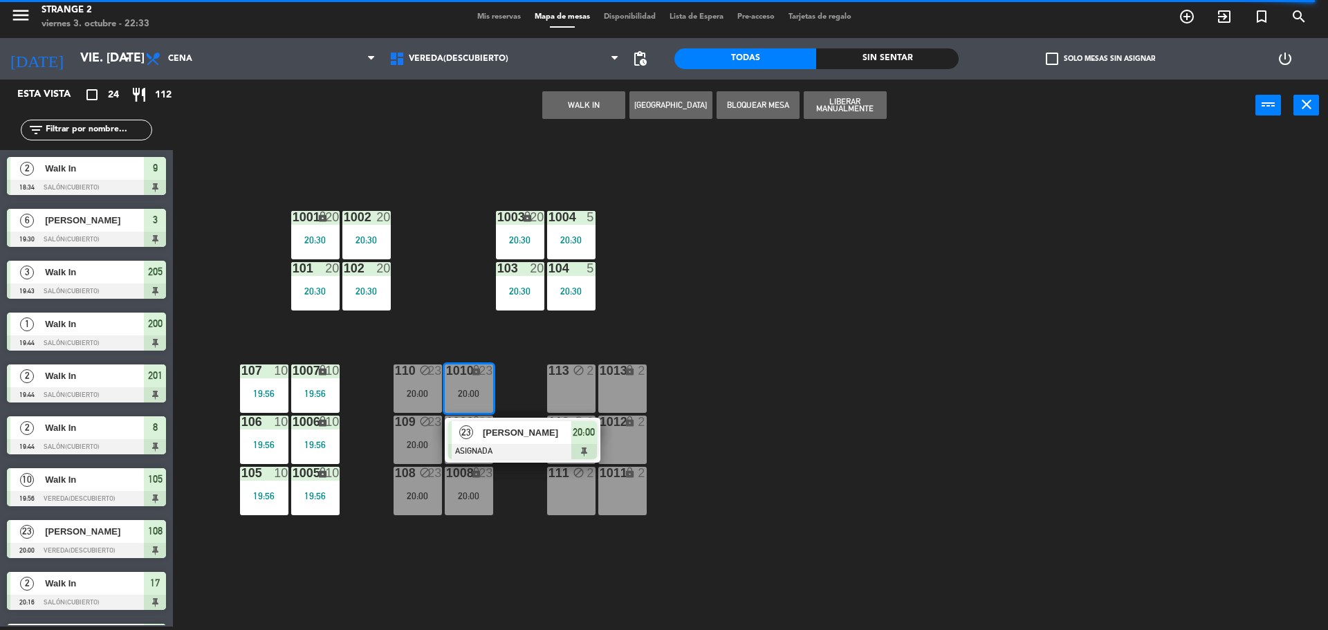
click at [529, 530] on div "1001 lock 20 20:30 1002 20 20:30 1003 lock 20 20:30 1004 5 20:30 101 20 20:30 1…" at bounding box center [757, 382] width 1142 height 495
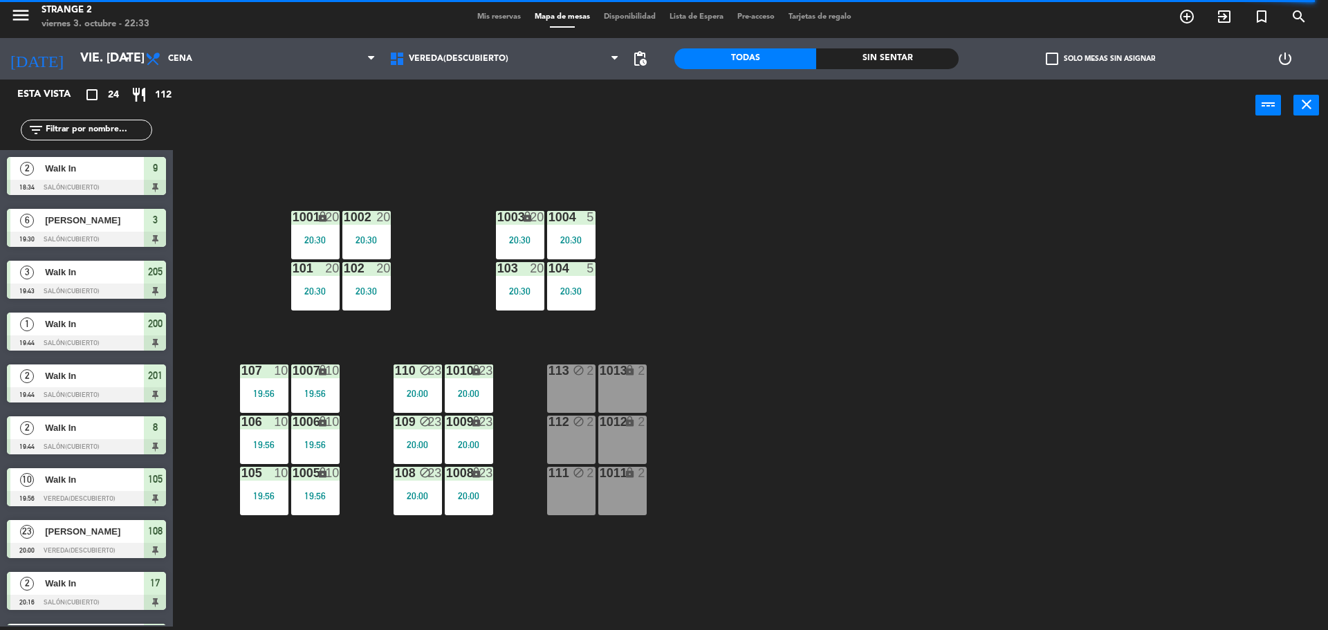
click at [412, 434] on div "109 block 23 20:00" at bounding box center [418, 440] width 48 height 48
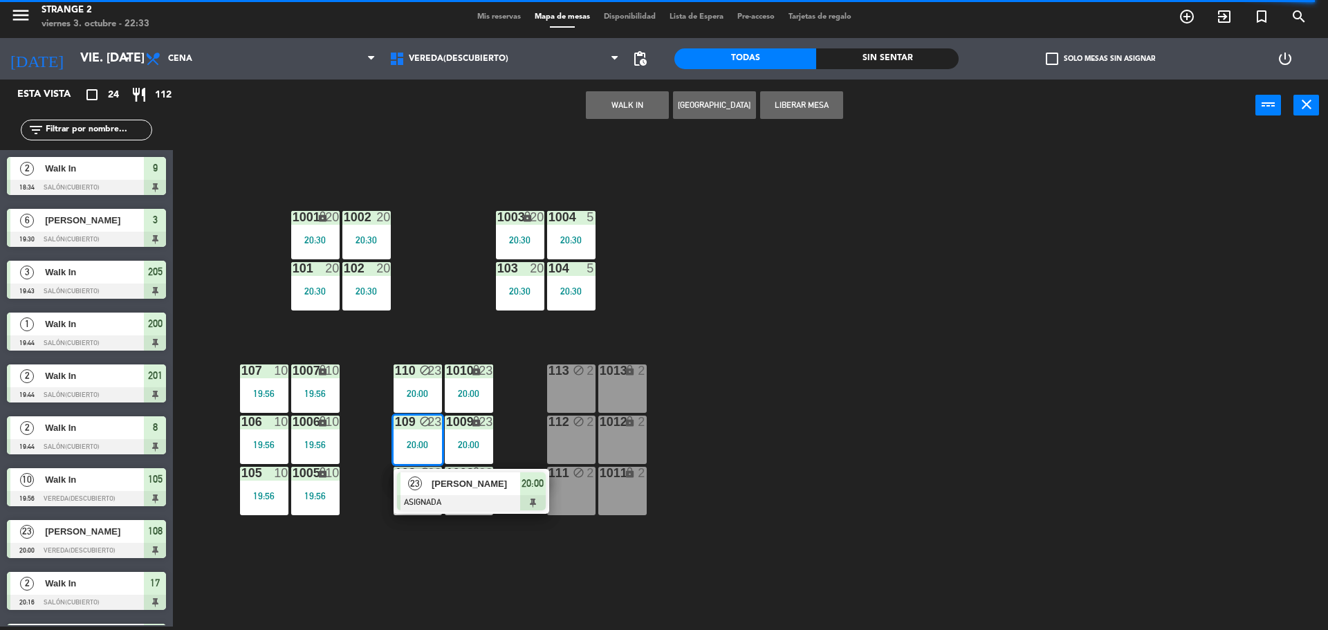
click at [438, 486] on span "[PERSON_NAME]" at bounding box center [476, 484] width 89 height 15
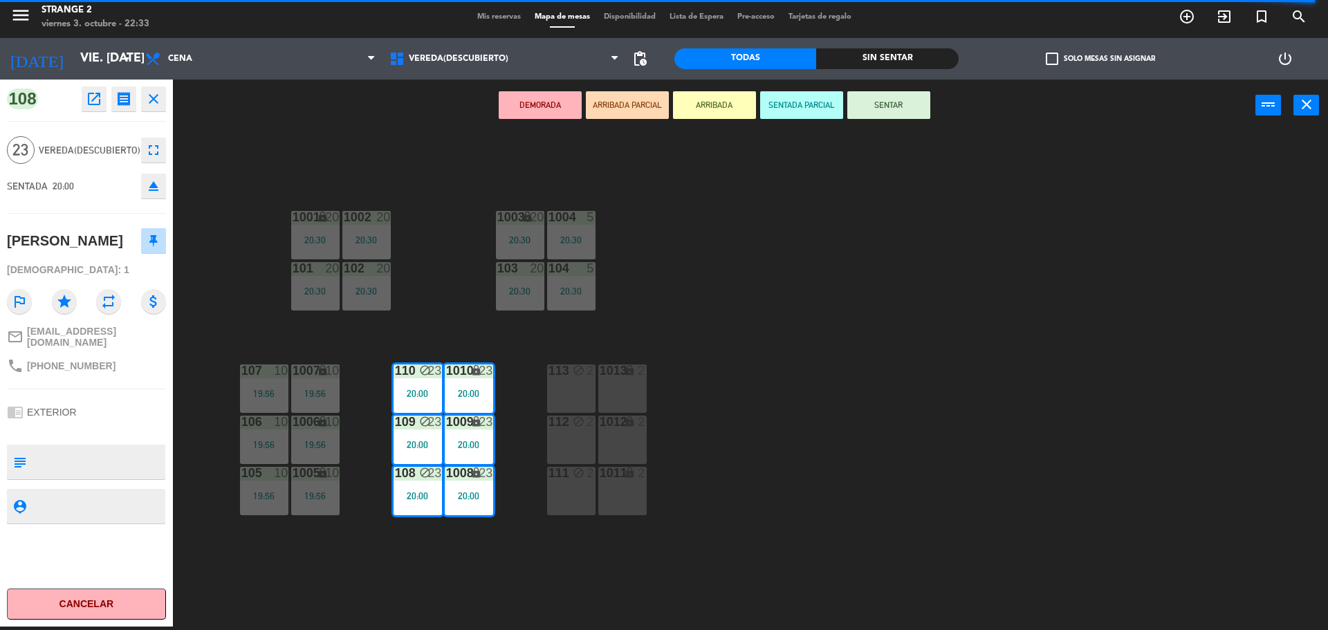
click at [156, 188] on icon "eject" at bounding box center [153, 186] width 17 height 17
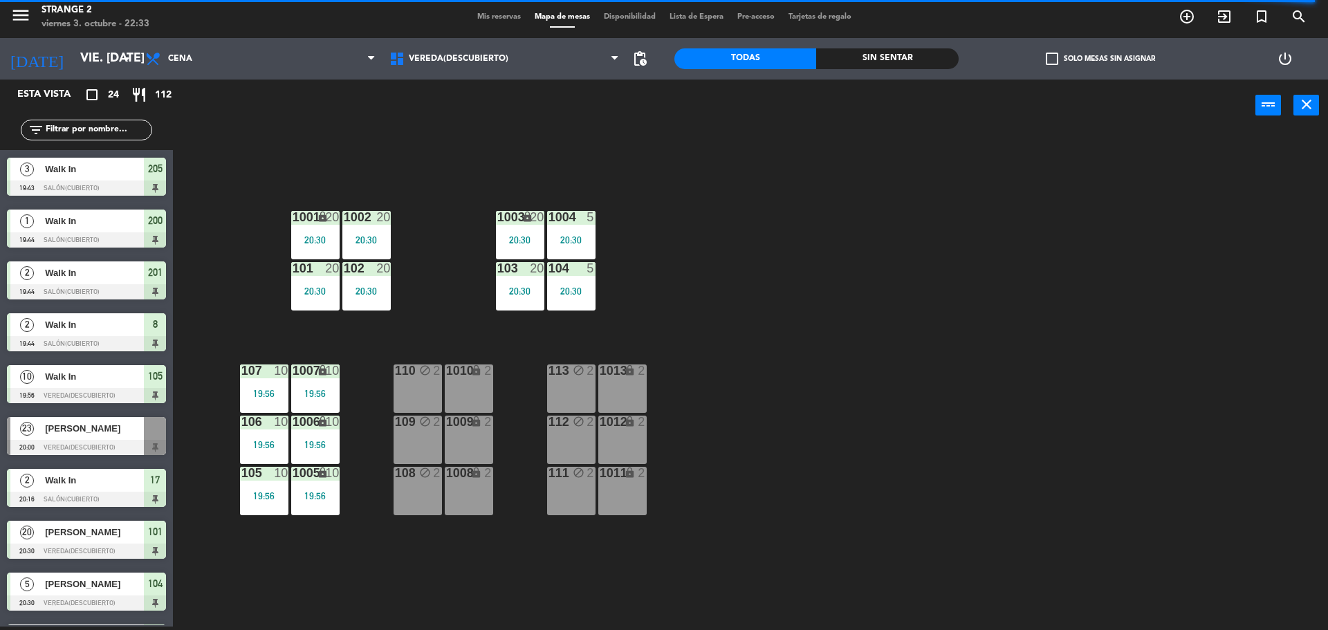
scroll to position [0, 0]
click at [117, 531] on span "[PERSON_NAME]" at bounding box center [94, 531] width 99 height 15
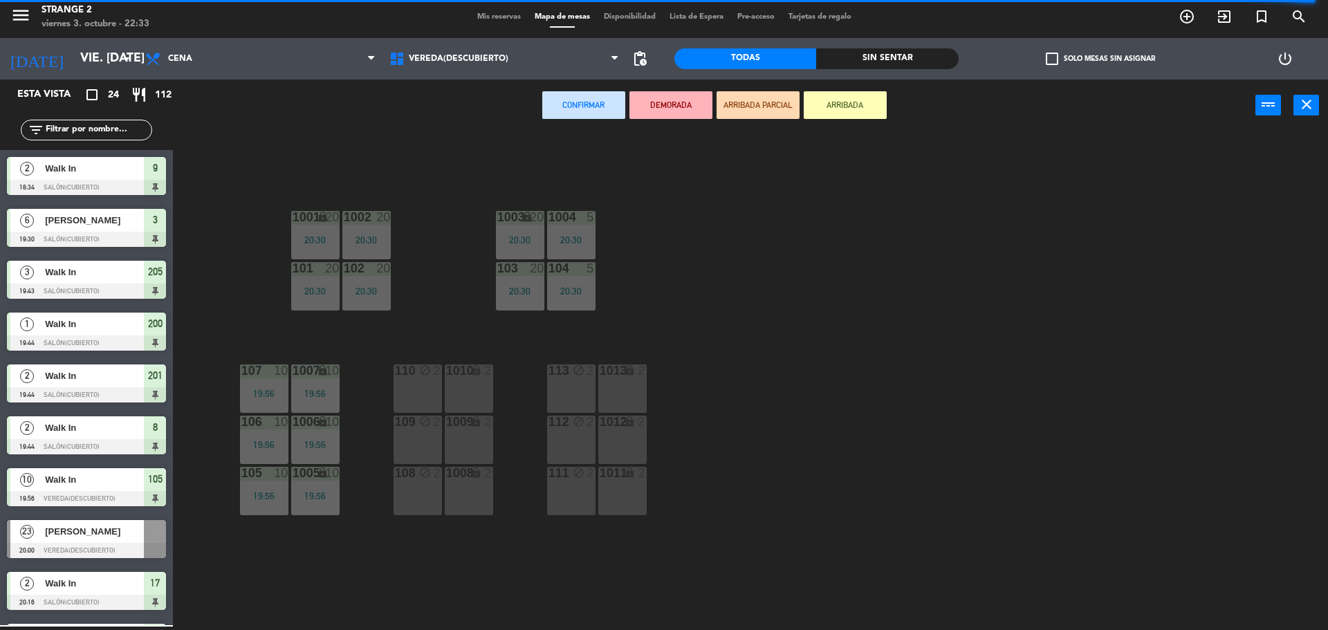
click at [431, 404] on div "110 block 2" at bounding box center [418, 389] width 48 height 48
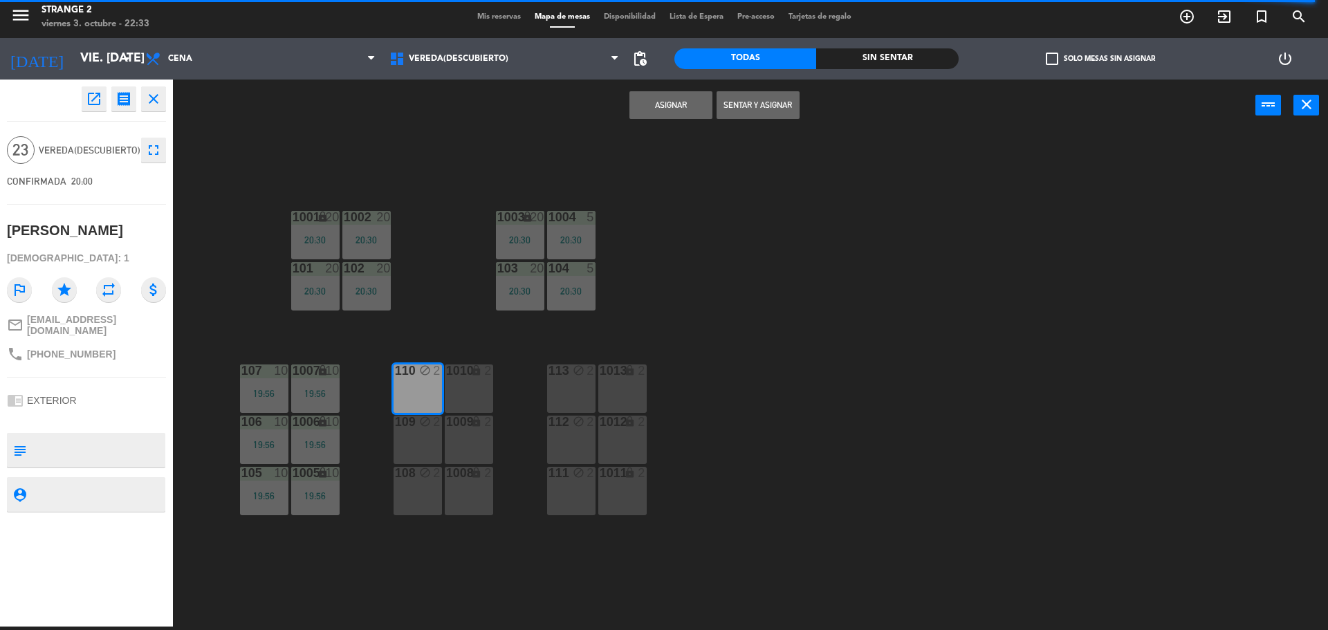
click at [476, 405] on div "1010 lock 2" at bounding box center [469, 389] width 48 height 48
click at [465, 446] on div "1009 lock 2" at bounding box center [469, 440] width 48 height 48
click at [419, 455] on div "109 block 2" at bounding box center [418, 440] width 48 height 48
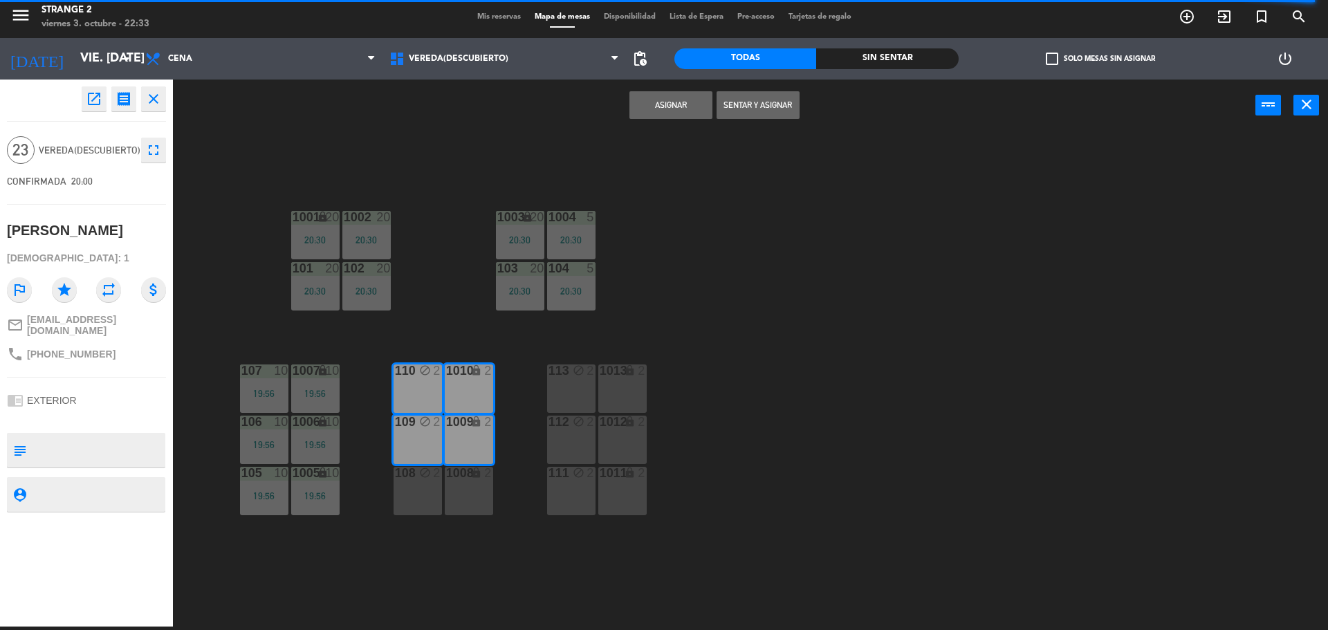
click at [425, 511] on div "108 block 2" at bounding box center [418, 491] width 48 height 48
click at [475, 504] on div "1008 lock 2" at bounding box center [469, 491] width 48 height 48
click at [575, 499] on div "111 block 2" at bounding box center [571, 491] width 48 height 48
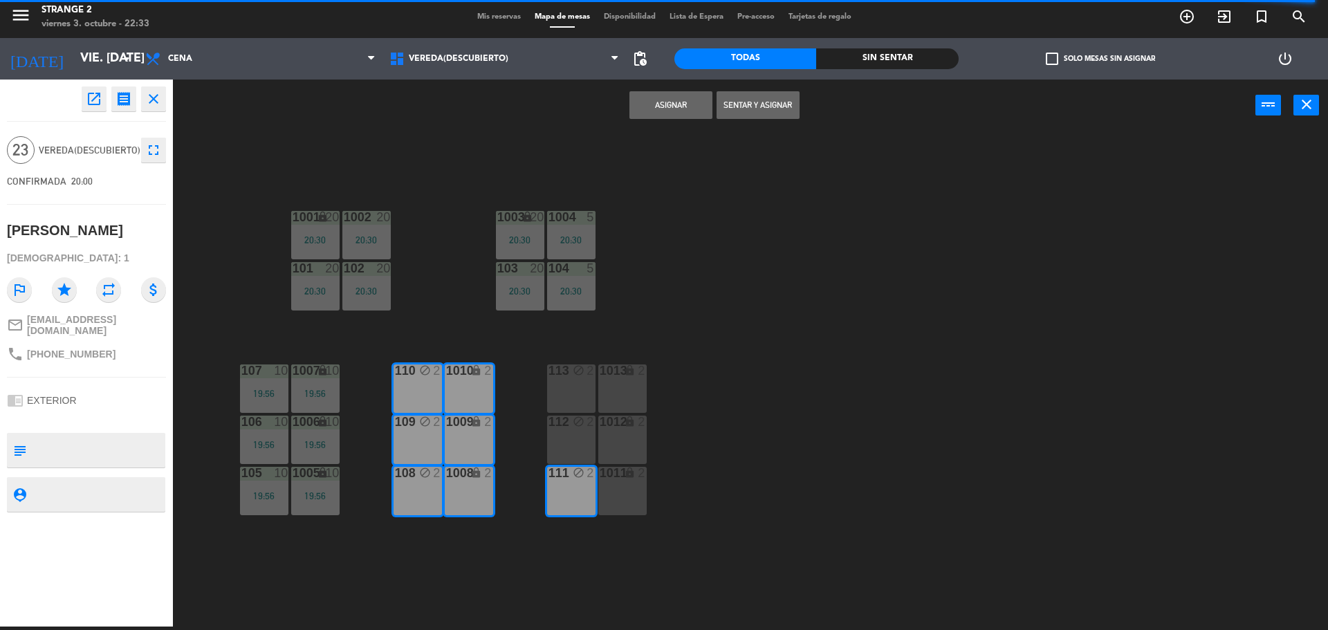
click at [574, 446] on div "112 block 2" at bounding box center [571, 440] width 48 height 48
click at [571, 380] on div "113 block 2" at bounding box center [571, 389] width 48 height 48
click at [621, 374] on div "lock" at bounding box center [622, 371] width 23 height 13
click at [625, 430] on div "1012 lock 2" at bounding box center [622, 440] width 48 height 48
click at [621, 467] on div "lock" at bounding box center [622, 473] width 23 height 13
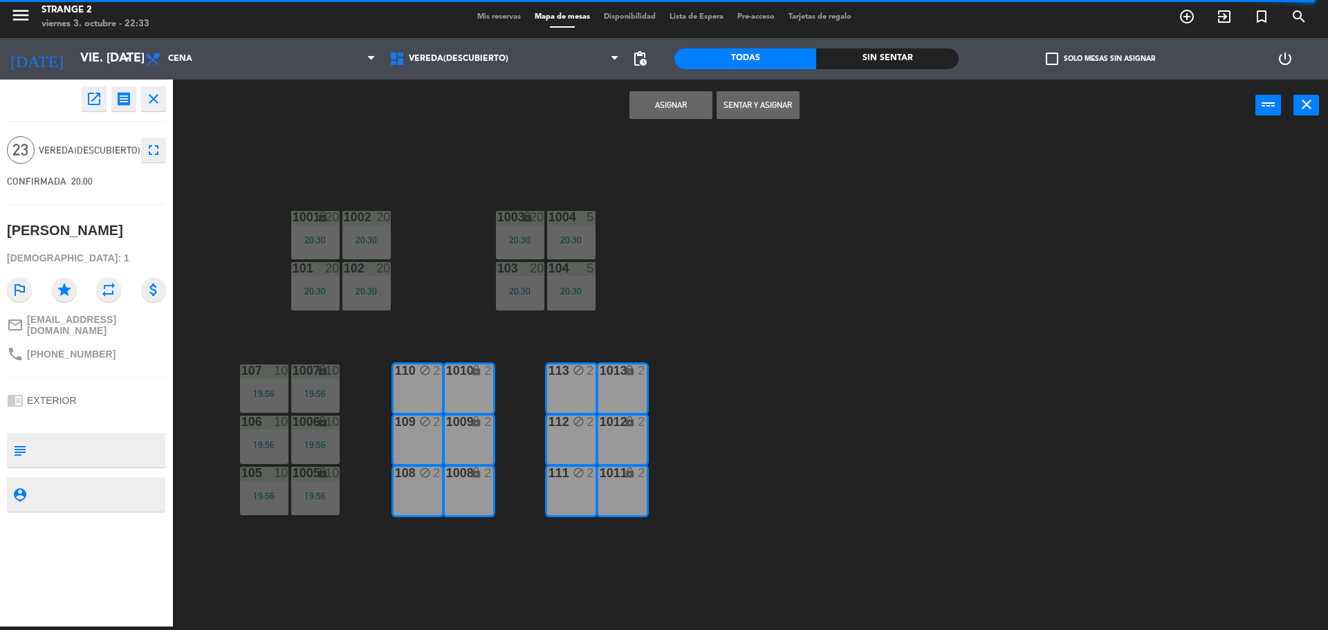
click at [623, 504] on div "1011 lock 2" at bounding box center [622, 491] width 48 height 48
click at [762, 100] on button "Sentar y Asignar" at bounding box center [758, 105] width 83 height 28
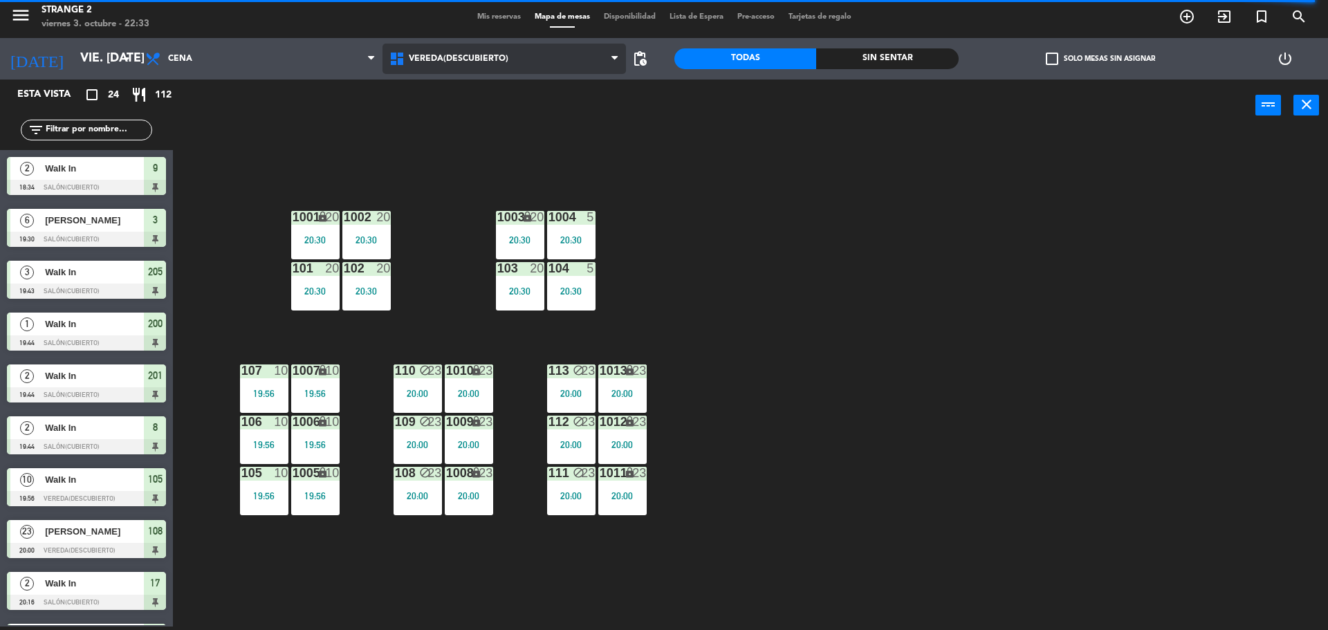
click at [446, 68] on span "Vereda(Descubierto)" at bounding box center [505, 59] width 244 height 30
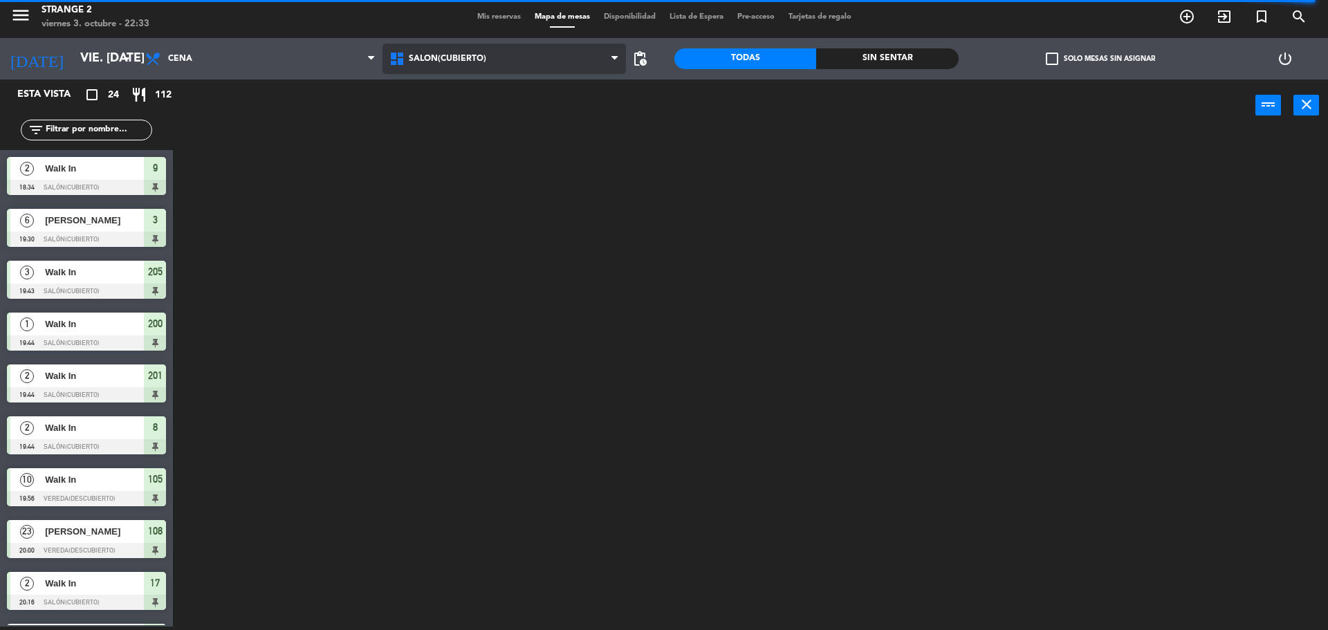
click at [450, 112] on ng-component "menu Strange 2 viernes 3. octubre - 22:33 Mis reservas Mapa de mesas Disponibil…" at bounding box center [664, 314] width 1328 height 634
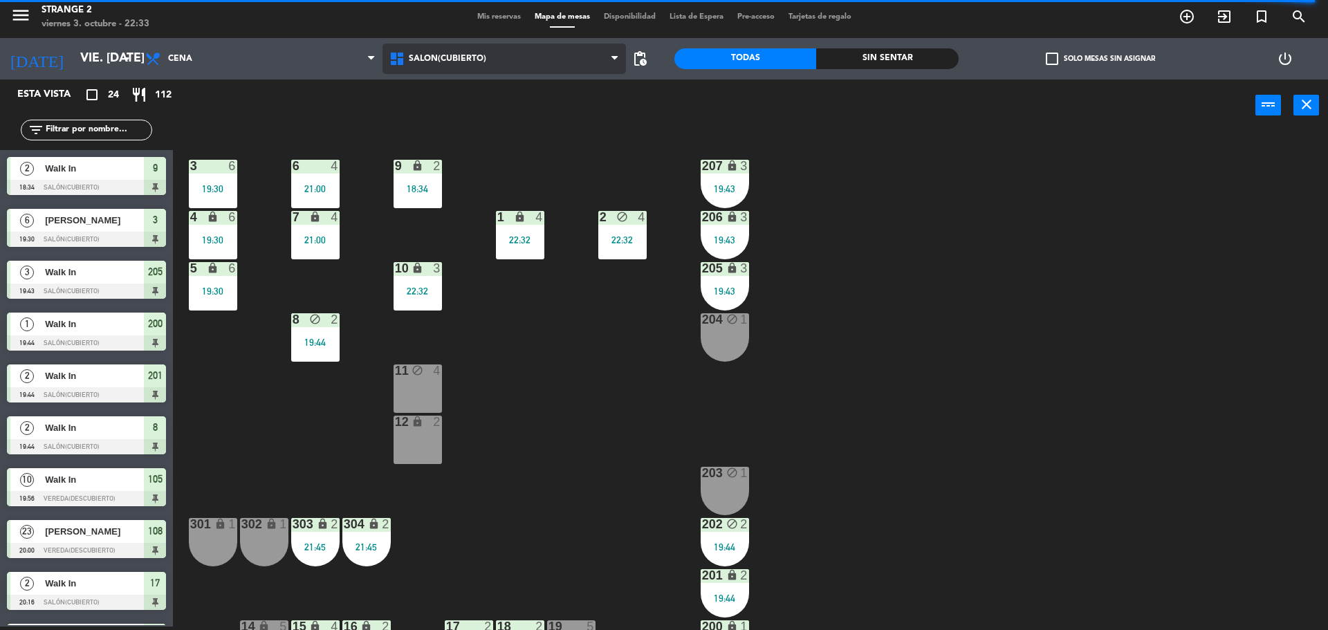
click at [423, 50] on span "Salón(Cubierto)" at bounding box center [505, 59] width 244 height 30
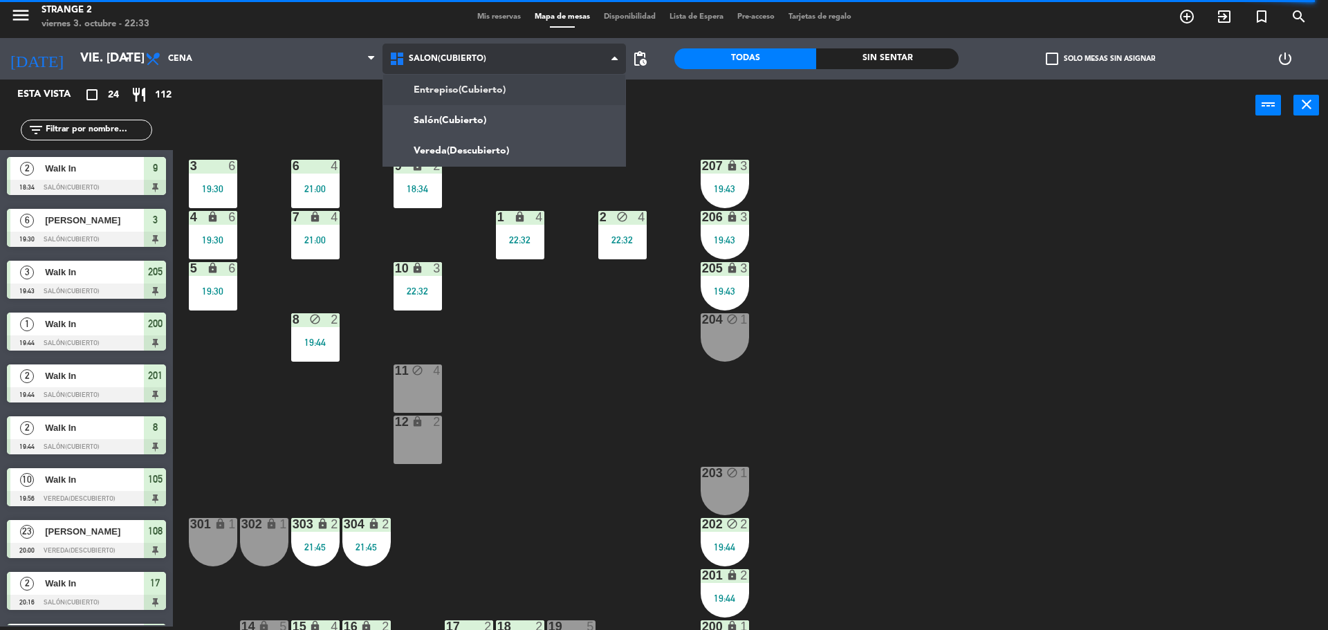
click at [439, 88] on ng-component "menu Strange 2 viernes 3. octubre - 22:33 Mis reservas Mapa de mesas Disponibil…" at bounding box center [664, 314] width 1328 height 634
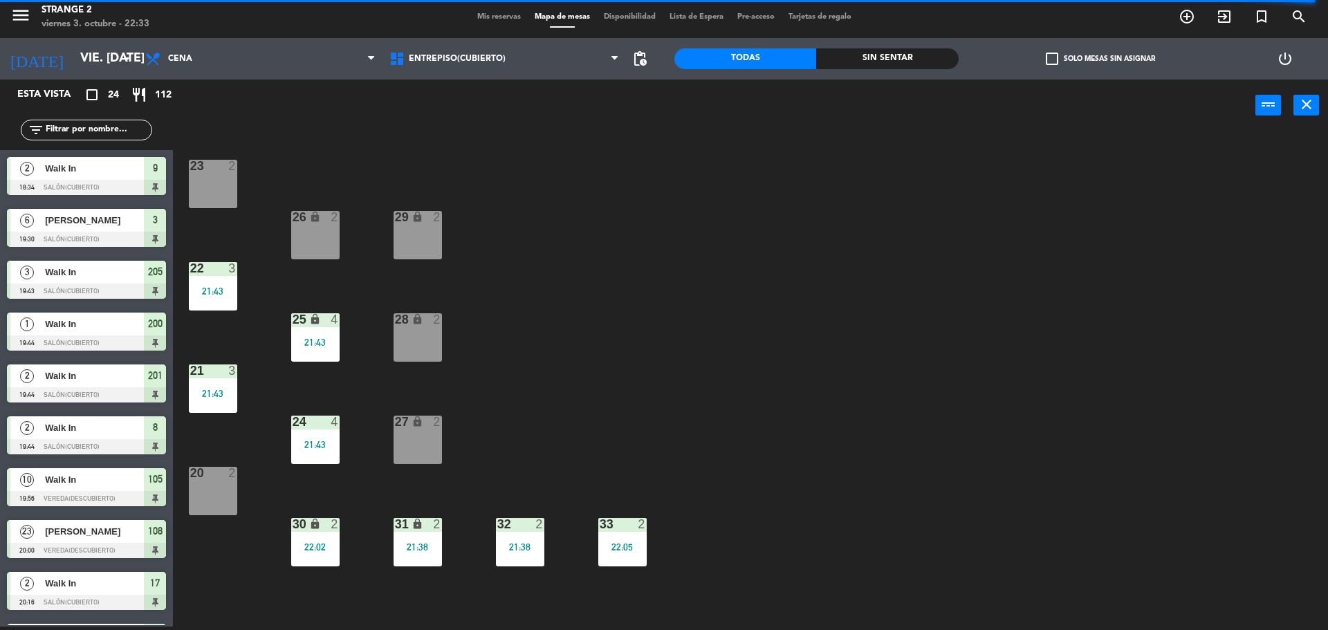
click at [435, 450] on div "27 lock 2" at bounding box center [418, 440] width 48 height 48
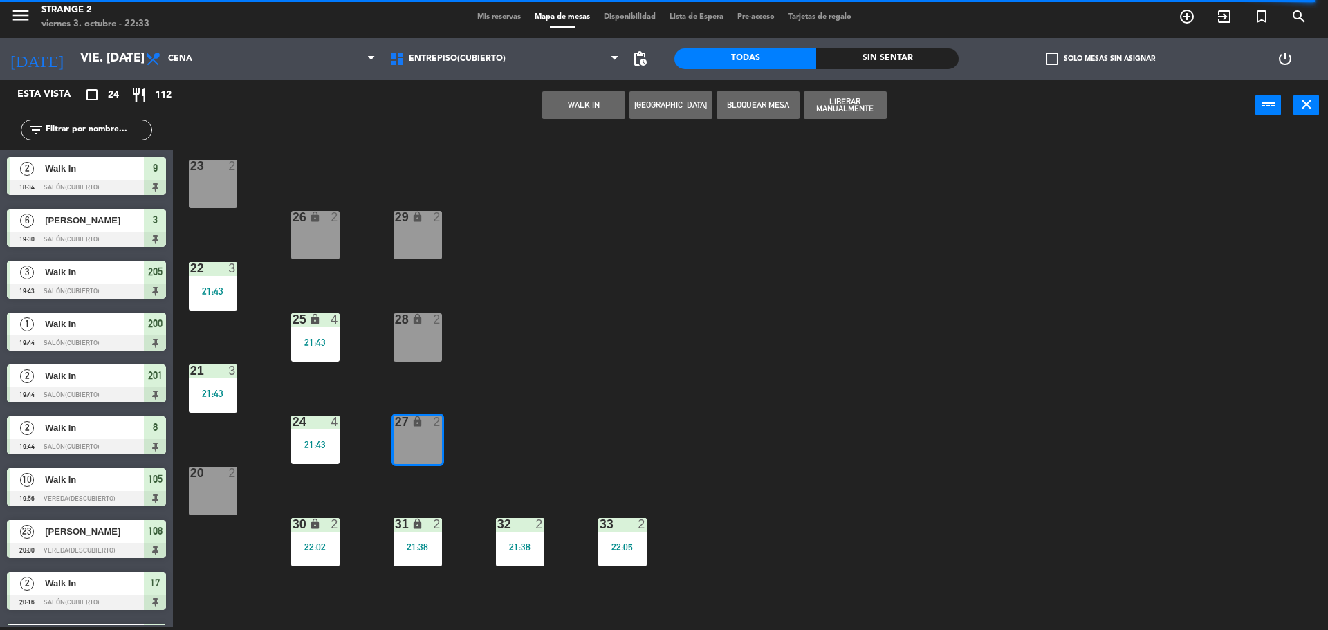
click at [585, 104] on button "WALK IN" at bounding box center [583, 105] width 83 height 28
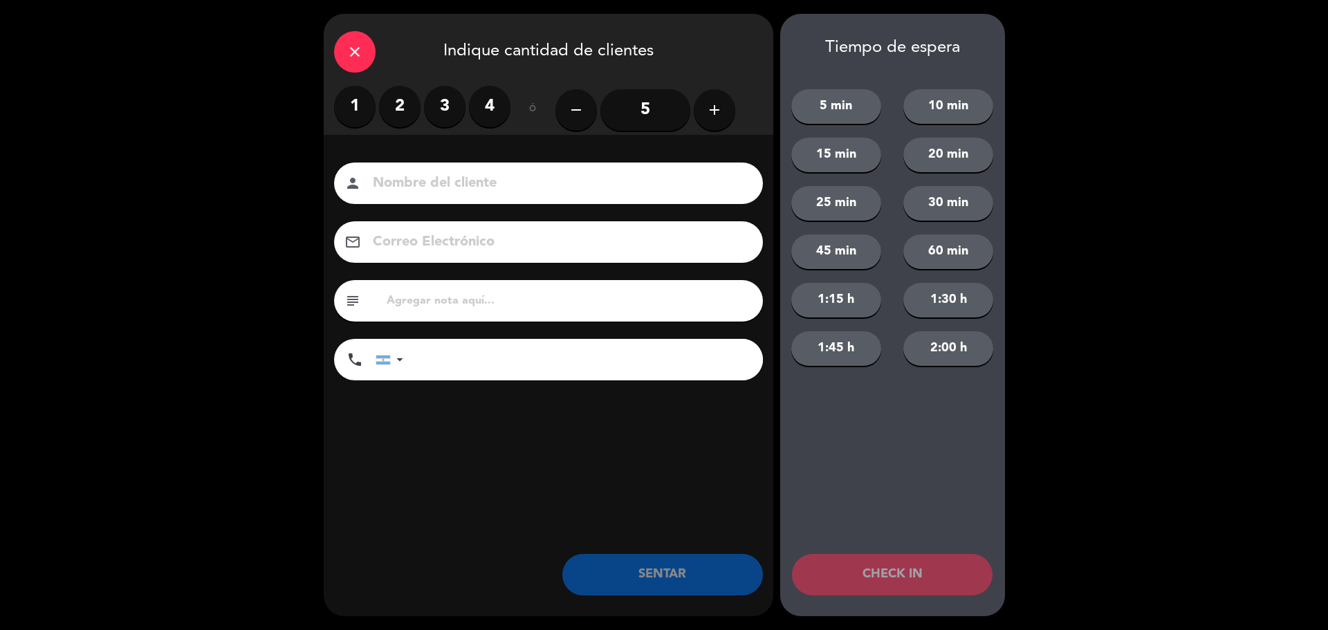
click at [399, 98] on label "2" at bounding box center [400, 107] width 42 height 42
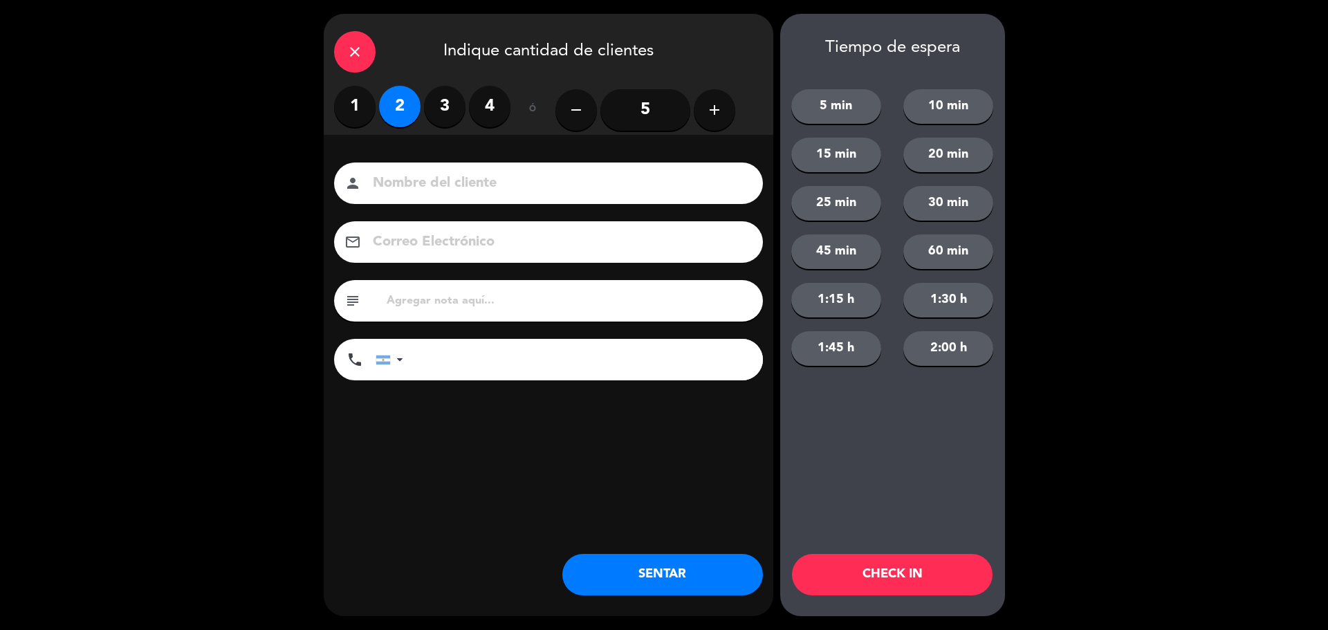
click at [643, 555] on button "SENTAR" at bounding box center [662, 575] width 201 height 42
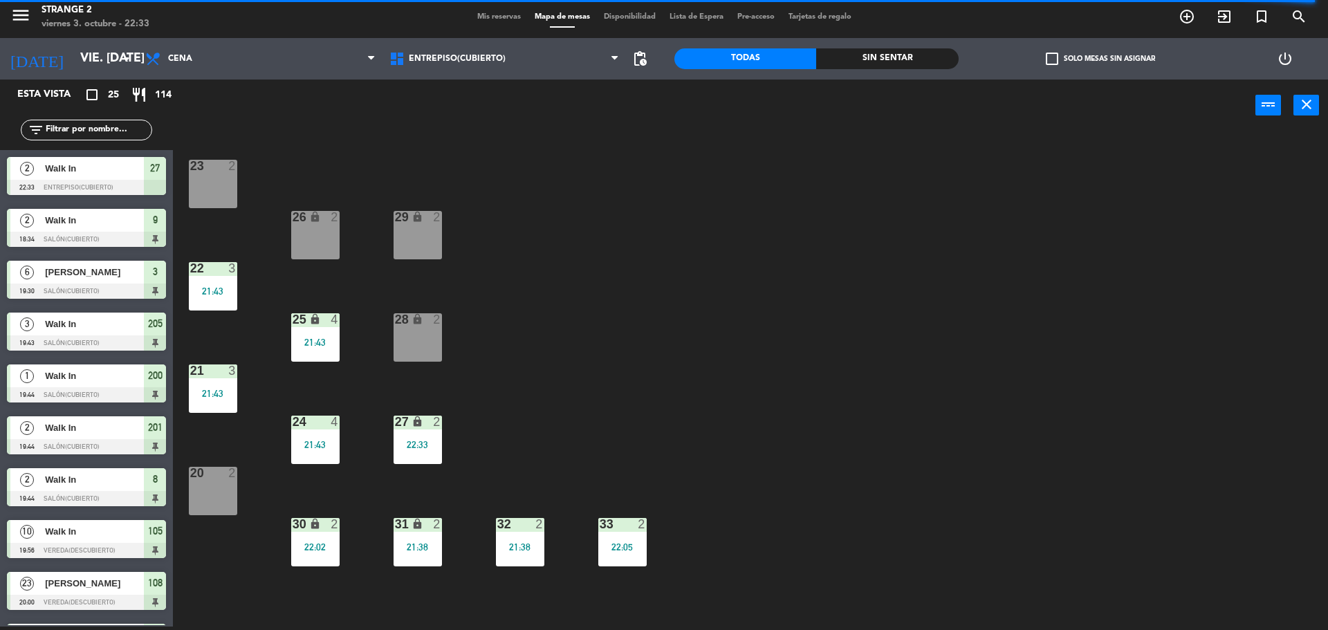
click at [412, 334] on div "28 lock 2" at bounding box center [418, 337] width 48 height 48
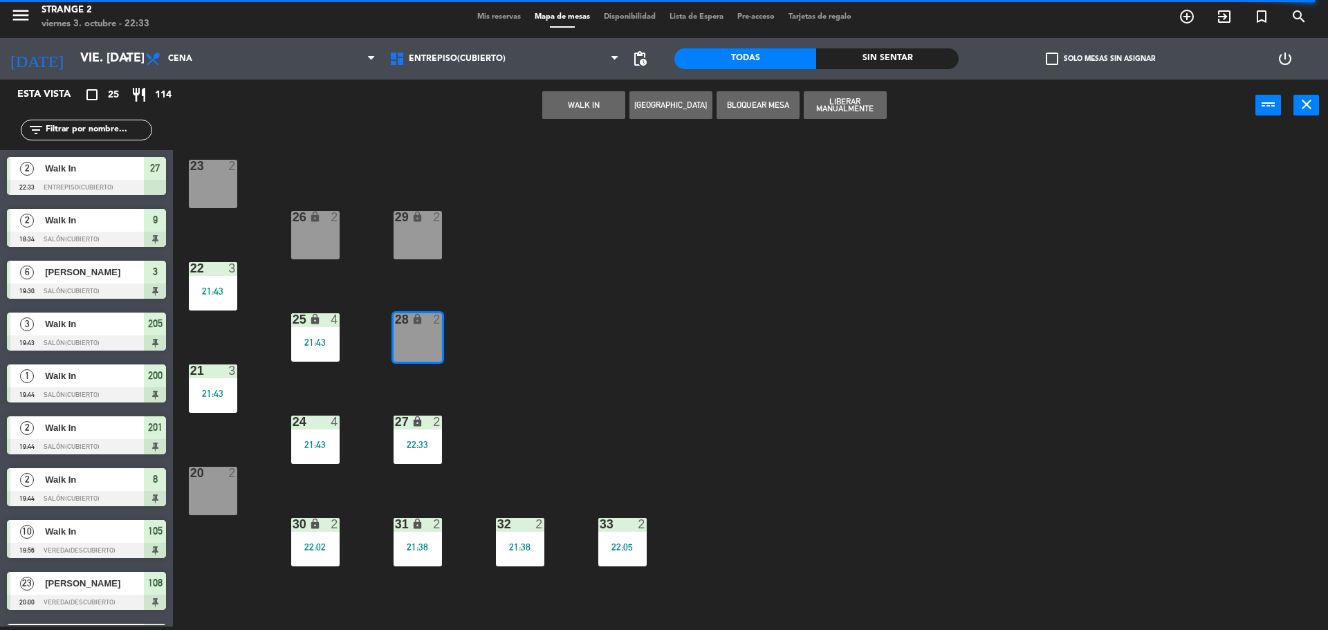
click at [614, 99] on button "WALK IN" at bounding box center [583, 105] width 83 height 28
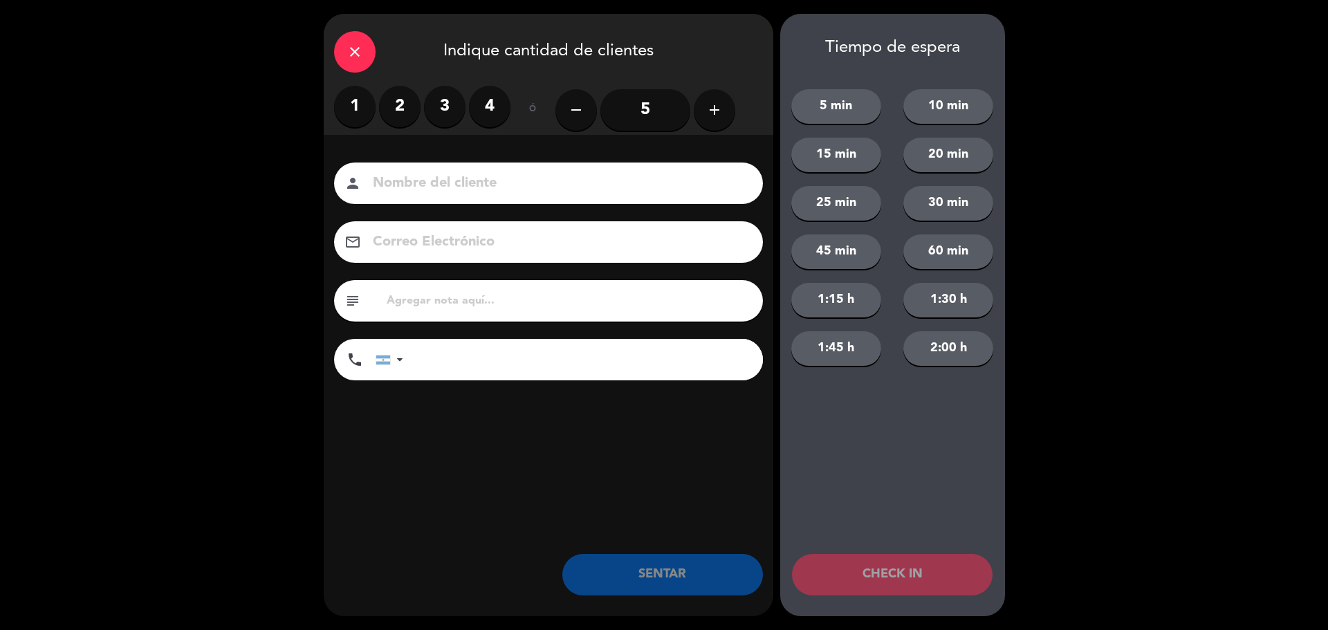
click at [591, 112] on button "remove" at bounding box center [577, 110] width 42 height 42
click at [394, 110] on label "2" at bounding box center [400, 107] width 42 height 42
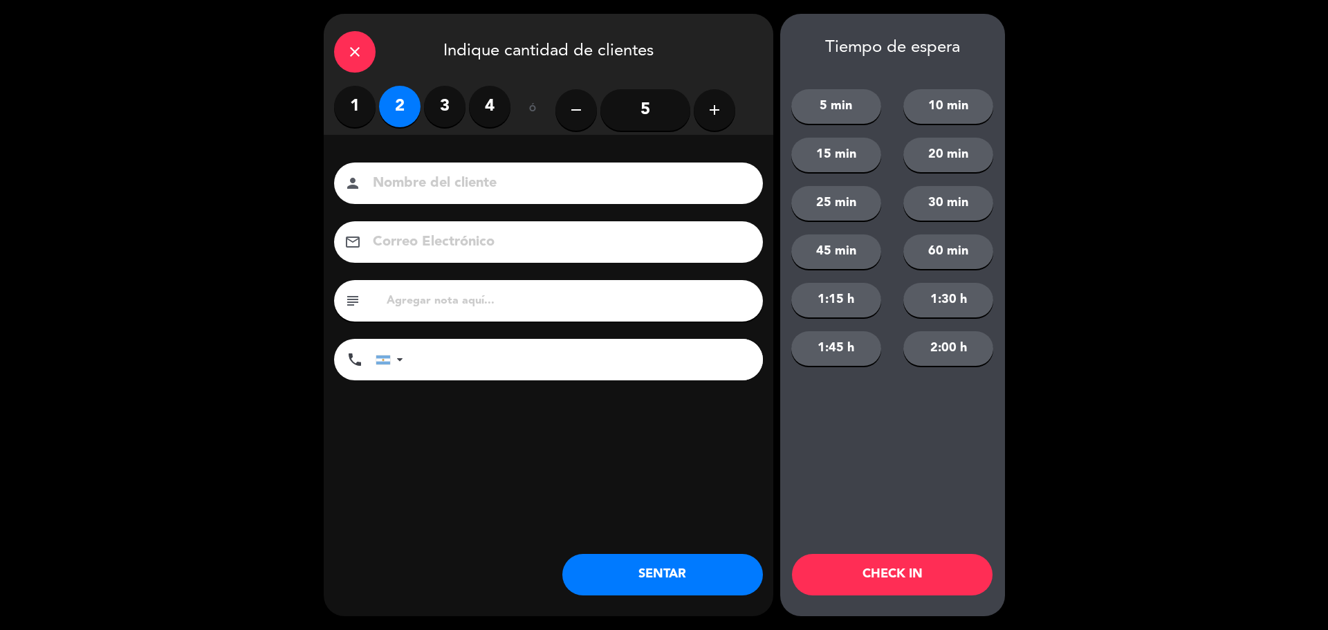
click at [622, 559] on button "SENTAR" at bounding box center [662, 575] width 201 height 42
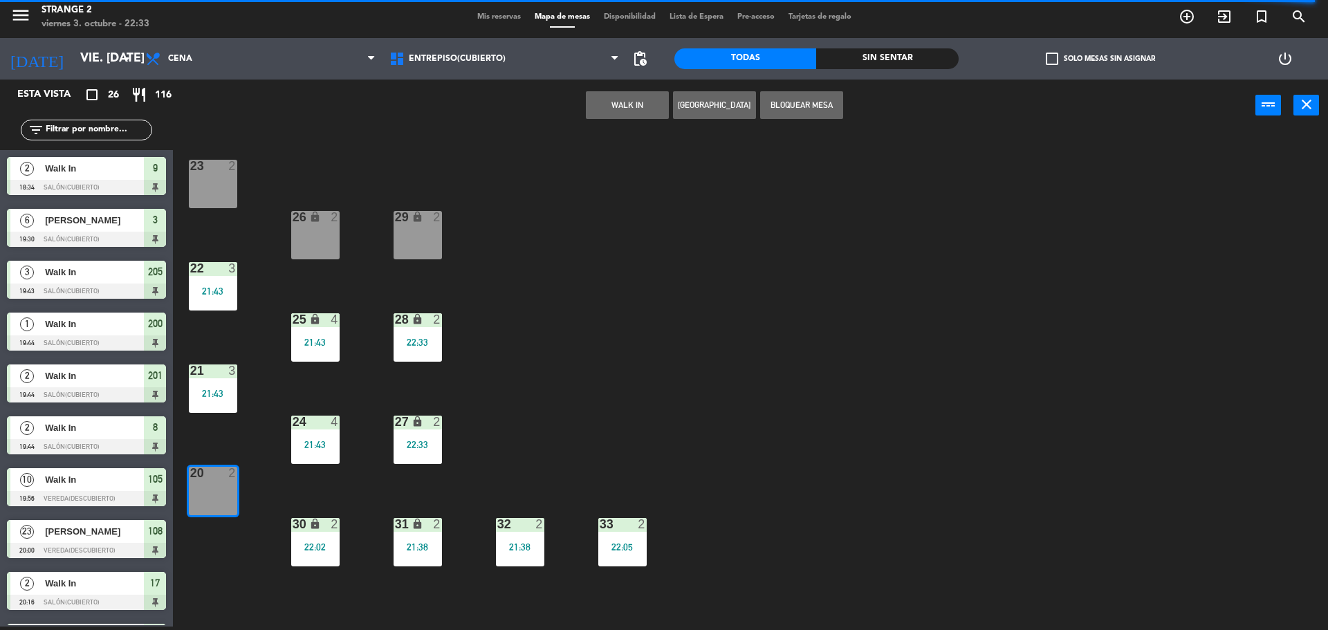
click at [626, 105] on button "WALK IN" at bounding box center [627, 105] width 83 height 28
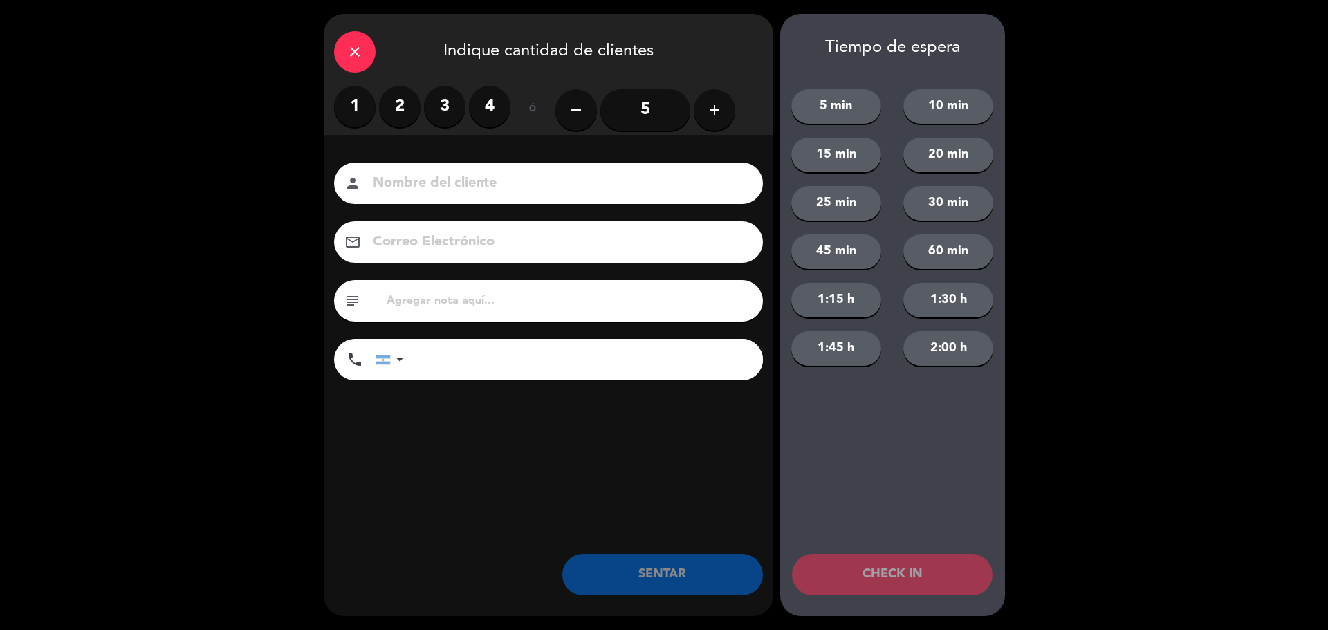
click at [402, 108] on label "2" at bounding box center [400, 107] width 42 height 42
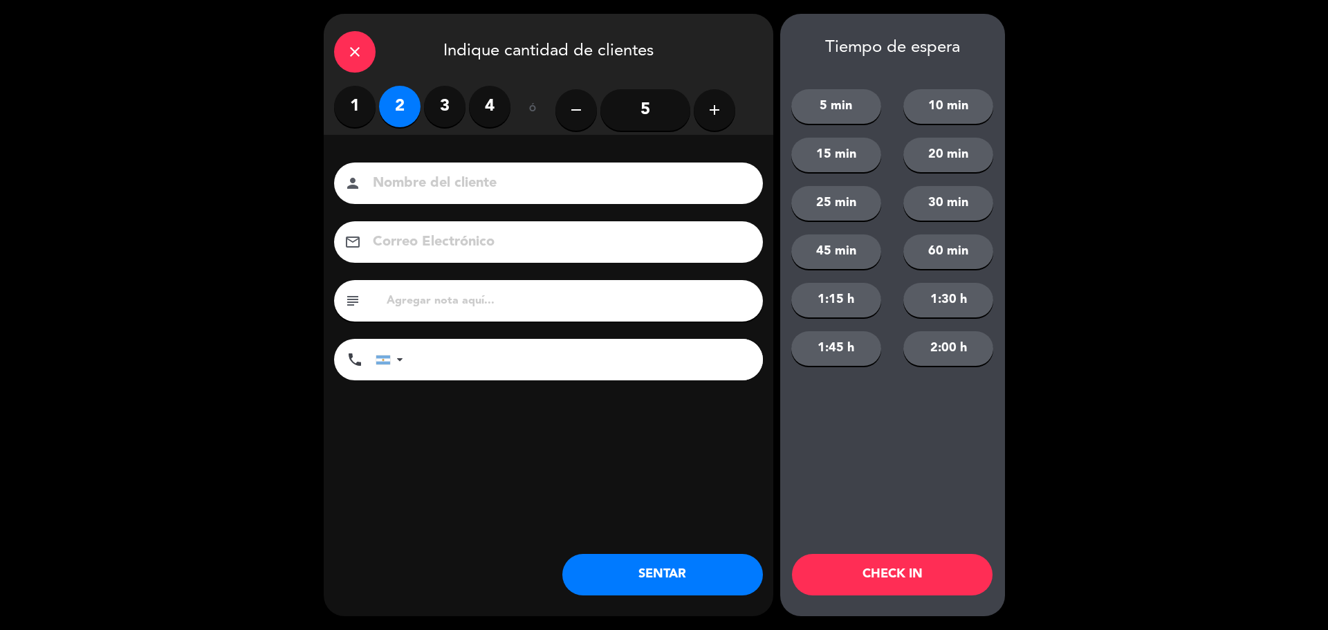
click at [676, 575] on button "SENTAR" at bounding box center [662, 575] width 201 height 42
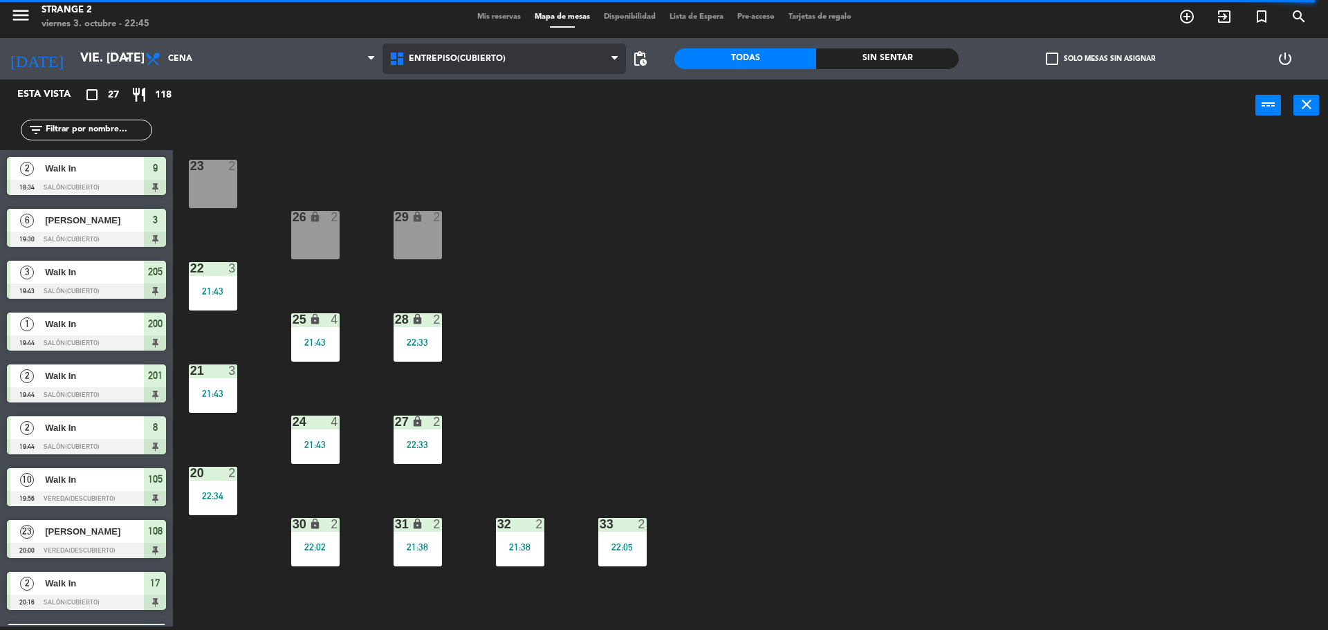
click at [420, 53] on span "Entrepiso(Cubierto)" at bounding box center [505, 59] width 244 height 30
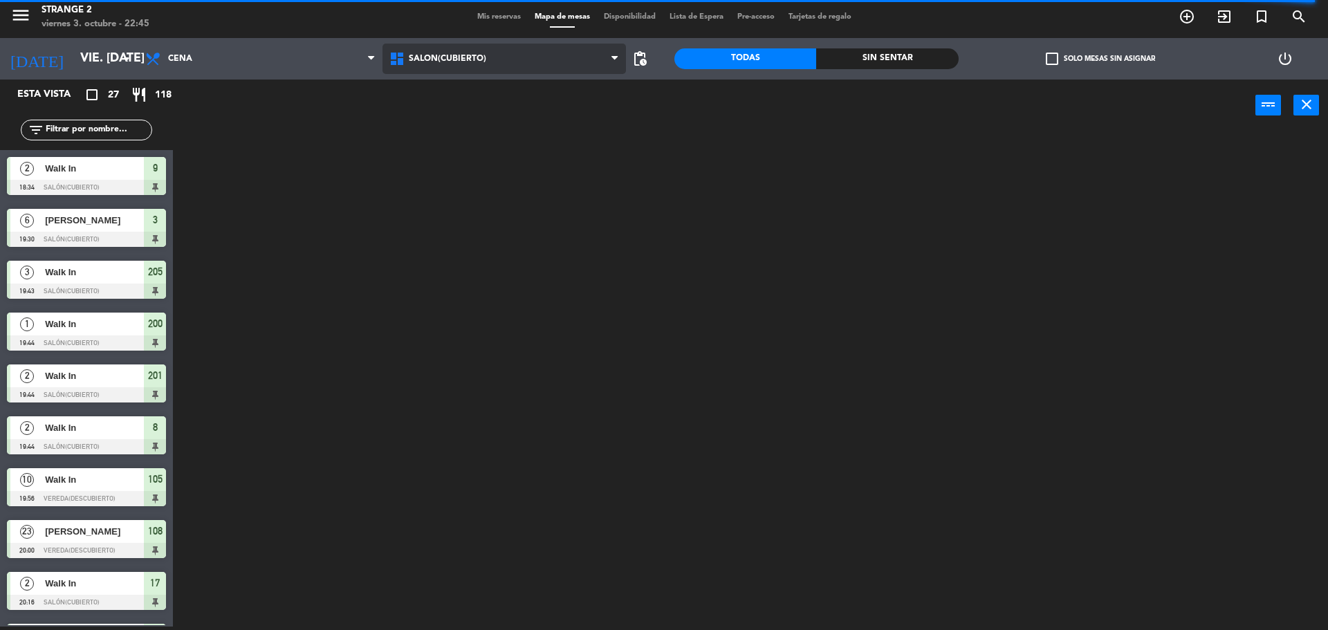
click at [423, 118] on ng-component "menu Strange 2 viernes 3. octubre - 22:45 Mis reservas Mapa de mesas Disponibil…" at bounding box center [664, 314] width 1328 height 634
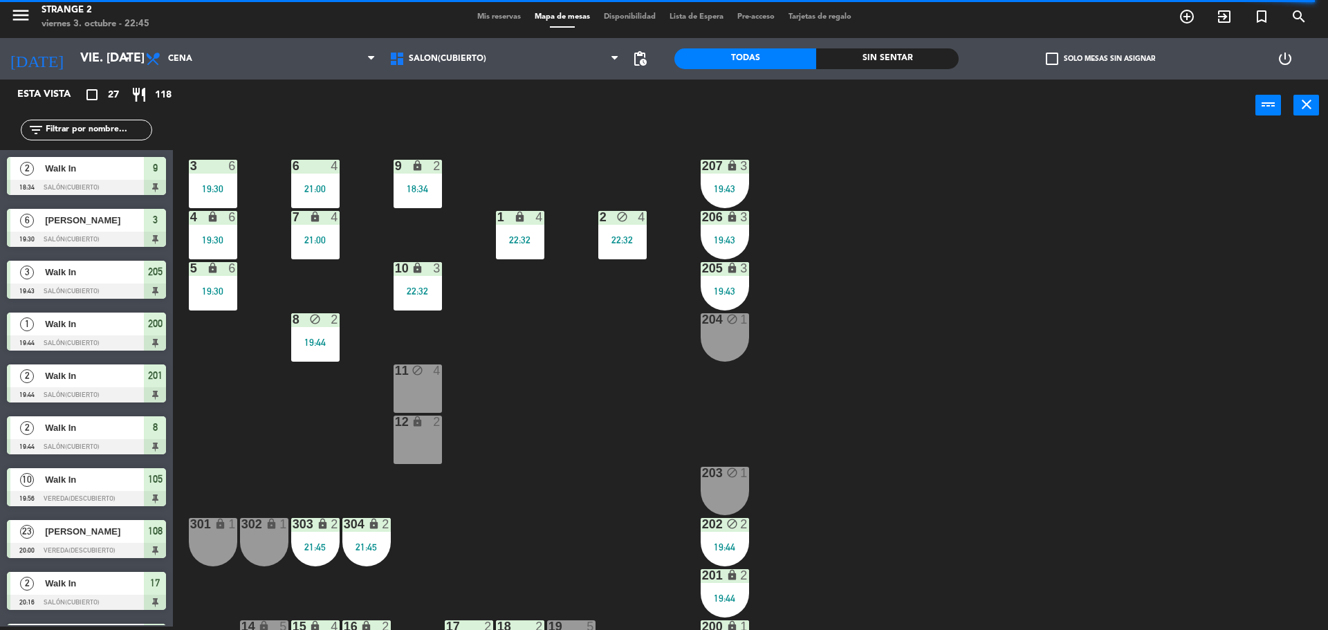
click at [426, 438] on div "12 lock 2" at bounding box center [418, 440] width 48 height 48
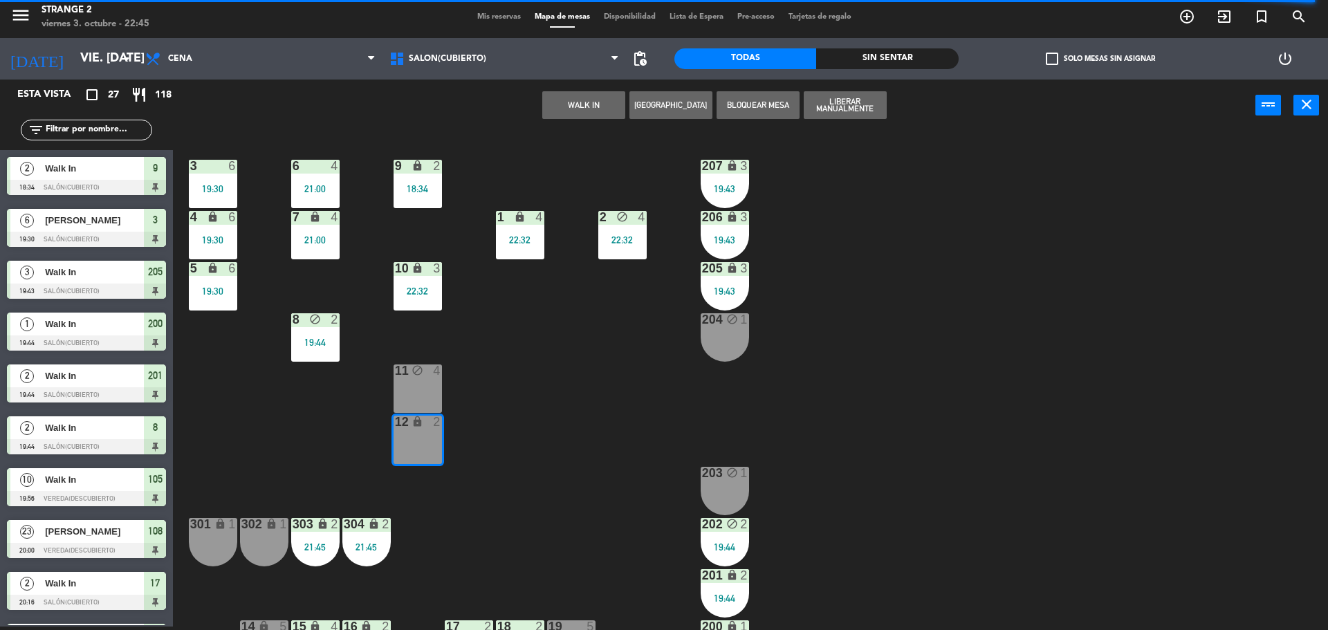
click at [419, 398] on div "11 block 4" at bounding box center [418, 389] width 48 height 48
click at [650, 116] on button "WALK IN" at bounding box center [671, 105] width 83 height 28
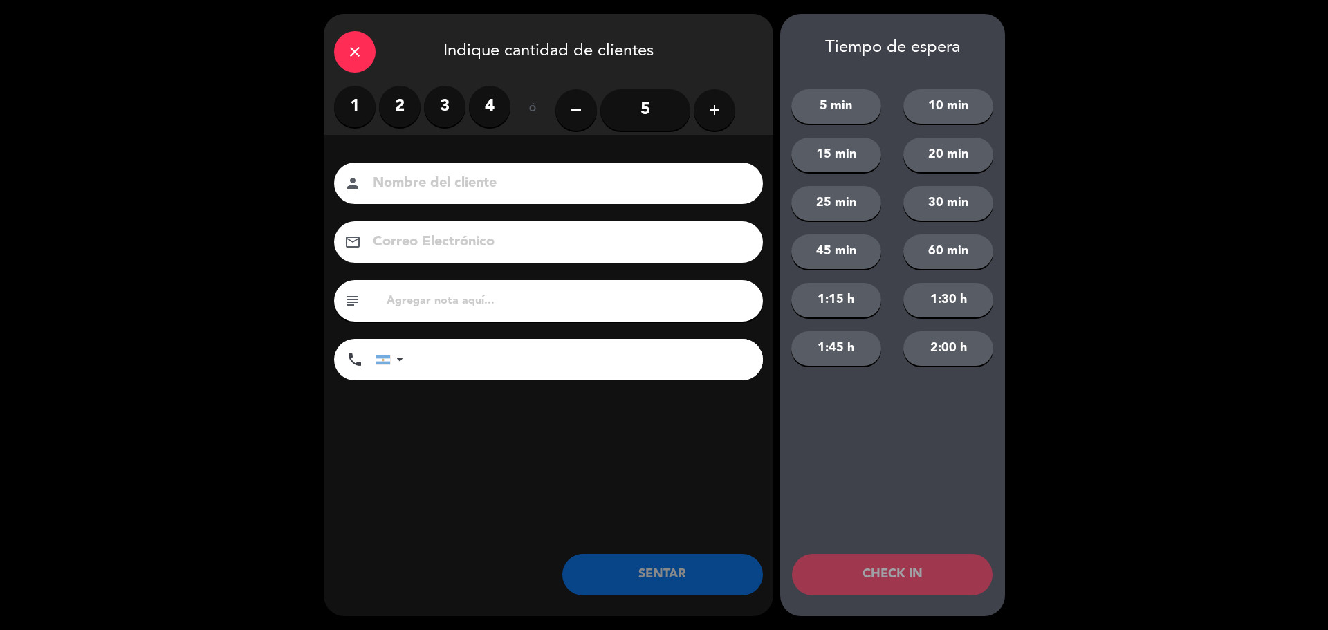
click at [473, 102] on label "4" at bounding box center [490, 107] width 42 height 42
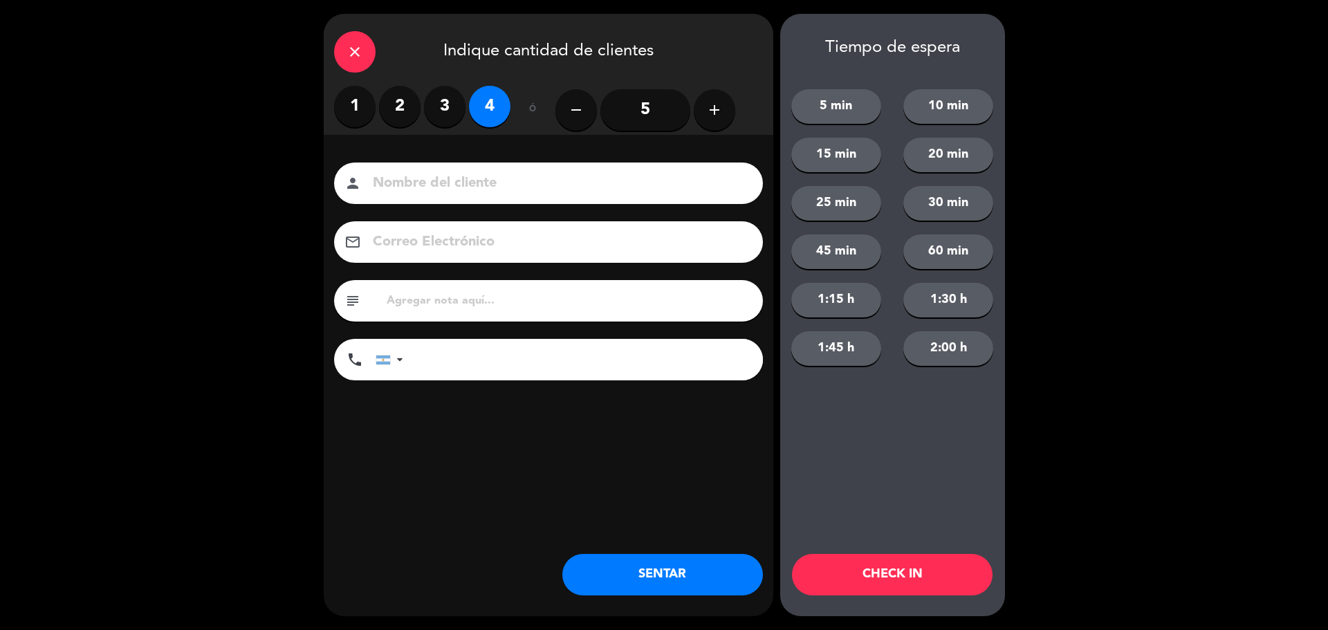
click at [635, 581] on button "SENTAR" at bounding box center [662, 575] width 201 height 42
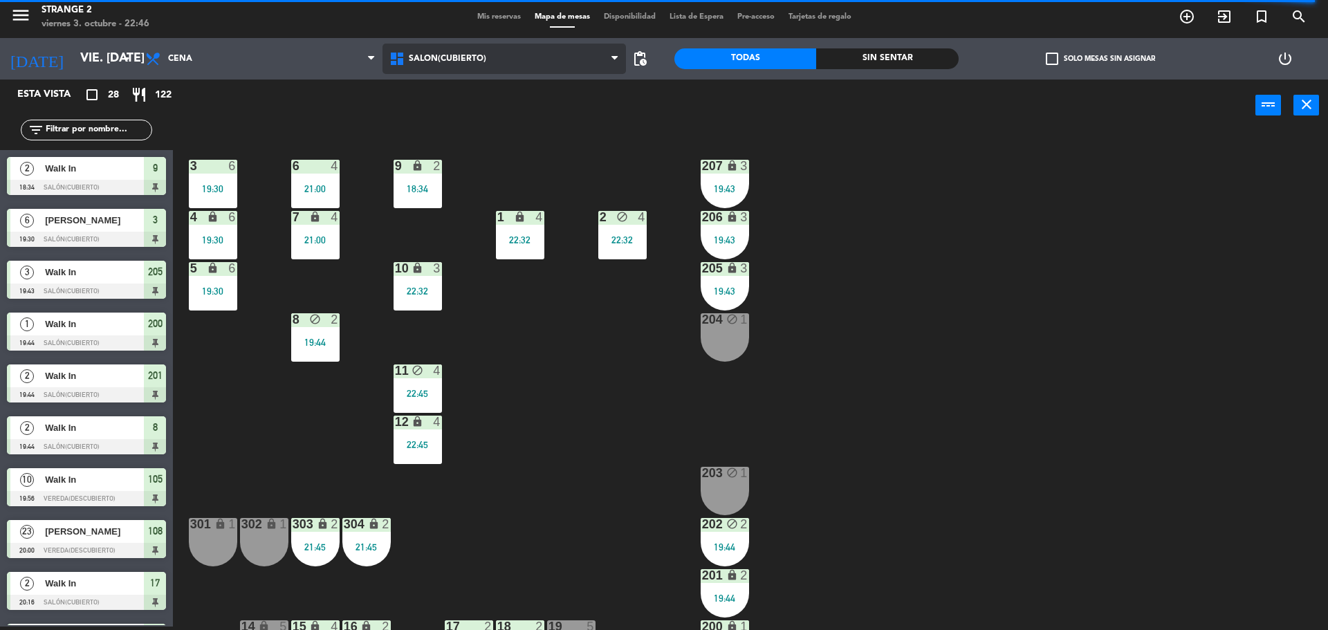
click at [442, 44] on span "Salón(Cubierto)" at bounding box center [505, 59] width 244 height 30
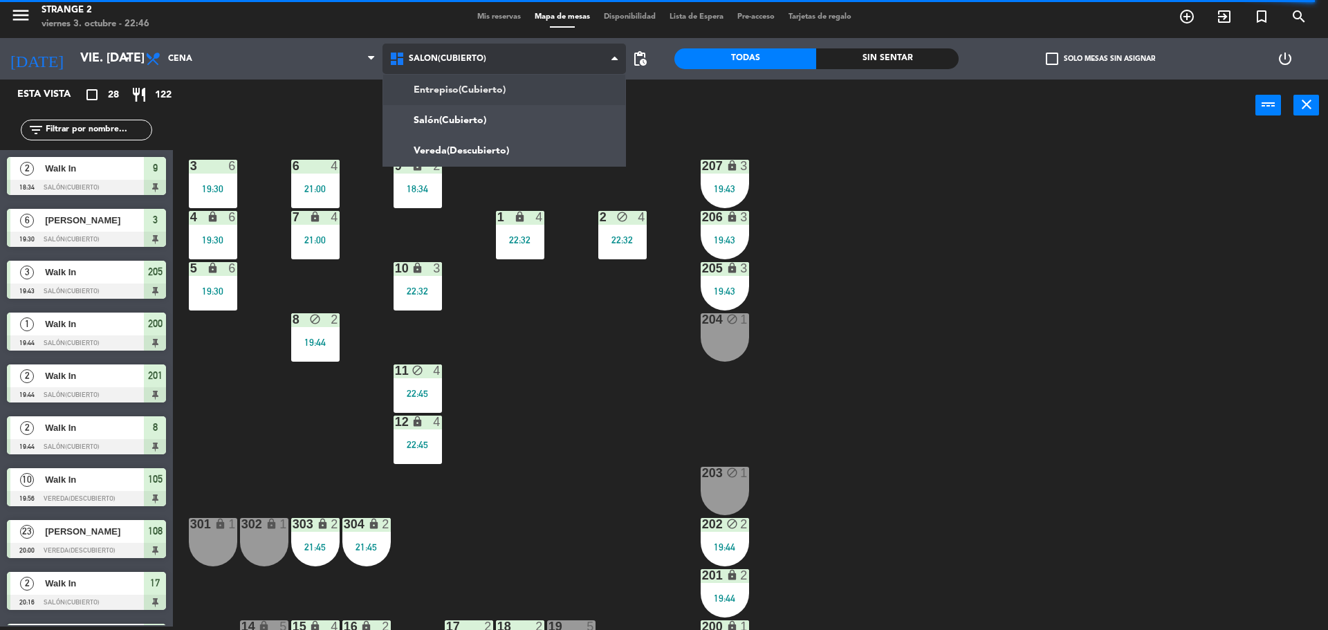
click at [434, 79] on div "Entrepiso(Cubierto) Salón(Cubierto) Vereda(Descubierto) Salón(Cubierto) Entrepi…" at bounding box center [505, 59] width 244 height 42
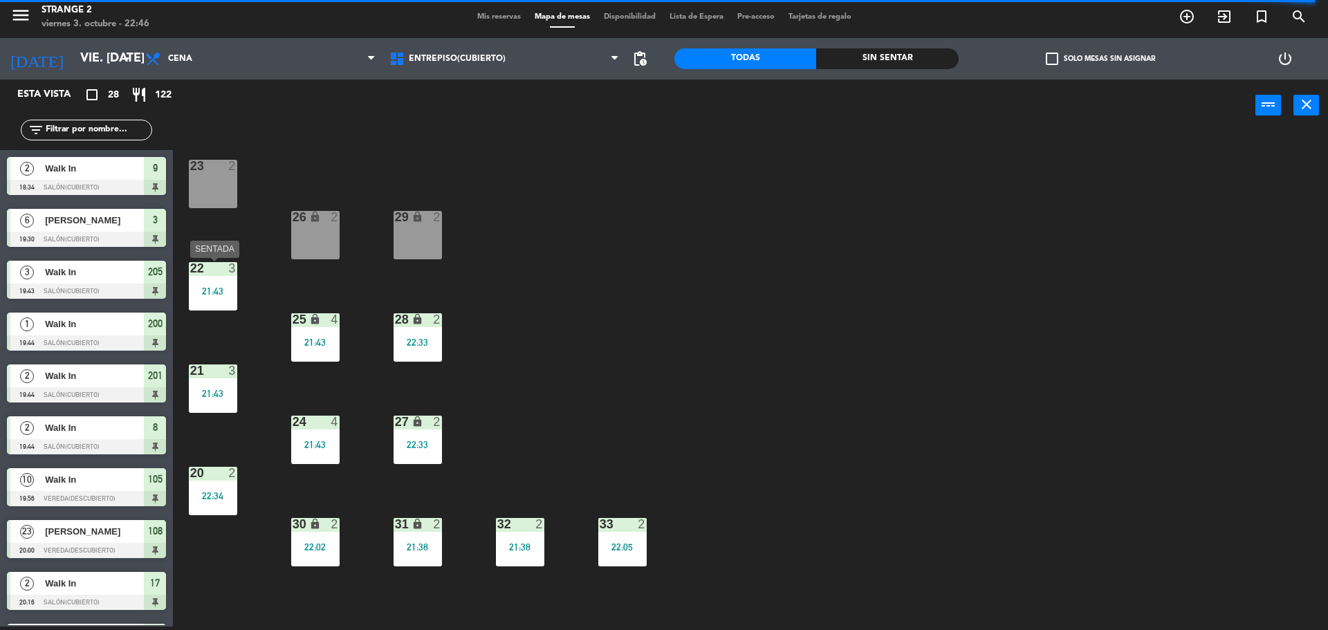
click at [205, 290] on div "21:43" at bounding box center [213, 291] width 48 height 10
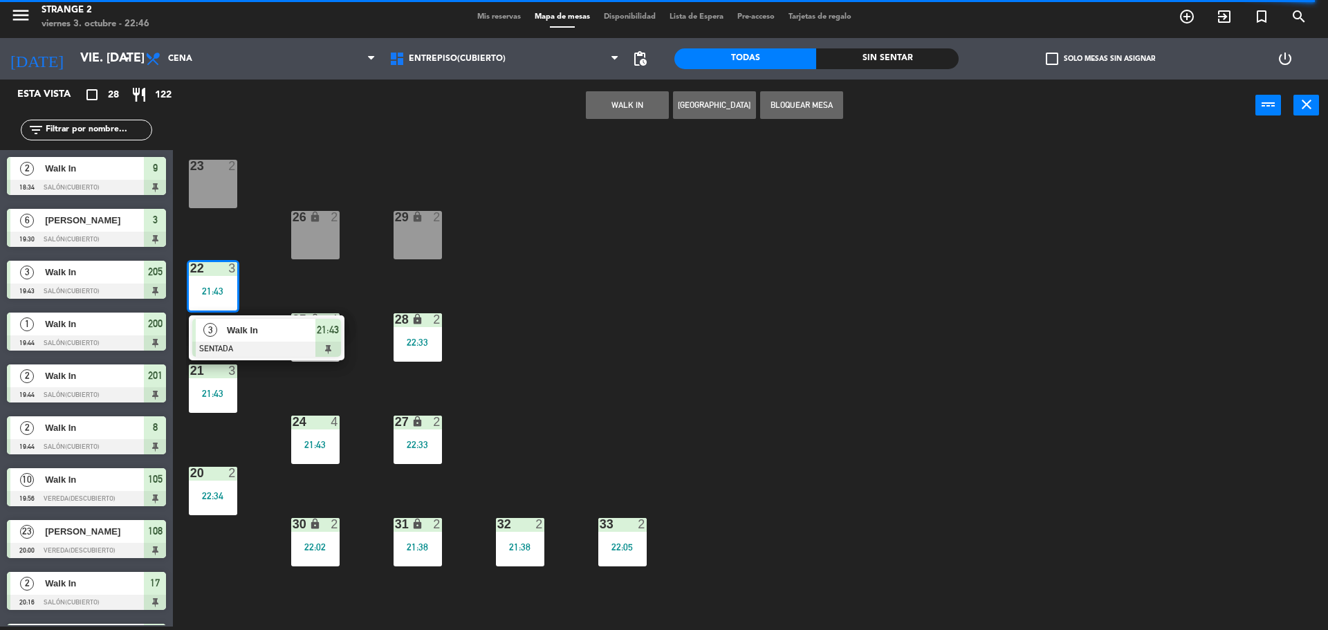
click at [253, 352] on div at bounding box center [266, 349] width 149 height 15
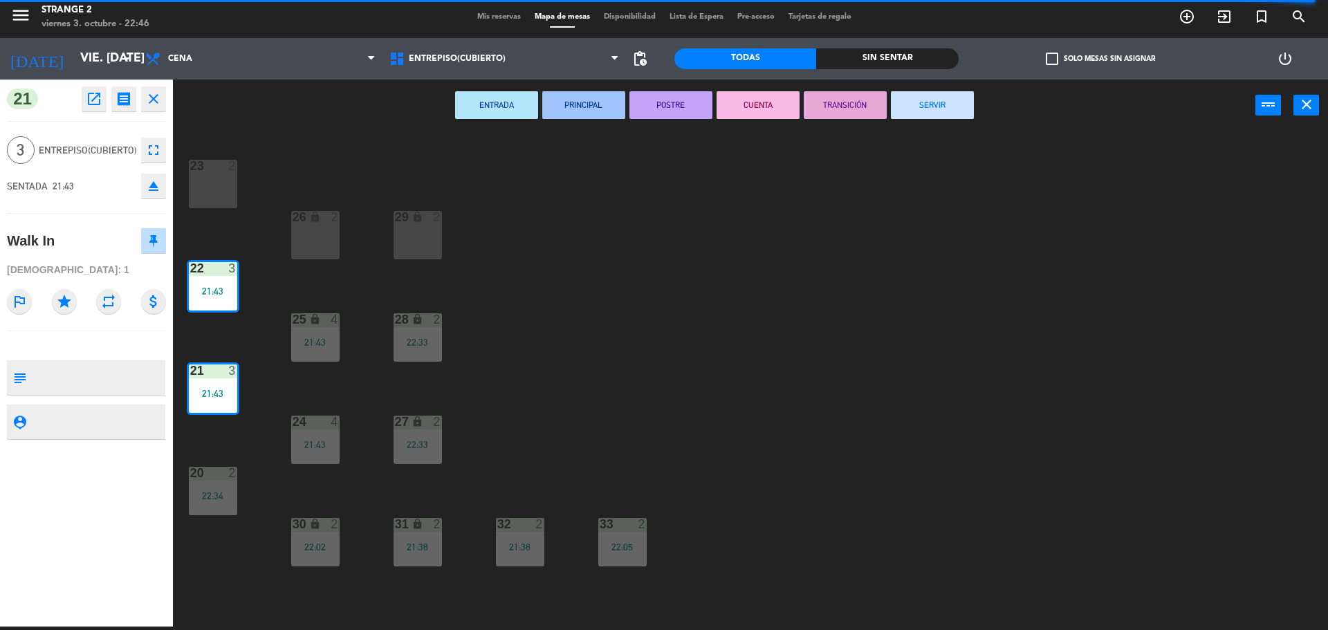
click at [152, 187] on icon "eject" at bounding box center [153, 186] width 17 height 17
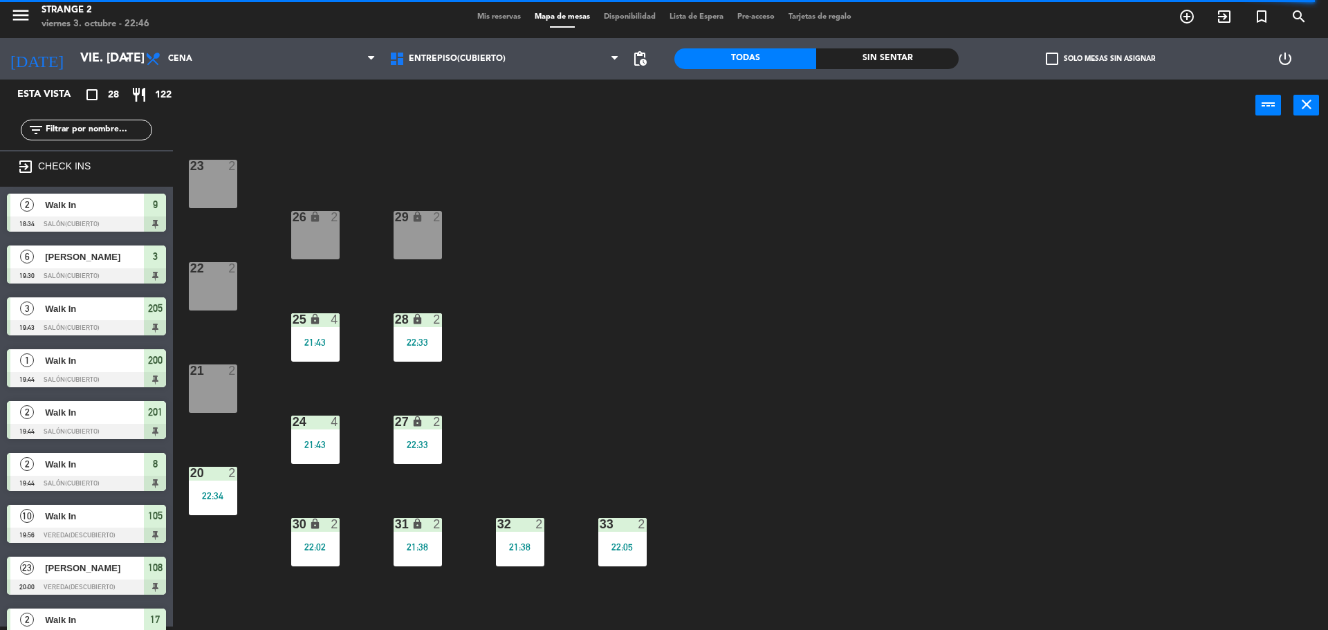
scroll to position [3, 0]
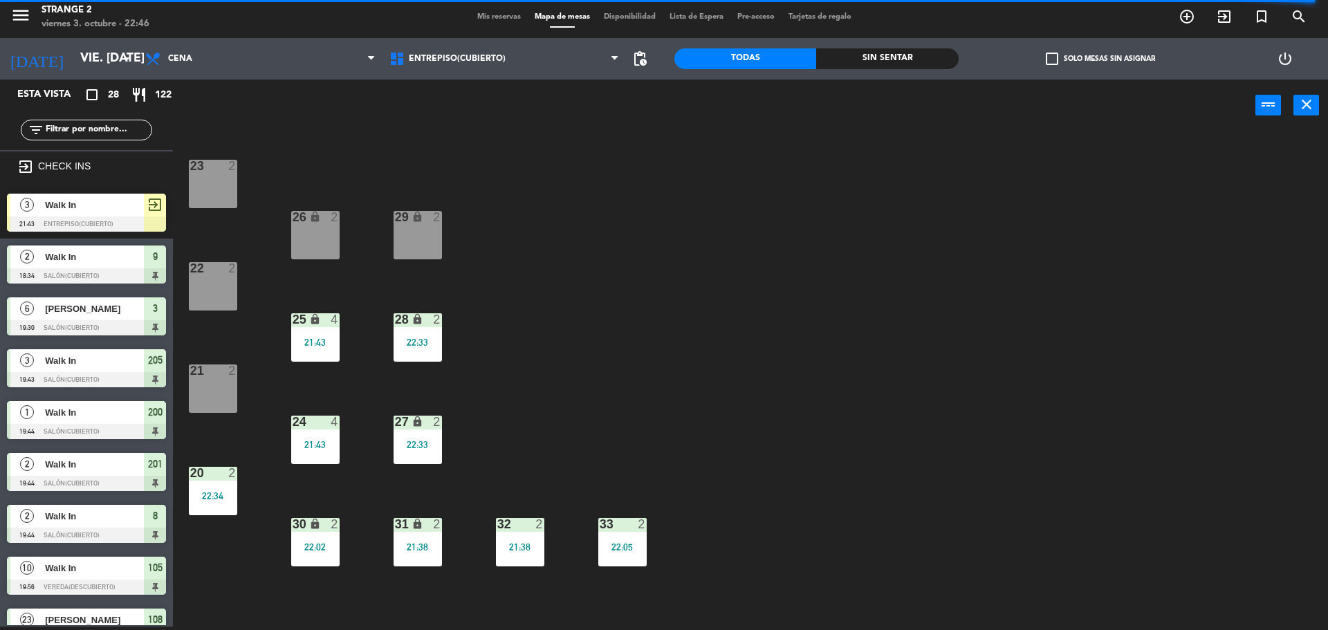
click at [140, 217] on div at bounding box center [86, 224] width 159 height 15
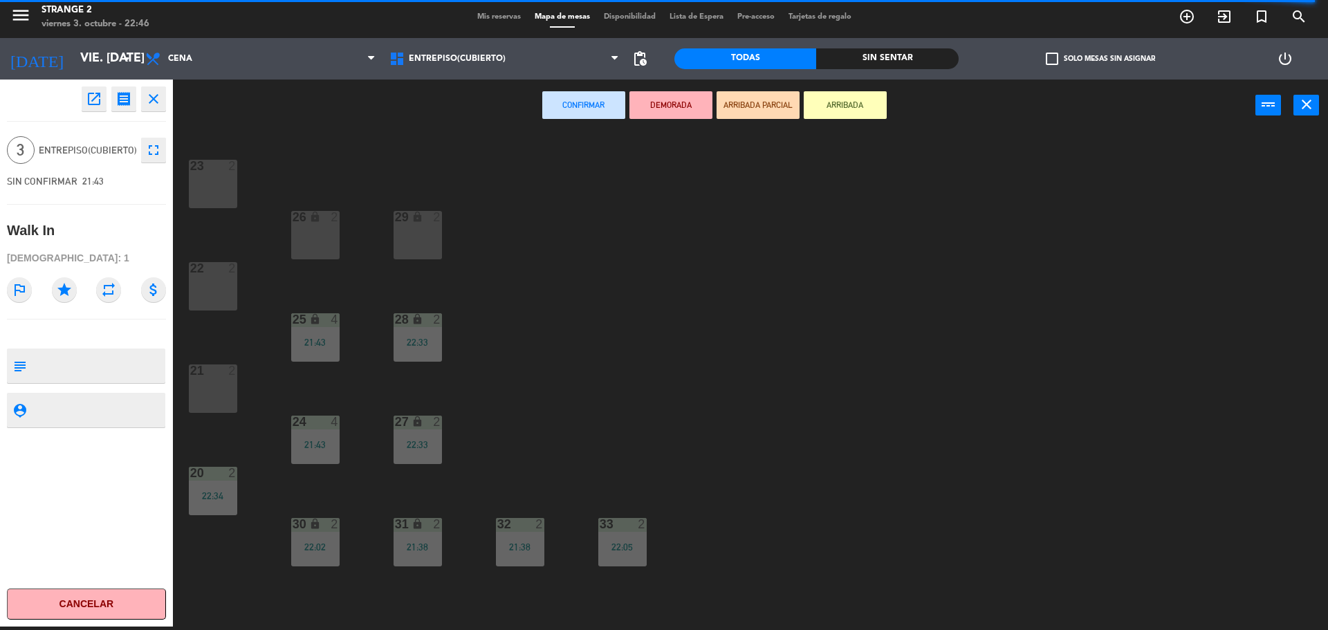
click at [226, 373] on div "2" at bounding box center [235, 371] width 23 height 12
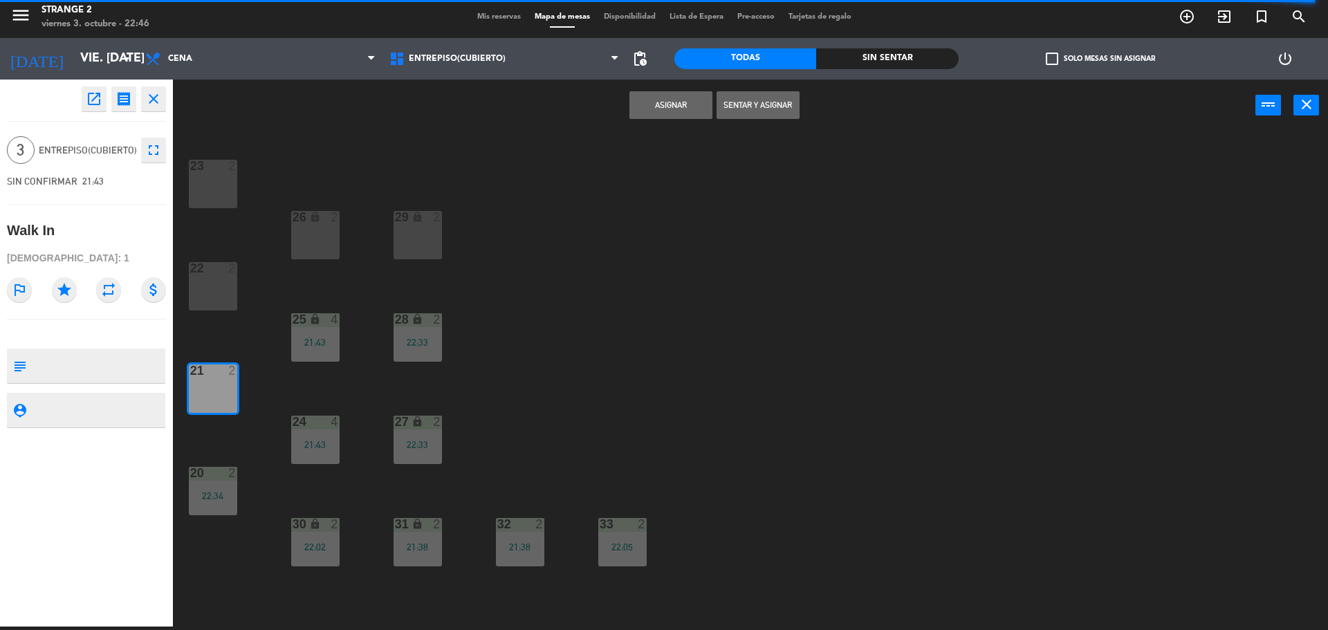
click at [784, 101] on button "Sentar y Asignar" at bounding box center [758, 105] width 83 height 28
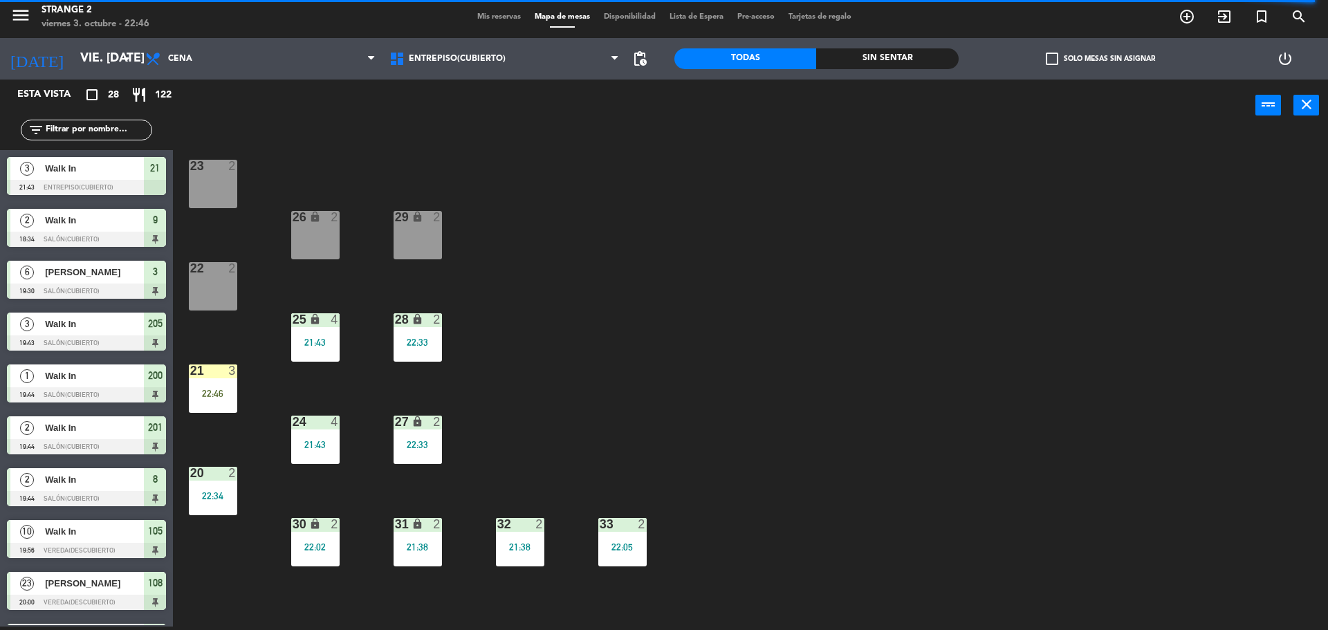
click at [223, 281] on div "22 2" at bounding box center [213, 286] width 48 height 48
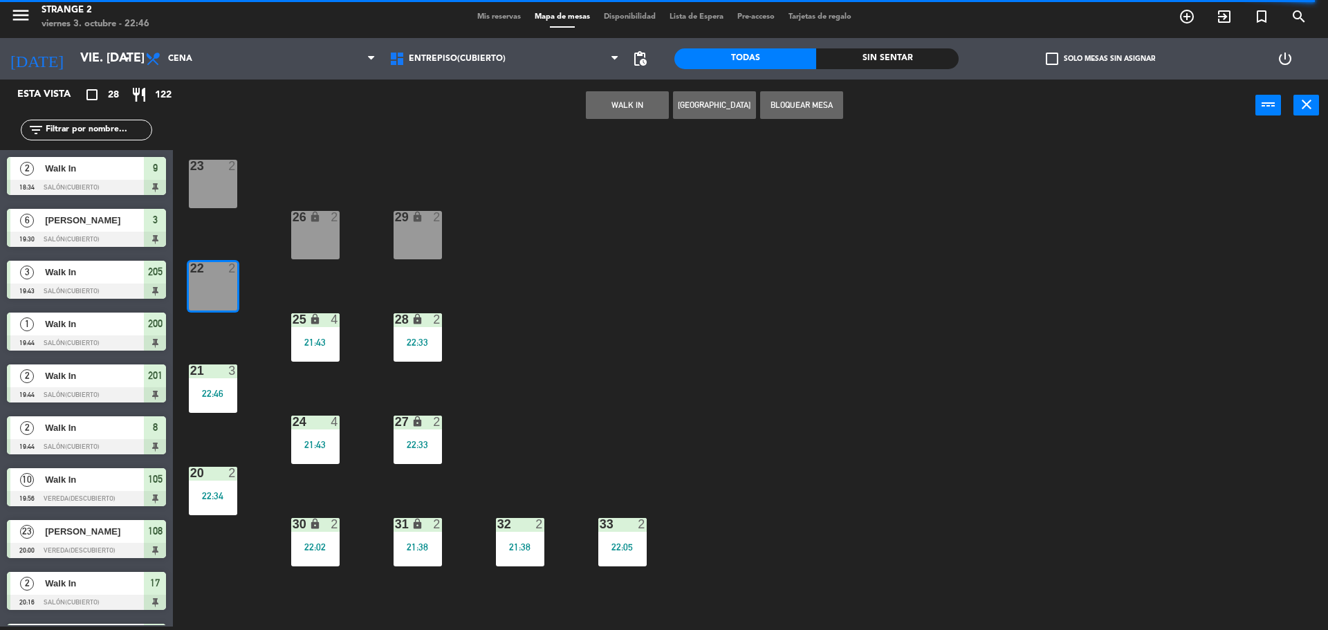
click at [615, 104] on button "WALK IN" at bounding box center [627, 105] width 83 height 28
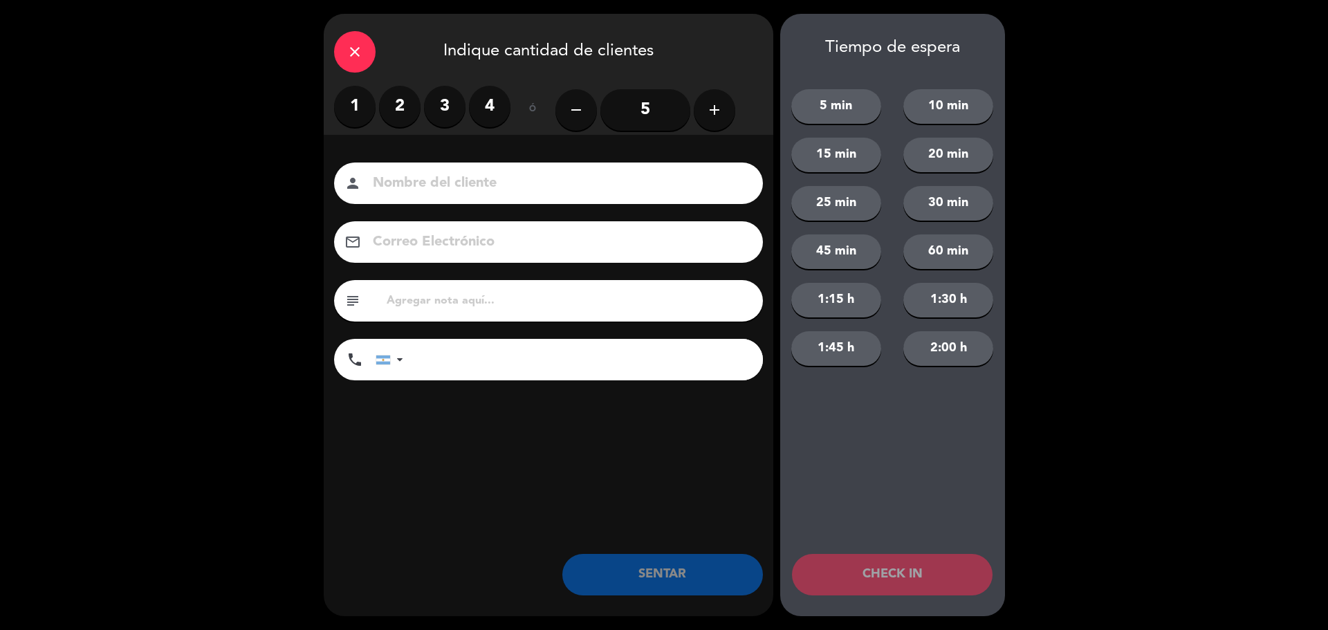
click at [454, 96] on label "3" at bounding box center [445, 107] width 42 height 42
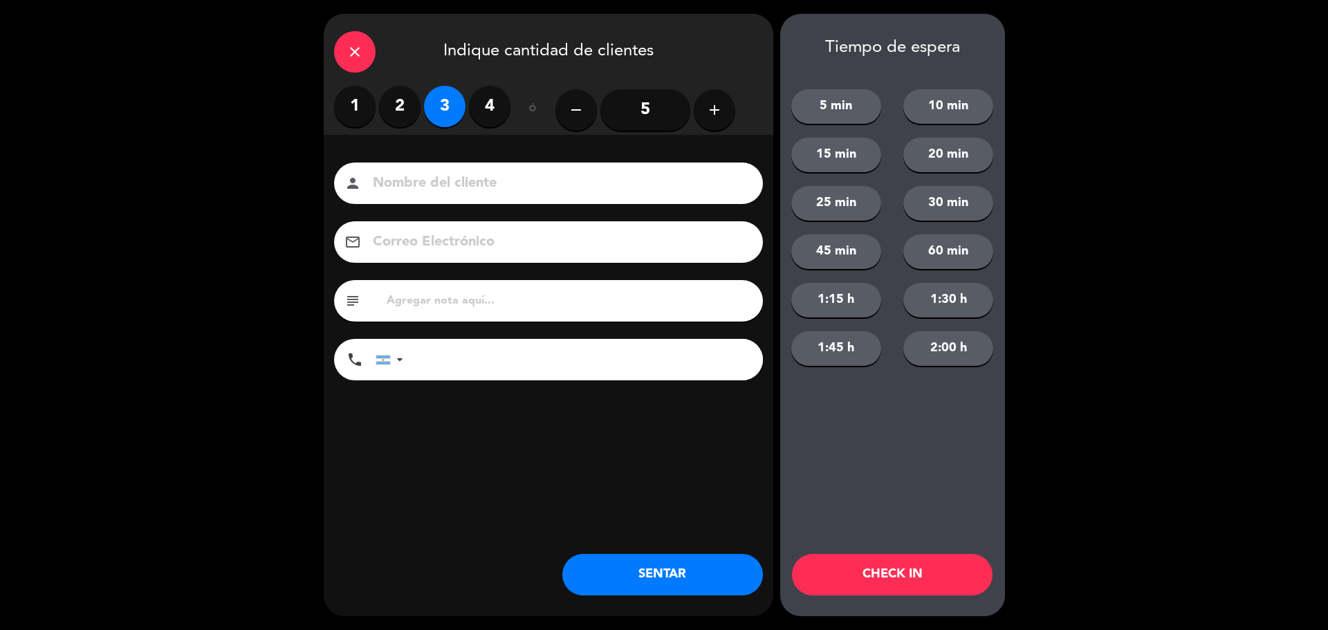
click at [721, 571] on button "SENTAR" at bounding box center [662, 575] width 201 height 42
